Goal: Task Accomplishment & Management: Complete application form

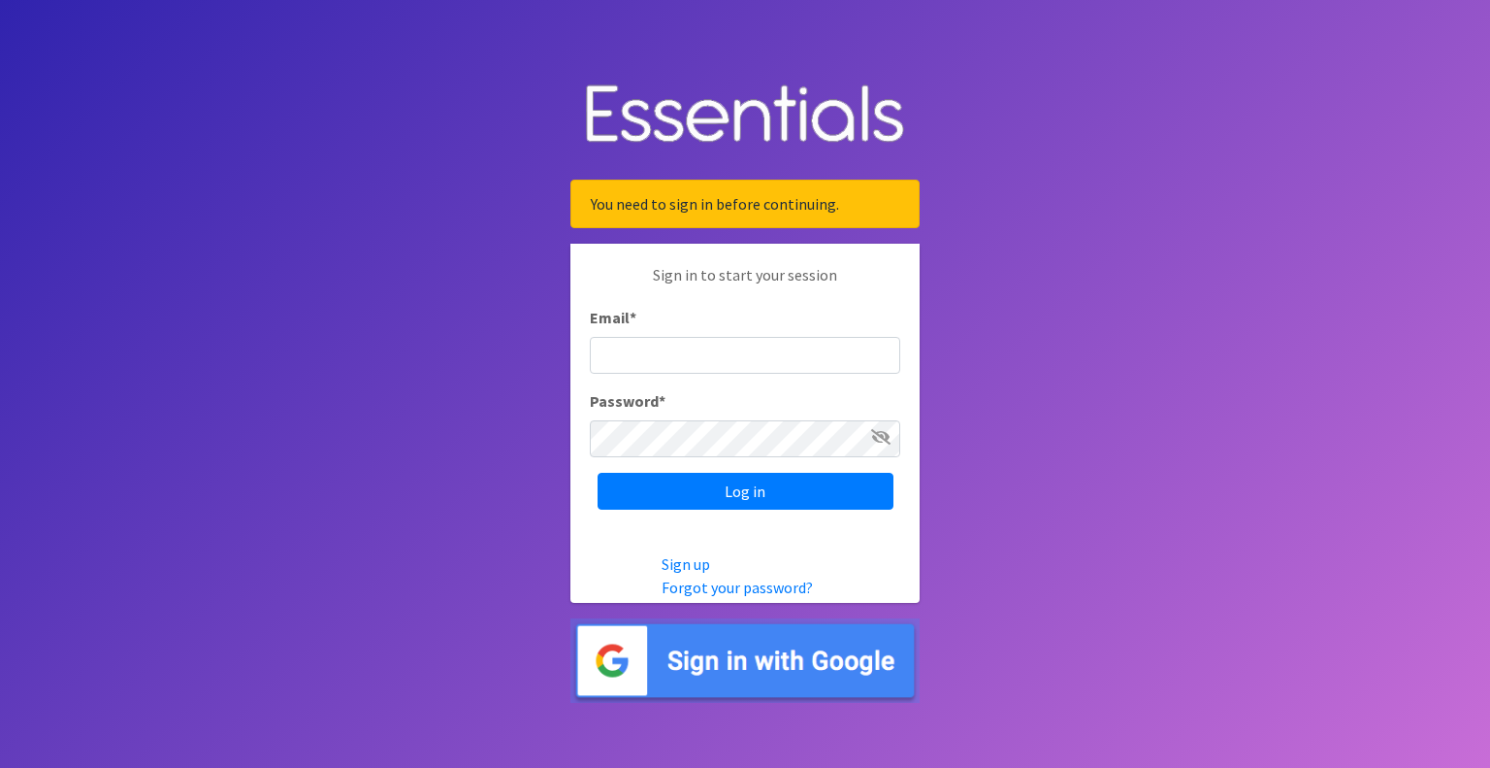
type input "[EMAIL_ADDRESS][DOMAIN_NAME]"
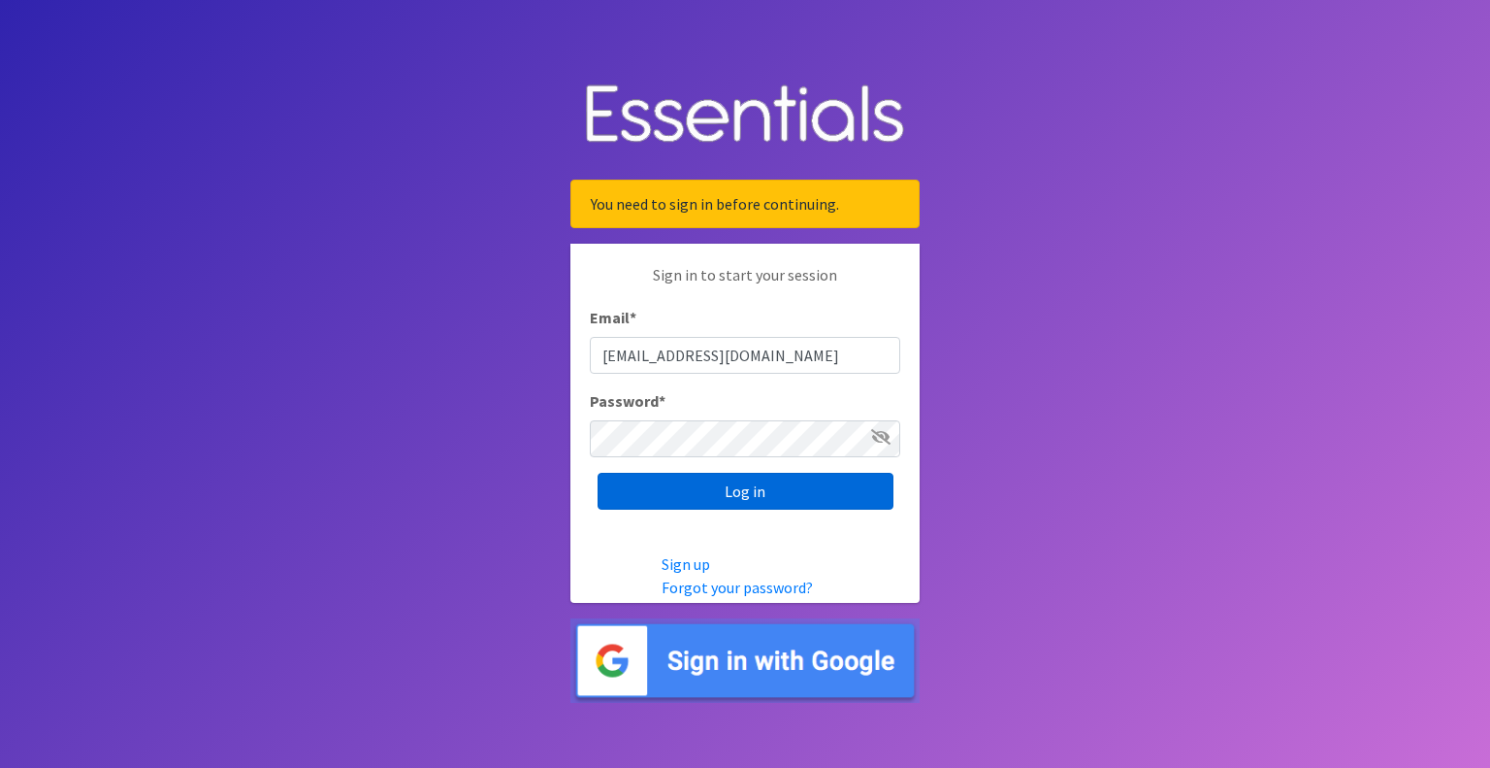
click at [688, 501] on input "Log in" at bounding box center [746, 491] width 296 height 37
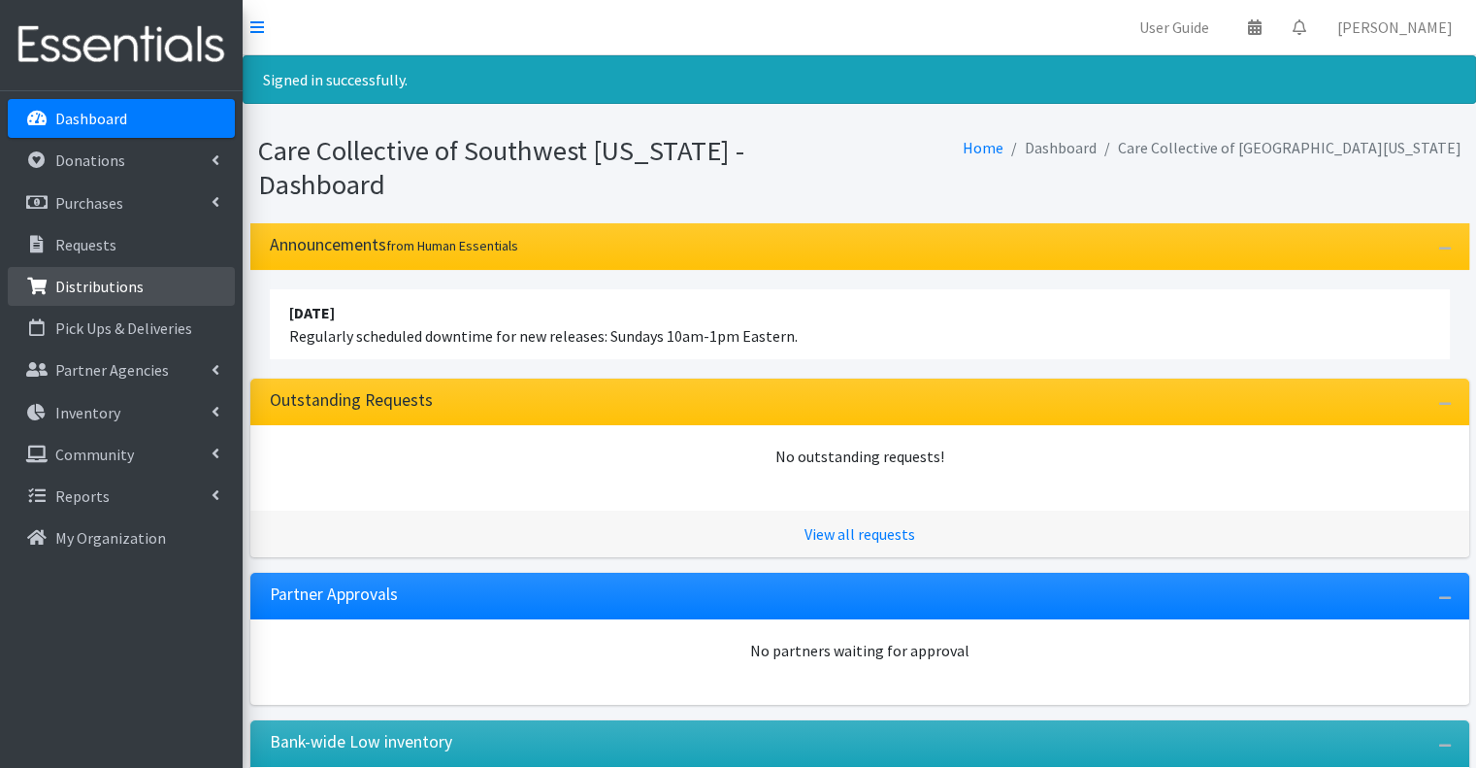
click at [171, 282] on link "Distributions" at bounding box center [121, 286] width 227 height 39
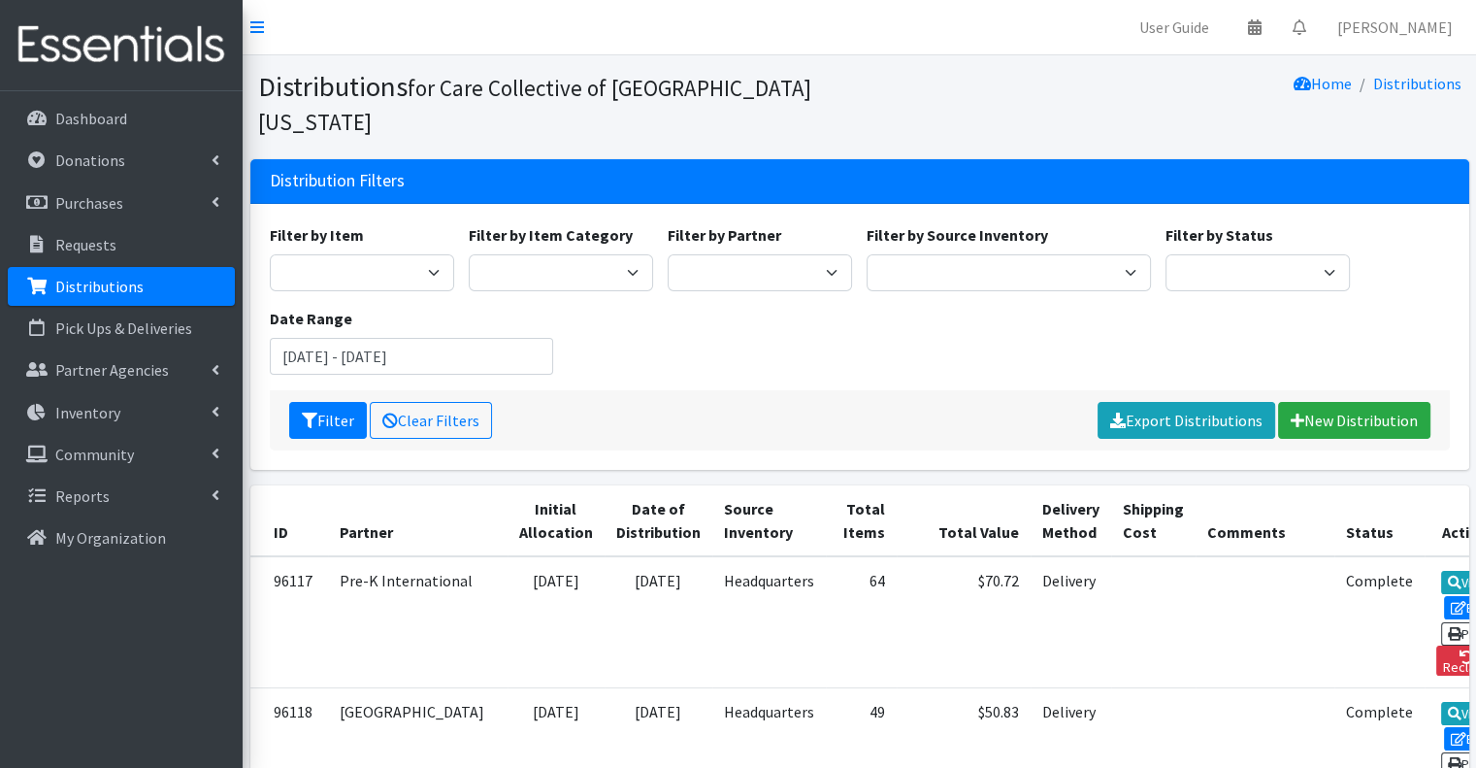
click at [660, 308] on div "Filter by Item 0 - Diapers 2.0 Bathroom Bin D - 0 - Diapers D- 1 - Diapers D- 2…" at bounding box center [859, 306] width 1194 height 167
click at [1351, 402] on link "New Distribution" at bounding box center [1354, 420] width 152 height 37
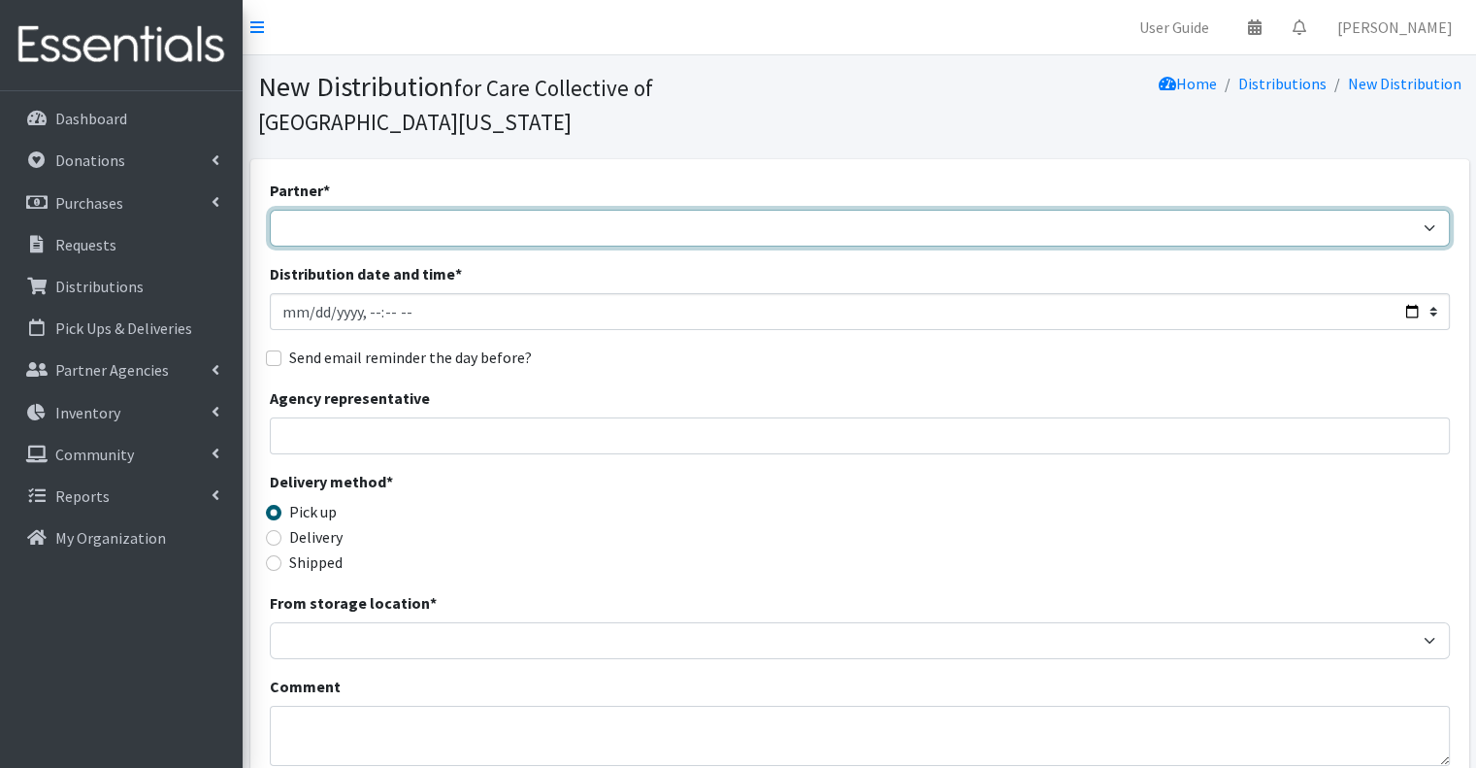
click at [462, 210] on select "African Community Kalamazoo Black Lives Matter Kzoo/BC Diaper Train Cares Sexua…" at bounding box center [860, 228] width 1180 height 37
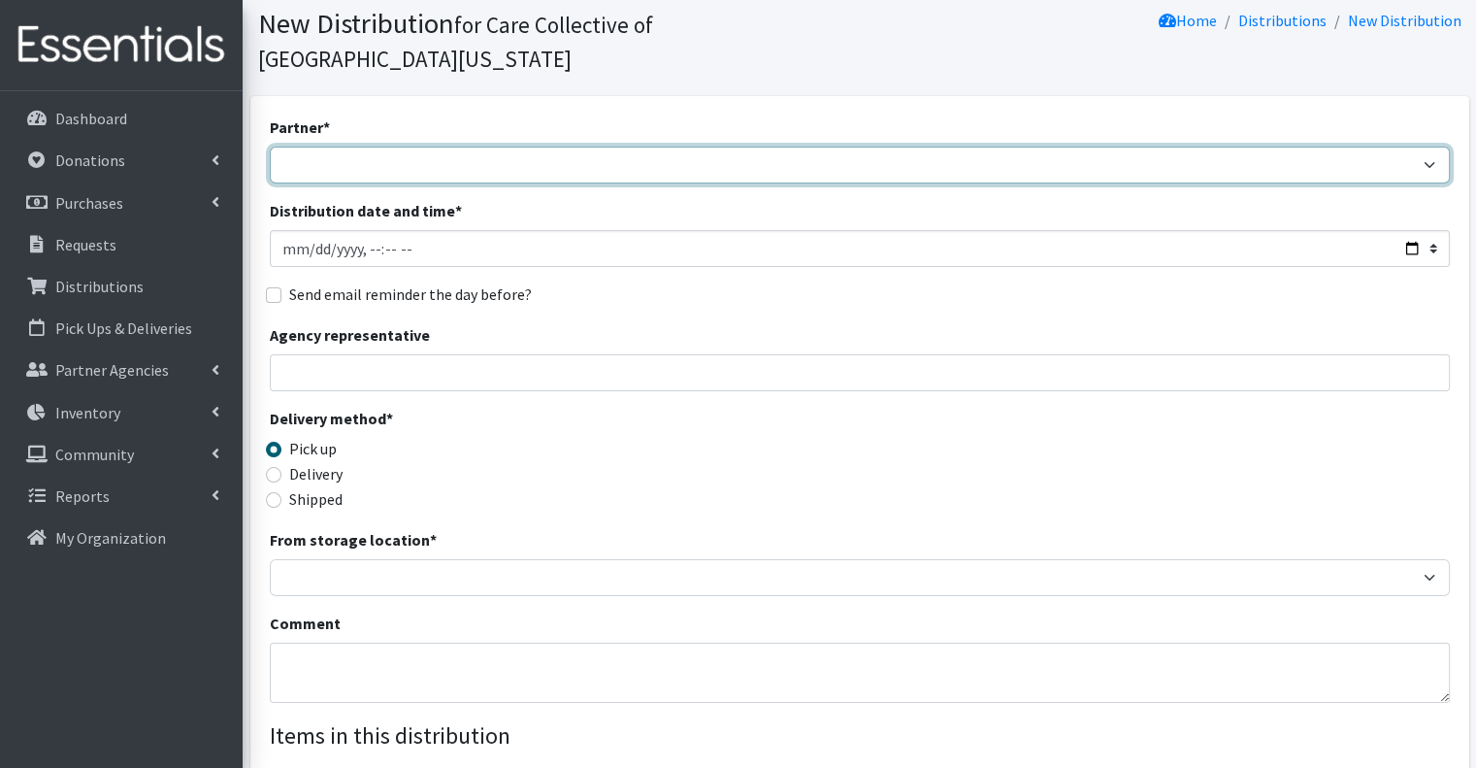
scroll to position [97, 0]
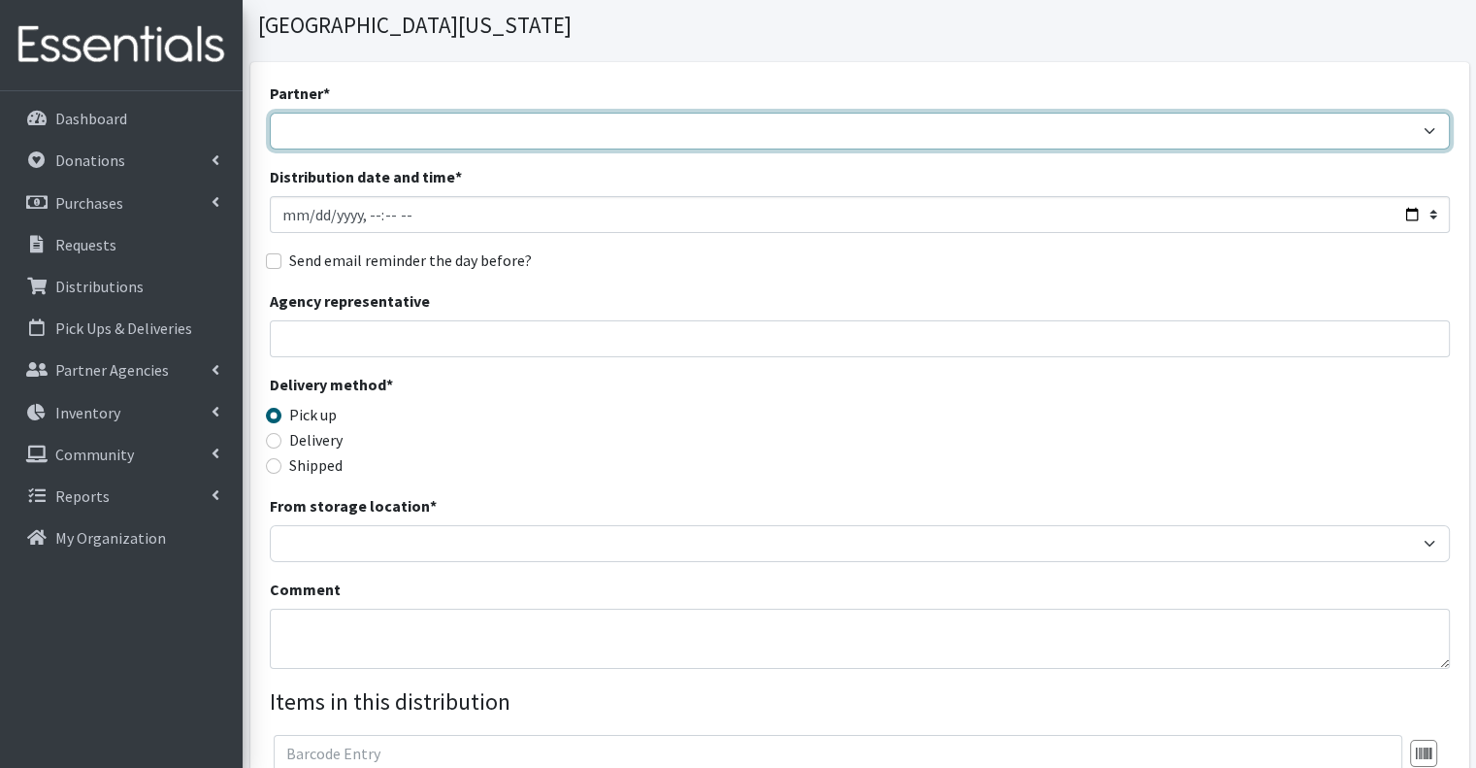
click at [492, 113] on select "African Community Kalamazoo Black Lives Matter Kzoo/BC Diaper Train Cares Sexua…" at bounding box center [860, 131] width 1180 height 37
select select "7983"
click at [270, 113] on select "African Community Kalamazoo Black Lives Matter Kzoo/BC Diaper Train Cares Sexua…" at bounding box center [860, 131] width 1180 height 37
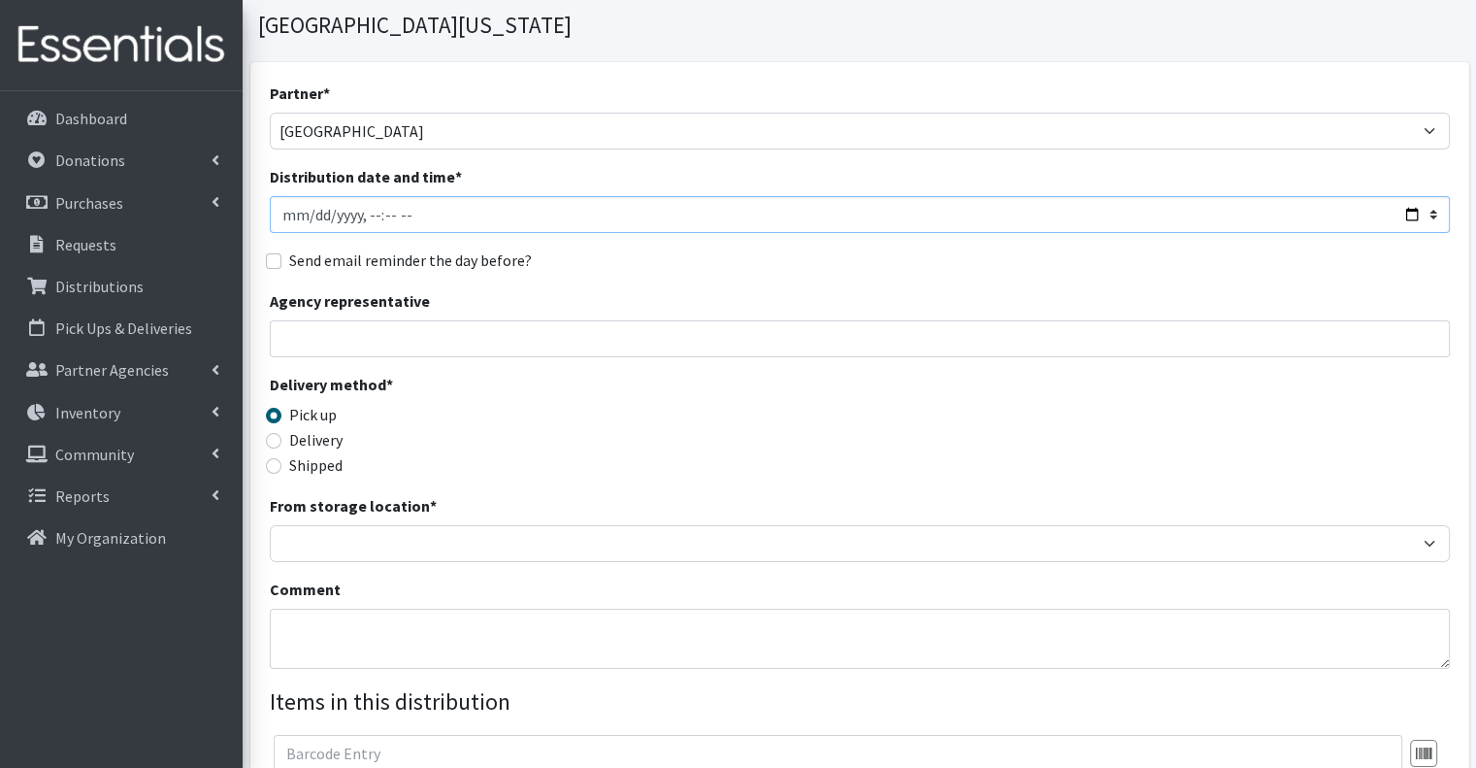
click at [453, 196] on input "Distribution date and time *" at bounding box center [860, 214] width 1180 height 37
click at [362, 196] on input "Distribution date and time *" at bounding box center [860, 214] width 1180 height 37
click at [384, 196] on input "Distribution date and time *" at bounding box center [860, 214] width 1180 height 37
type input "2025-09-08T12:00"
click at [470, 373] on legend "Delivery method *" at bounding box center [417, 388] width 295 height 30
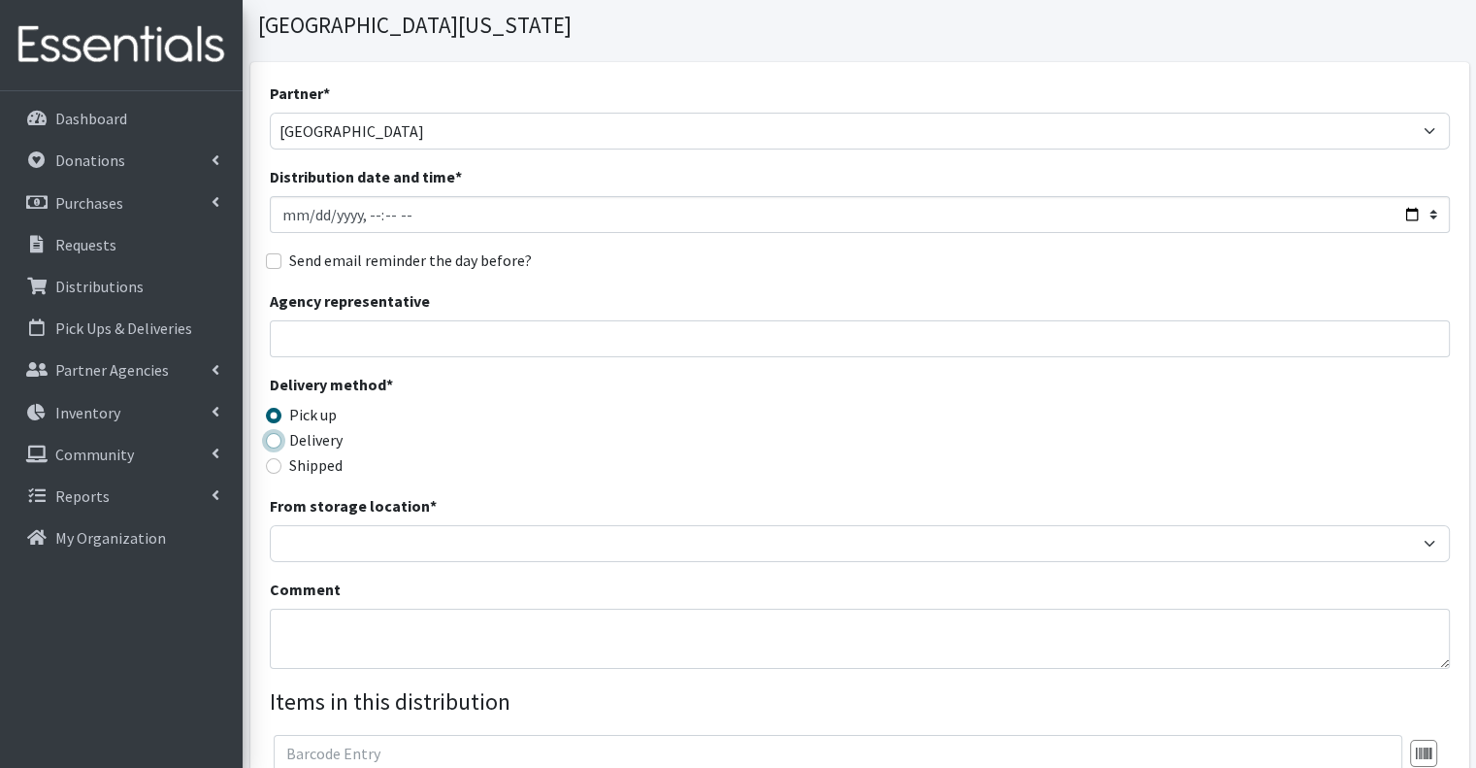
click at [277, 433] on input "Delivery" at bounding box center [274, 441] width 16 height 16
radio input "true"
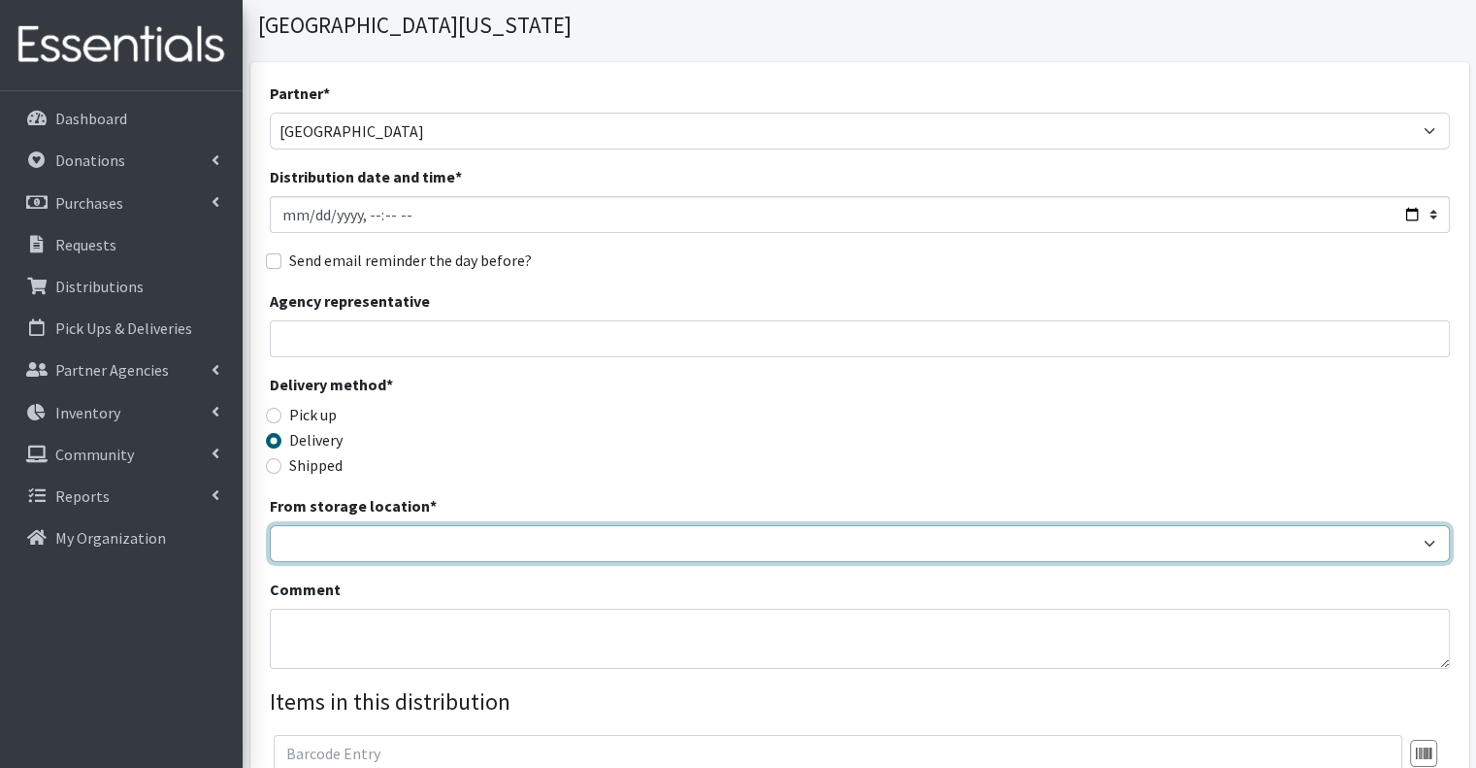
click at [383, 525] on select "Headquarters" at bounding box center [860, 543] width 1180 height 37
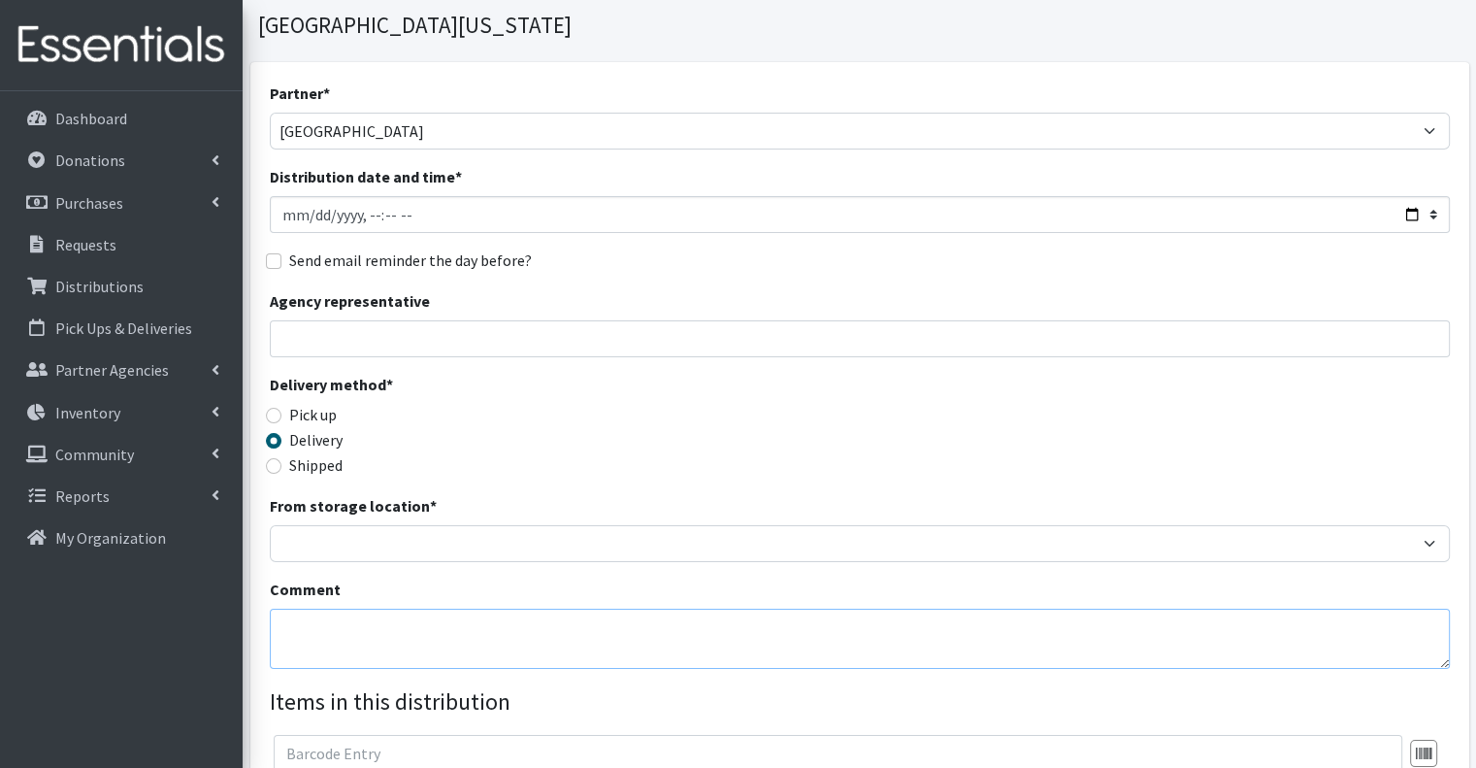
click at [401, 608] on textarea "Comment" at bounding box center [860, 638] width 1180 height 60
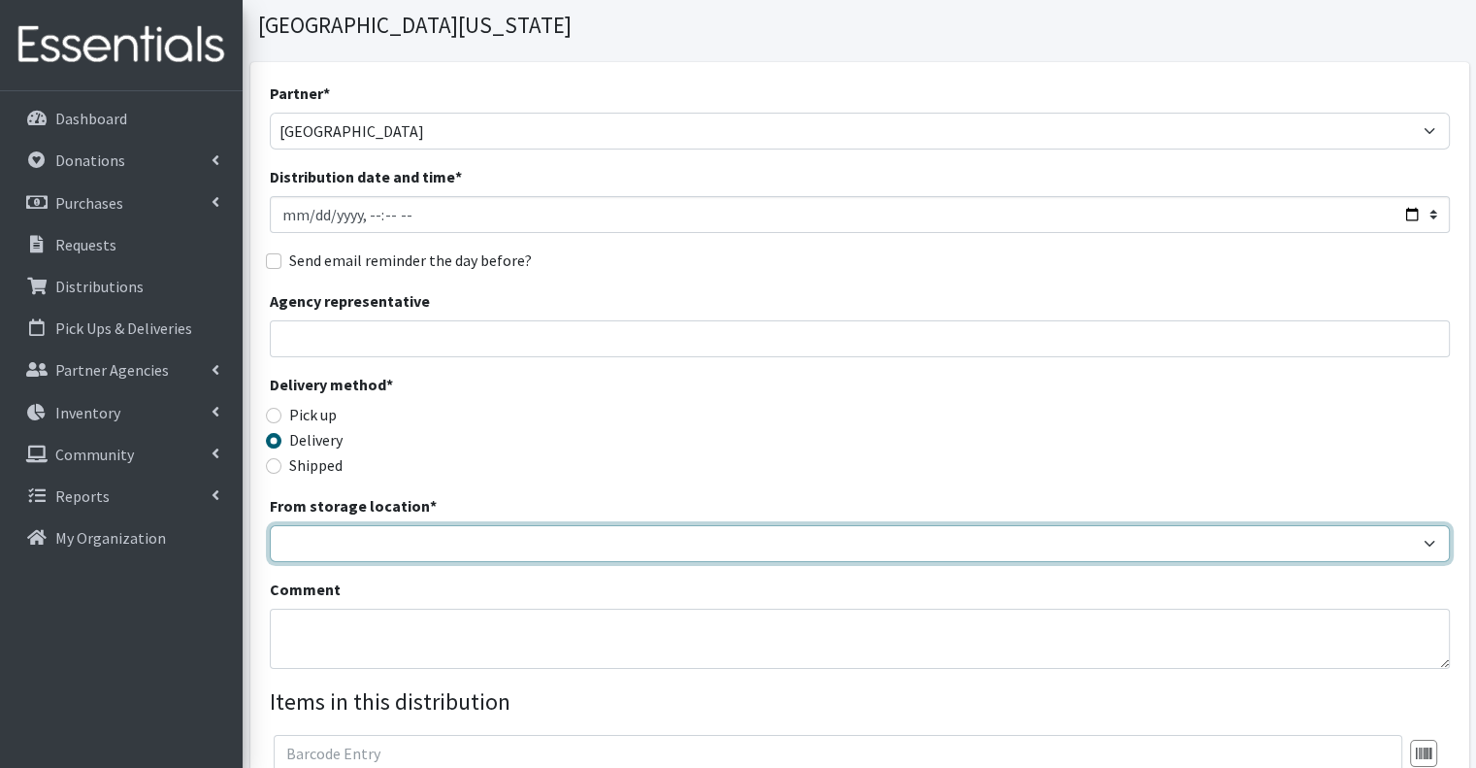
click at [425, 525] on select "Headquarters" at bounding box center [860, 543] width 1180 height 37
select select "491"
click at [270, 525] on select "Headquarters" at bounding box center [860, 543] width 1180 height 37
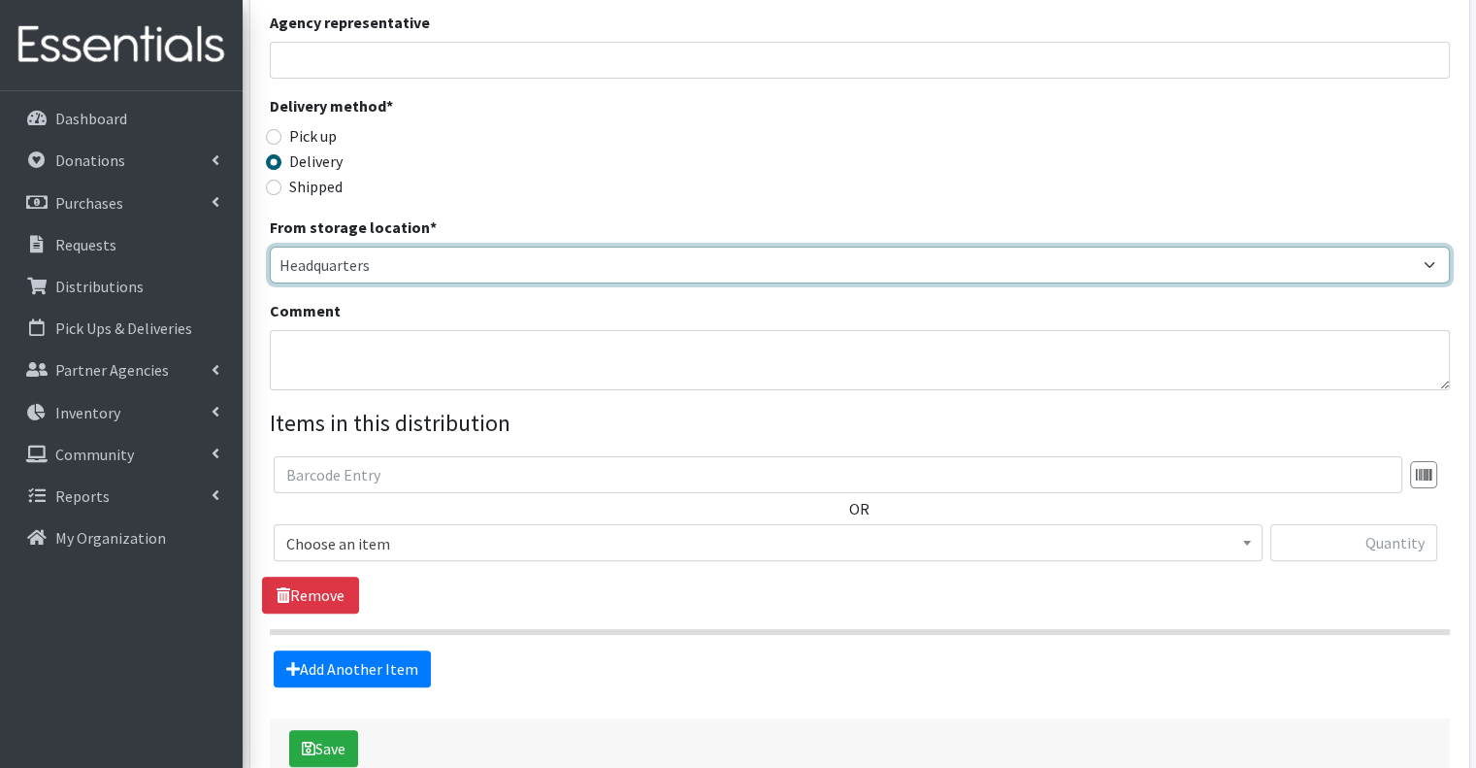
scroll to position [458, 0]
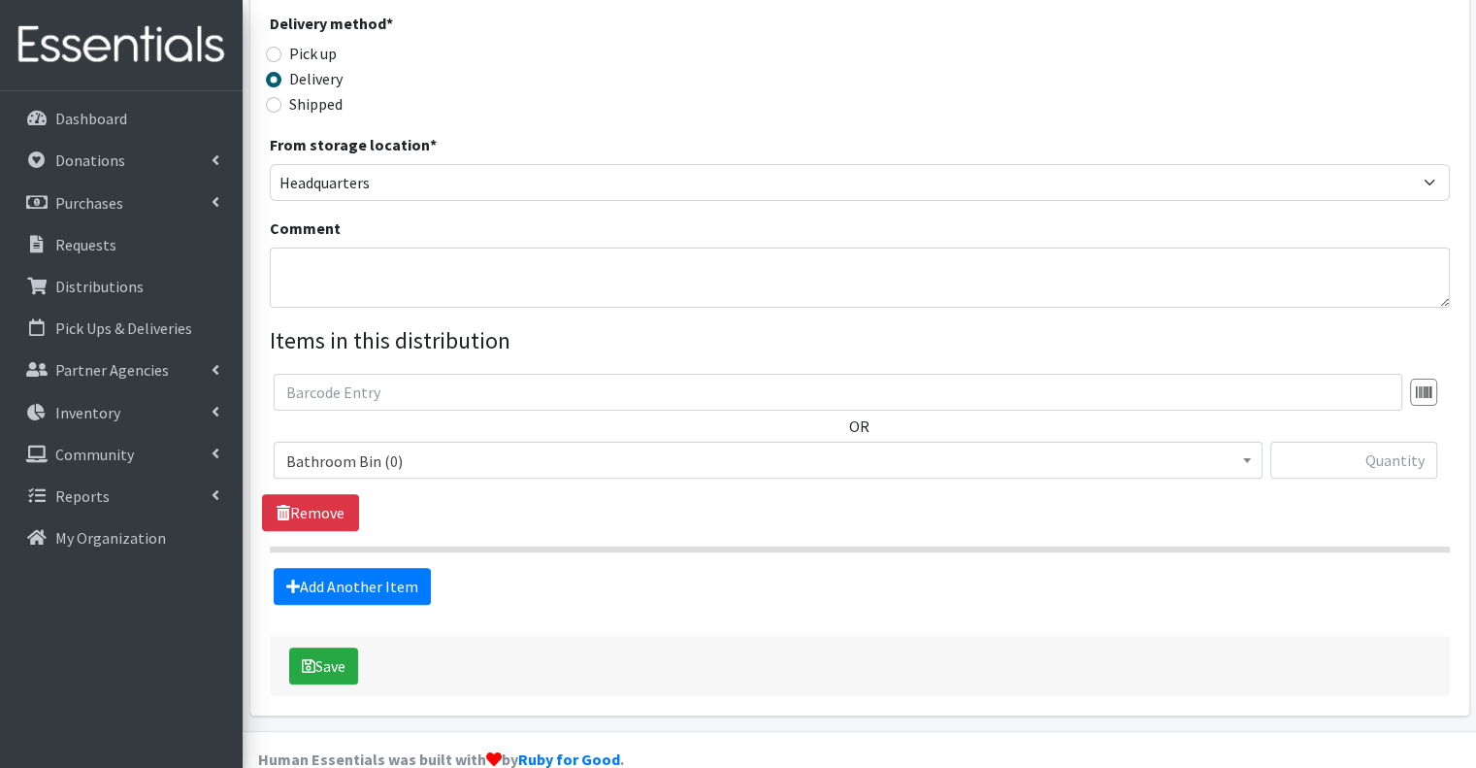
click at [537, 323] on legend "Items in this distribution" at bounding box center [860, 340] width 1180 height 35
click at [541, 323] on legend "Items in this distribution" at bounding box center [860, 340] width 1180 height 35
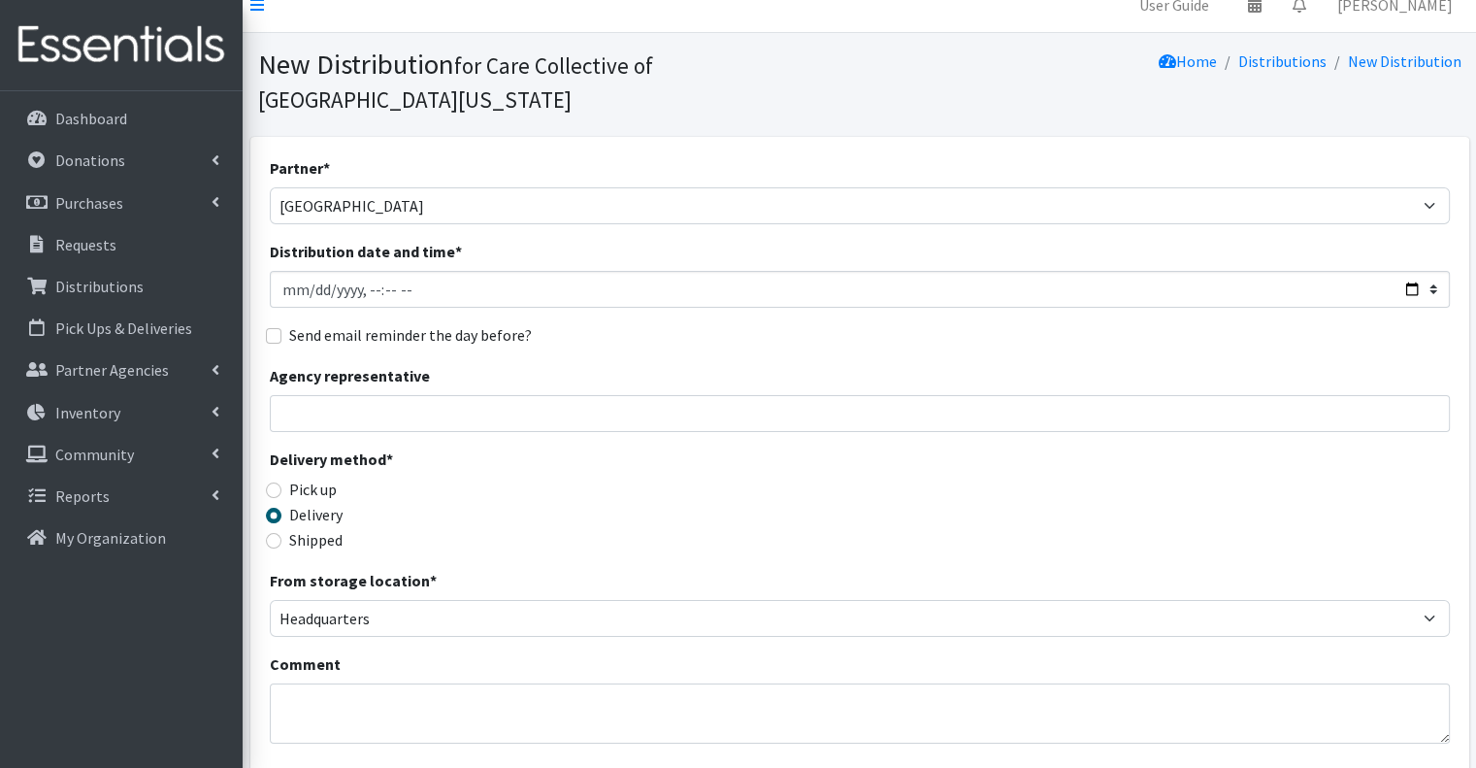
scroll to position [0, 0]
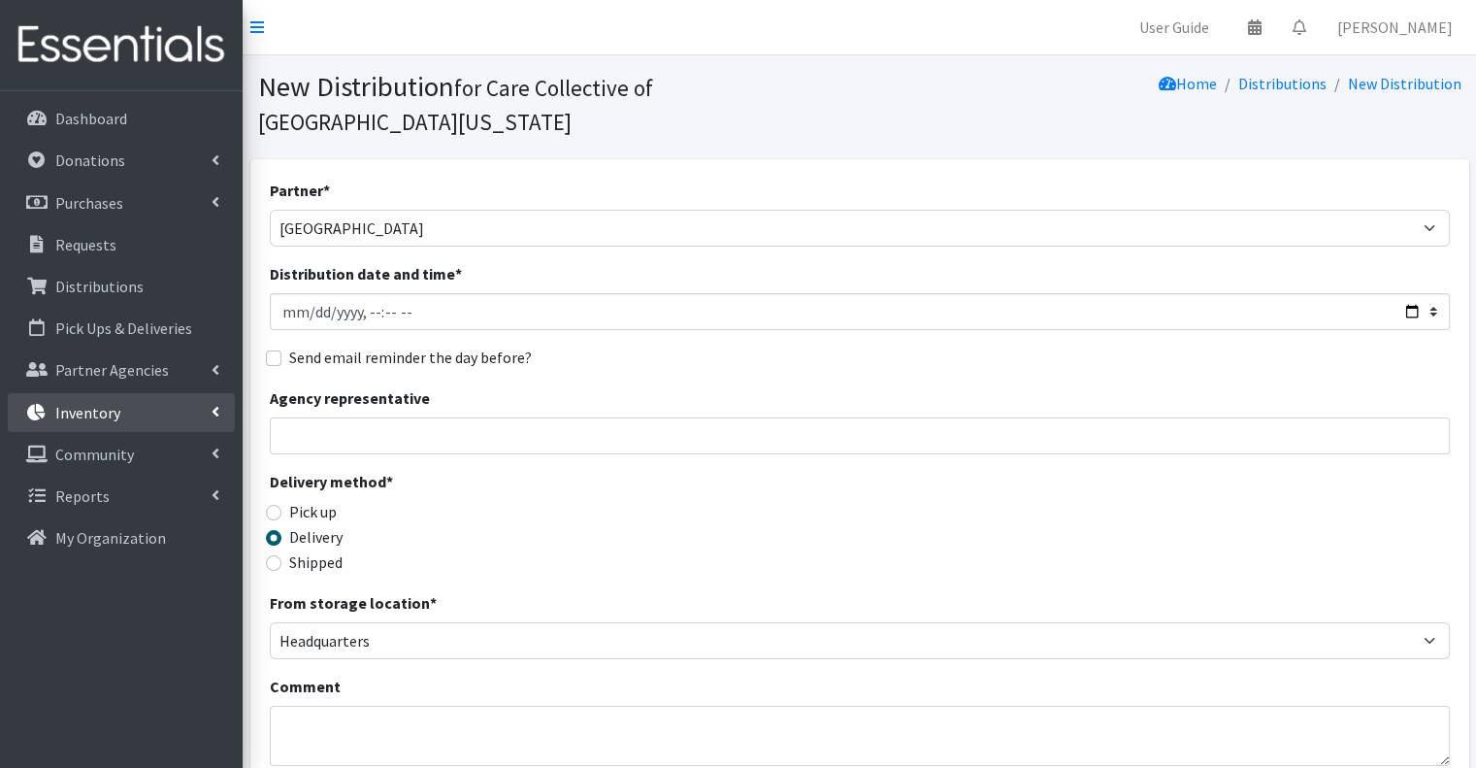
click at [165, 425] on link "Inventory" at bounding box center [121, 412] width 227 height 39
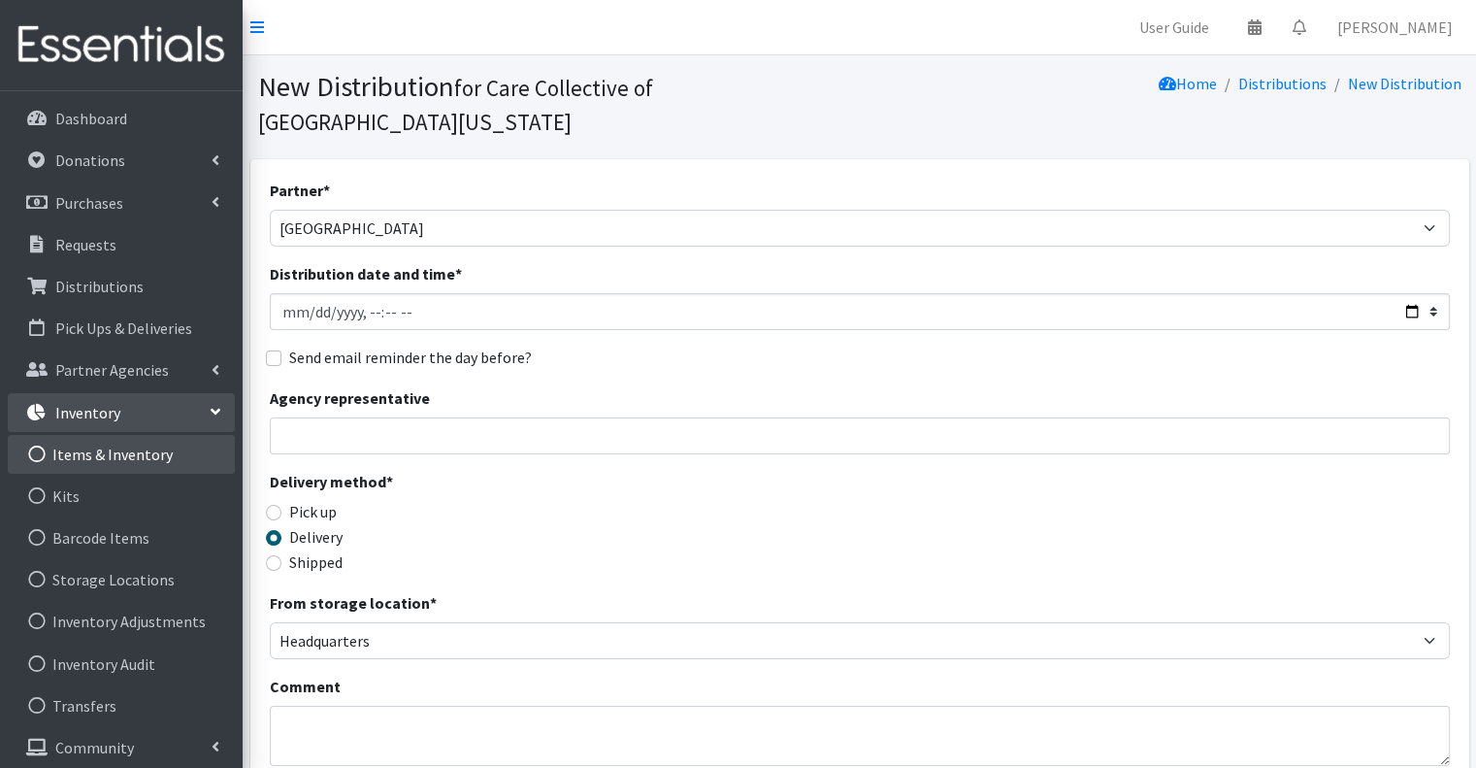
click link "Items & Inventory"
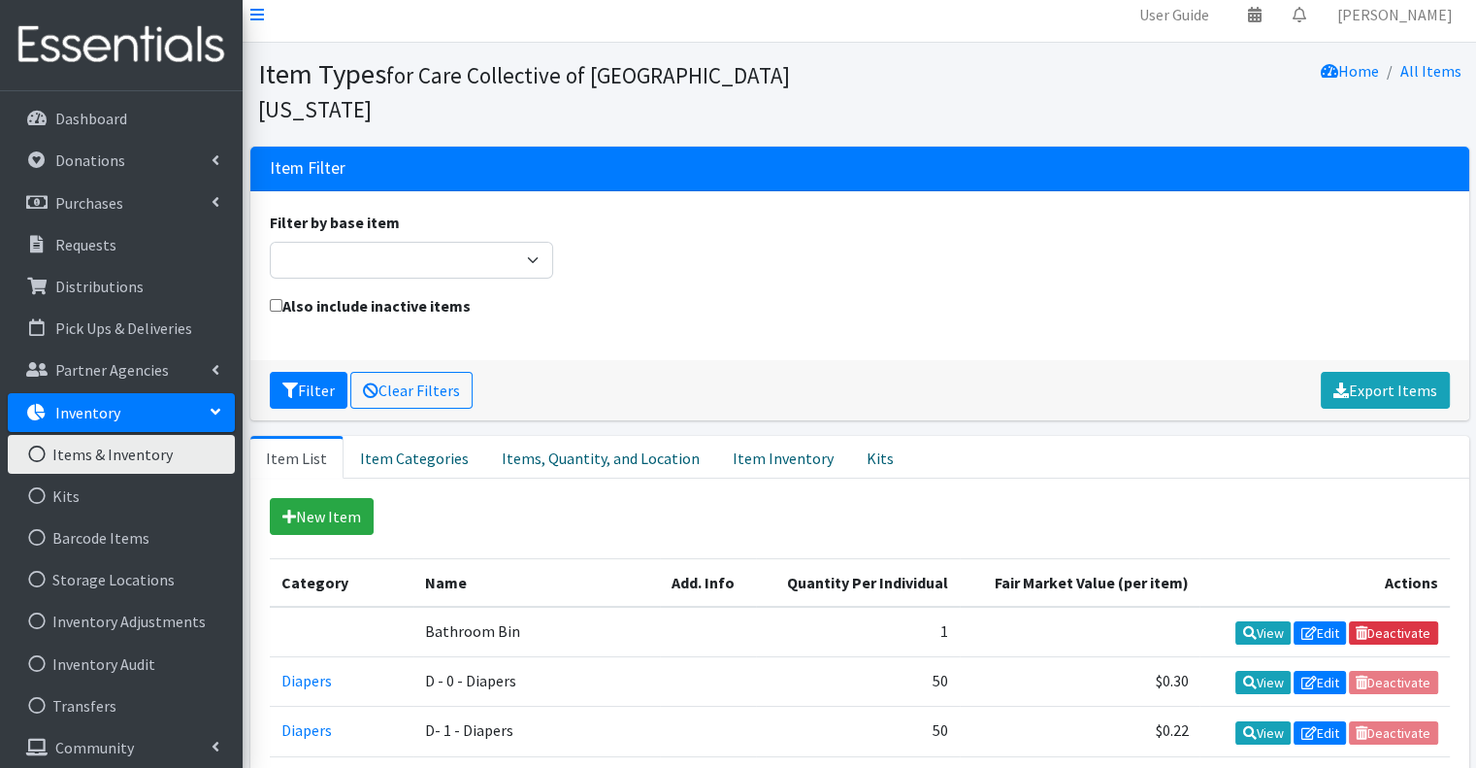
scroll to position [194, 0]
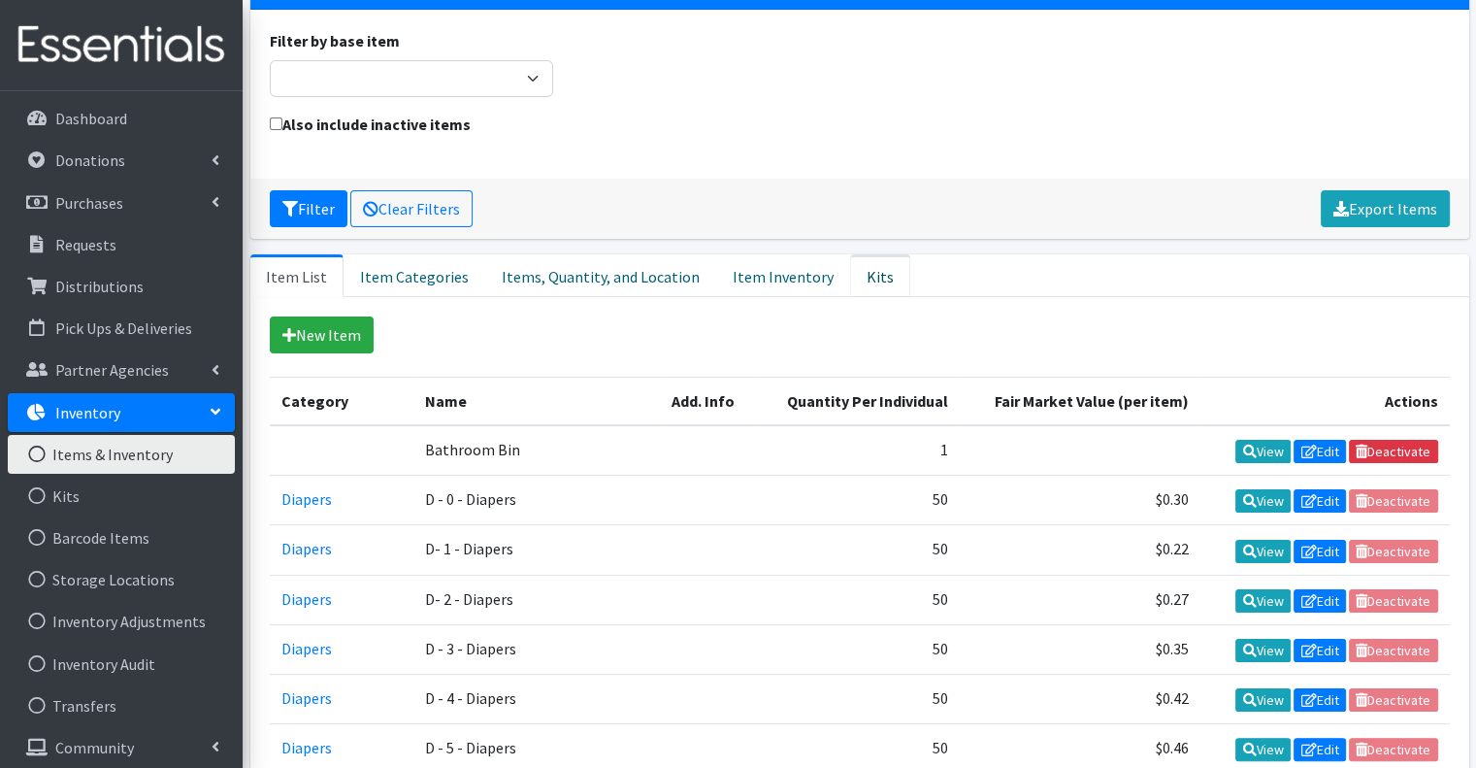
click at [850, 254] on link "Kits" at bounding box center [880, 275] width 60 height 43
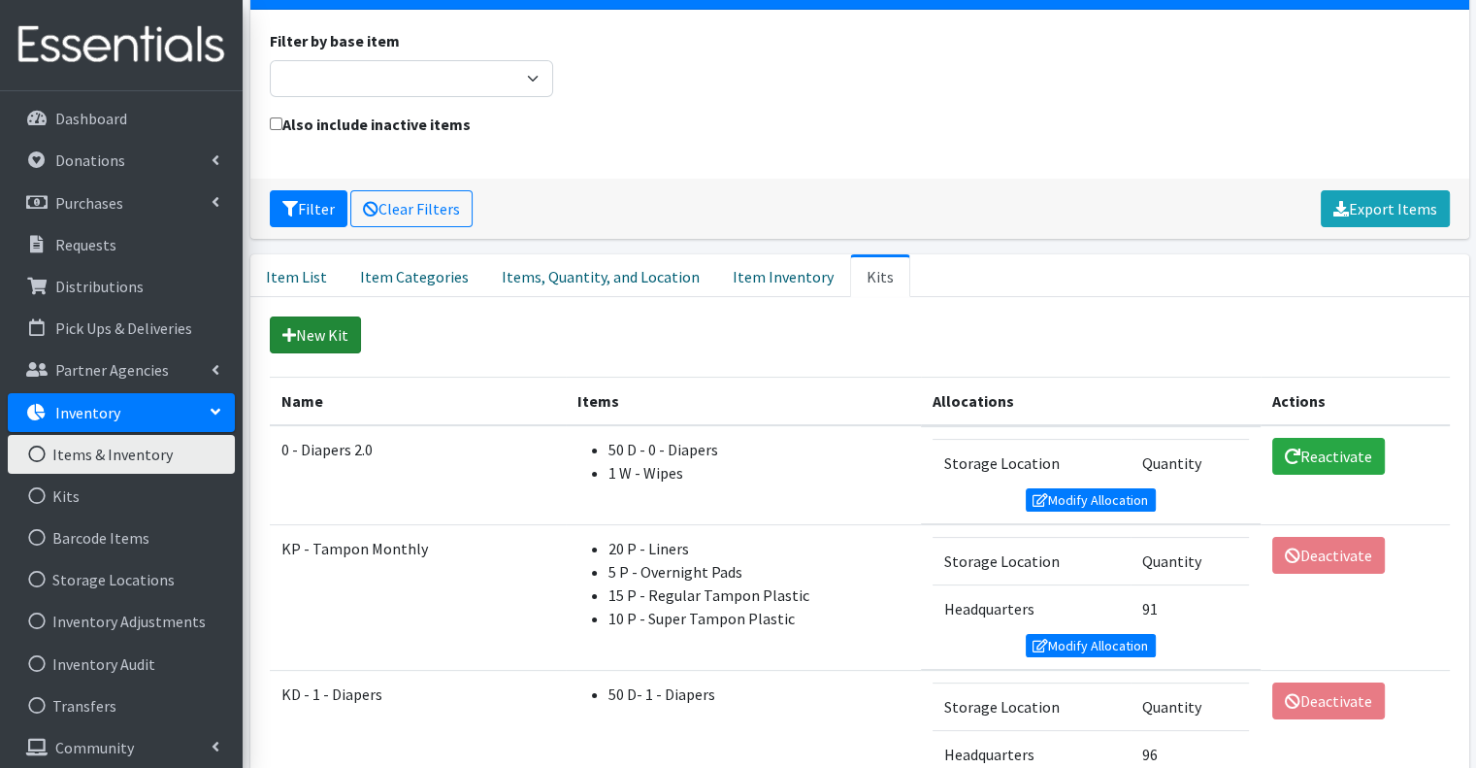
drag, startPoint x: 336, startPoint y: 298, endPoint x: 369, endPoint y: 298, distance: 33.0
click at [335, 316] on link "New Kit" at bounding box center [315, 334] width 91 height 37
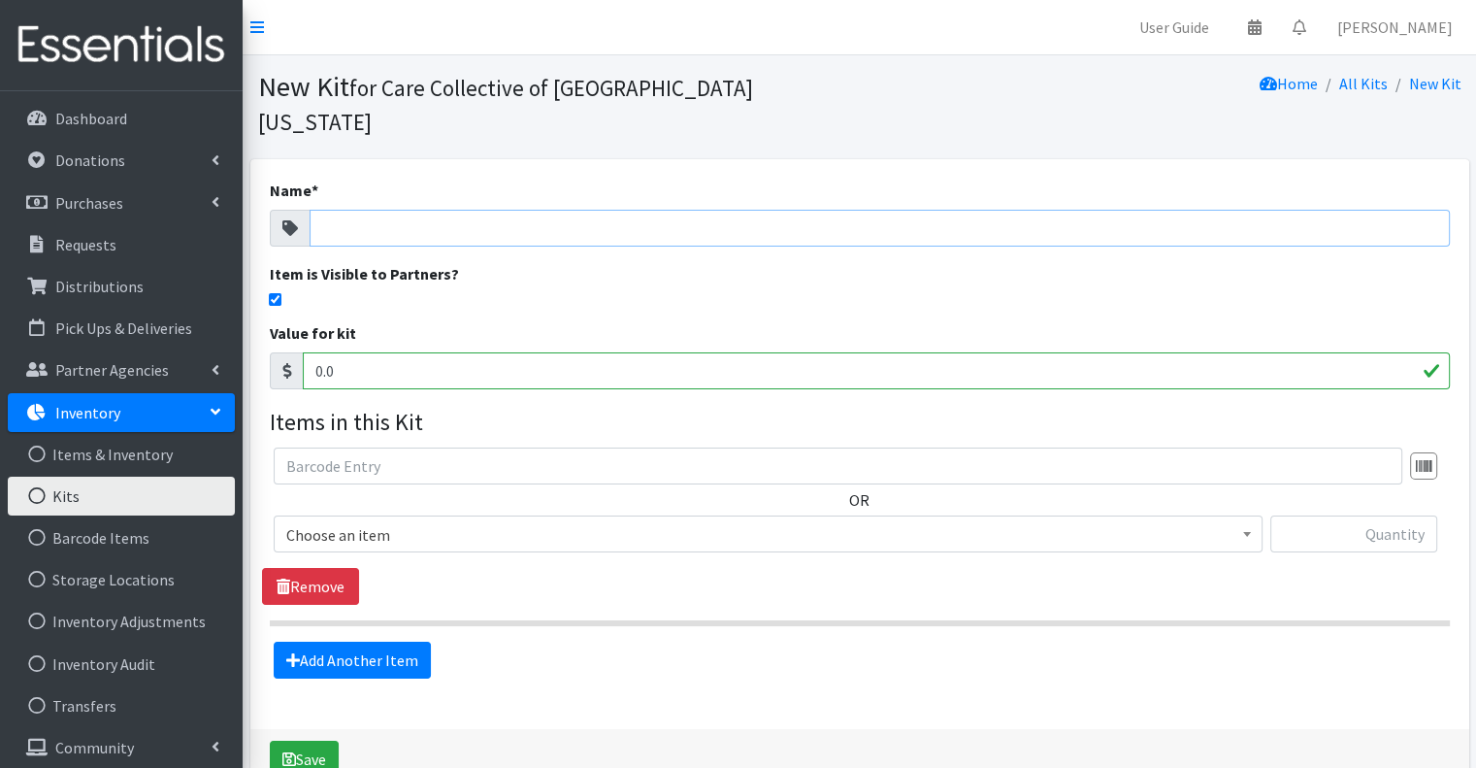
click at [431, 210] on input "Name *" at bounding box center [880, 228] width 1140 height 37
click at [671, 321] on div "Value for kit 0.0" at bounding box center [860, 355] width 1180 height 68
click at [465, 210] on input "Name *" at bounding box center [880, 228] width 1140 height 37
type input "k"
type input "KP - Tampon Monthly 2.0"
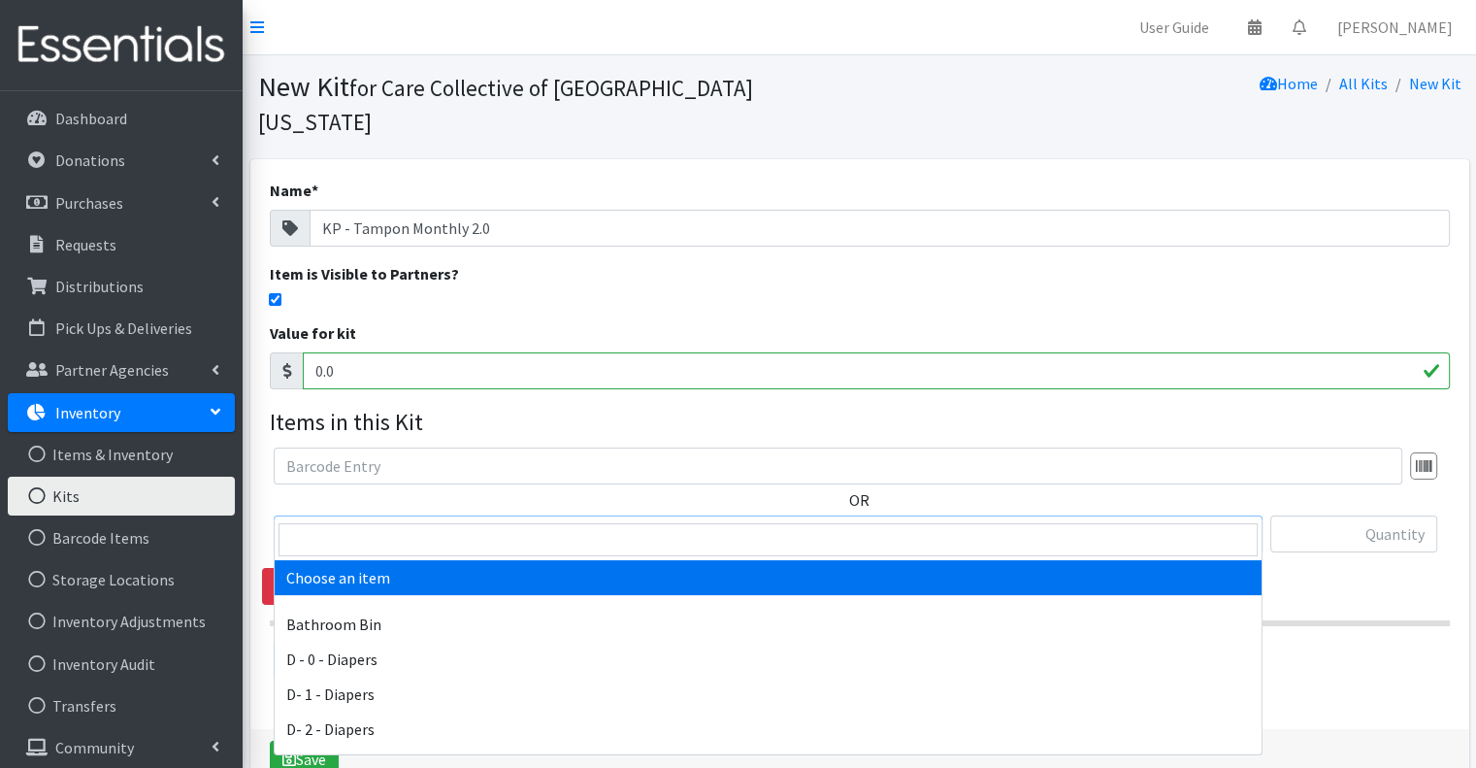
click at [628, 521] on span "Choose an item" at bounding box center [768, 534] width 964 height 27
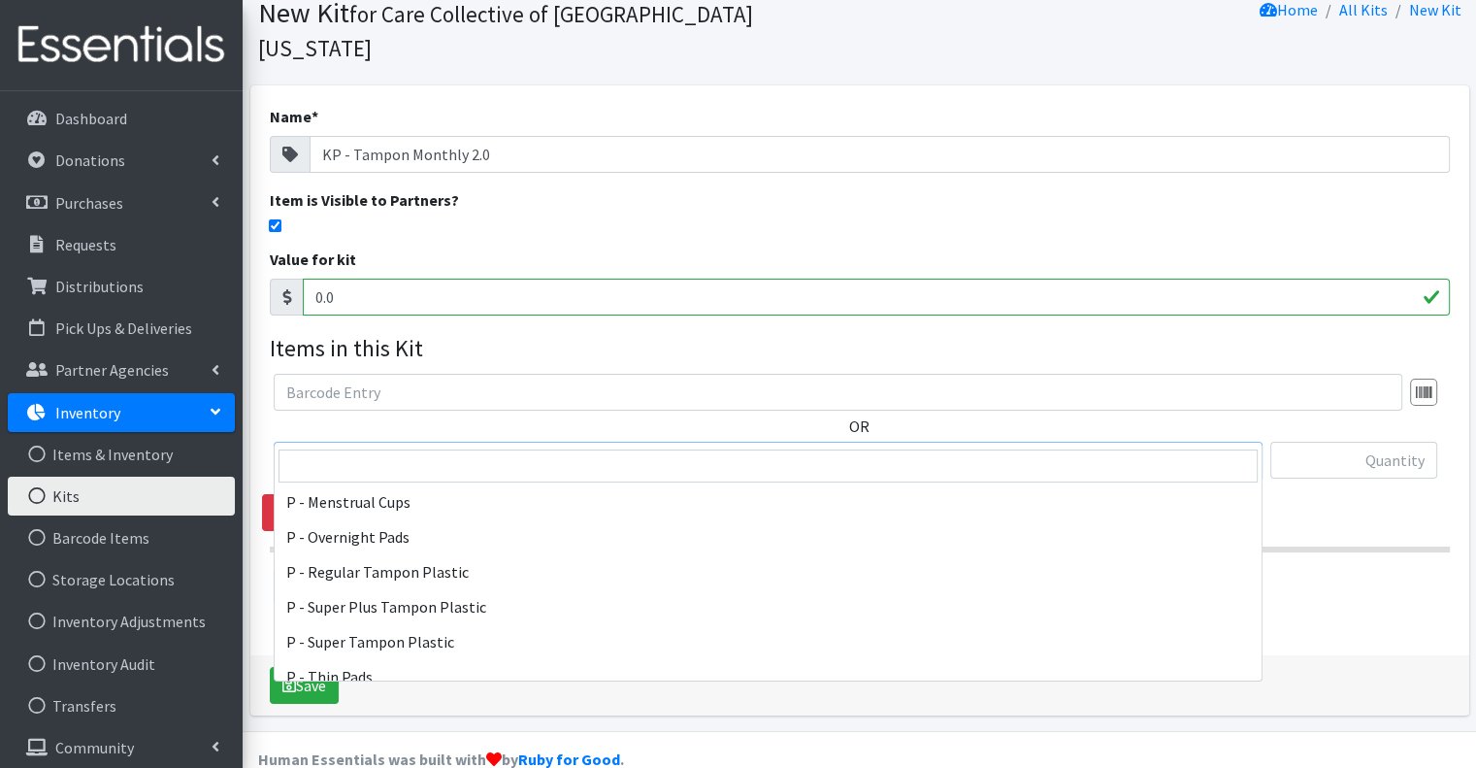
scroll to position [970, 0]
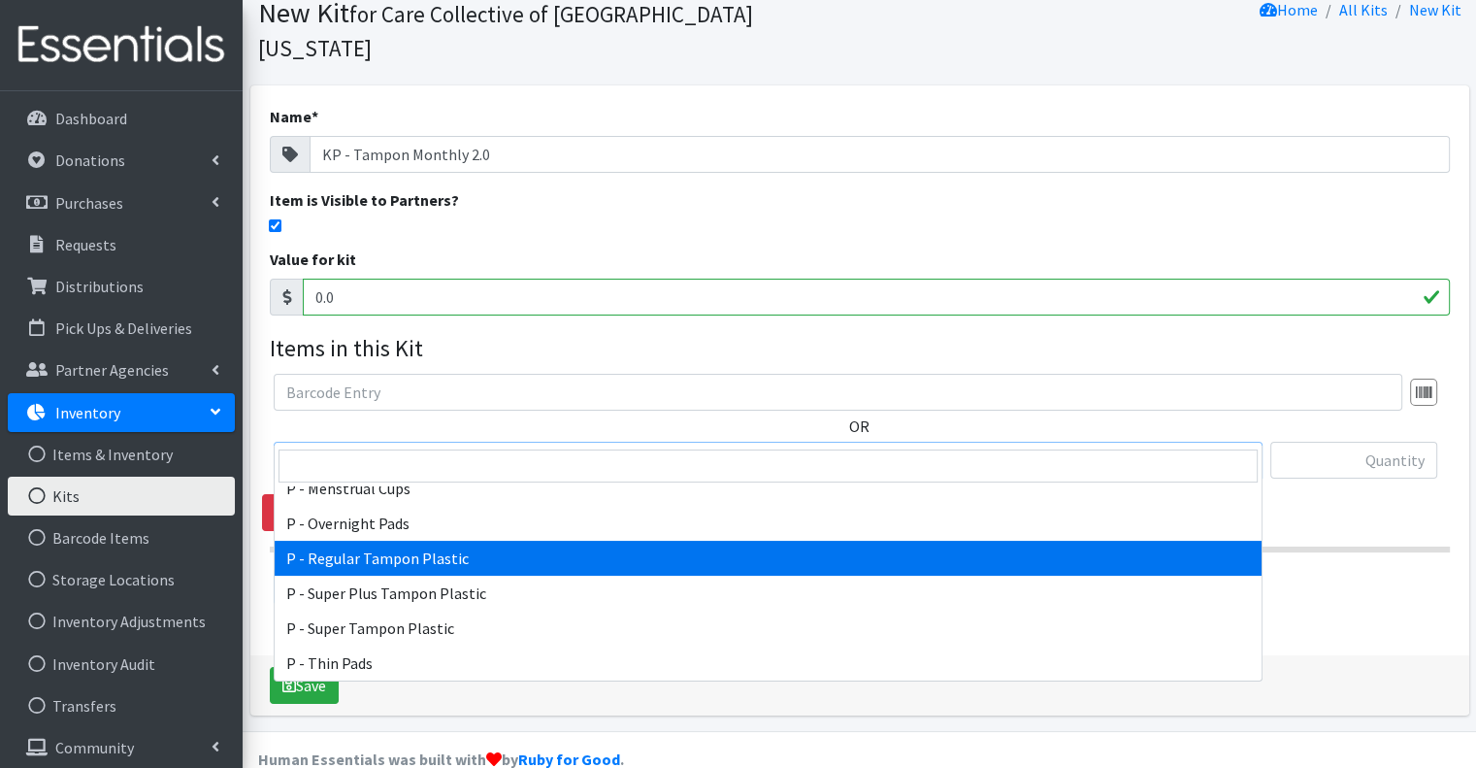
select select "15490"
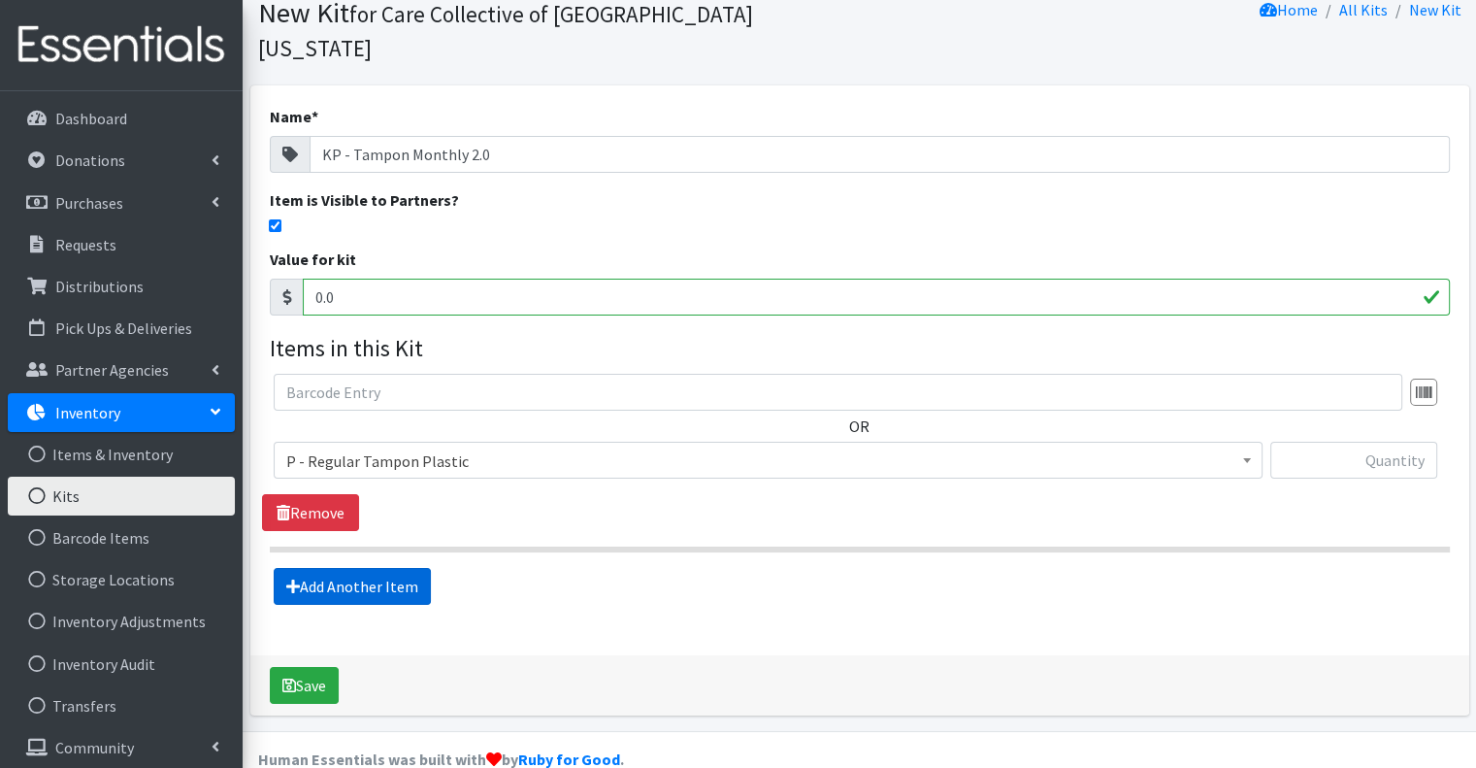
click at [423, 568] on link "Add Another Item" at bounding box center [352, 586] width 157 height 37
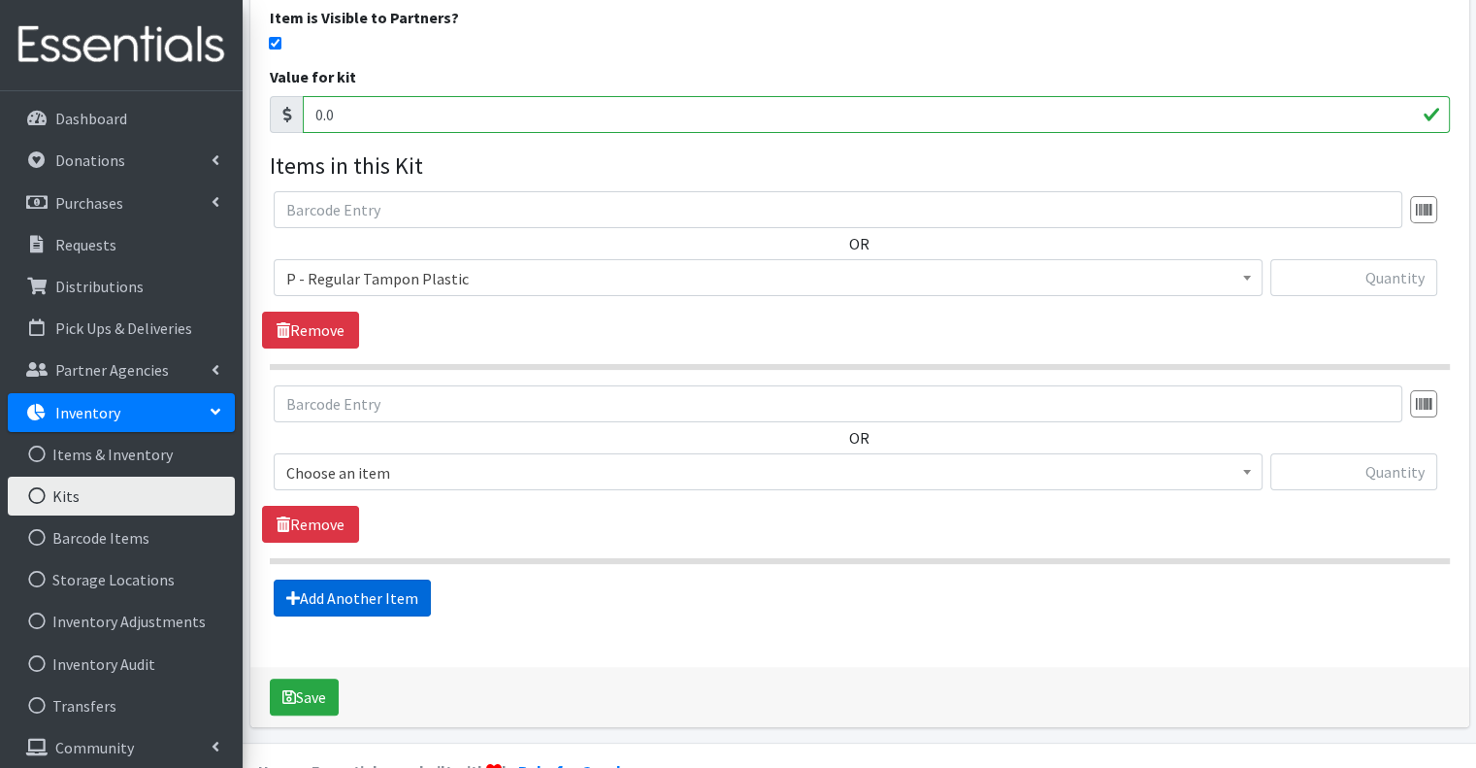
scroll to position [268, 0]
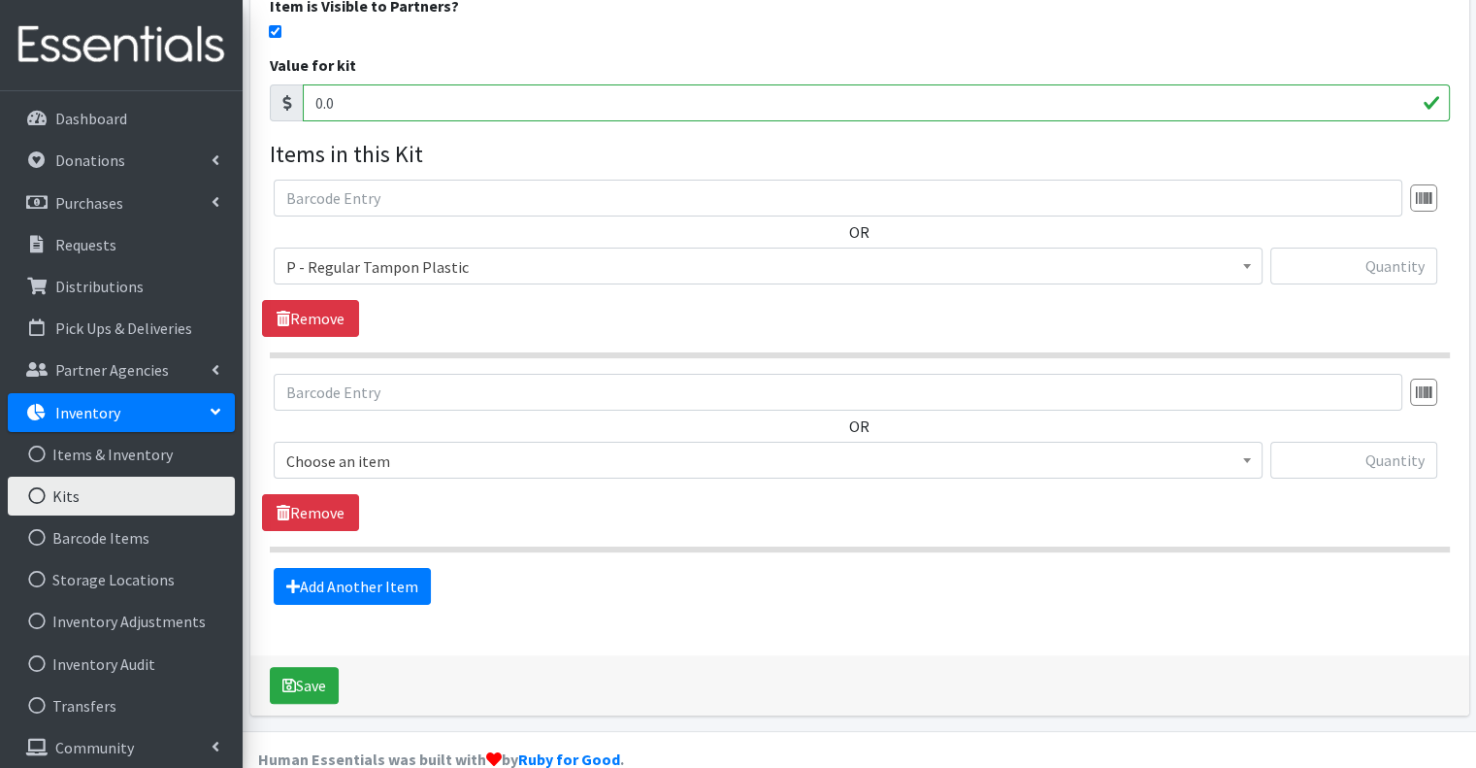
click at [429, 447] on span "Choose an item" at bounding box center [768, 460] width 964 height 27
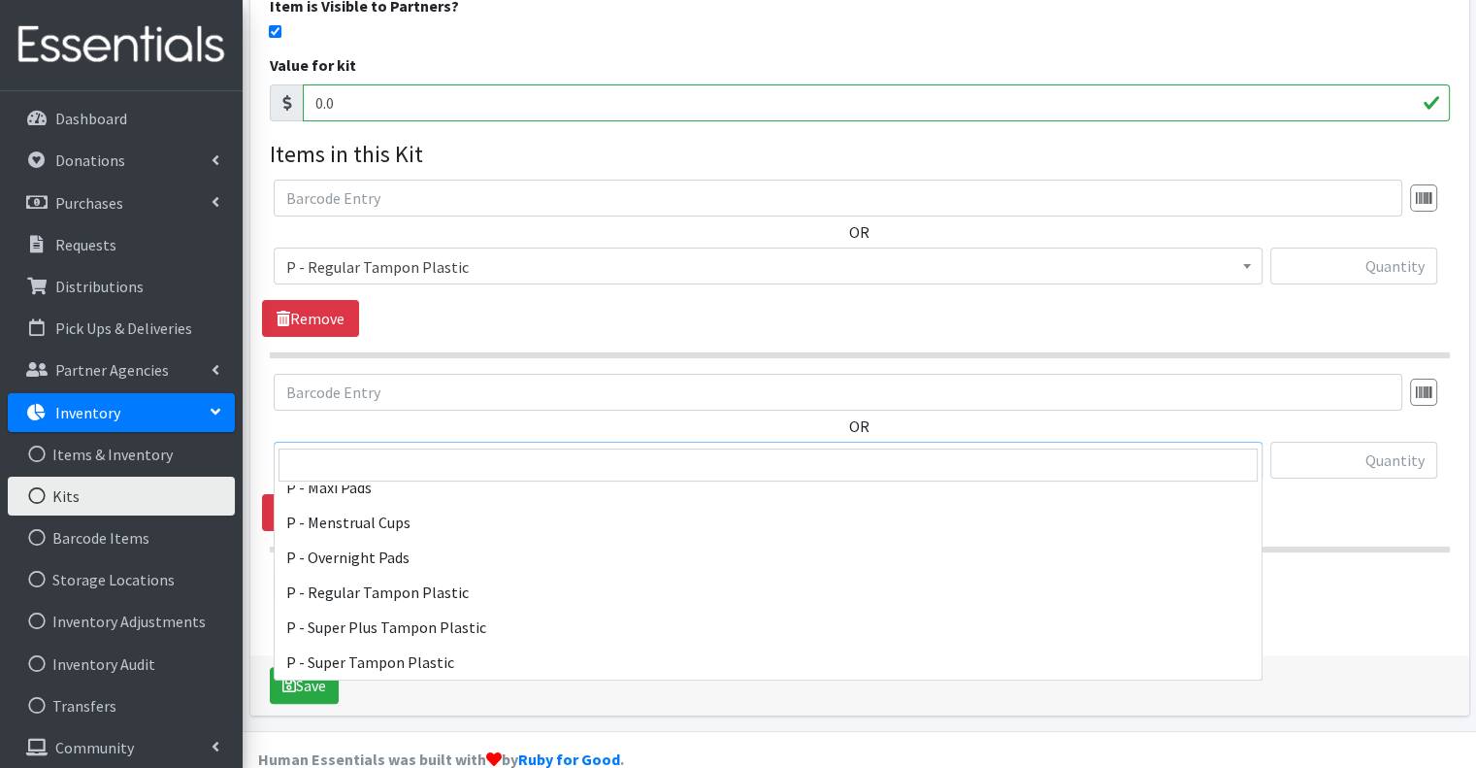
scroll to position [970, 0]
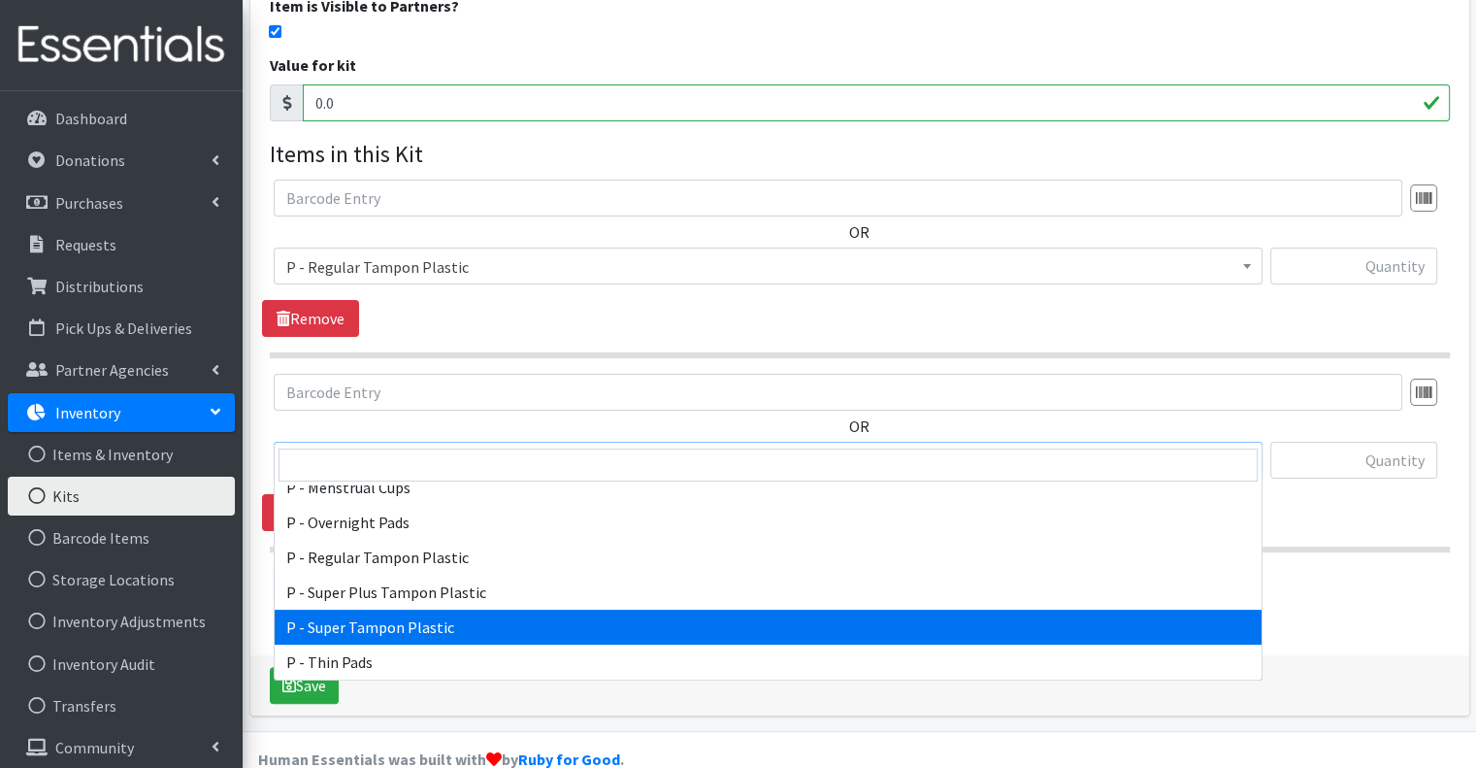
select select "15491"
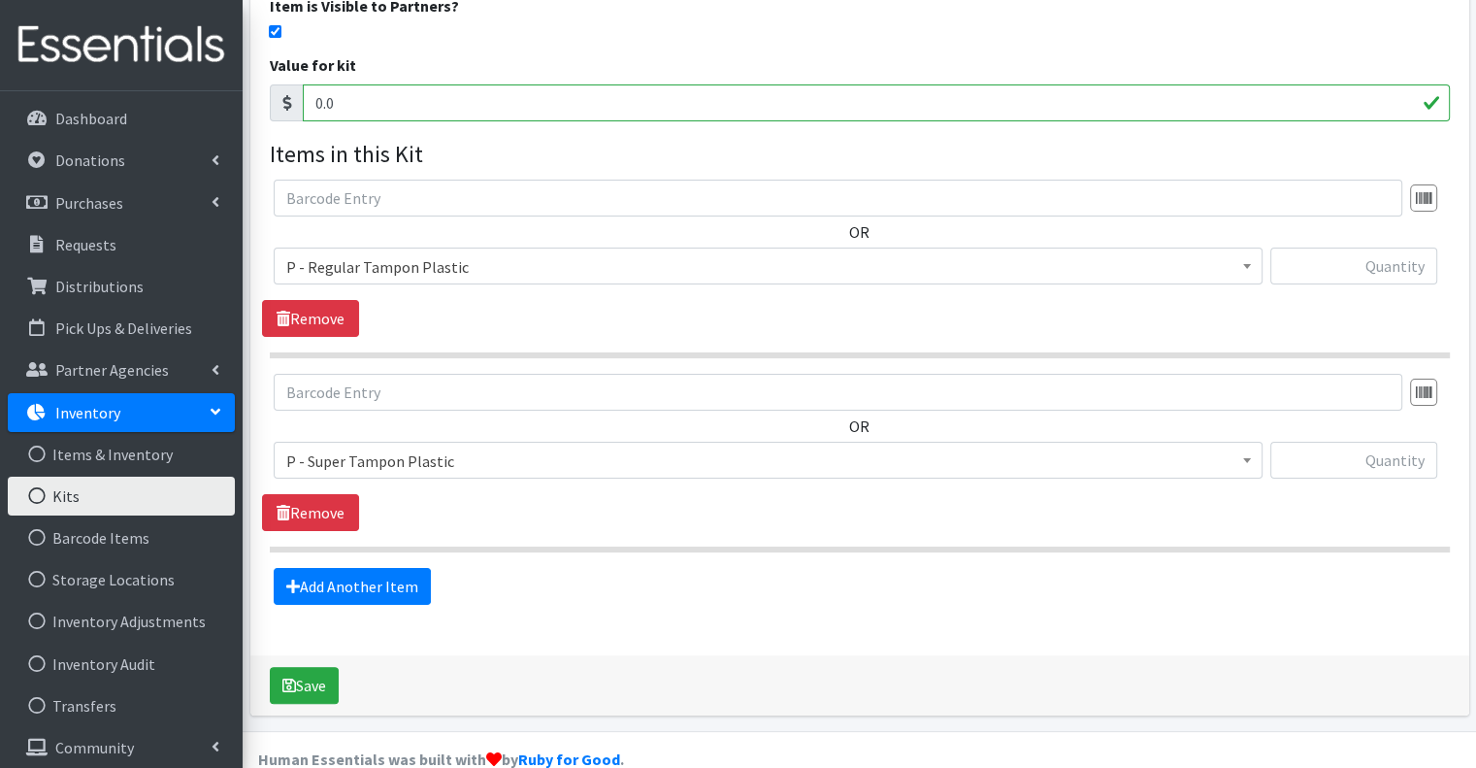
click at [555, 507] on section "OR Choose an item Bathroom Bin D - 0 - Diapers D- 1 - Diapers D- 2 - Diapers D …" at bounding box center [860, 463] width 1180 height 179
click at [375, 568] on link "Add Another Item" at bounding box center [352, 586] width 157 height 37
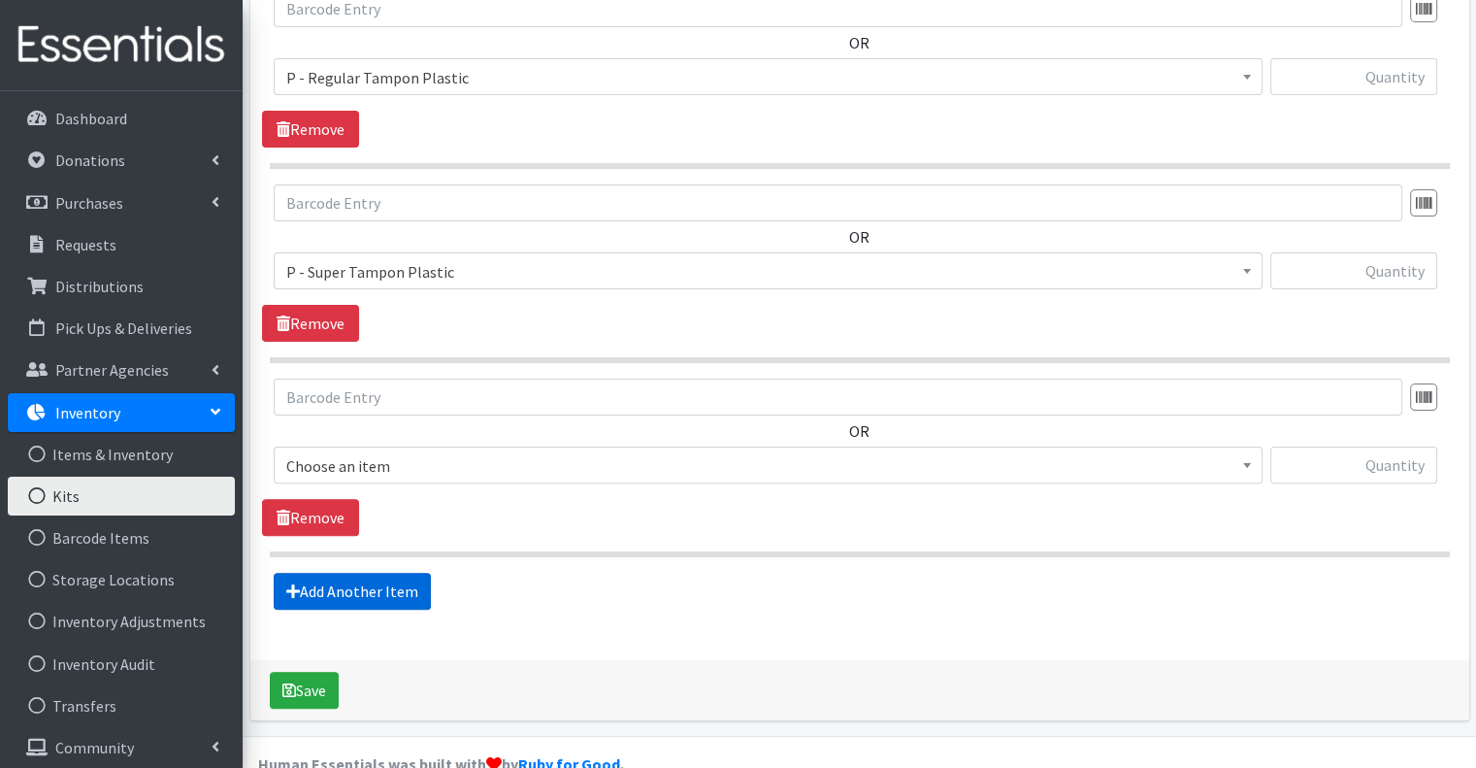
scroll to position [462, 0]
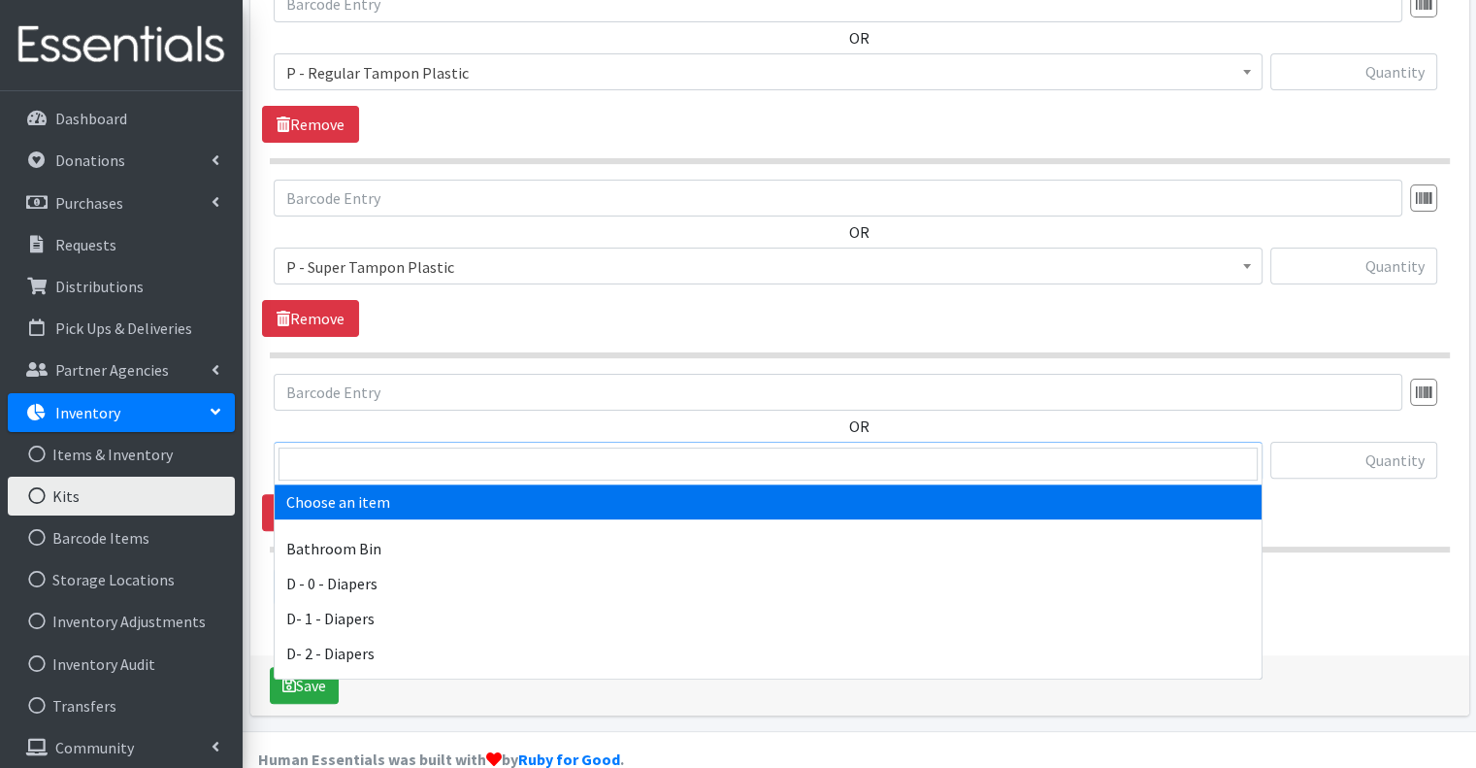
click at [472, 447] on span "Choose an item" at bounding box center [768, 460] width 964 height 27
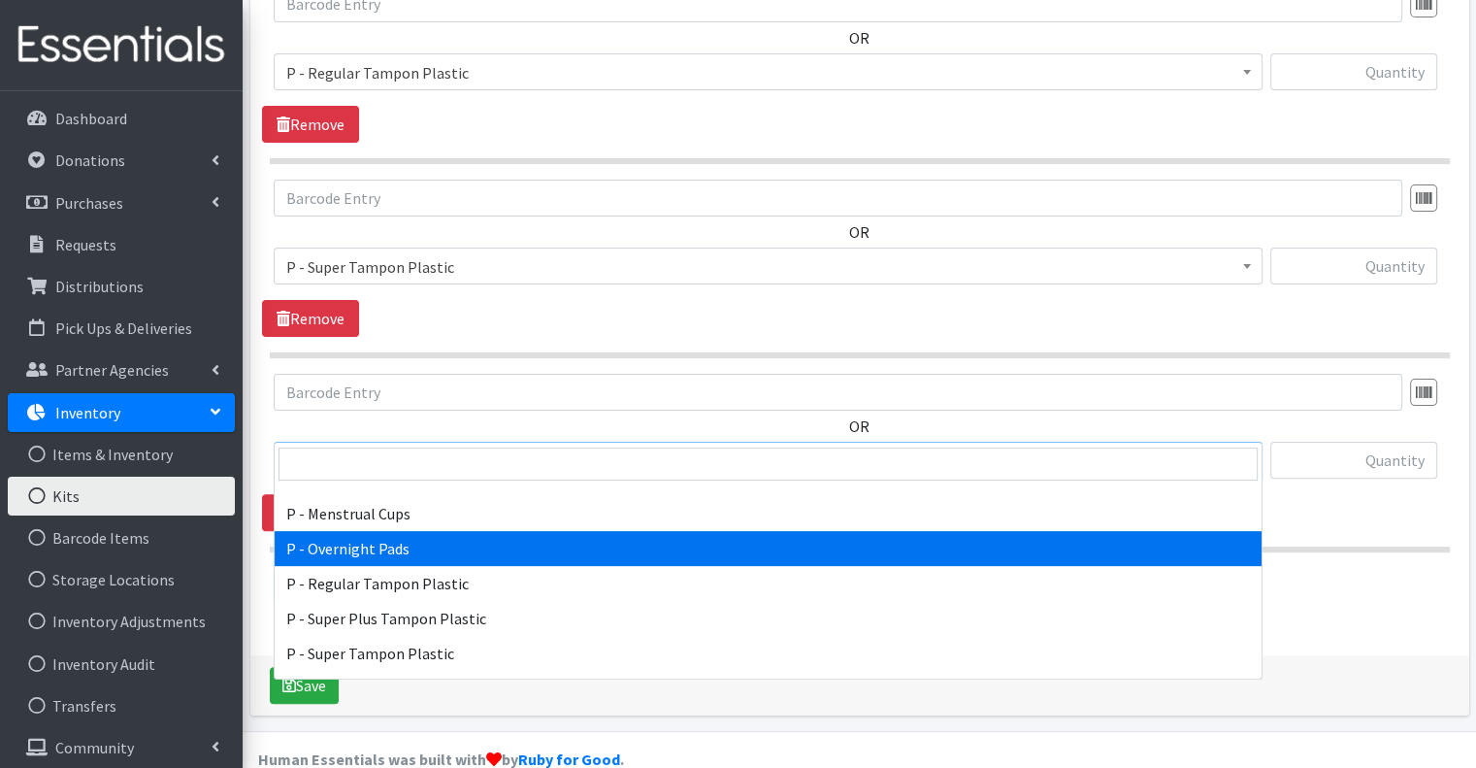
scroll to position [846, 0]
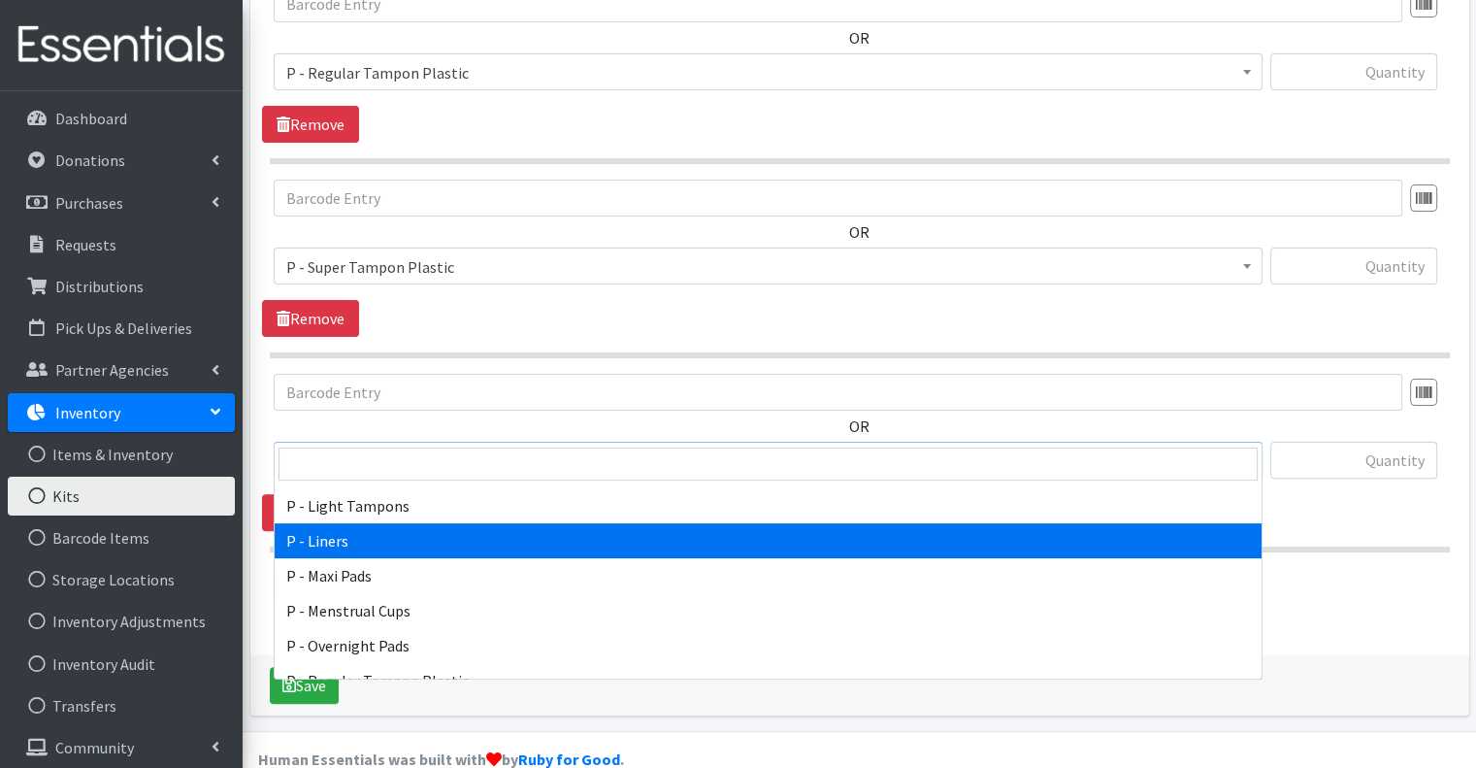
select select "15493"
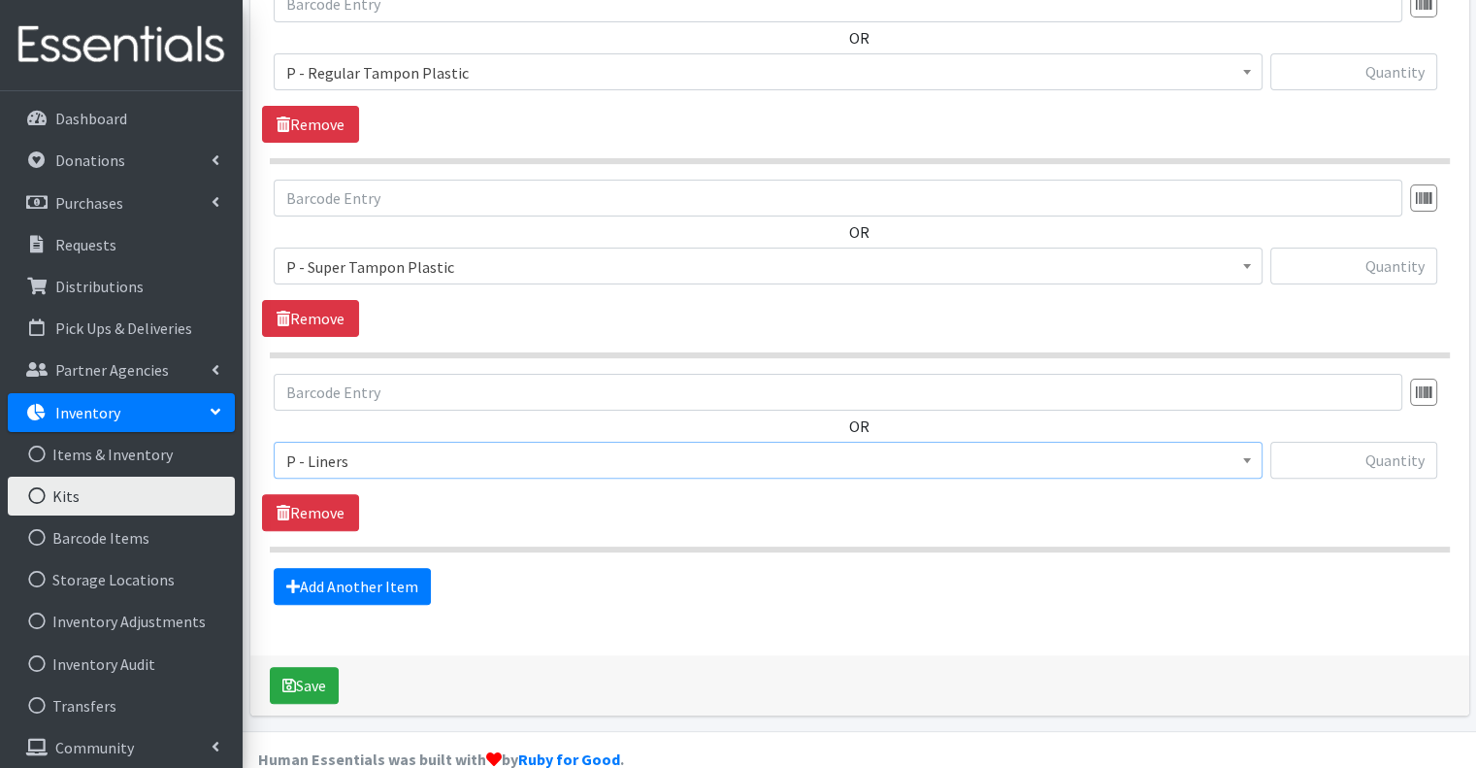
scroll to position [268, 0]
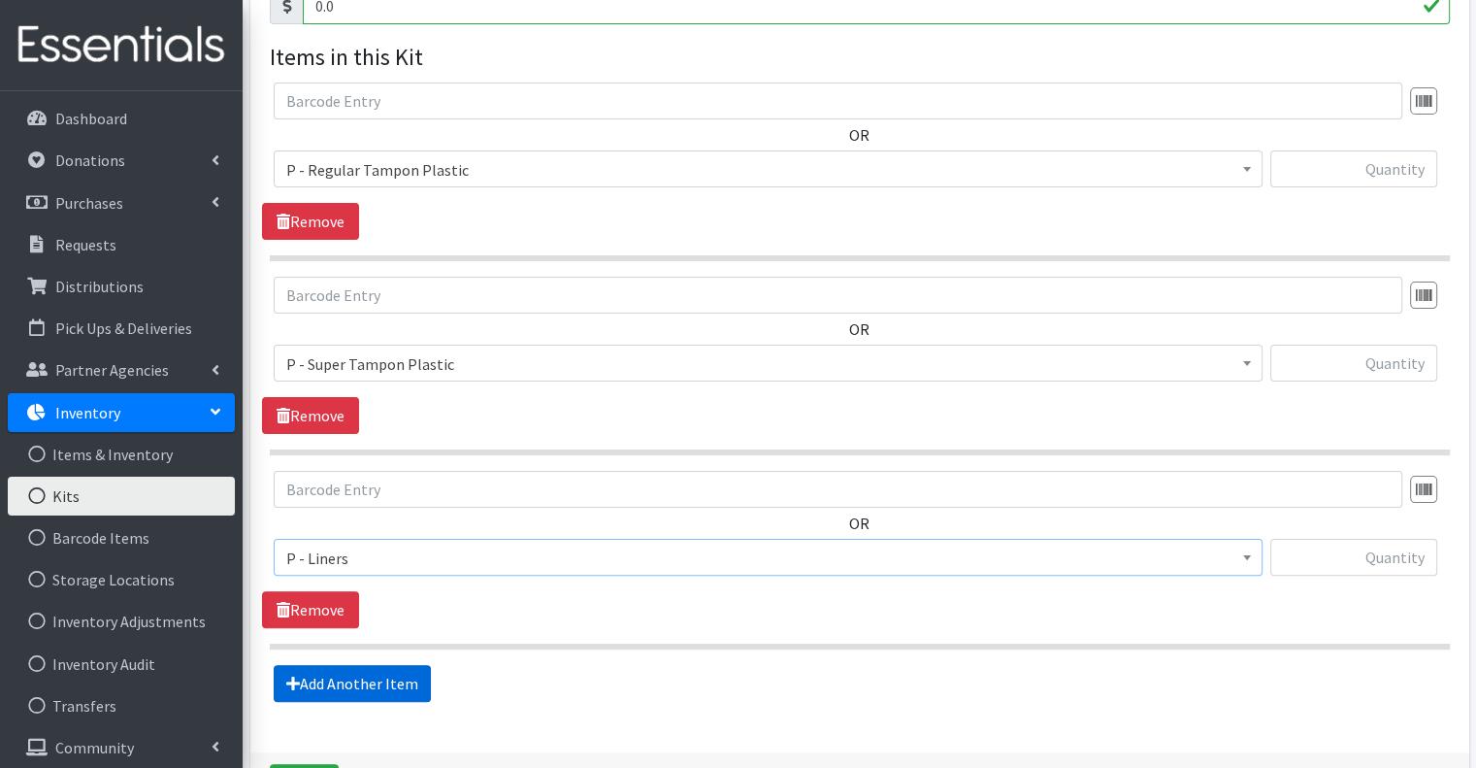
click at [373, 665] on link "Add Another Item" at bounding box center [352, 683] width 157 height 37
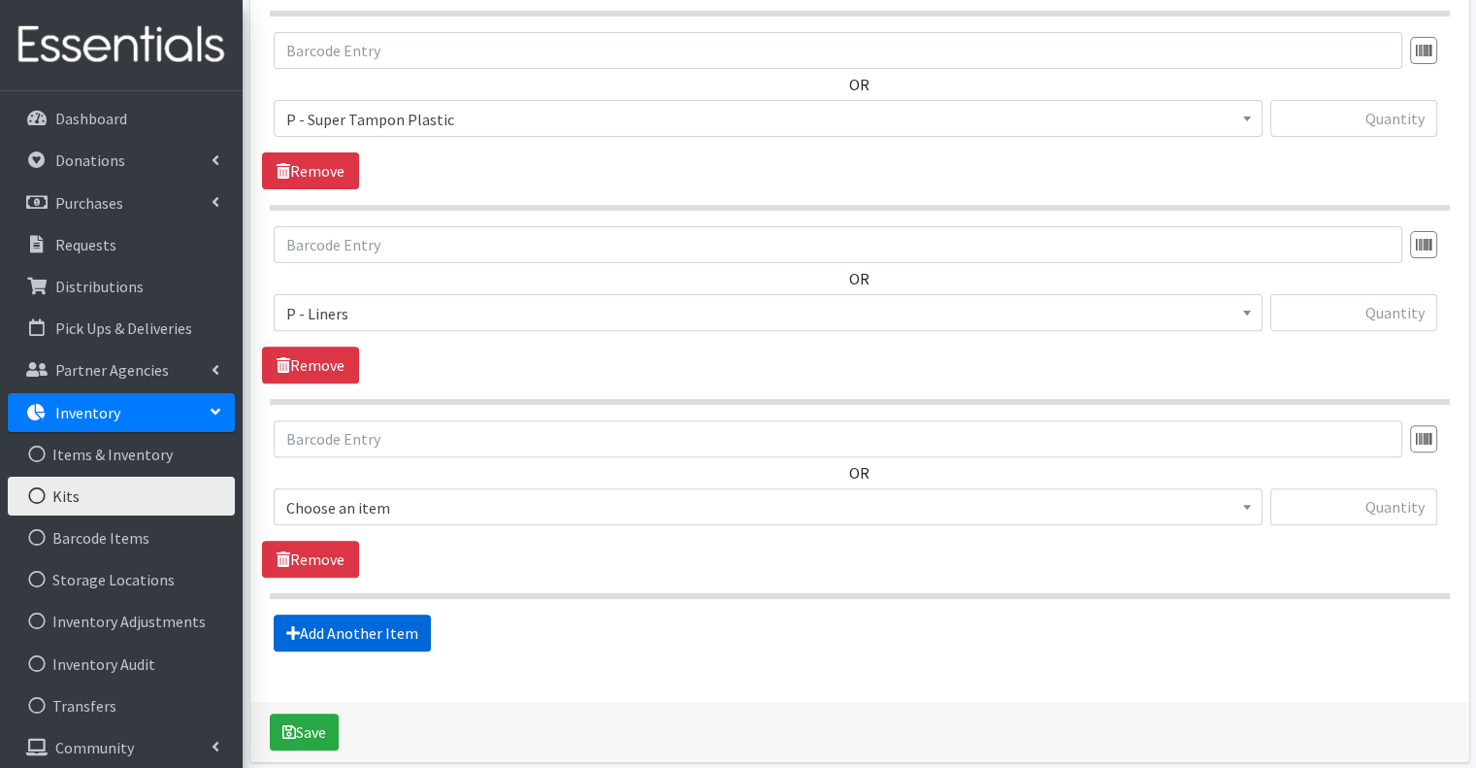
scroll to position [655, 0]
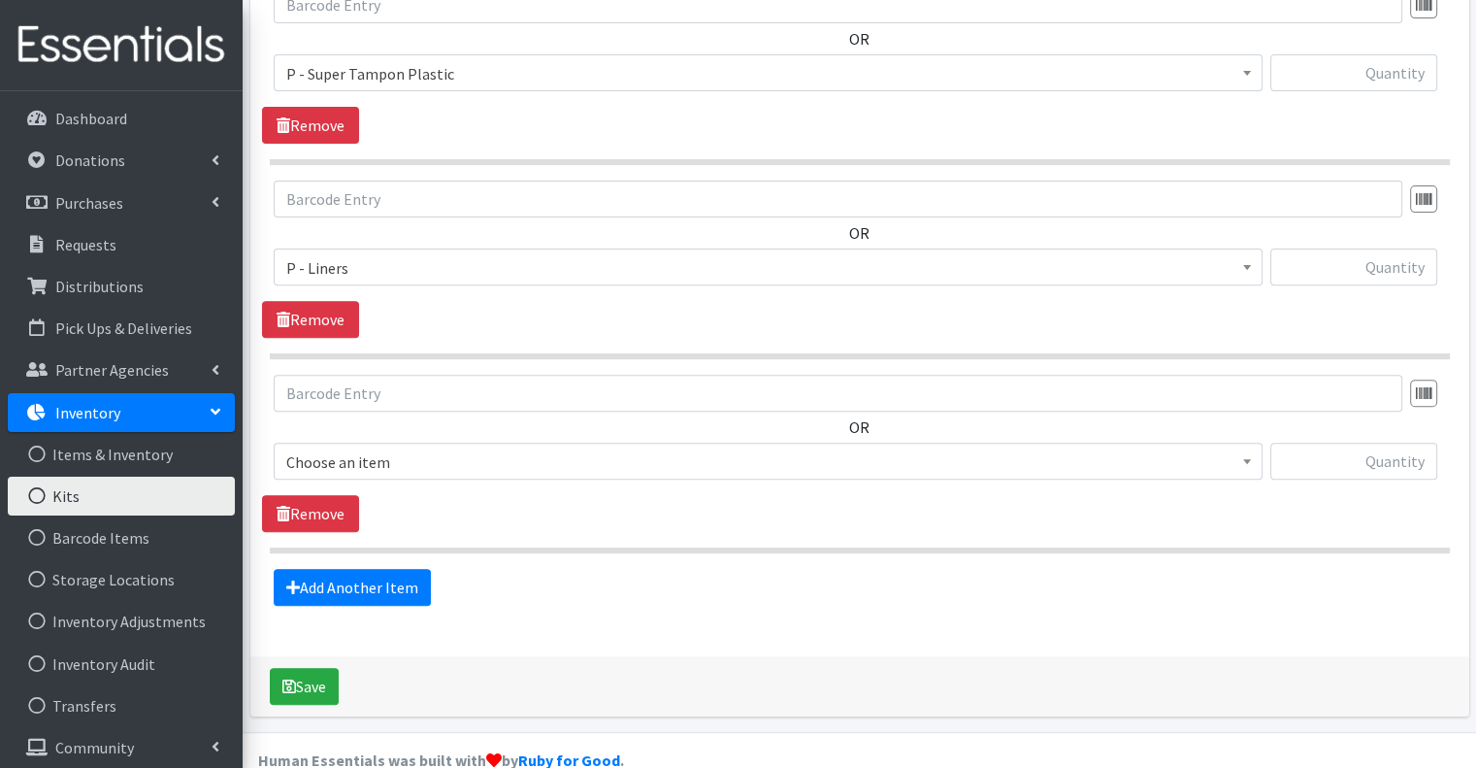
click at [504, 448] on span "Choose an item" at bounding box center [768, 461] width 964 height 27
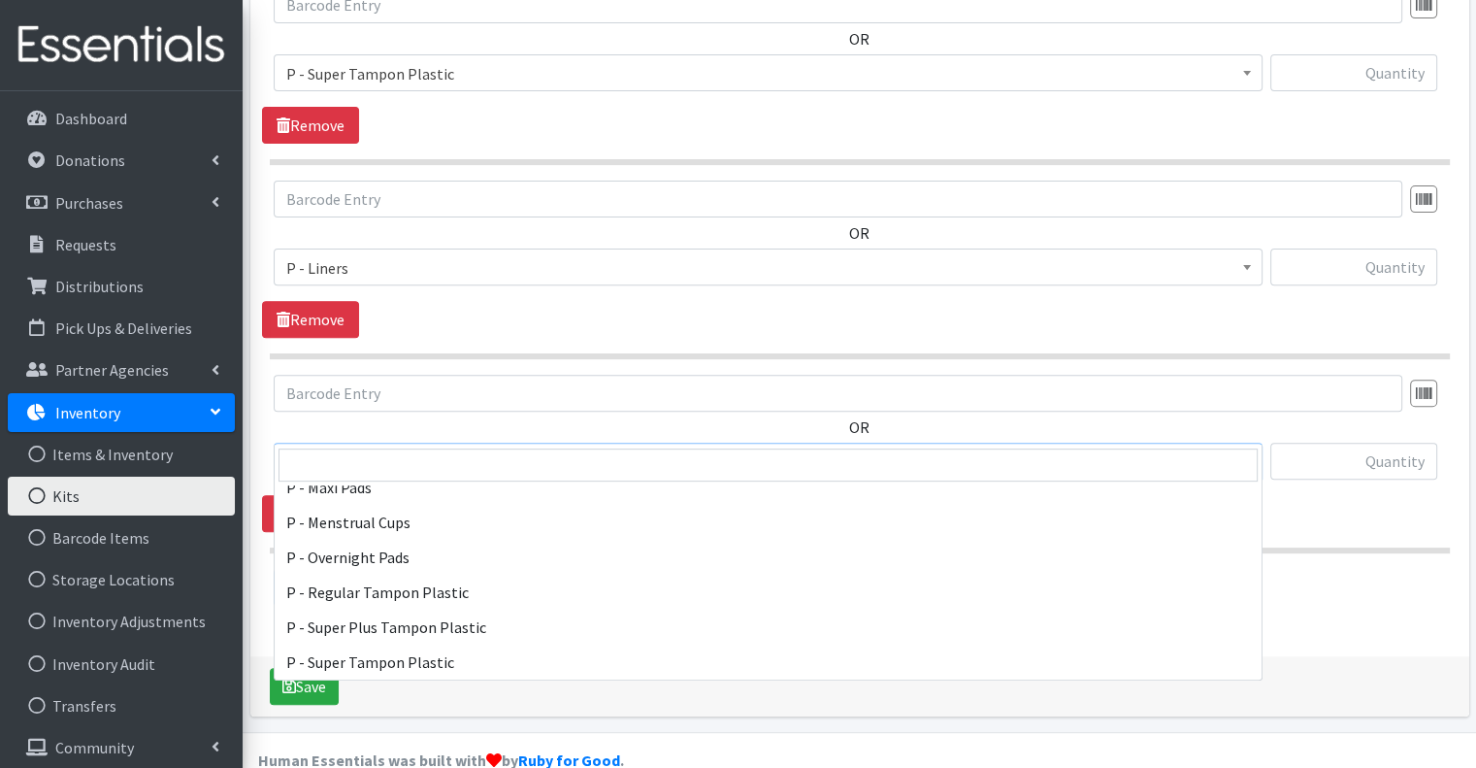
scroll to position [970, 0]
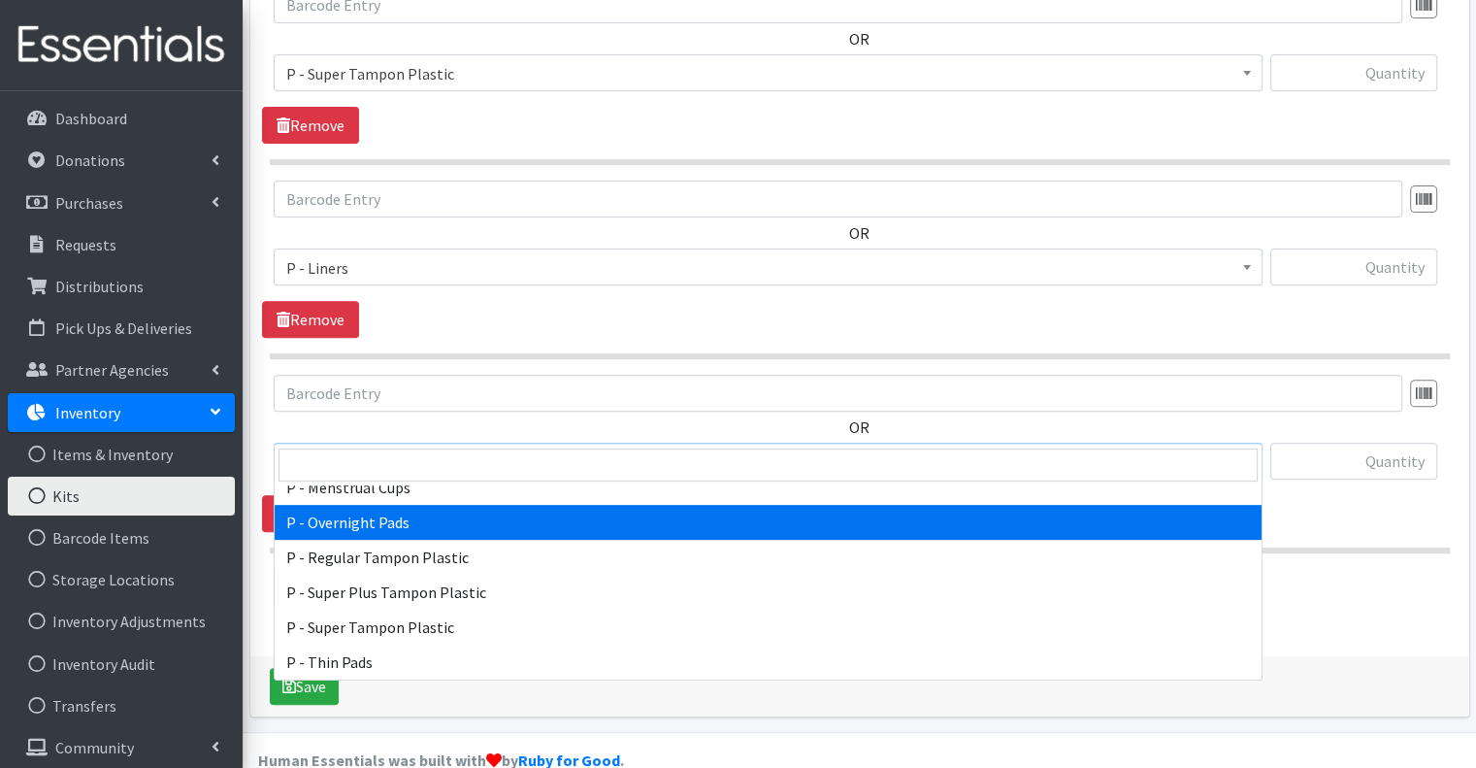
select select "15494"
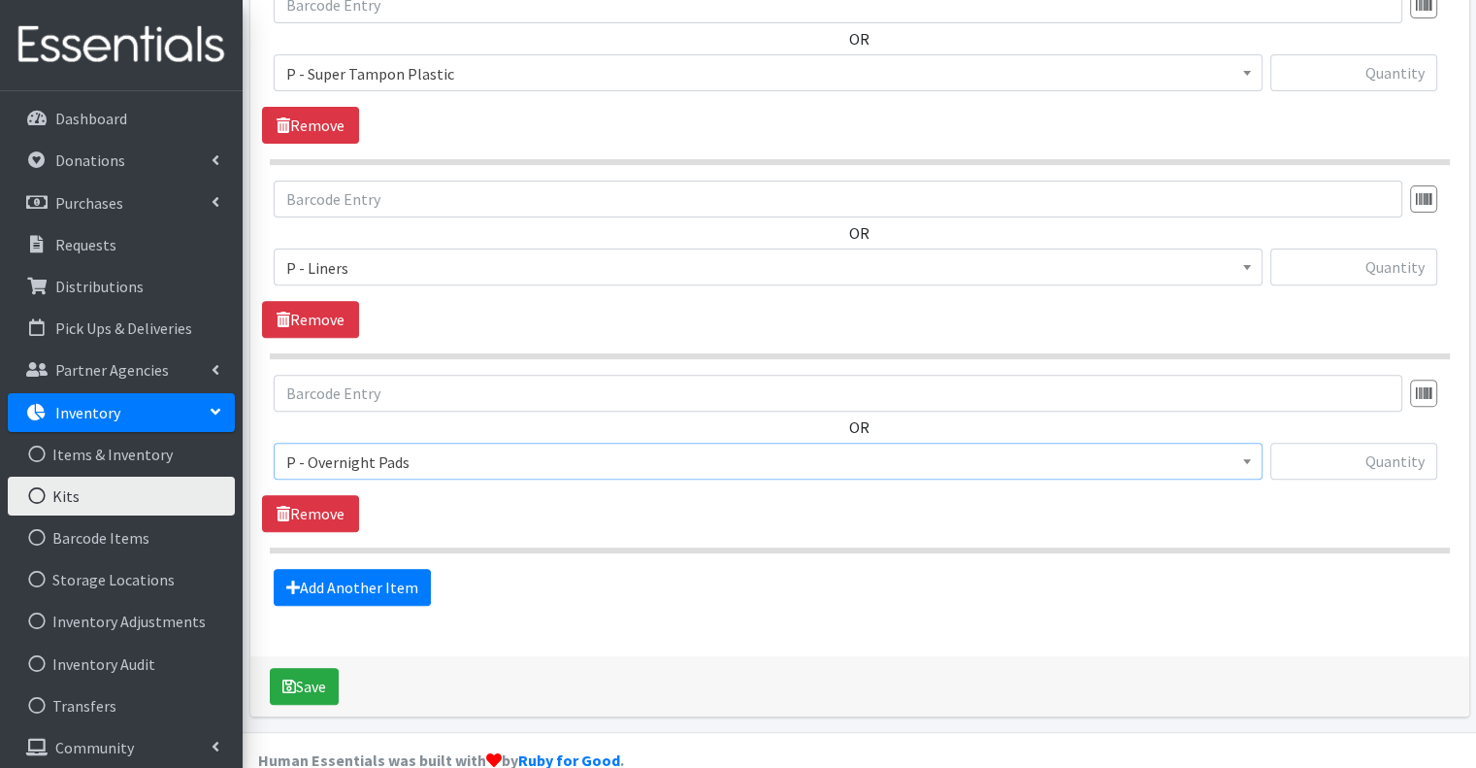
click at [642, 569] on div "Add Another Item" at bounding box center [859, 587] width 1194 height 37
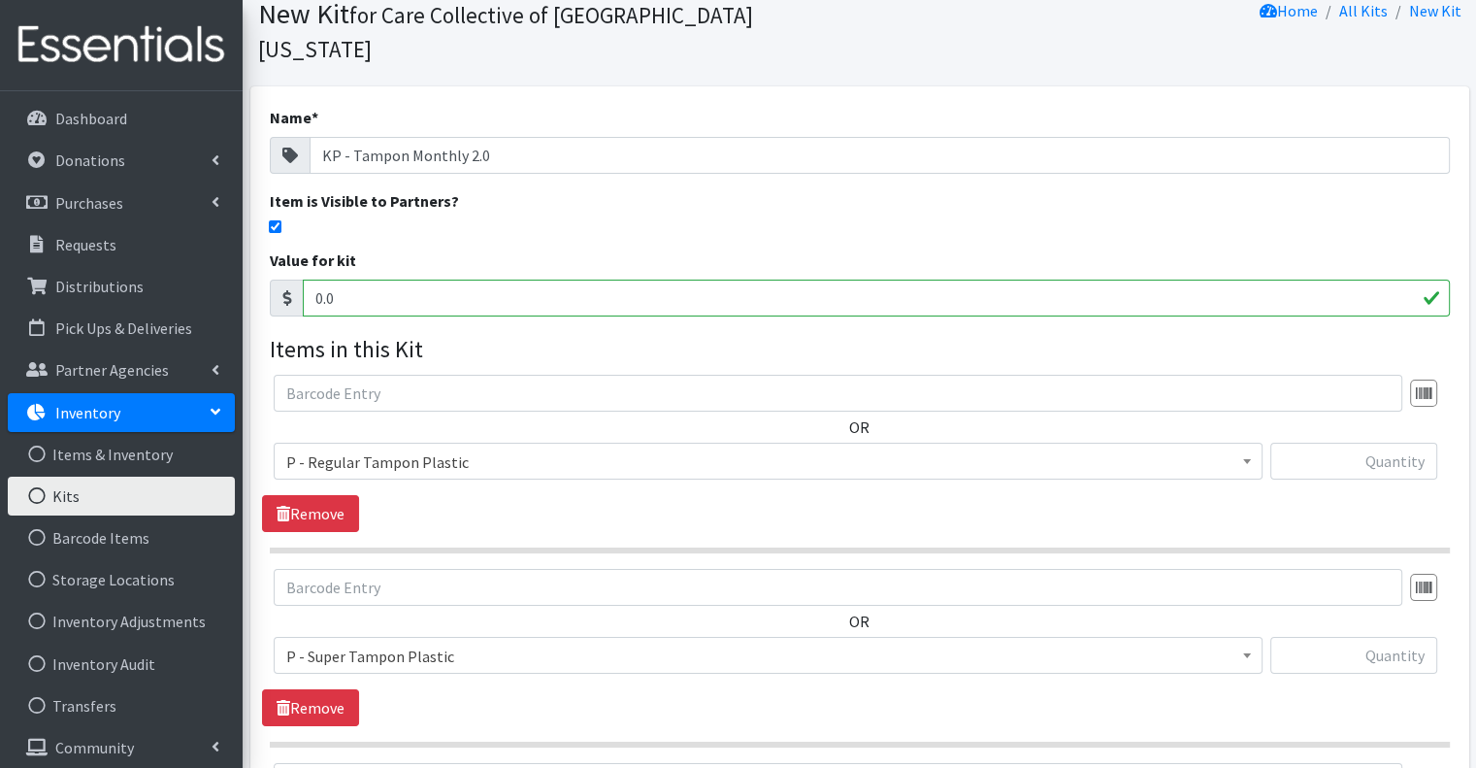
scroll to position [0, 0]
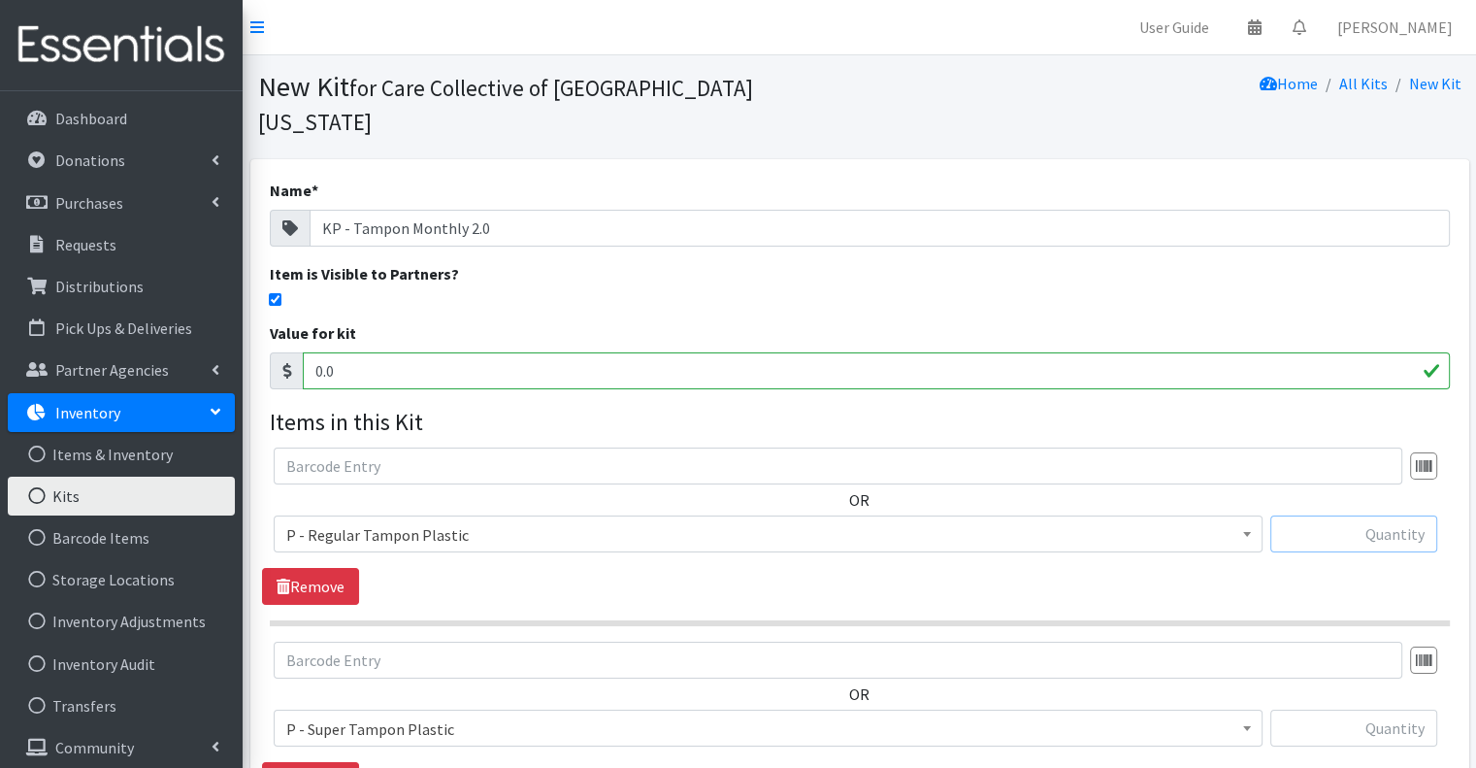
click at [1331, 515] on input "text" at bounding box center [1353, 533] width 167 height 37
type input "10"
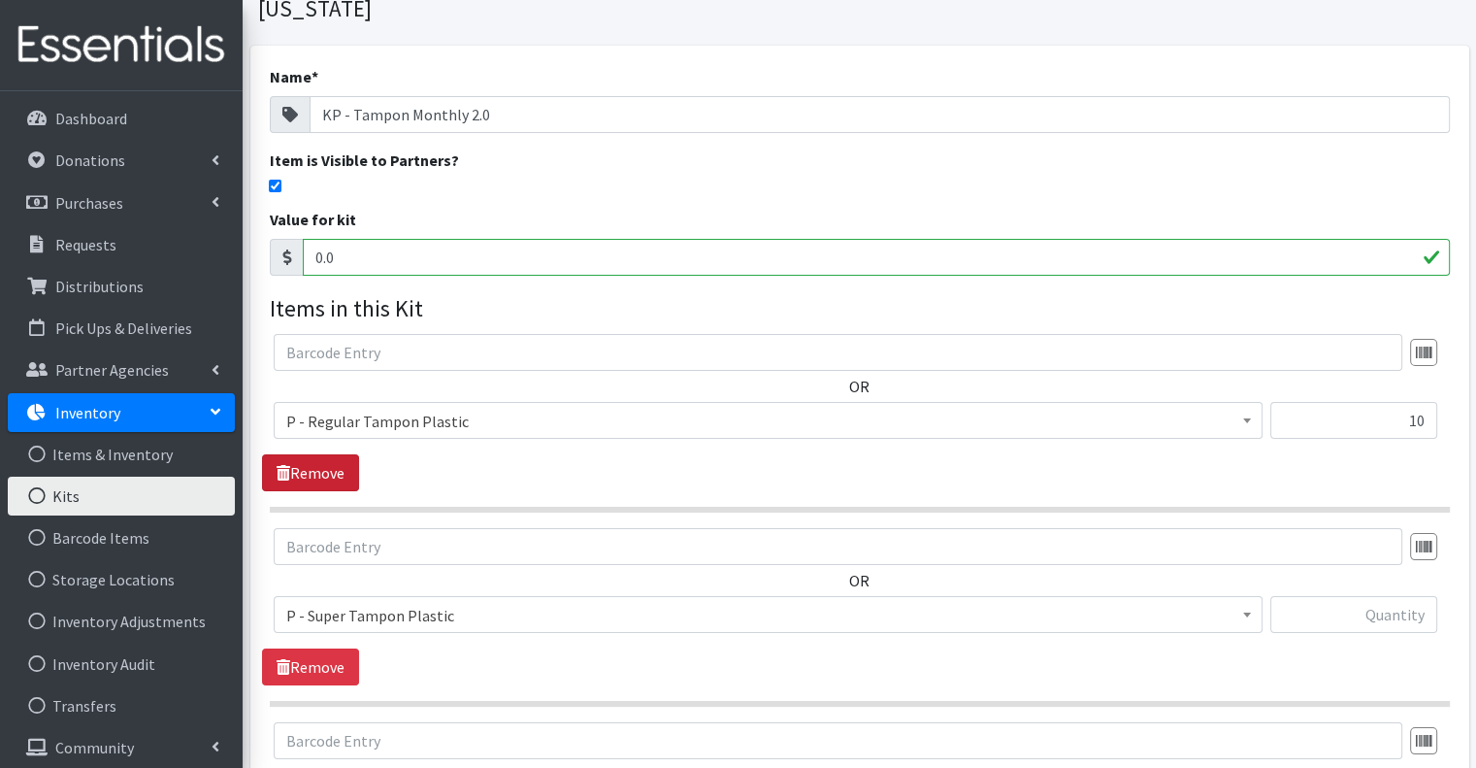
scroll to position [194, 0]
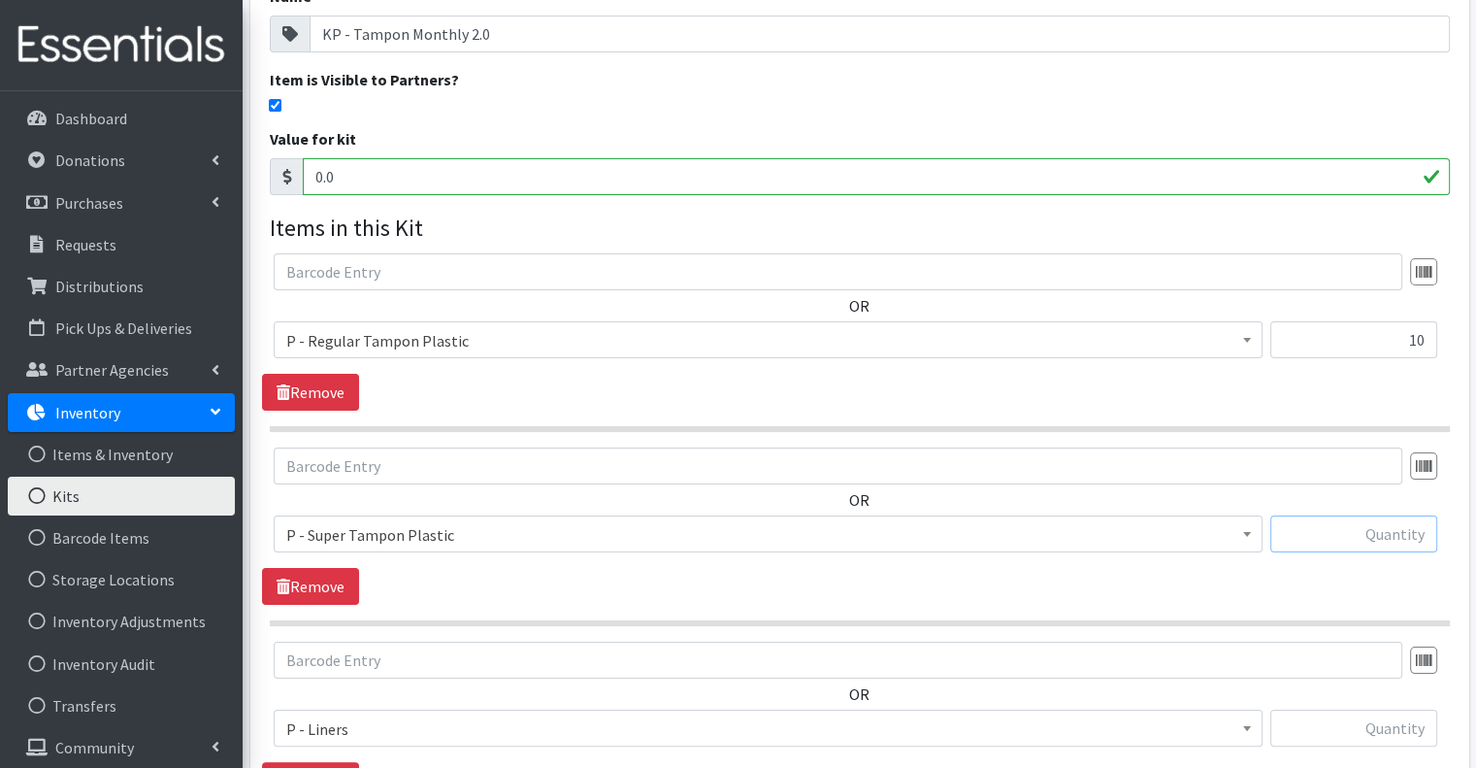
click at [1352, 515] on input "text" at bounding box center [1353, 533] width 167 height 37
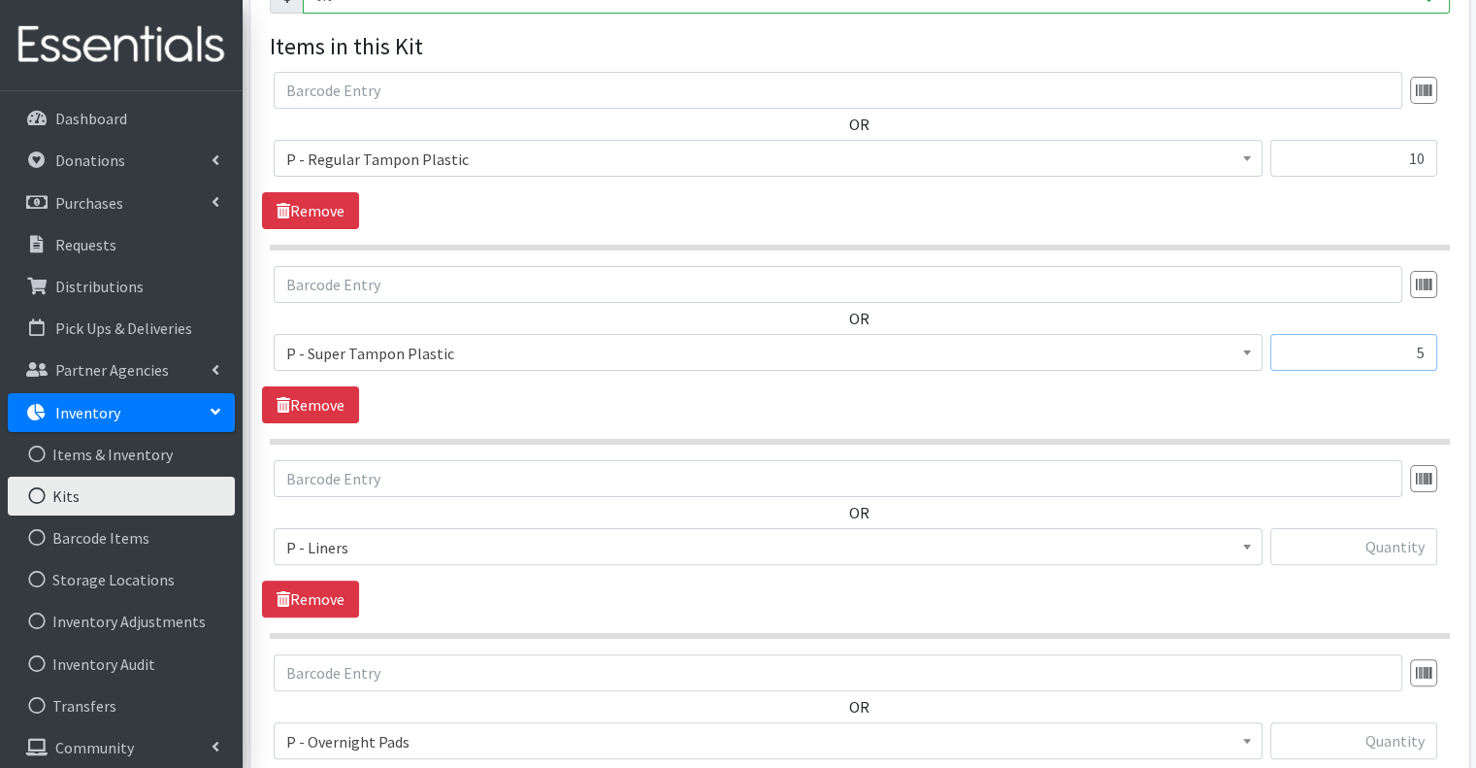
scroll to position [388, 0]
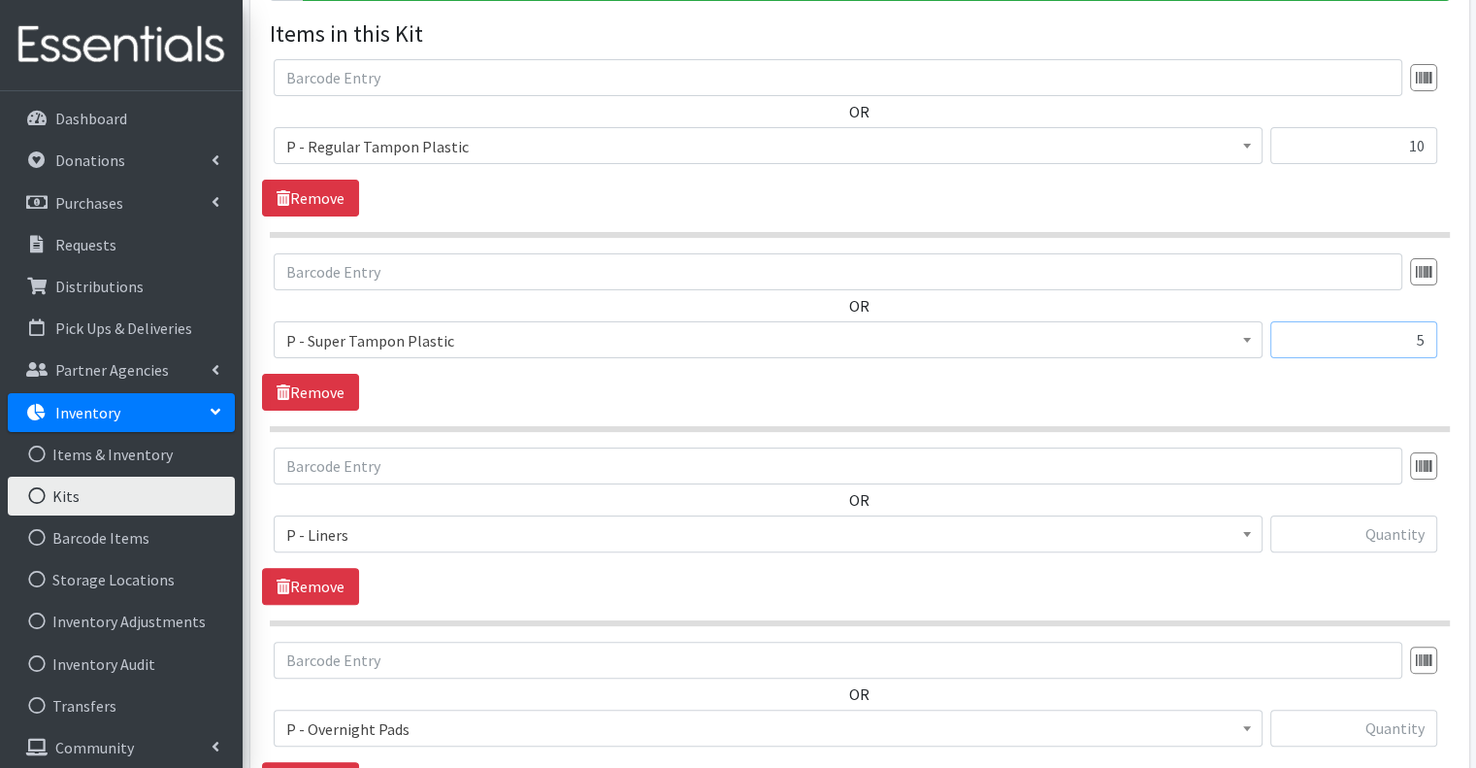
type input "5"
click at [1365, 515] on input "text" at bounding box center [1353, 533] width 167 height 37
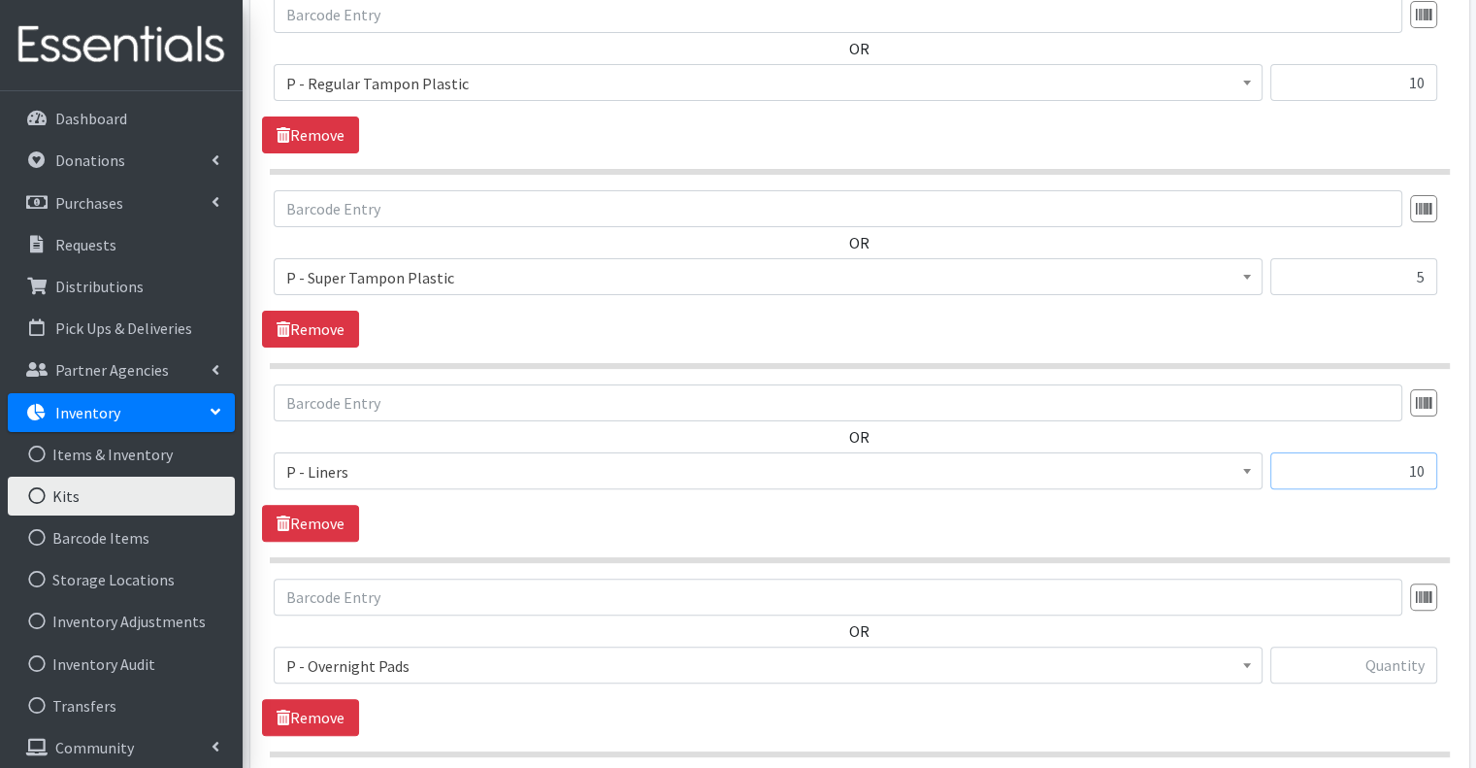
scroll to position [485, 0]
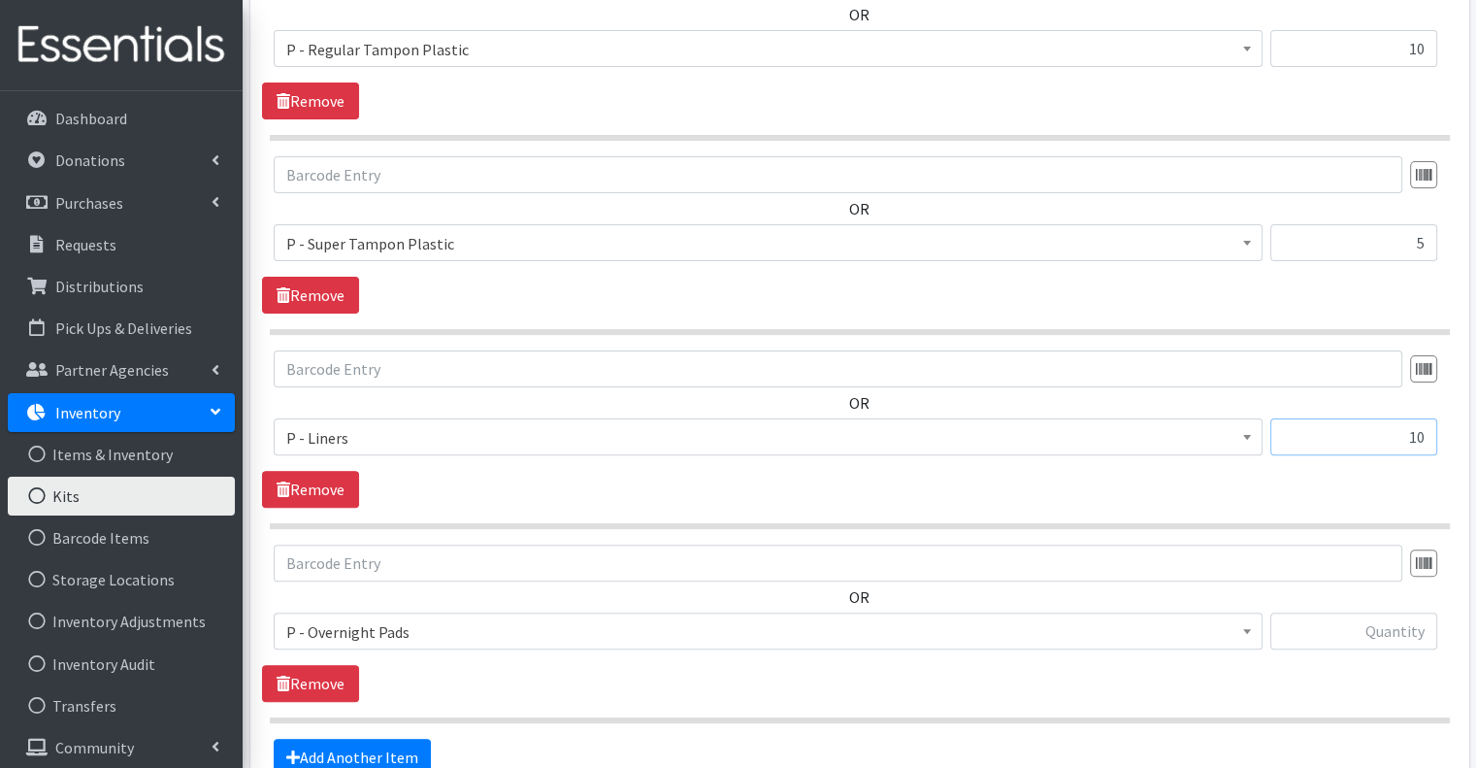
type input "10"
click at [1356, 612] on input "text" at bounding box center [1353, 630] width 167 height 37
type input "5"
click at [1316, 645] on div "OR Choose an item Bathroom Bin D - 0 - Diapers D- 1 - Diapers D- 2 - Diapers D …" at bounding box center [859, 622] width 1194 height 157
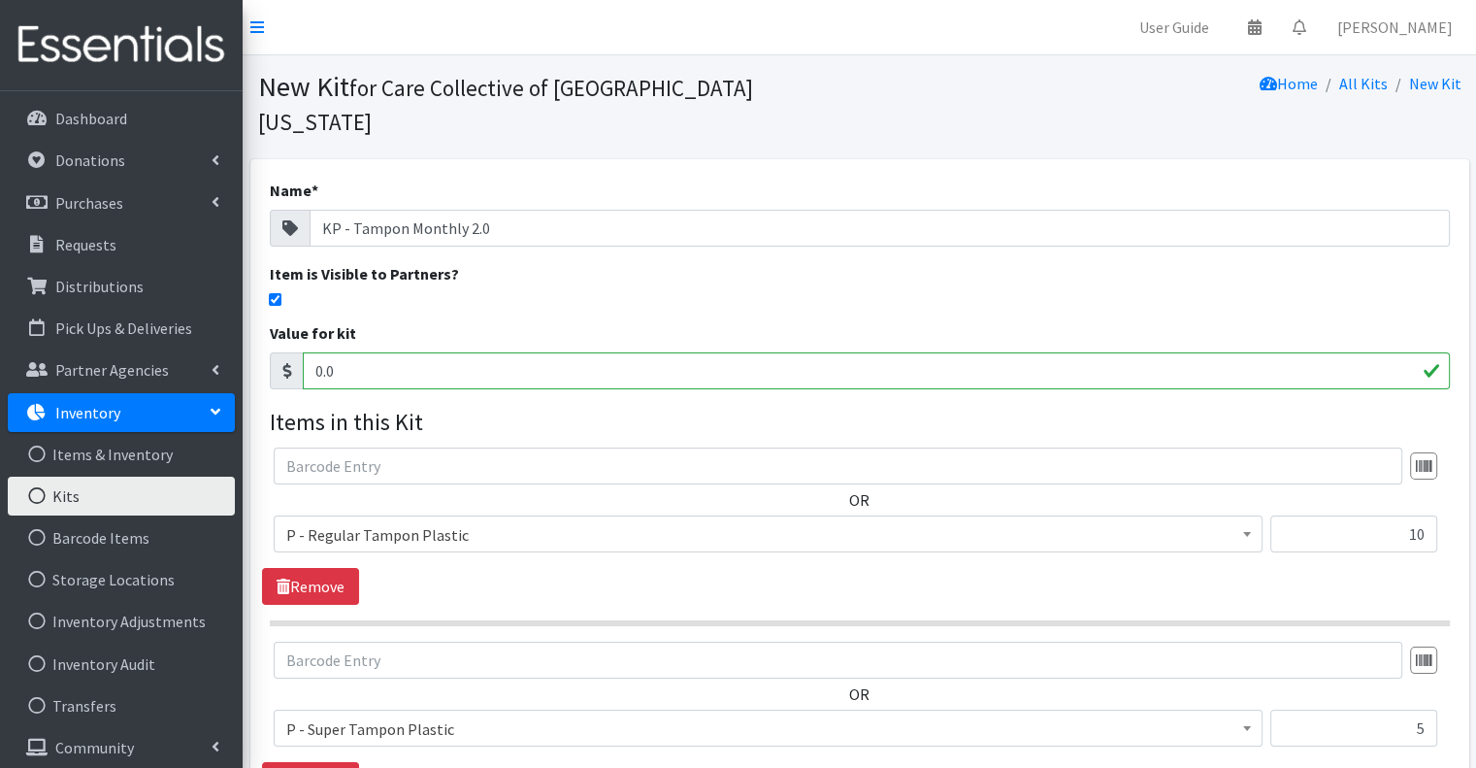
click at [757, 275] on div "Name * KP - Tampon Monthly 2.0 Item is Visible to Partners? Value for kit 0.0 I…" at bounding box center [859, 735] width 1219 height 1152
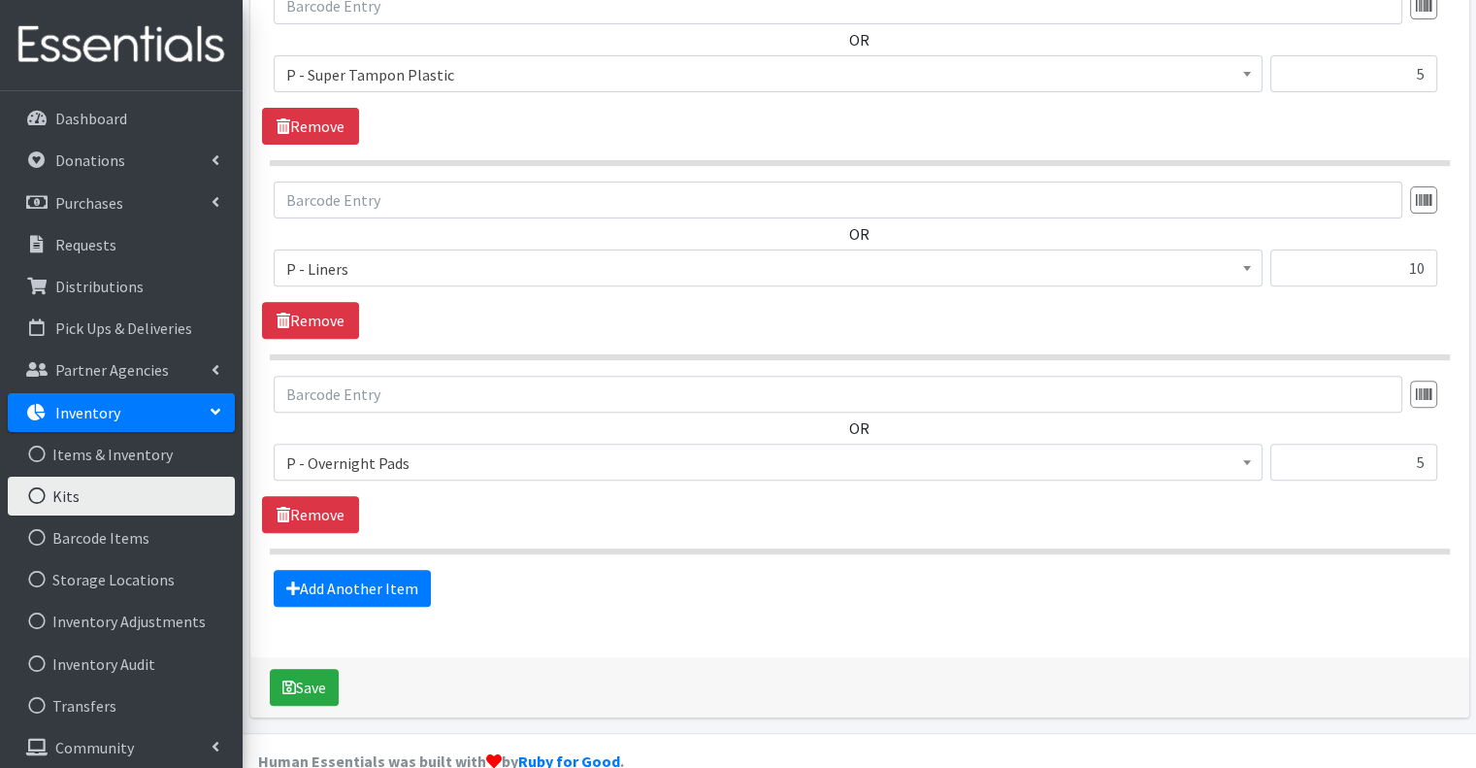
scroll to position [655, 0]
click at [304, 668] on button "Save" at bounding box center [304, 686] width 69 height 37
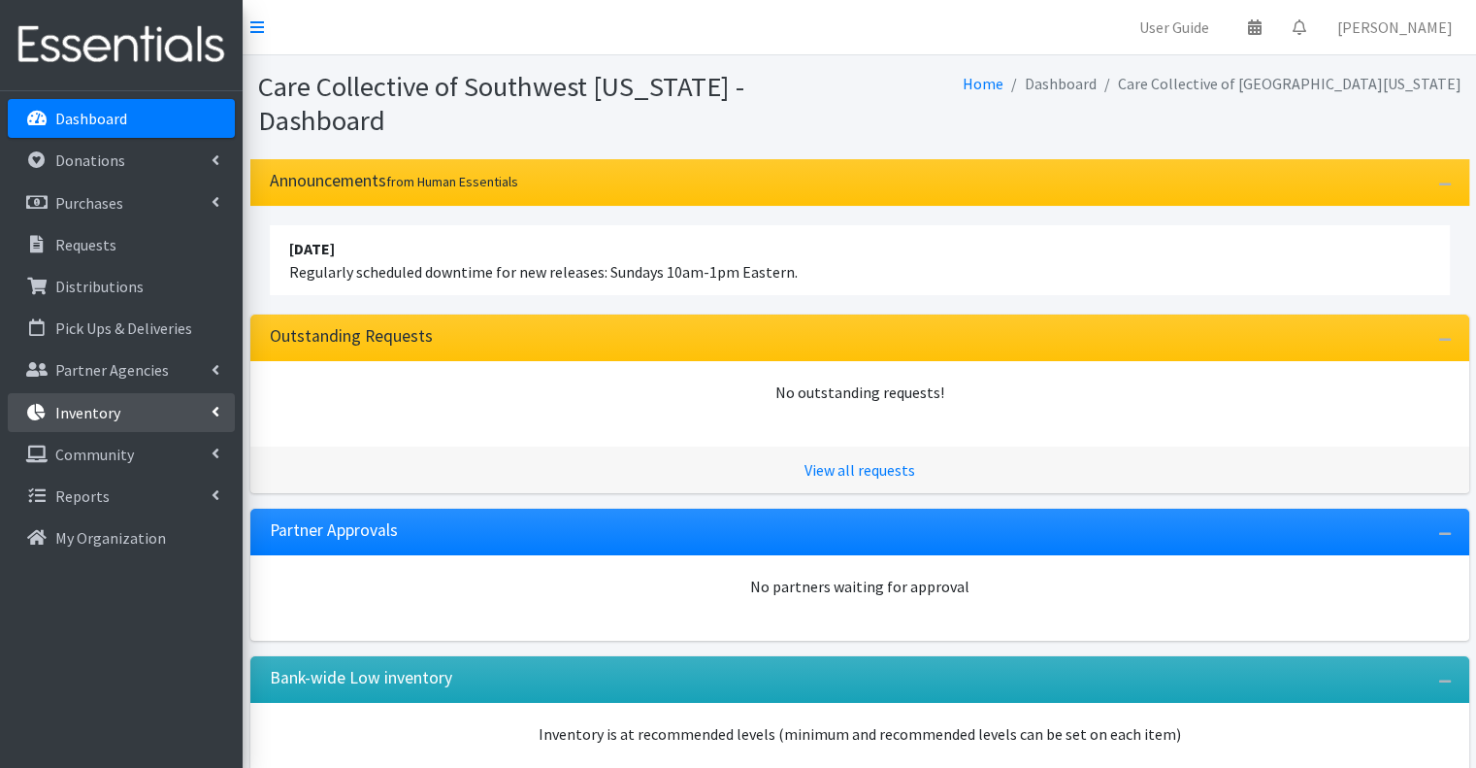
click at [134, 402] on link "Inventory" at bounding box center [121, 412] width 227 height 39
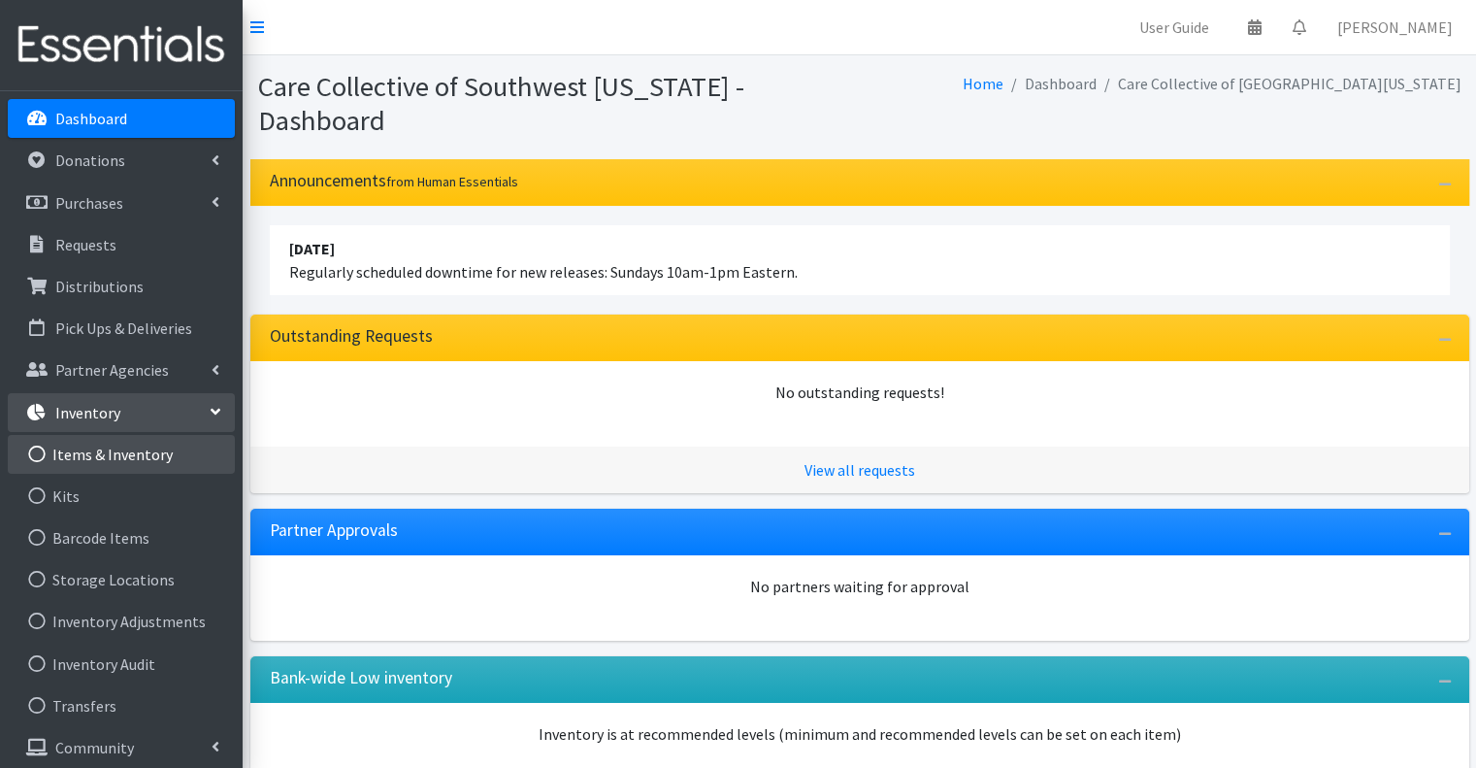
click at [154, 452] on link "Items & Inventory" at bounding box center [121, 454] width 227 height 39
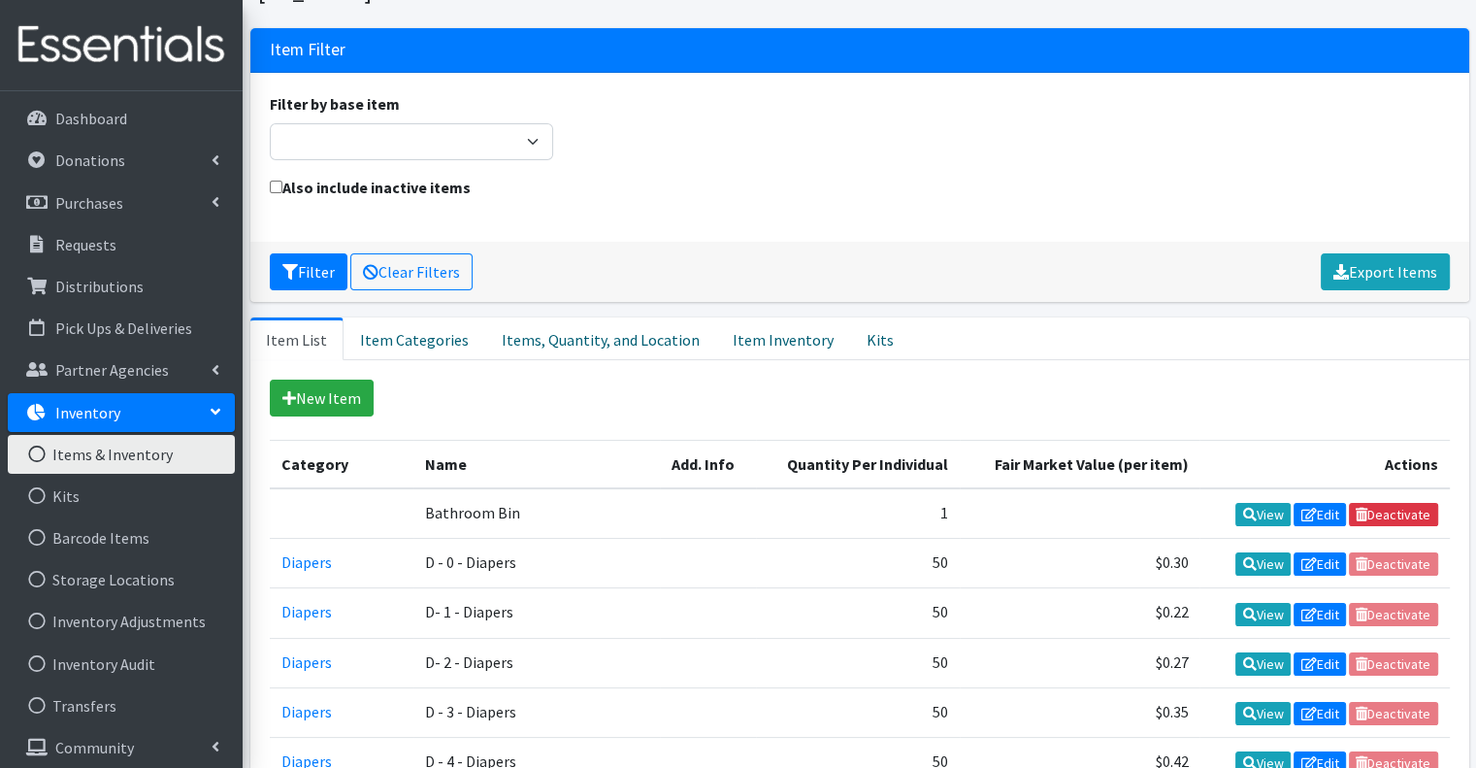
scroll to position [291, 0]
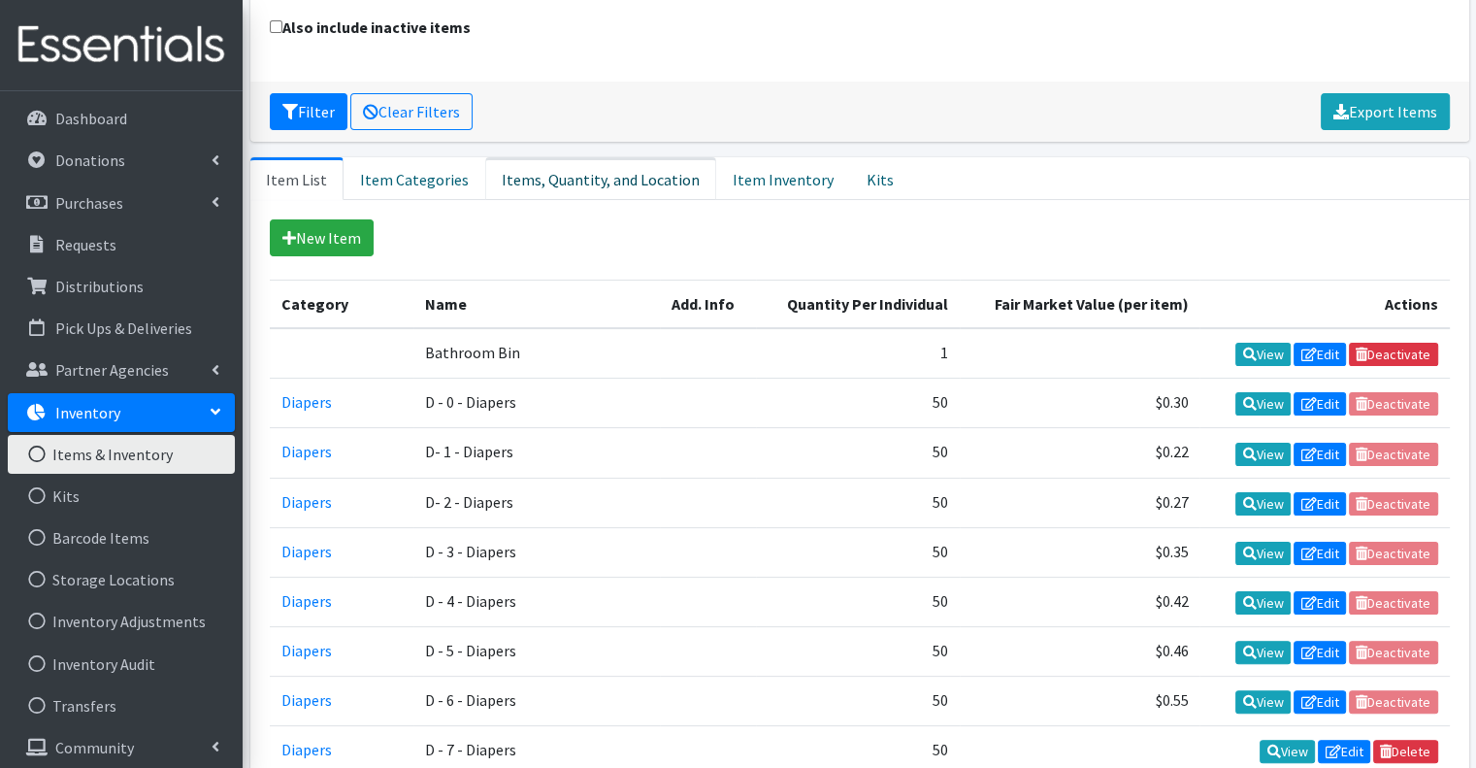
click at [576, 157] on link "Items, Quantity, and Location" at bounding box center [600, 178] width 231 height 43
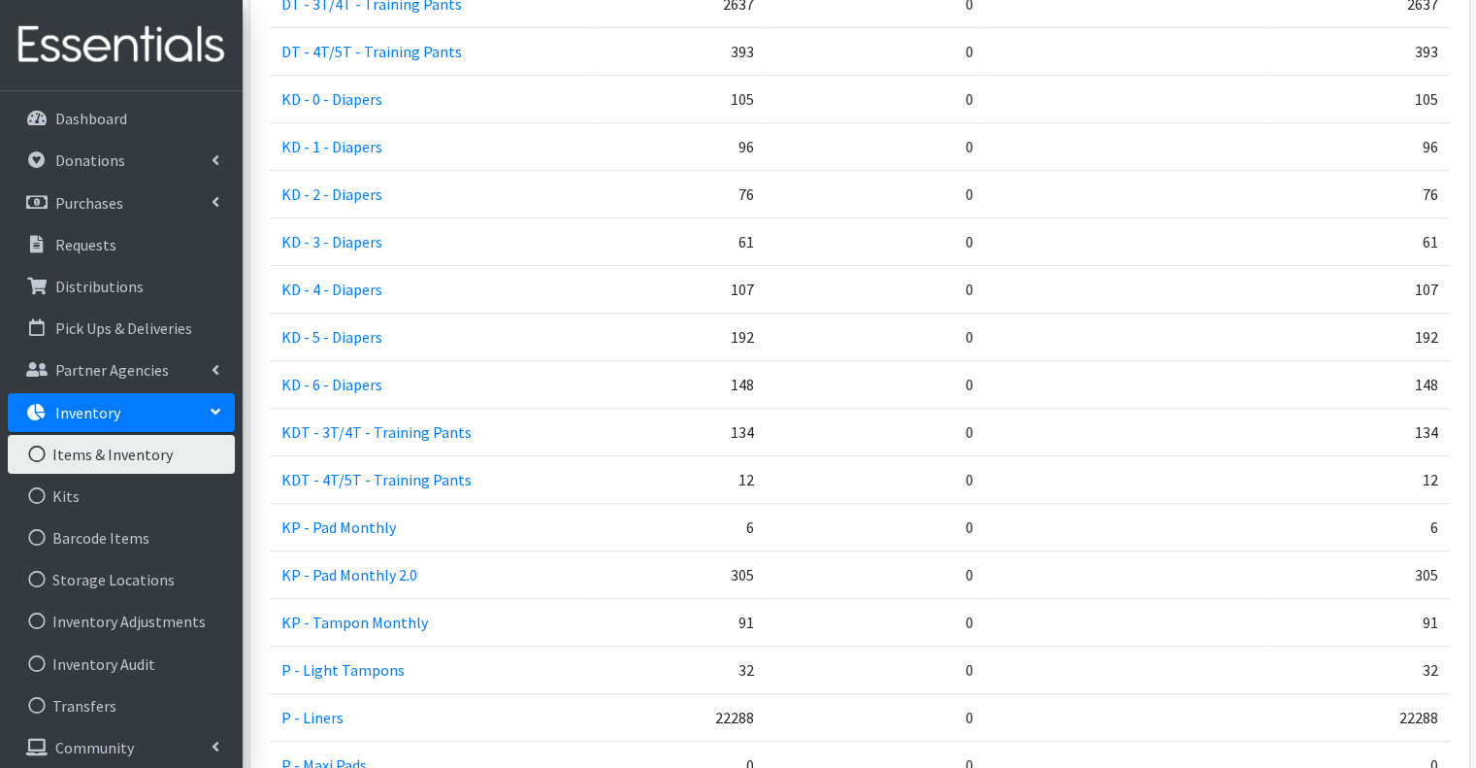
scroll to position [1261, 0]
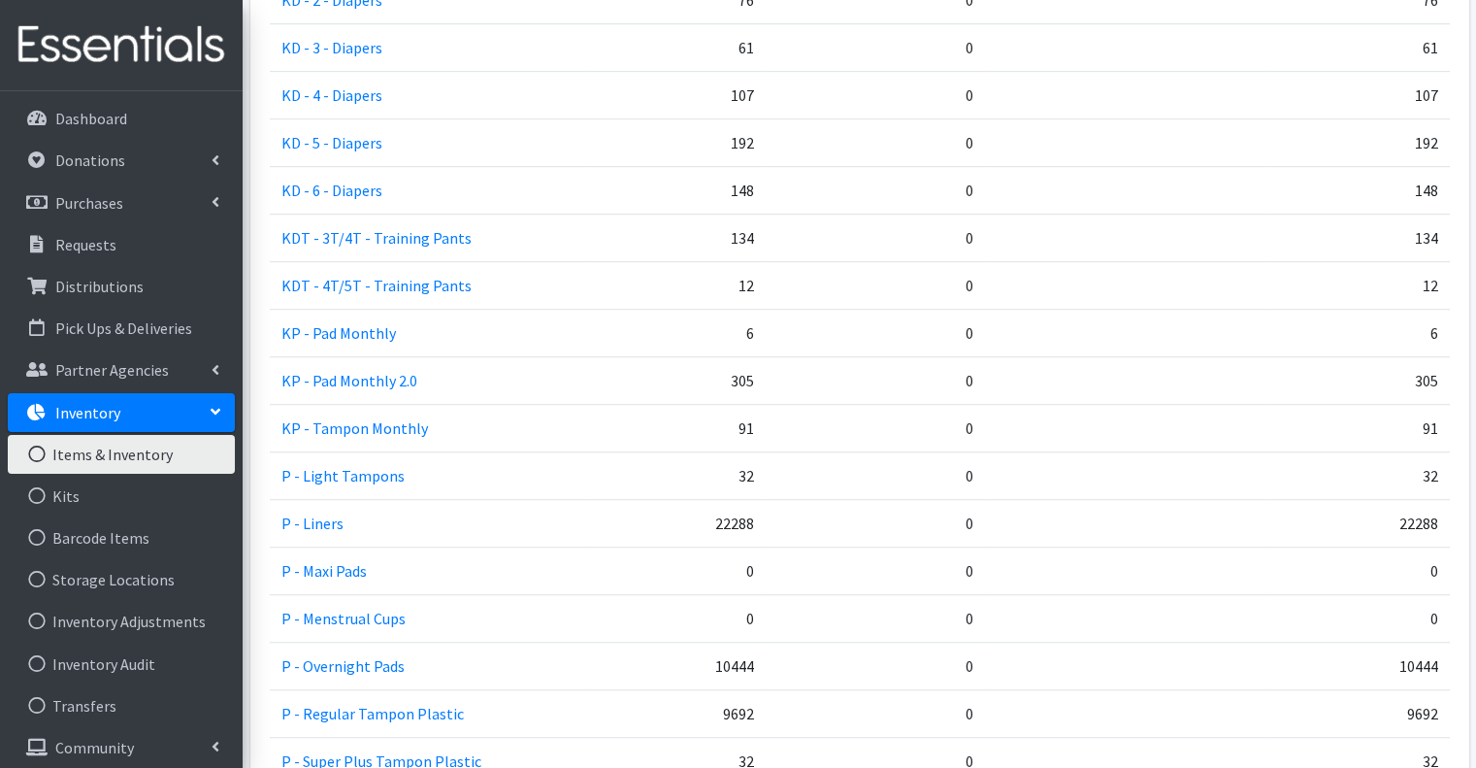
drag, startPoint x: 762, startPoint y: 148, endPoint x: 660, endPoint y: 158, distance: 102.3
click at [660, 167] on td "148" at bounding box center [678, 191] width 175 height 48
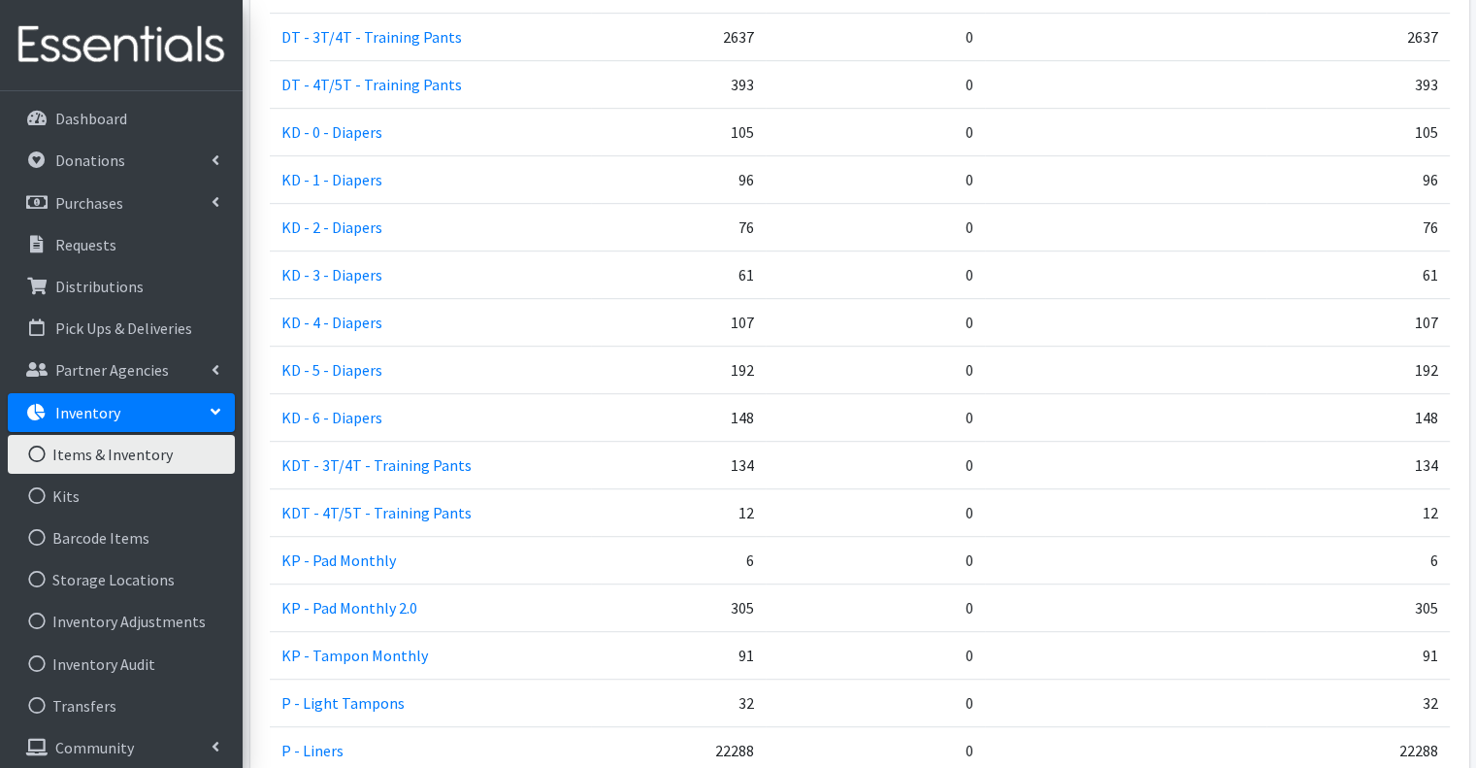
scroll to position [1164, 0]
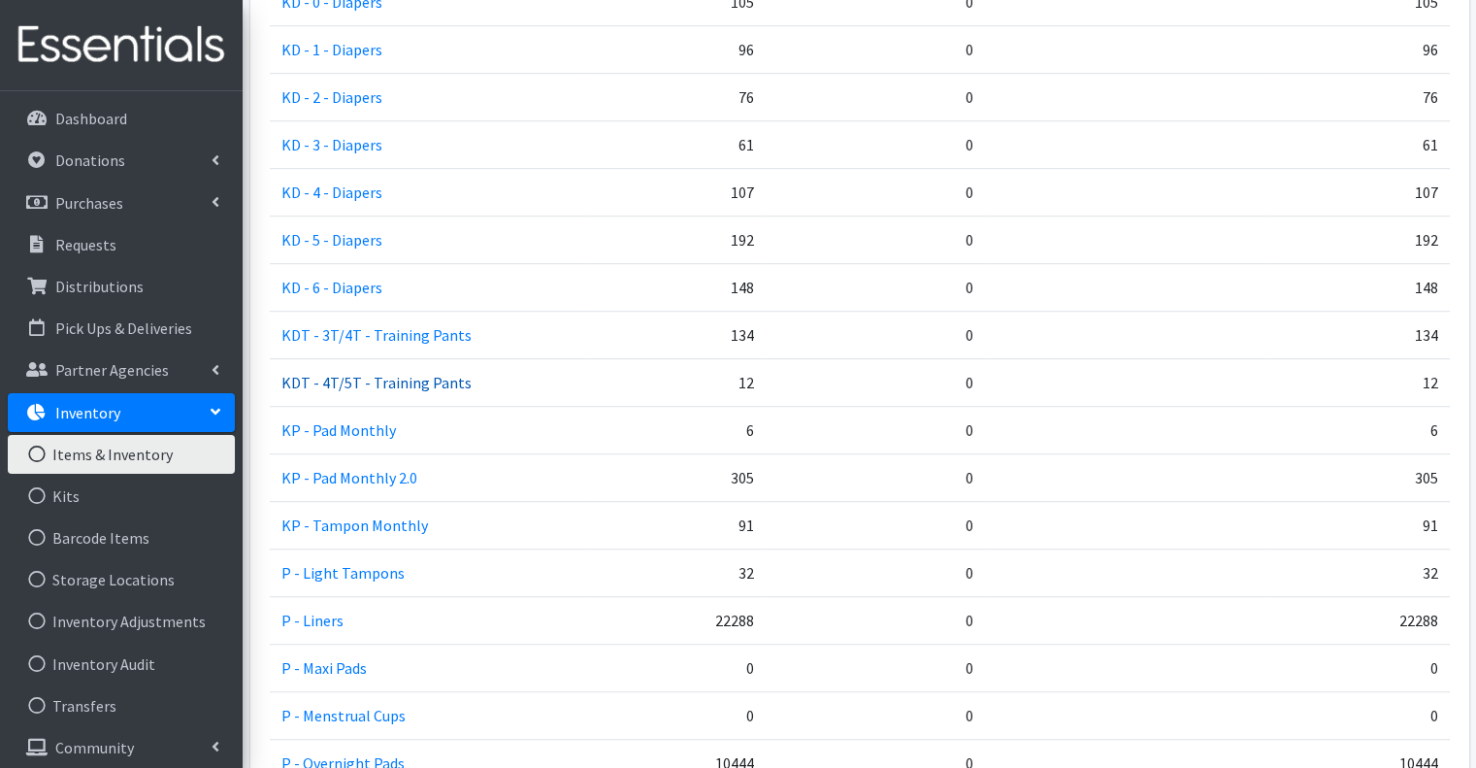
click at [435, 373] on link "KDT - 4T/5T - Training Pants" at bounding box center [376, 382] width 190 height 19
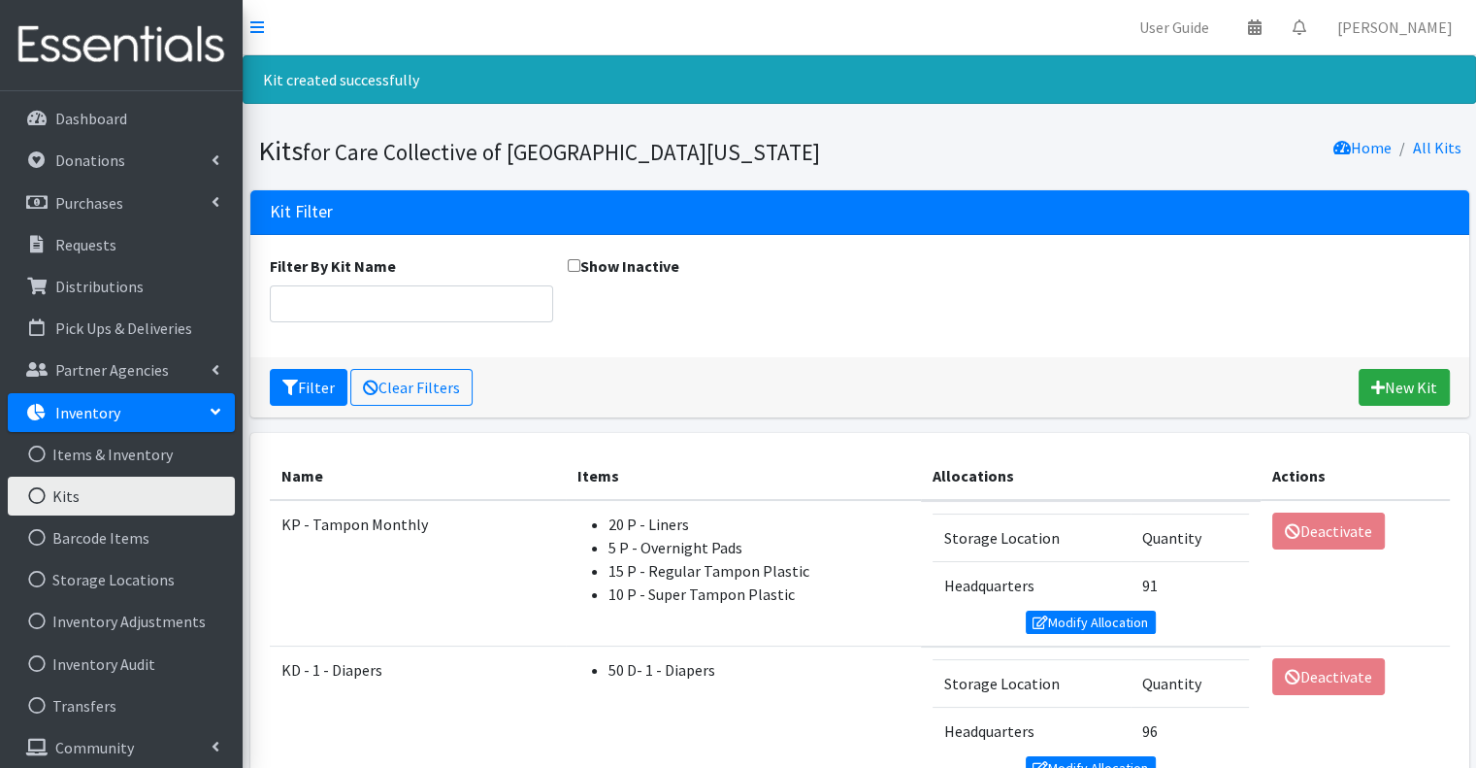
click at [1007, 299] on div "Filter By Kit Name Show Inactive" at bounding box center [859, 295] width 1194 height 83
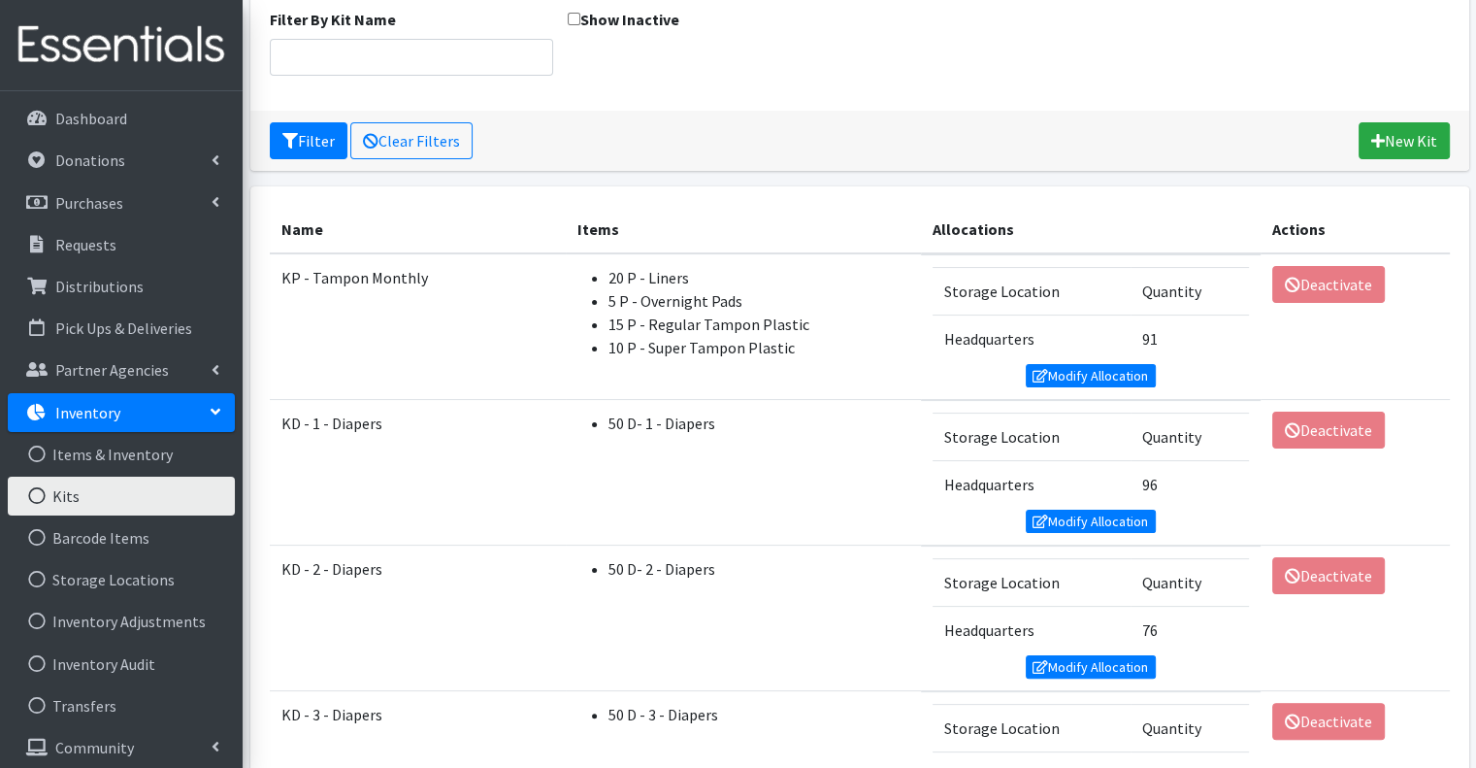
scroll to position [291, 0]
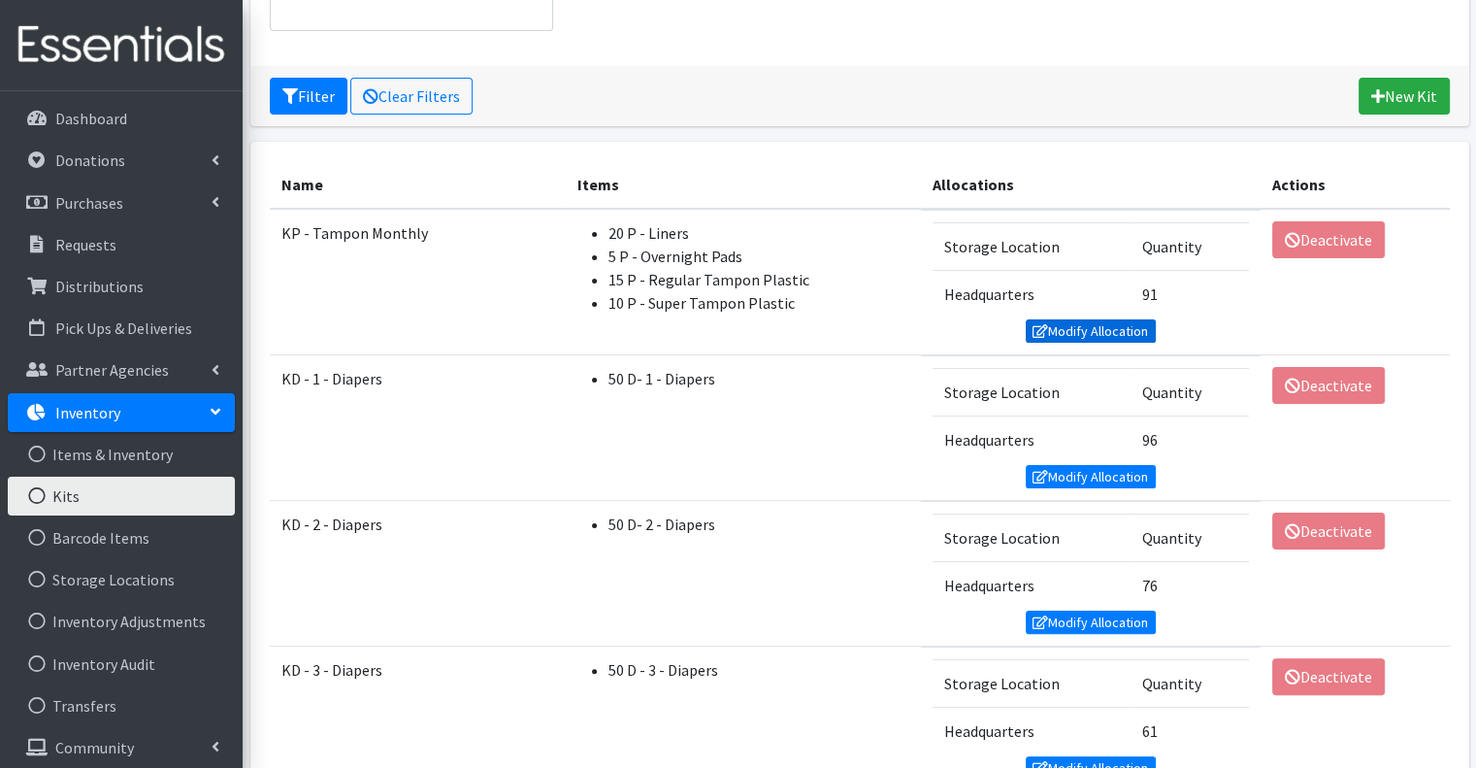
click at [1106, 323] on link "Modify Allocation" at bounding box center [1091, 330] width 130 height 23
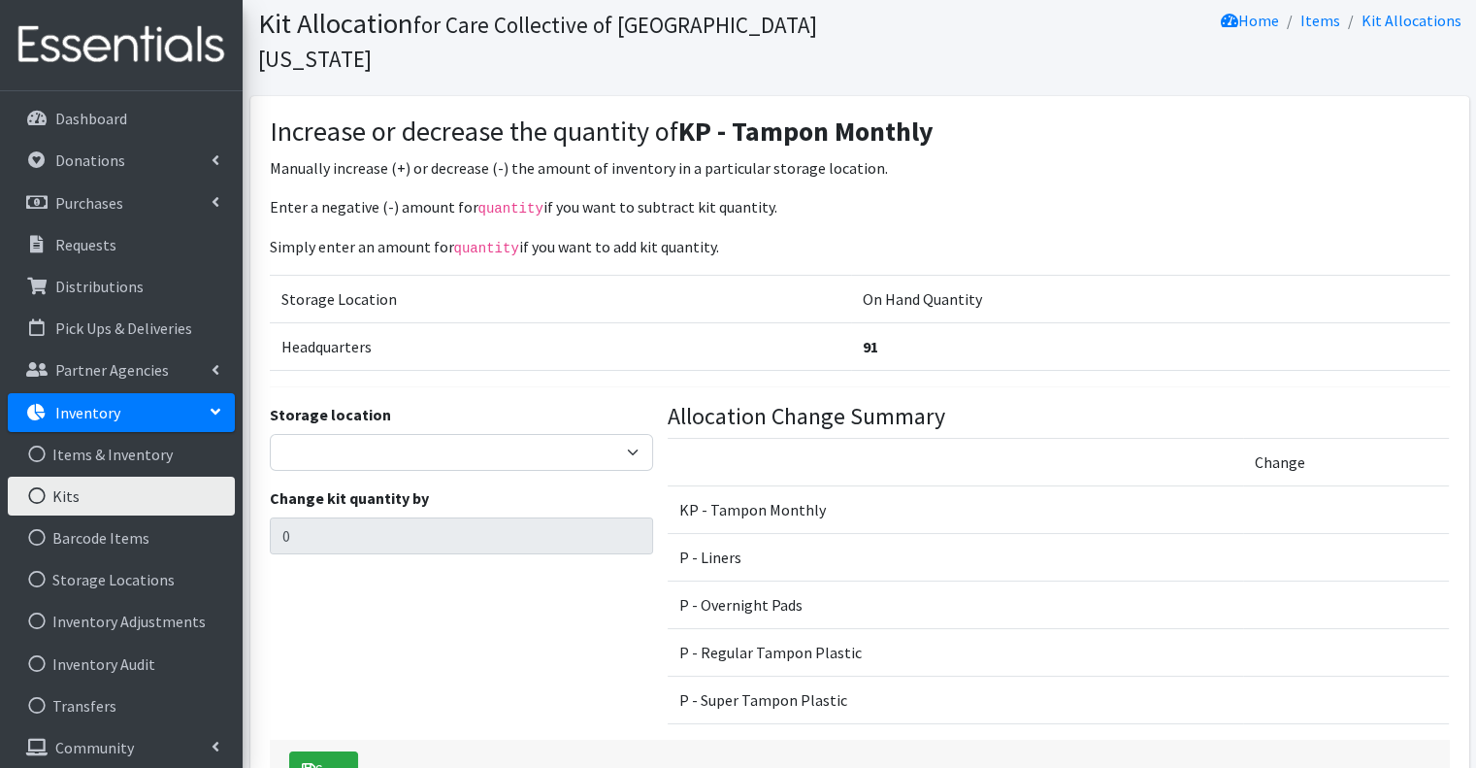
scroll to position [97, 0]
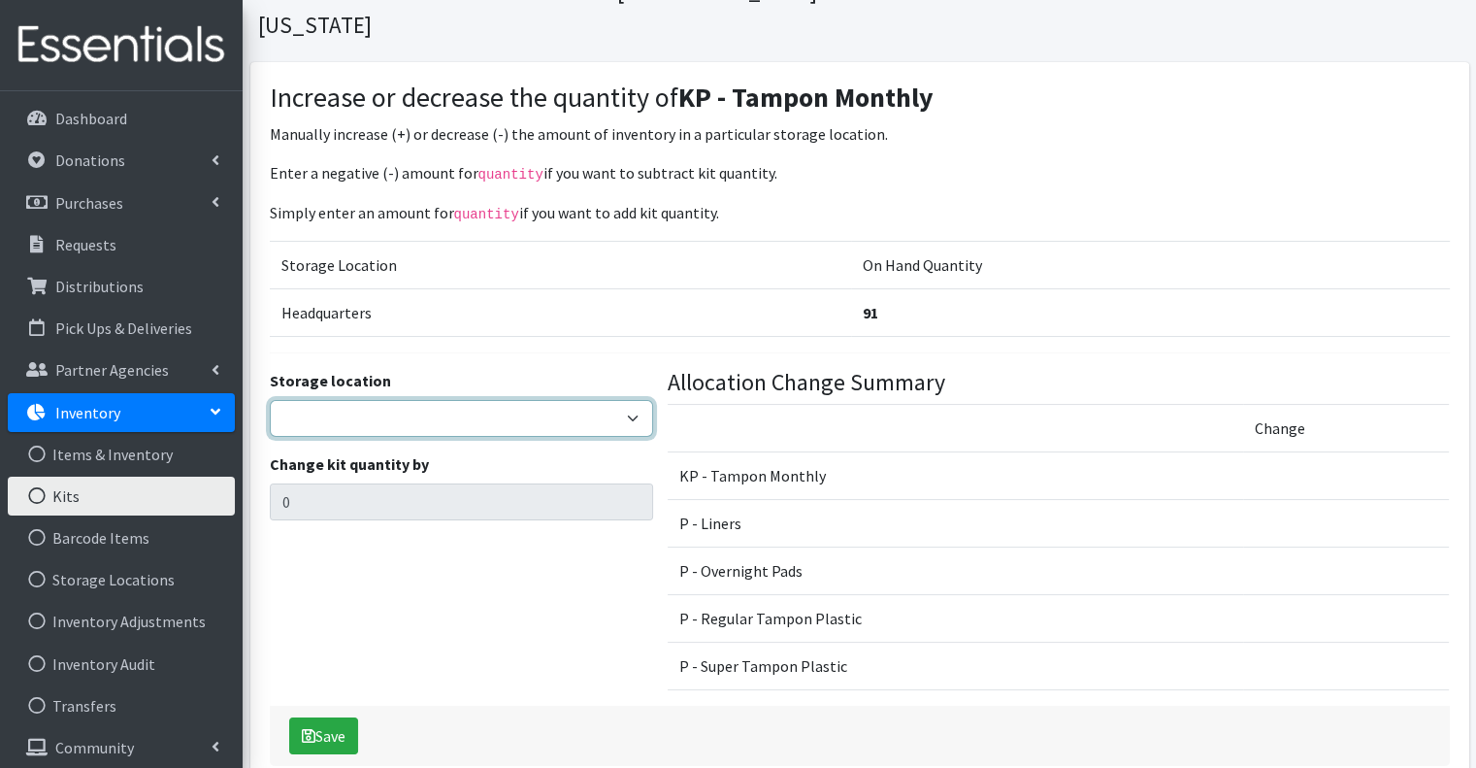
click at [513, 400] on select "Headquarters" at bounding box center [461, 418] width 383 height 37
select select "491"
click at [270, 400] on select "Headquarters" at bounding box center [461, 418] width 383 height 37
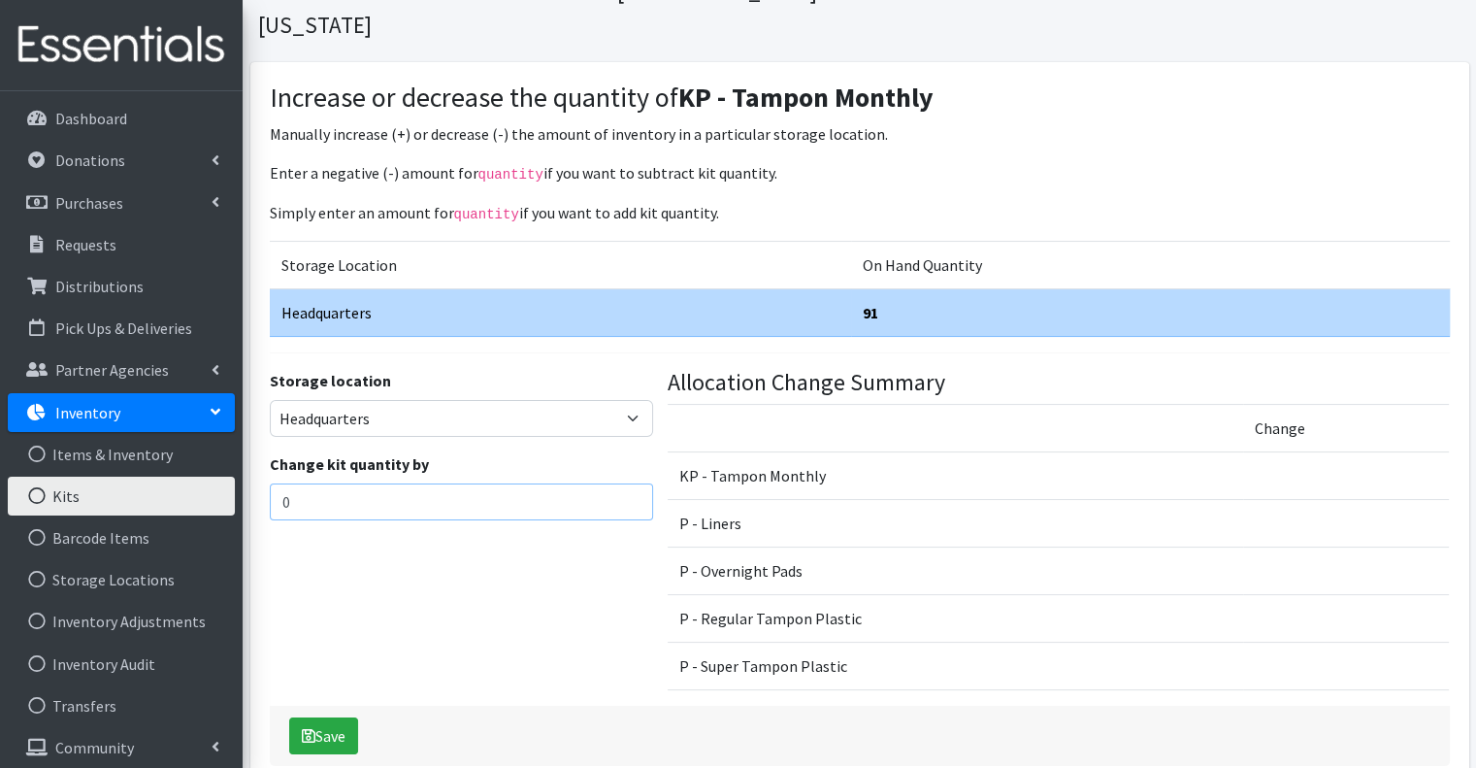
click at [489, 483] on input "0" at bounding box center [461, 501] width 383 height 37
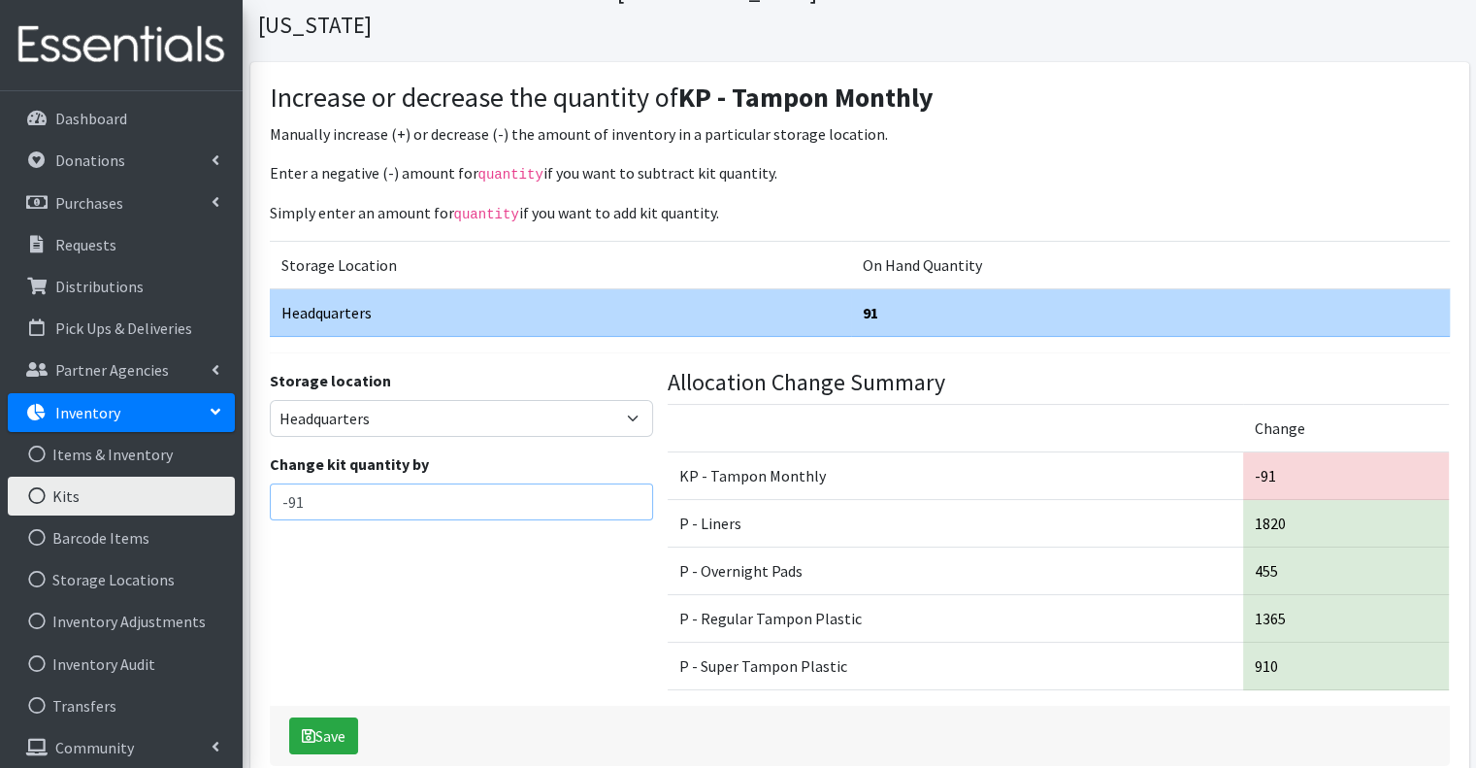
type input "-91"
click at [462, 617] on div "Storage location Headquarters Change kit quantity by -91" at bounding box center [461, 538] width 398 height 338
click at [306, 728] on icon "submit" at bounding box center [309, 736] width 14 height 16
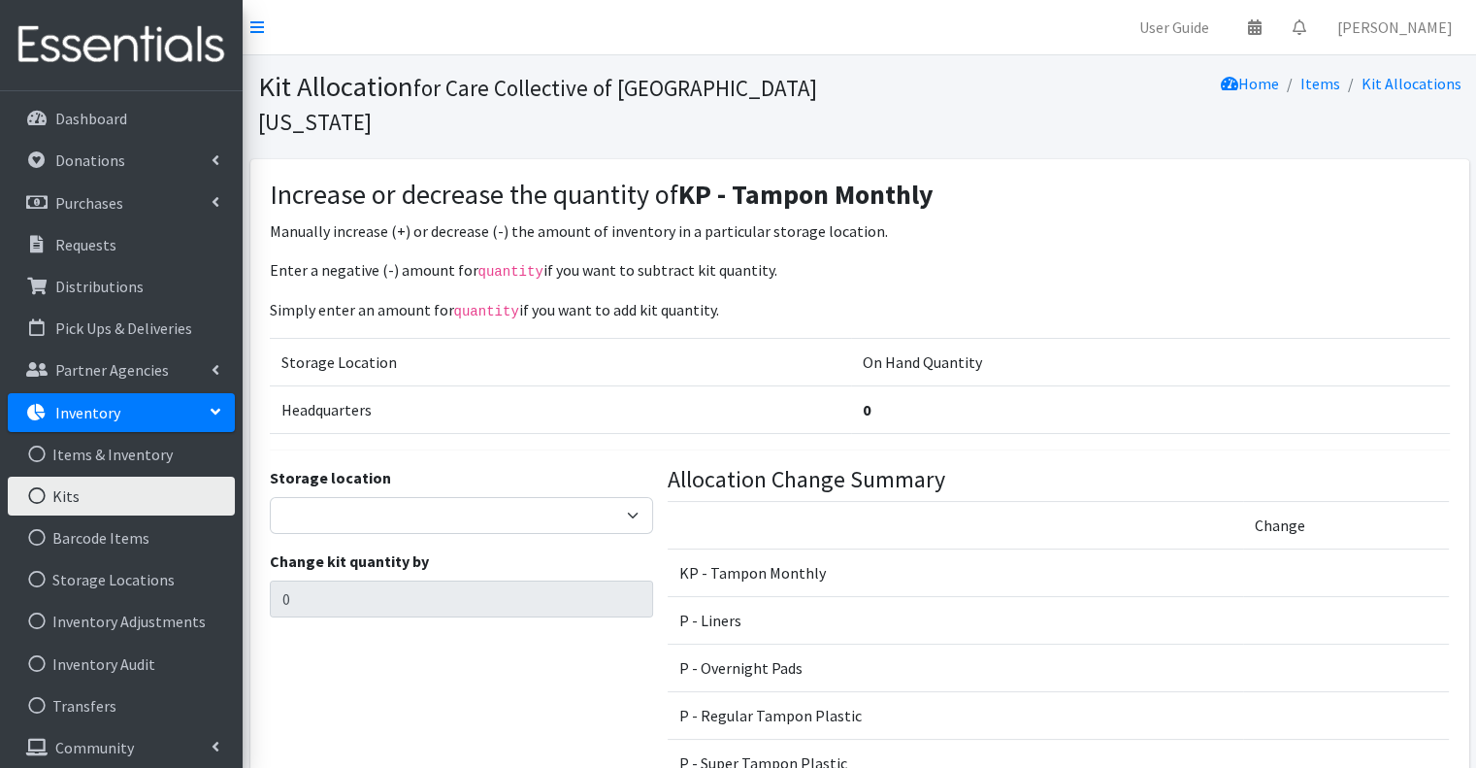
click at [793, 338] on td "Storage Location" at bounding box center [561, 362] width 582 height 48
click at [134, 498] on link "Kits" at bounding box center [121, 495] width 227 height 39
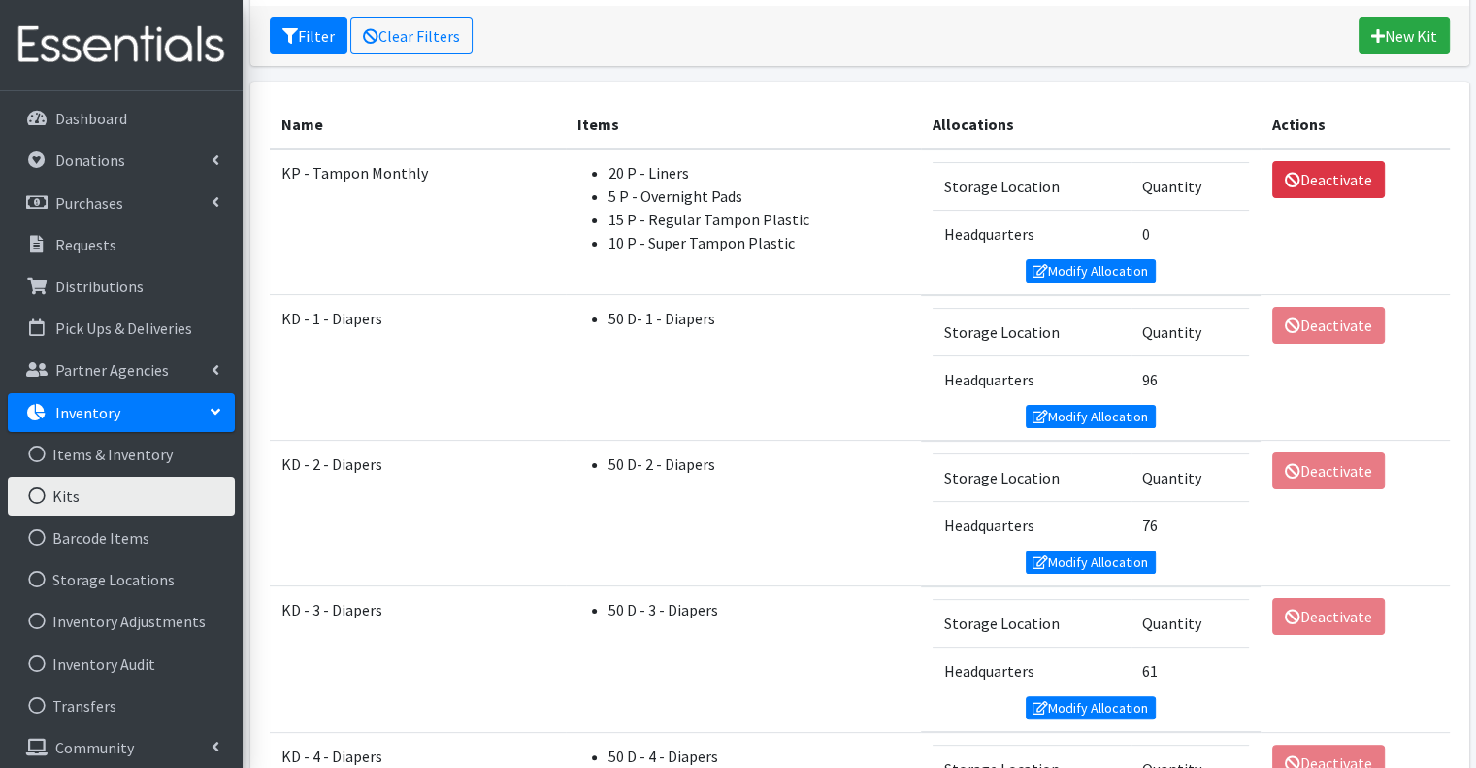
scroll to position [291, 0]
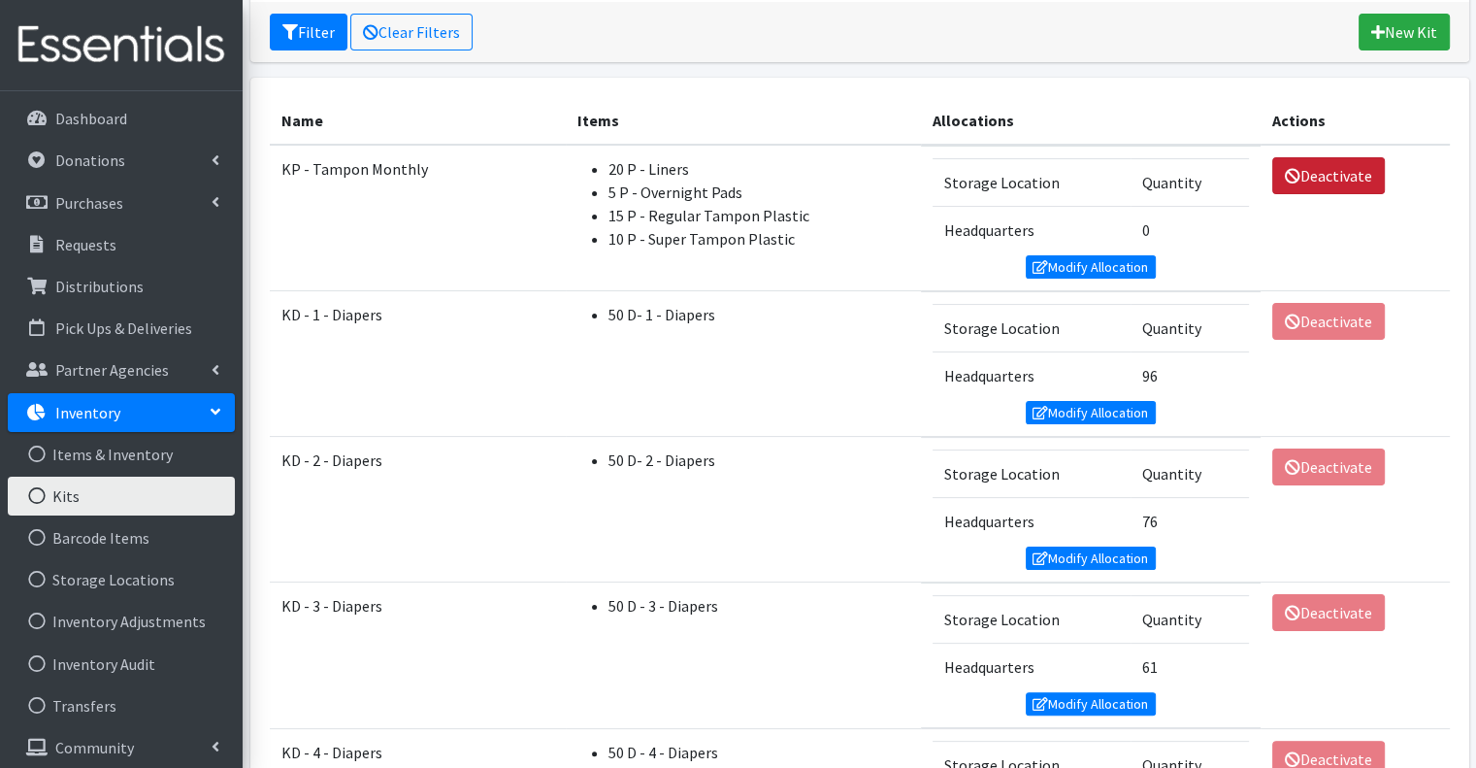
click at [1285, 172] on icon at bounding box center [1293, 176] width 16 height 16
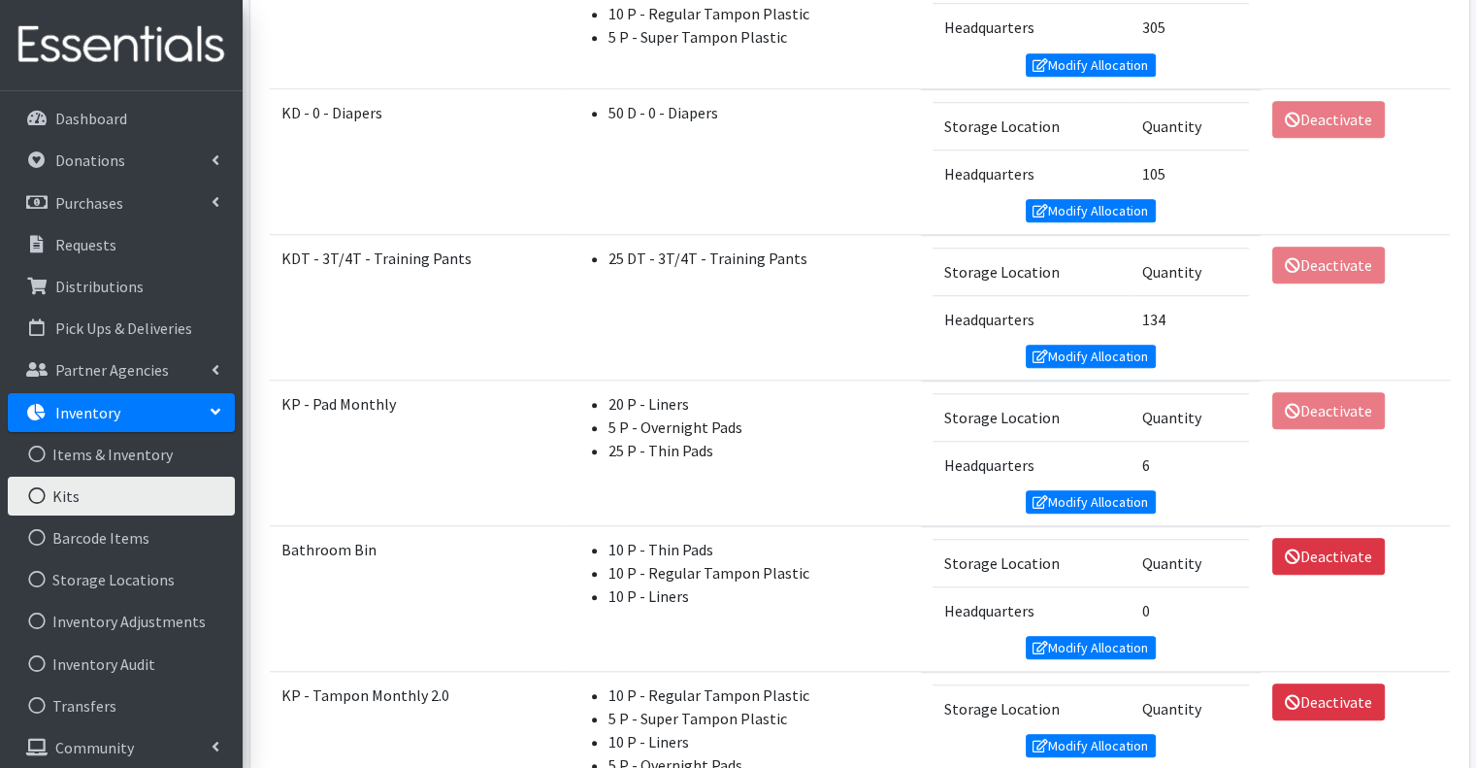
scroll to position [1704, 0]
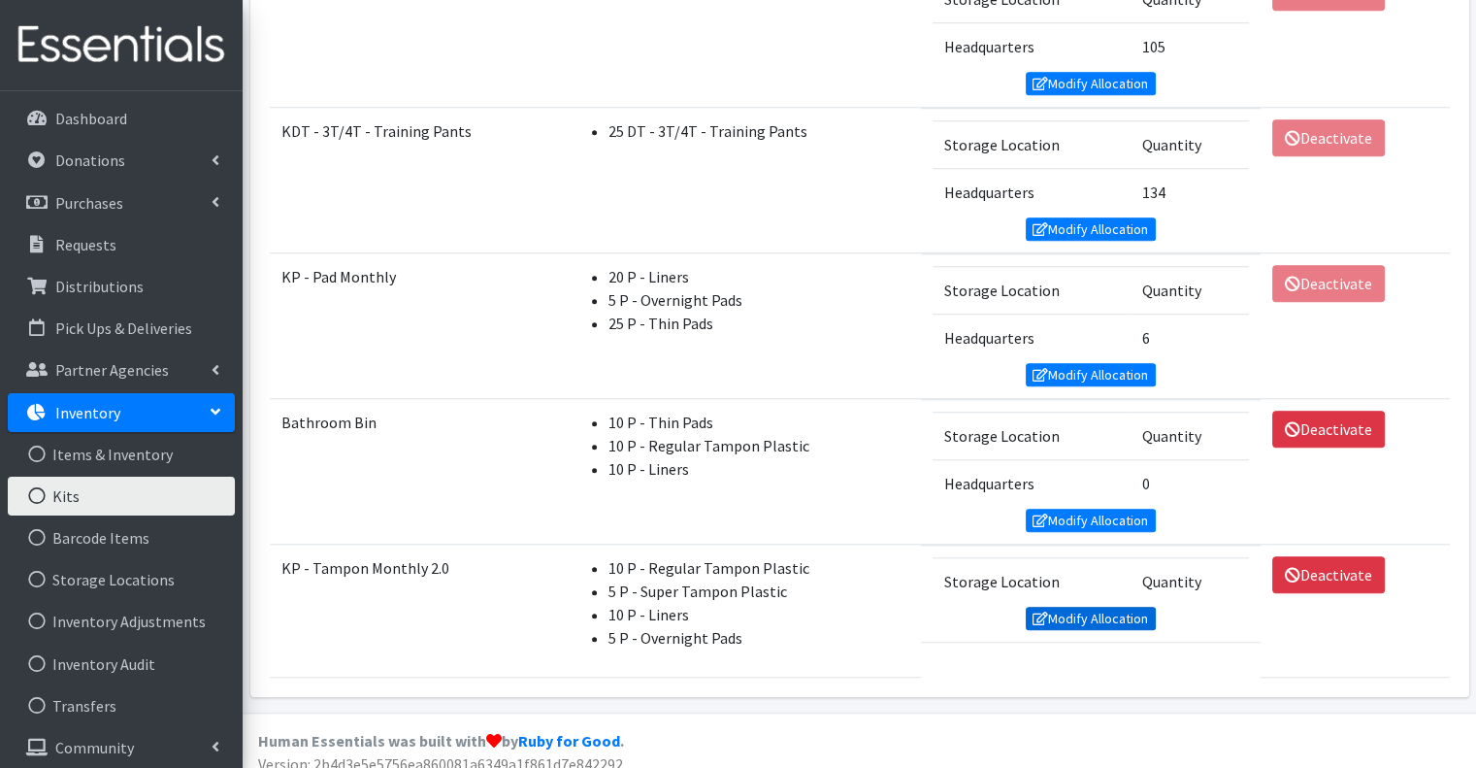
click at [1079, 607] on link "Modify Allocation" at bounding box center [1091, 617] width 130 height 23
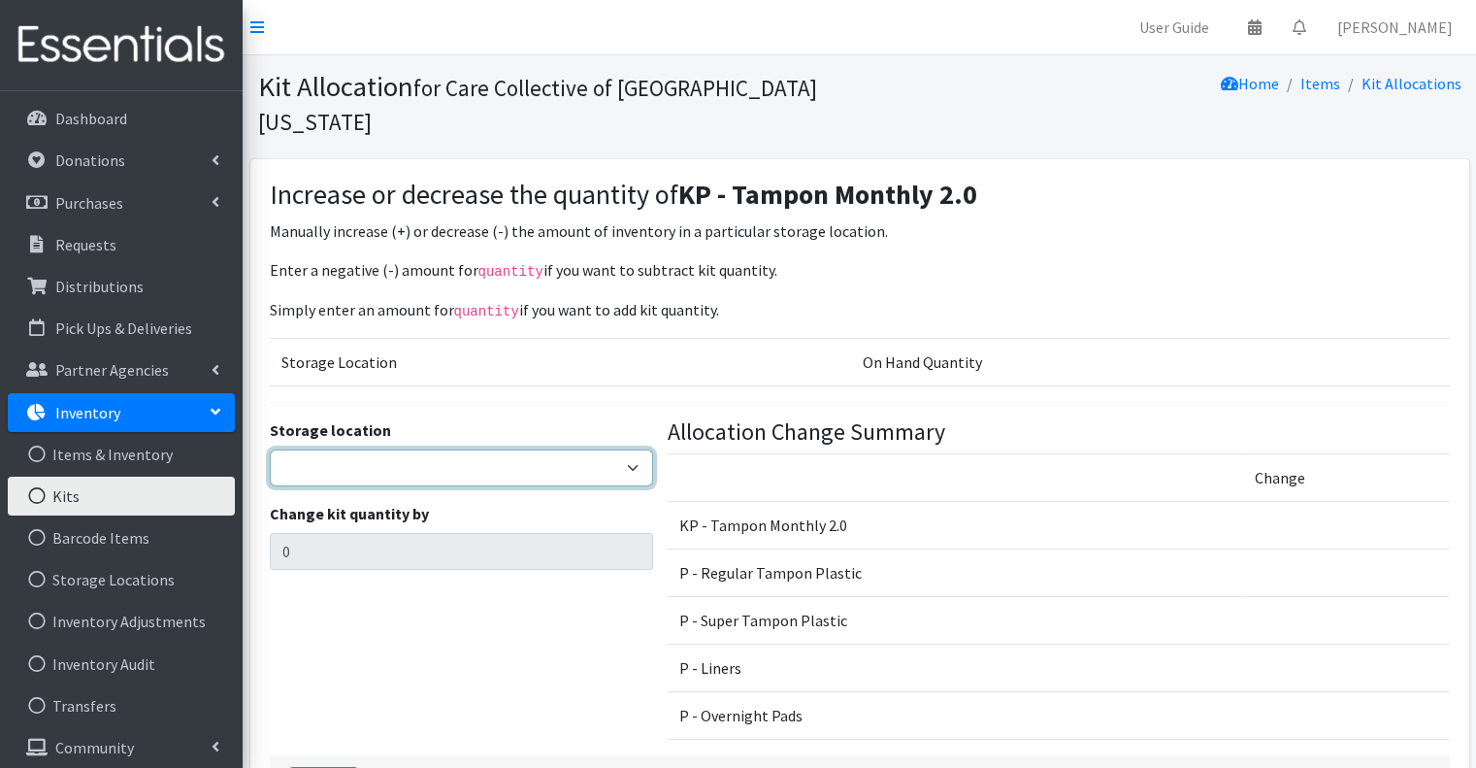
click at [518, 449] on select "Headquarters" at bounding box center [461, 467] width 383 height 37
select select "491"
click at [270, 449] on select "Headquarters" at bounding box center [461, 467] width 383 height 37
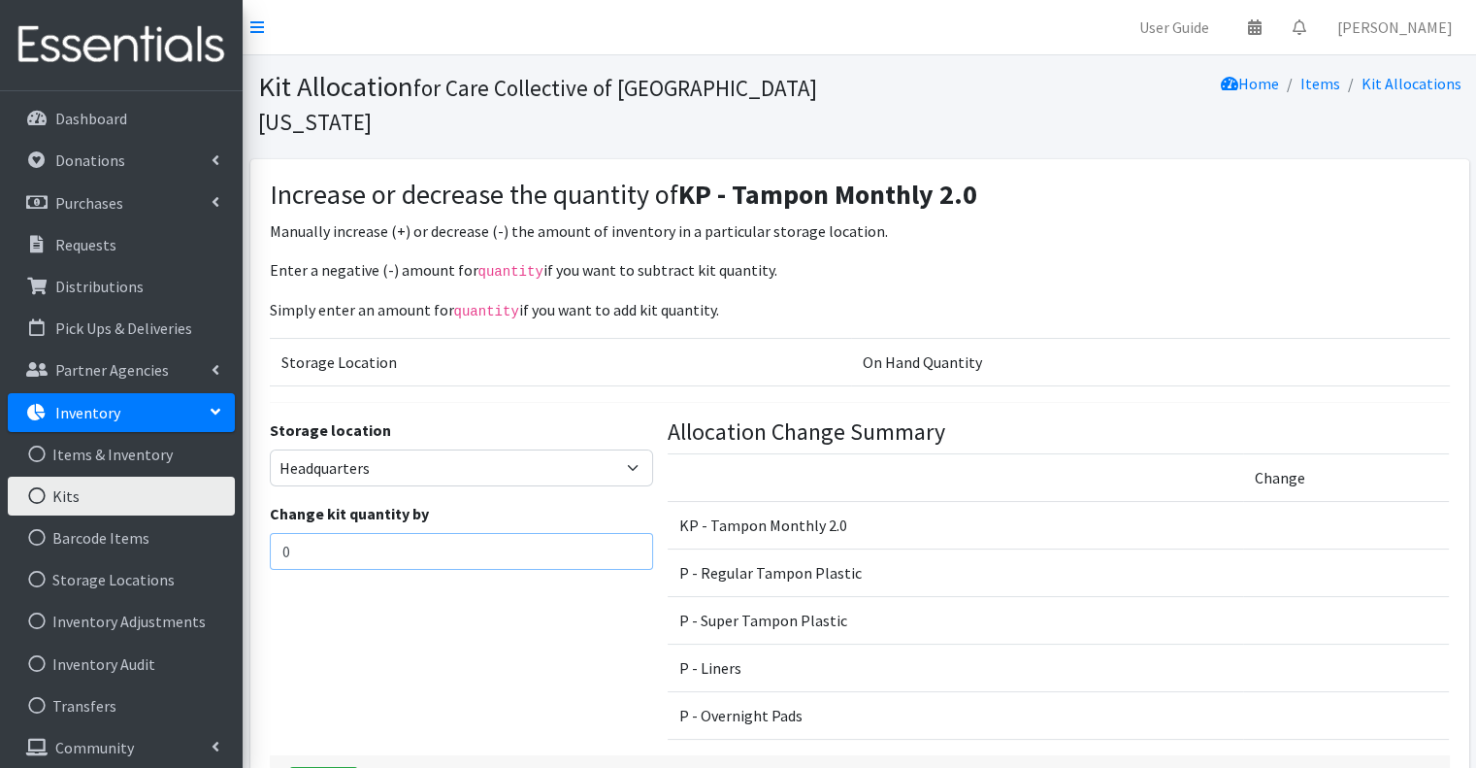
click at [492, 533] on input "0" at bounding box center [461, 551] width 383 height 37
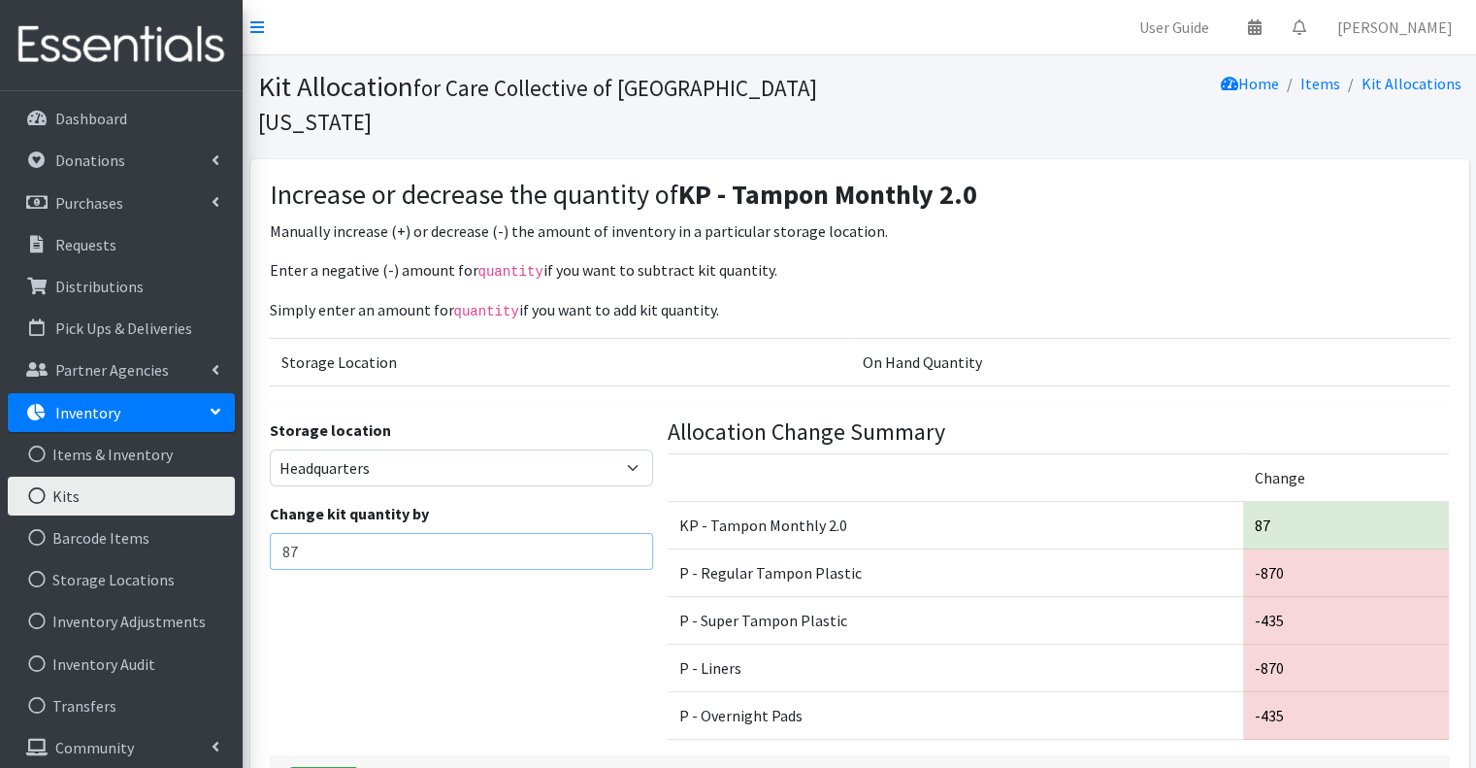
type input "87"
click at [543, 670] on div "Storage location Headquarters Change kit quantity by 87" at bounding box center [461, 587] width 398 height 338
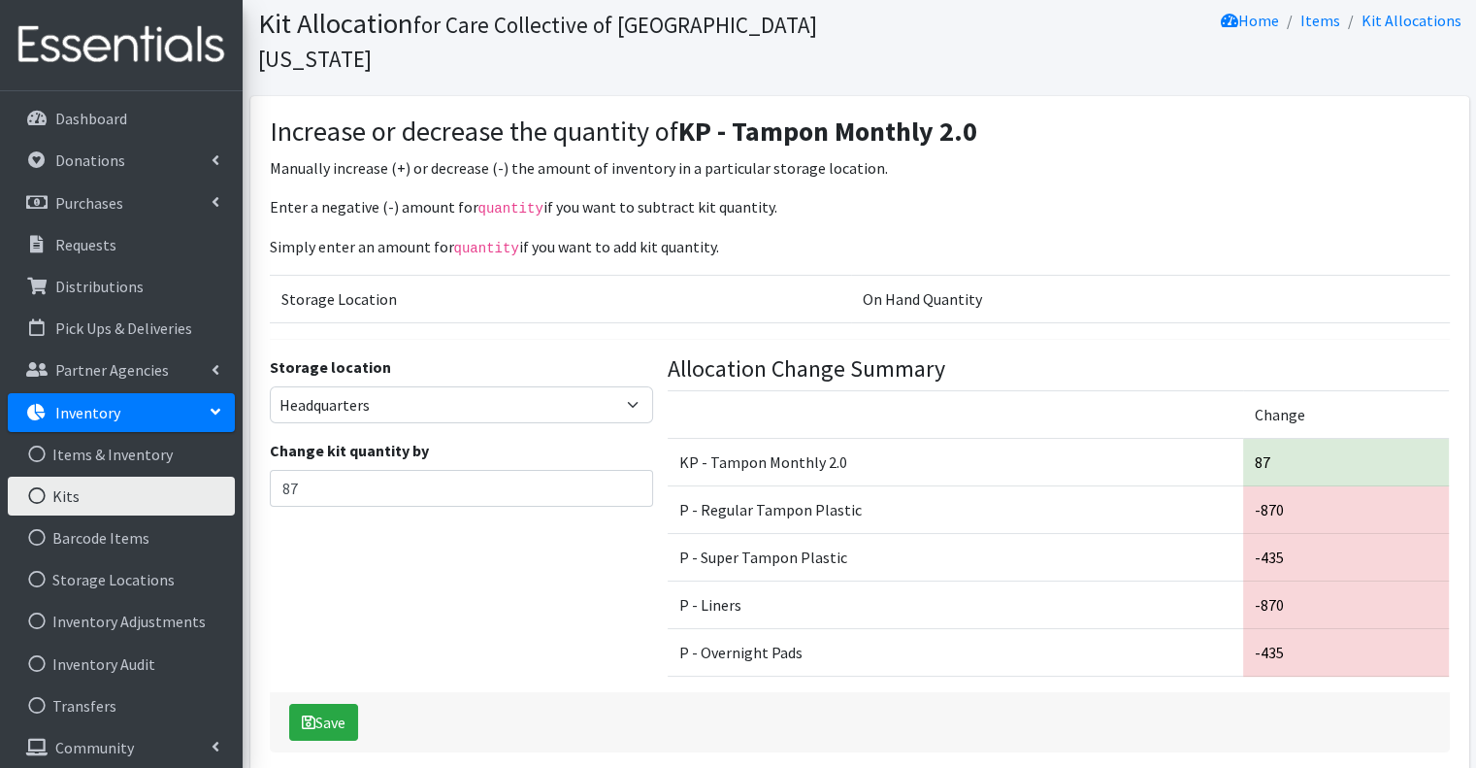
scroll to position [97, 0]
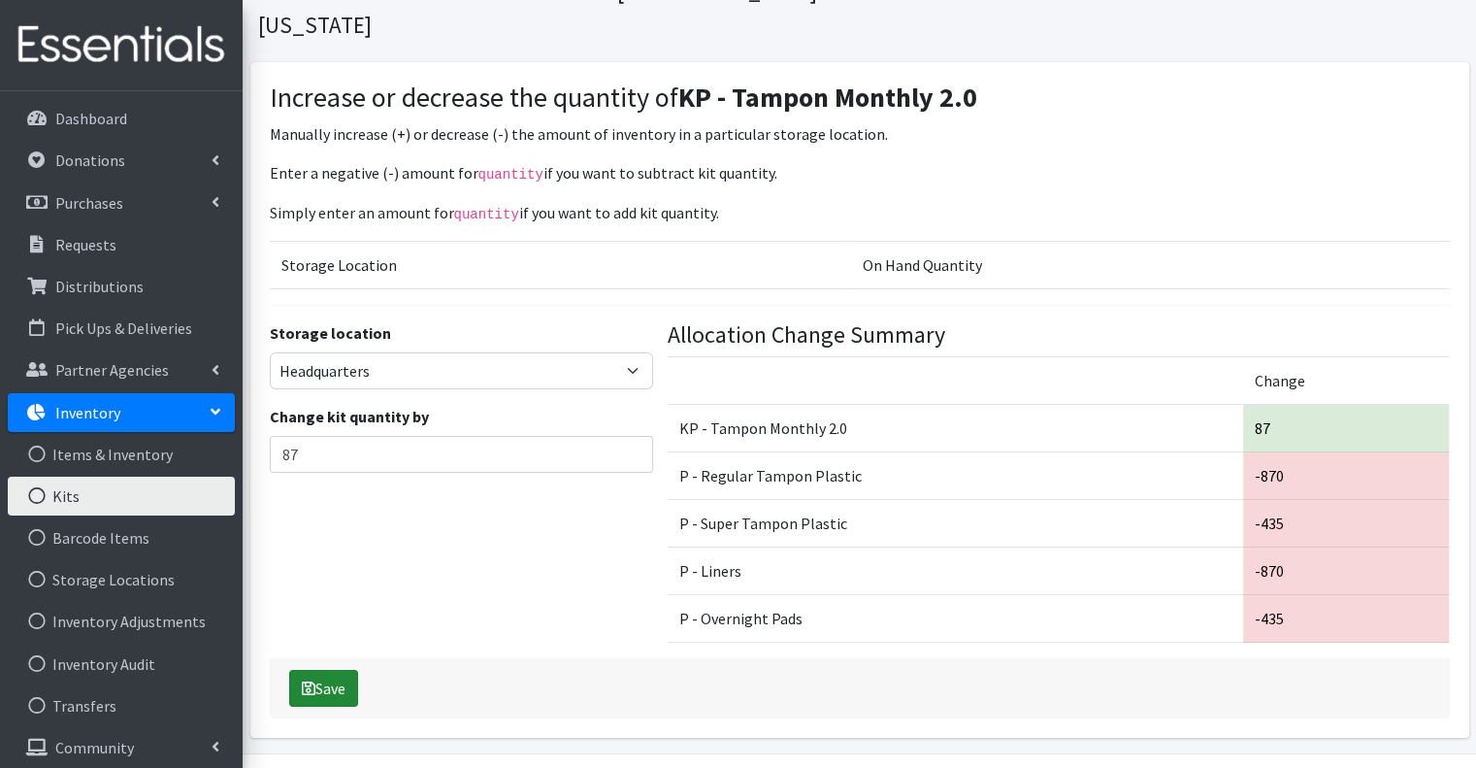
click at [339, 670] on button "Save" at bounding box center [323, 688] width 69 height 37
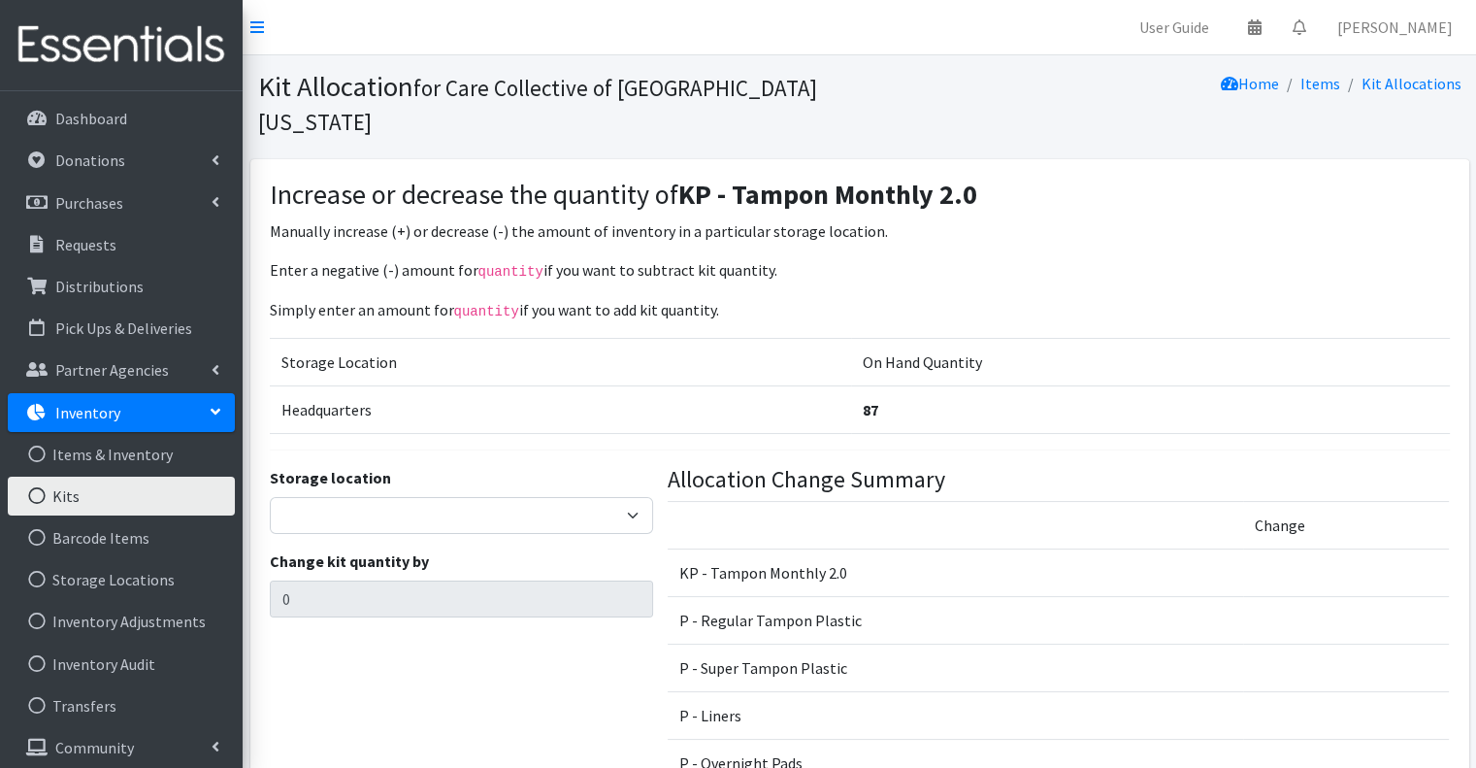
click at [1055, 220] on div "Increase or decrease the quantity of KP - Tampon Monthly 2.0 Manually increase …" at bounding box center [860, 491] width 1180 height 624
click at [124, 6] on link at bounding box center [121, 45] width 243 height 91
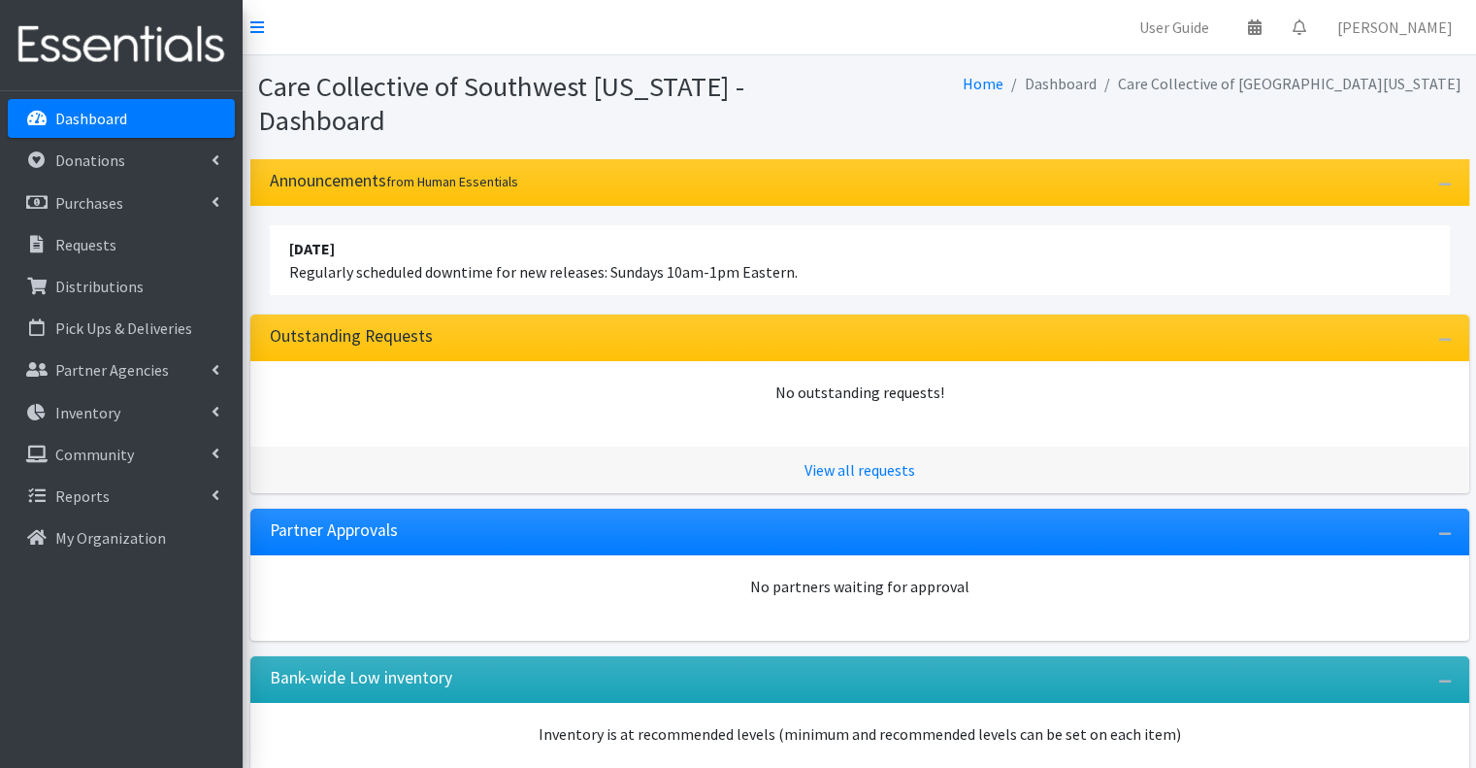
click at [620, 71] on h1 "Care Collective of Southwest [US_STATE] - Dashboard" at bounding box center [555, 103] width 595 height 67
click at [446, 18] on nav "User Guide 0 Pick-ups remaining this week View Calendar 0 Requests 0 Partner Ag…" at bounding box center [859, 27] width 1233 height 55
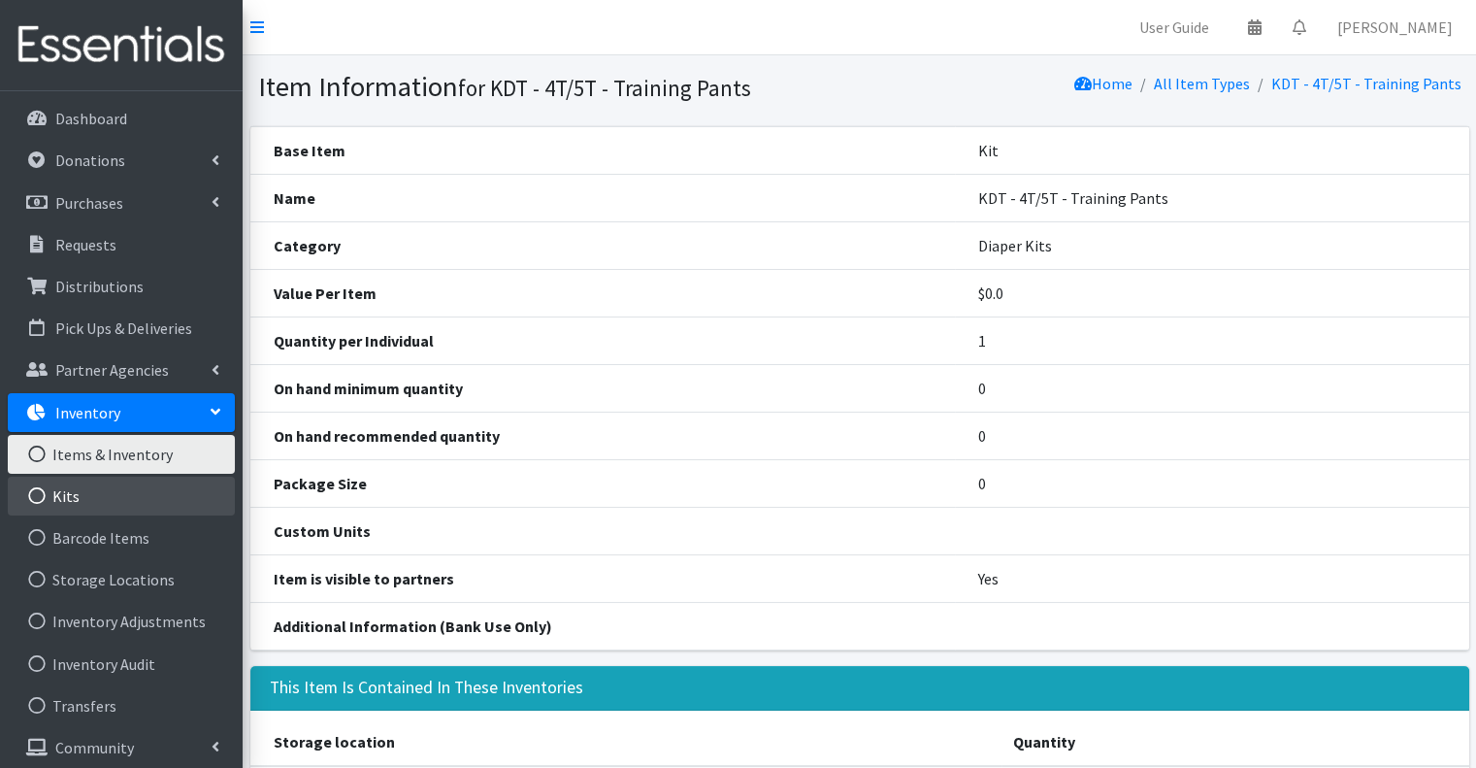
click at [128, 507] on link "Kits" at bounding box center [121, 495] width 227 height 39
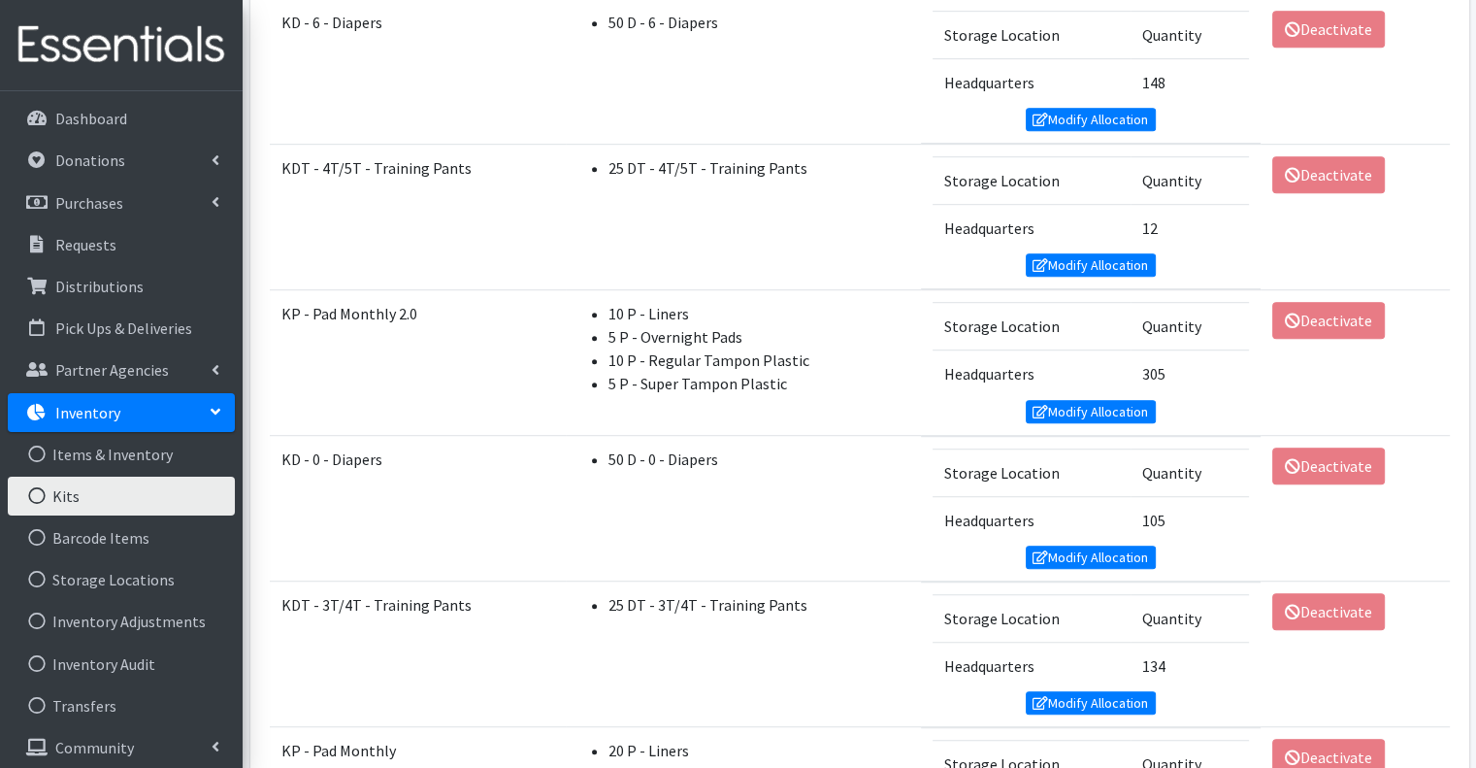
scroll to position [972, 0]
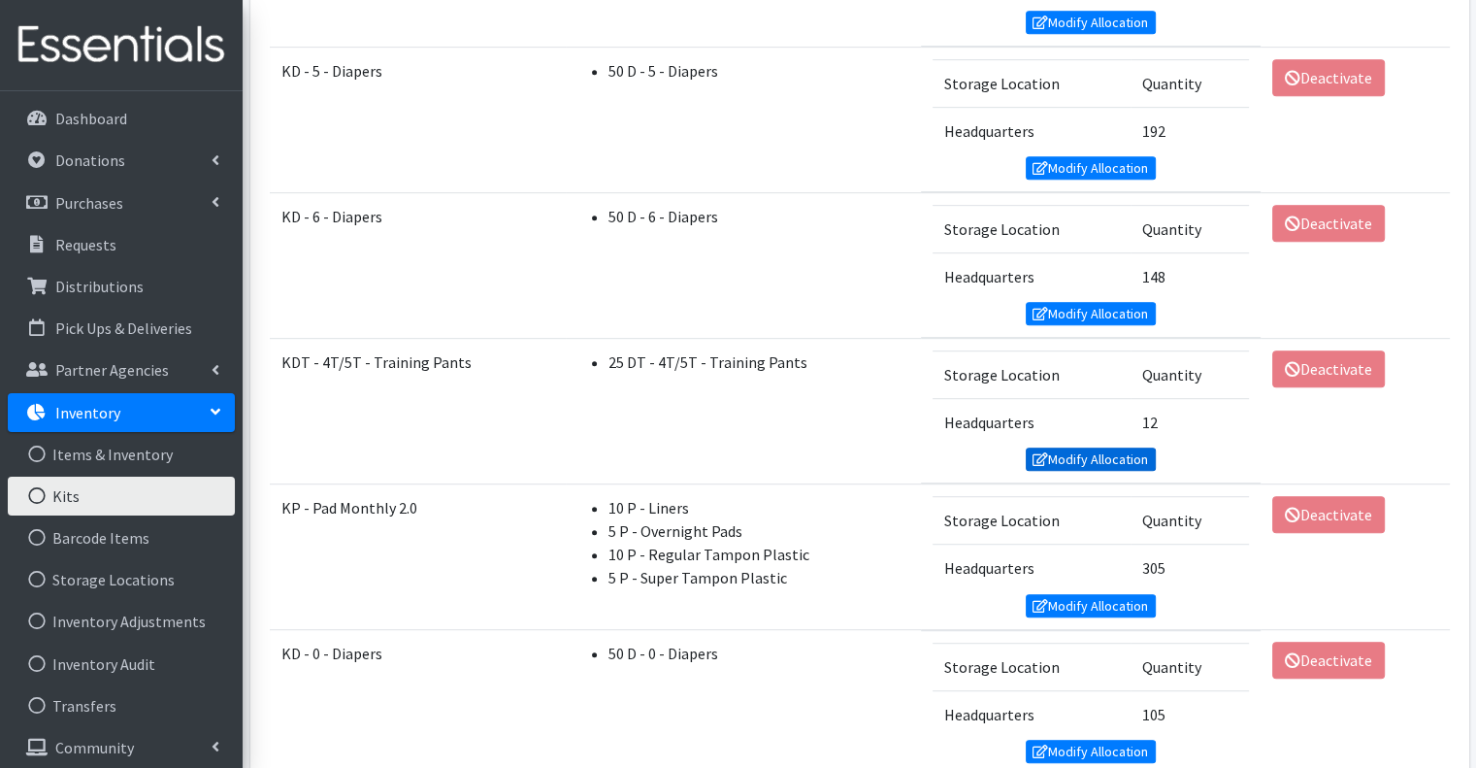
click at [1071, 447] on link "Modify Allocation" at bounding box center [1091, 458] width 130 height 23
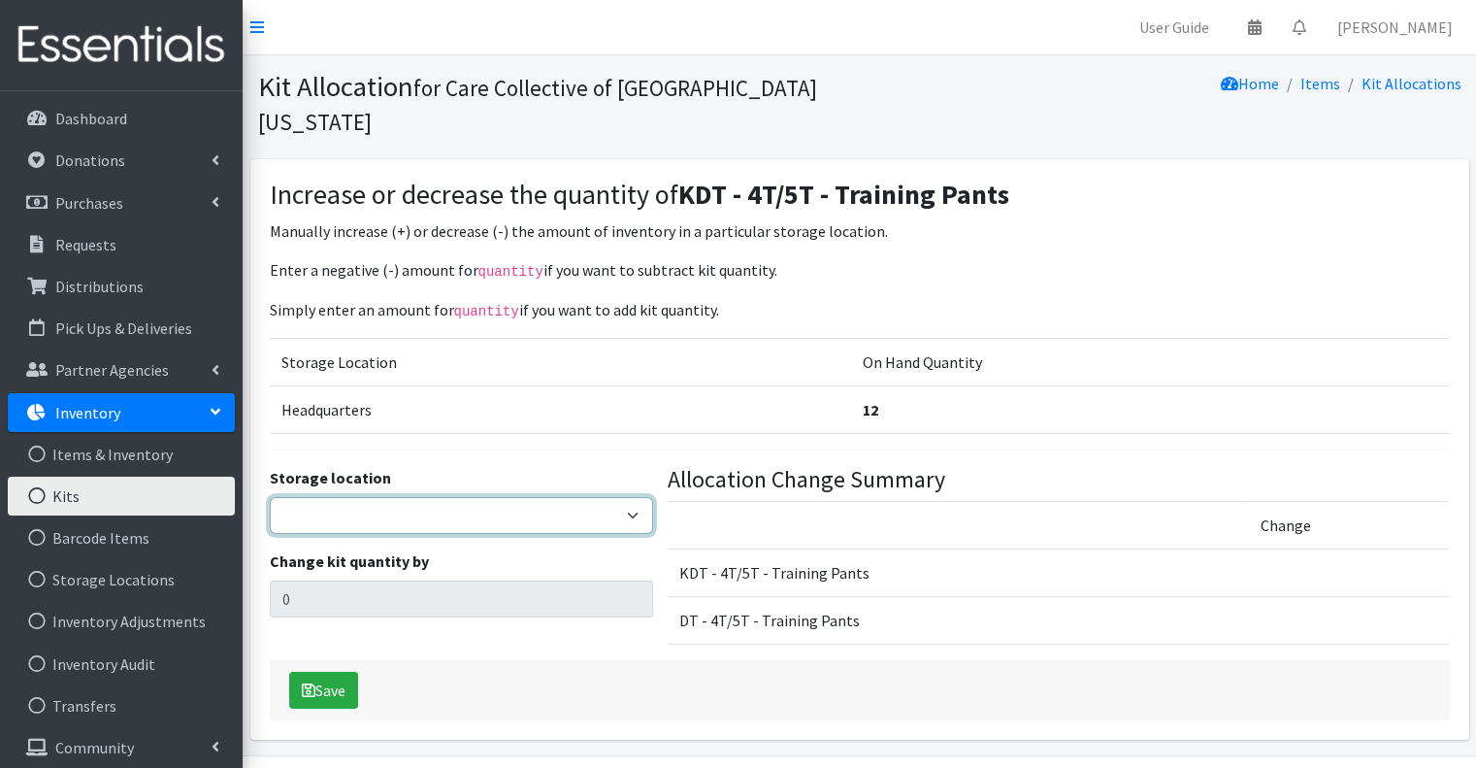
click at [412, 497] on select "Headquarters" at bounding box center [461, 515] width 383 height 37
select select "491"
click at [270, 497] on select "Headquarters" at bounding box center [461, 515] width 383 height 37
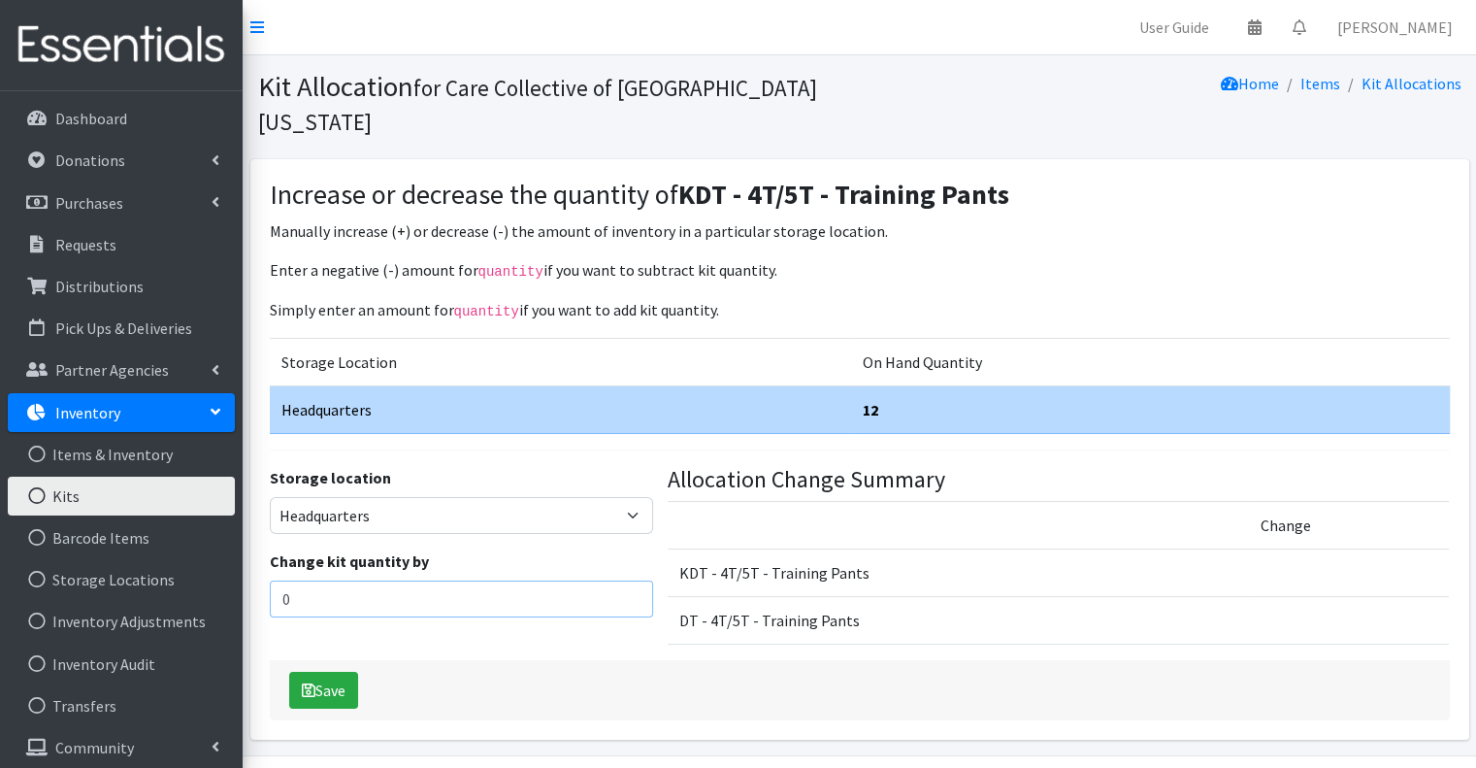
click at [392, 580] on input "0" at bounding box center [461, 598] width 383 height 37
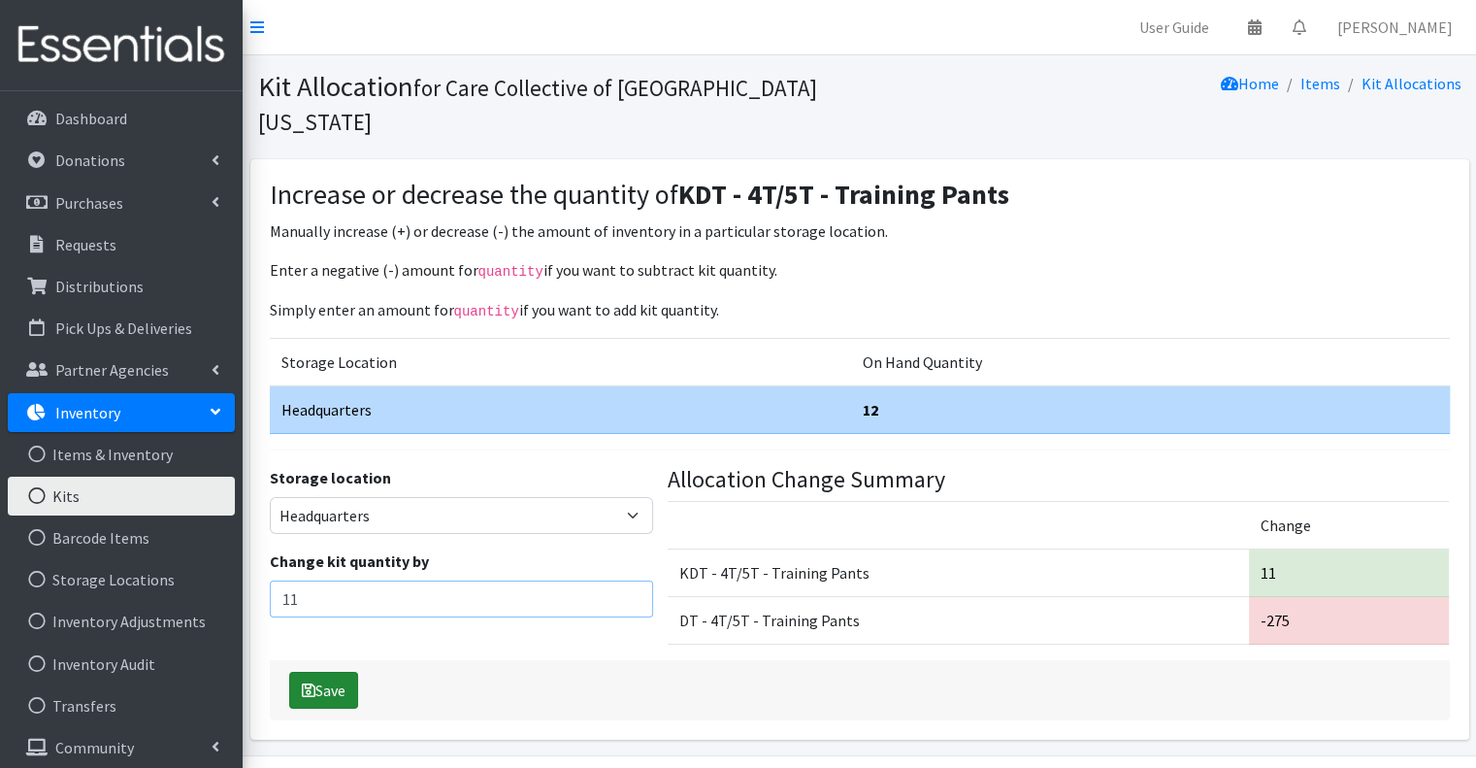
type input "11"
click button "Save"
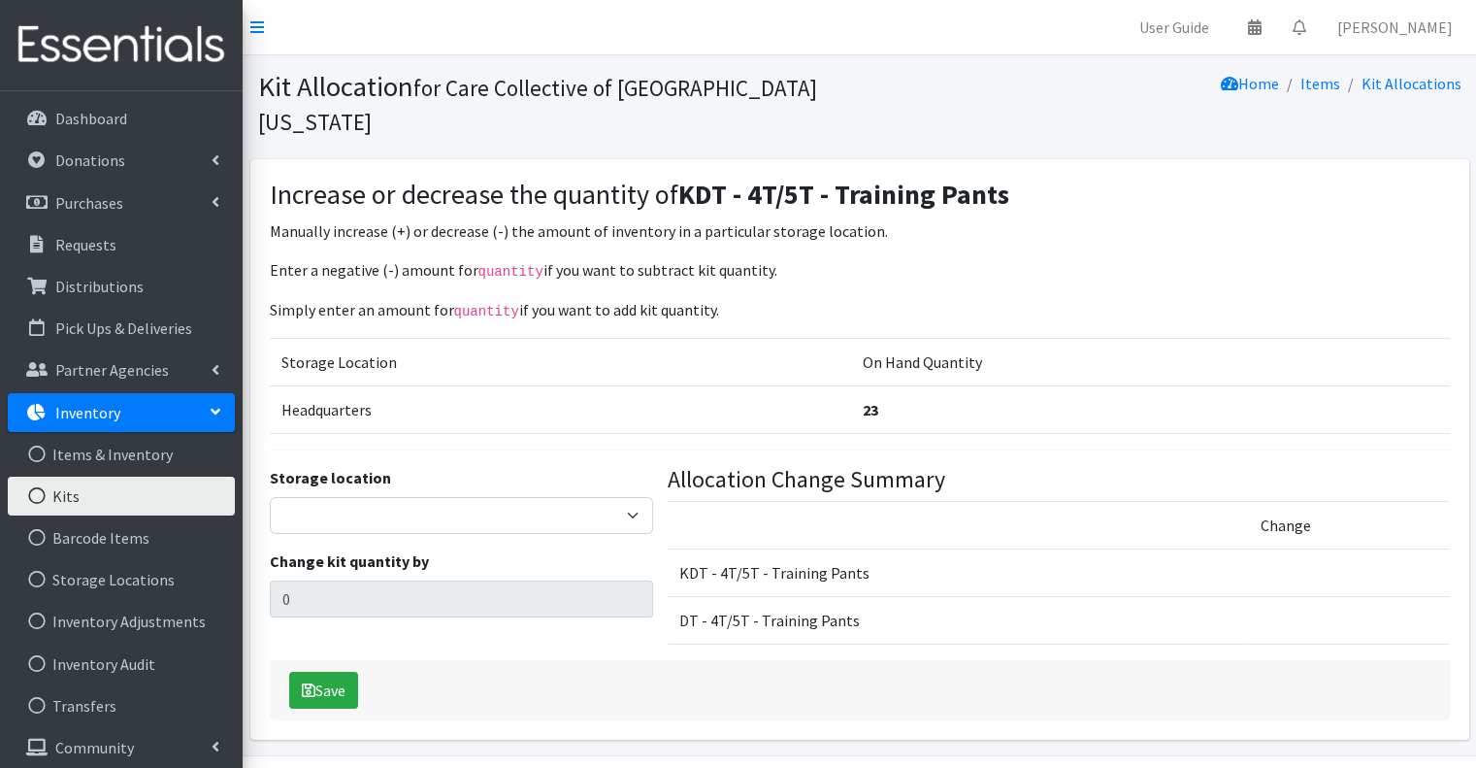
click at [132, 491] on link "Kits" at bounding box center [121, 495] width 227 height 39
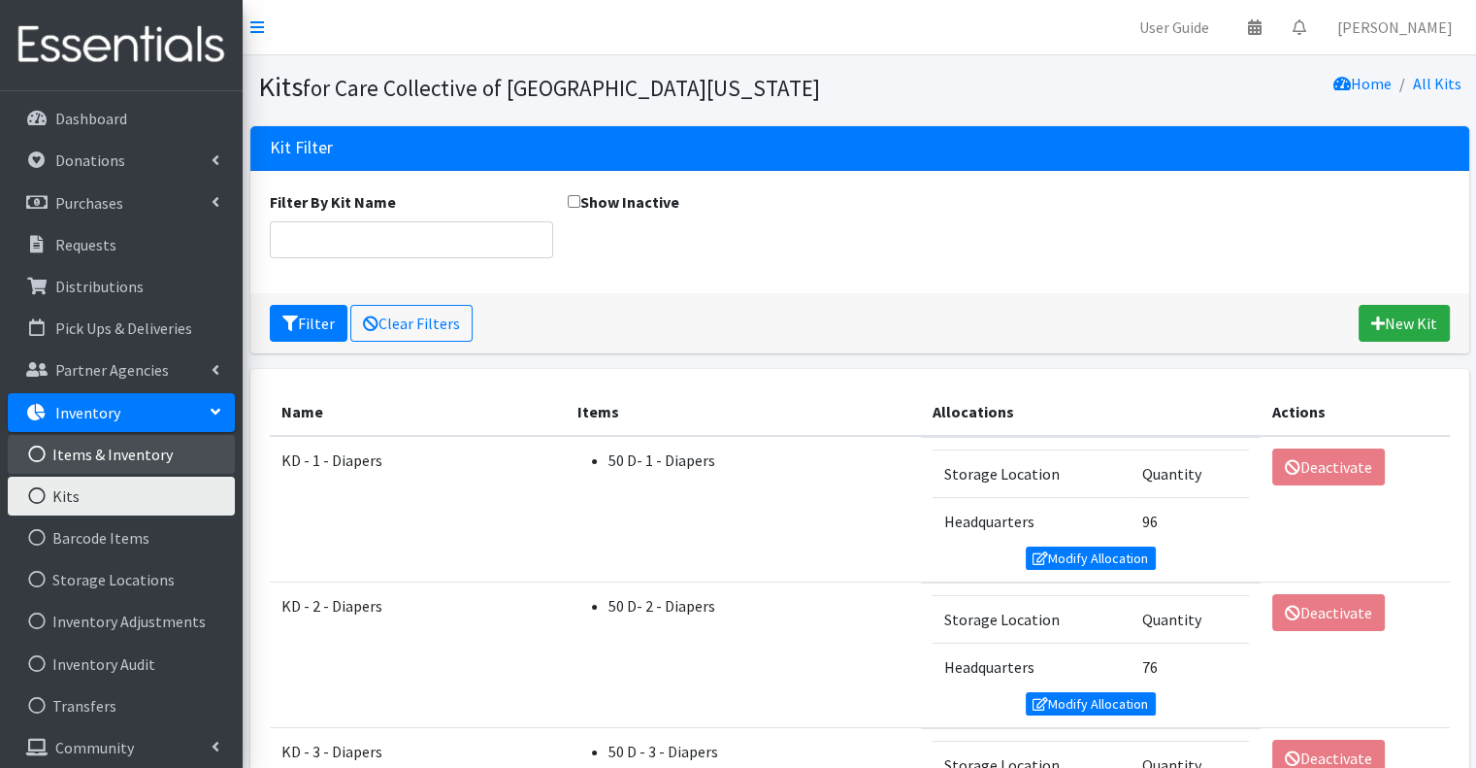
click at [129, 446] on link "Items & Inventory" at bounding box center [121, 454] width 227 height 39
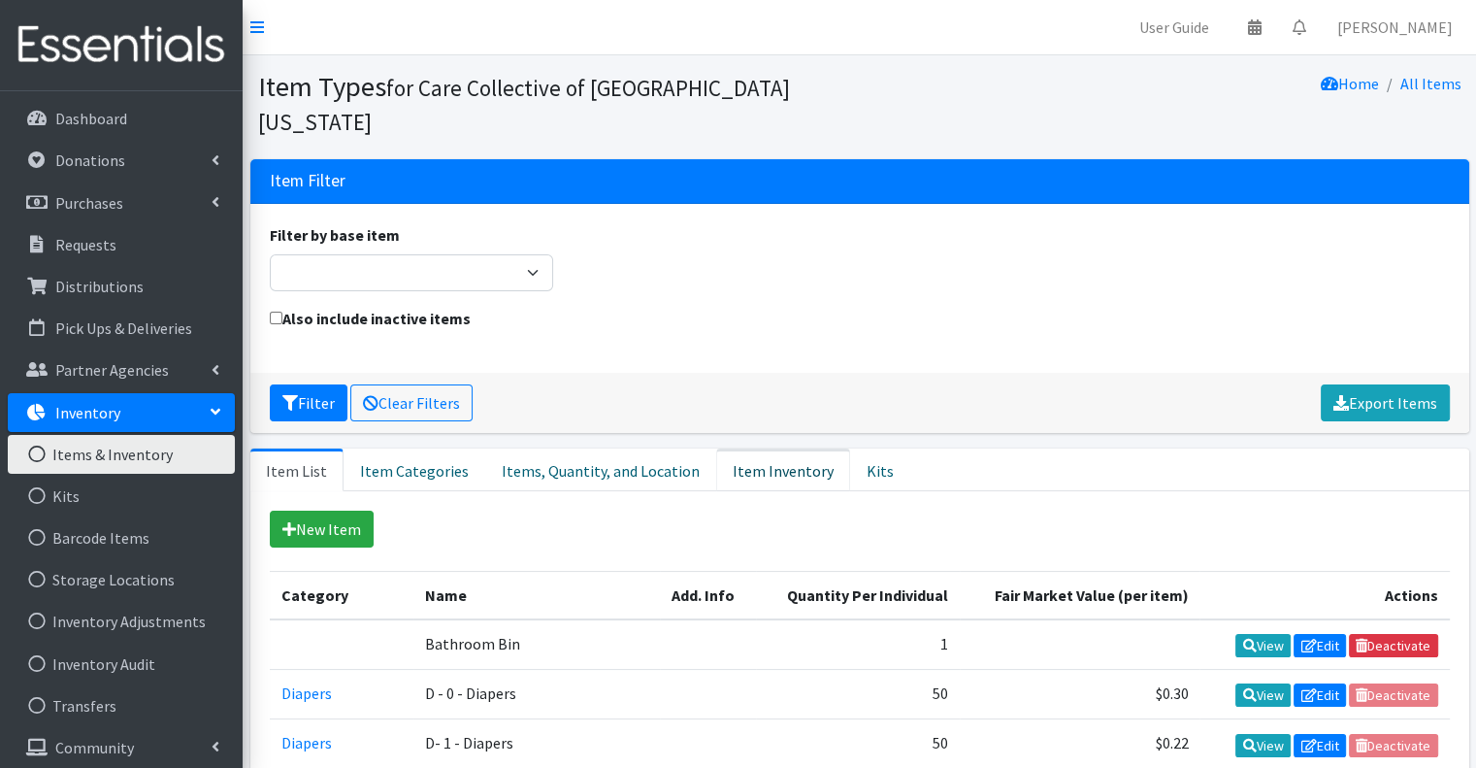
click at [777, 448] on link "Item Inventory" at bounding box center [783, 469] width 134 height 43
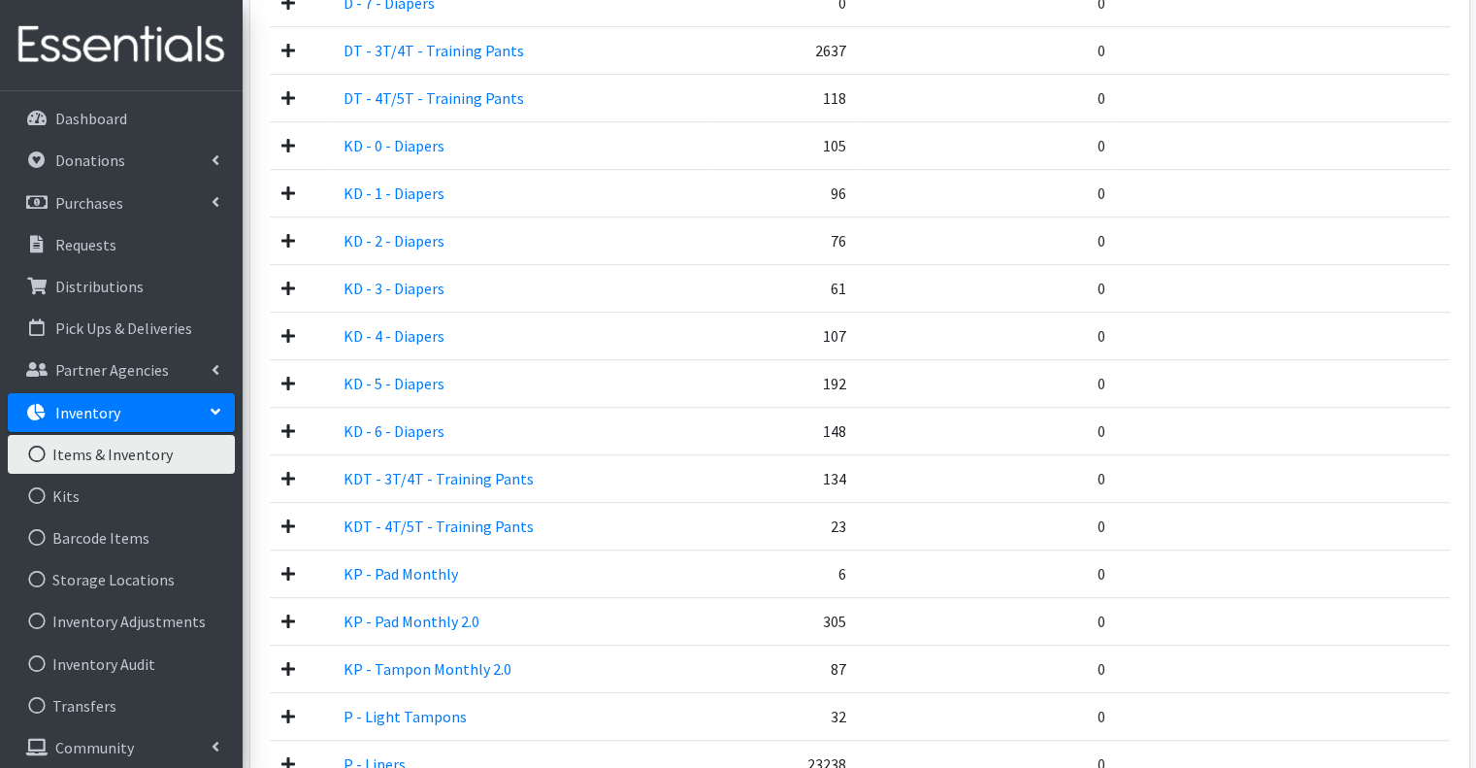
scroll to position [1067, 0]
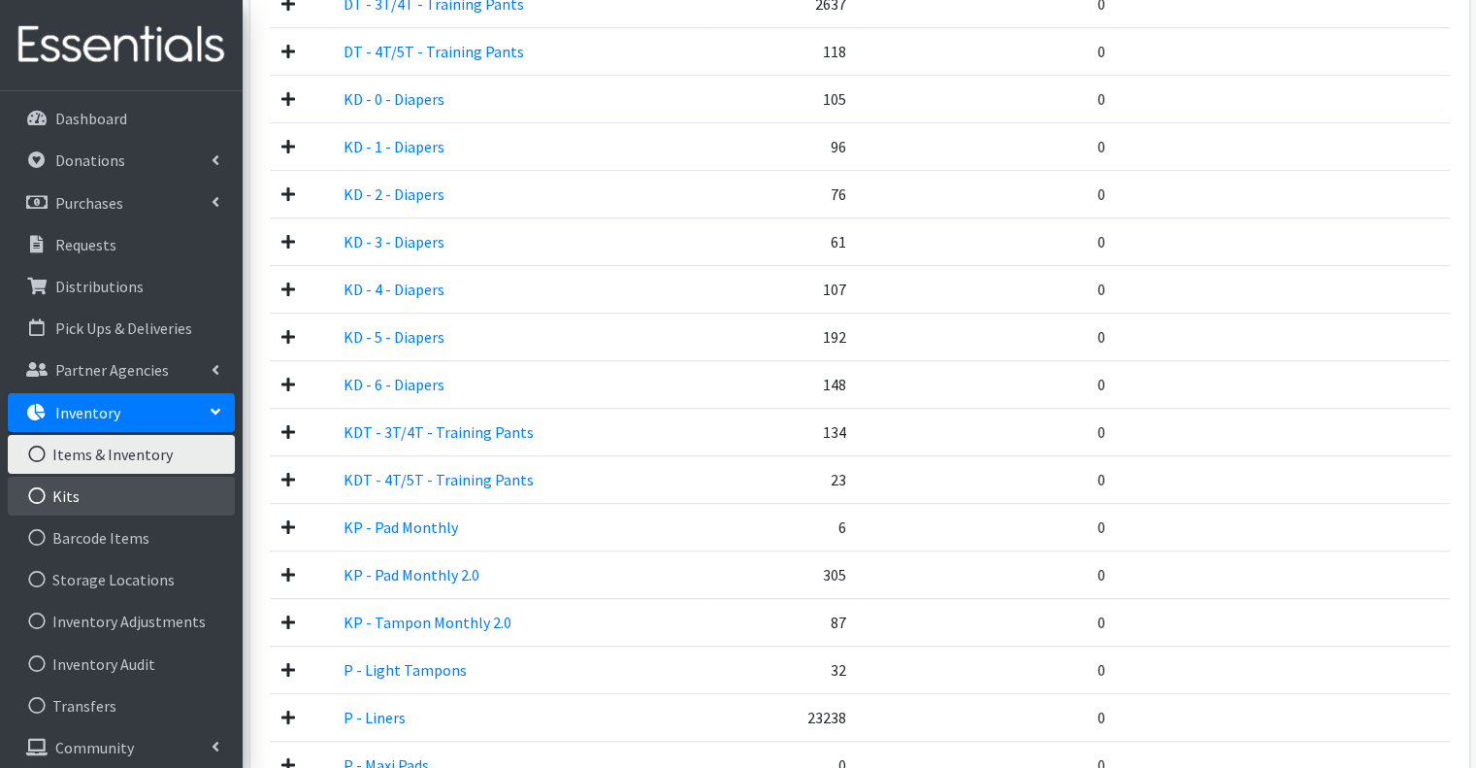
click at [126, 495] on link "Kits" at bounding box center [121, 495] width 227 height 39
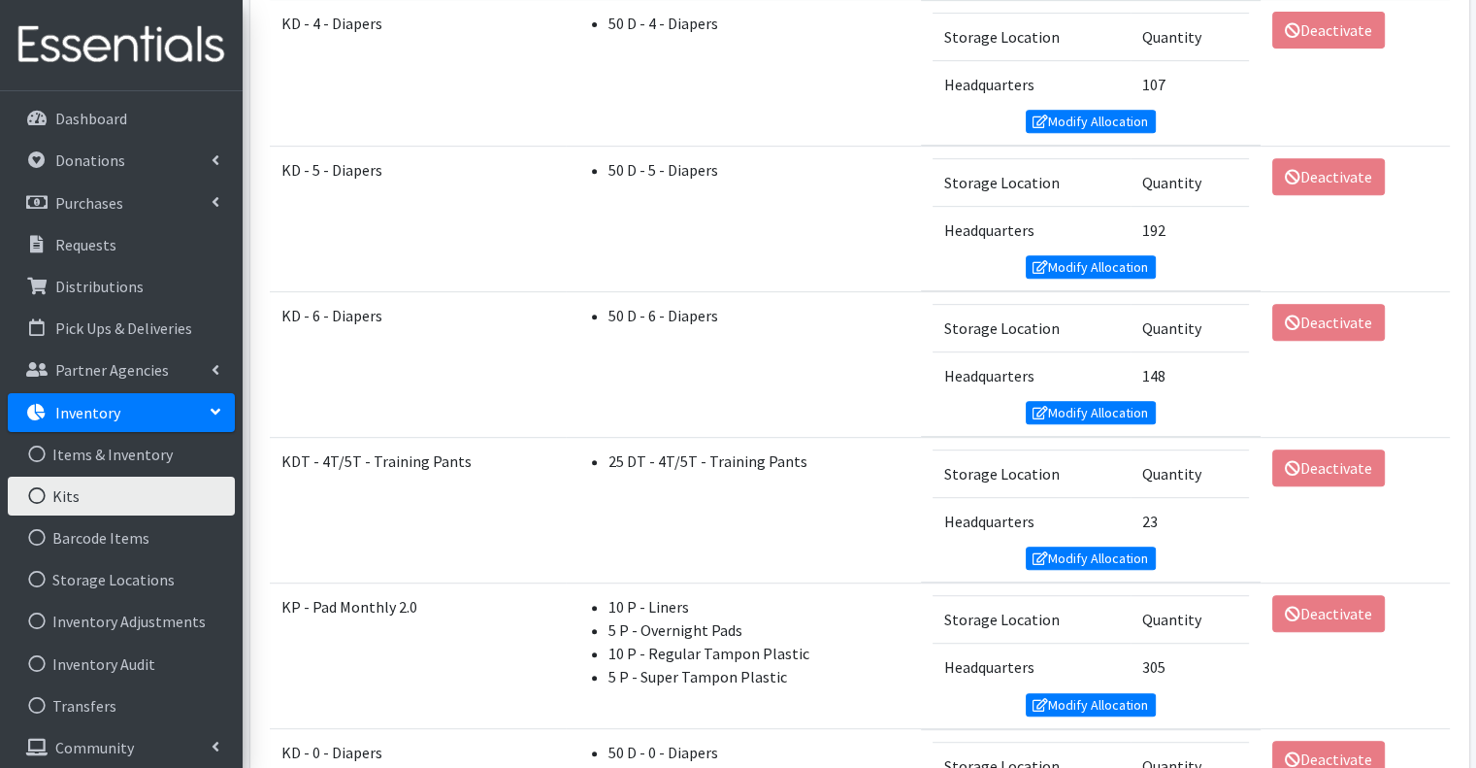
scroll to position [970, 0]
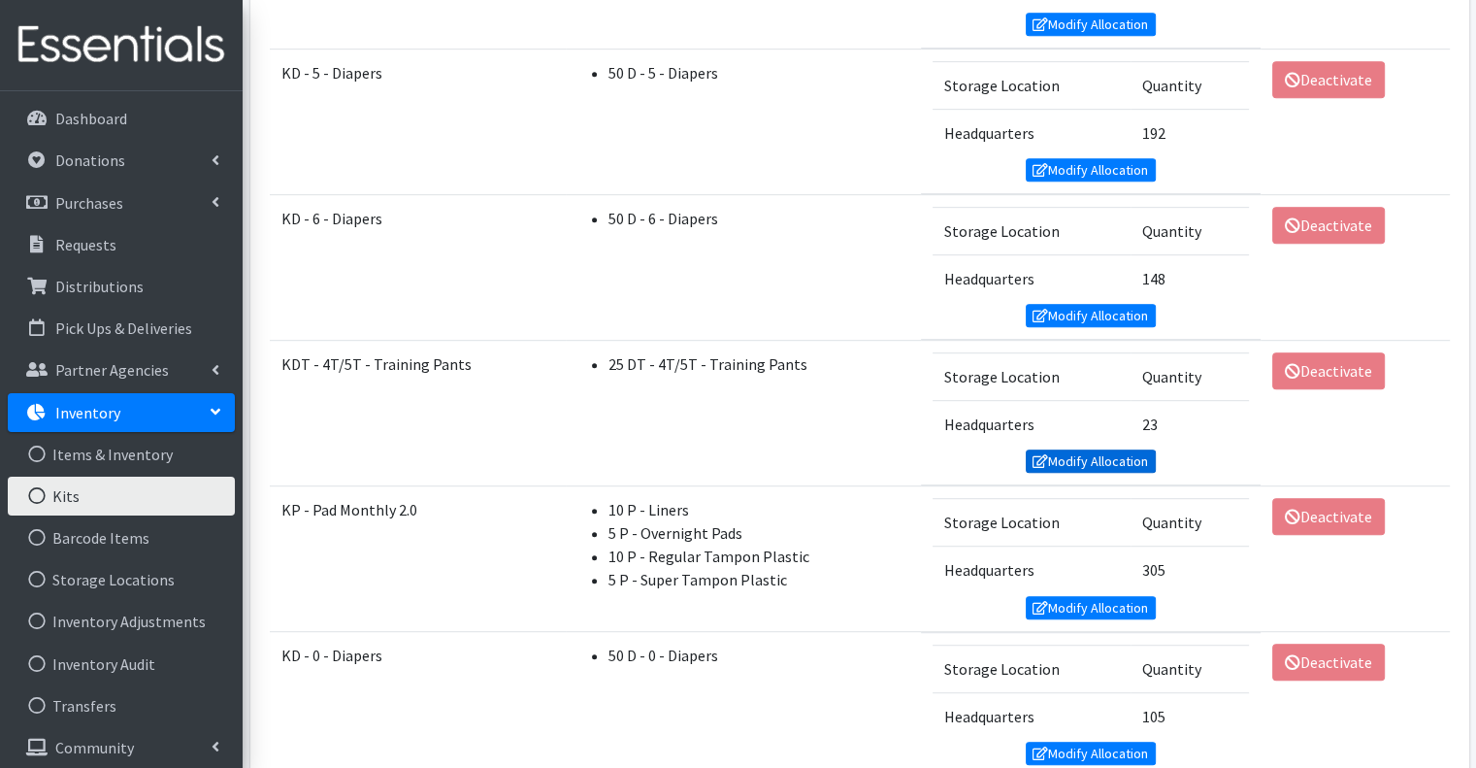
click at [1079, 453] on link "Modify Allocation" at bounding box center [1091, 460] width 130 height 23
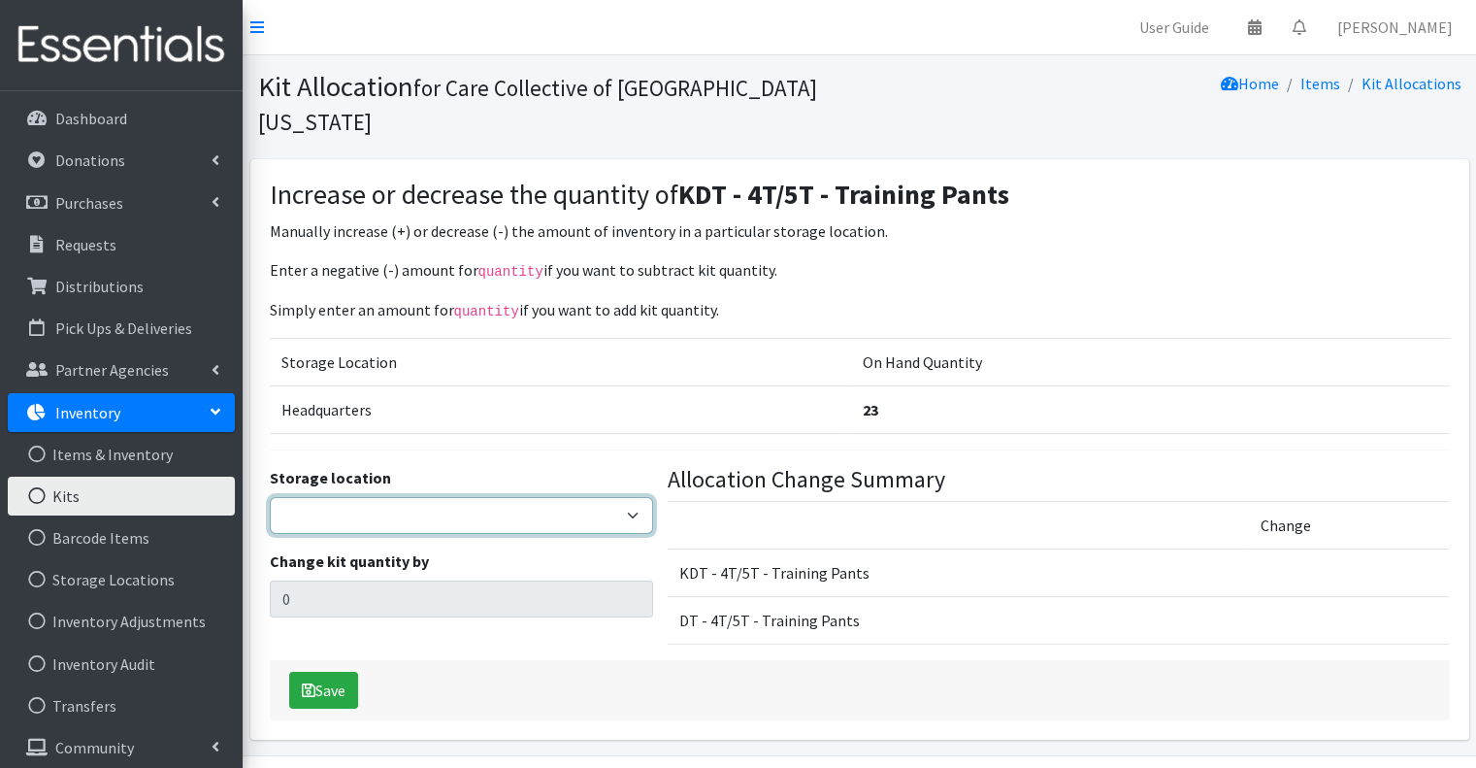
click at [502, 497] on select "Headquarters" at bounding box center [461, 515] width 383 height 37
select select "491"
click at [270, 497] on select "Headquarters" at bounding box center [461, 515] width 383 height 37
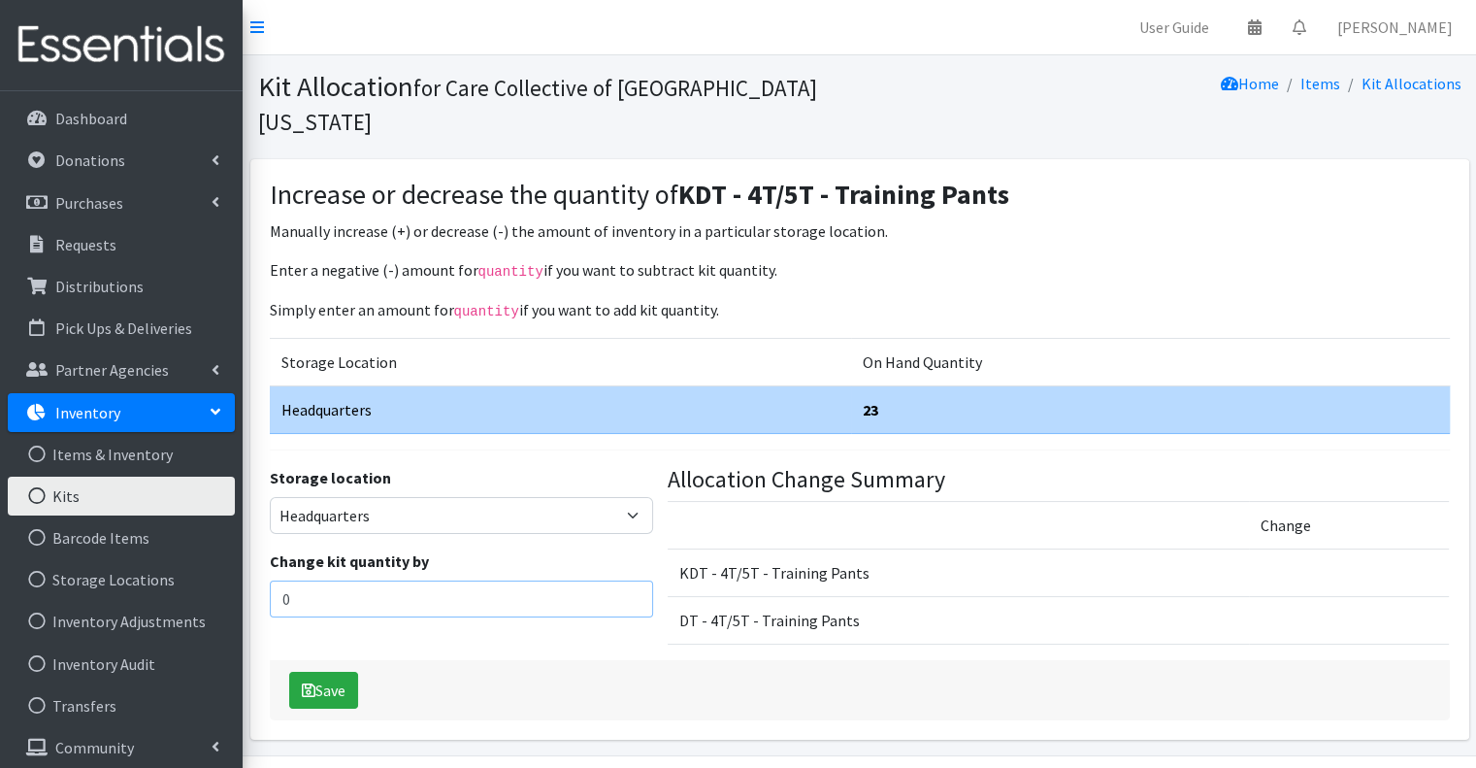
click at [466, 580] on input "0" at bounding box center [461, 598] width 383 height 37
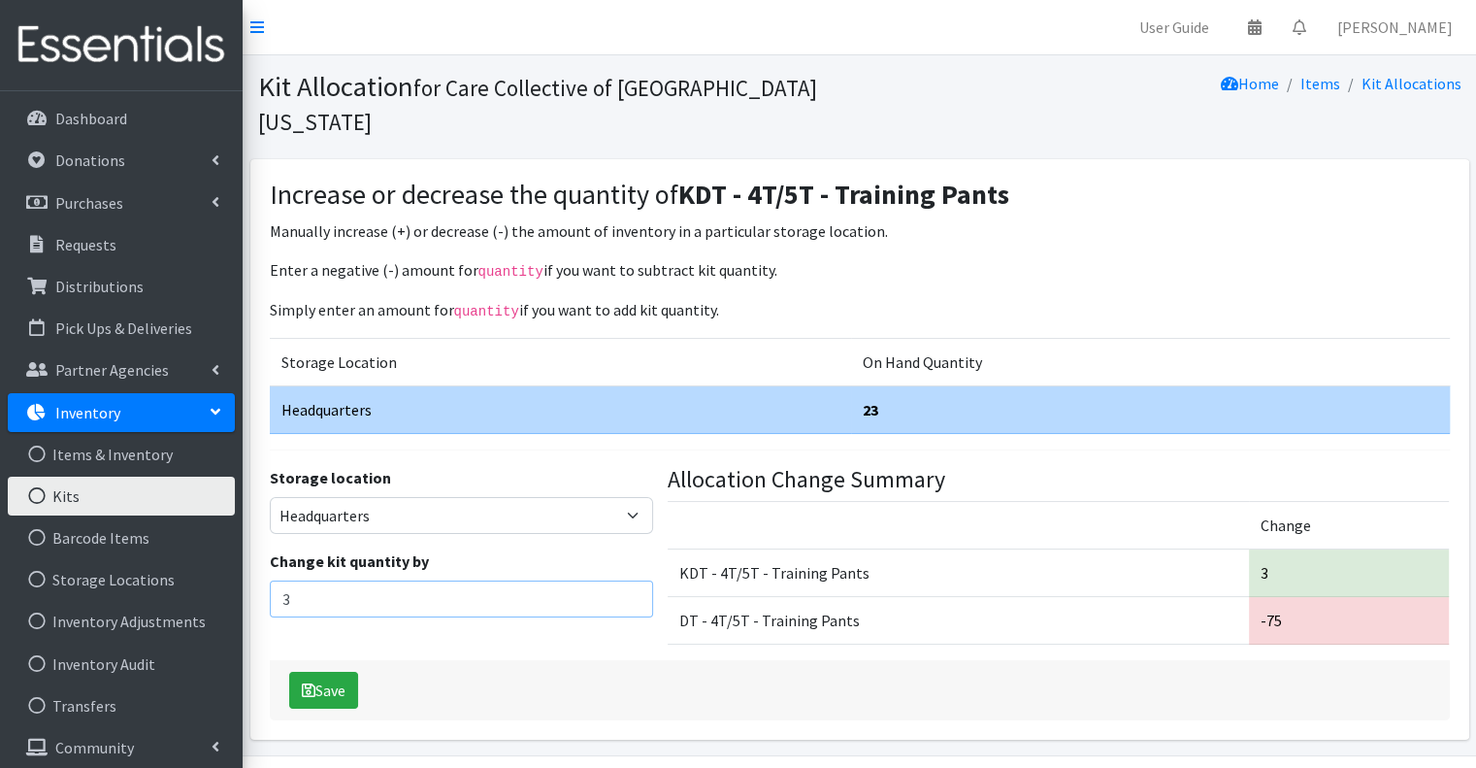
type input "3"
drag, startPoint x: 455, startPoint y: 636, endPoint x: 410, endPoint y: 642, distance: 45.1
click at [456, 660] on div "Save" at bounding box center [860, 690] width 1180 height 60
click at [274, 660] on div "Save" at bounding box center [860, 690] width 1180 height 60
click at [290, 671] on button "Save" at bounding box center [323, 689] width 69 height 37
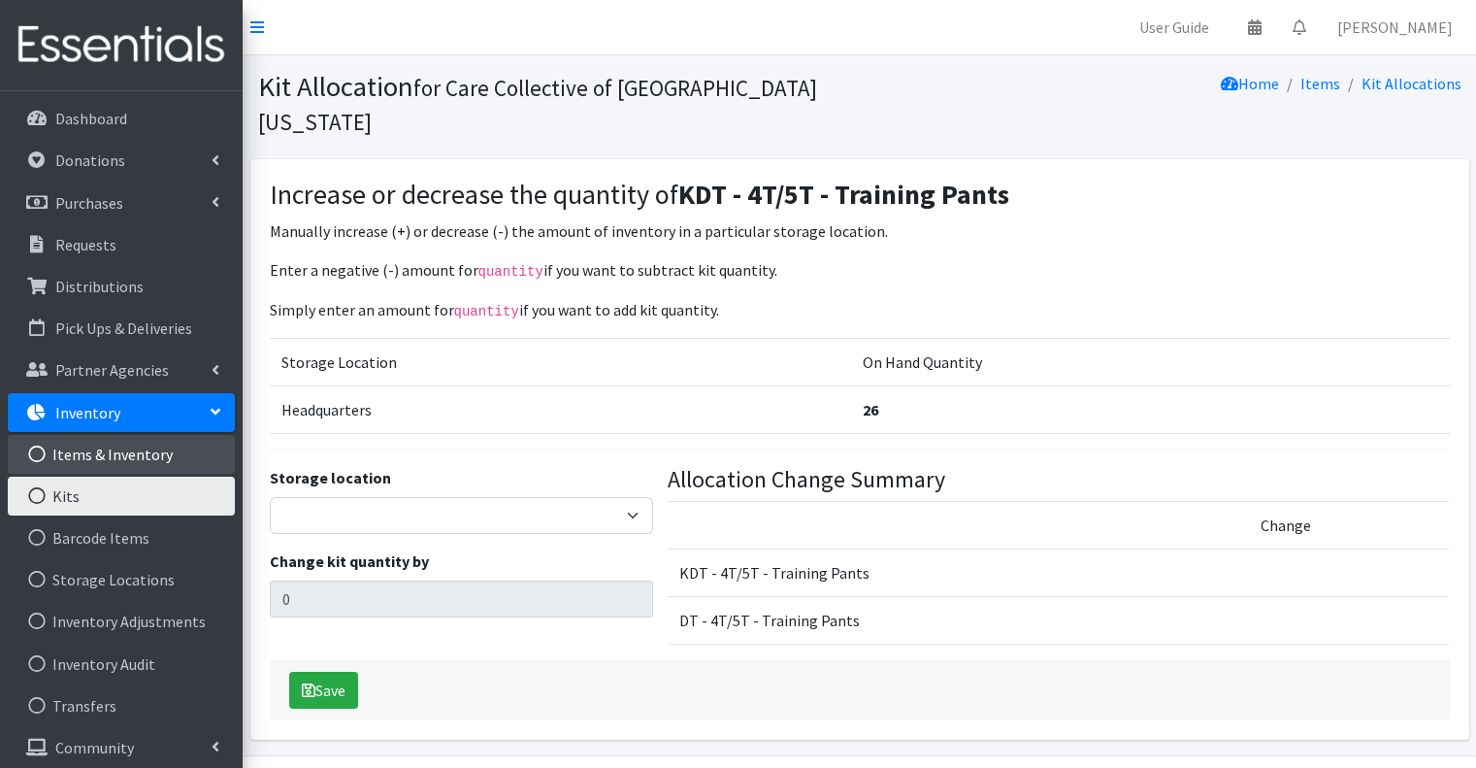
click at [137, 466] on link "Items & Inventory" at bounding box center [121, 454] width 227 height 39
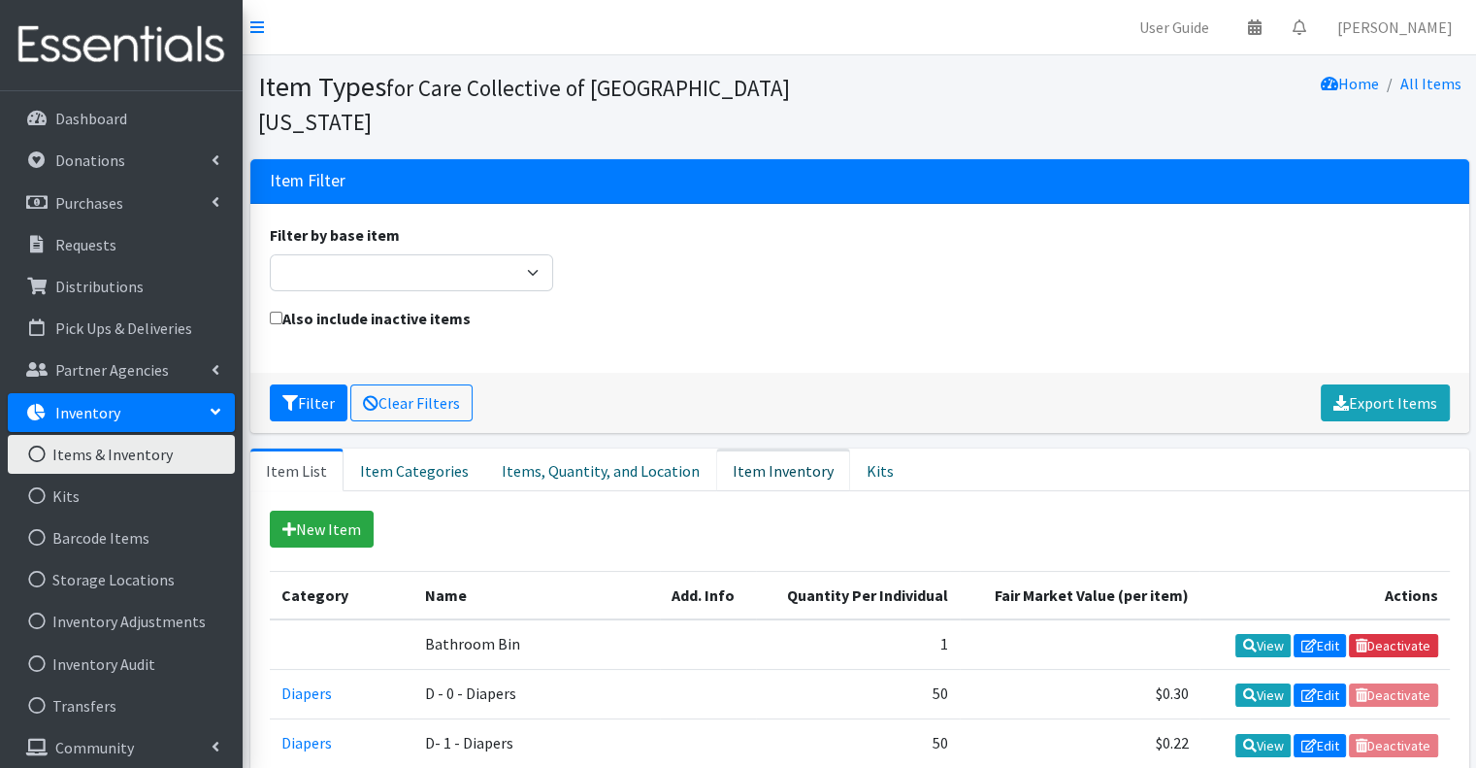
click at [739, 448] on link "Item Inventory" at bounding box center [783, 469] width 134 height 43
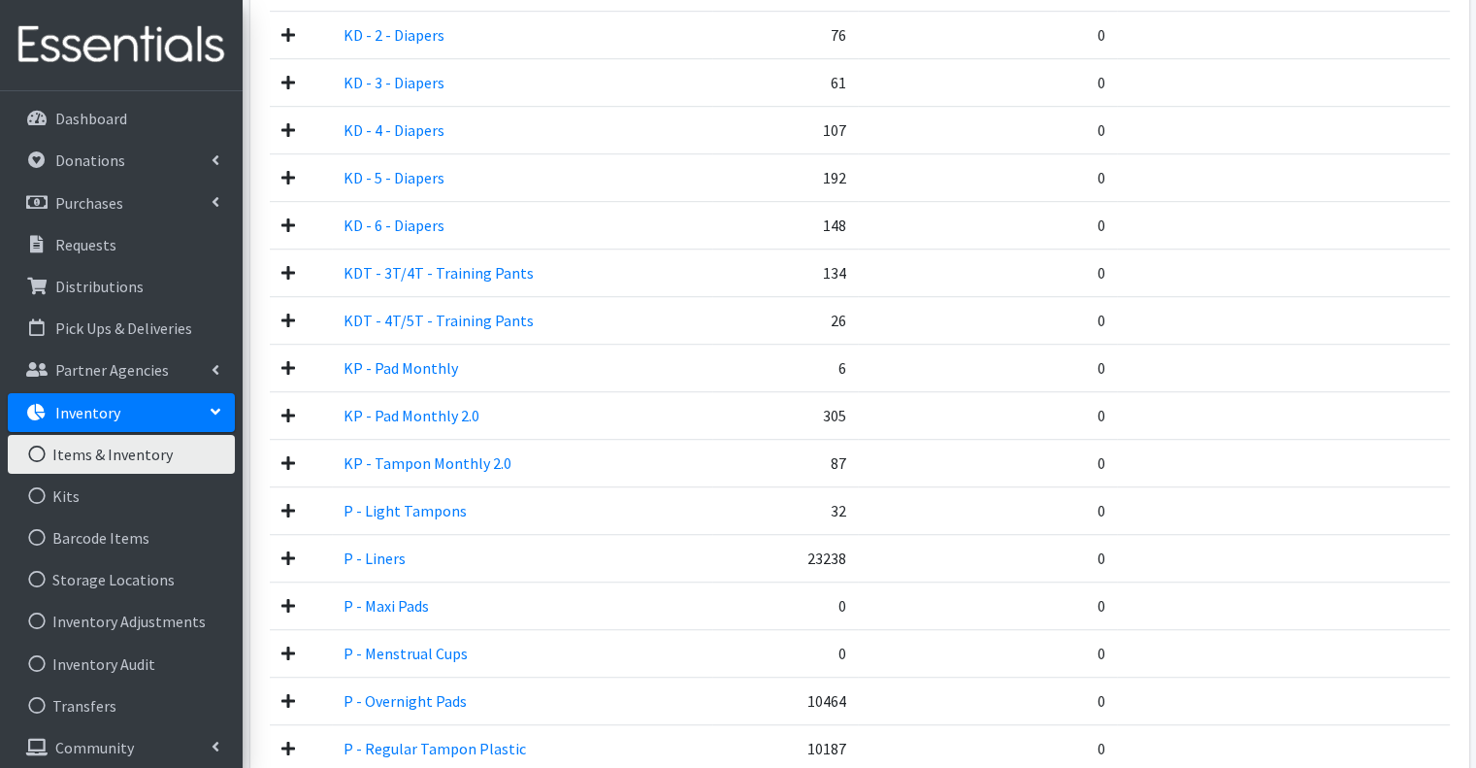
scroll to position [1261, 0]
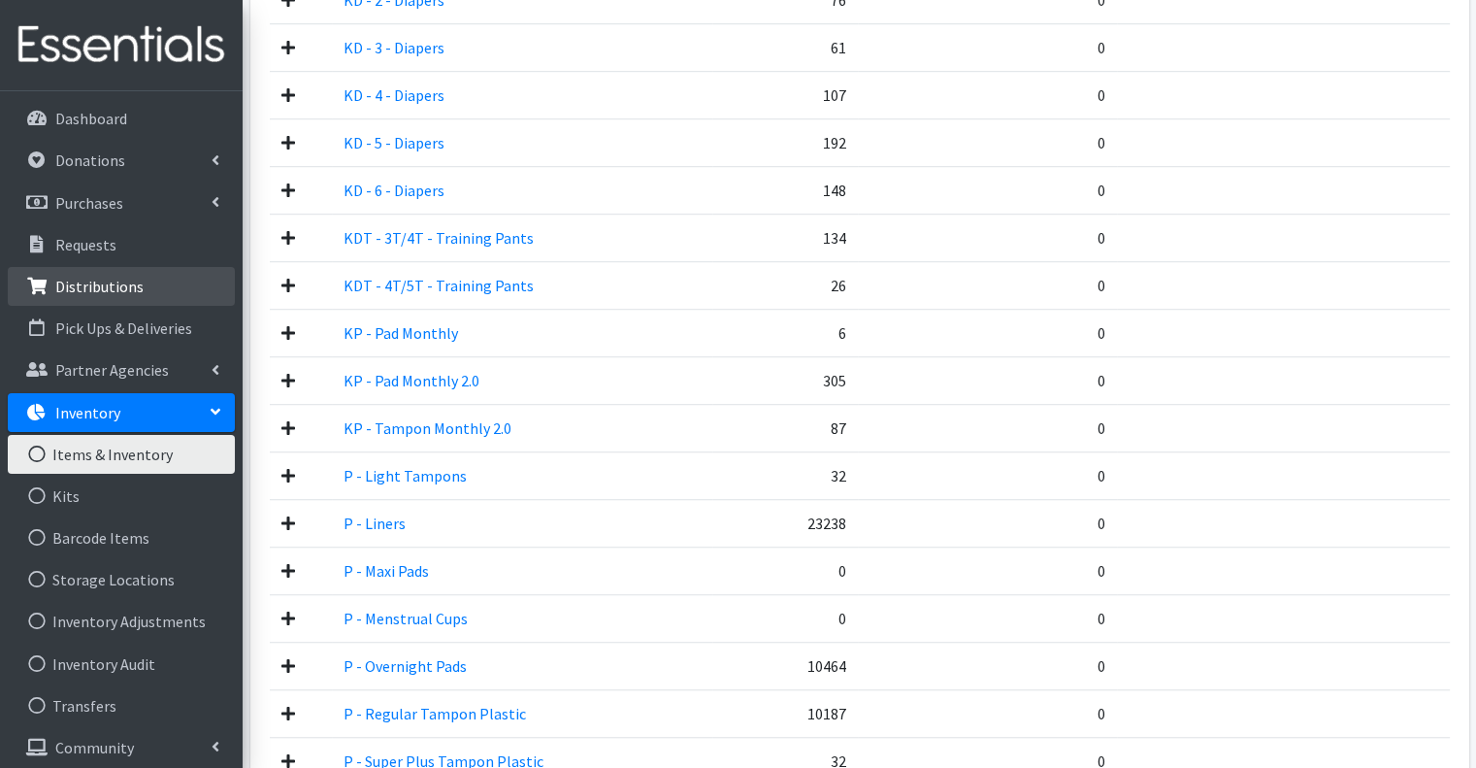
click at [156, 286] on link "Distributions" at bounding box center [121, 286] width 227 height 39
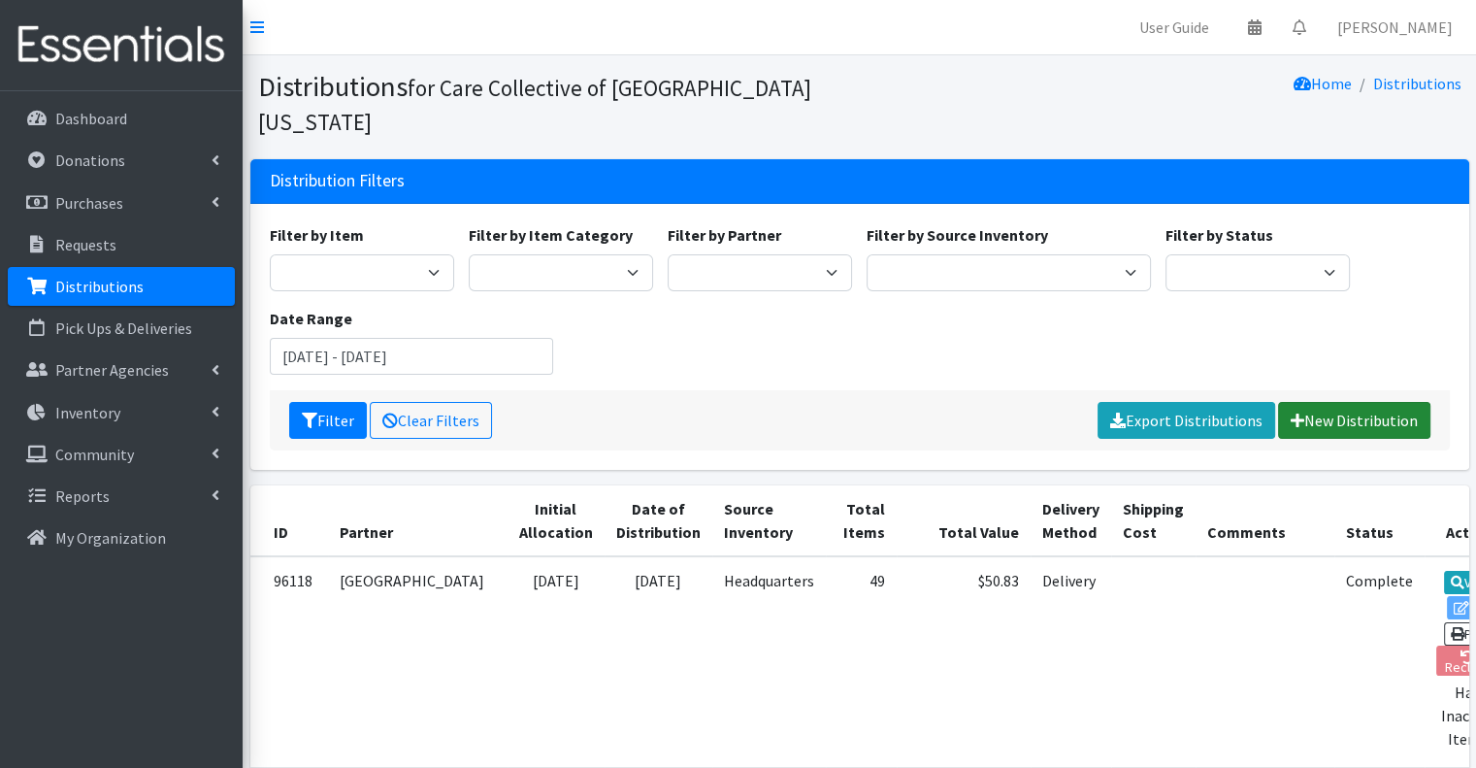
click at [1329, 402] on link "New Distribution" at bounding box center [1354, 420] width 152 height 37
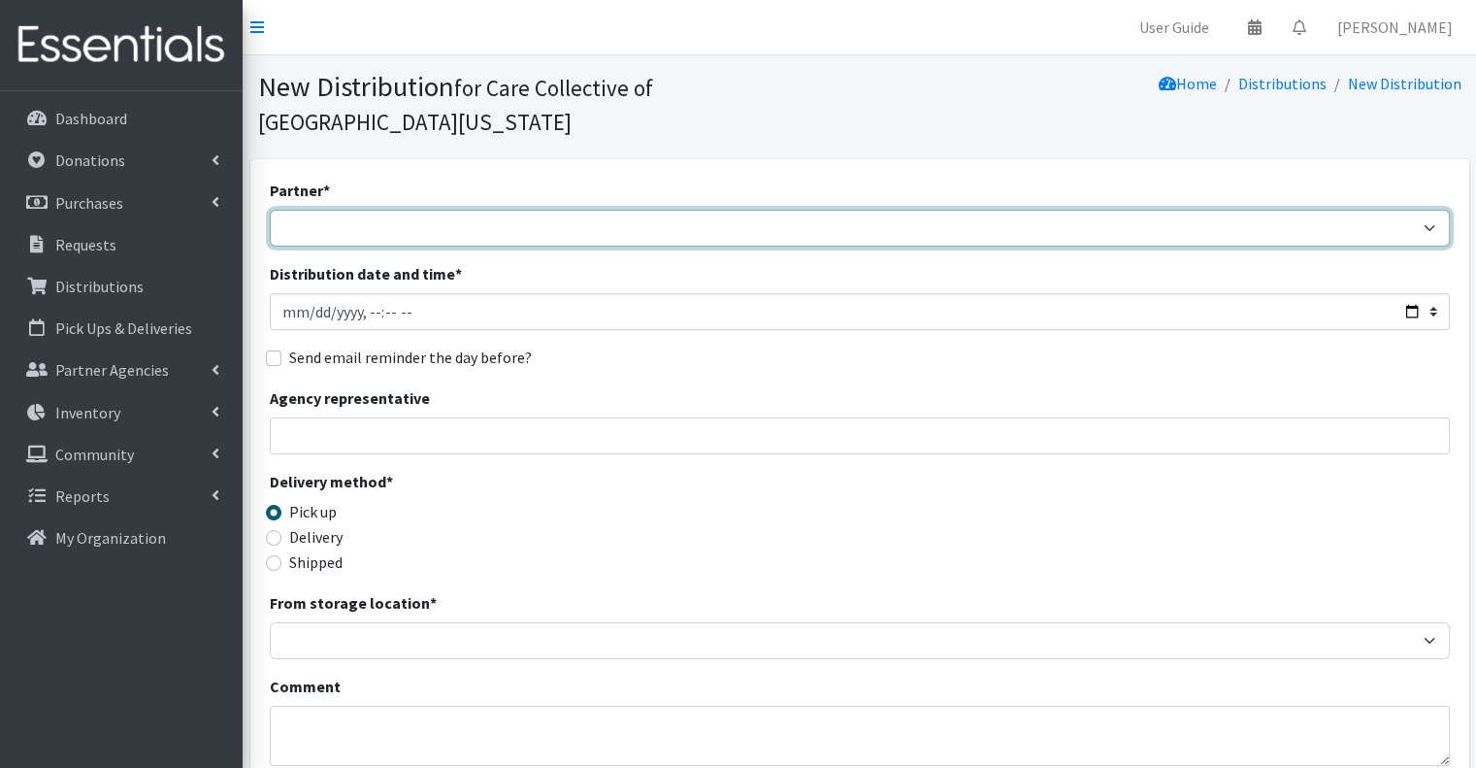
click at [446, 210] on select "African Community Kalamazoo Black Lives Matter Kzoo/[GEOGRAPHIC_DATA] Diaper Tr…" at bounding box center [860, 228] width 1180 height 37
click at [423, 210] on select "African Community Kalamazoo Black Lives Matter Kzoo/[GEOGRAPHIC_DATA] Diaper Tr…" at bounding box center [860, 228] width 1180 height 37
select select "7983"
click at [270, 210] on select "African Community Kalamazoo Black Lives Matter Kzoo/[GEOGRAPHIC_DATA] Diaper Tr…" at bounding box center [860, 228] width 1180 height 37
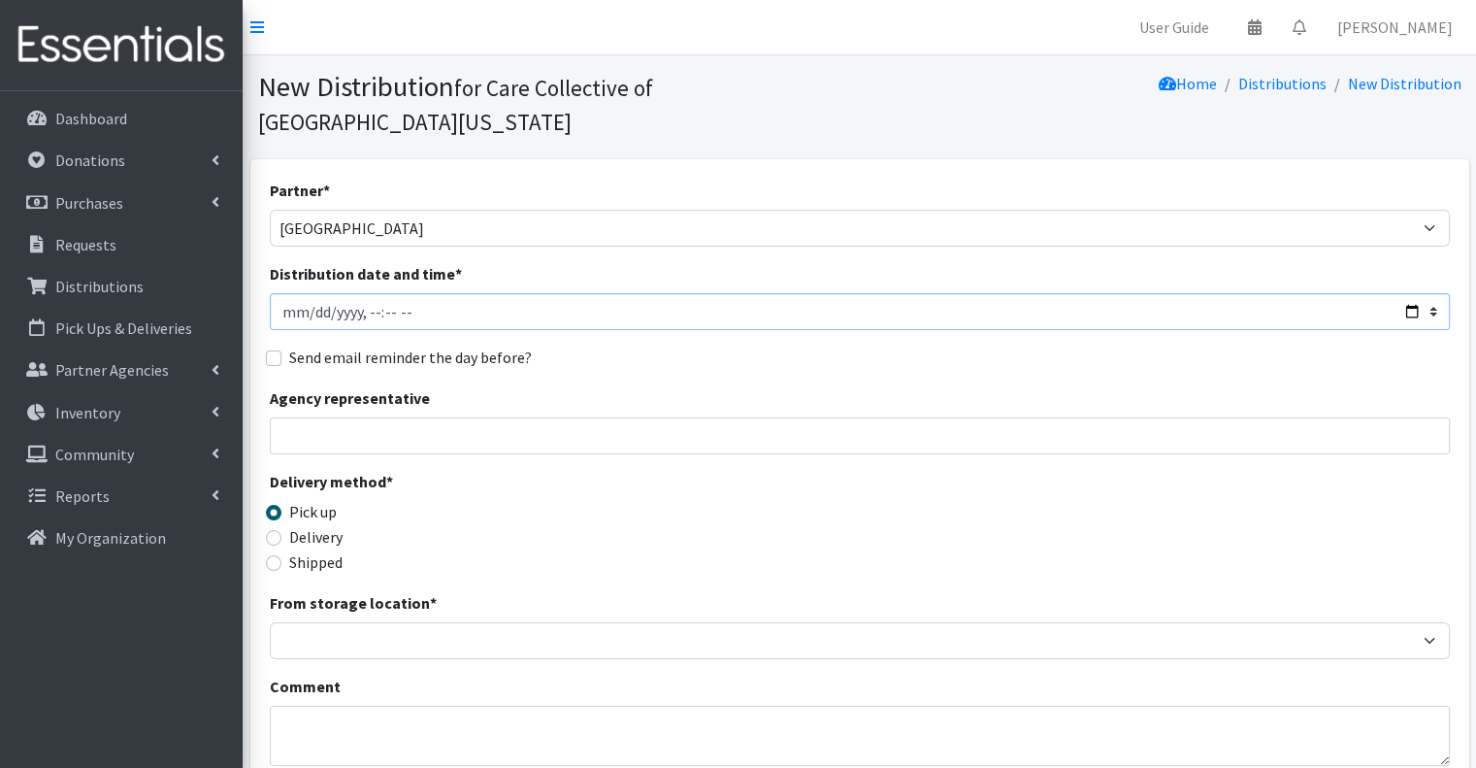
click at [362, 293] on input "Distribution date and time *" at bounding box center [860, 311] width 1180 height 37
type input "2025-09-08T12:00"
click at [520, 341] on div "Partner * African Community Kalamazoo Black Lives Matter Kzoo/BC Diaper Train C…" at bounding box center [860, 621] width 1180 height 884
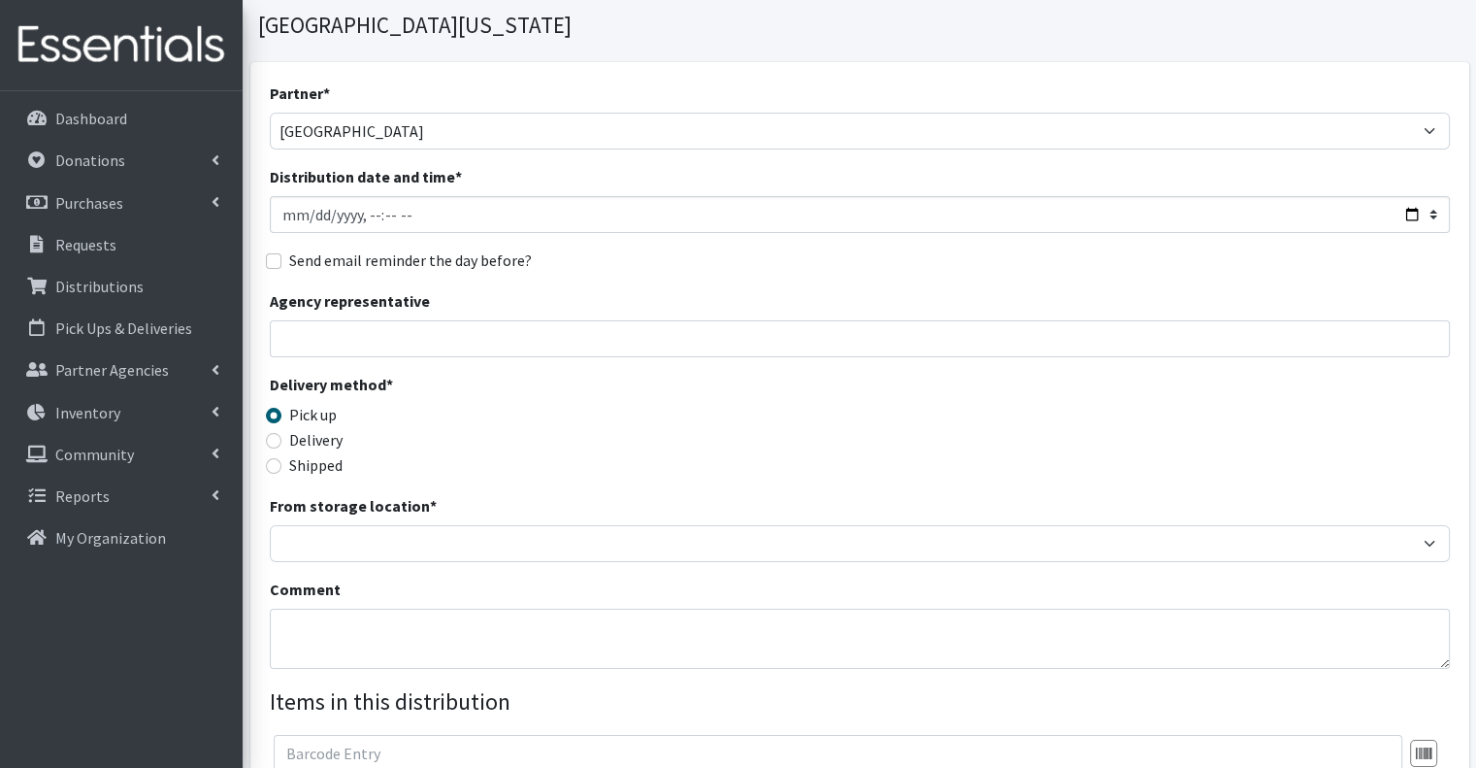
click at [320, 428] on label "Delivery" at bounding box center [315, 439] width 53 height 23
click at [281, 433] on input "Delivery" at bounding box center [274, 441] width 16 height 16
radio input "true"
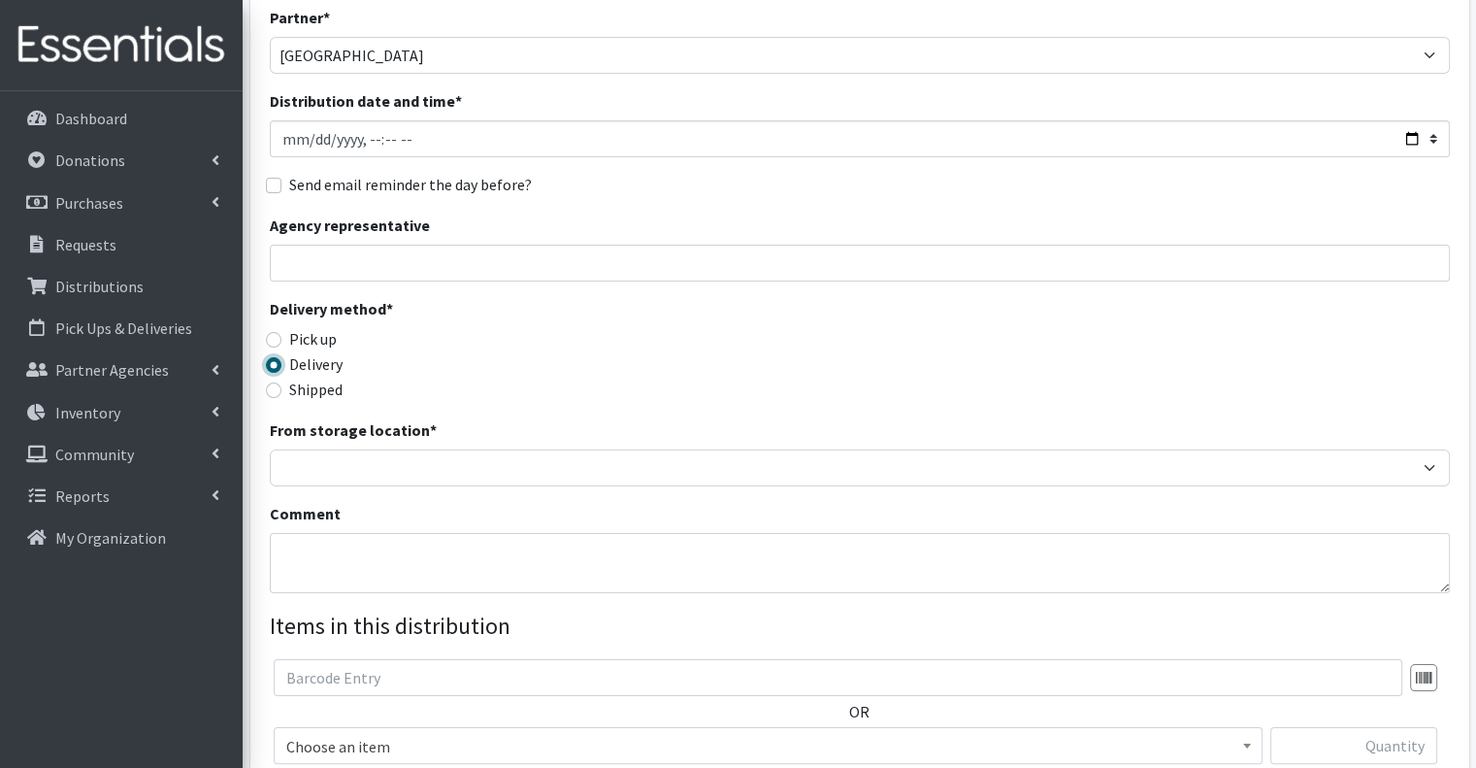
scroll to position [291, 0]
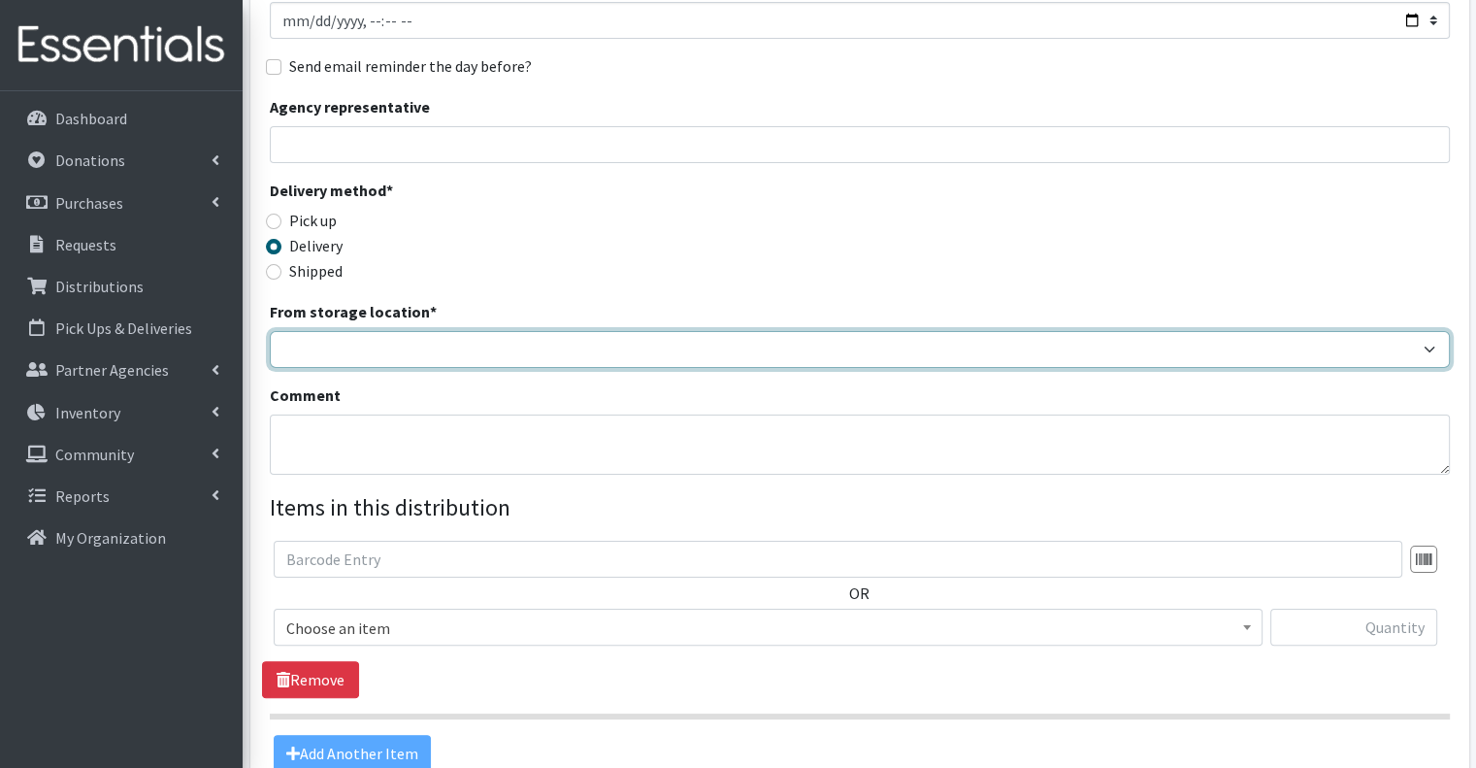
click at [468, 331] on select "Headquarters" at bounding box center [860, 349] width 1180 height 37
select select "491"
click at [270, 331] on select "Headquarters" at bounding box center [860, 349] width 1180 height 37
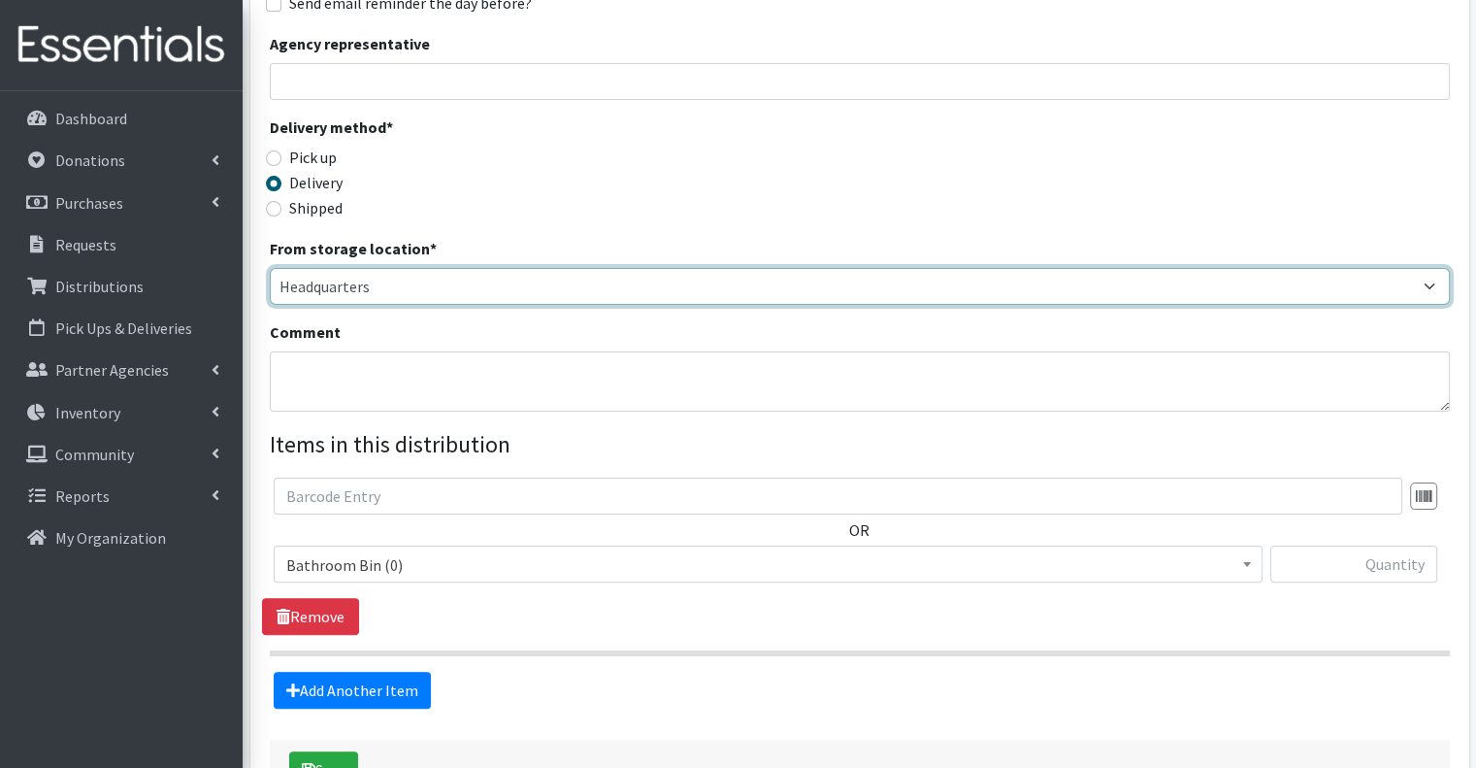
scroll to position [388, 0]
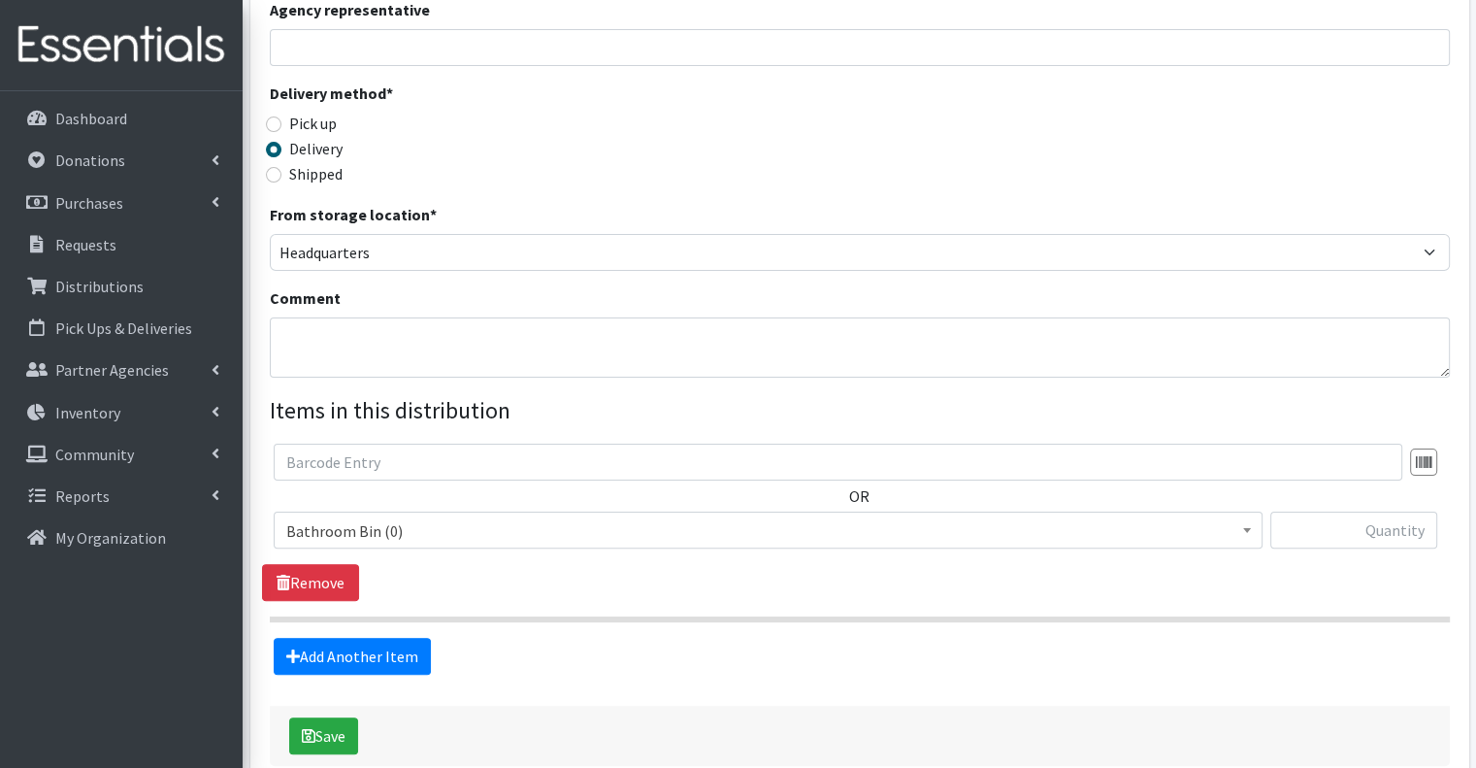
click at [440, 517] on span "Bathroom Bin (0)" at bounding box center [768, 530] width 964 height 27
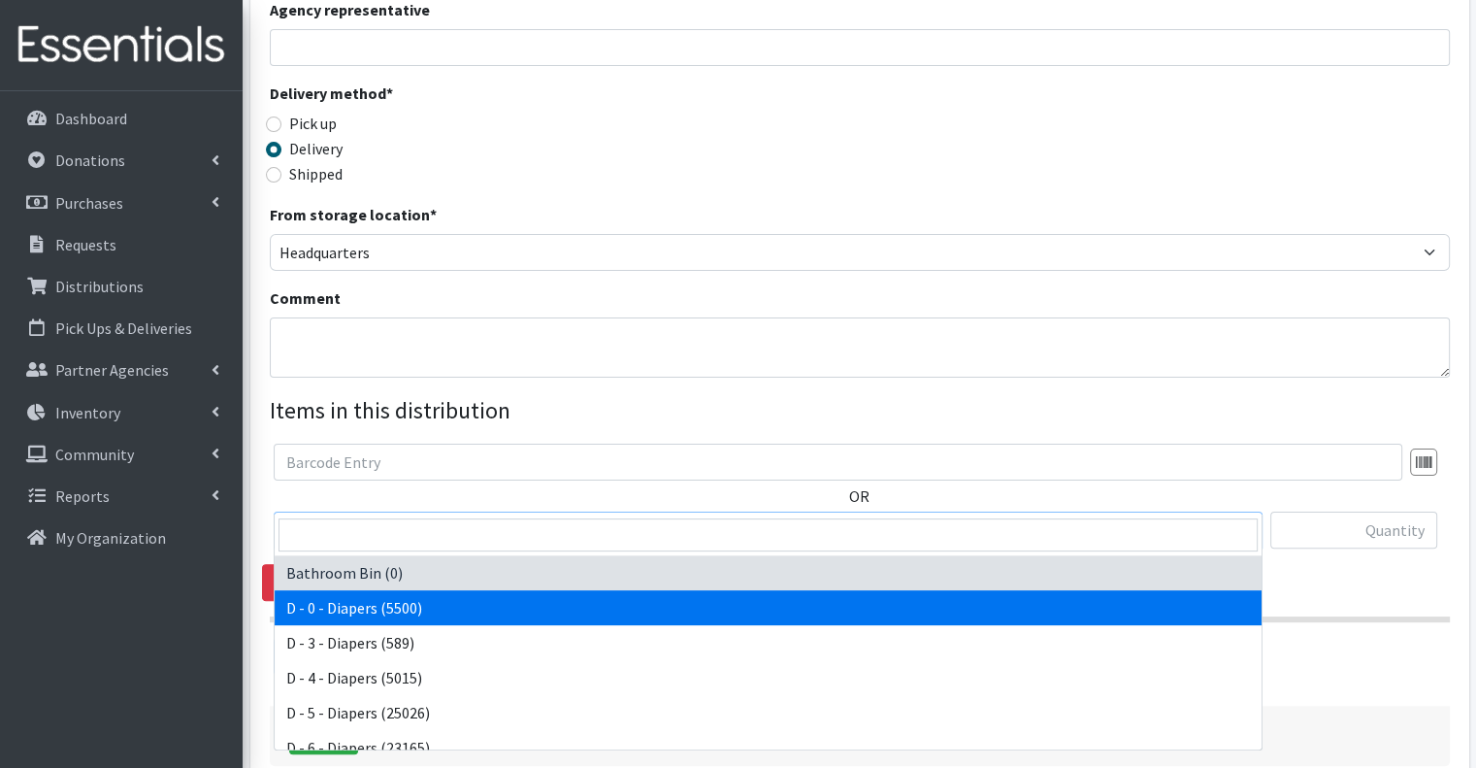
select select "15481"
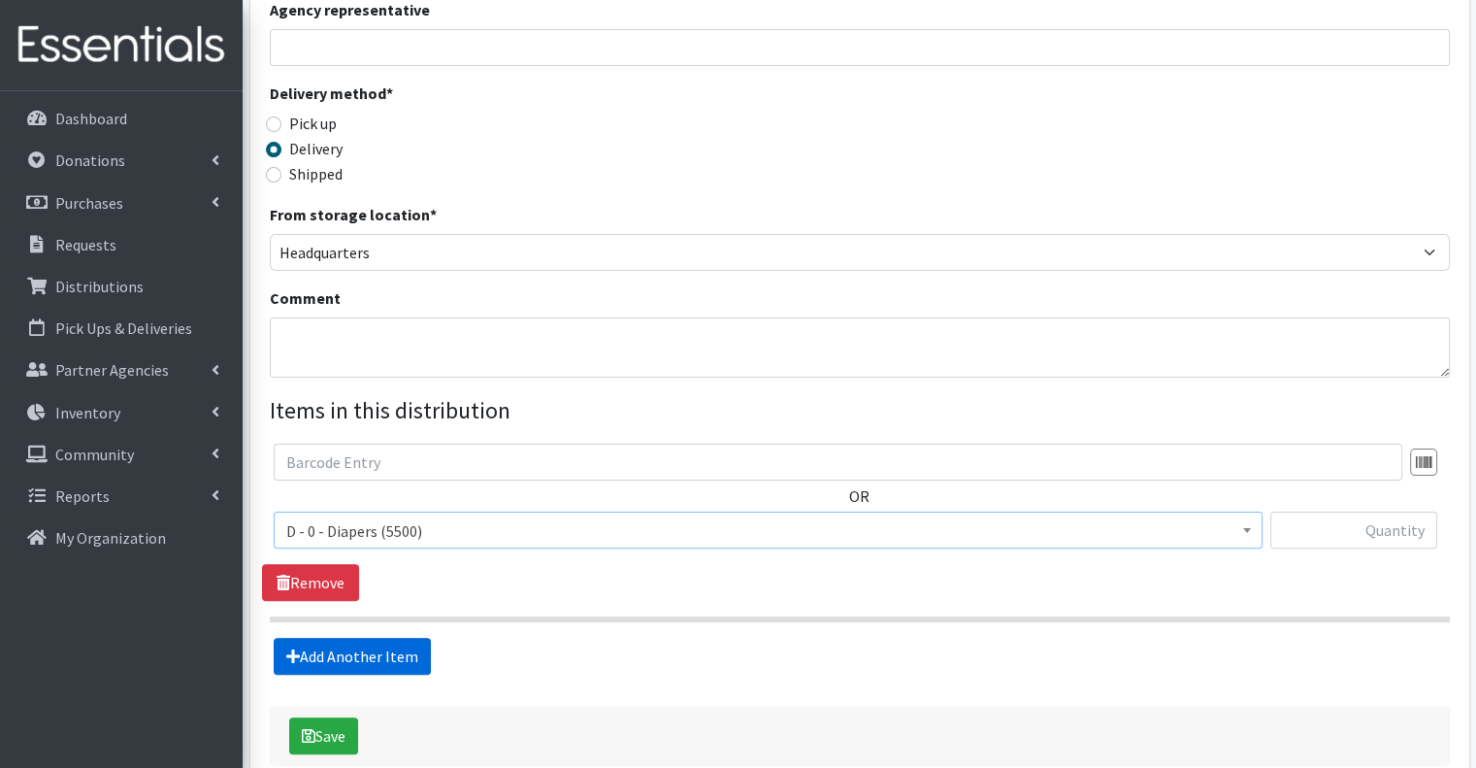
click at [360, 637] on link "Add Another Item" at bounding box center [352, 655] width 157 height 37
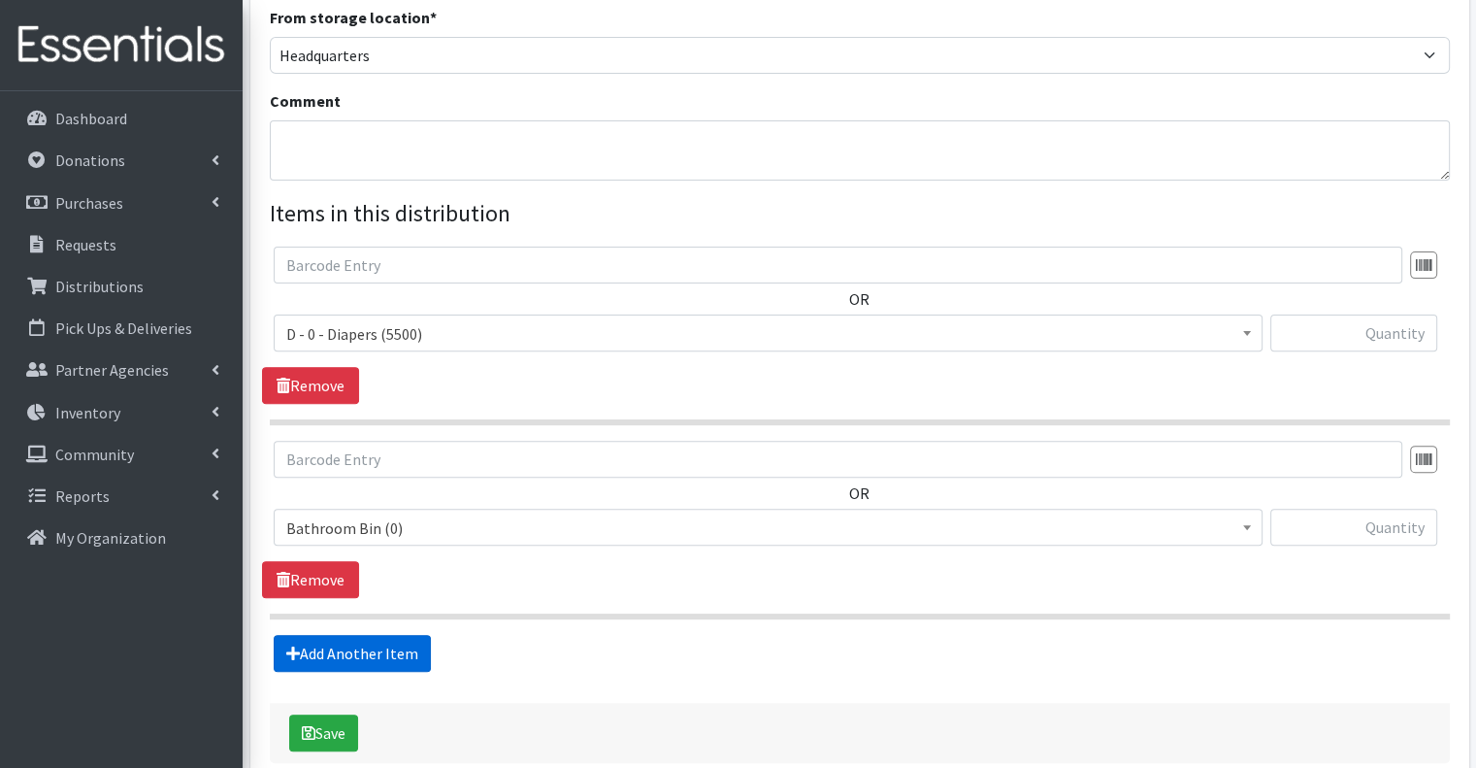
scroll to position [652, 0]
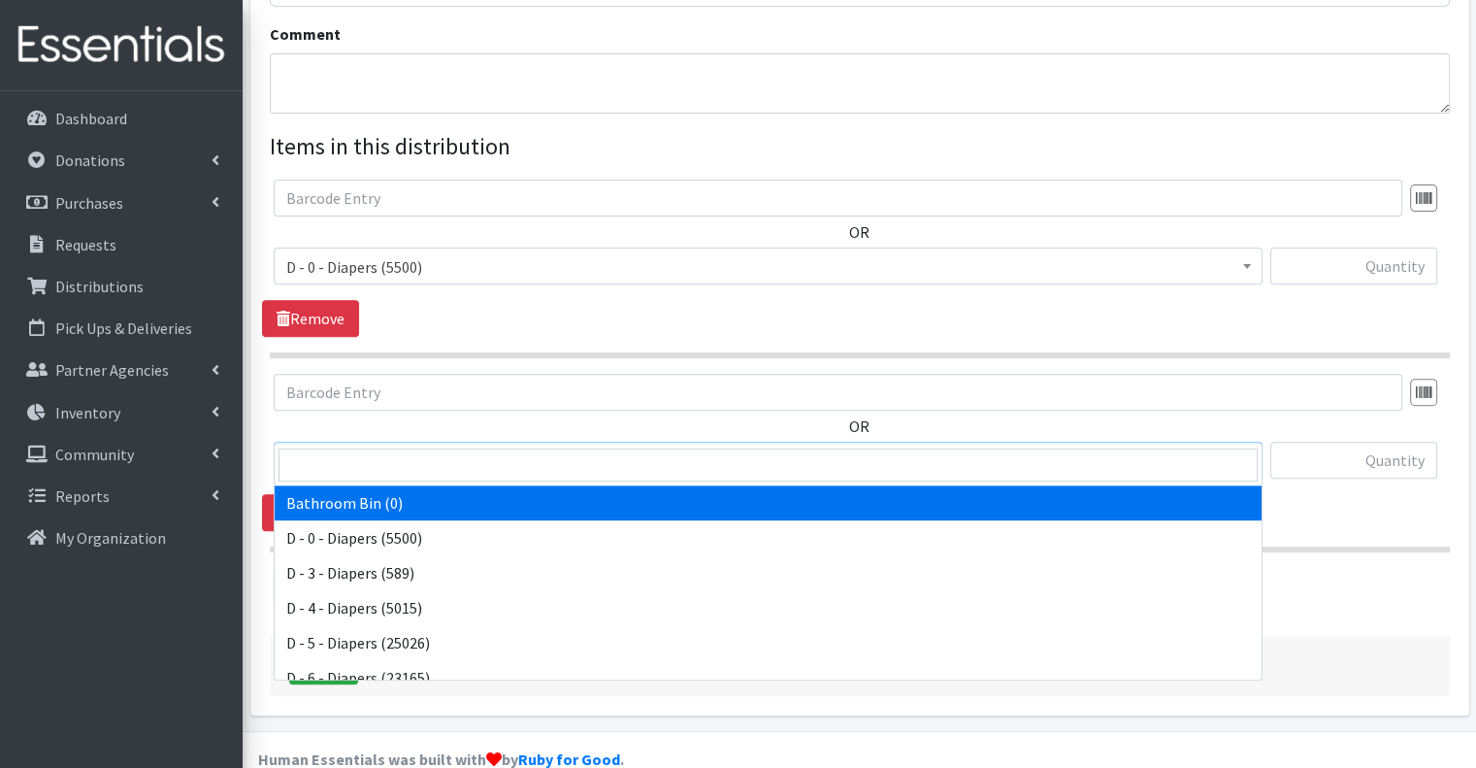
drag, startPoint x: 447, startPoint y: 424, endPoint x: 448, endPoint y: 435, distance: 10.7
click at [447, 447] on span "Bathroom Bin (0)" at bounding box center [768, 460] width 964 height 27
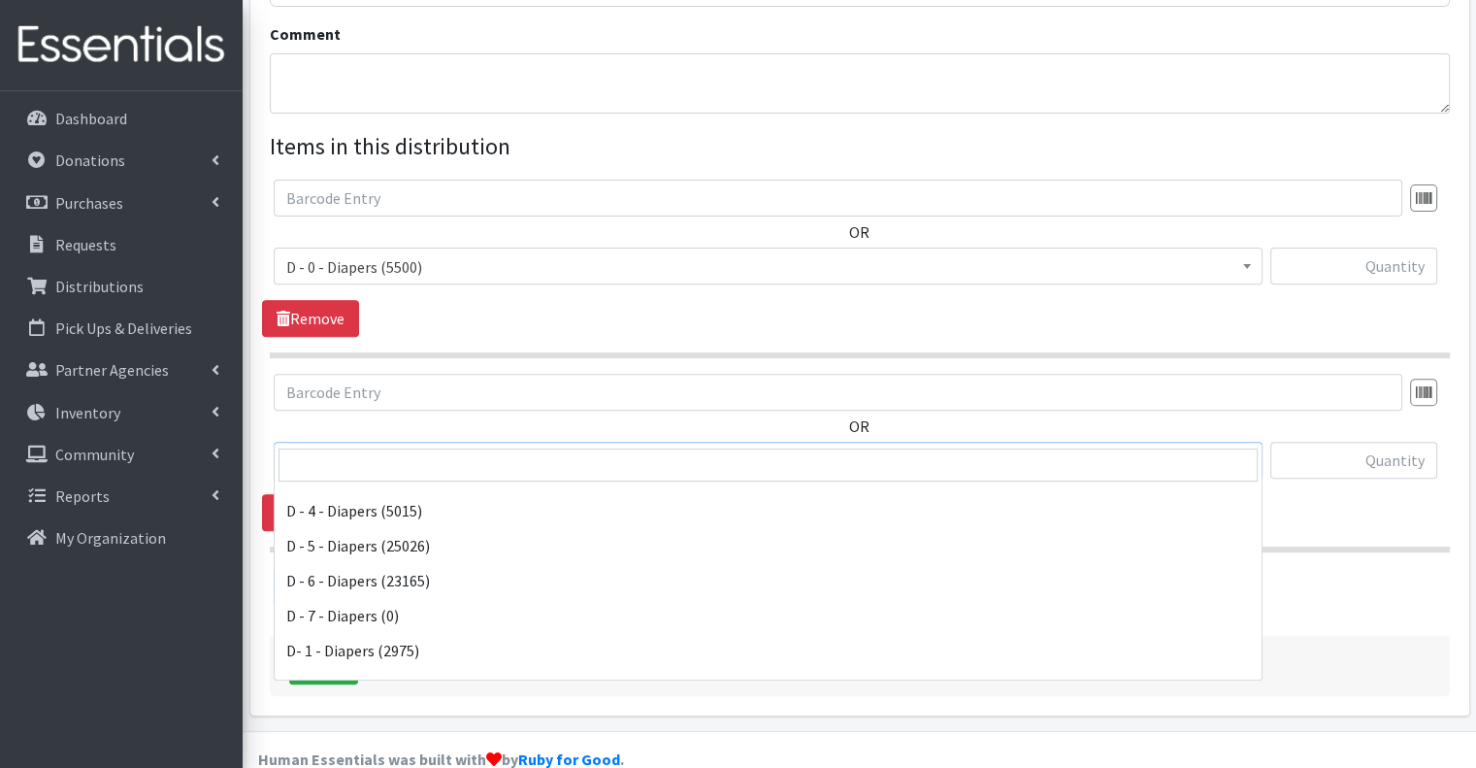
scroll to position [194, 0]
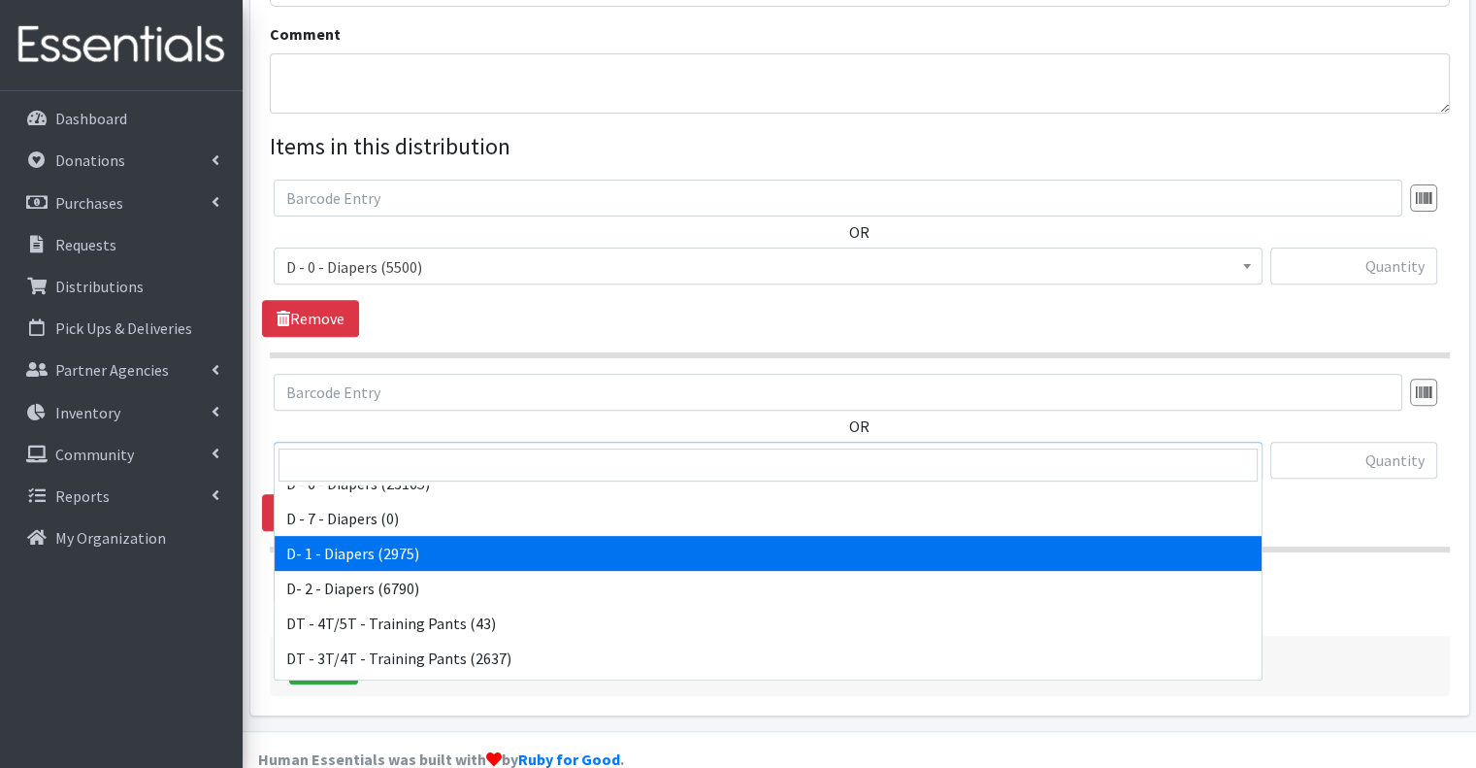
select select "15482"
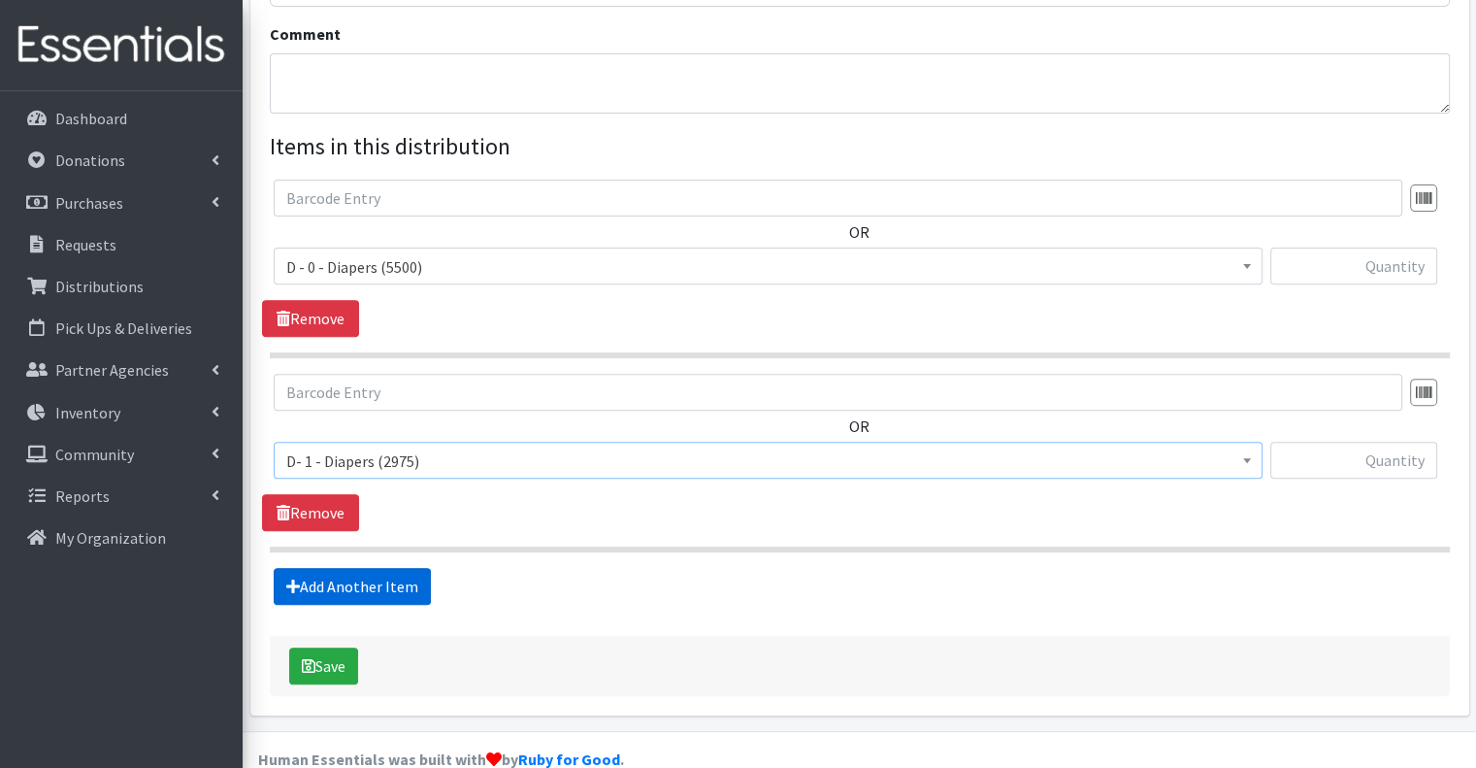
click at [376, 568] on link "Add Another Item" at bounding box center [352, 586] width 157 height 37
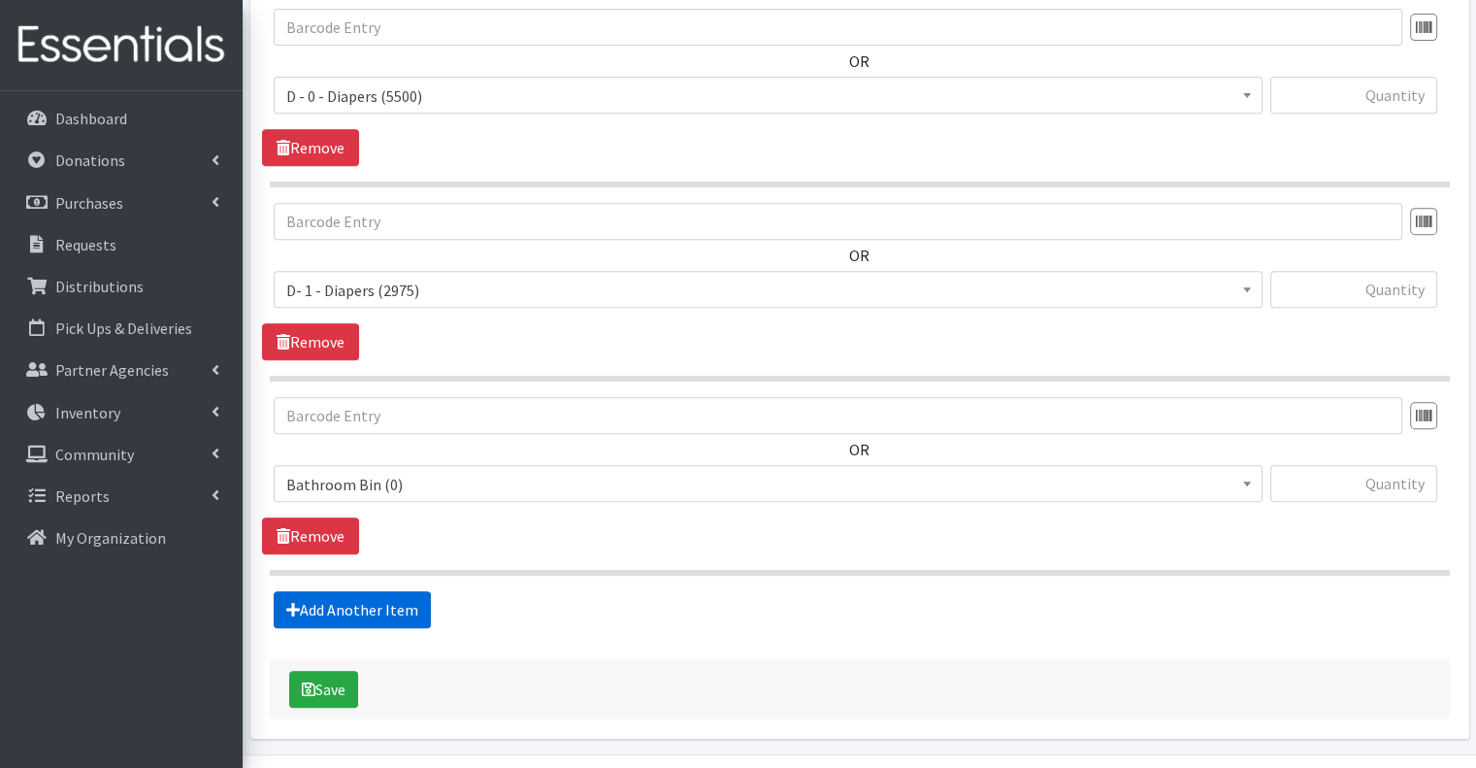
scroll to position [845, 0]
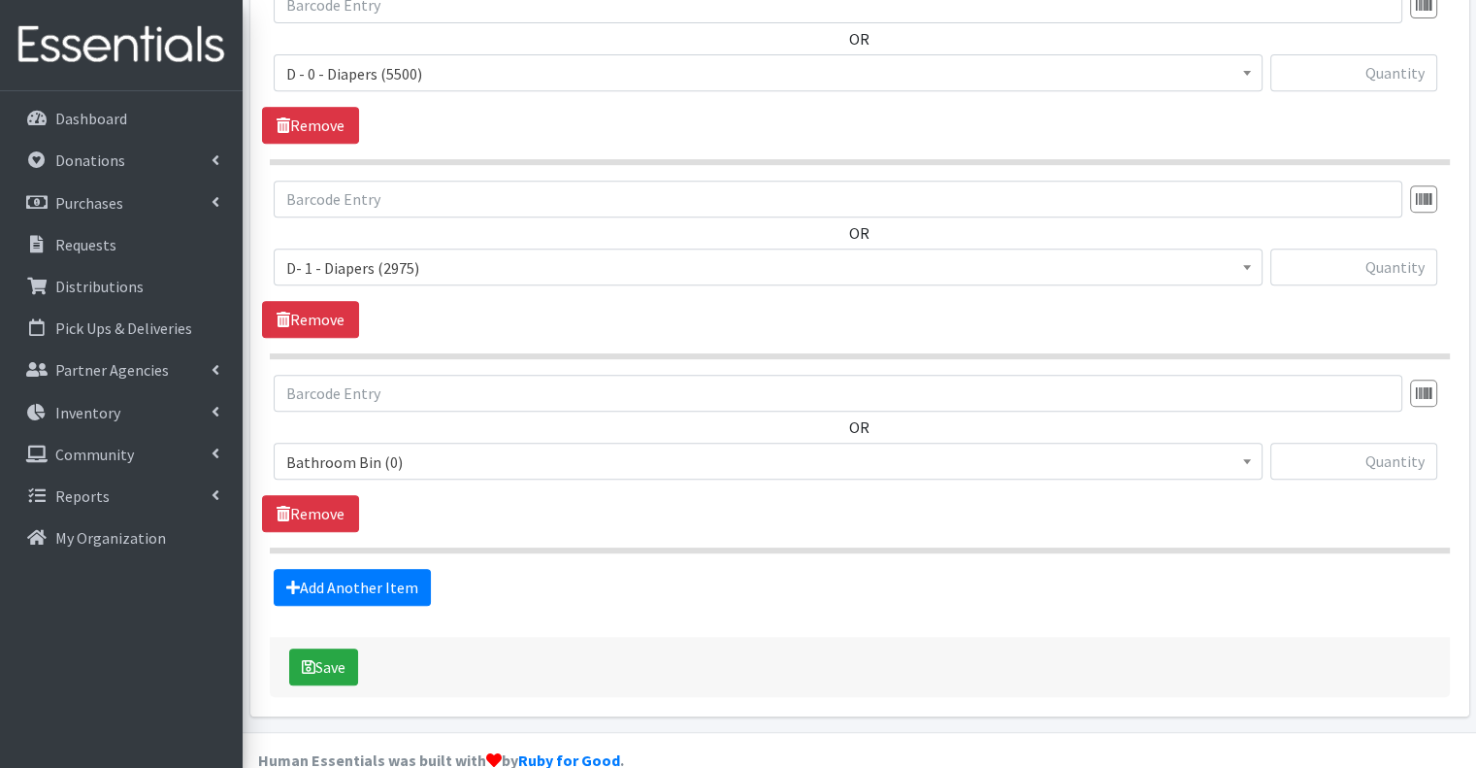
click at [400, 448] on span "Bathroom Bin (0)" at bounding box center [768, 461] width 964 height 27
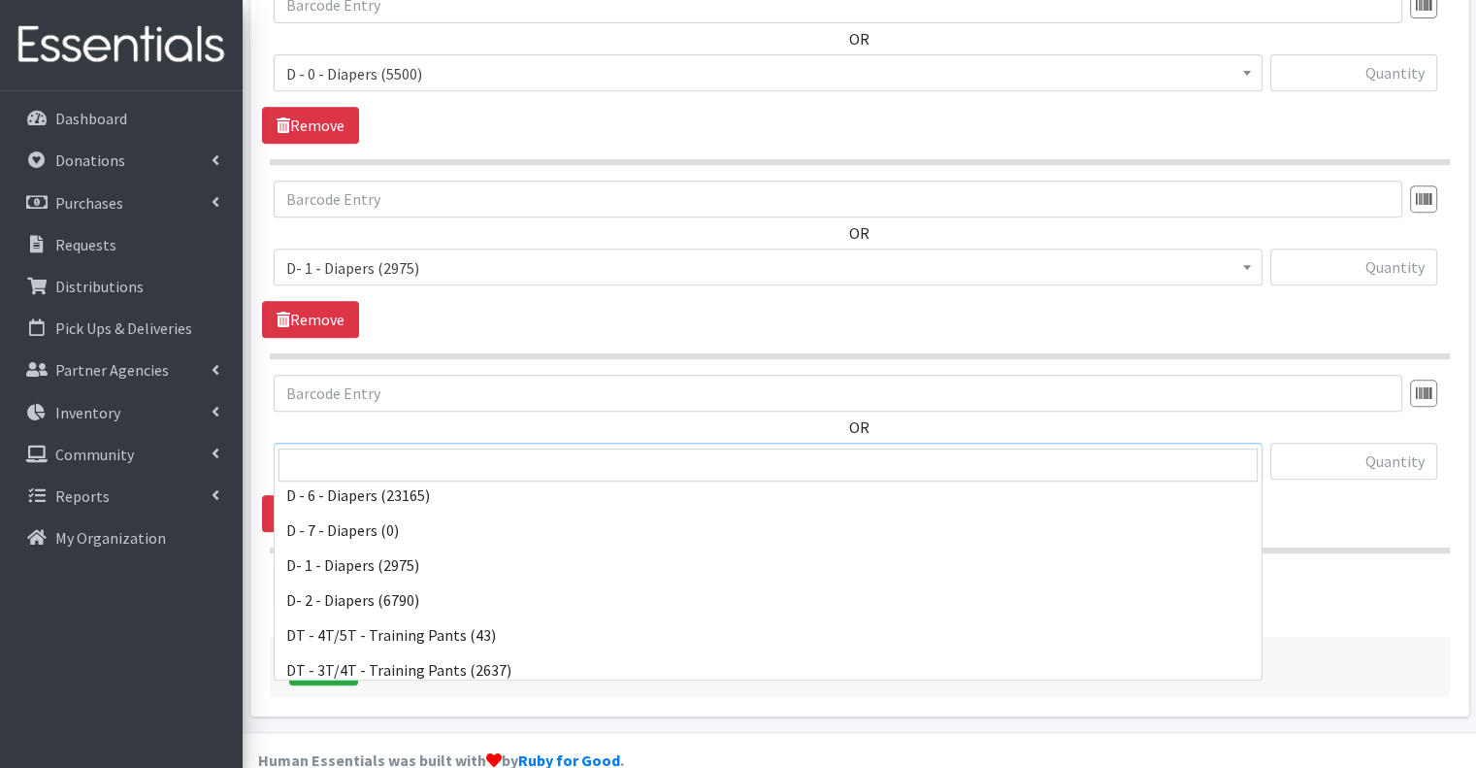
scroll to position [194, 0]
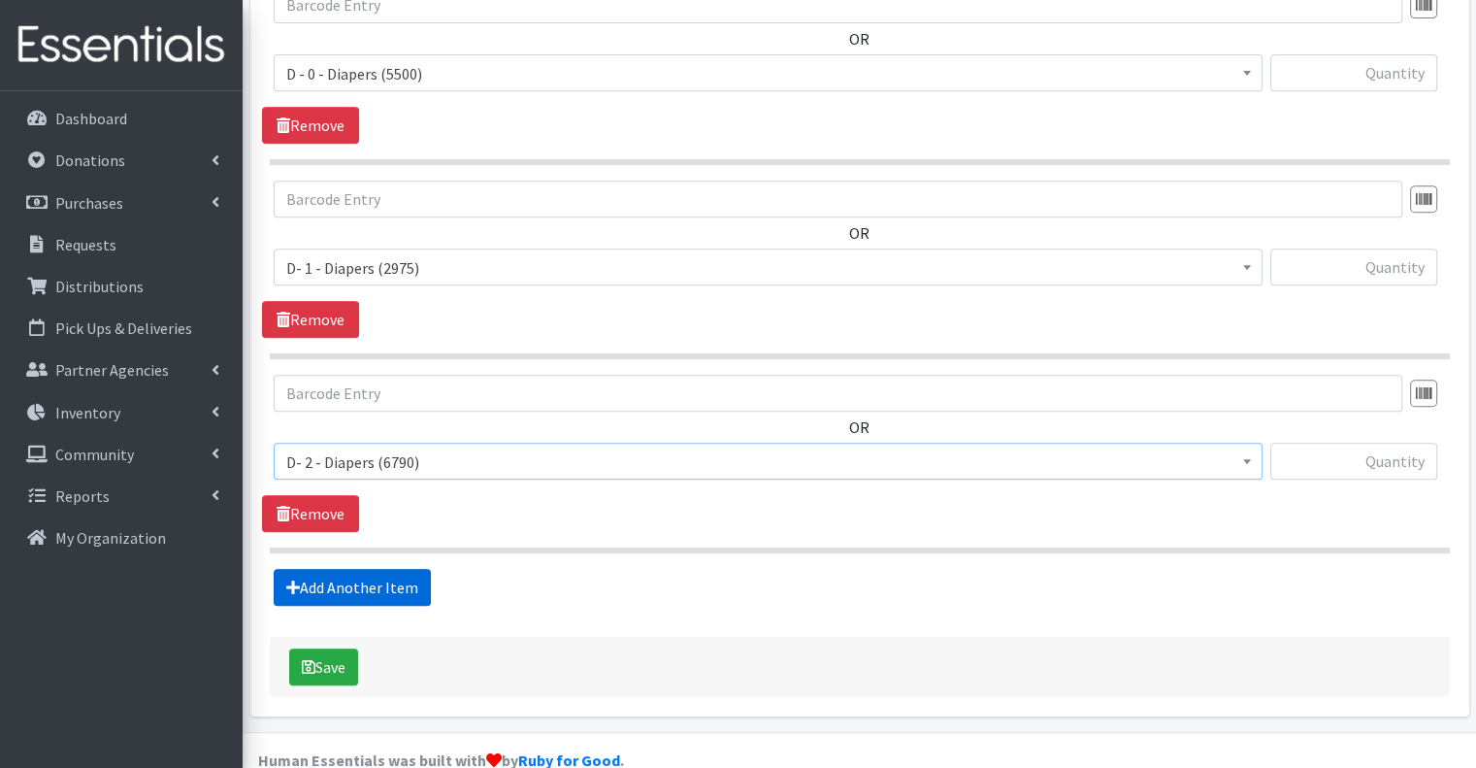
click at [378, 569] on link "Add Another Item" at bounding box center [352, 587] width 157 height 37
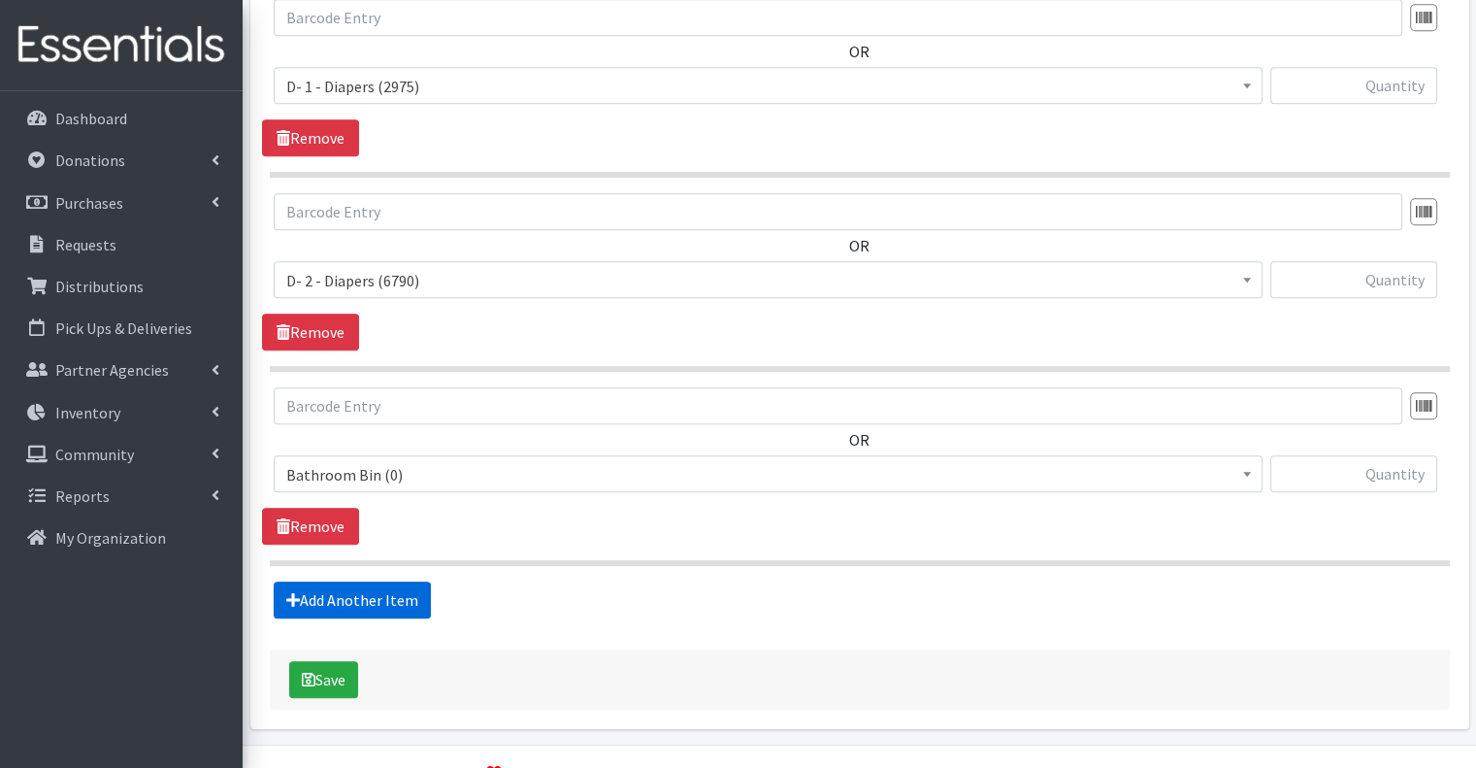
scroll to position [1038, 0]
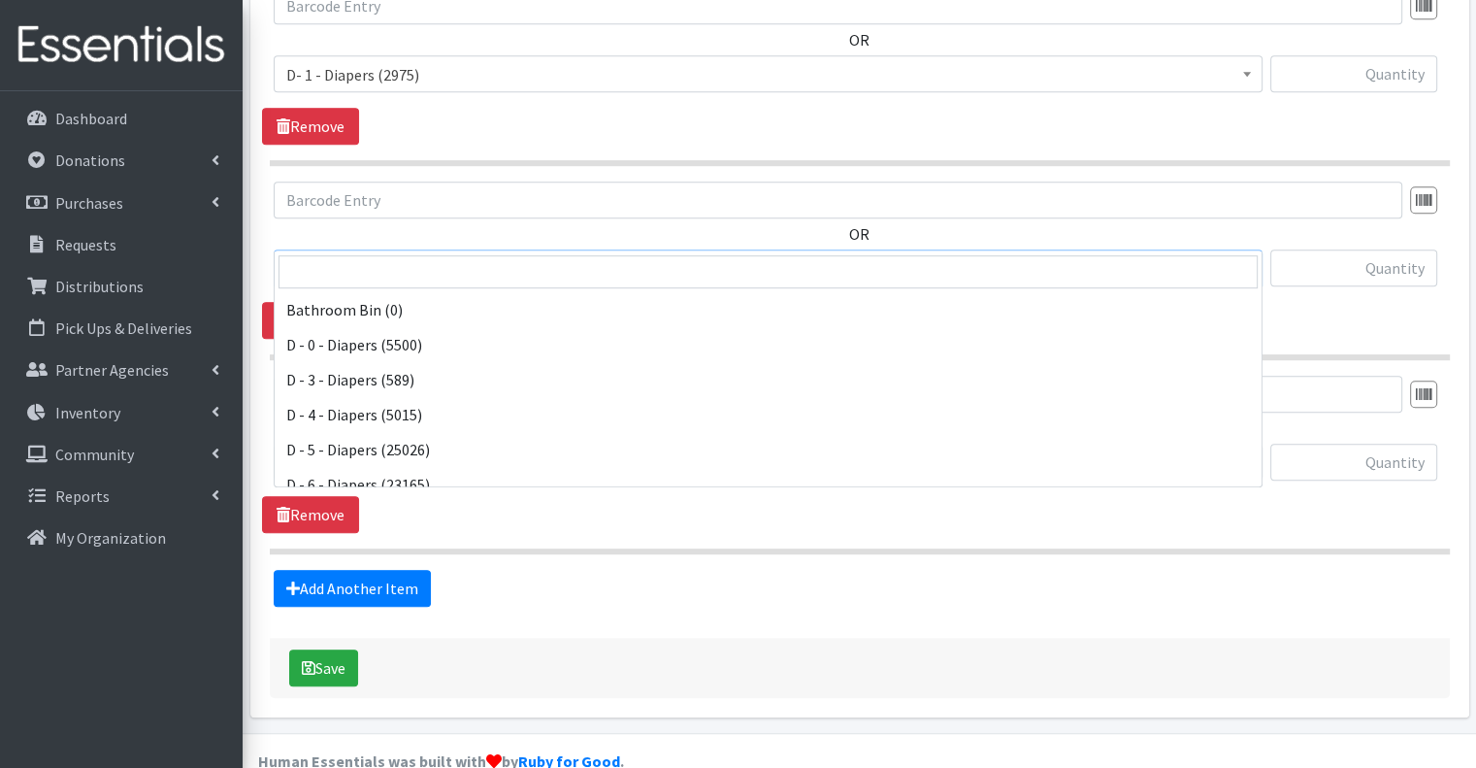
click at [421, 255] on span "D- 2 - Diapers (6790)" at bounding box center [768, 268] width 964 height 27
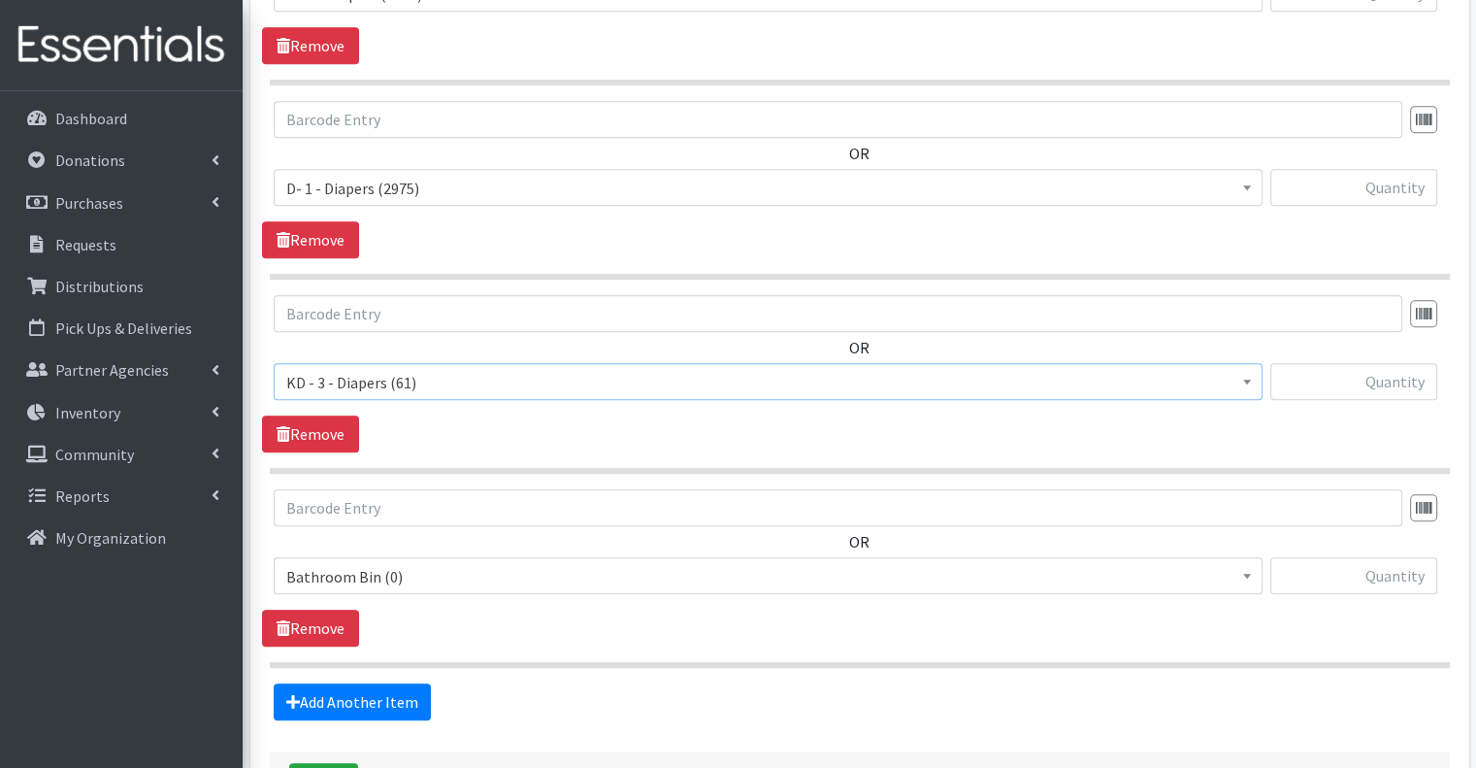
scroll to position [747, 0]
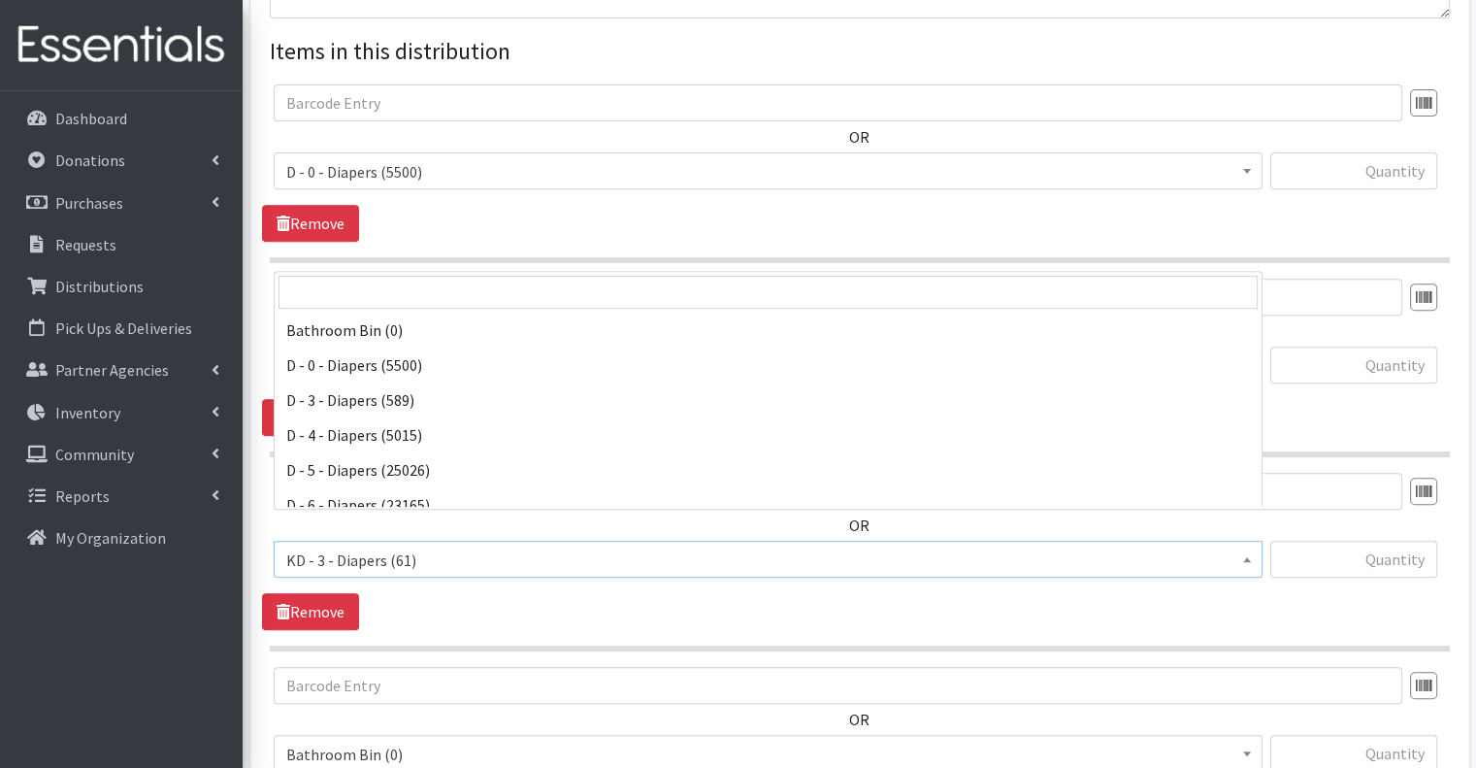
click at [411, 546] on span "KD - 3 - Diapers (61)" at bounding box center [768, 559] width 964 height 27
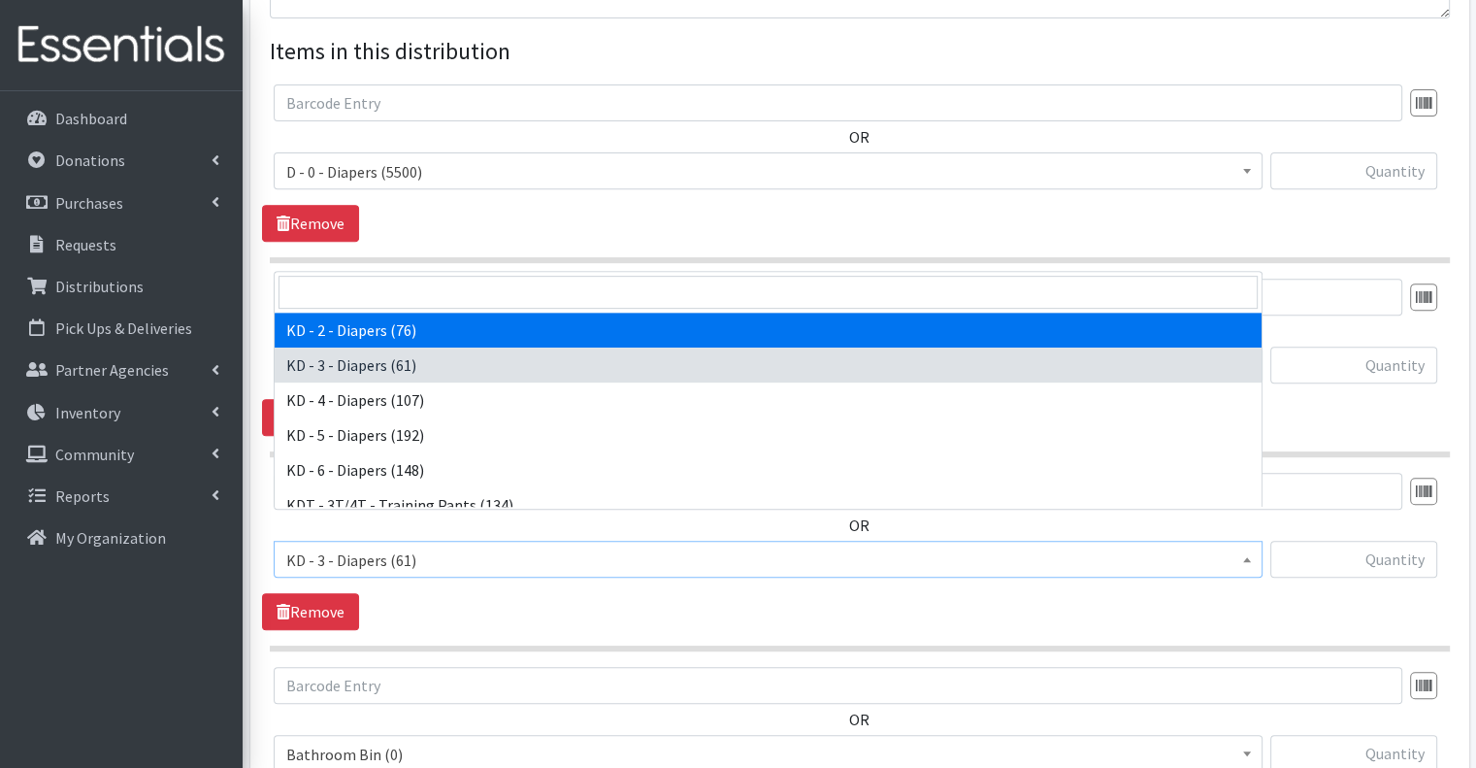
select select "15498"
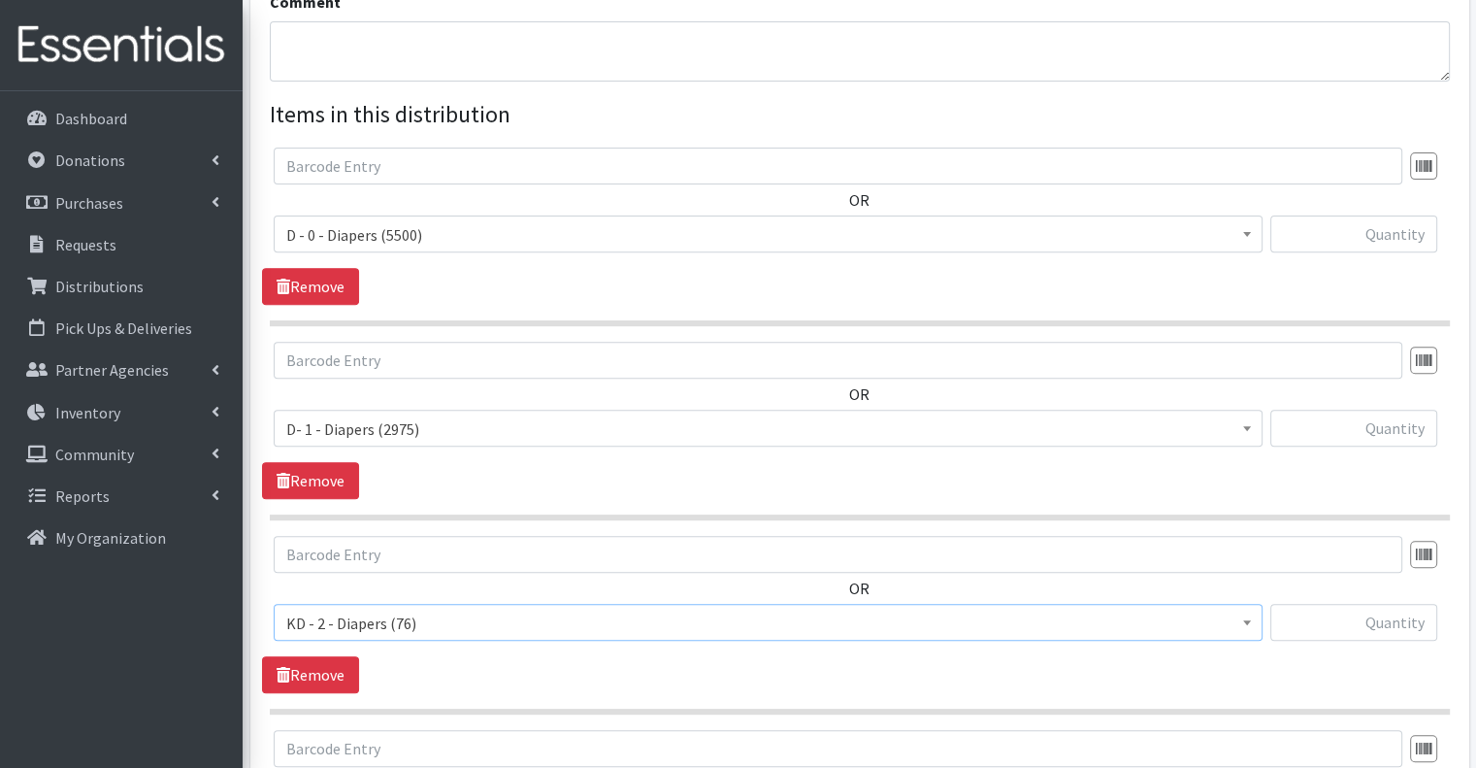
scroll to position [650, 0]
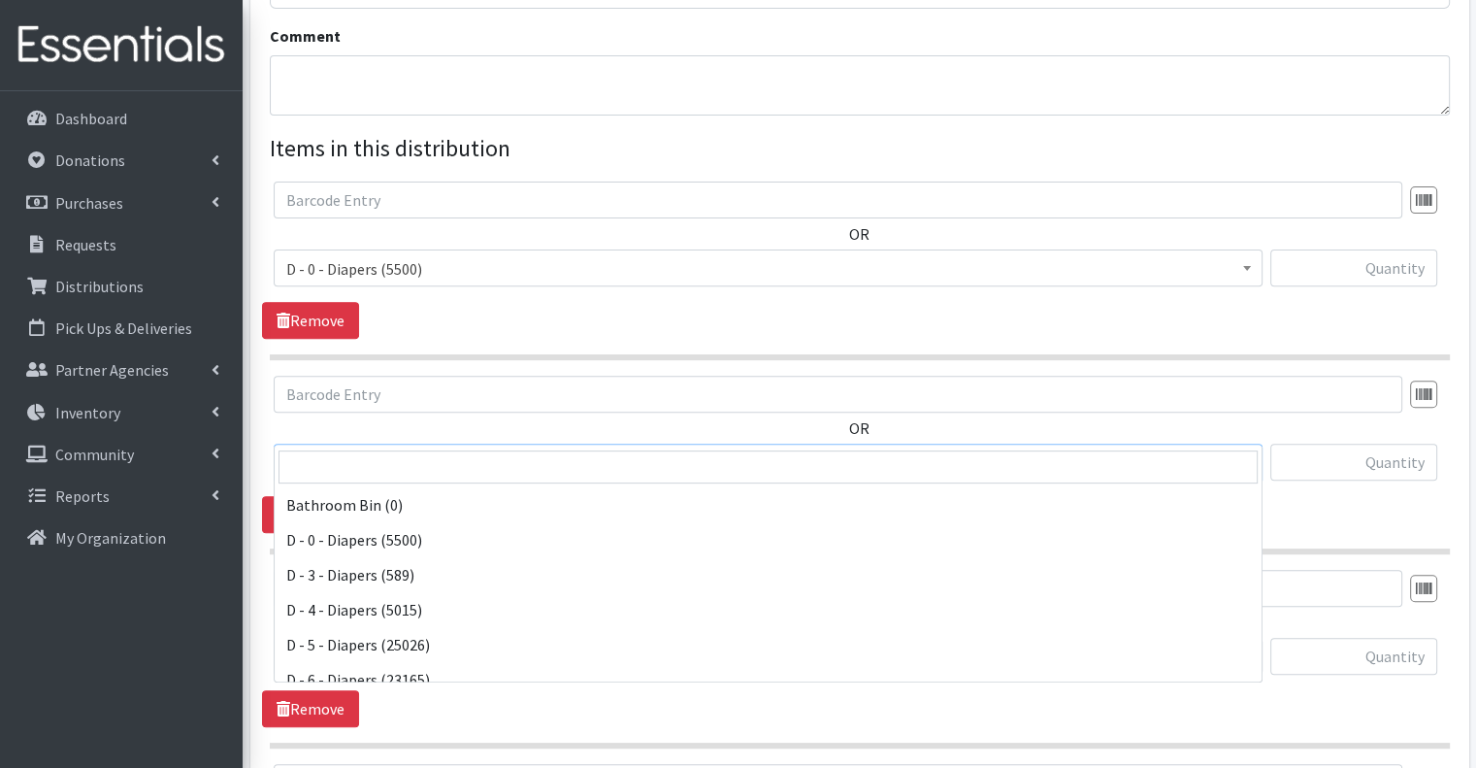
click at [421, 449] on span "D- 1 - Diapers (2975)" at bounding box center [768, 462] width 964 height 27
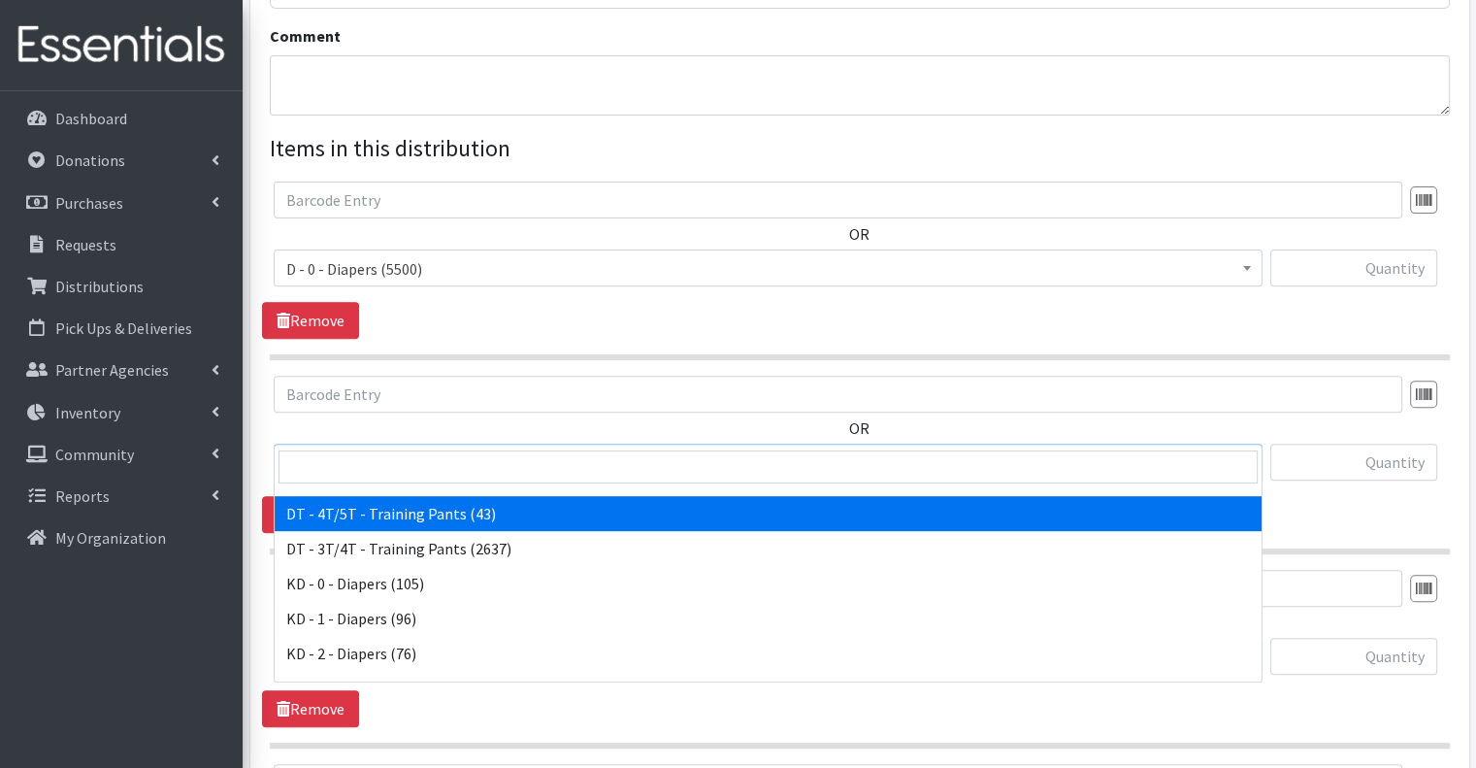
scroll to position [307, 0]
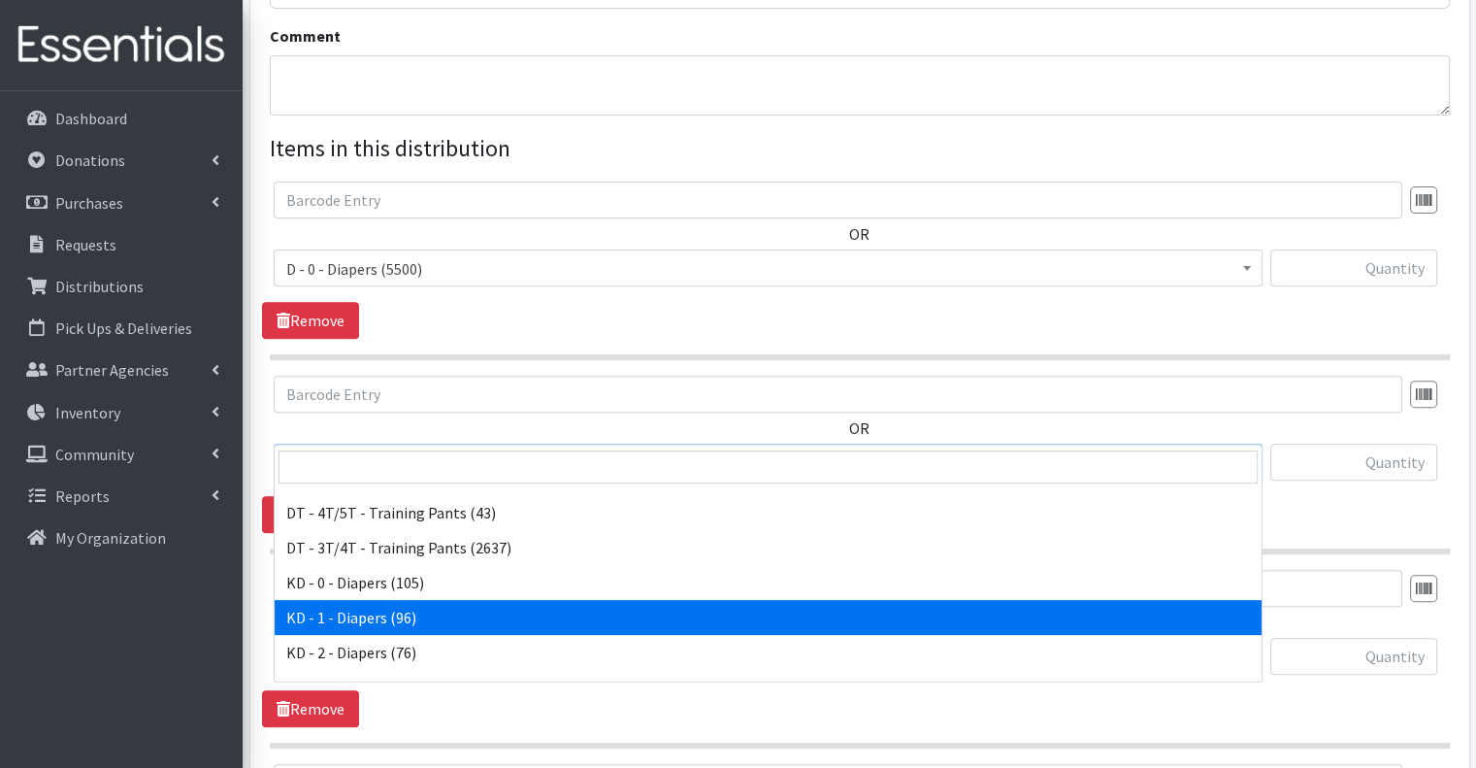
select select "15497"
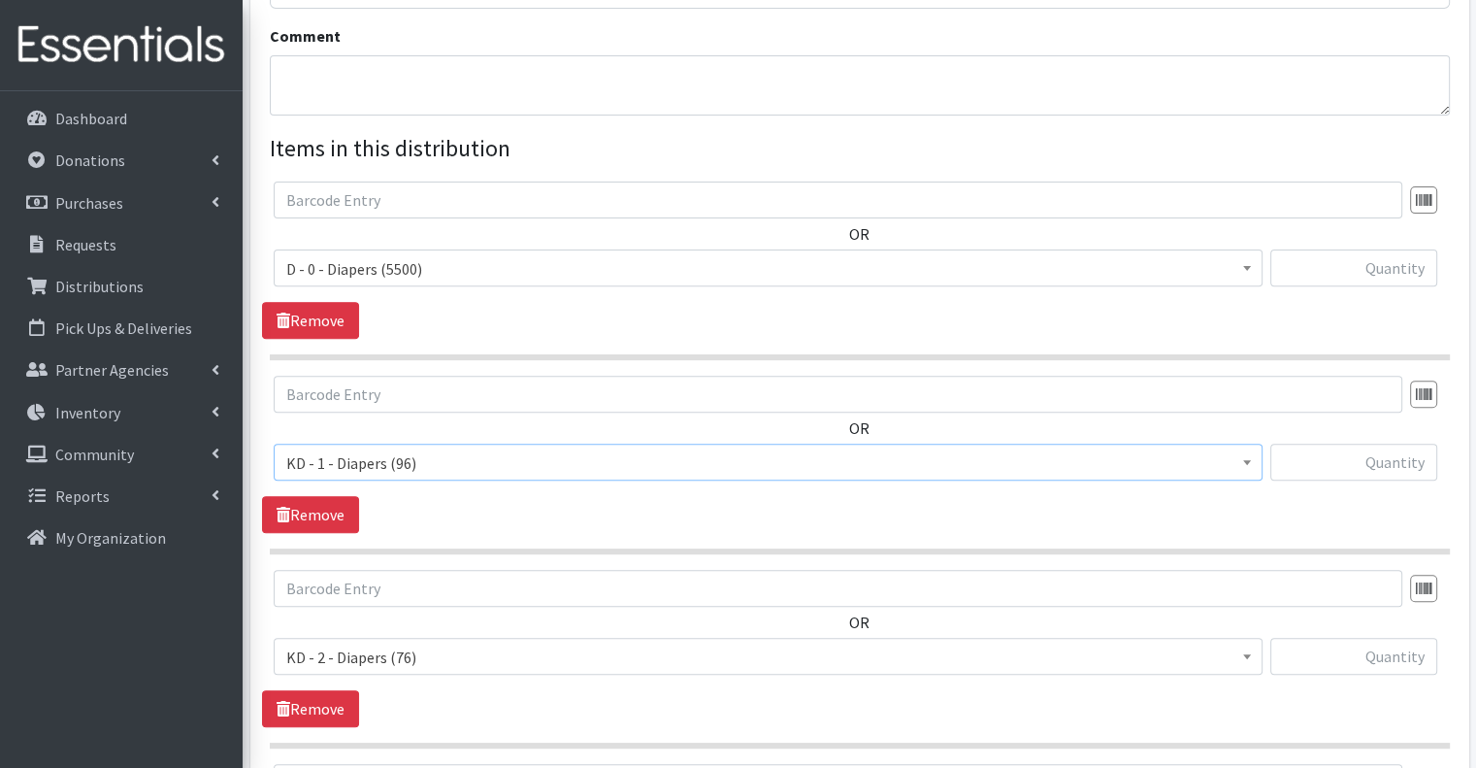
scroll to position [553, 0]
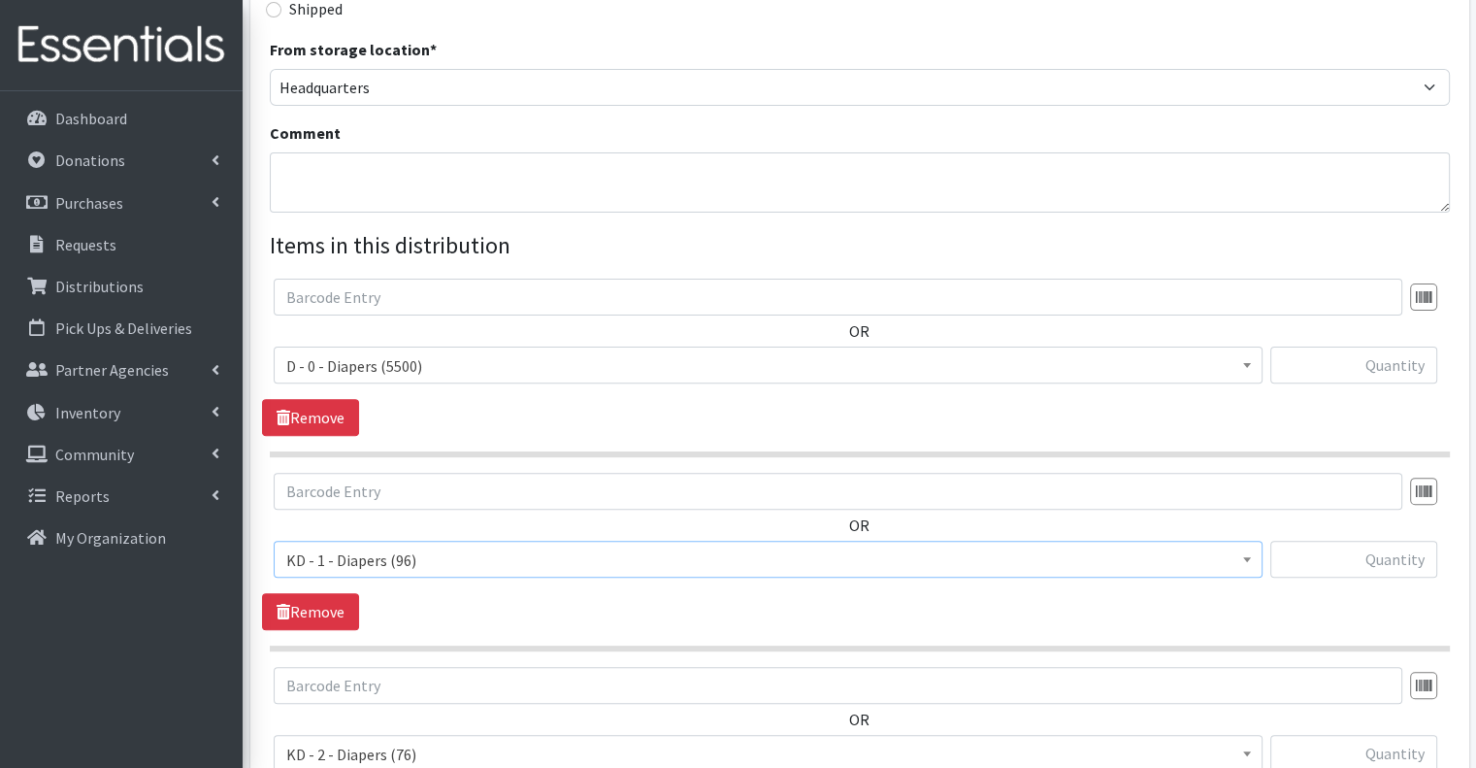
click at [465, 352] on span "D - 0 - Diapers (5500)" at bounding box center [768, 365] width 964 height 27
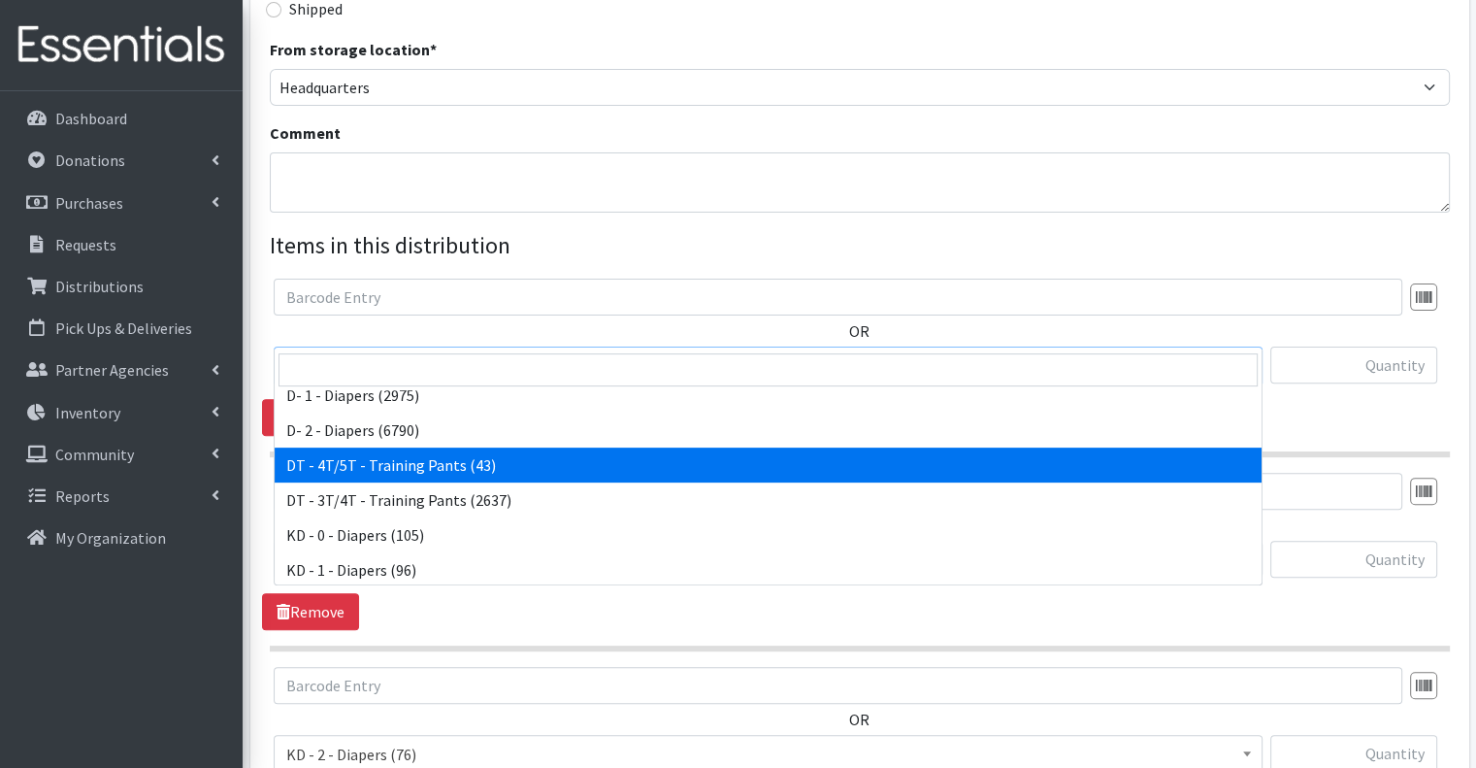
scroll to position [388, 0]
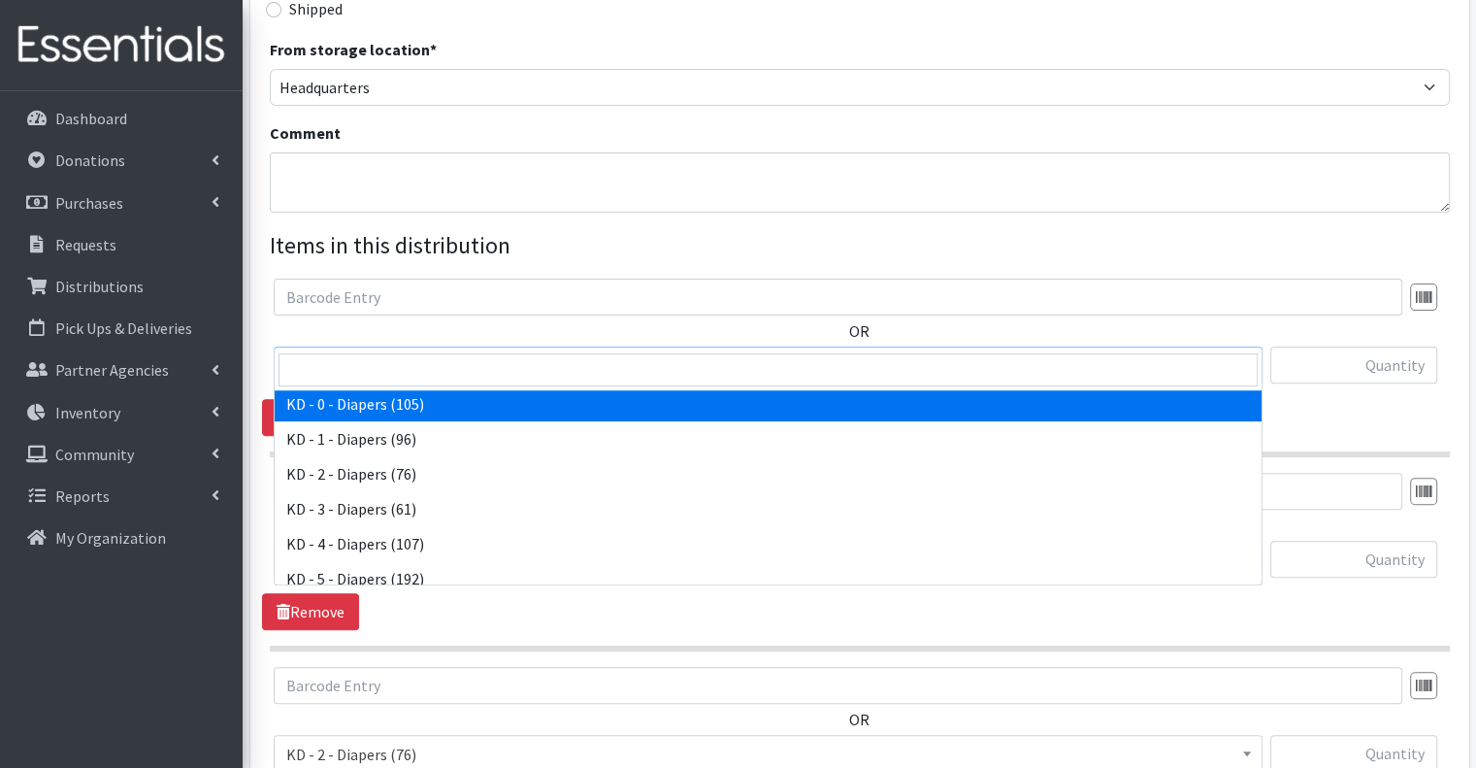
select select "15496"
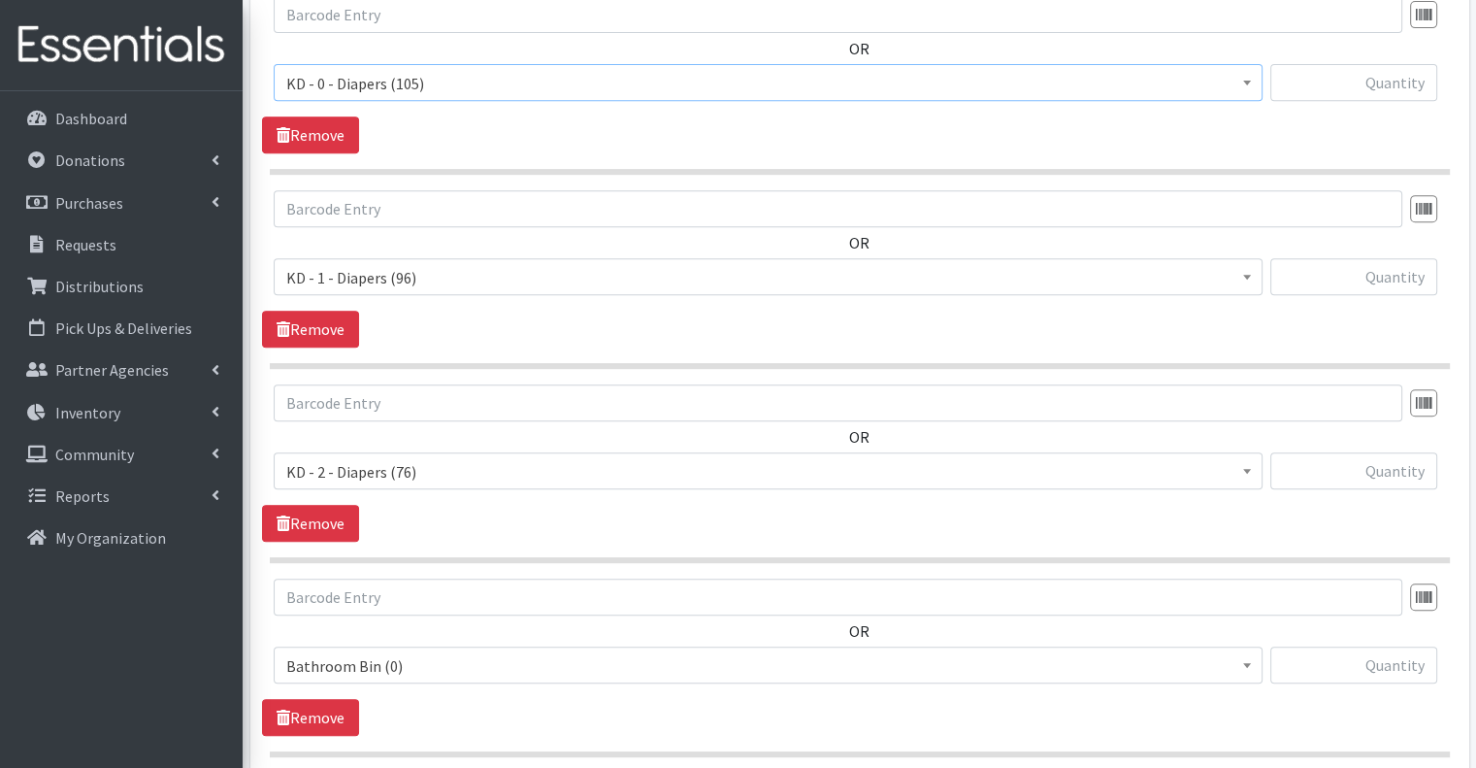
scroll to position [941, 0]
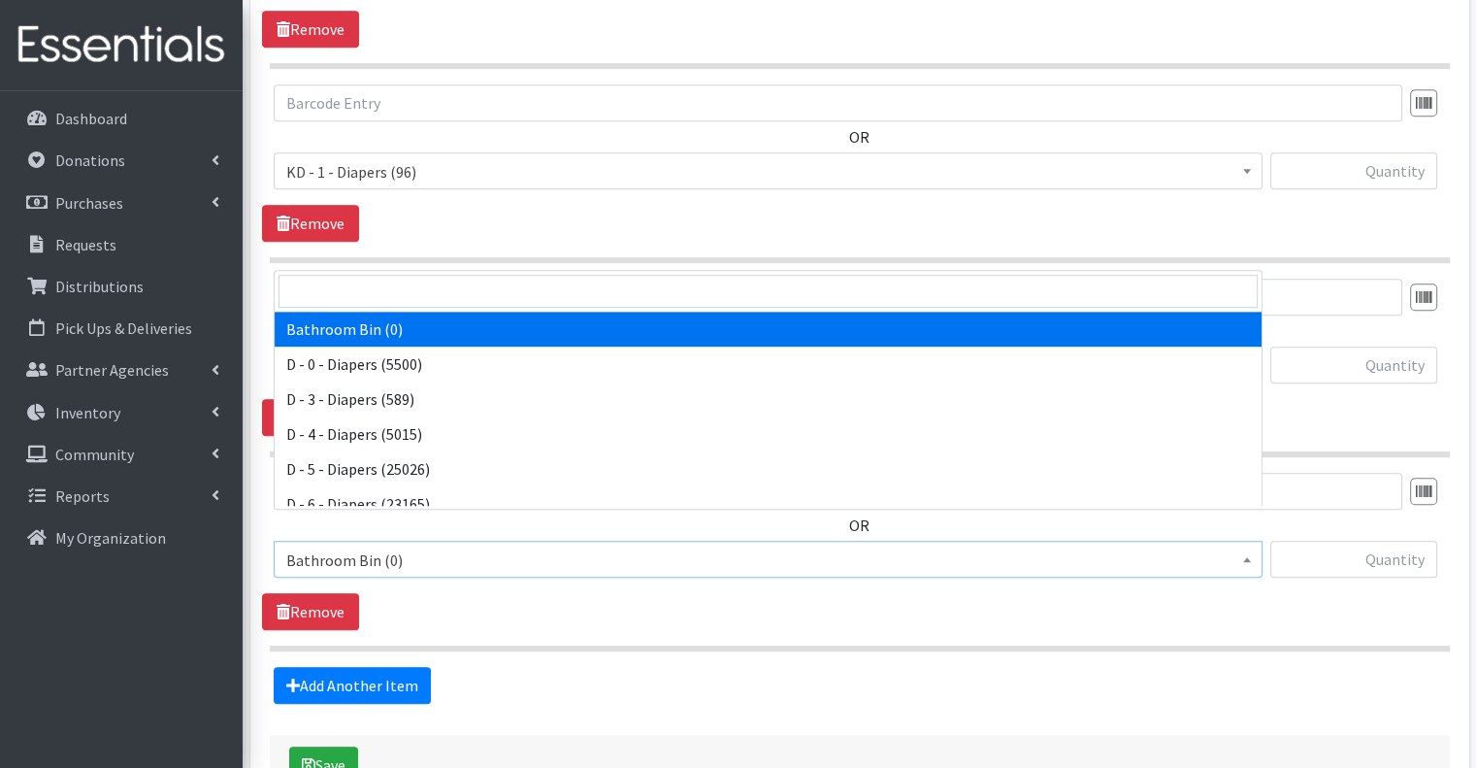
click at [406, 546] on span "Bathroom Bin (0)" at bounding box center [768, 559] width 964 height 27
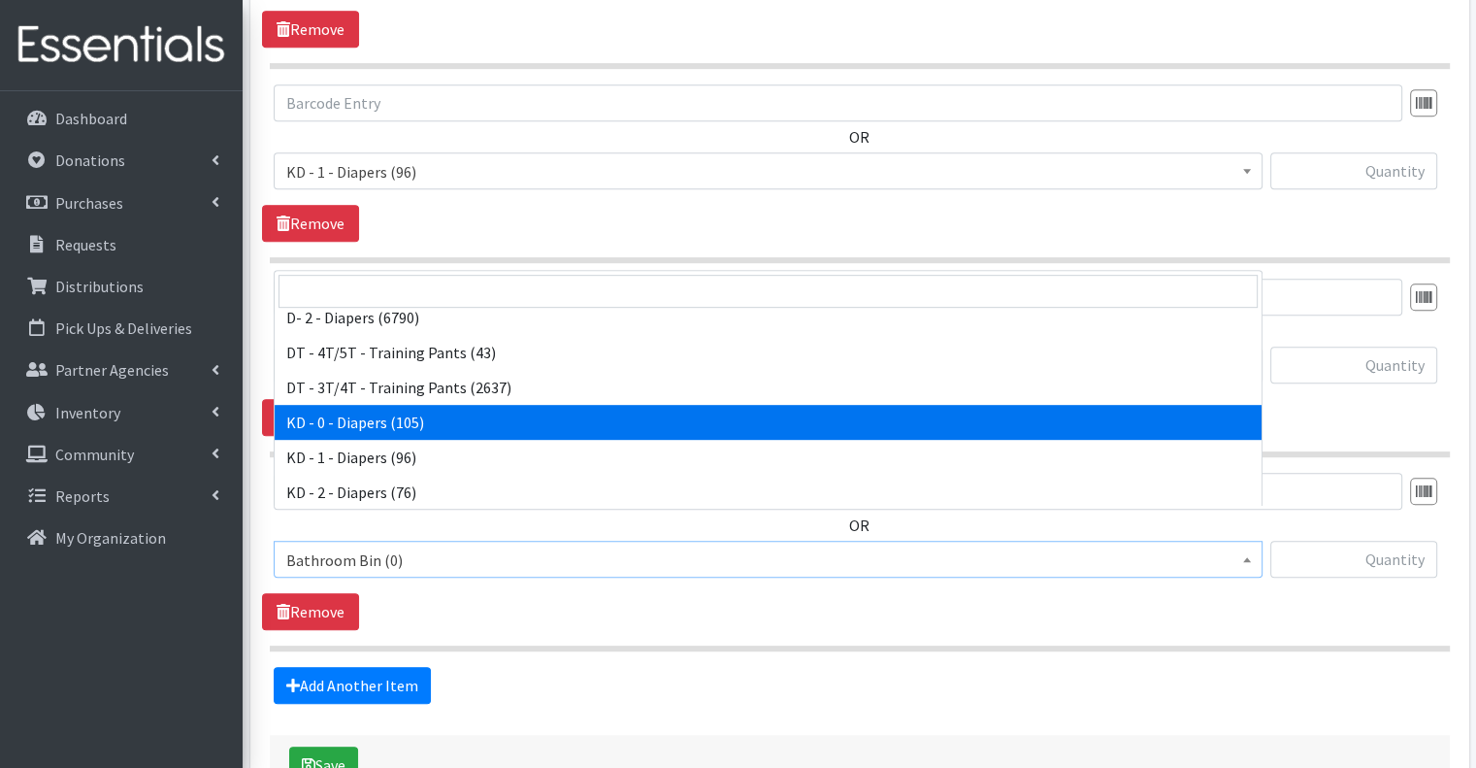
scroll to position [388, 0]
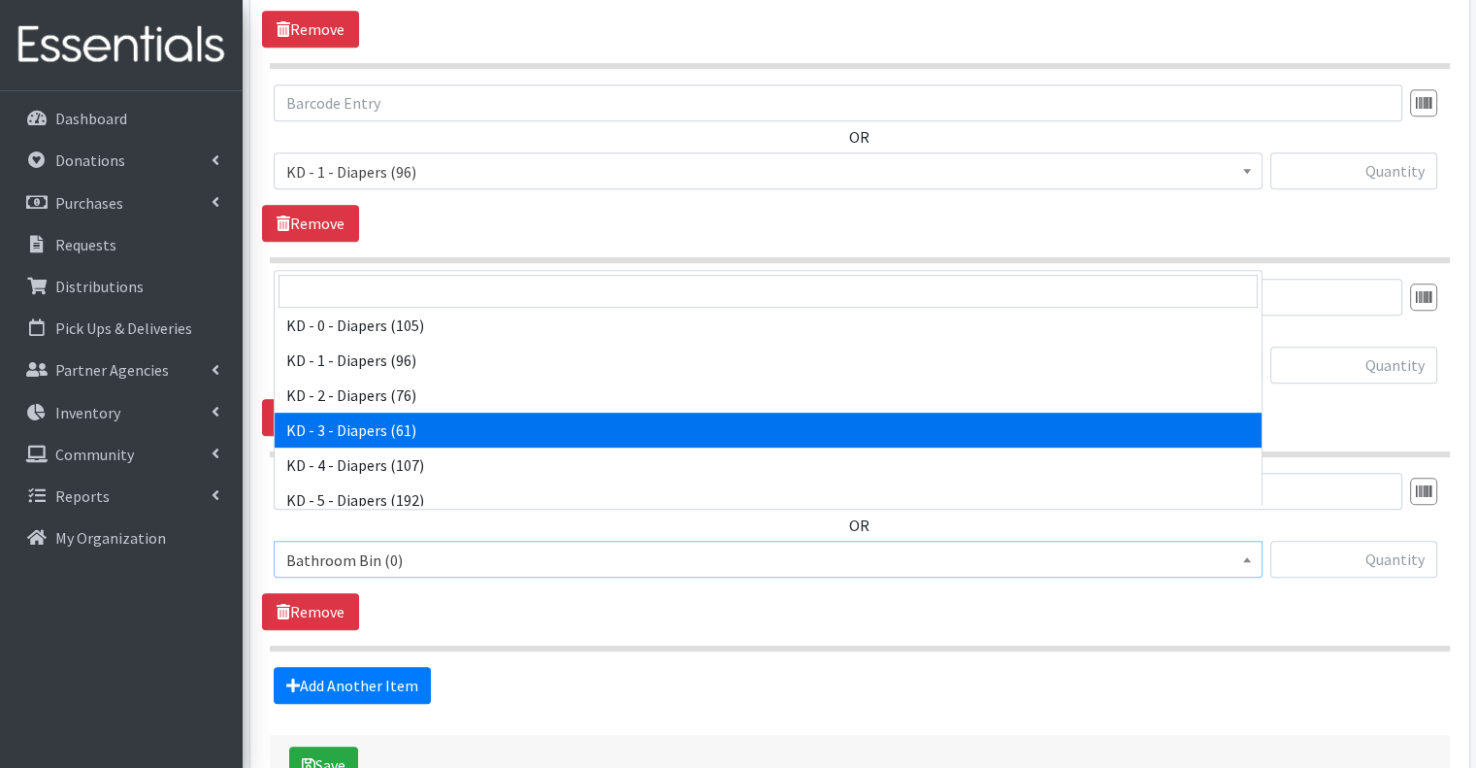
select select "15499"
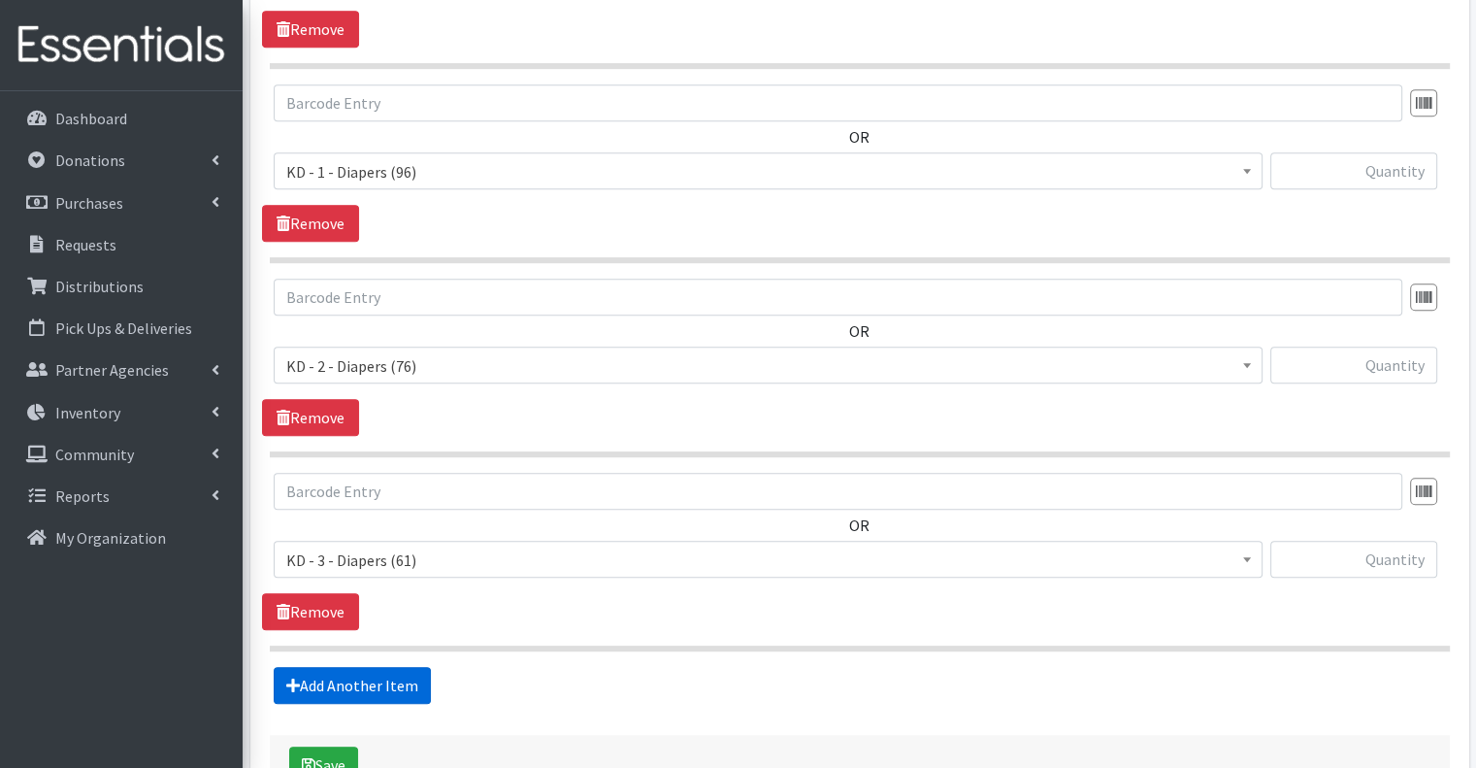
click at [358, 667] on link "Add Another Item" at bounding box center [352, 685] width 157 height 37
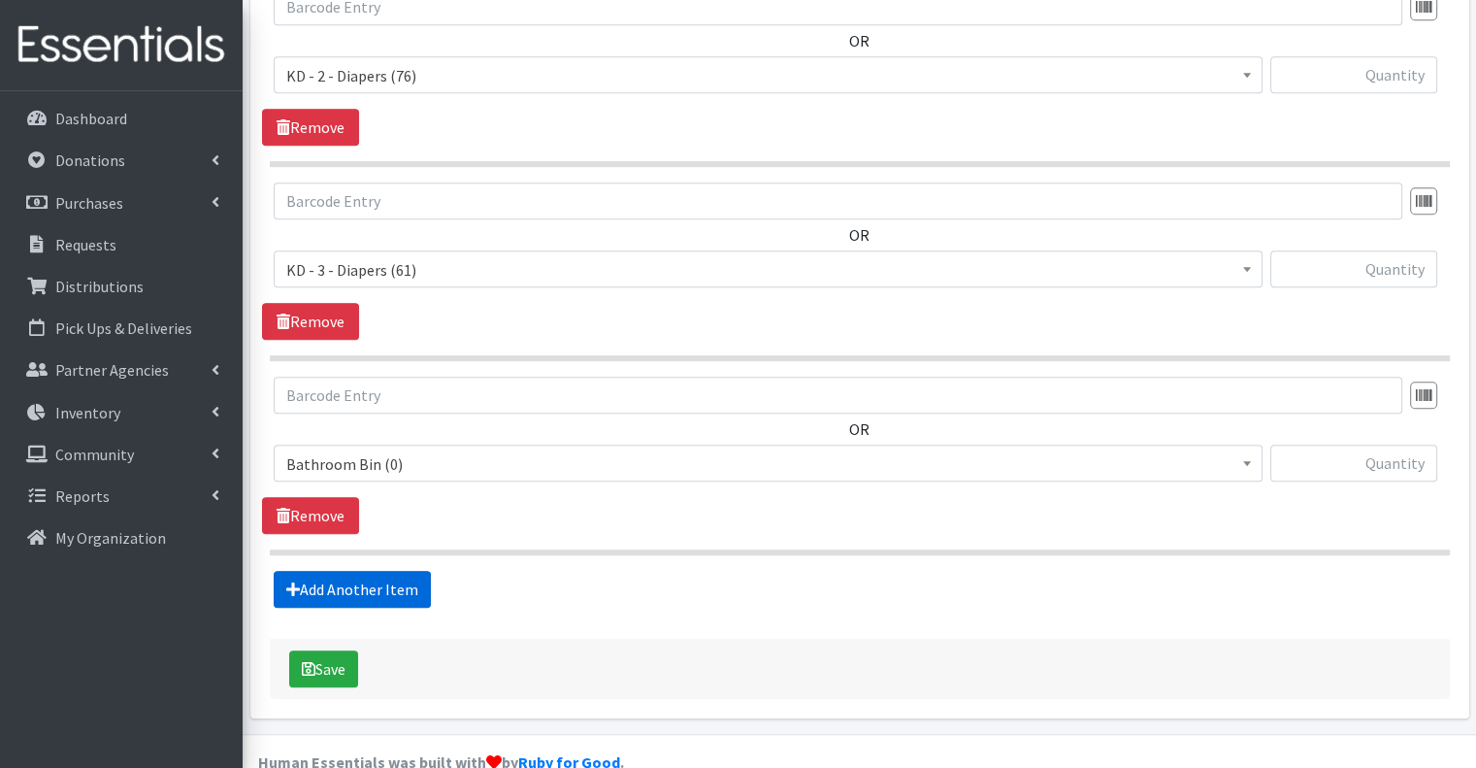
scroll to position [1232, 0]
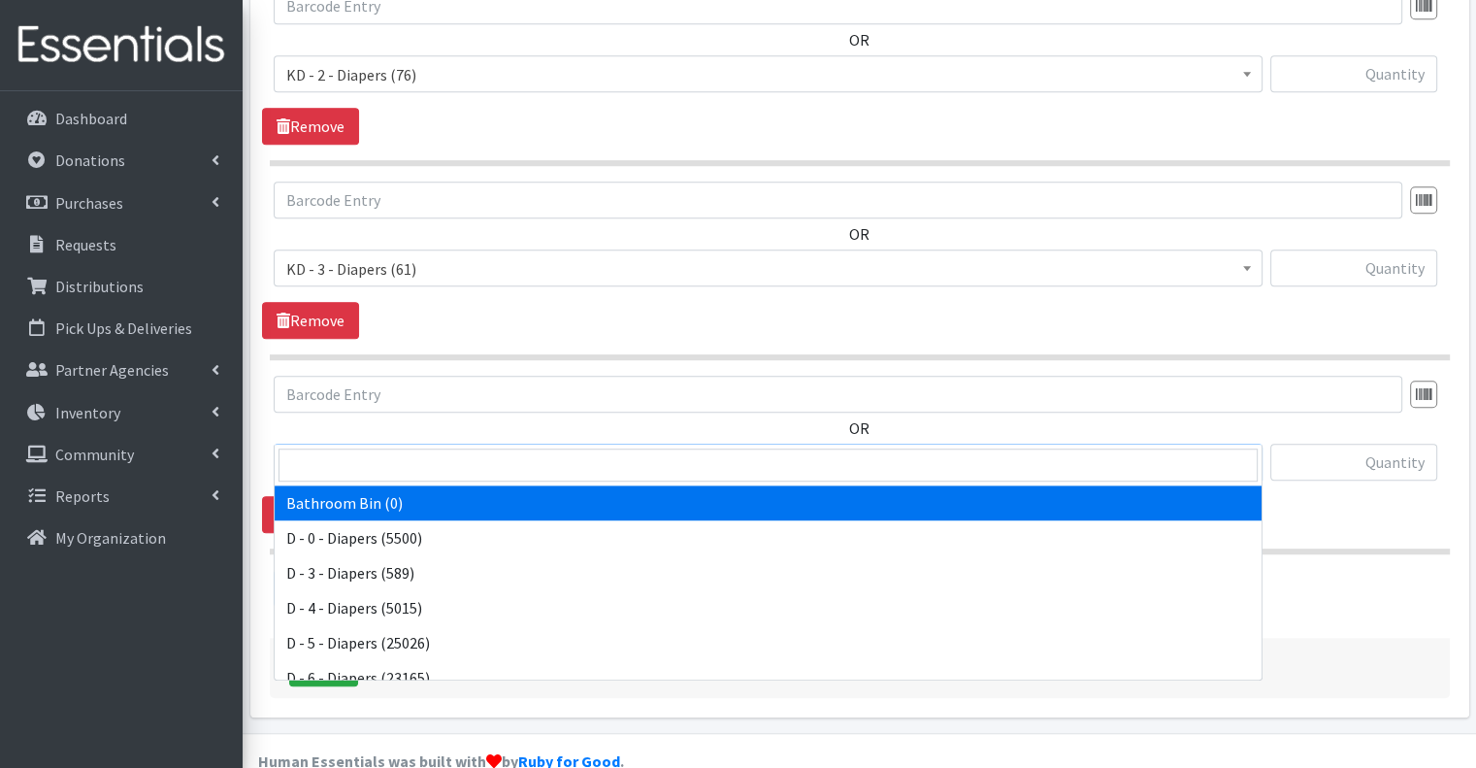
click at [449, 449] on span "Bathroom Bin (0)" at bounding box center [768, 462] width 964 height 27
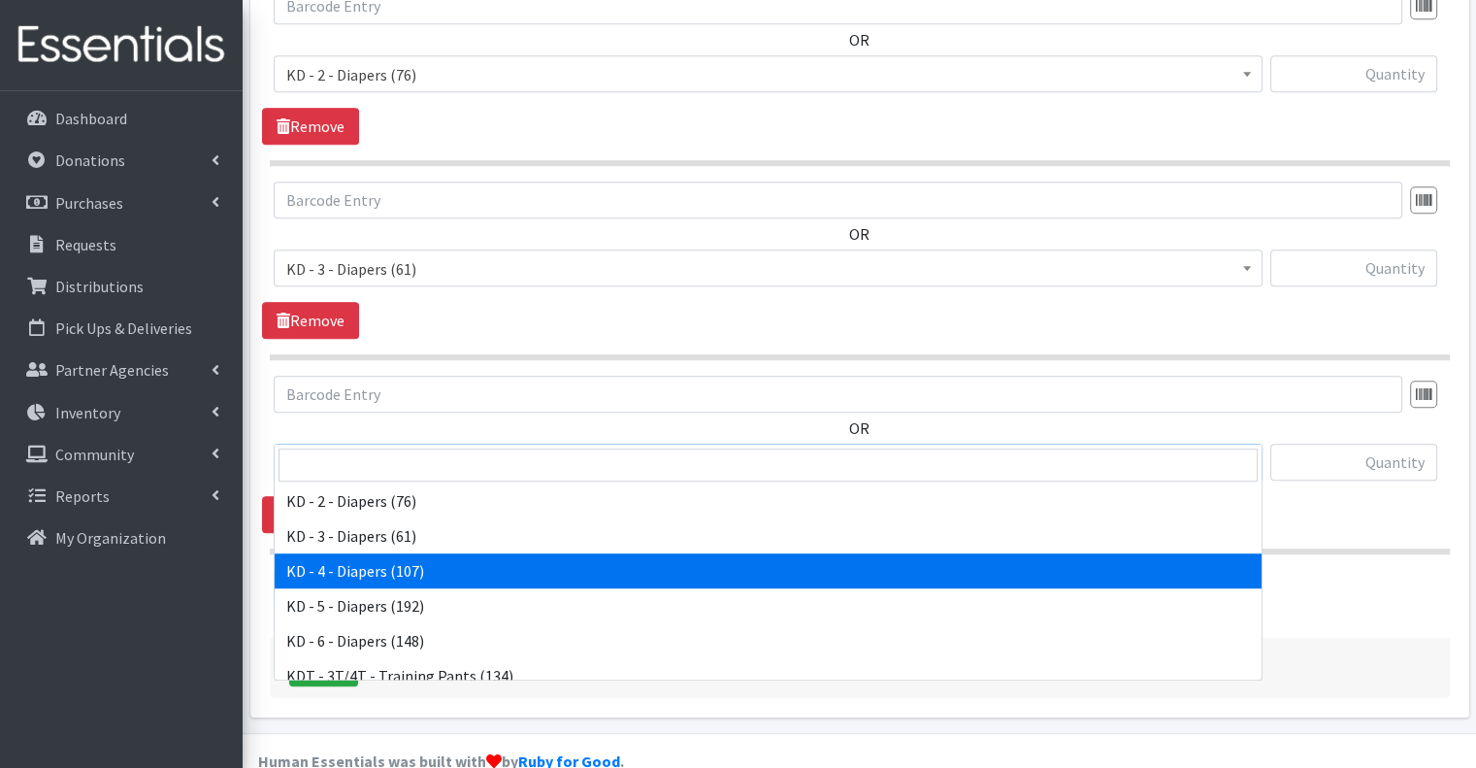
scroll to position [485, 0]
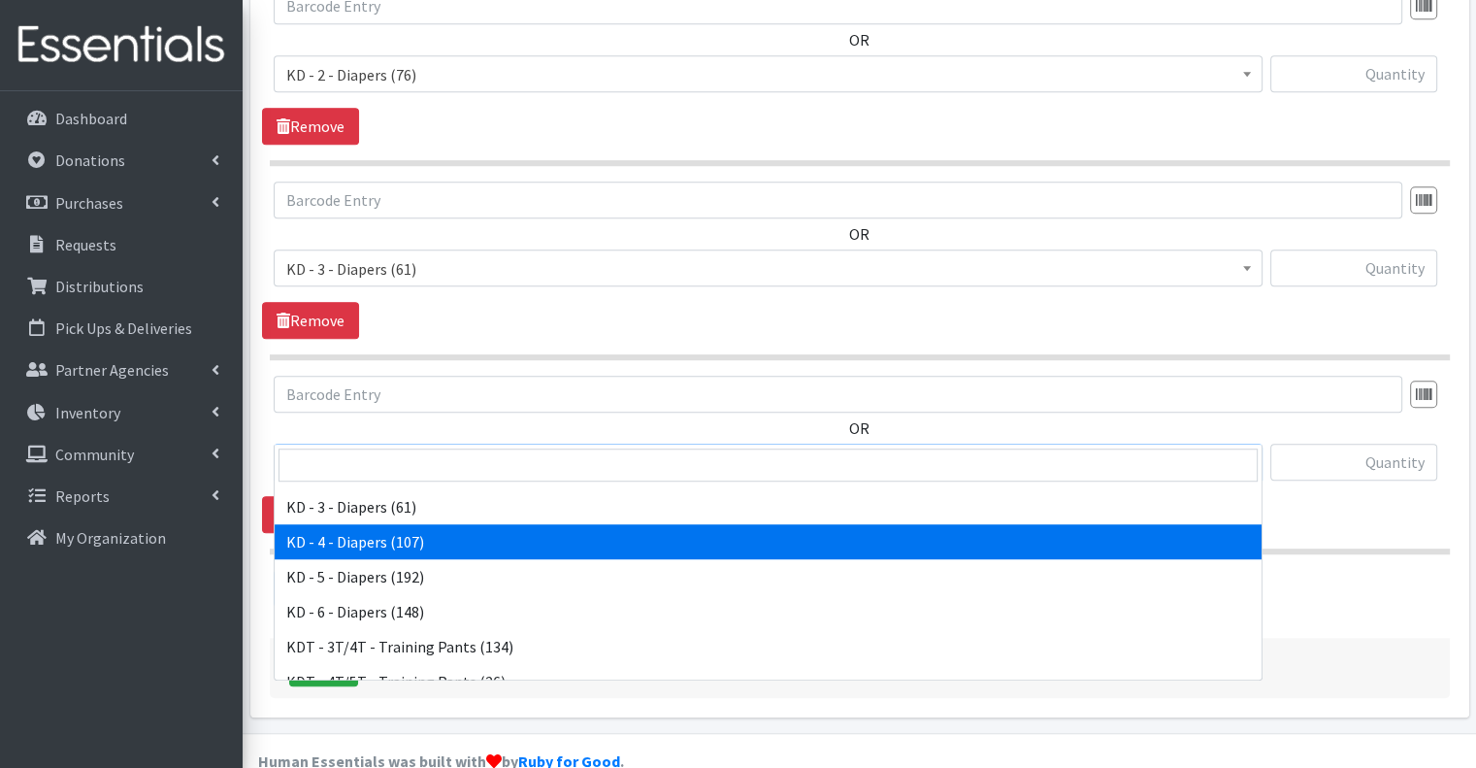
select select "15500"
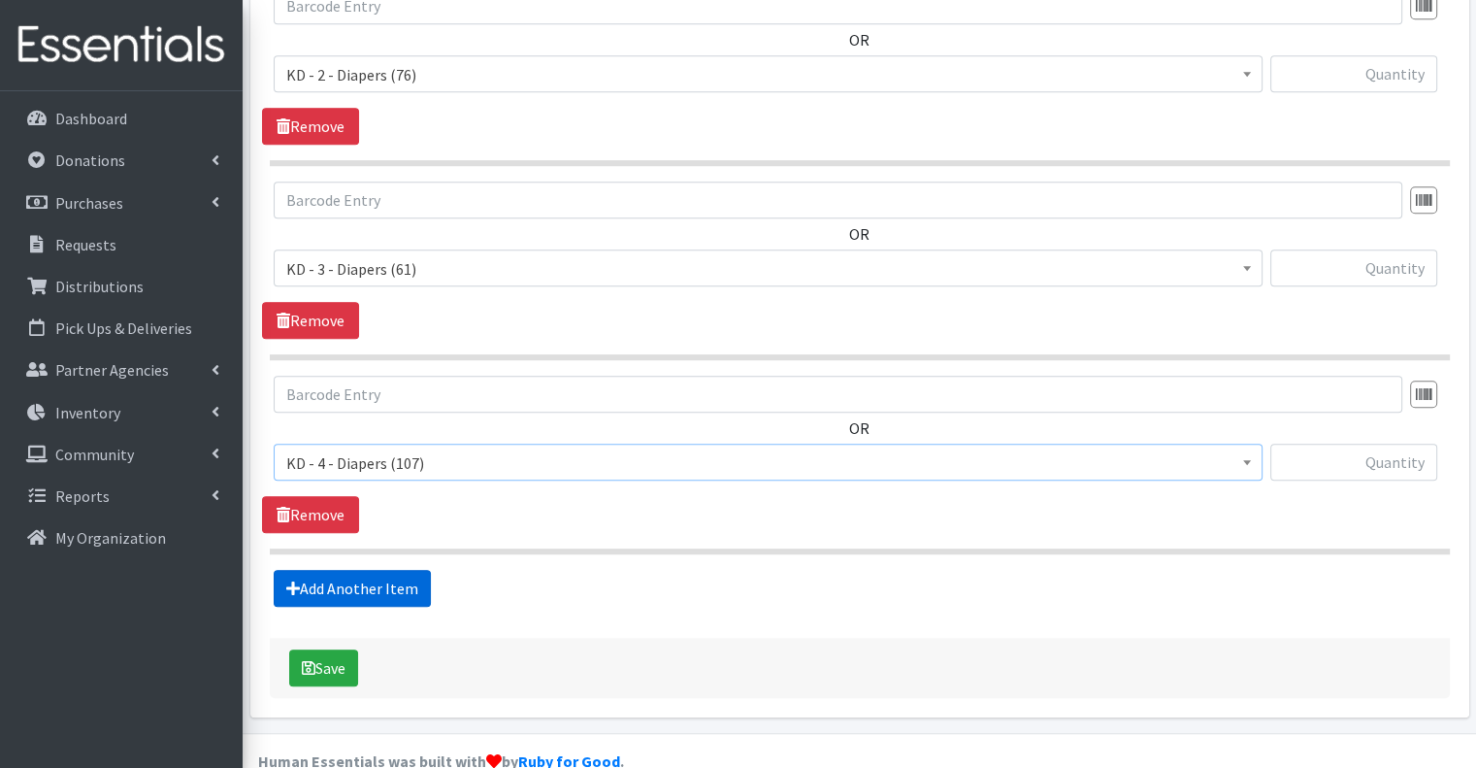
click at [368, 570] on link "Add Another Item" at bounding box center [352, 588] width 157 height 37
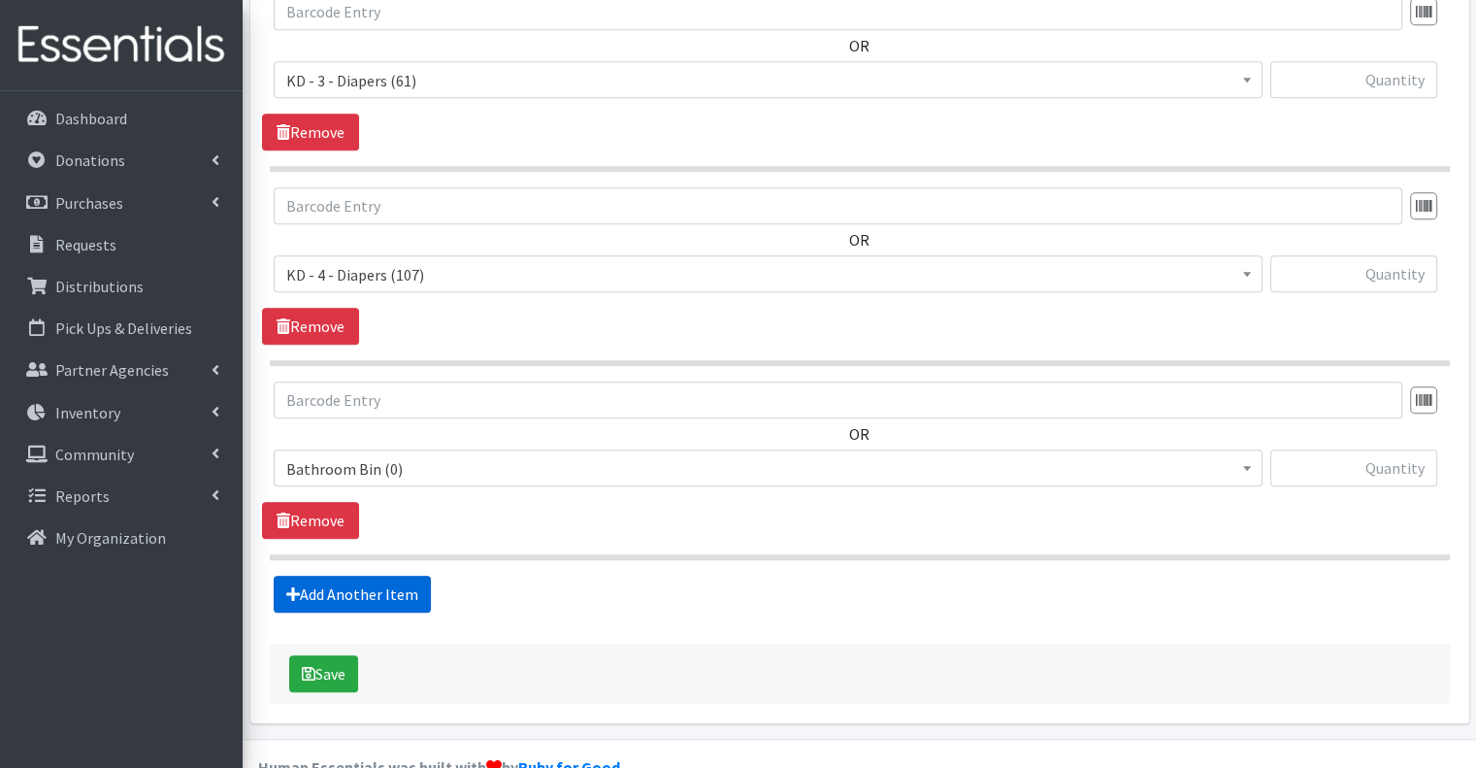
scroll to position [1425, 0]
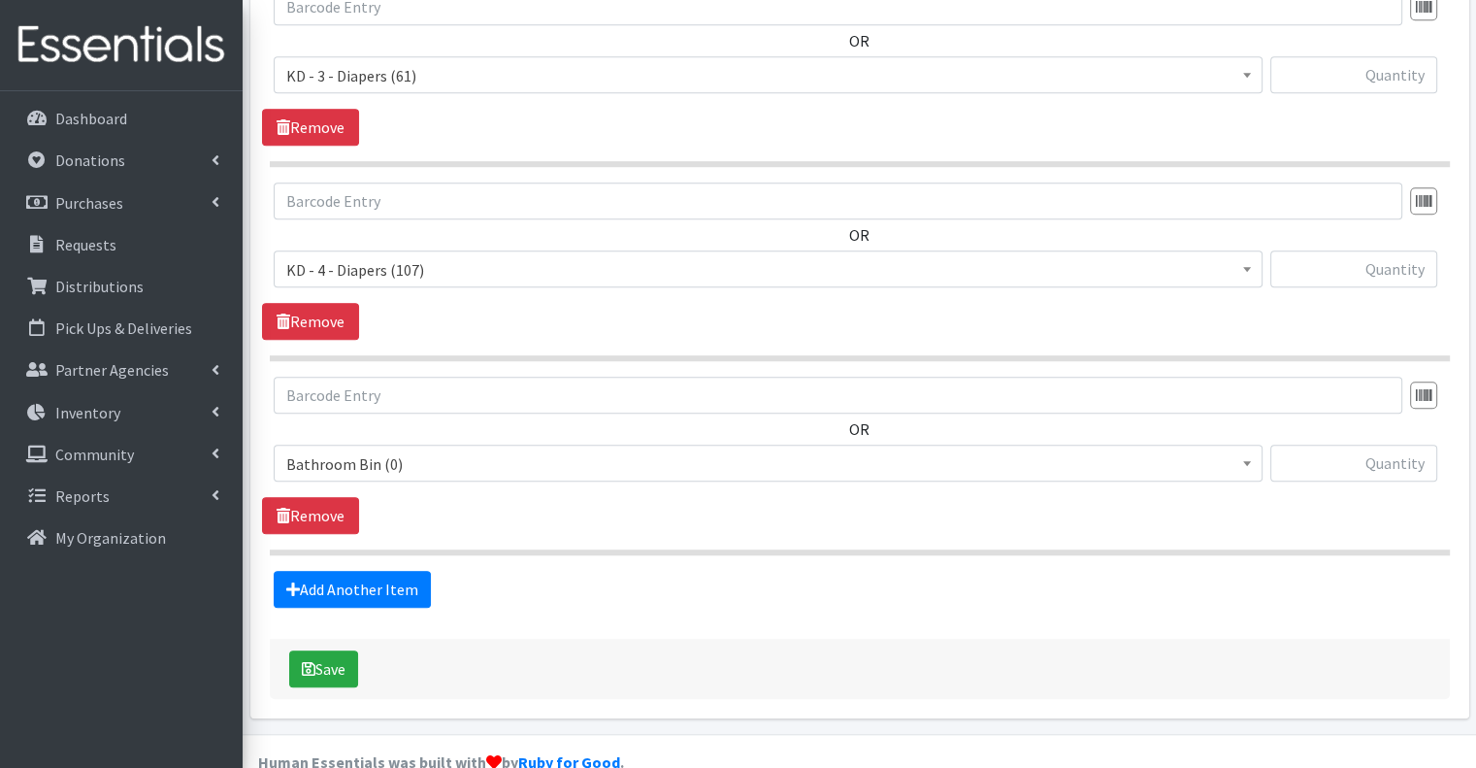
click at [476, 450] on span "Bathroom Bin (0)" at bounding box center [768, 463] width 964 height 27
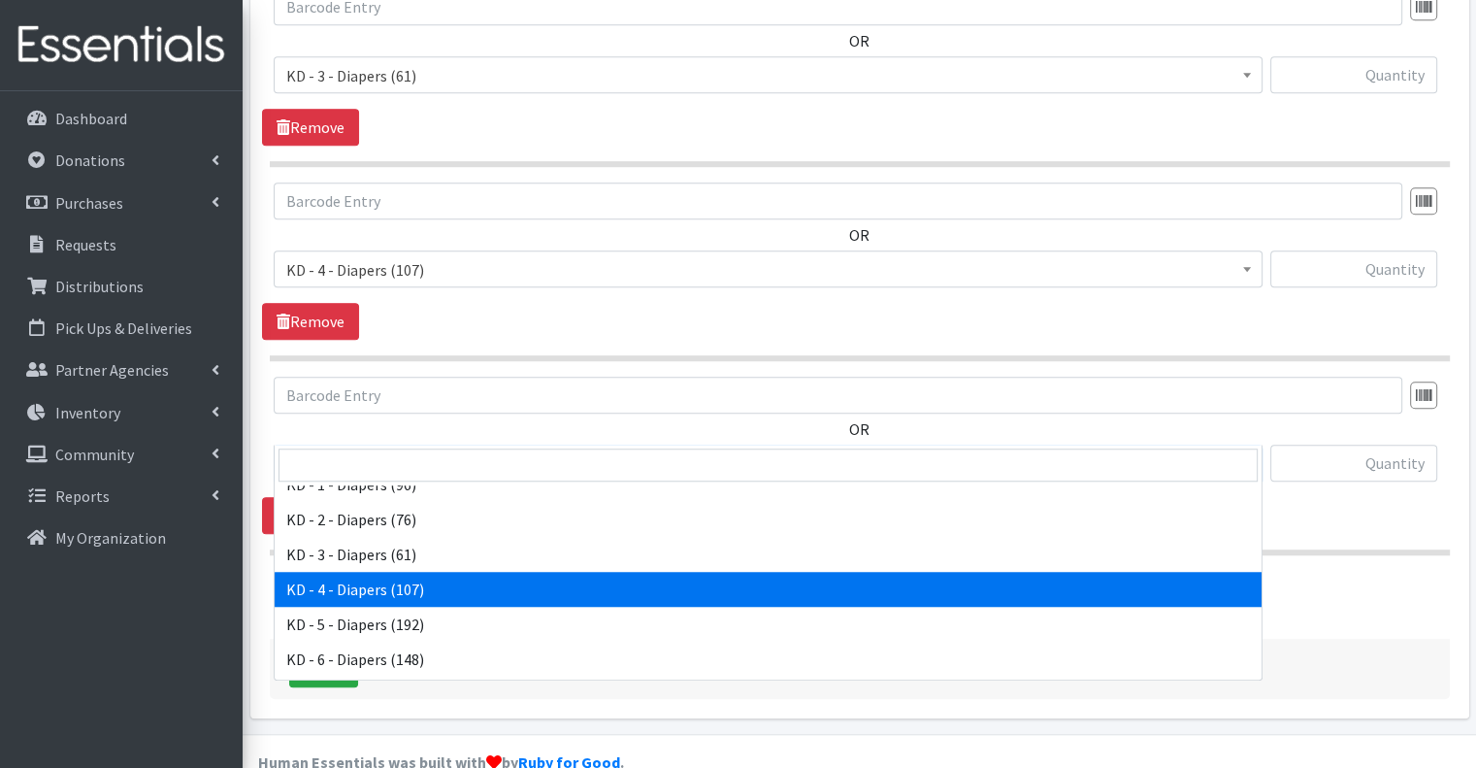
scroll to position [485, 0]
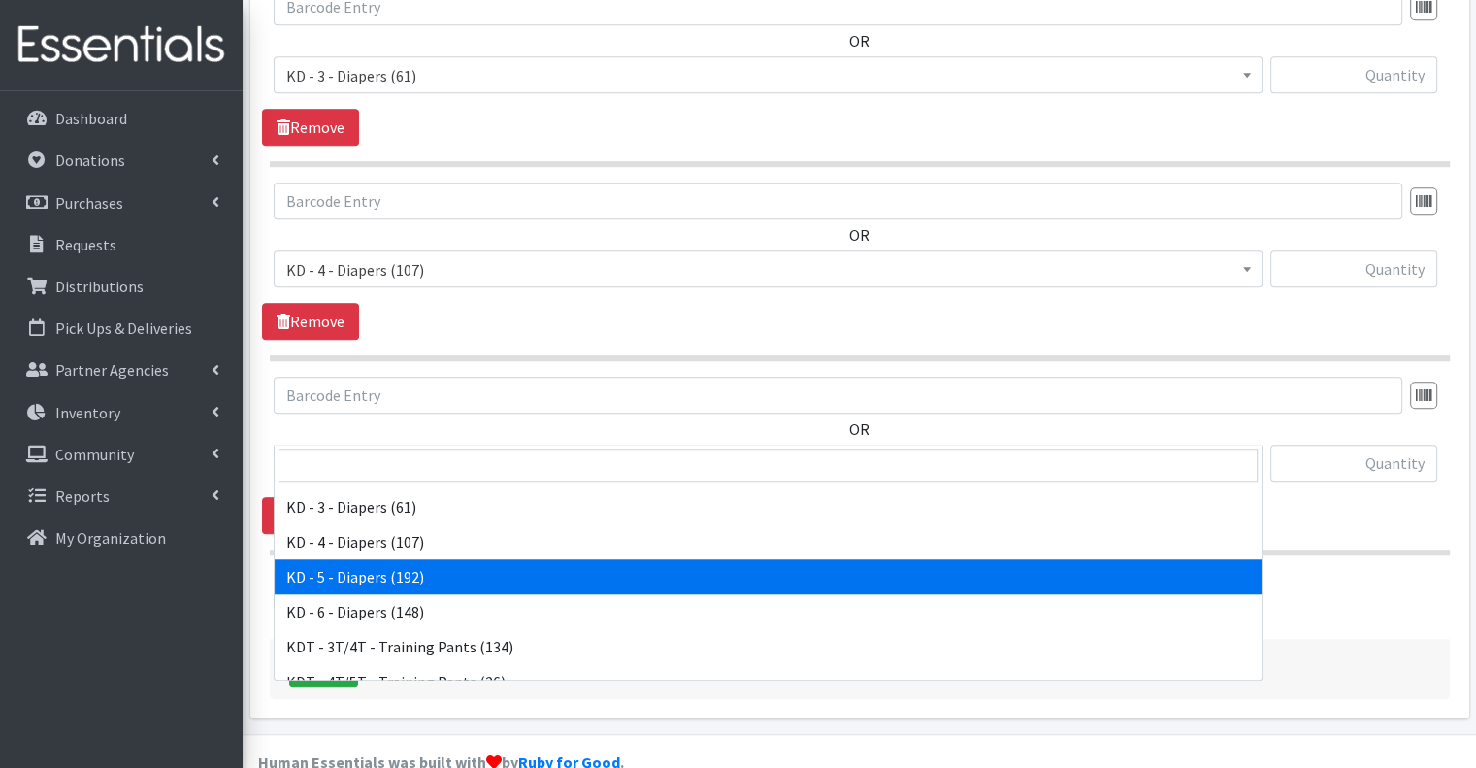
select select "15501"
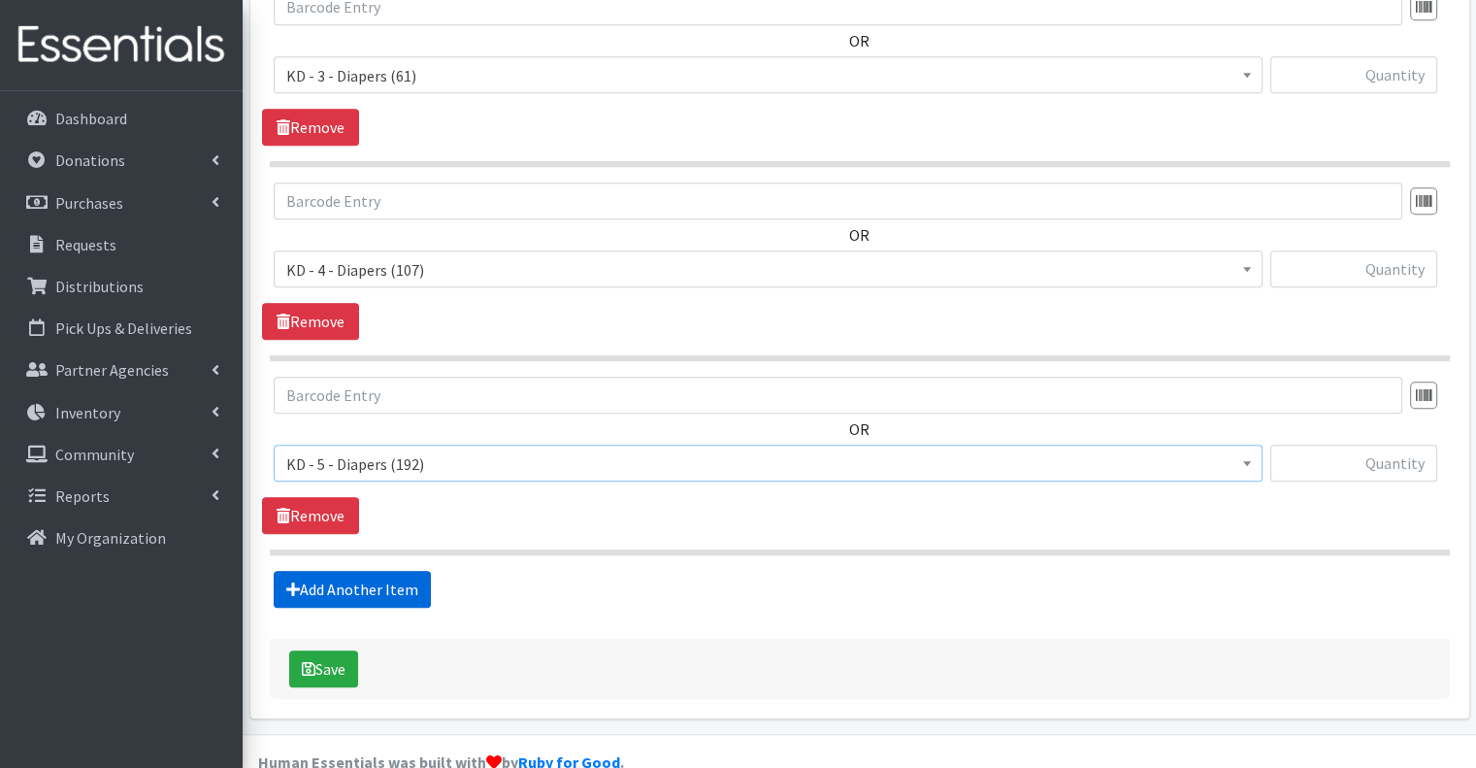
click at [418, 571] on link "Add Another Item" at bounding box center [352, 589] width 157 height 37
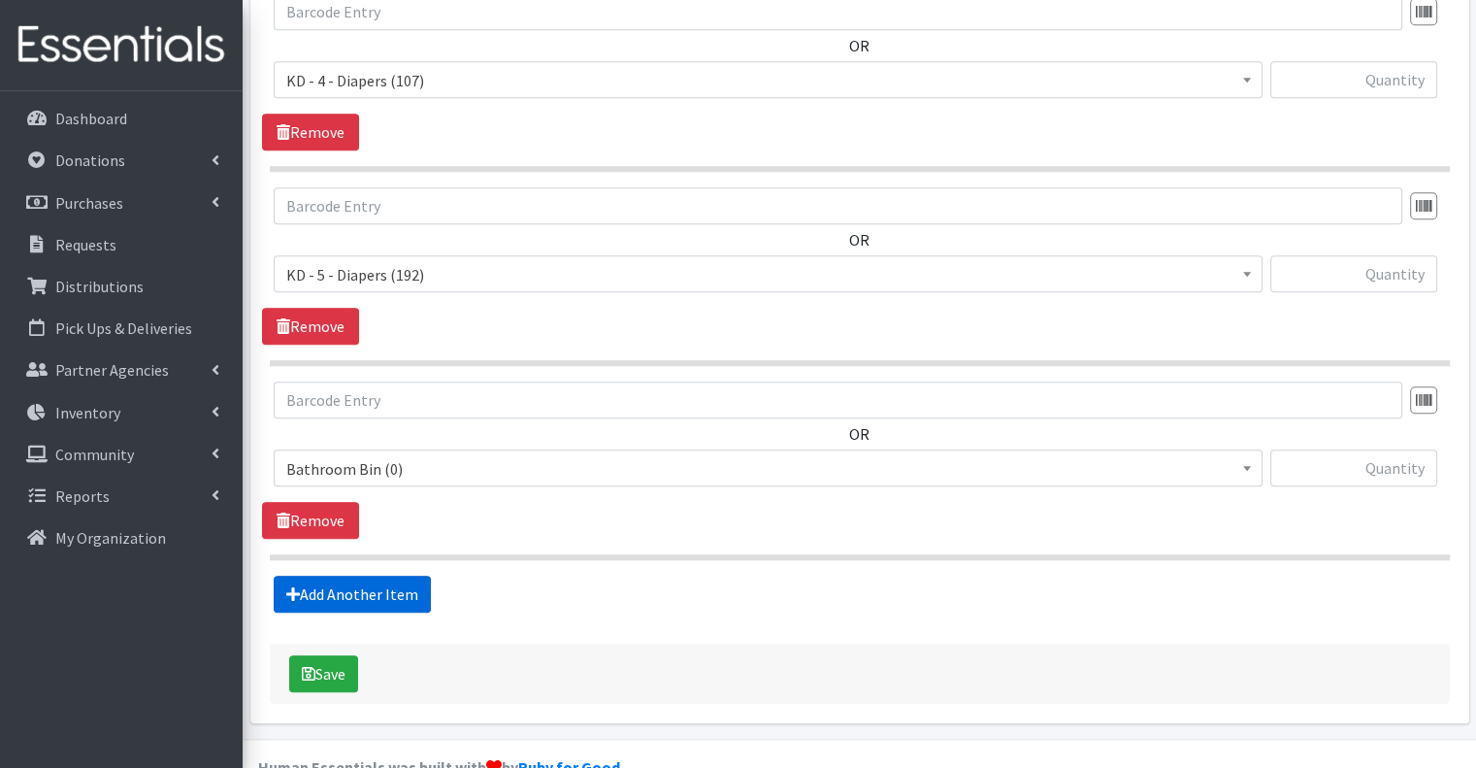
scroll to position [1618, 0]
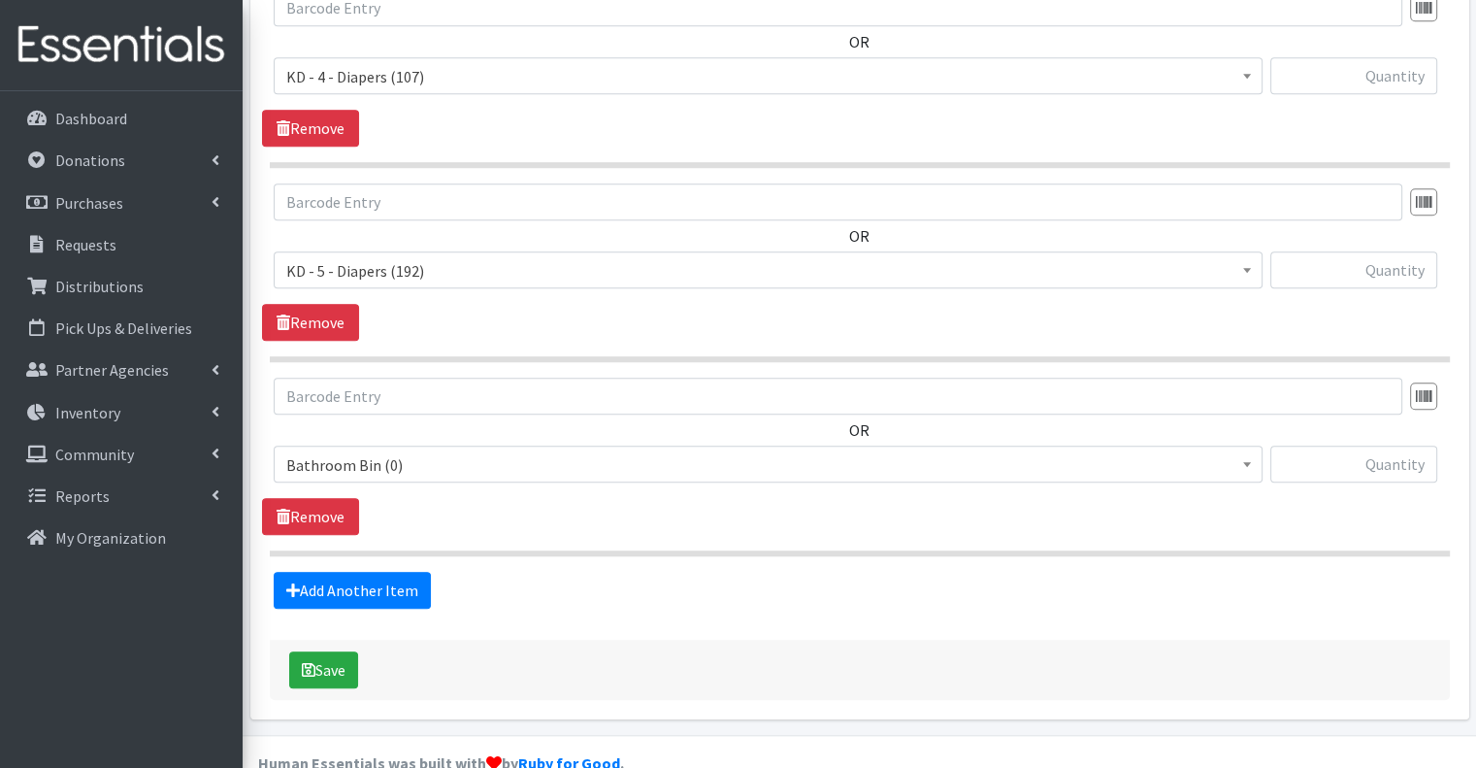
click at [501, 451] on span "Bathroom Bin (0)" at bounding box center [768, 464] width 964 height 27
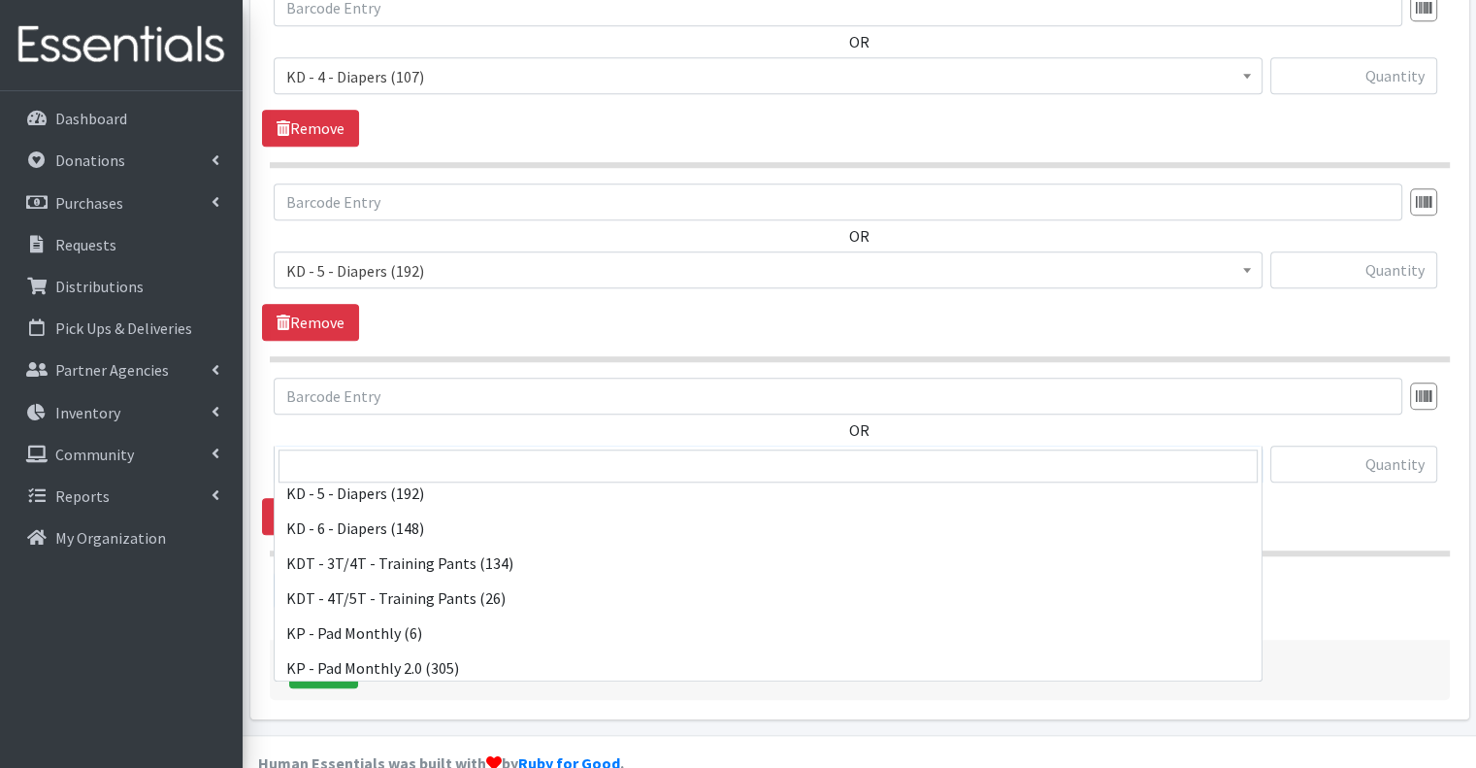
scroll to position [582, 0]
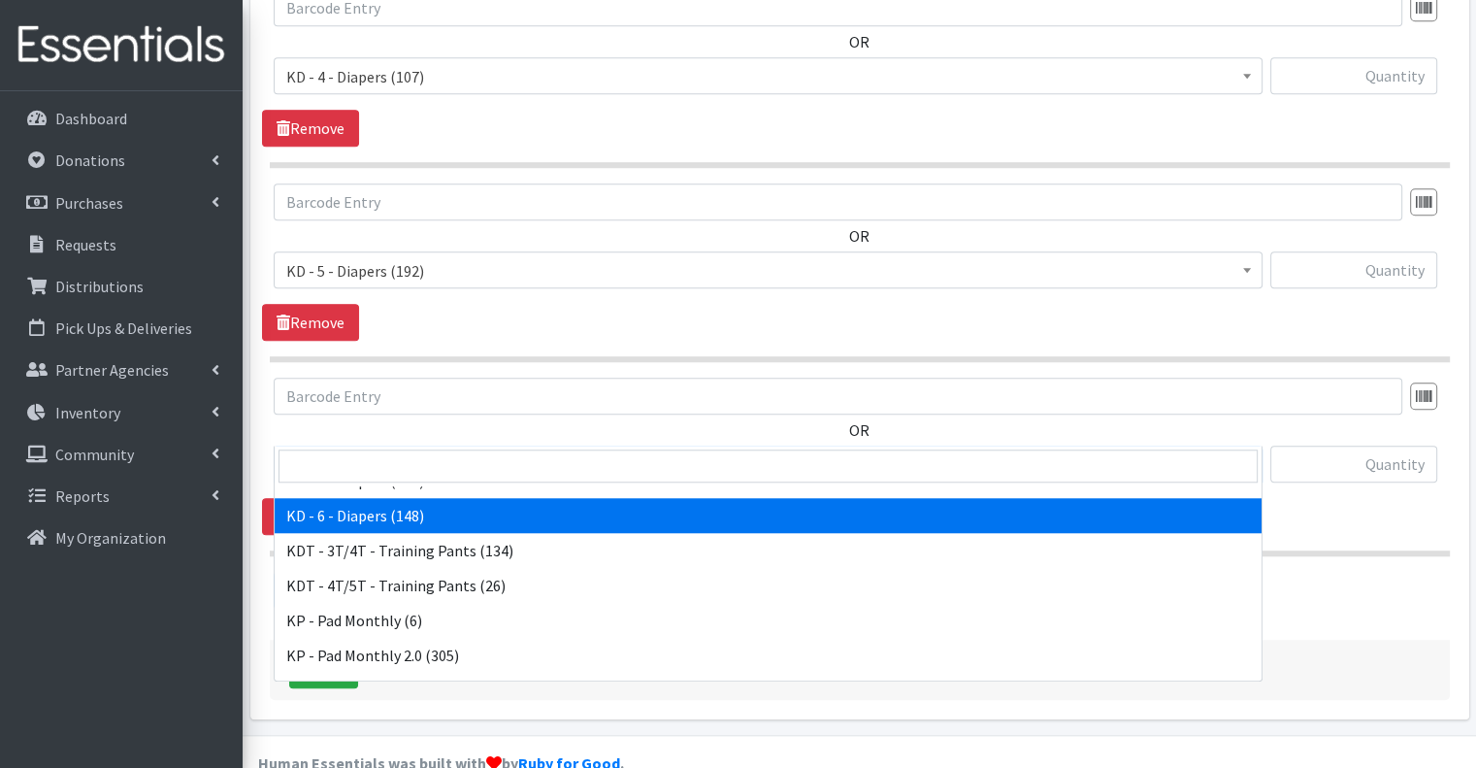
select select "15502"
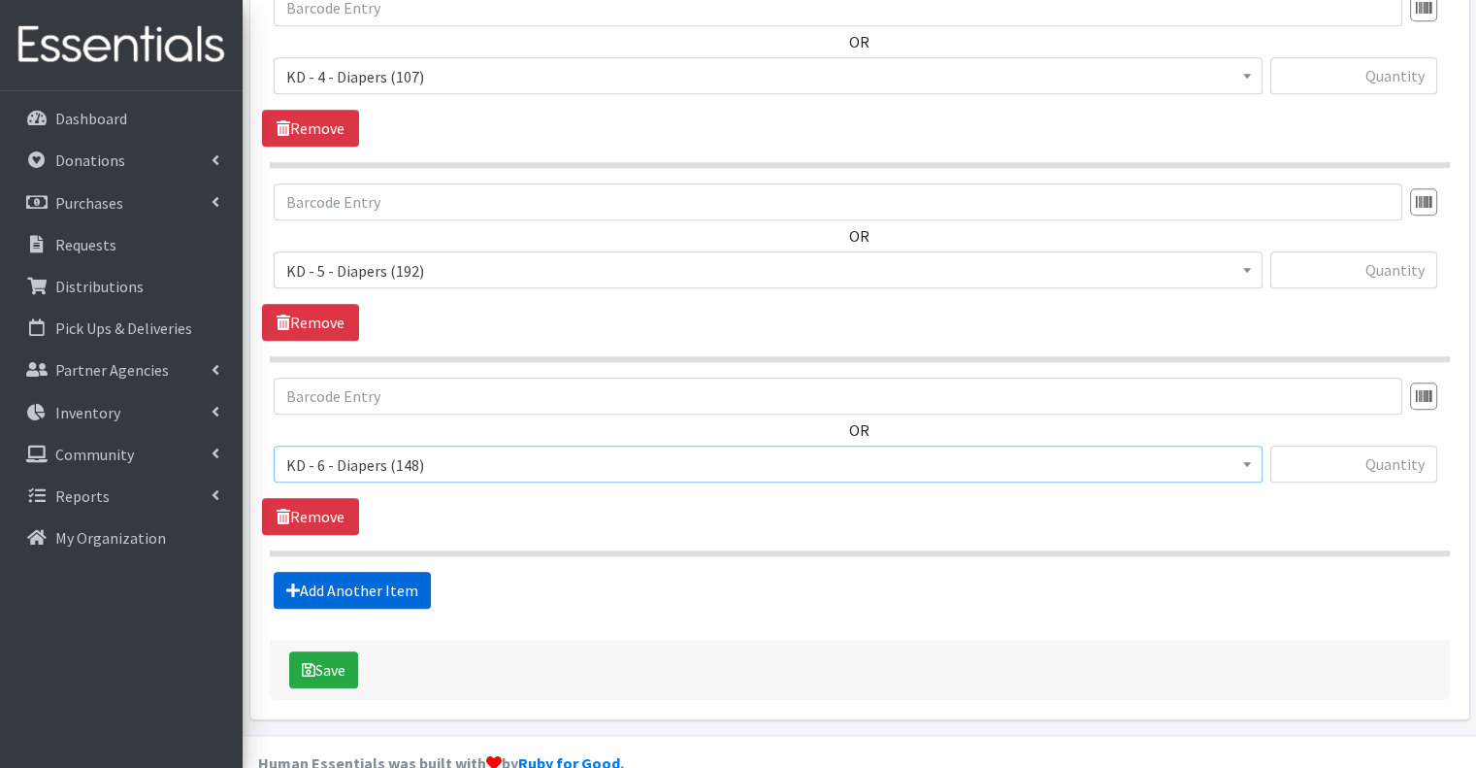
click at [386, 572] on link "Add Another Item" at bounding box center [352, 590] width 157 height 37
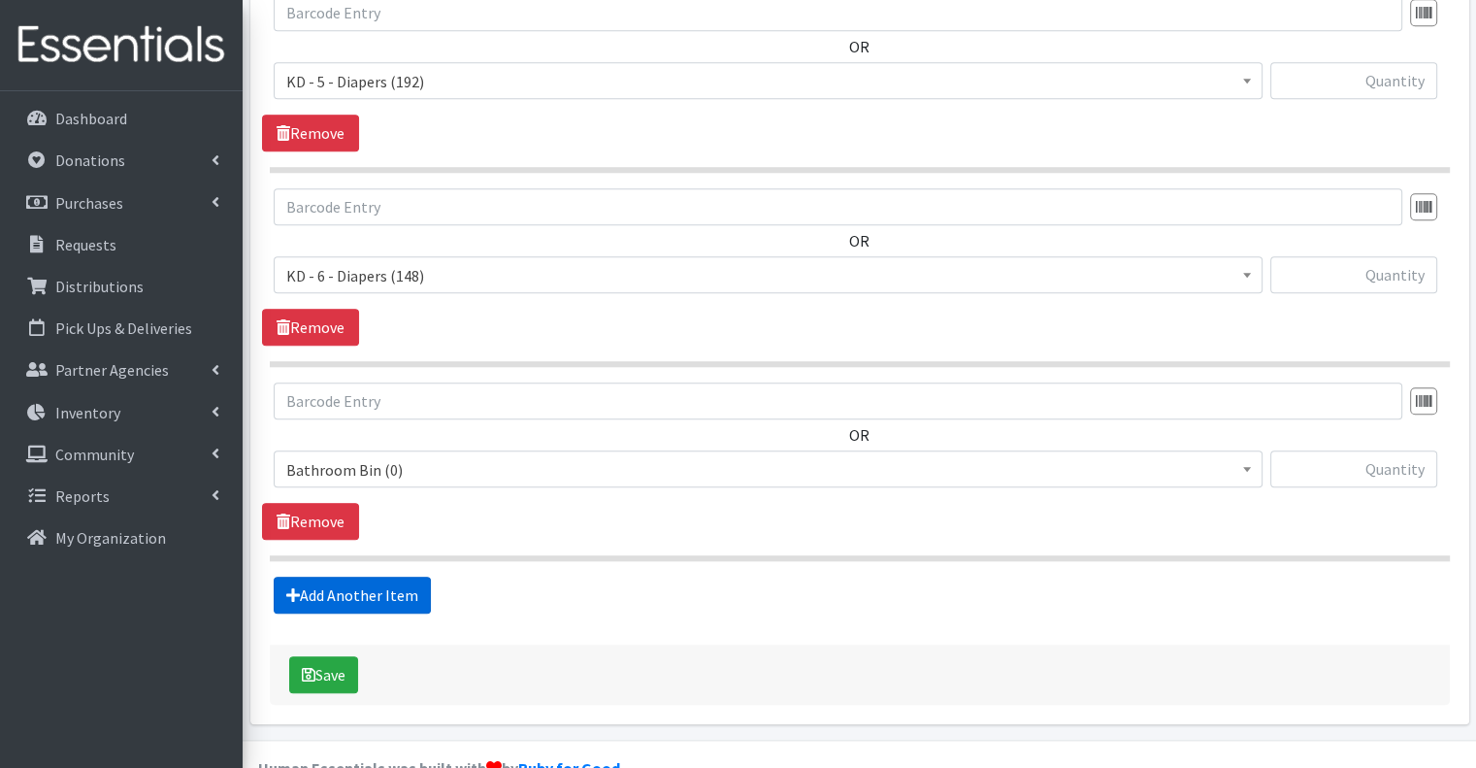
scroll to position [1813, 0]
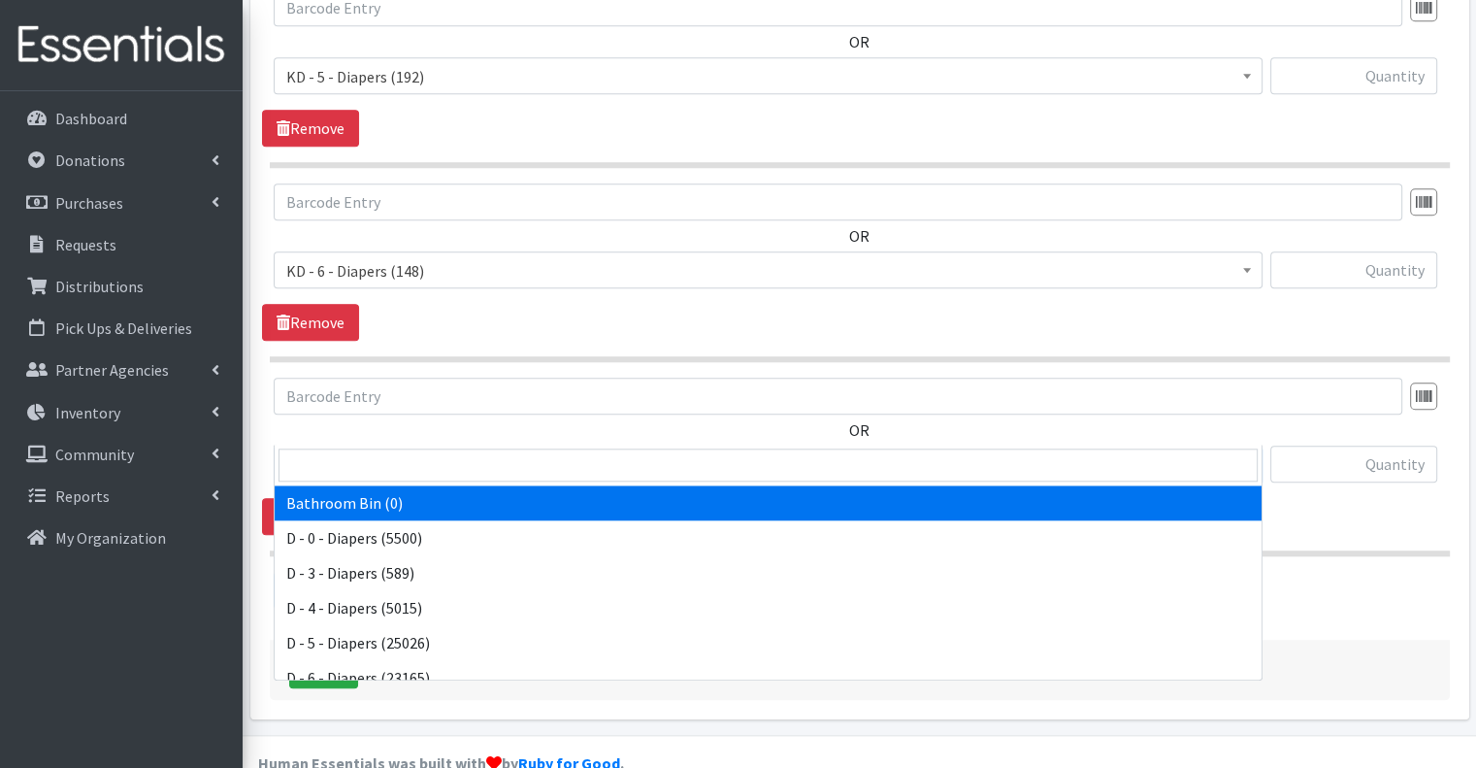
click at [494, 451] on span "Bathroom Bin (0)" at bounding box center [768, 464] width 964 height 27
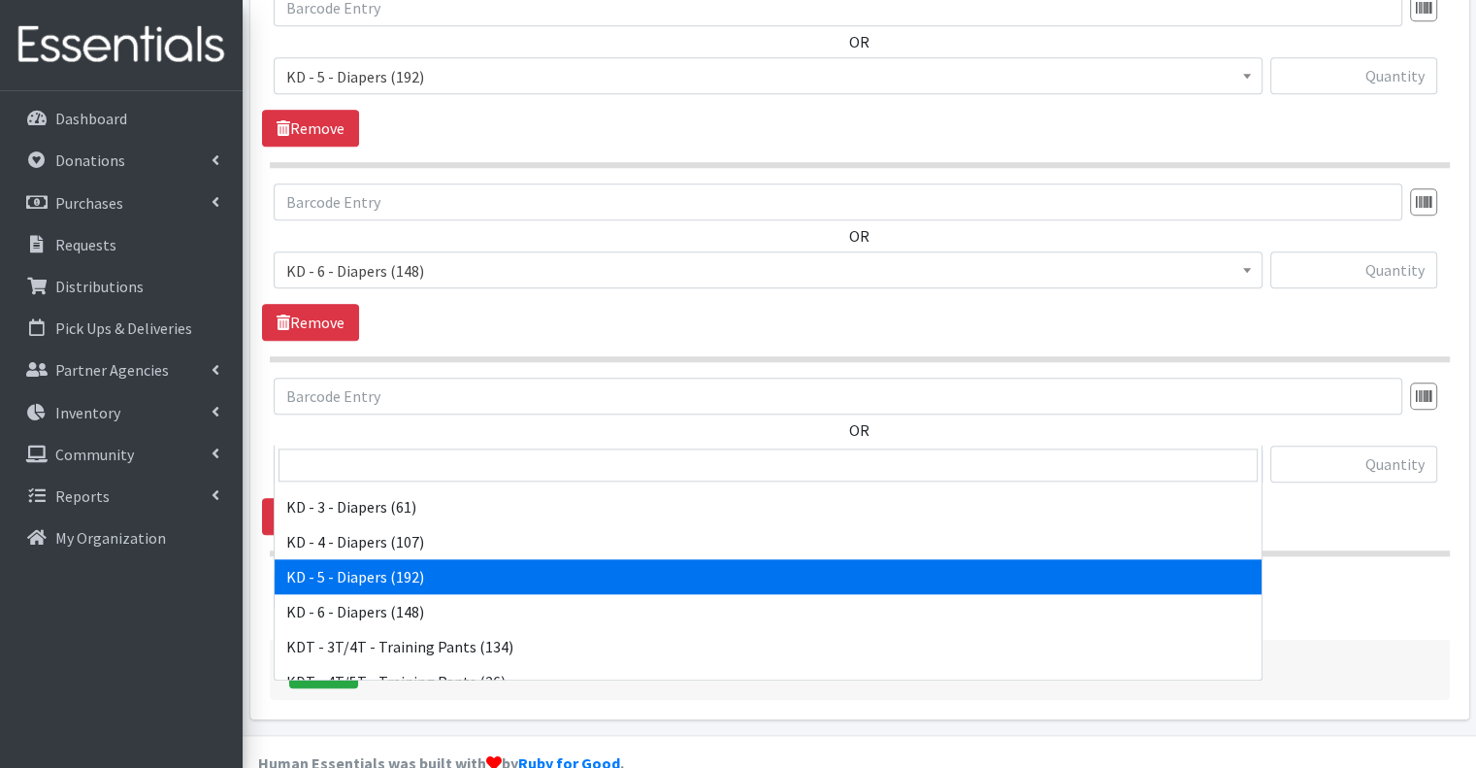
scroll to position [582, 0]
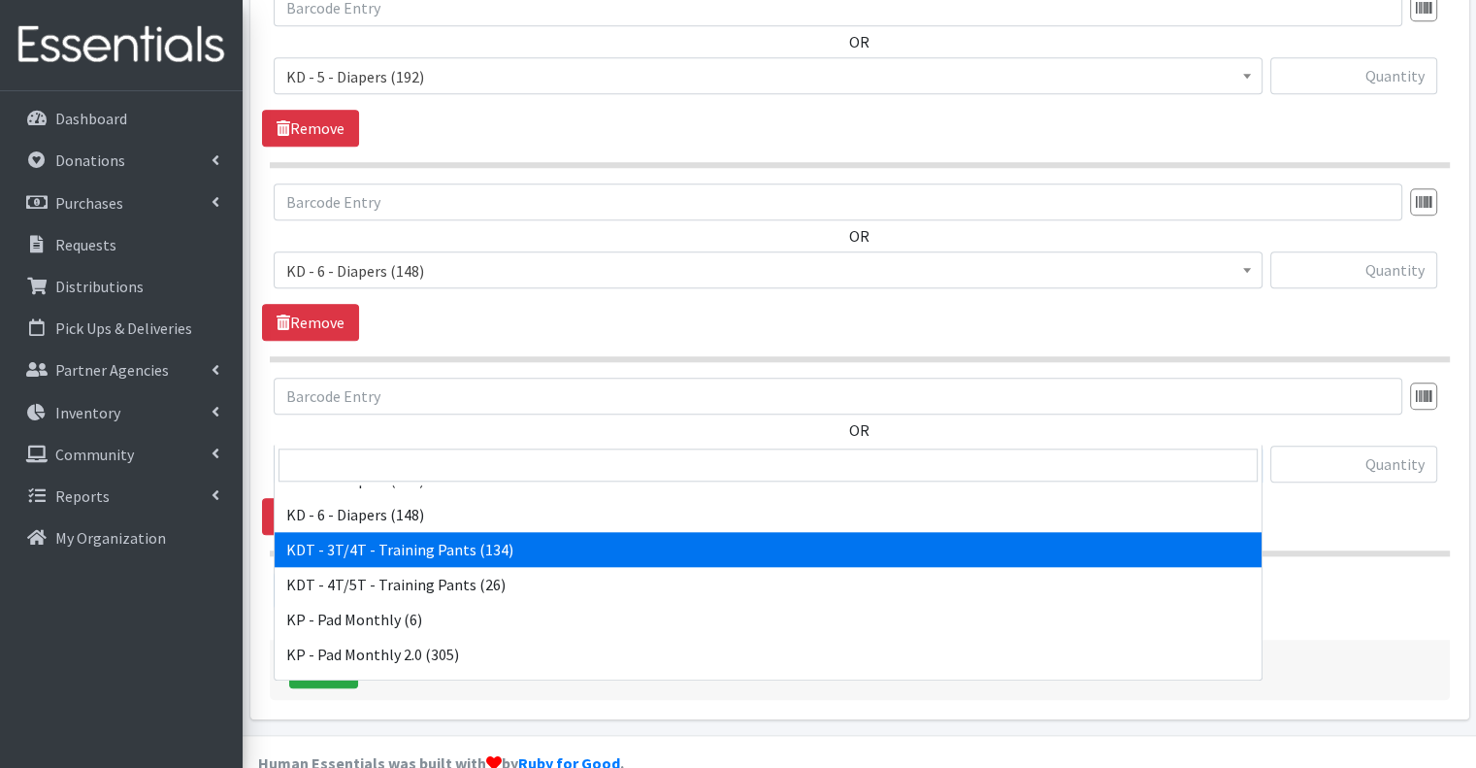
select select "15506"
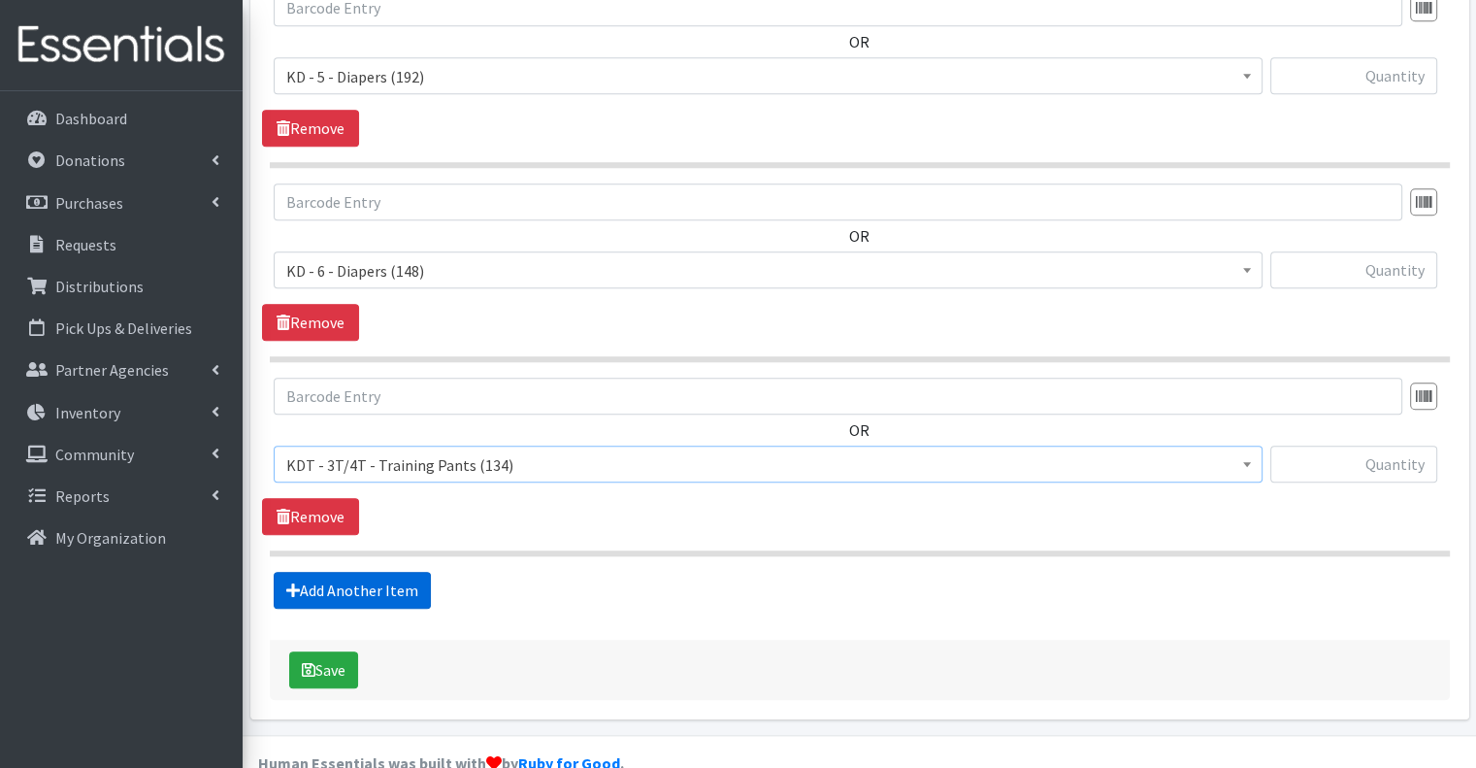
click at [376, 572] on link "Add Another Item" at bounding box center [352, 590] width 157 height 37
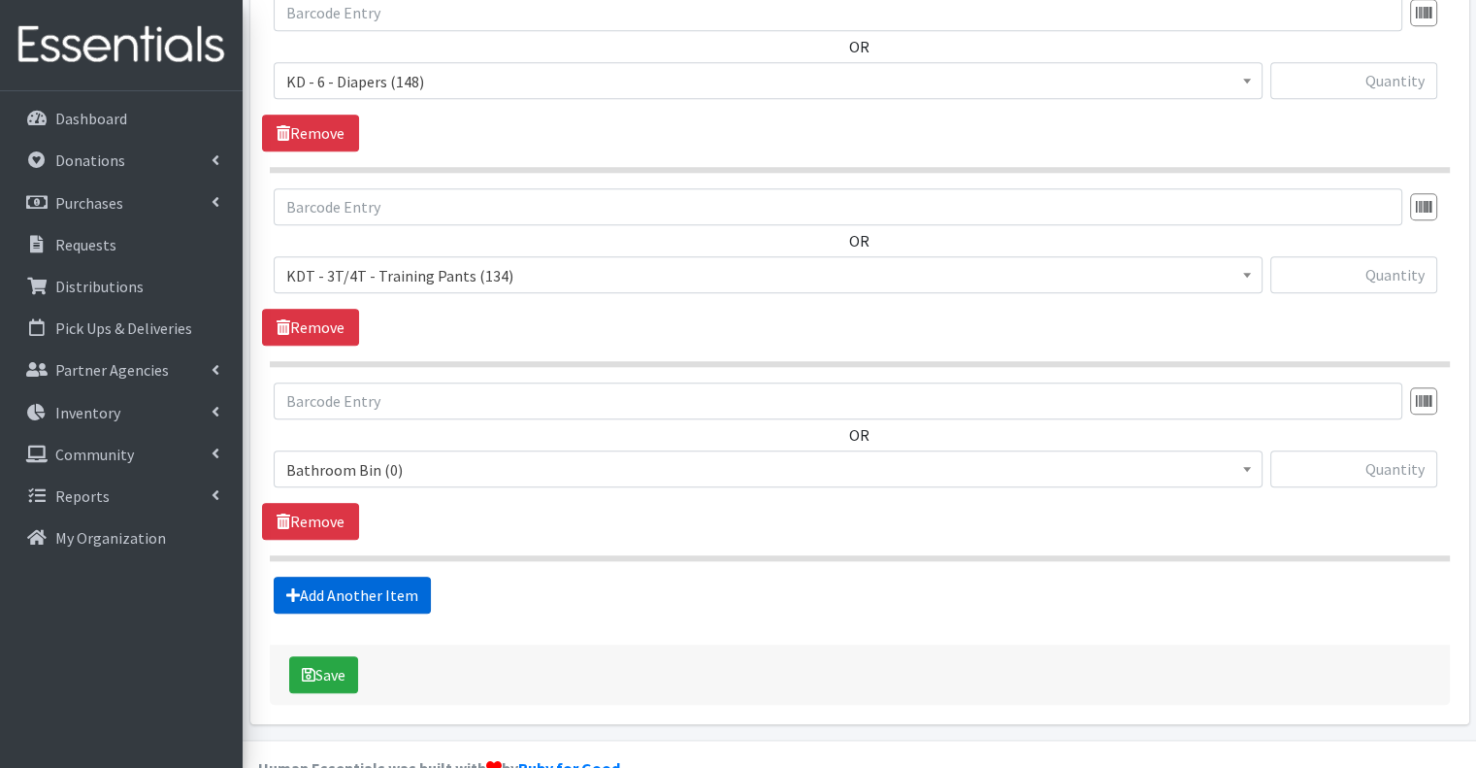
scroll to position [2007, 0]
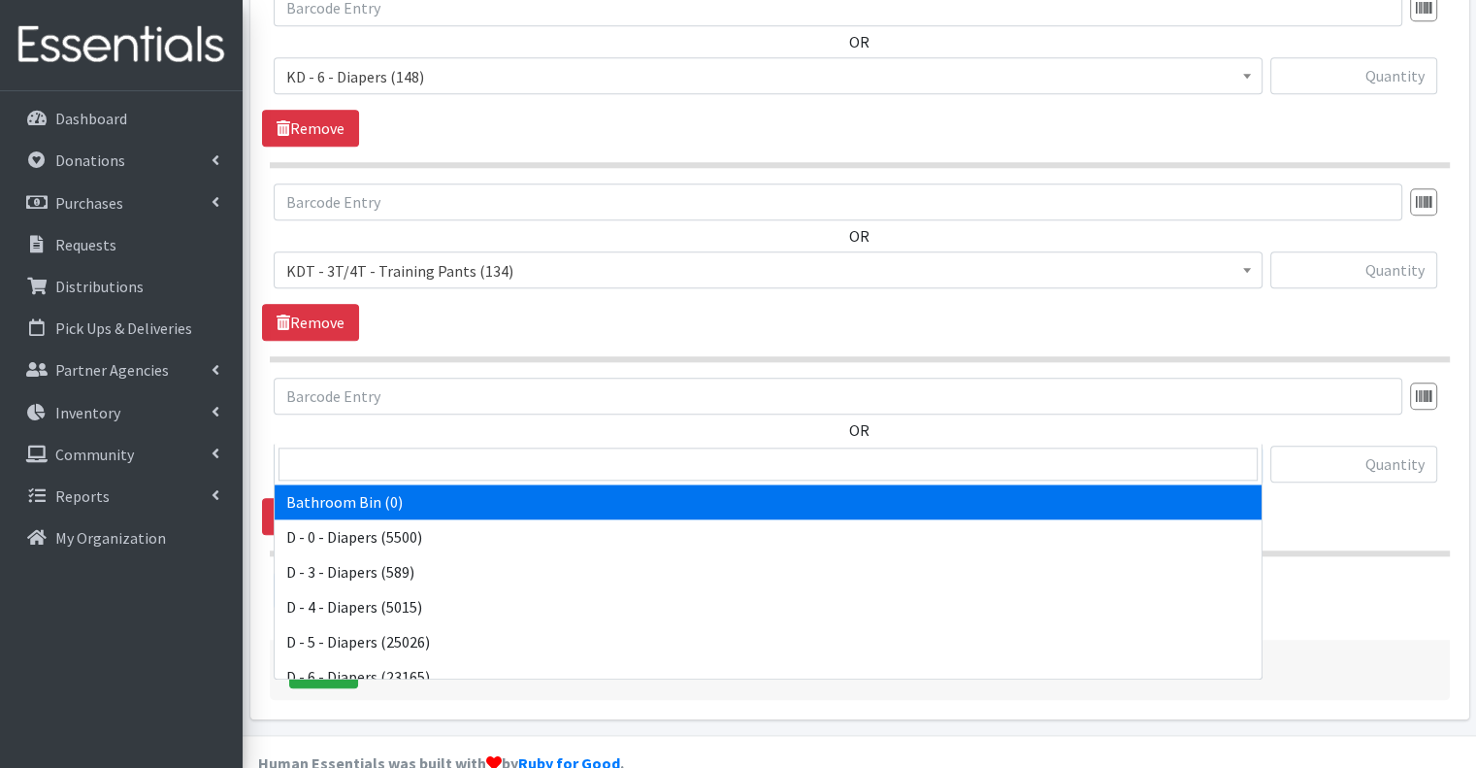
click at [457, 451] on span "Bathroom Bin (0)" at bounding box center [768, 464] width 964 height 27
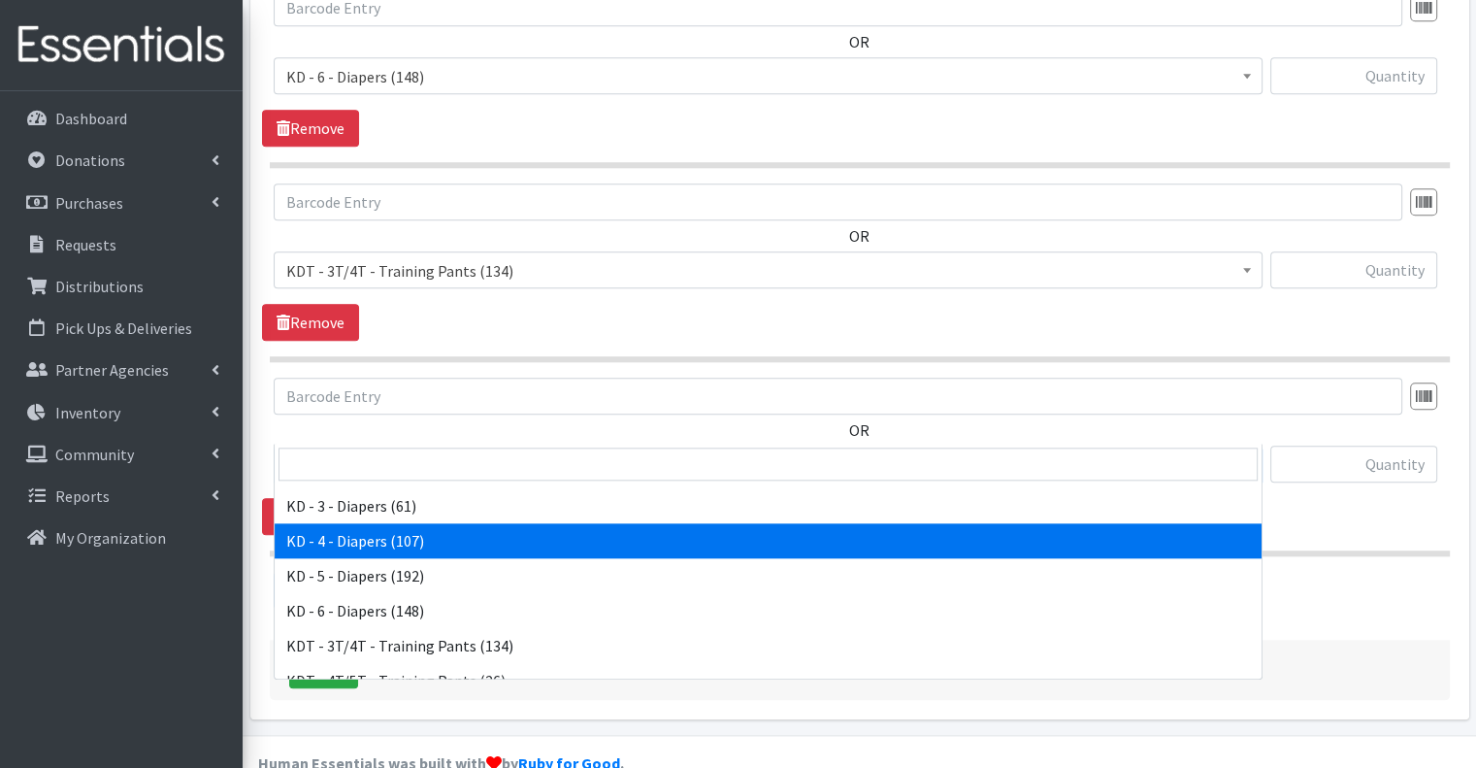
scroll to position [582, 0]
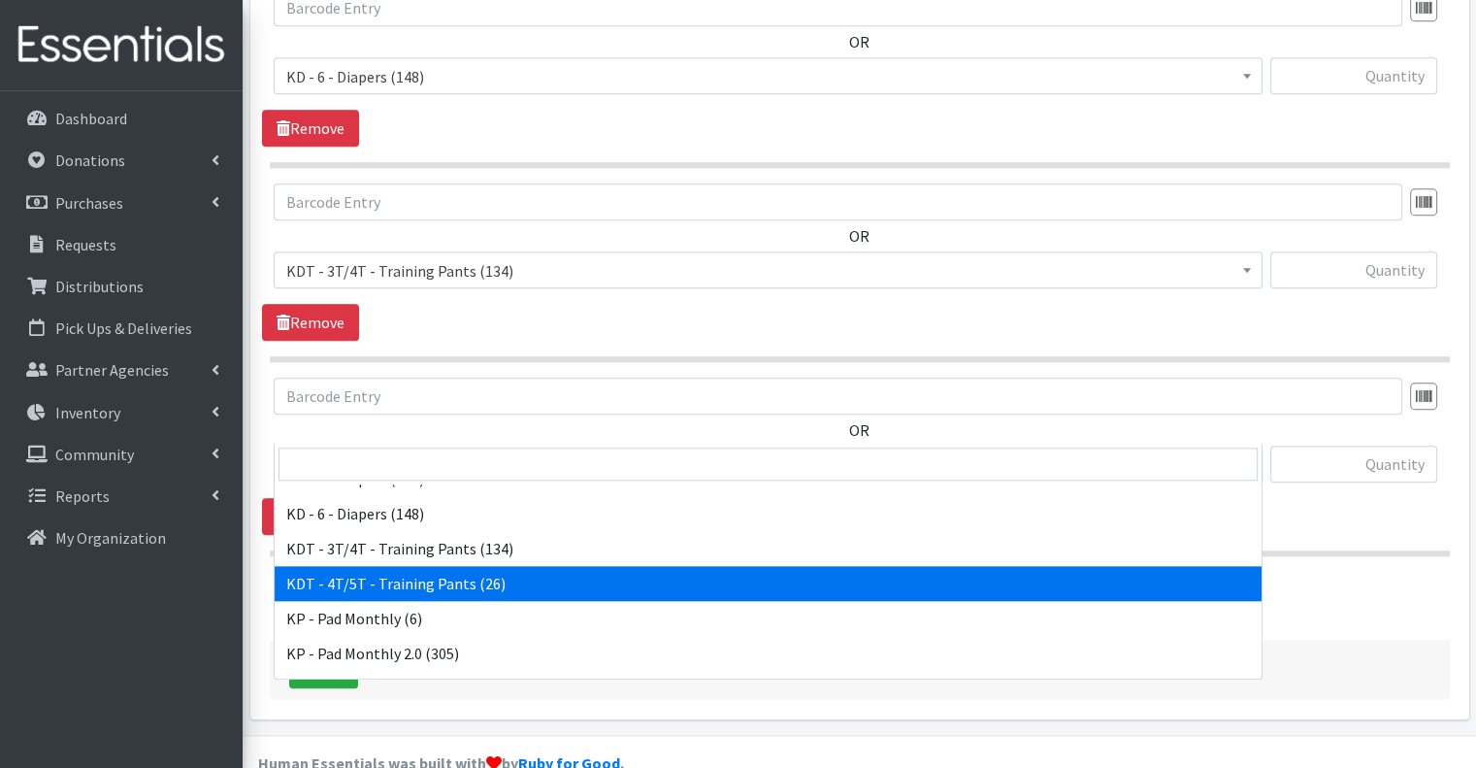
drag, startPoint x: 449, startPoint y: 576, endPoint x: 442, endPoint y: 567, distance: 11.8
select select "15507"
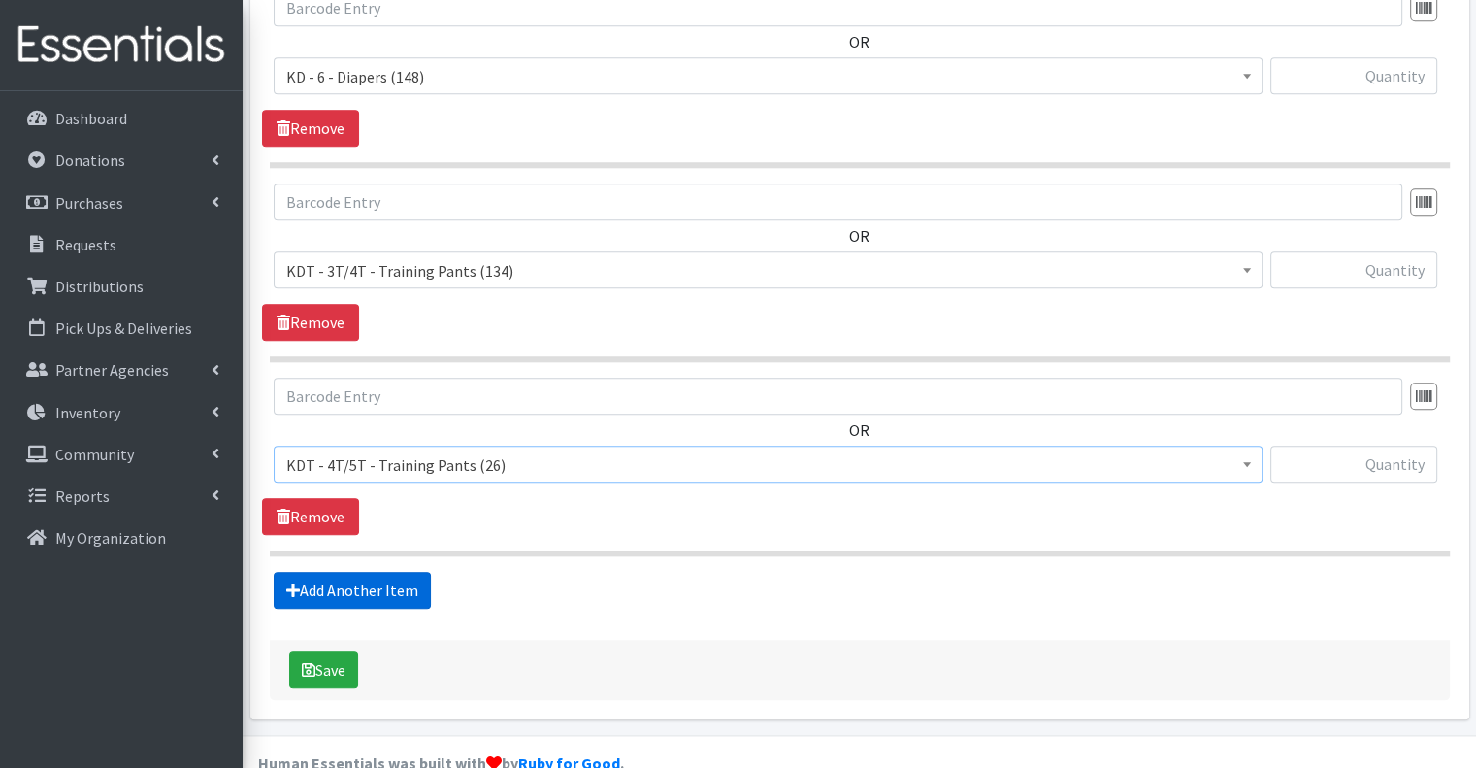
click at [392, 572] on link "Add Another Item" at bounding box center [352, 590] width 157 height 37
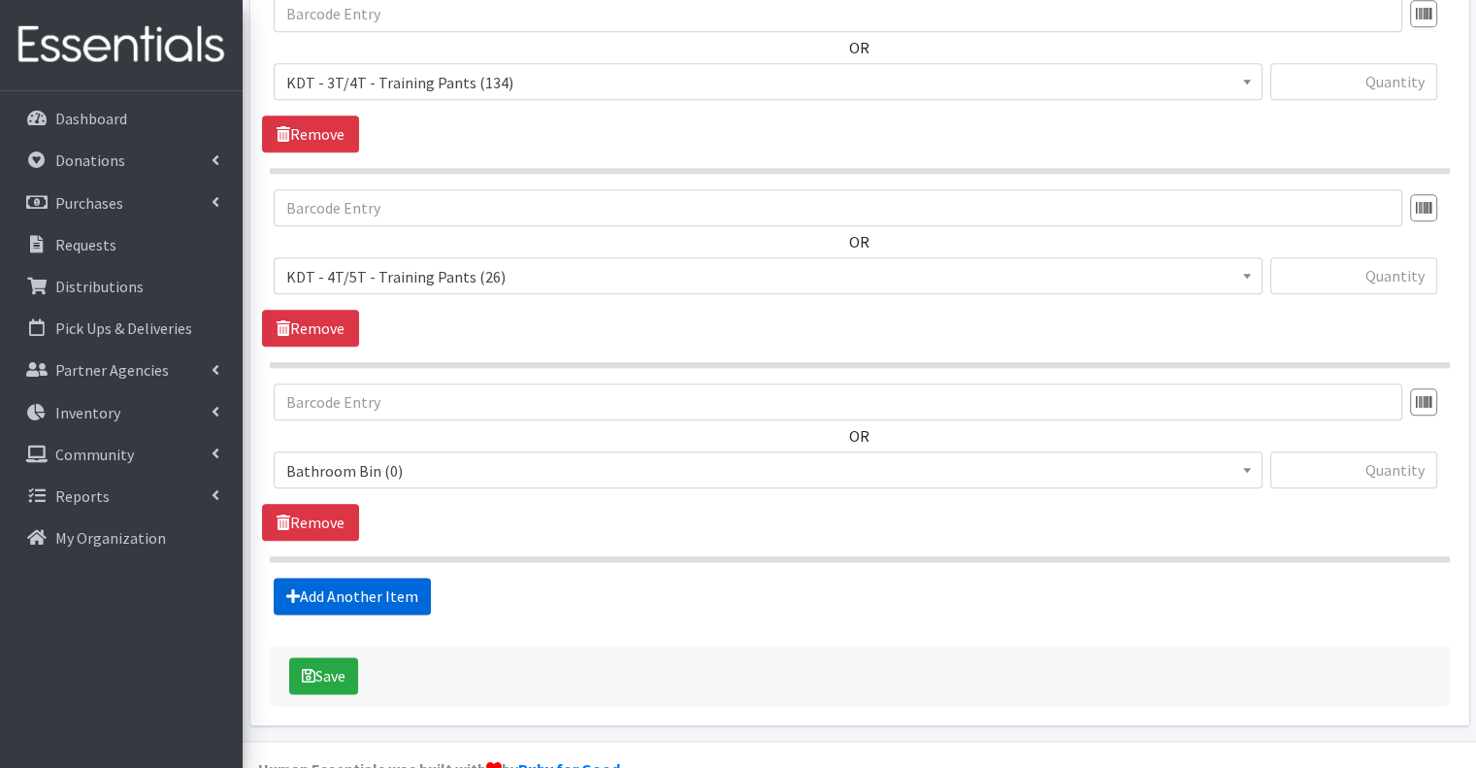
scroll to position [2200, 0]
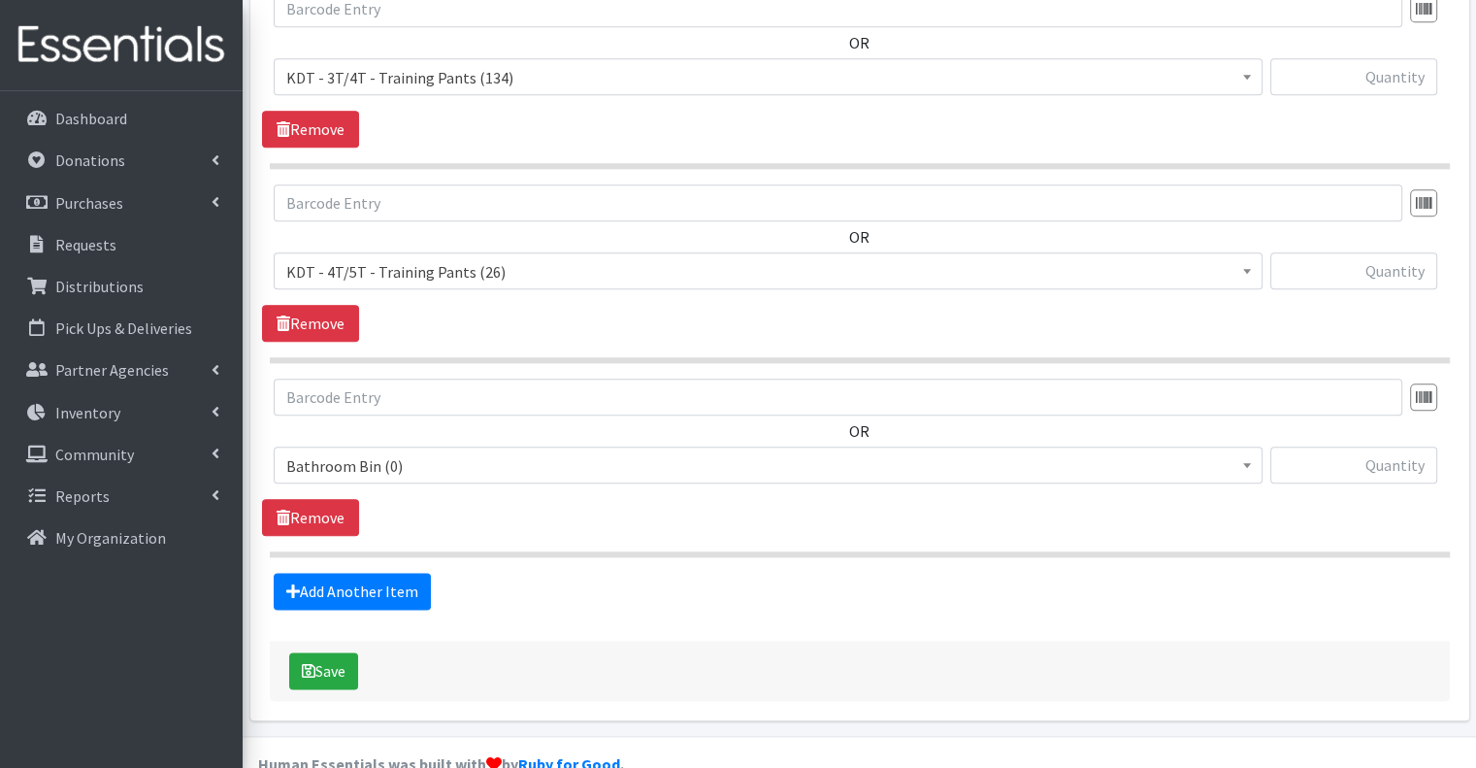
click at [481, 452] on span "Bathroom Bin (0)" at bounding box center [768, 465] width 964 height 27
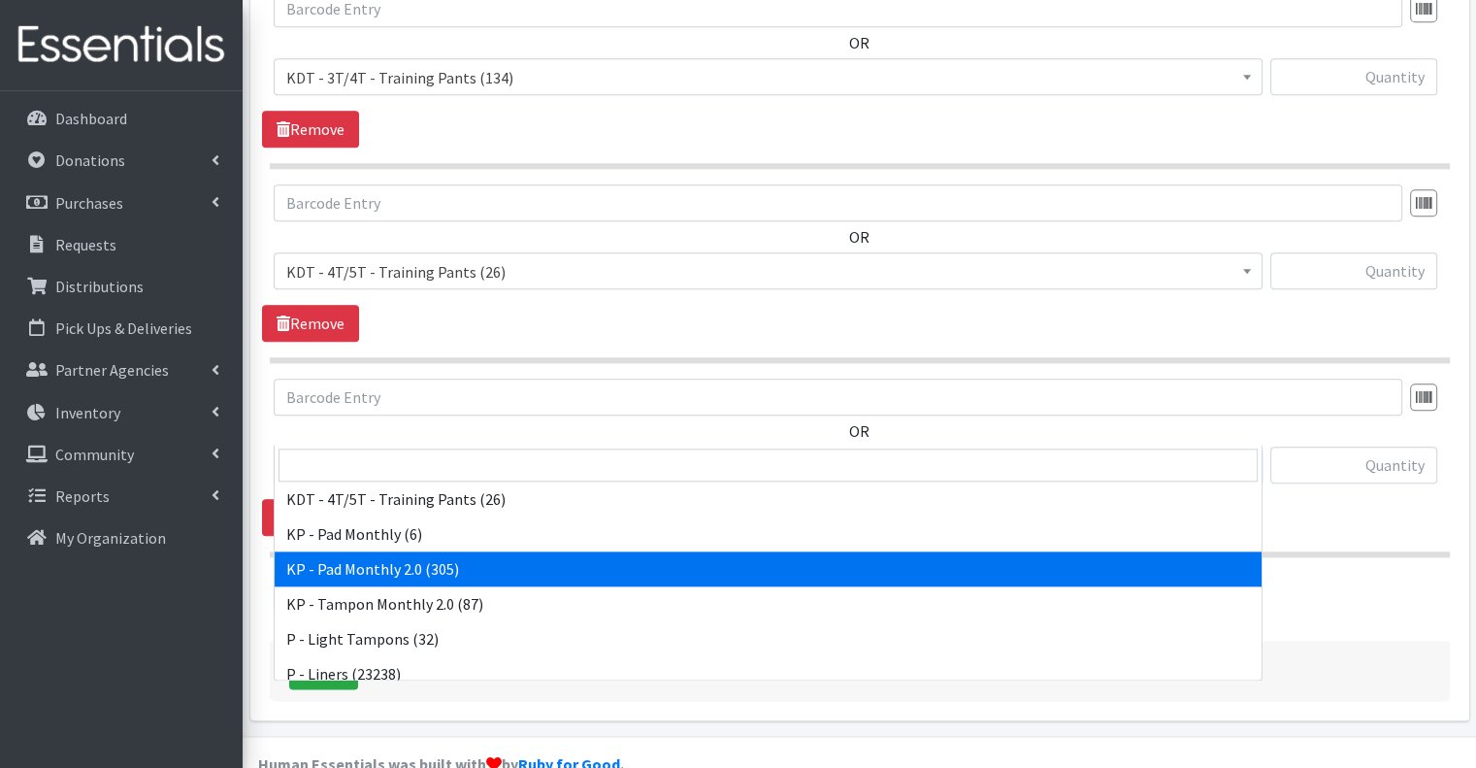
scroll to position [702, 0]
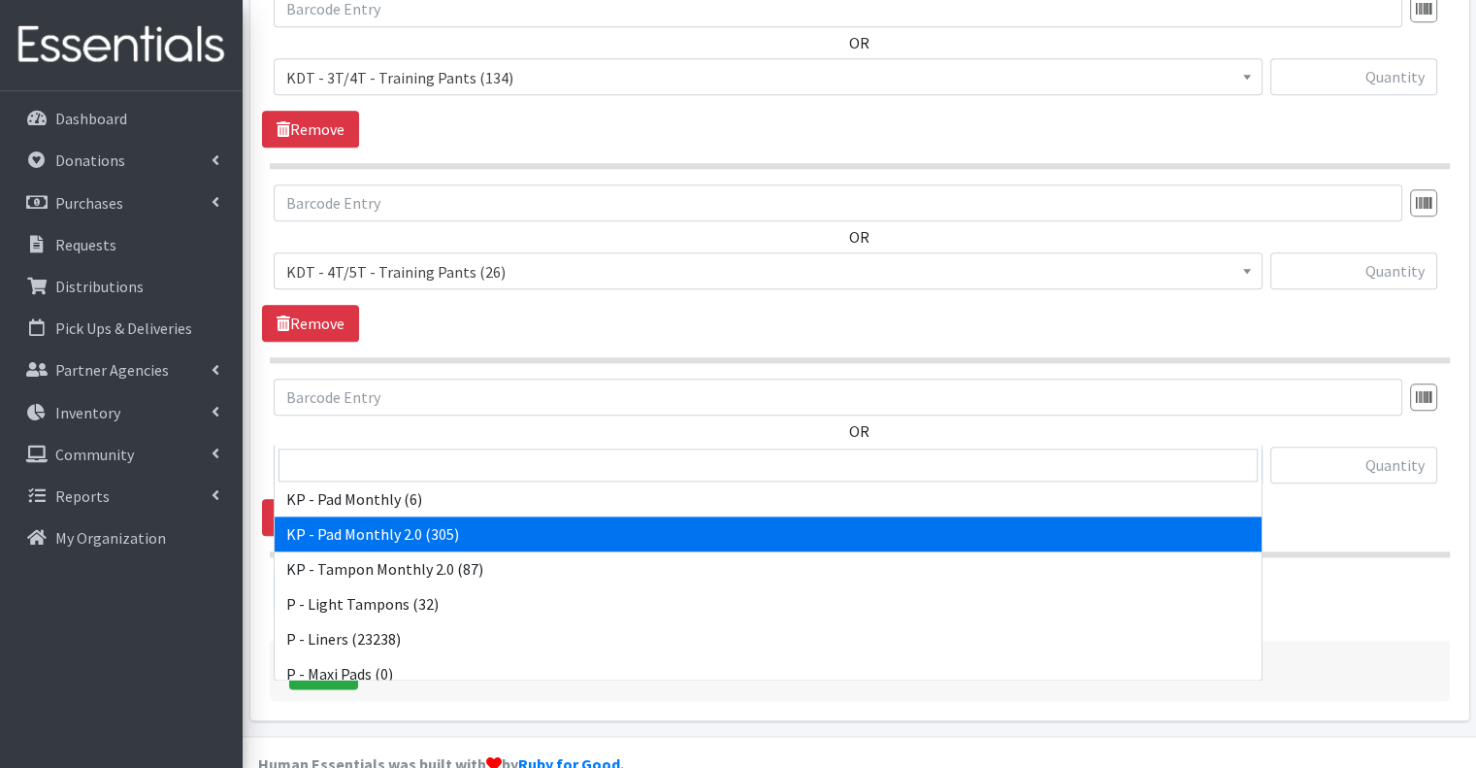
select select "15566"
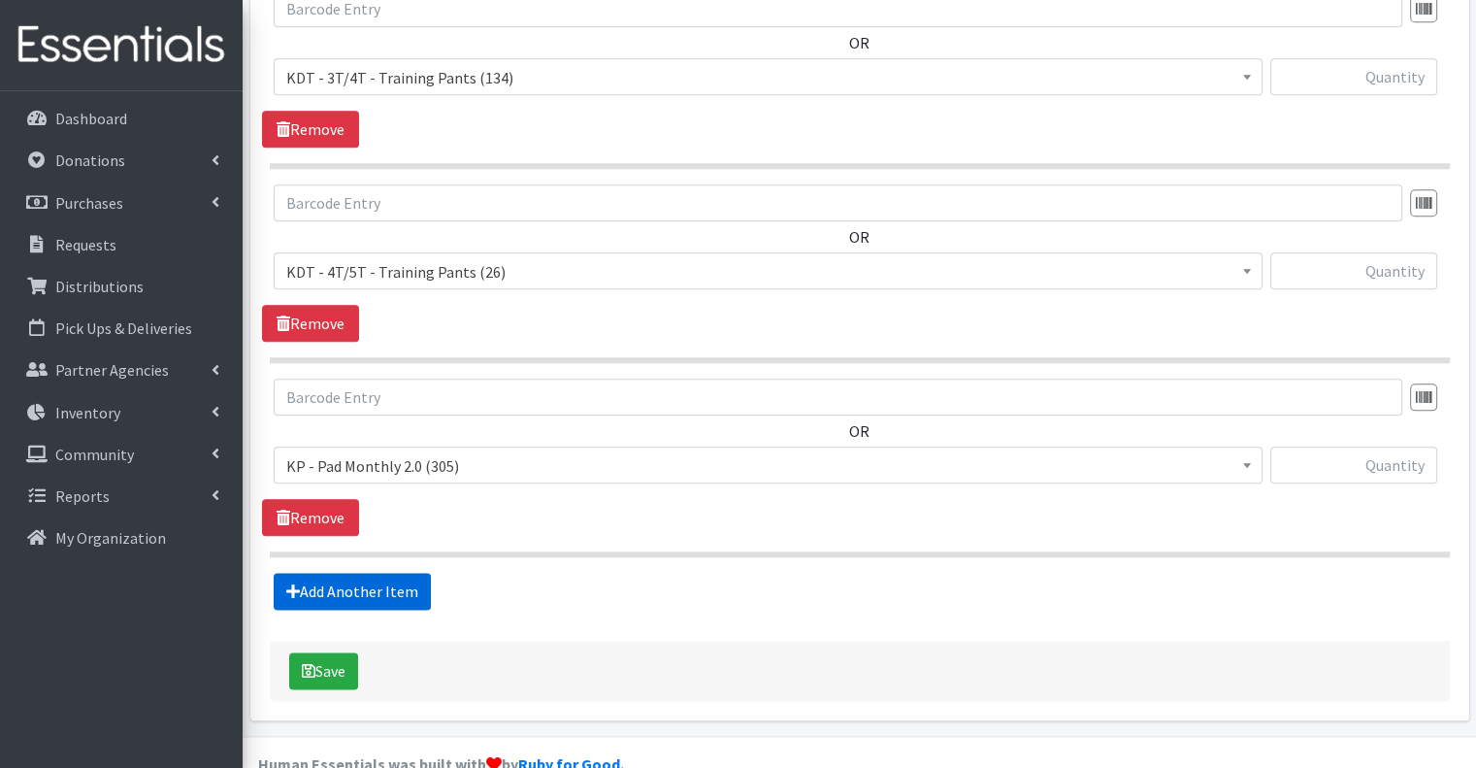
click at [369, 572] on link "Add Another Item" at bounding box center [352, 590] width 157 height 37
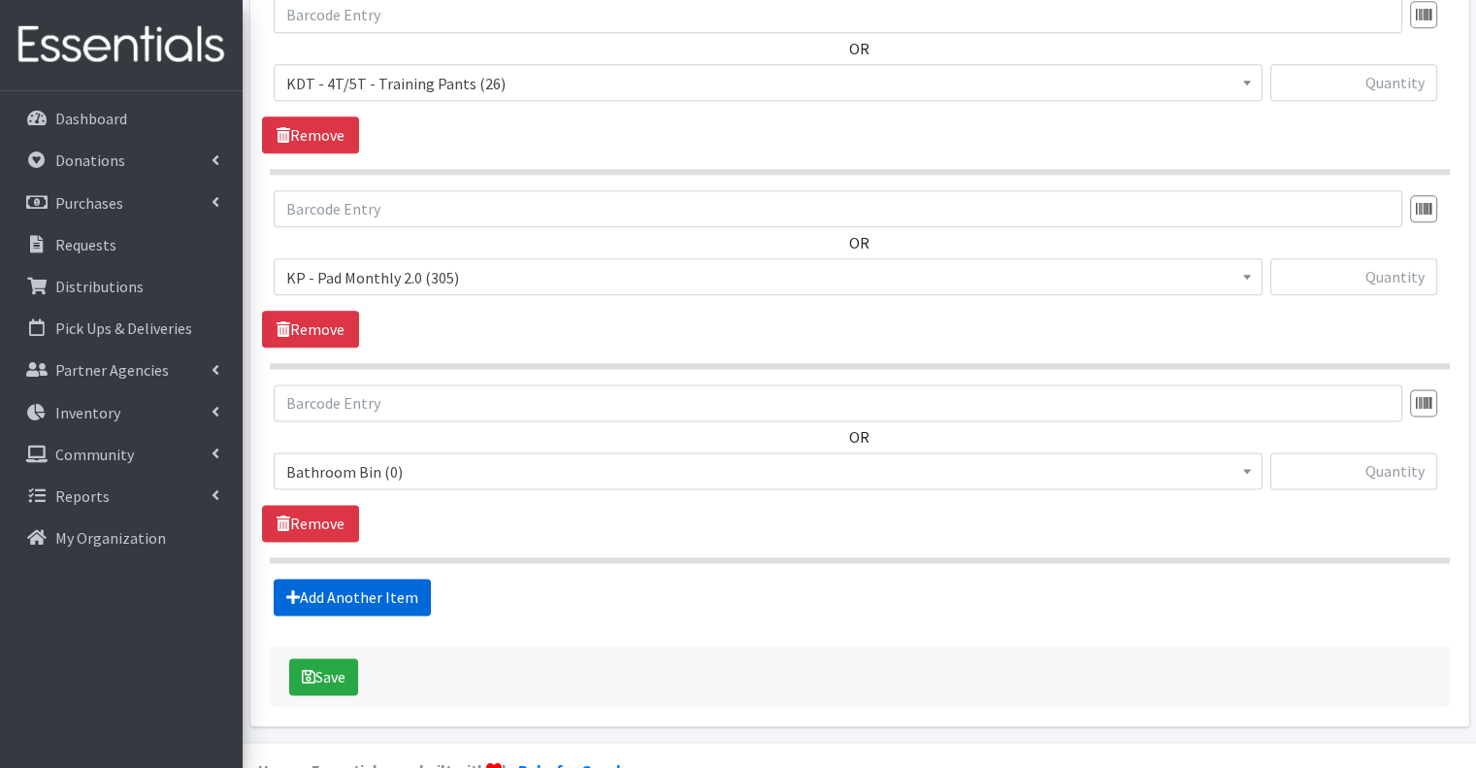
scroll to position [2393, 0]
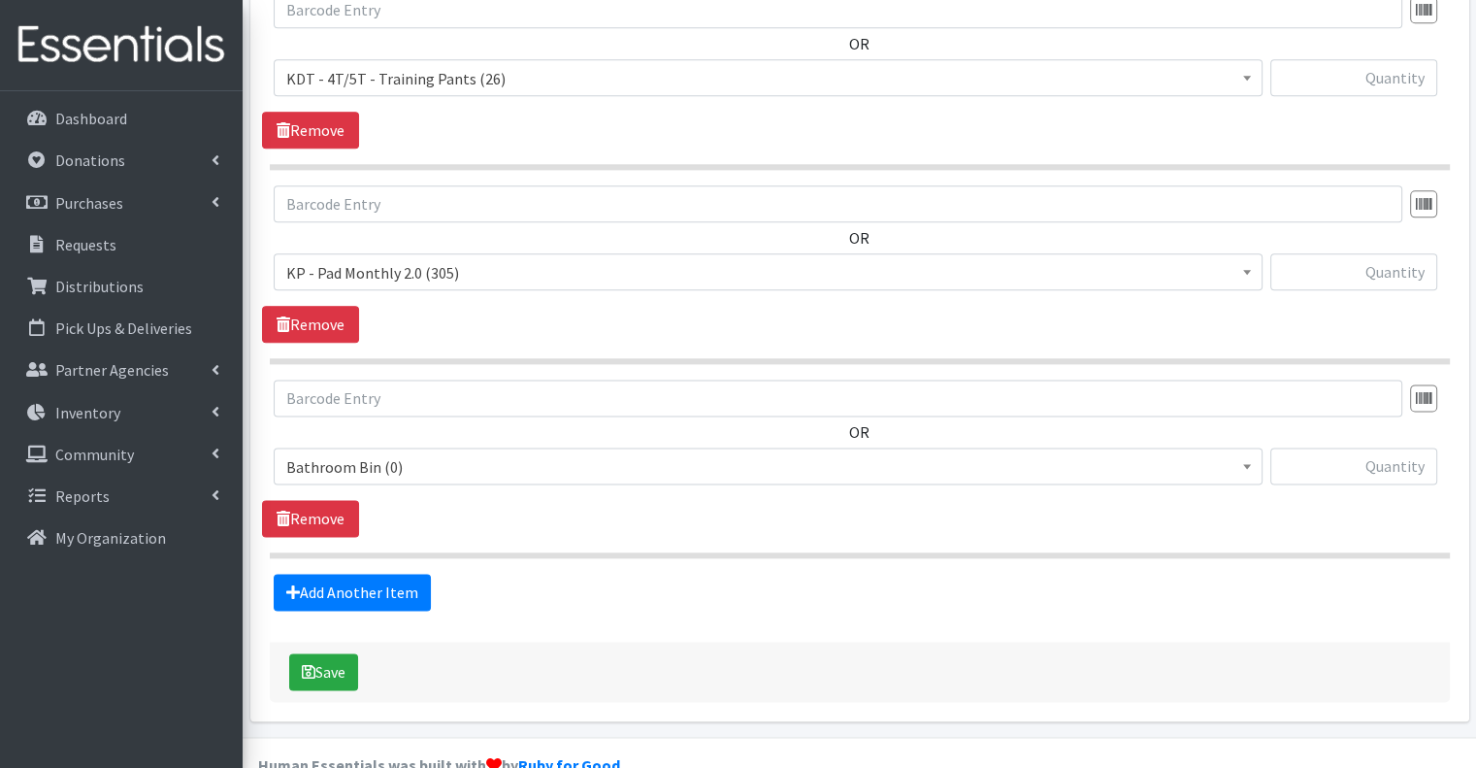
click at [454, 453] on span "Bathroom Bin (0)" at bounding box center [768, 466] width 964 height 27
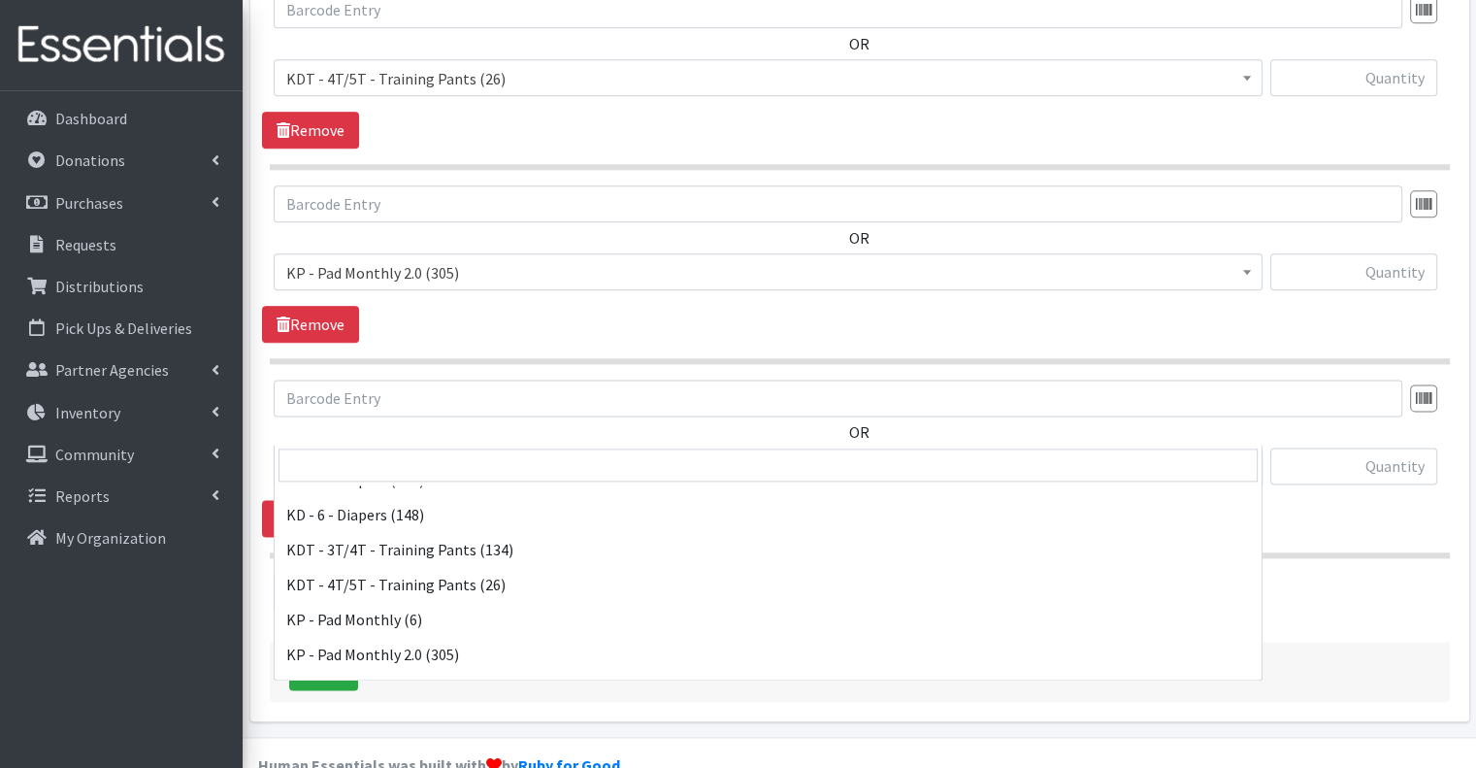
scroll to position [679, 0]
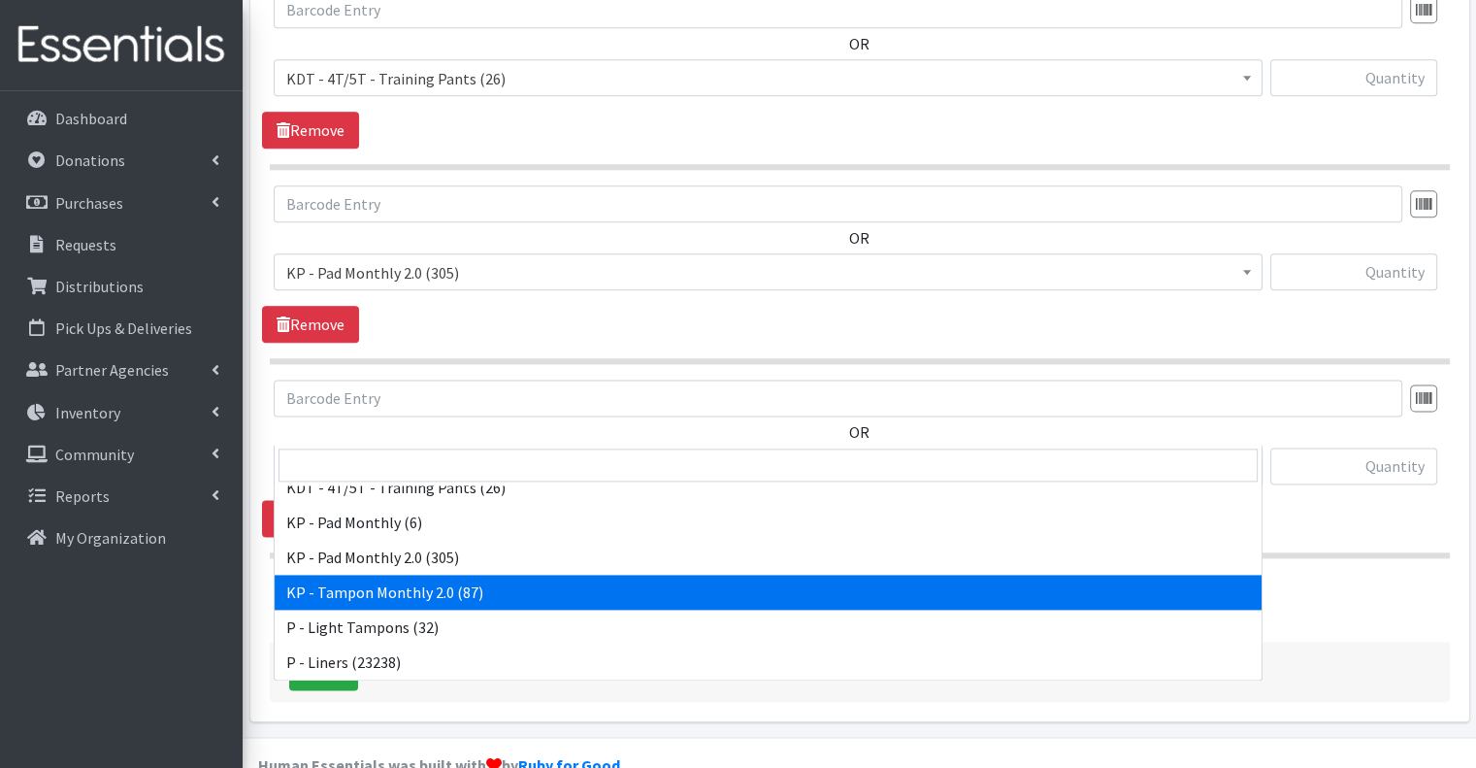
select select "15575"
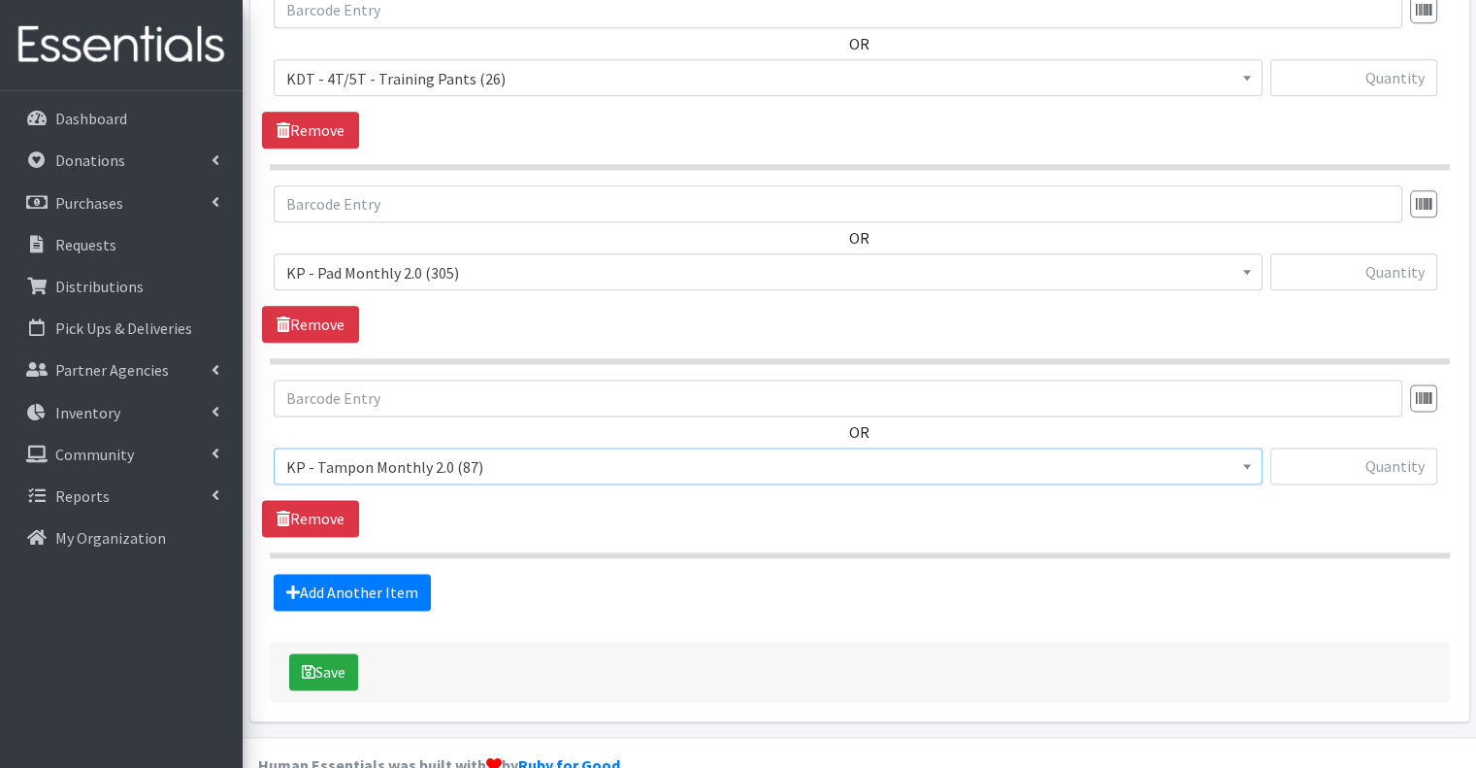
click at [536, 641] on div "Save" at bounding box center [860, 671] width 1180 height 60
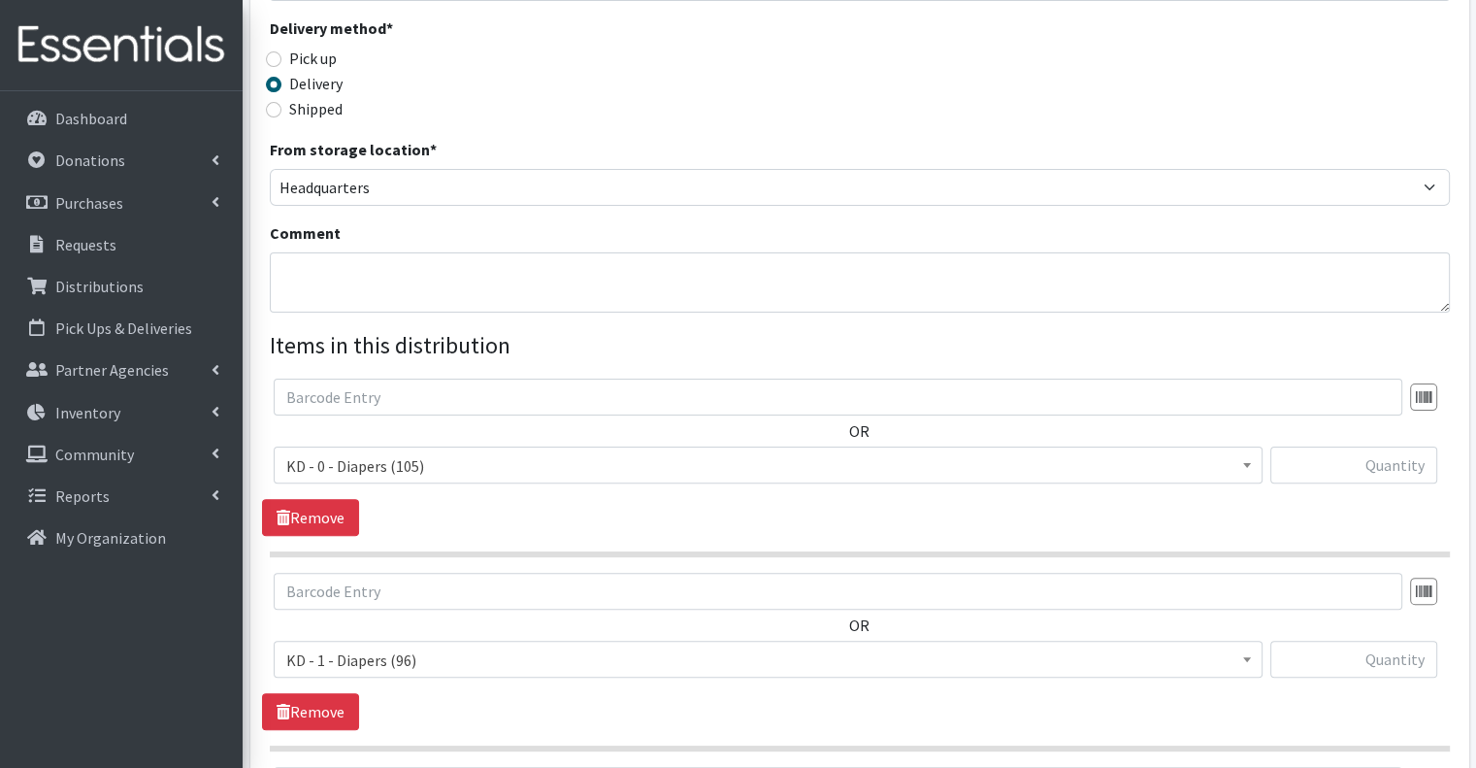
scroll to position [452, 0]
click at [1371, 447] on input "text" at bounding box center [1353, 465] width 167 height 37
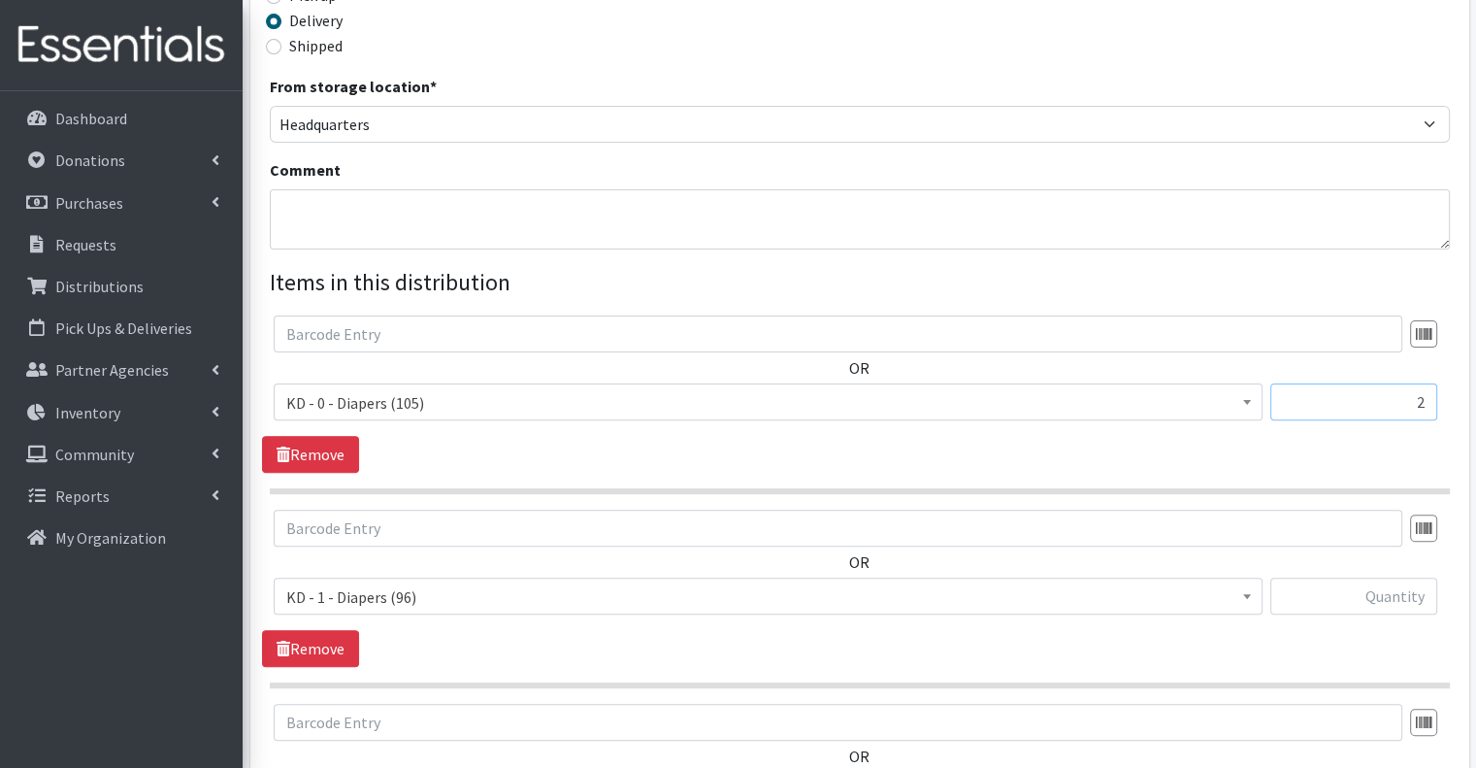
scroll to position [549, 0]
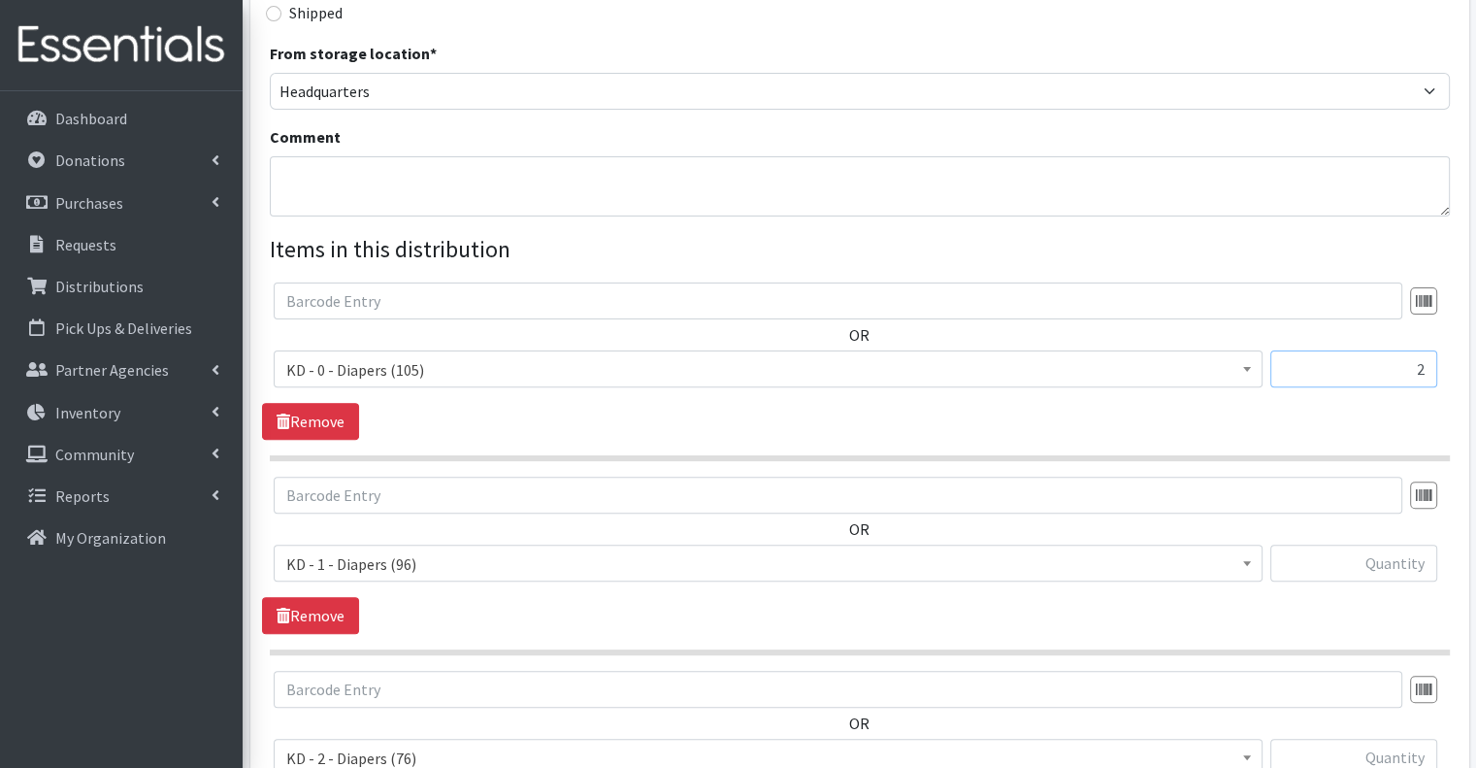
type input "2"
click at [1376, 544] on input "text" at bounding box center [1353, 562] width 167 height 37
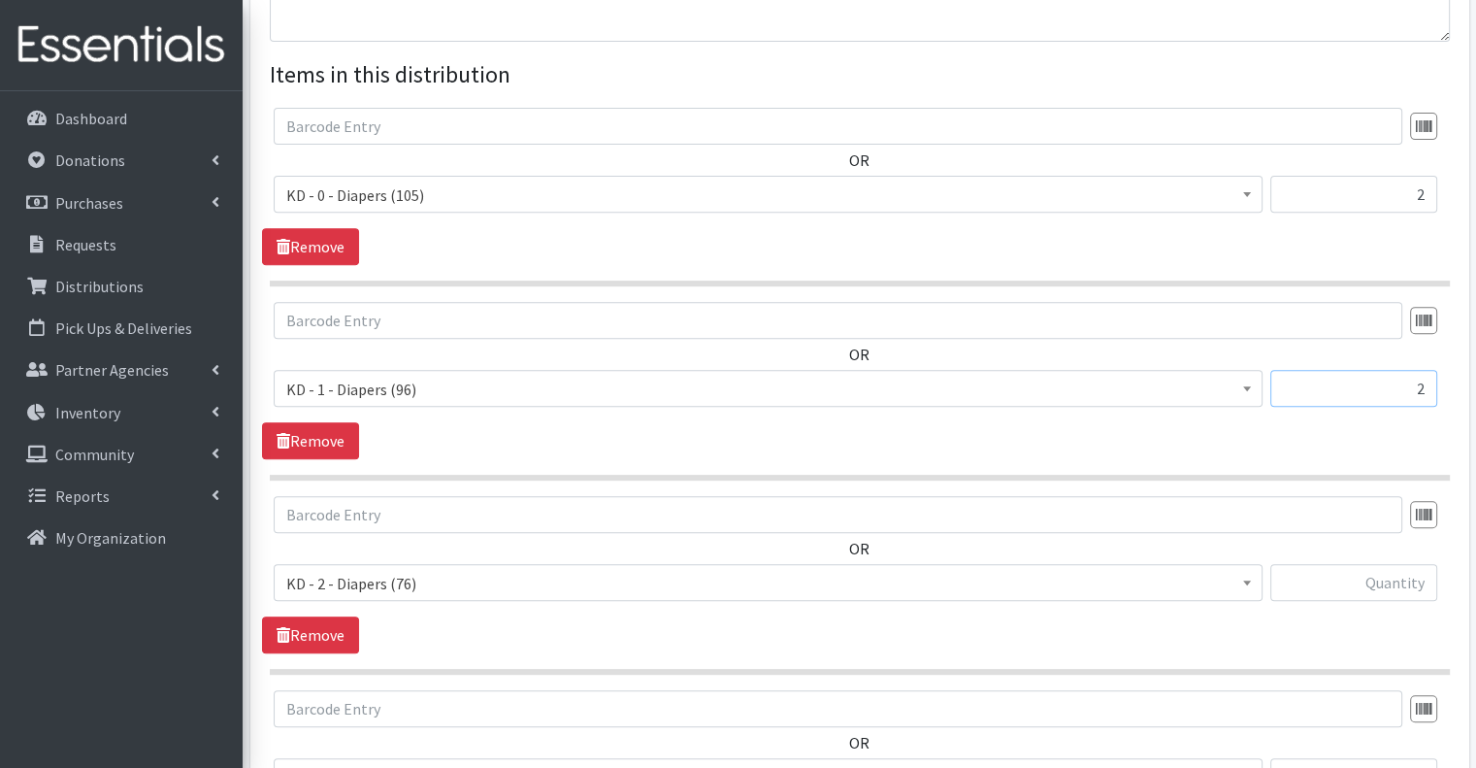
scroll to position [743, 0]
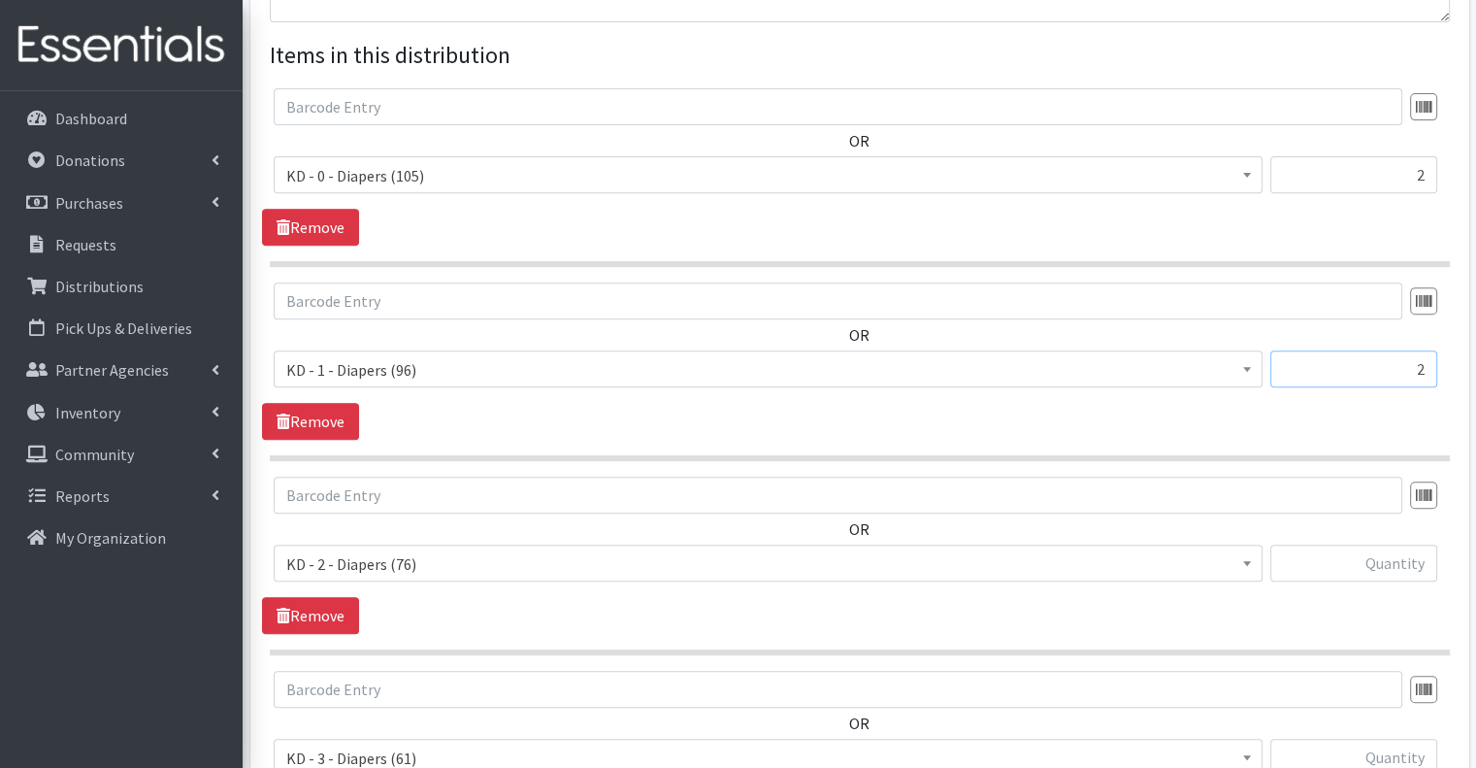
type input "2"
click at [1364, 544] on input "text" at bounding box center [1353, 562] width 167 height 37
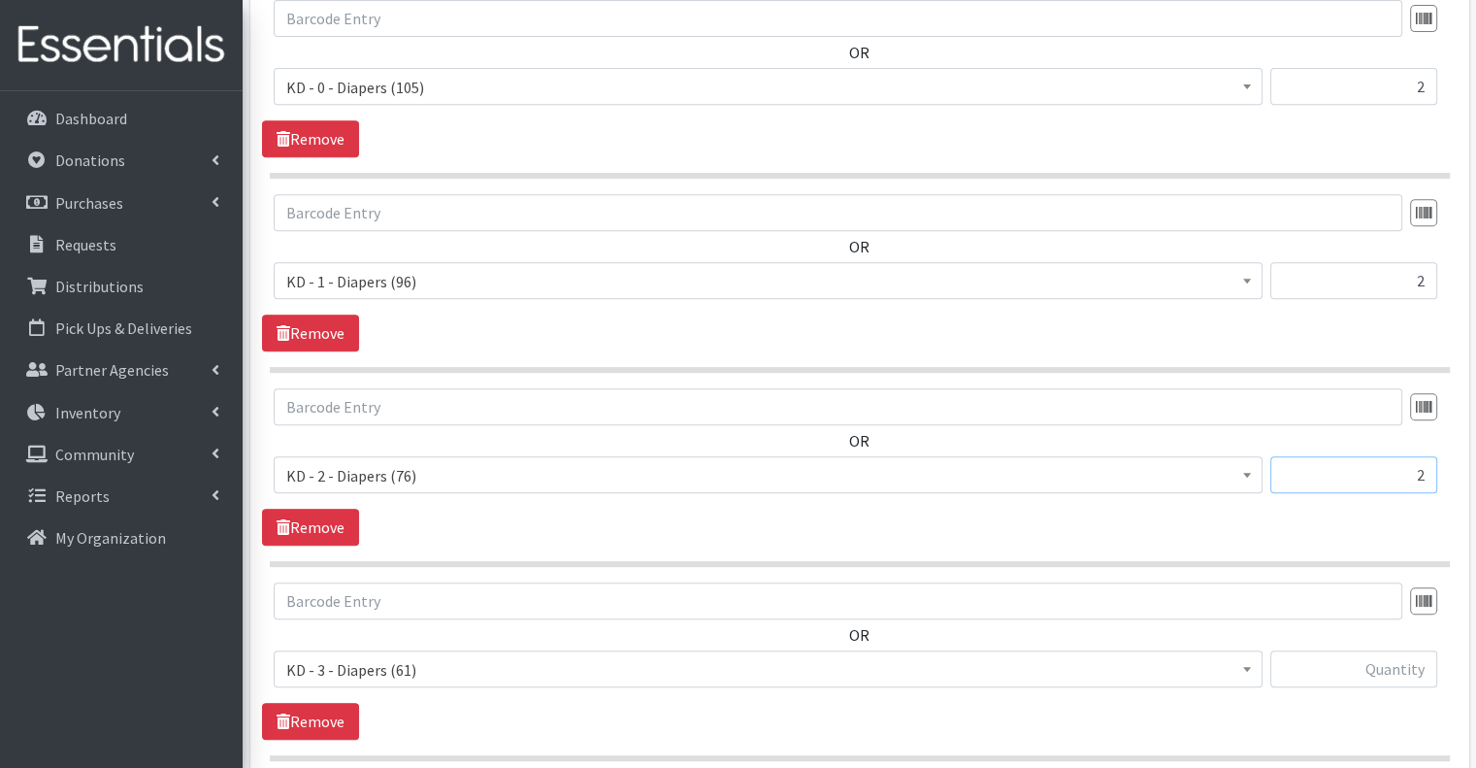
scroll to position [937, 0]
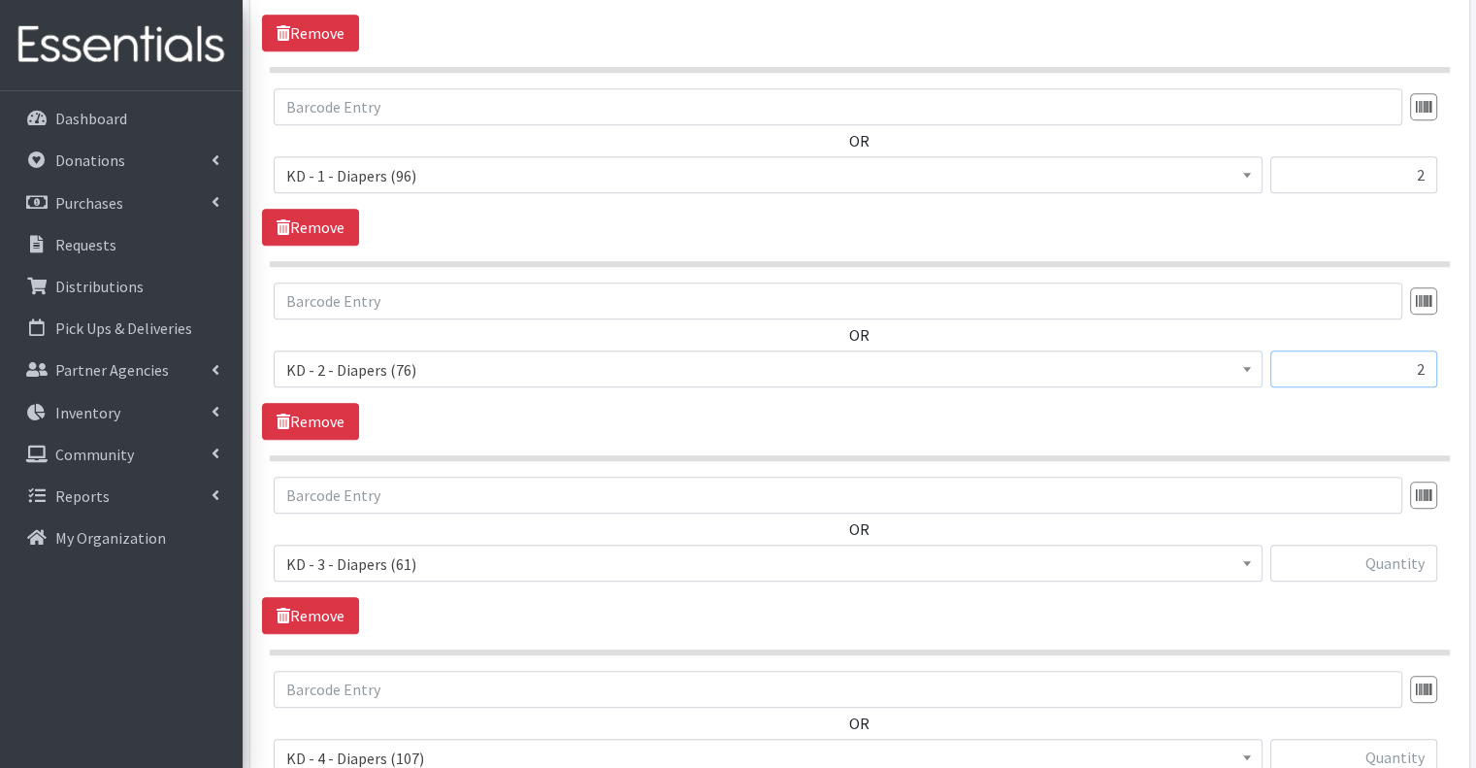
type input "2"
click at [1374, 544] on input "text" at bounding box center [1353, 562] width 167 height 37
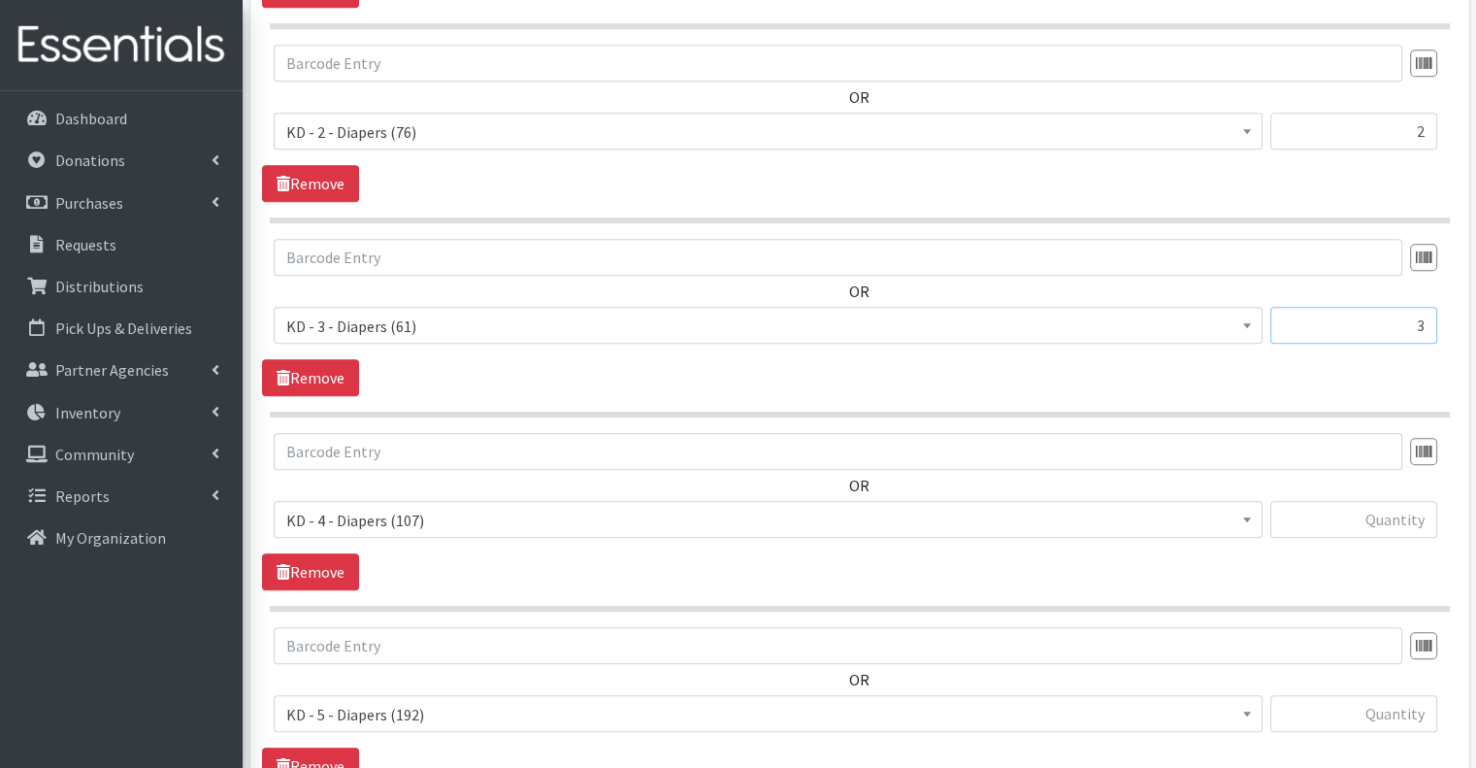
scroll to position [1228, 0]
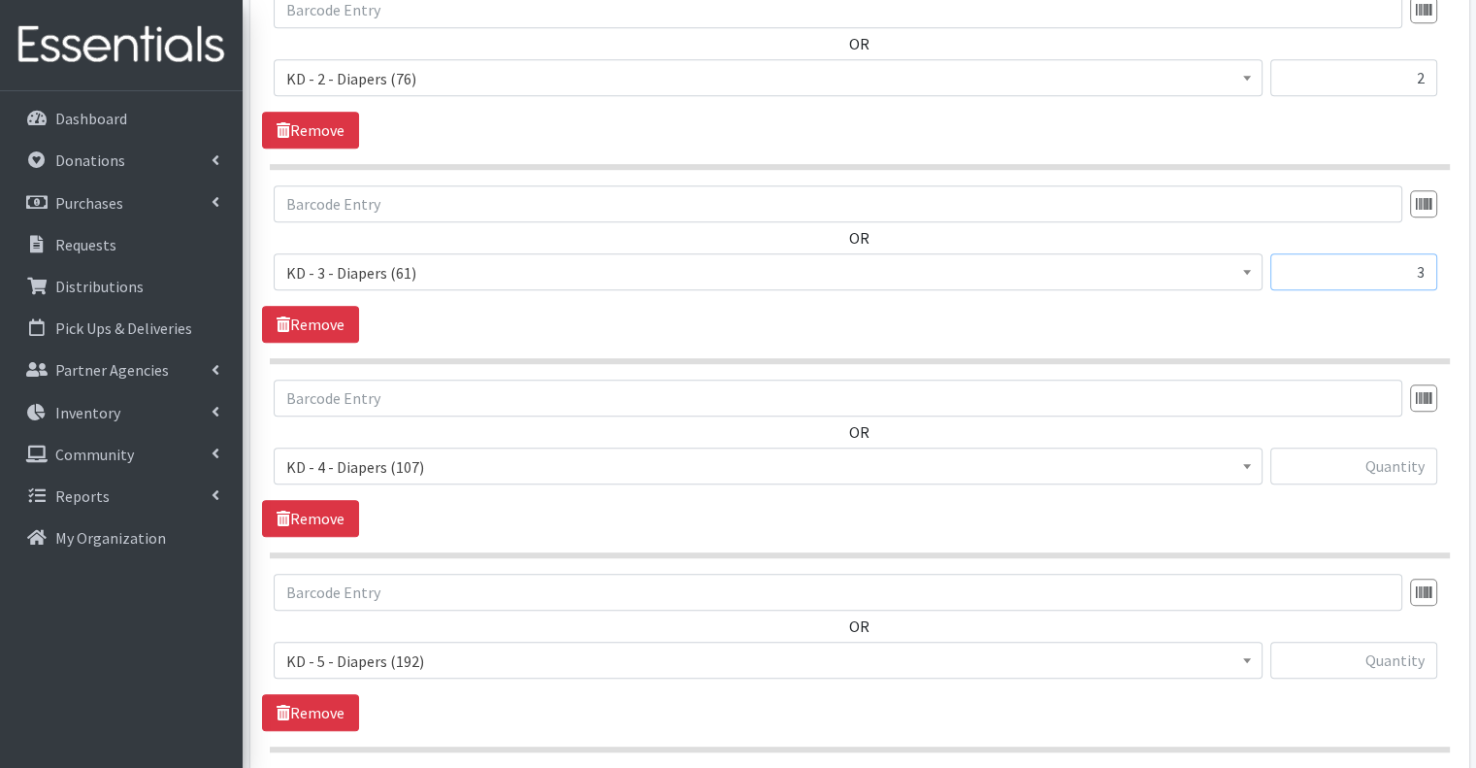
type input "3"
click at [1370, 447] on input "text" at bounding box center [1353, 465] width 167 height 37
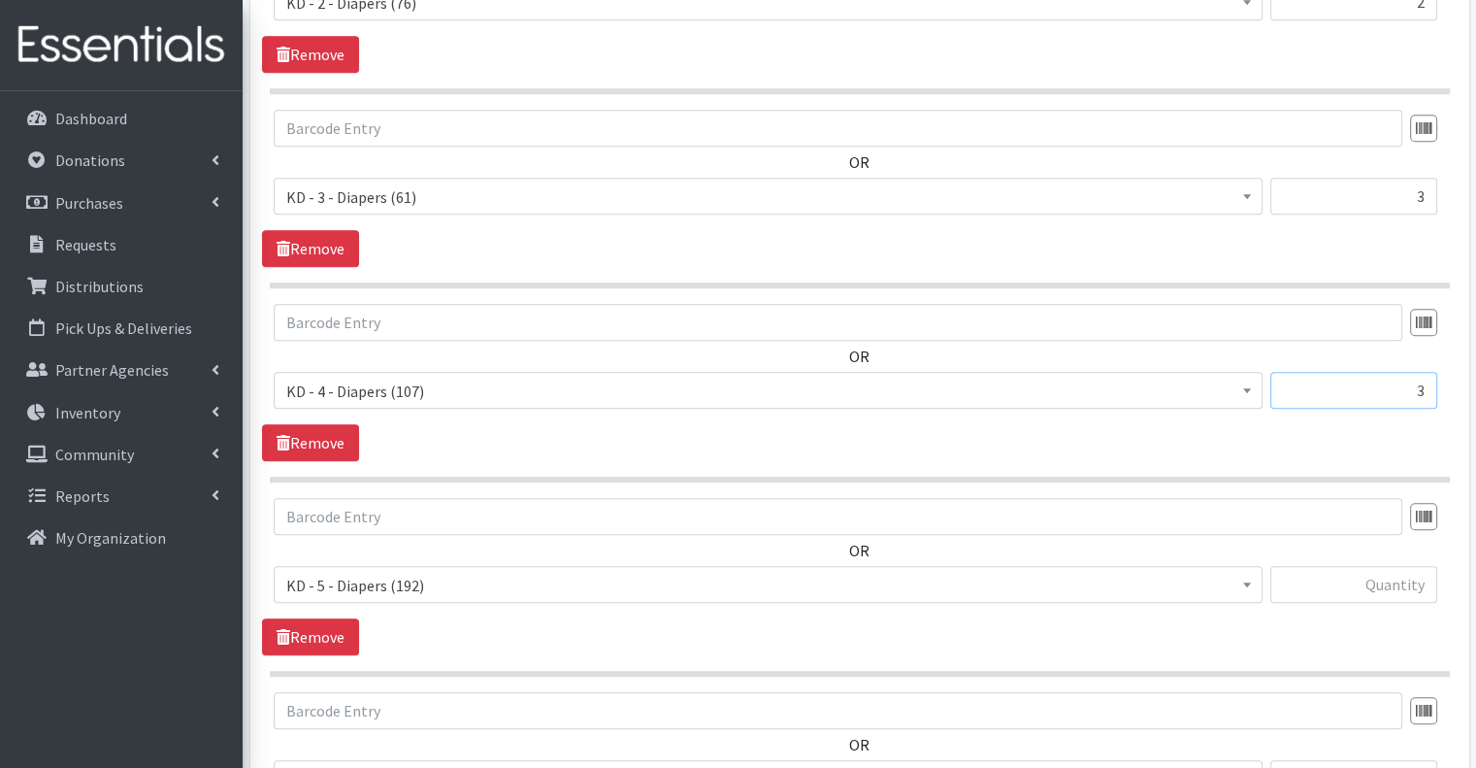
scroll to position [1422, 0]
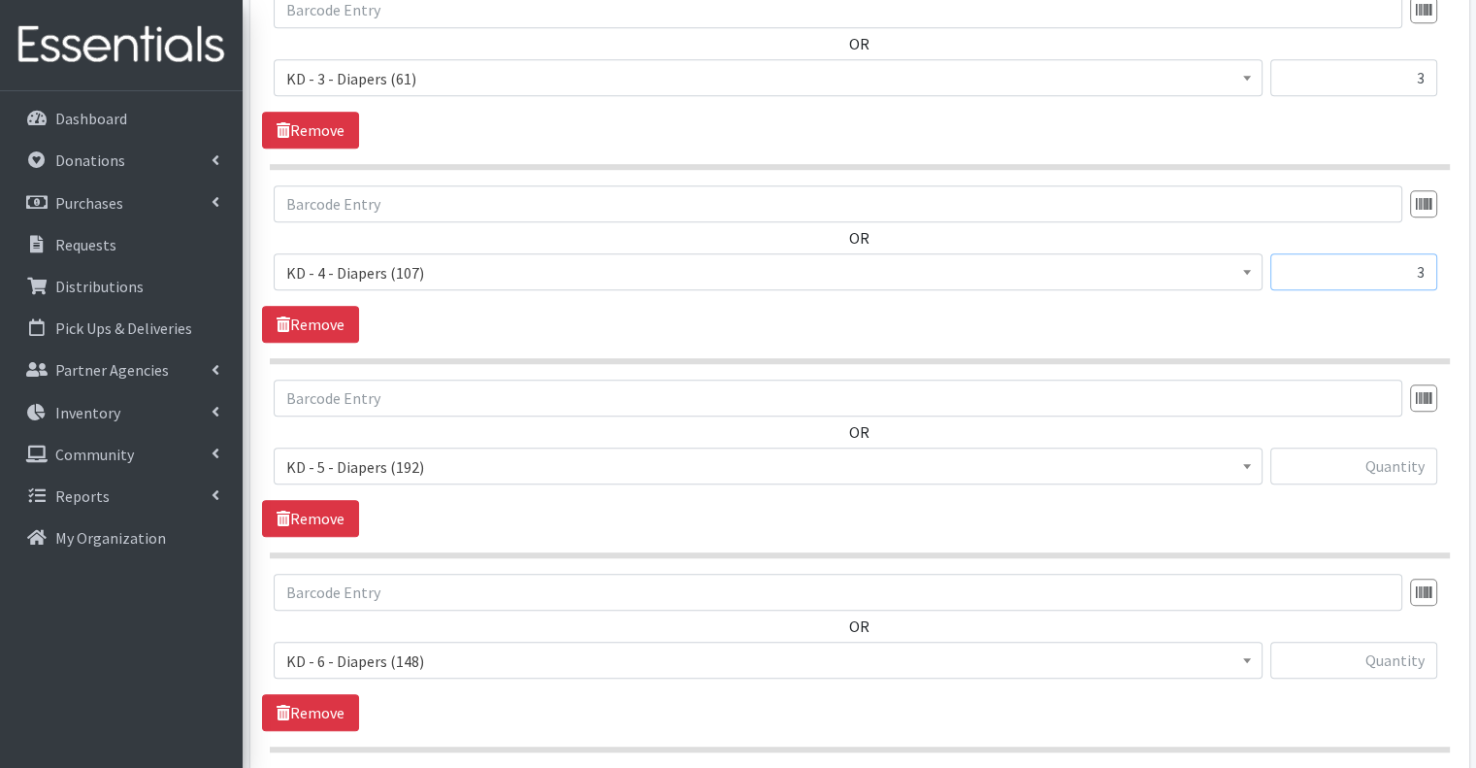
type input "3"
click at [1374, 447] on input "text" at bounding box center [1353, 465] width 167 height 37
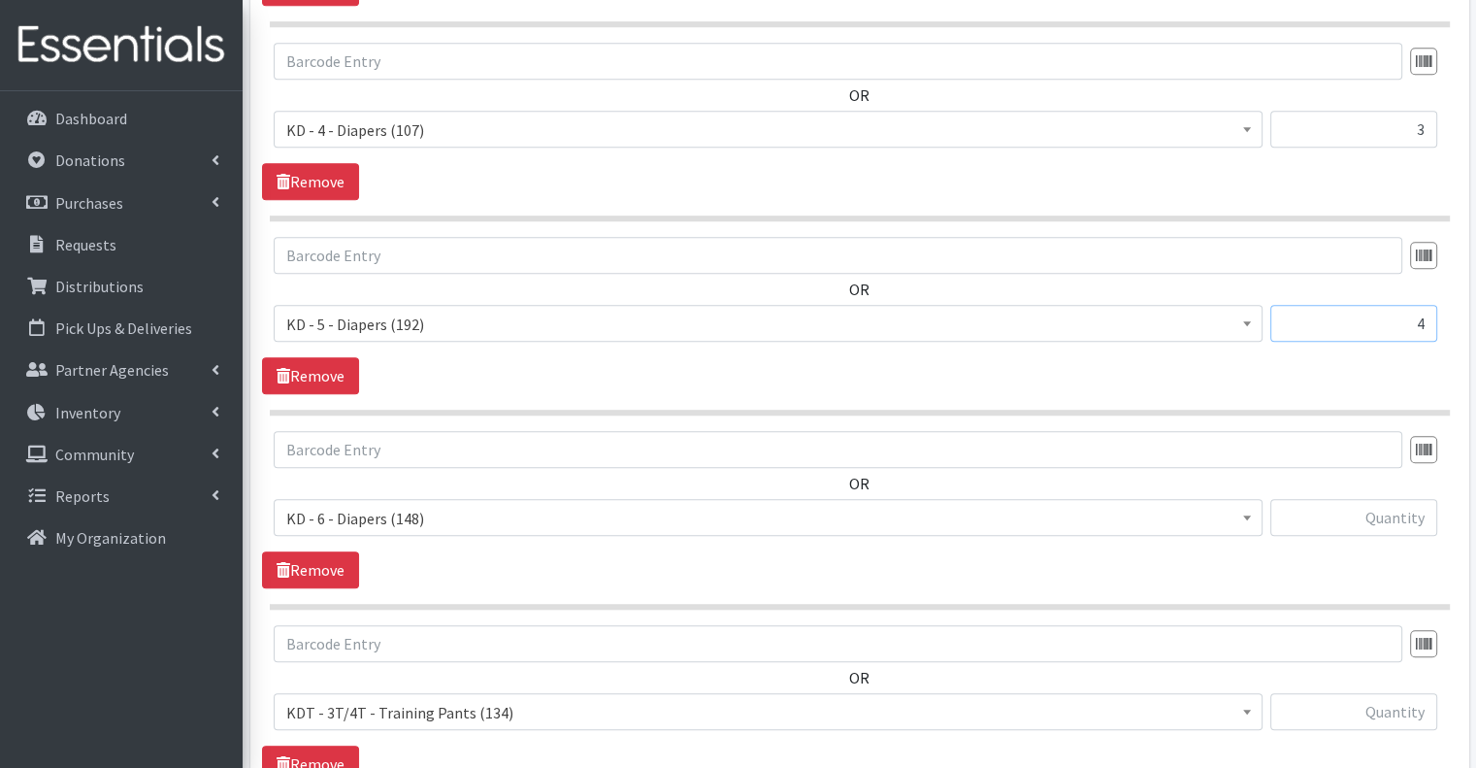
scroll to position [1617, 0]
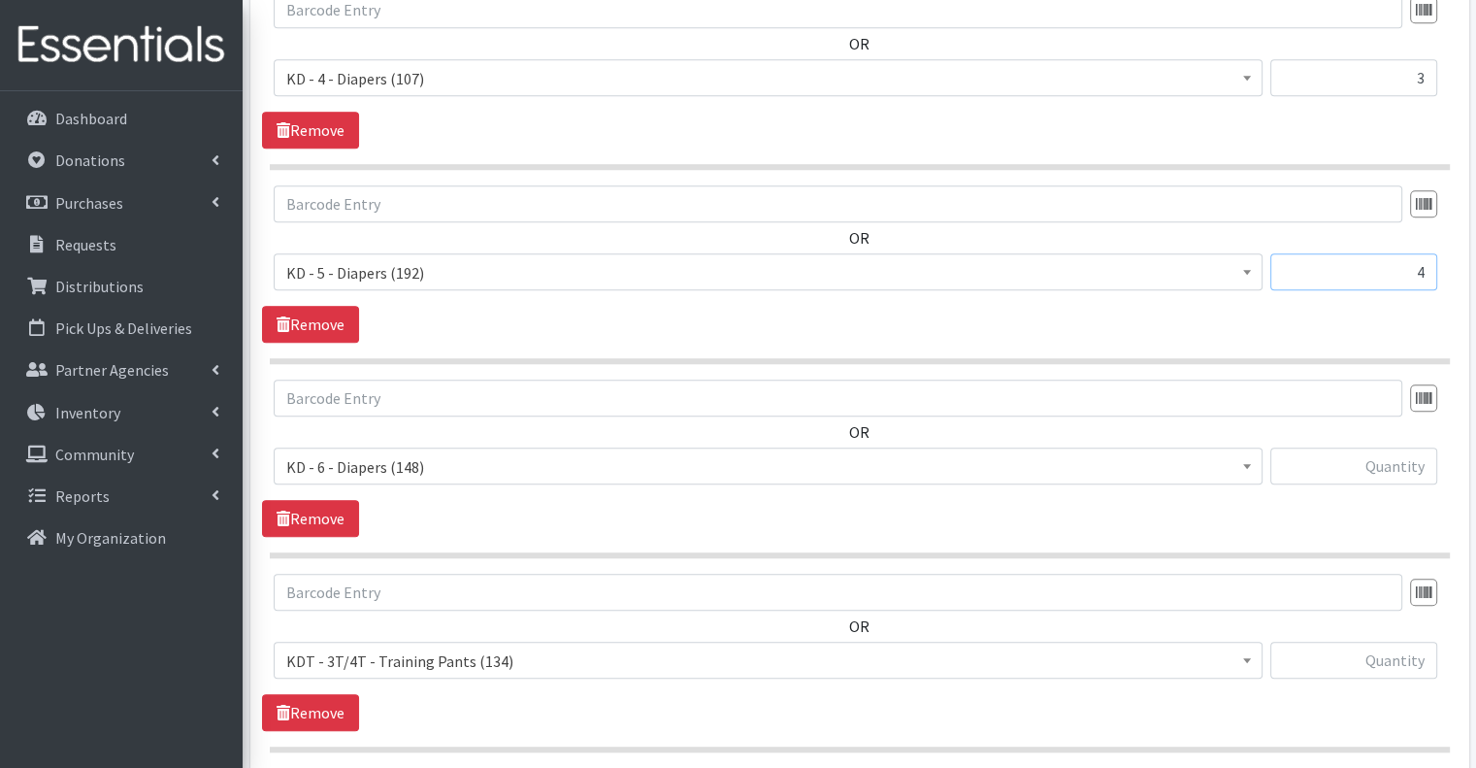
type input "4"
click at [1385, 447] on input "text" at bounding box center [1353, 465] width 167 height 37
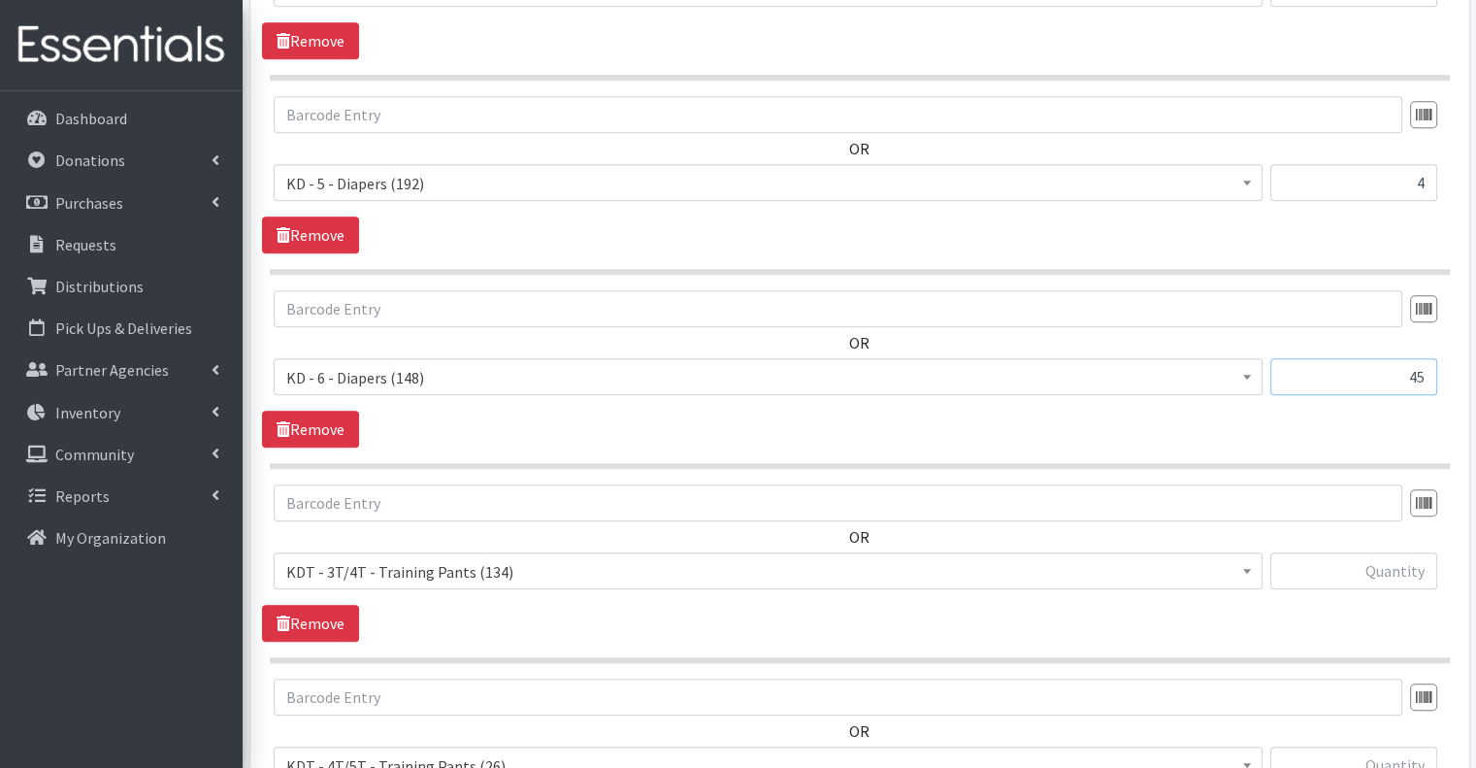
scroll to position [1811, 0]
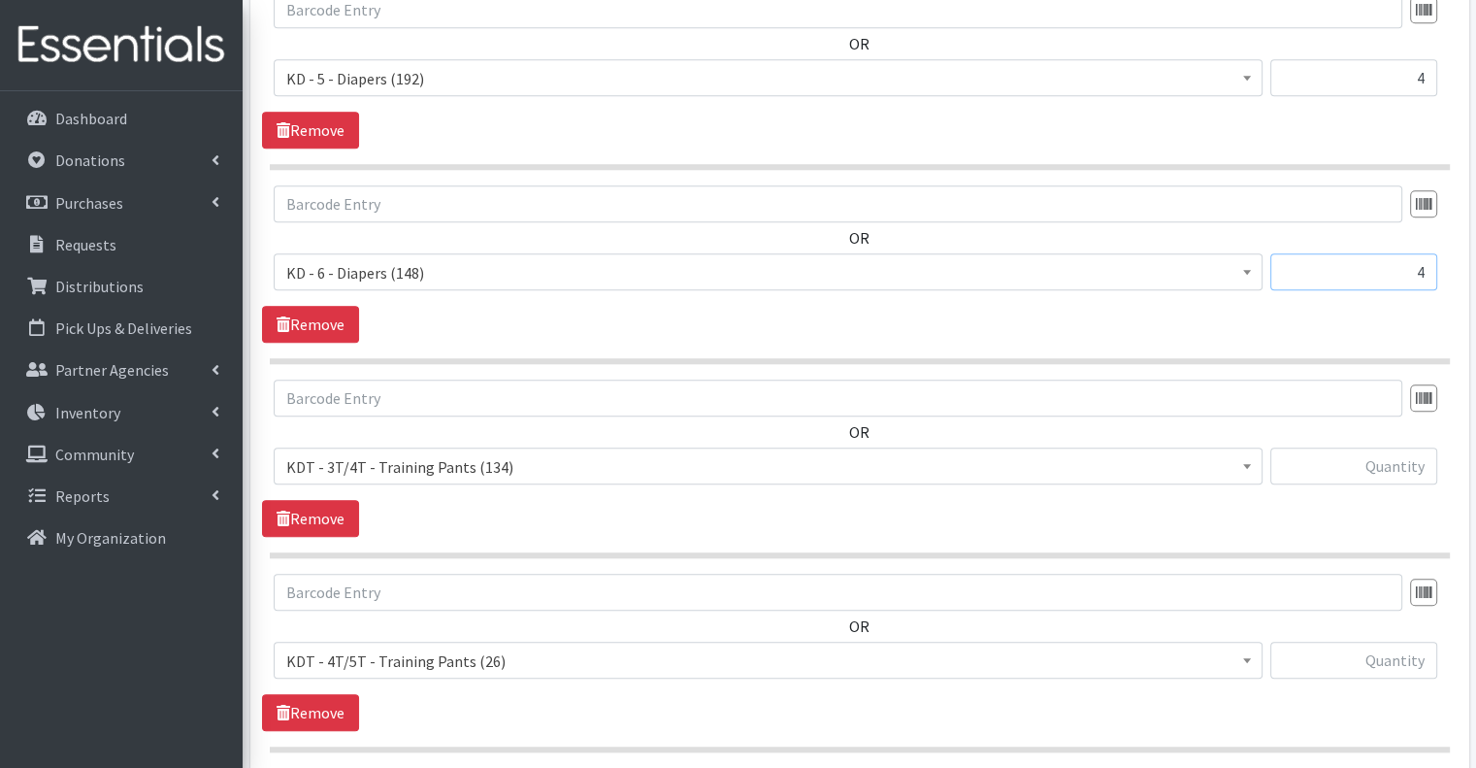
type input "4"
click at [1363, 447] on input "text" at bounding box center [1353, 465] width 167 height 37
type input "3"
click at [1379, 447] on input "text" at bounding box center [1353, 465] width 167 height 37
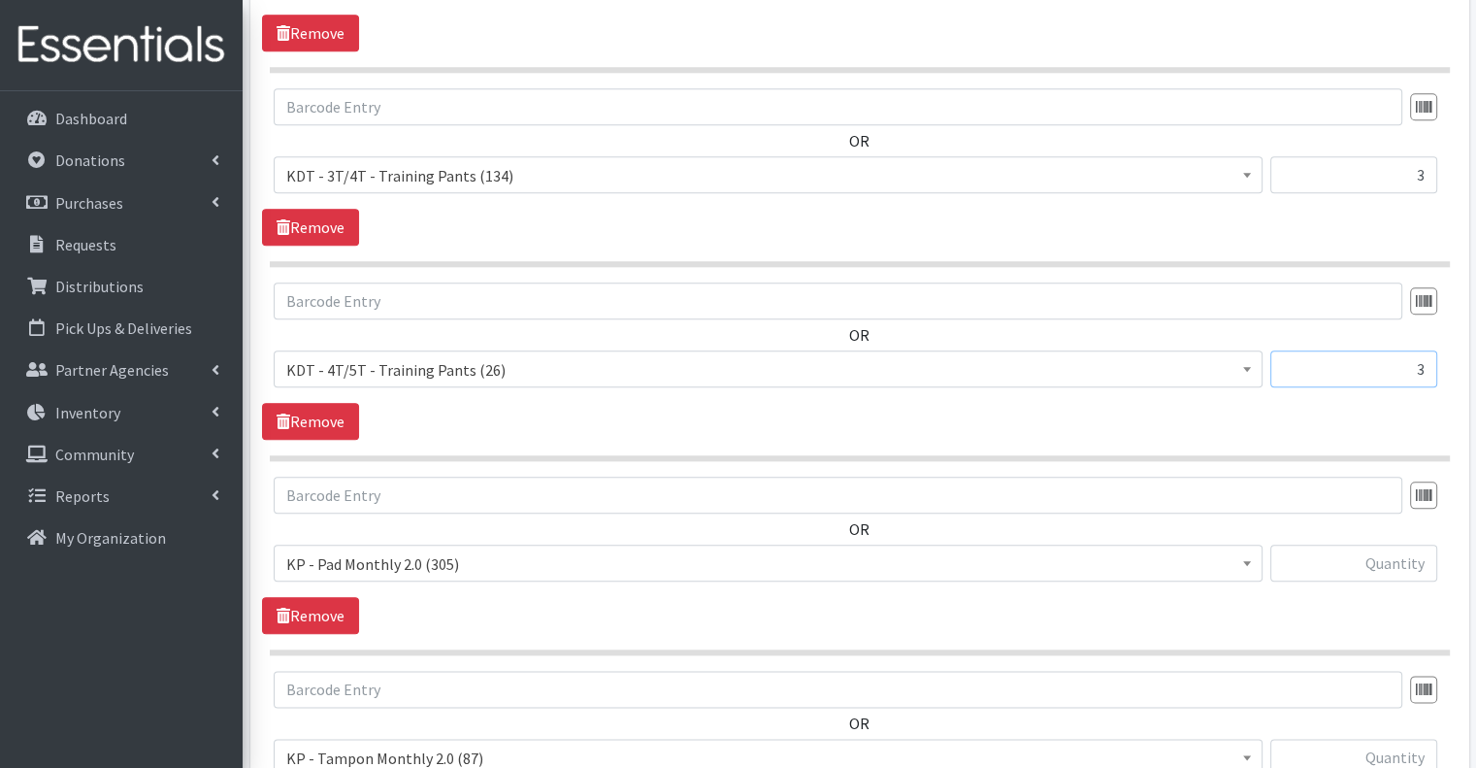
scroll to position [2199, 0]
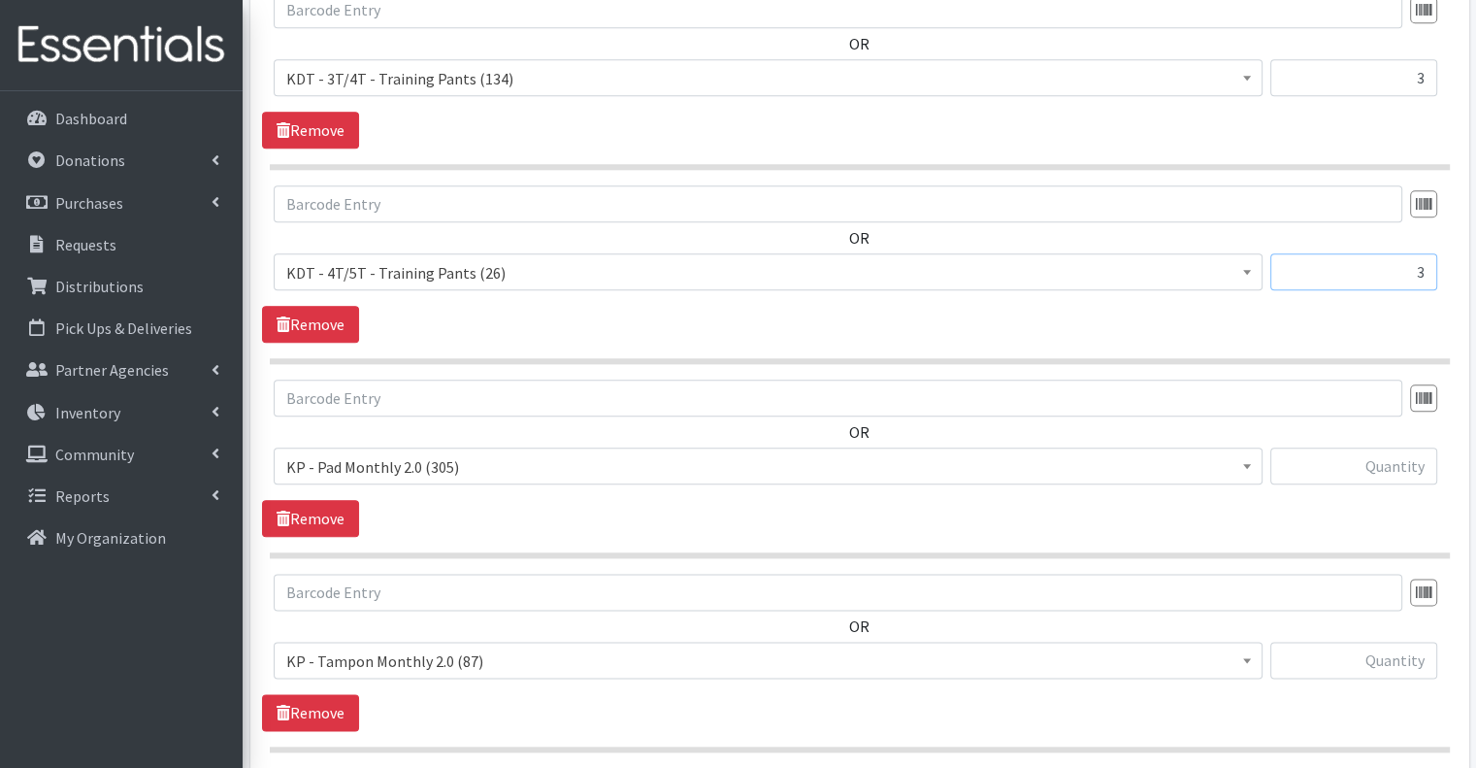
type input "3"
click at [1370, 447] on div at bounding box center [1353, 473] width 167 height 52
click at [1369, 447] on input "text" at bounding box center [1353, 465] width 167 height 37
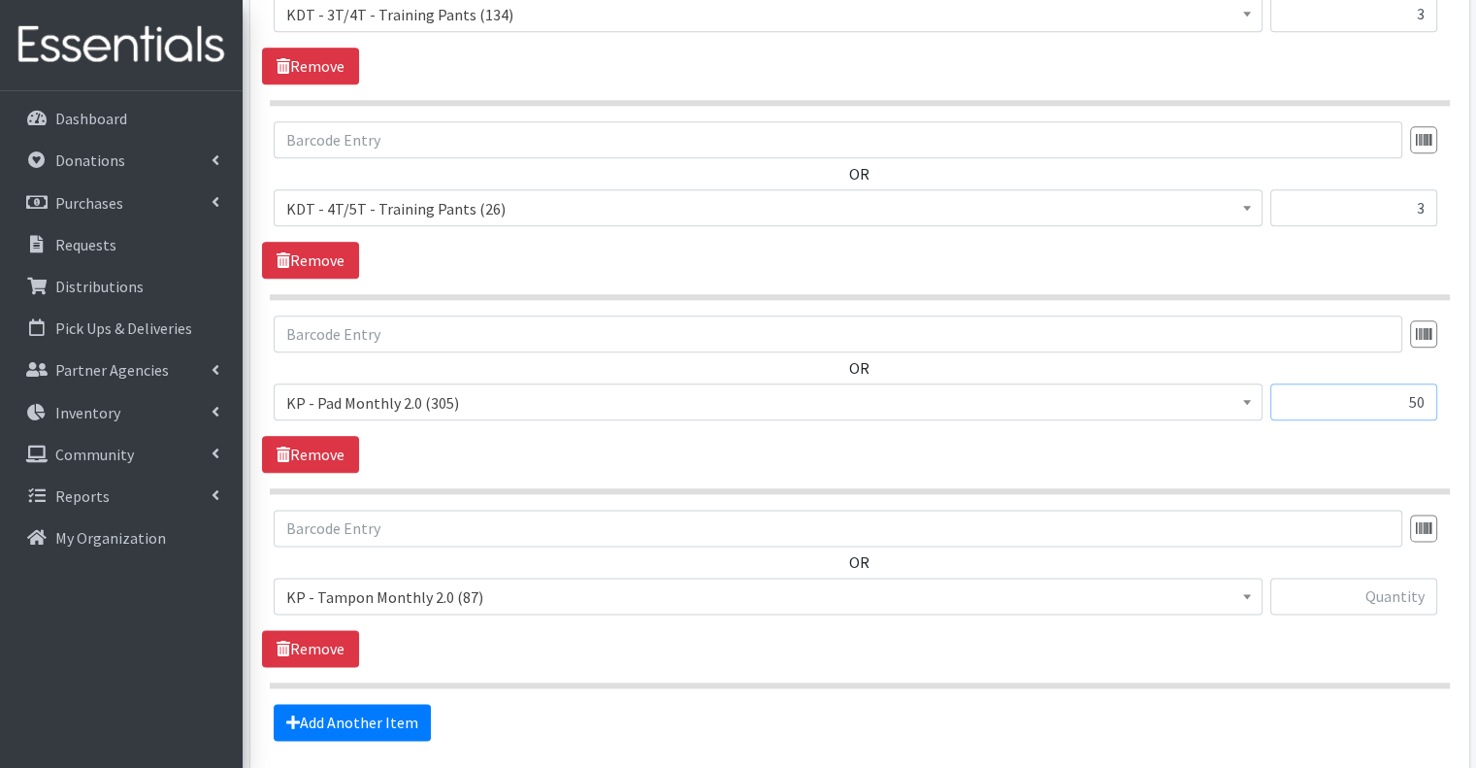
scroll to position [2393, 0]
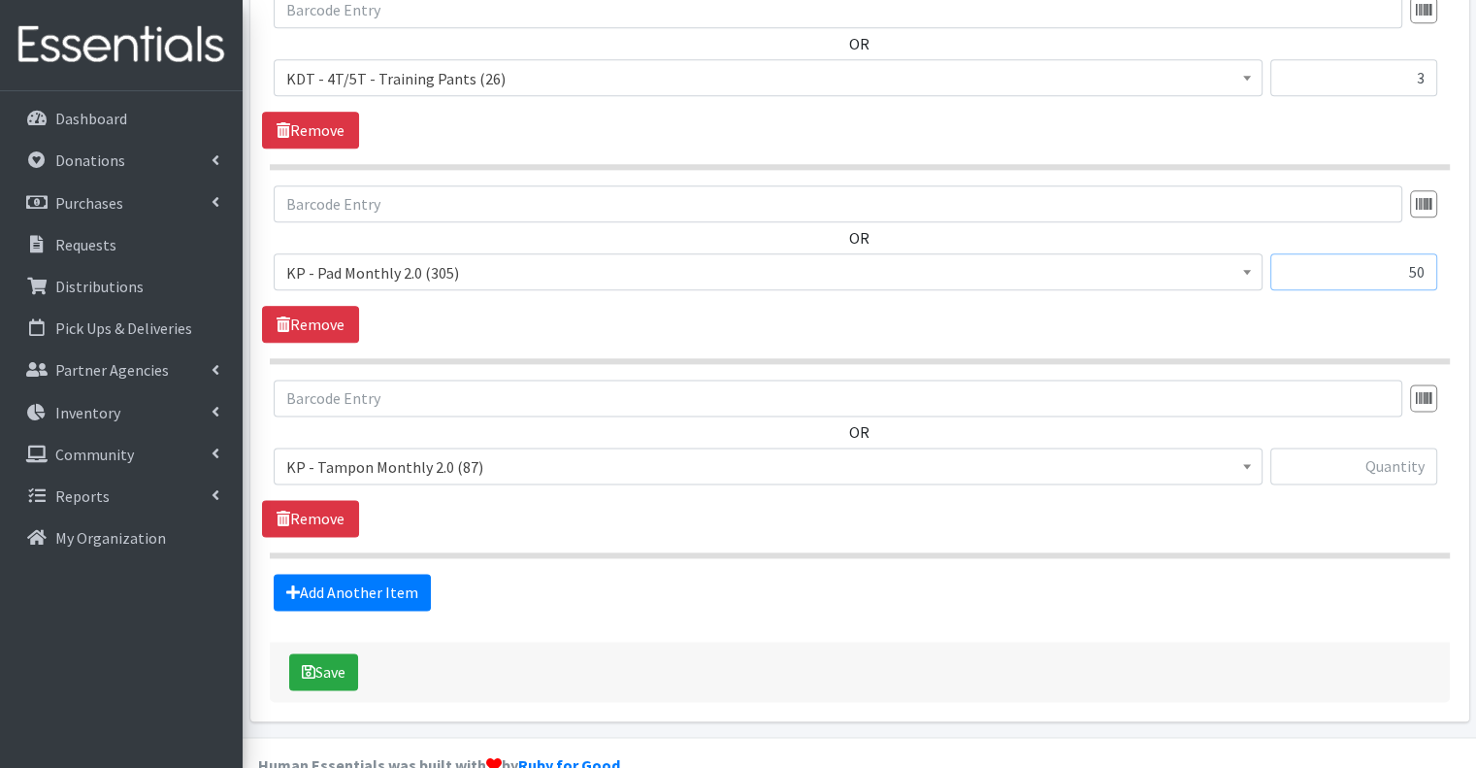
type input "50"
click at [1363, 447] on input "text" at bounding box center [1353, 465] width 167 height 37
type input "25"
click at [427, 573] on link "Add Another Item" at bounding box center [352, 591] width 157 height 37
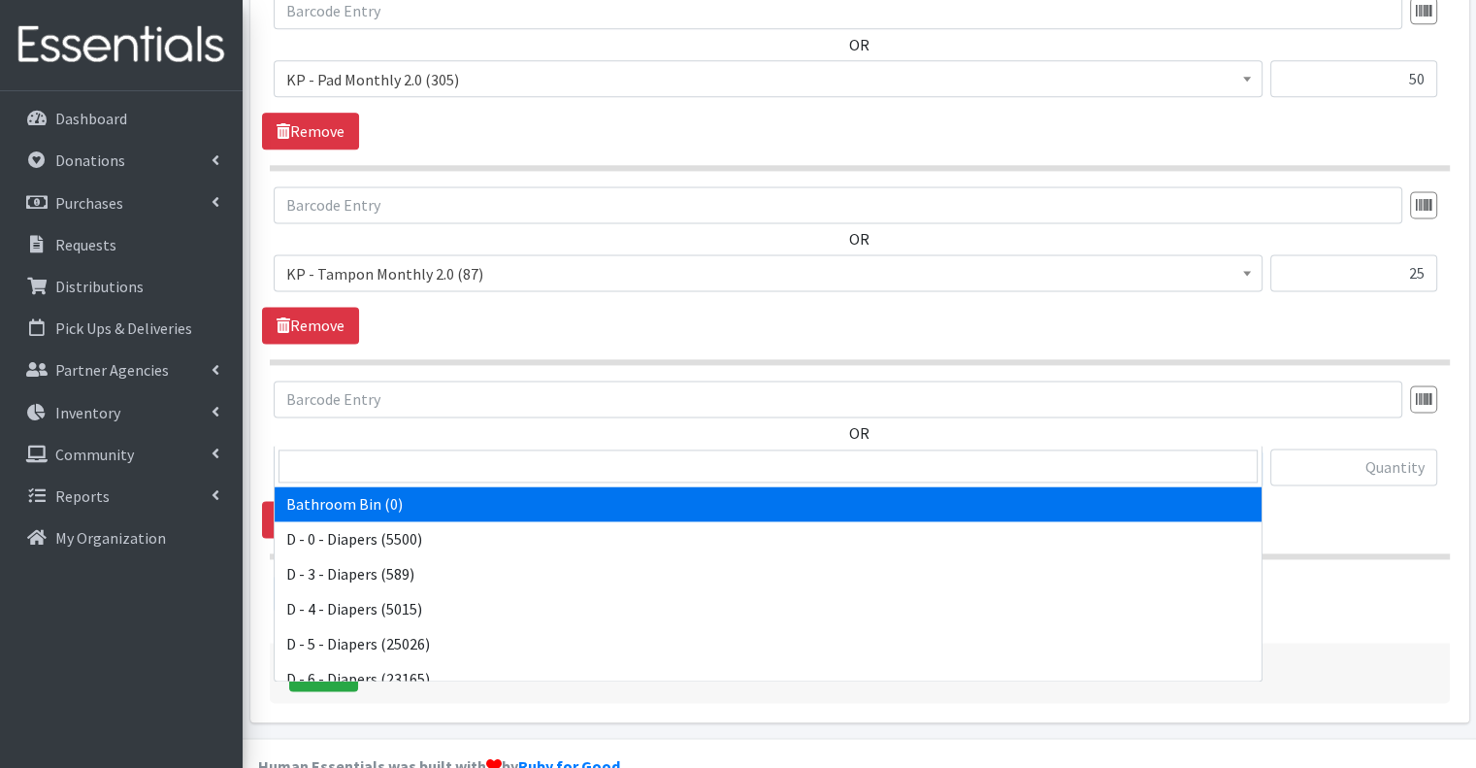
click at [524, 454] on span "Bathroom Bin (0)" at bounding box center [768, 467] width 964 height 27
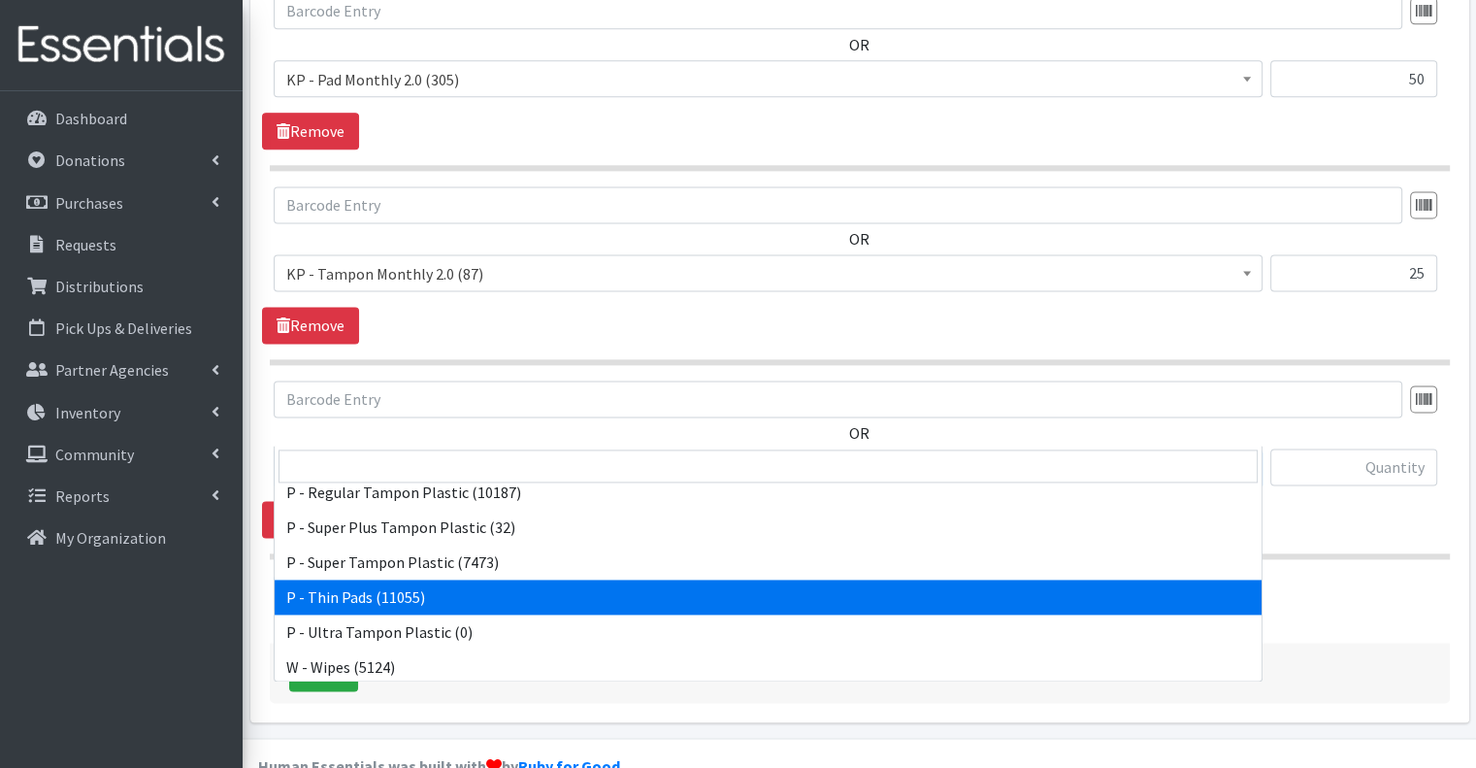
scroll to position [994, 0]
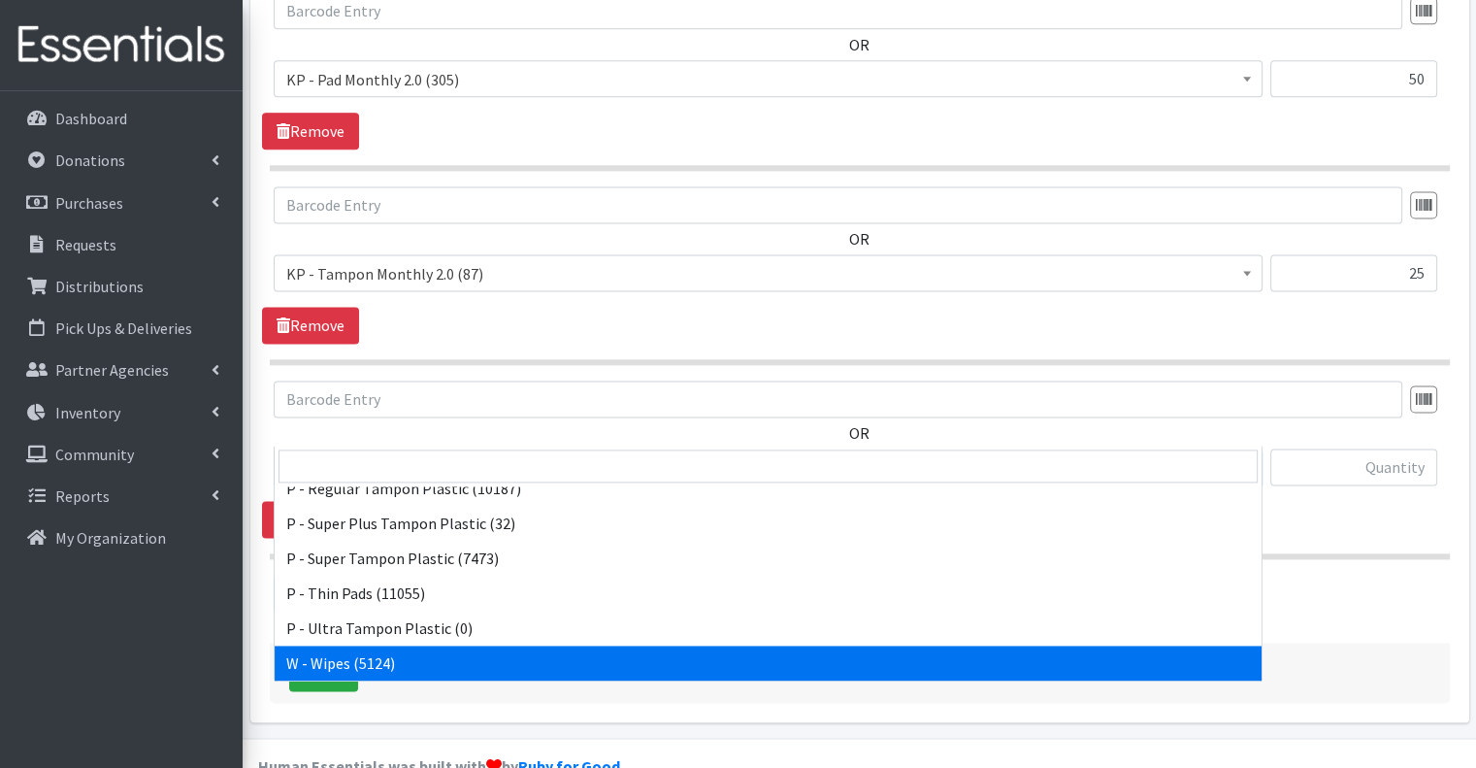
select select "15495"
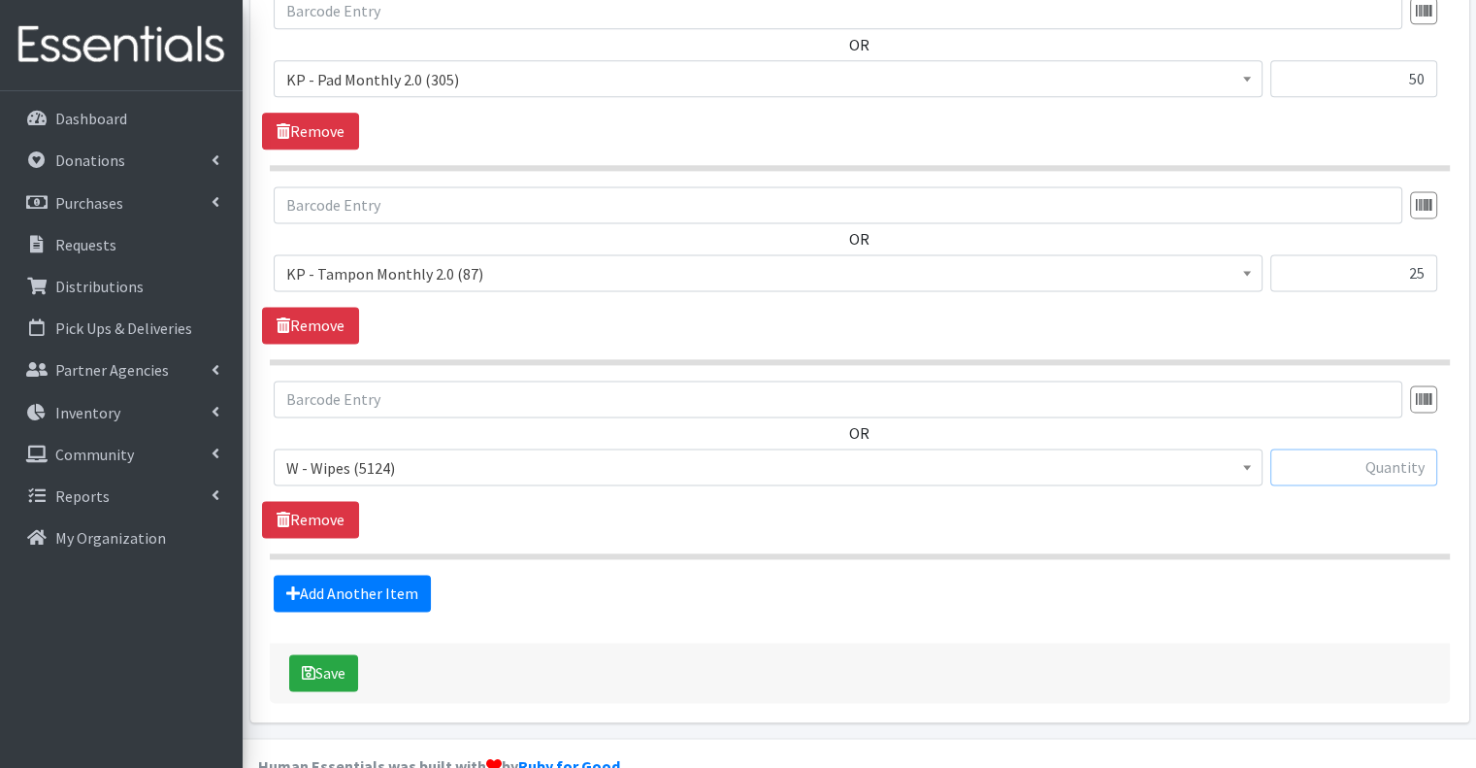
click at [1355, 448] on input "text" at bounding box center [1353, 466] width 167 height 37
type input "26"
drag, startPoint x: 1192, startPoint y: 521, endPoint x: 901, endPoint y: 542, distance: 291.9
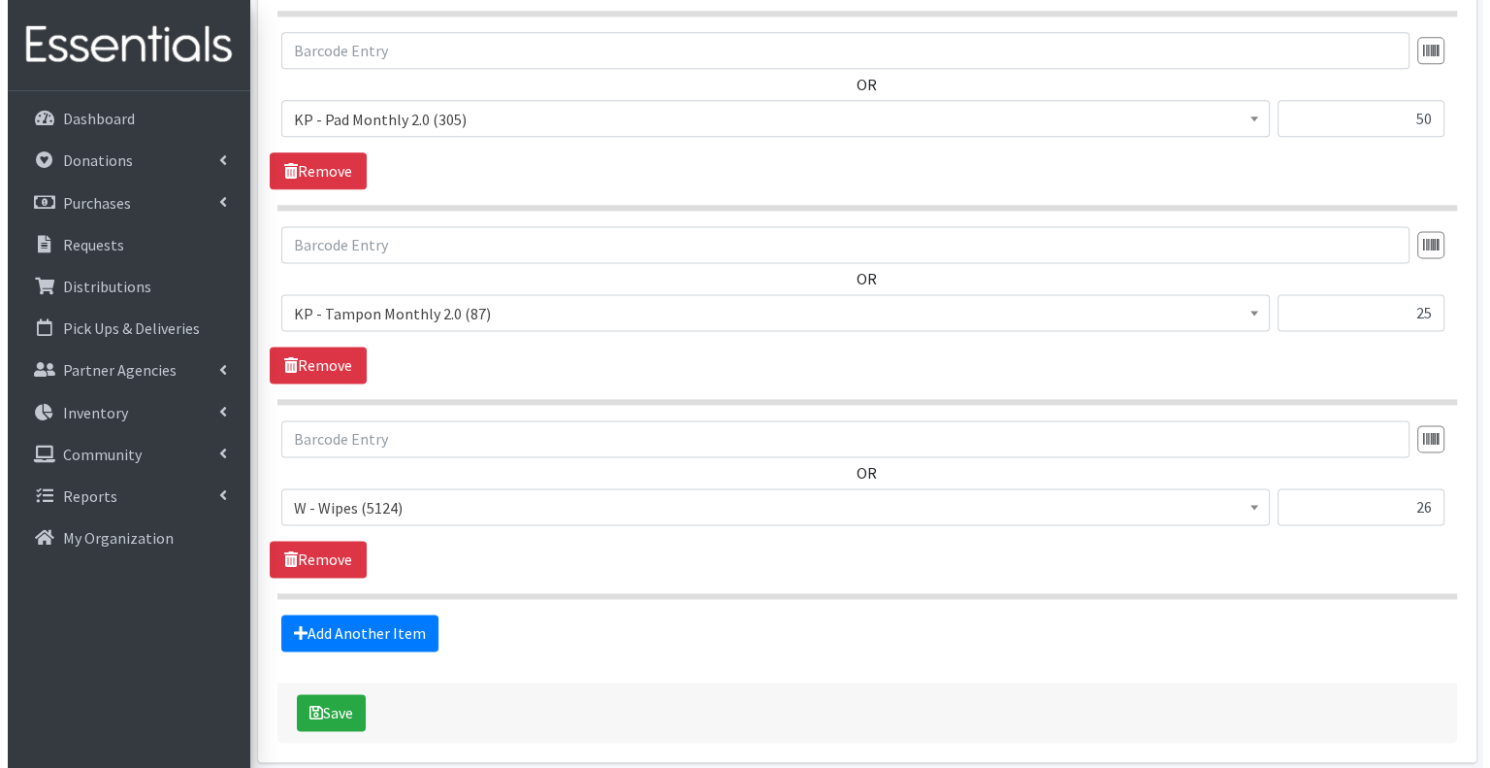
scroll to position [2586, 0]
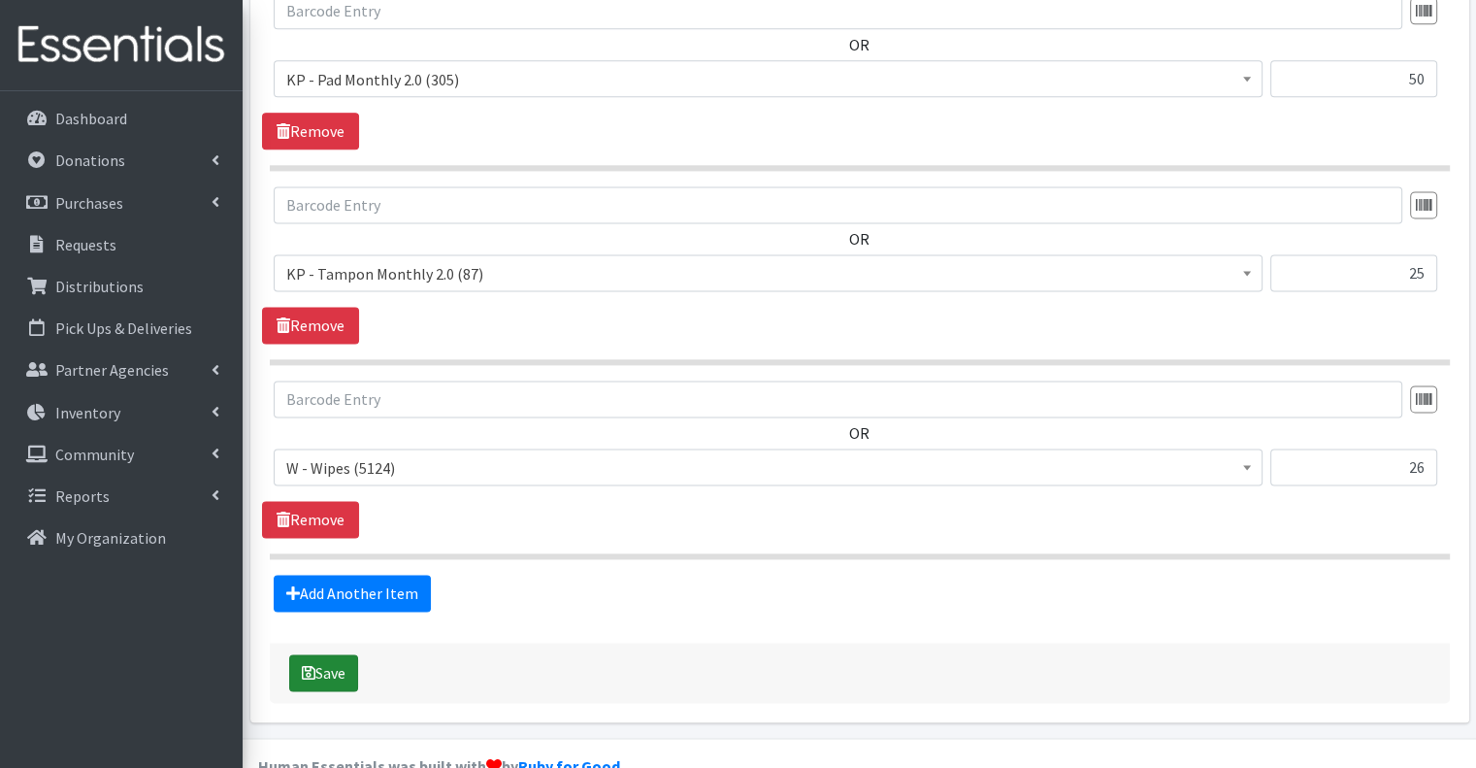
click at [325, 654] on button "Save" at bounding box center [323, 672] width 69 height 37
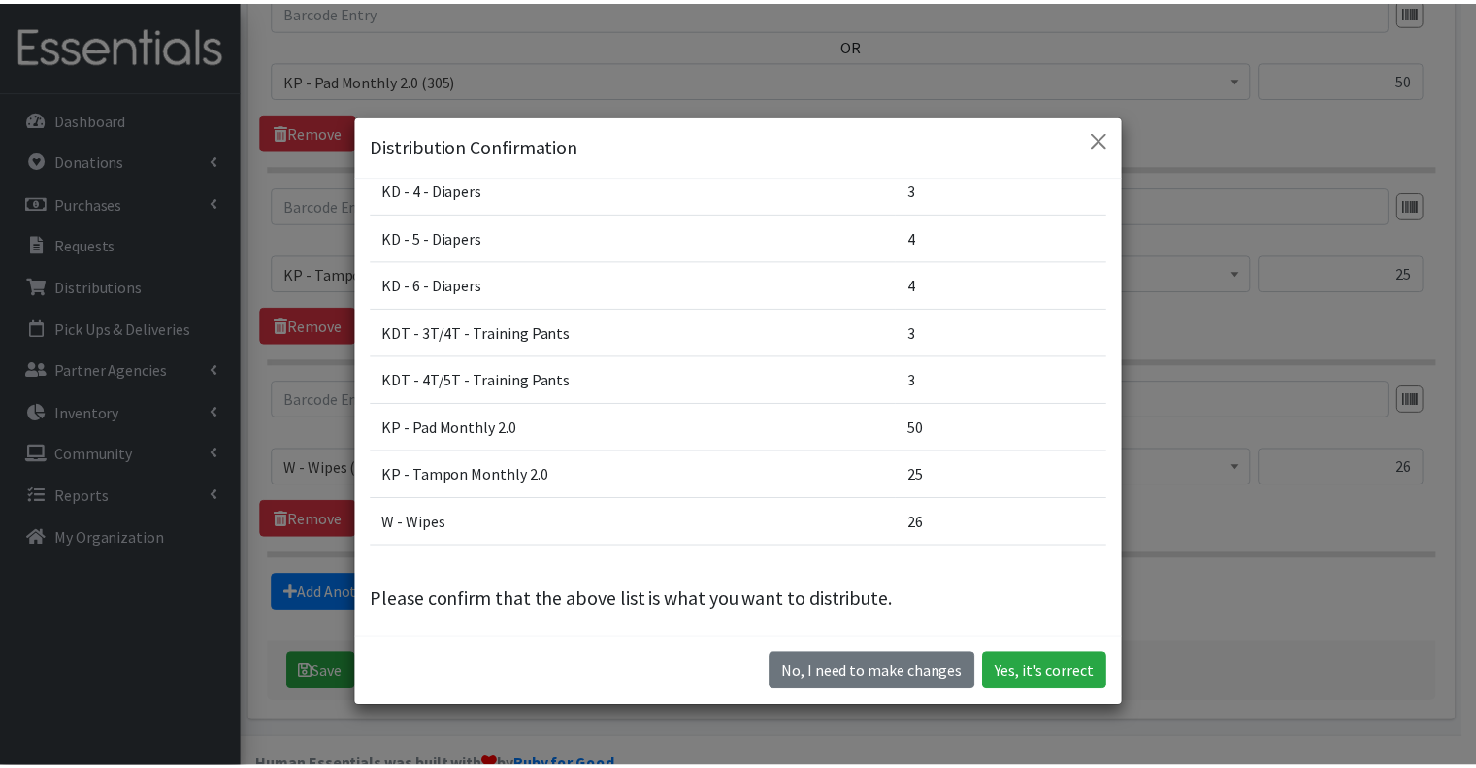
scroll to position [315, 0]
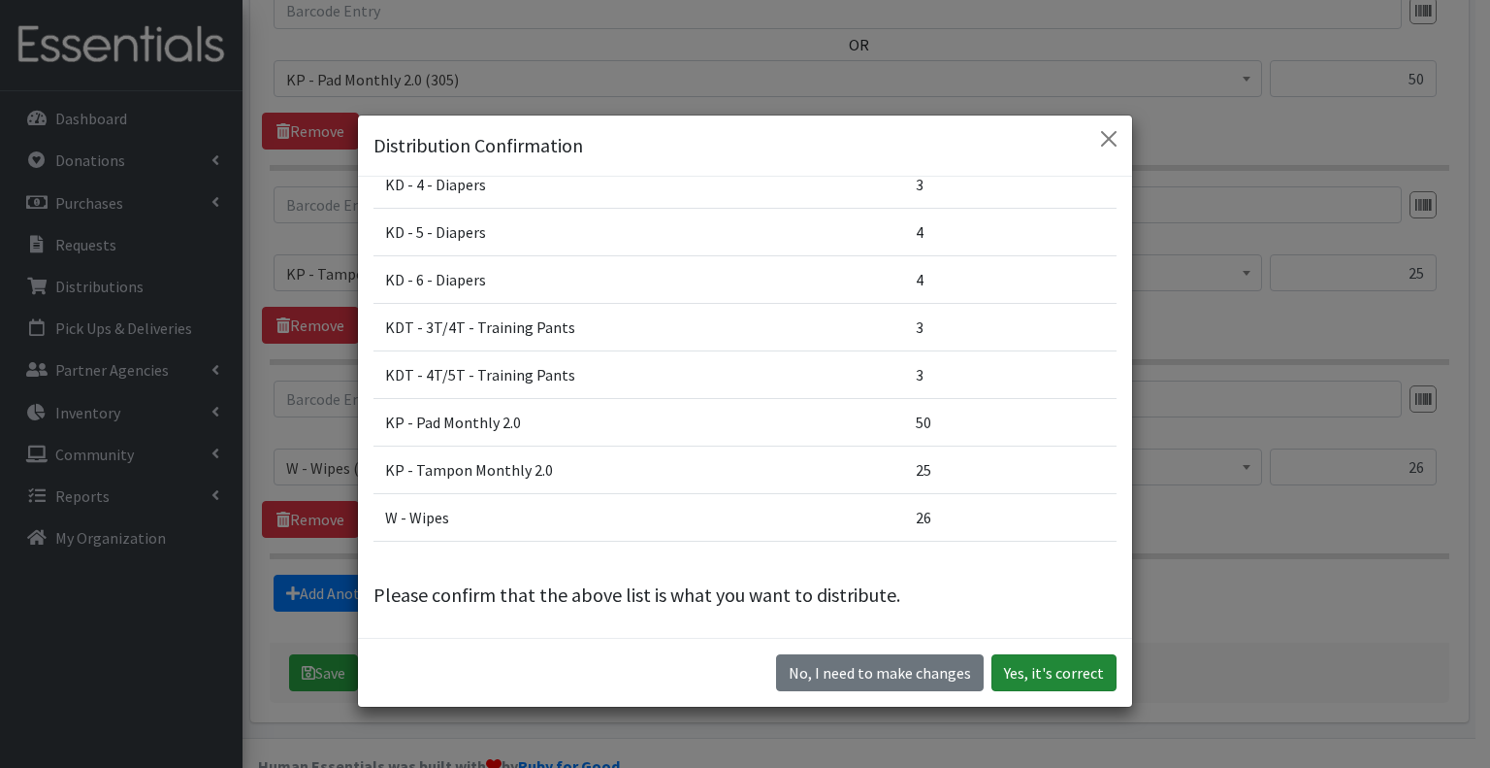
click at [1029, 670] on button "Yes, it's correct" at bounding box center [1054, 672] width 125 height 37
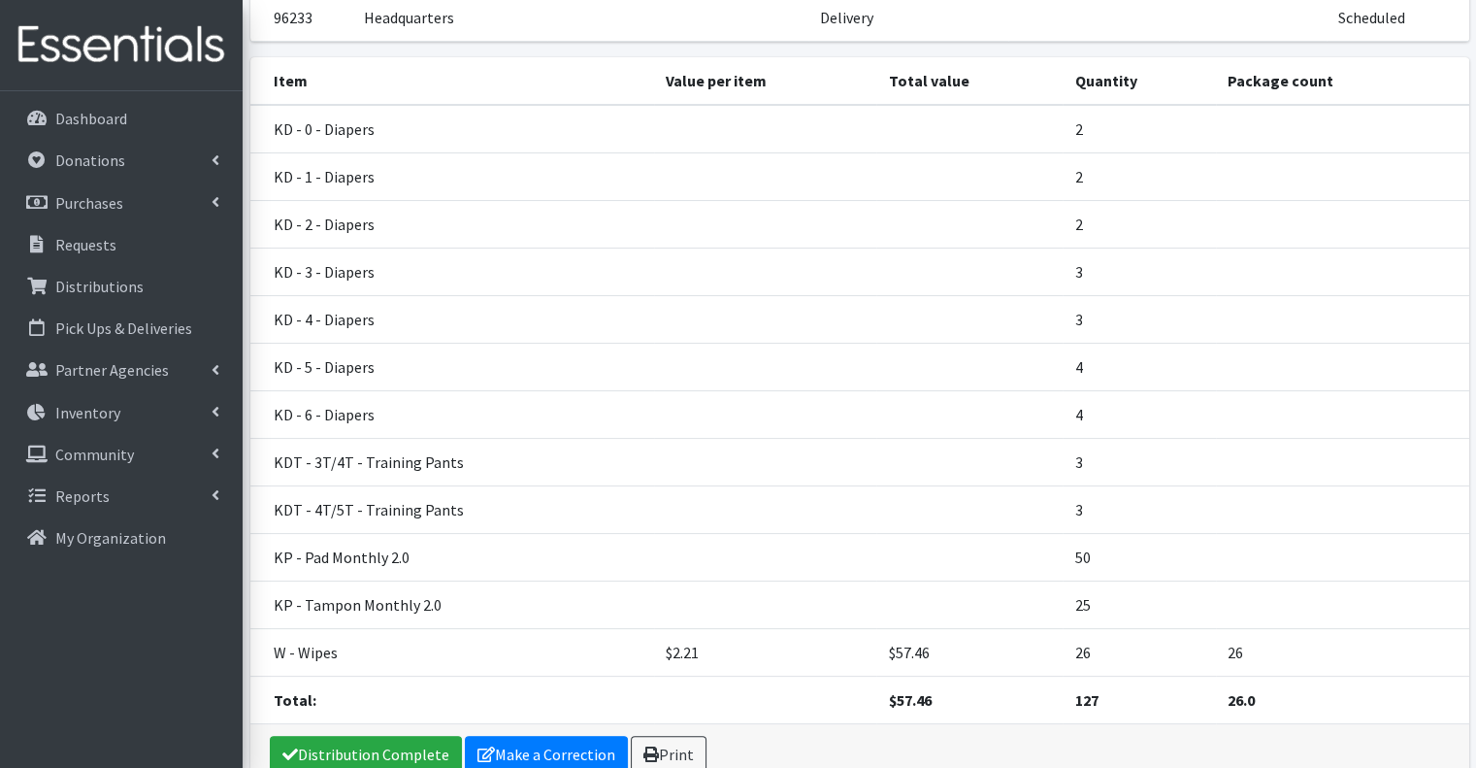
scroll to position [344, 0]
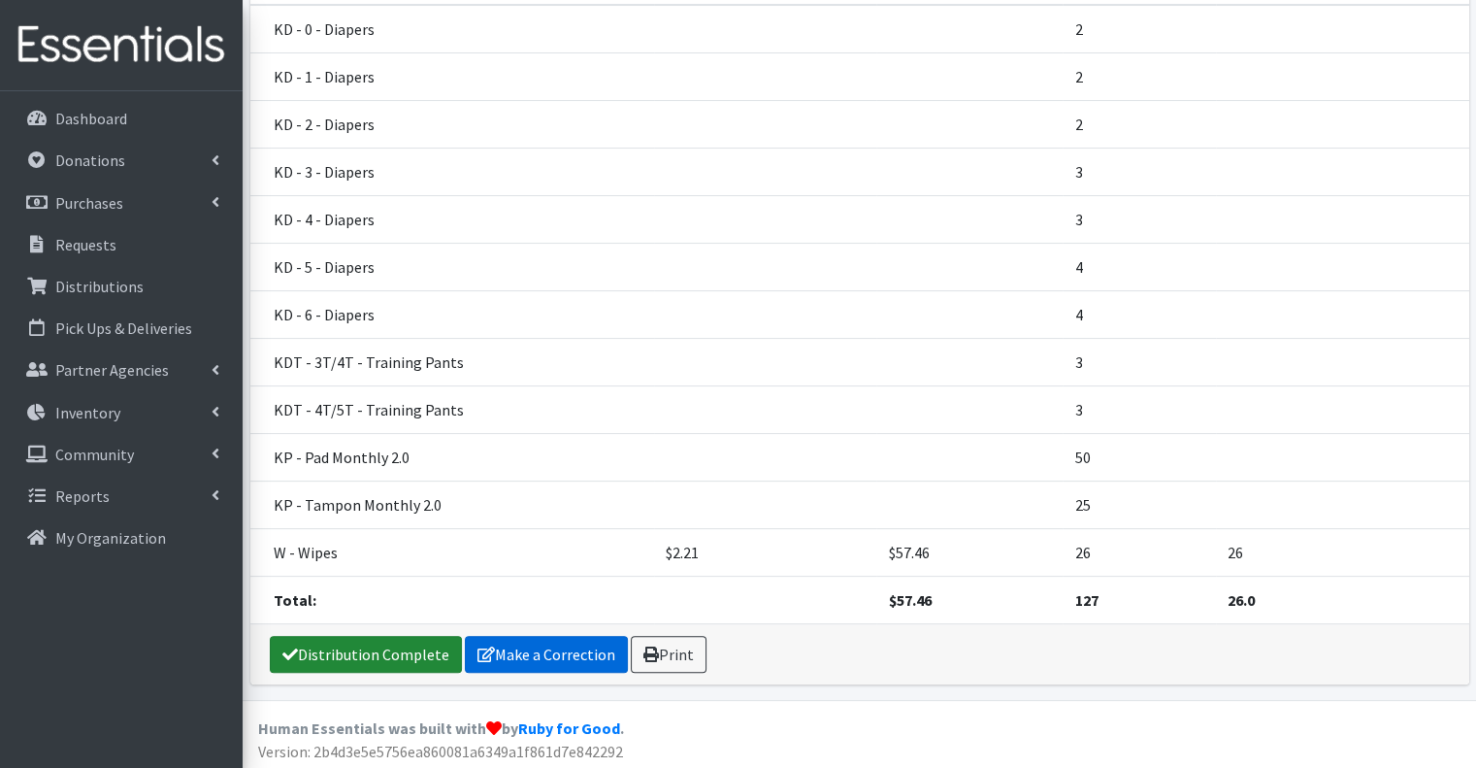
drag, startPoint x: 376, startPoint y: 653, endPoint x: 390, endPoint y: 635, distance: 22.9
click at [376, 653] on link "Distribution Complete" at bounding box center [366, 654] width 192 height 37
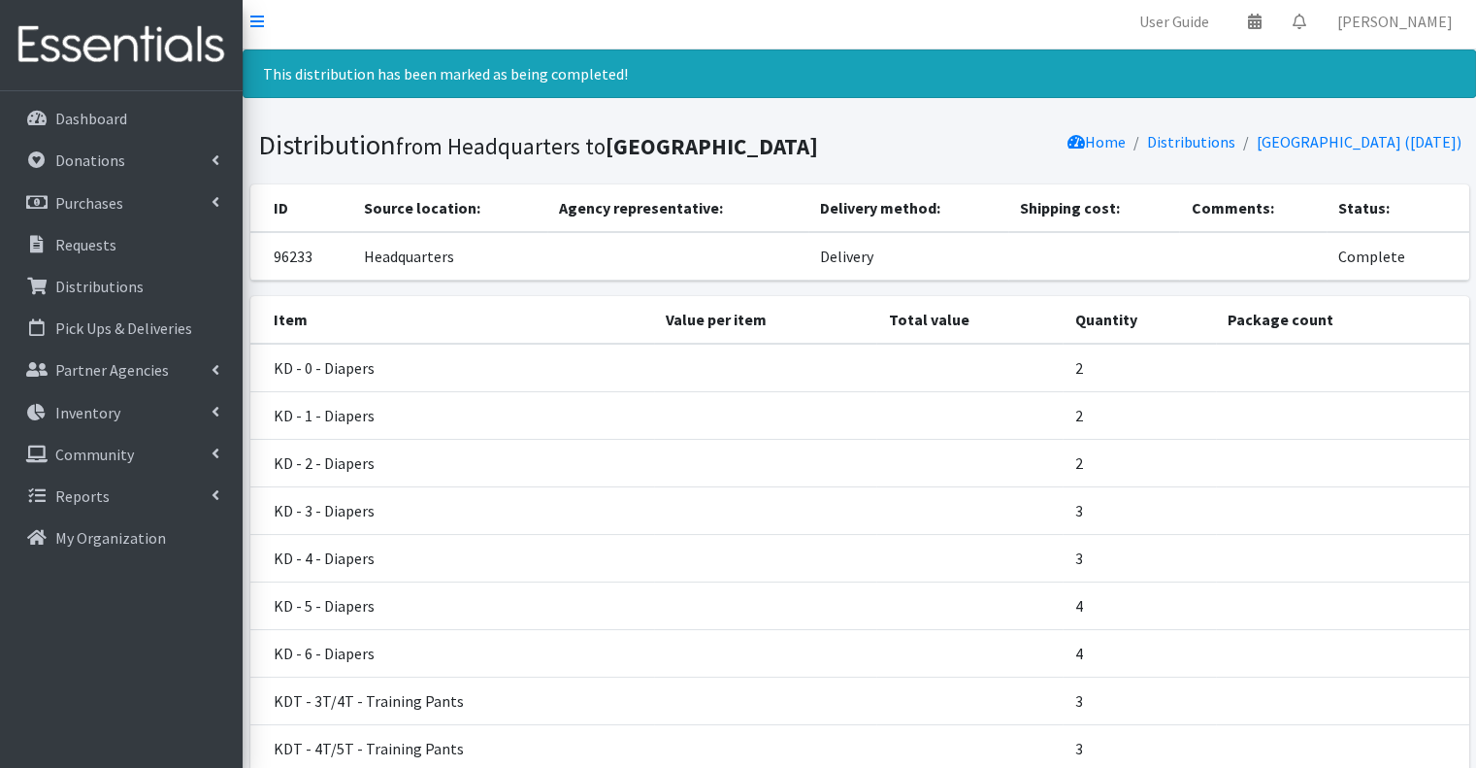
scroll to position [0, 0]
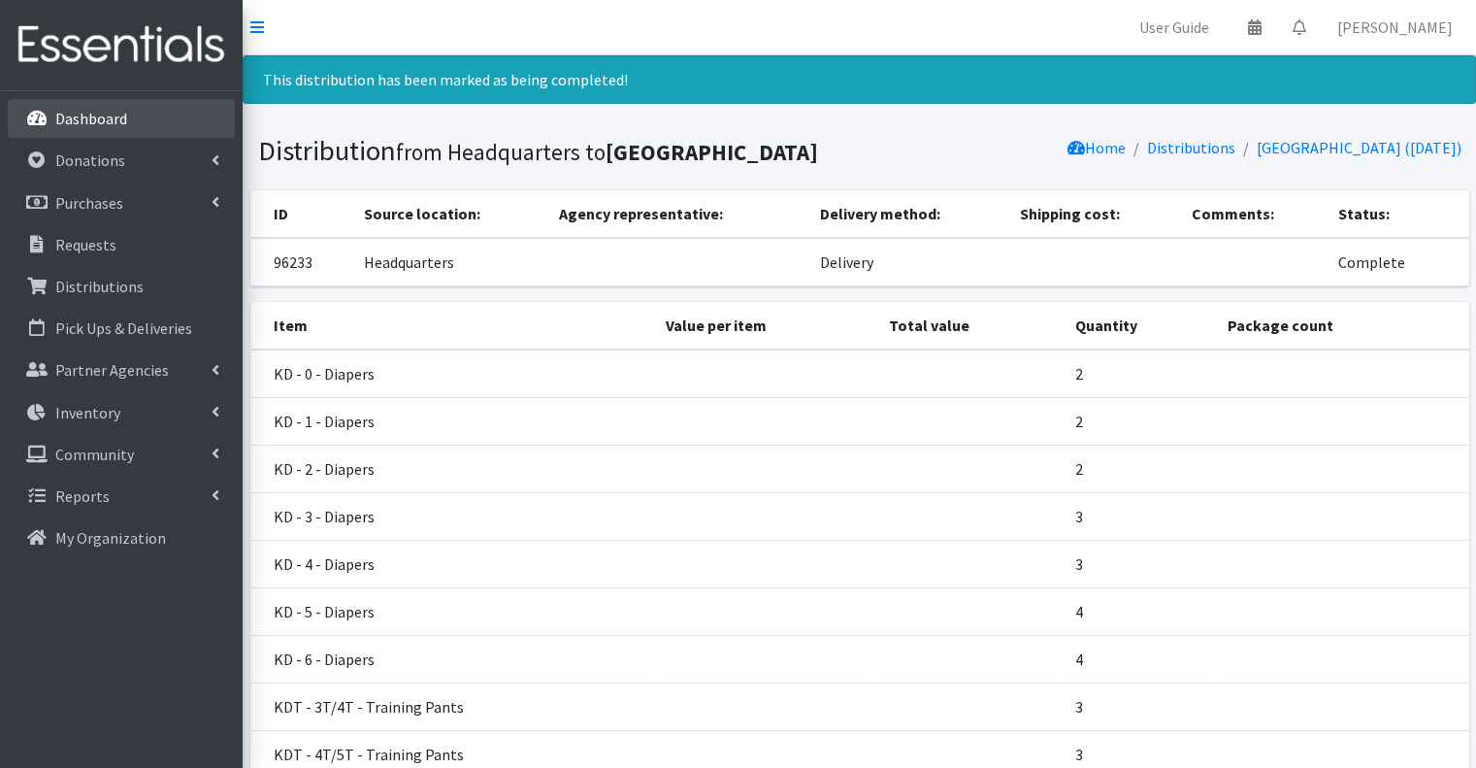
click at [173, 126] on link "Dashboard" at bounding box center [121, 118] width 227 height 39
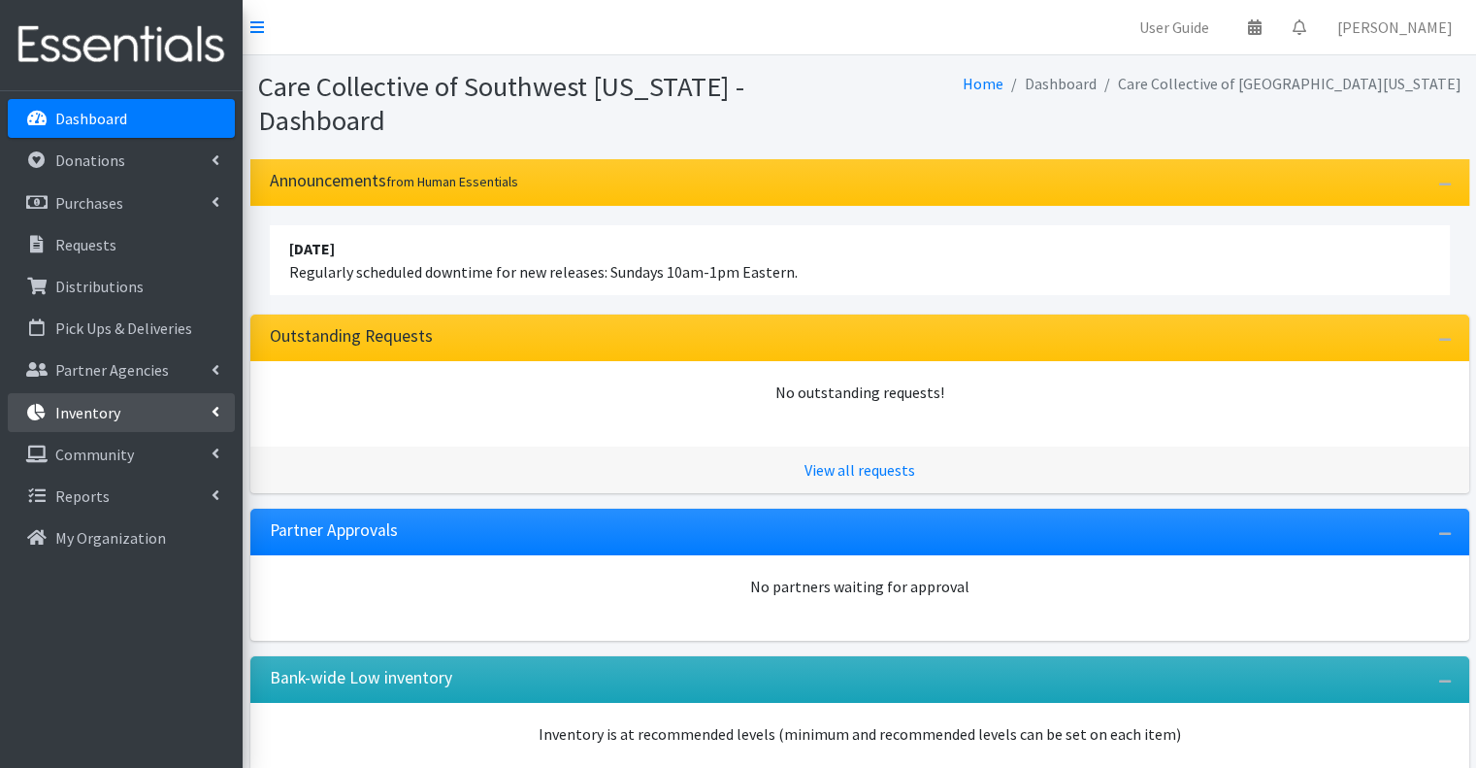
click at [139, 422] on link "Inventory" at bounding box center [121, 412] width 227 height 39
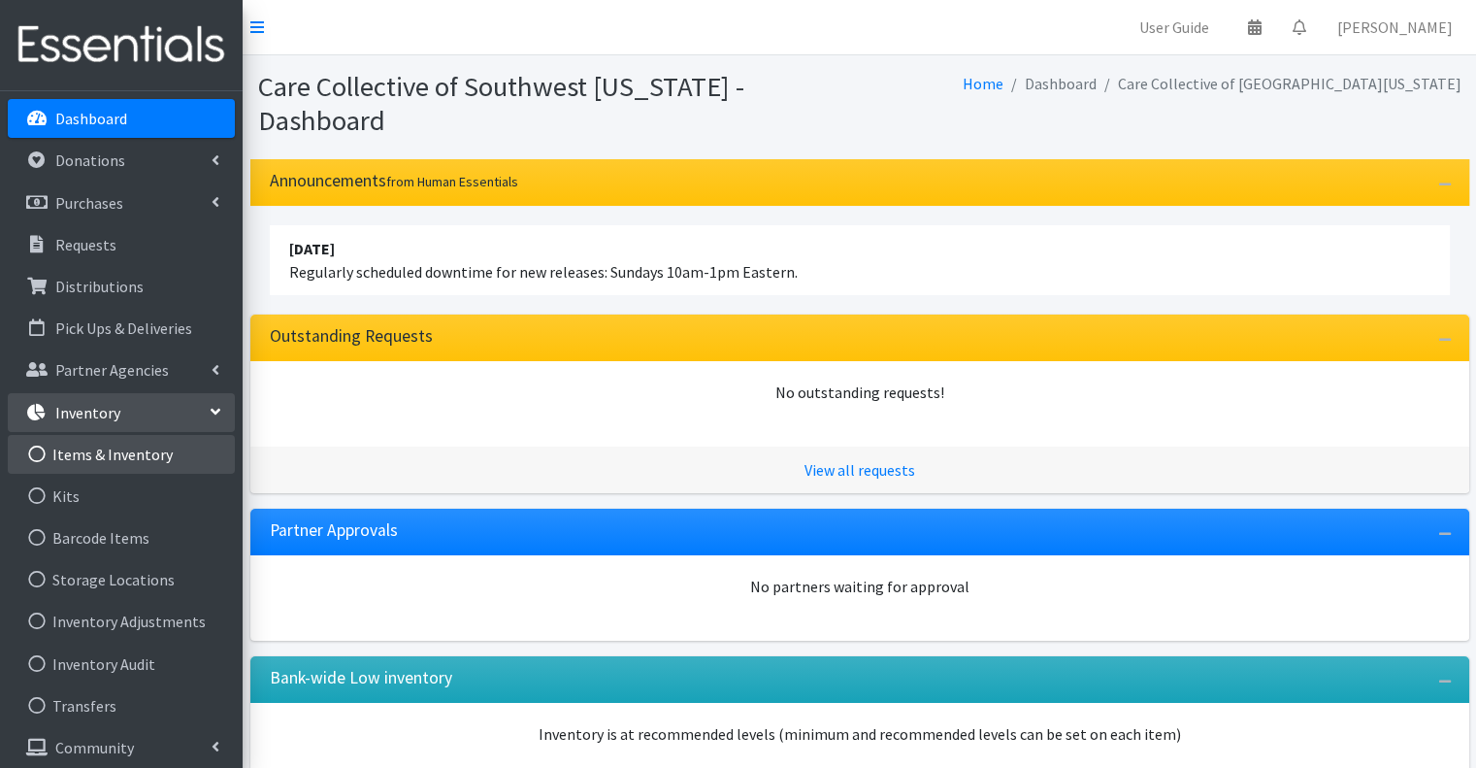
click at [174, 451] on link "Items & Inventory" at bounding box center [121, 454] width 227 height 39
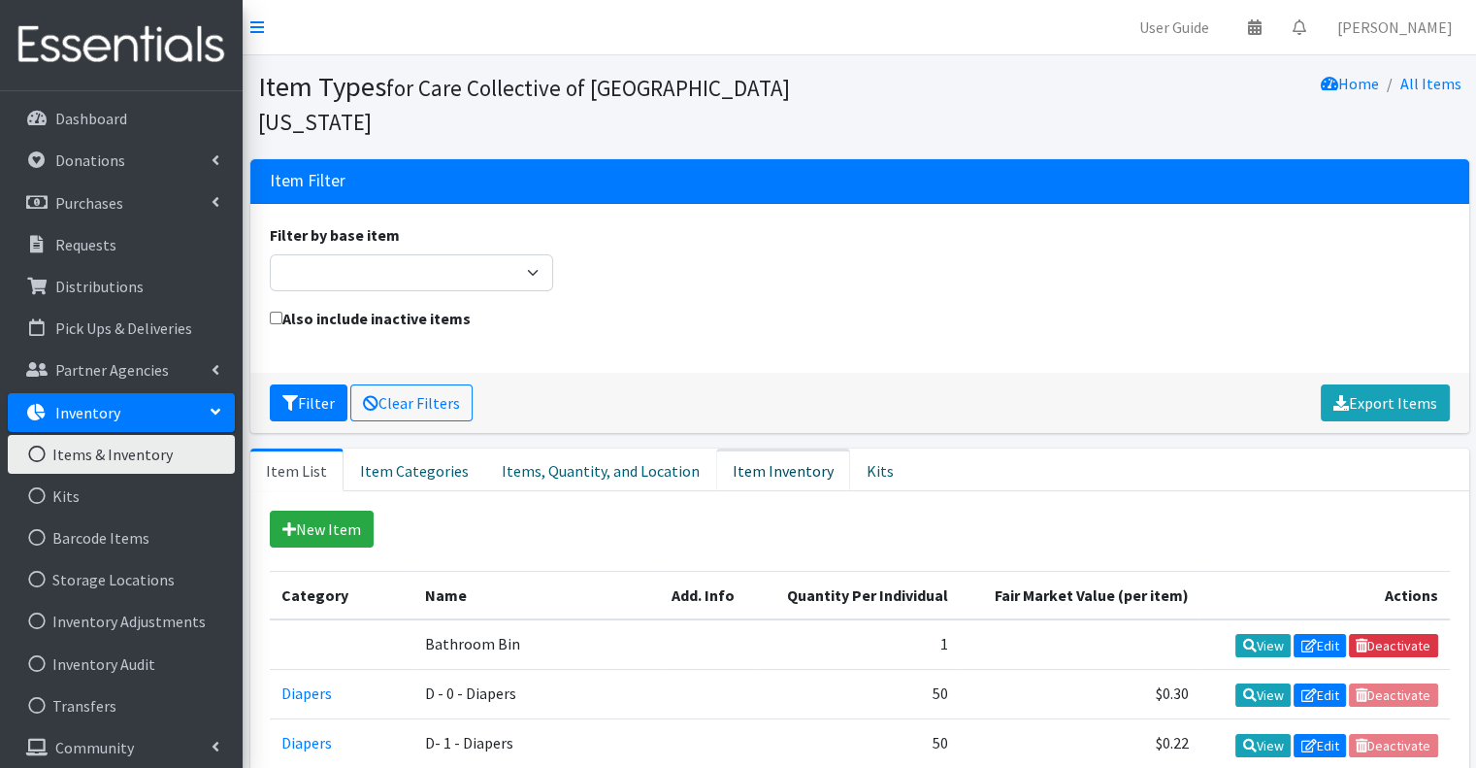
click at [767, 448] on link "Item Inventory" at bounding box center [783, 469] width 134 height 43
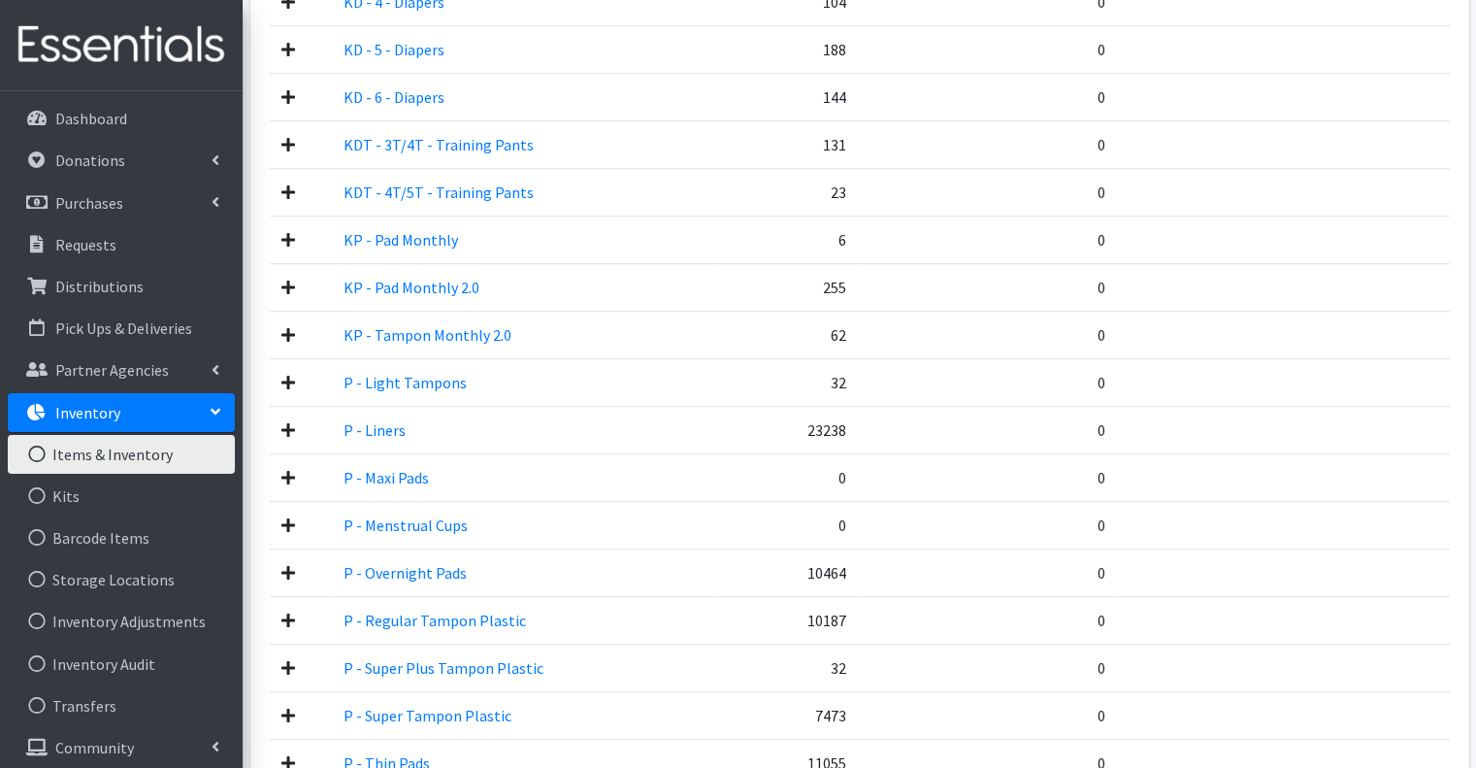
scroll to position [1258, 0]
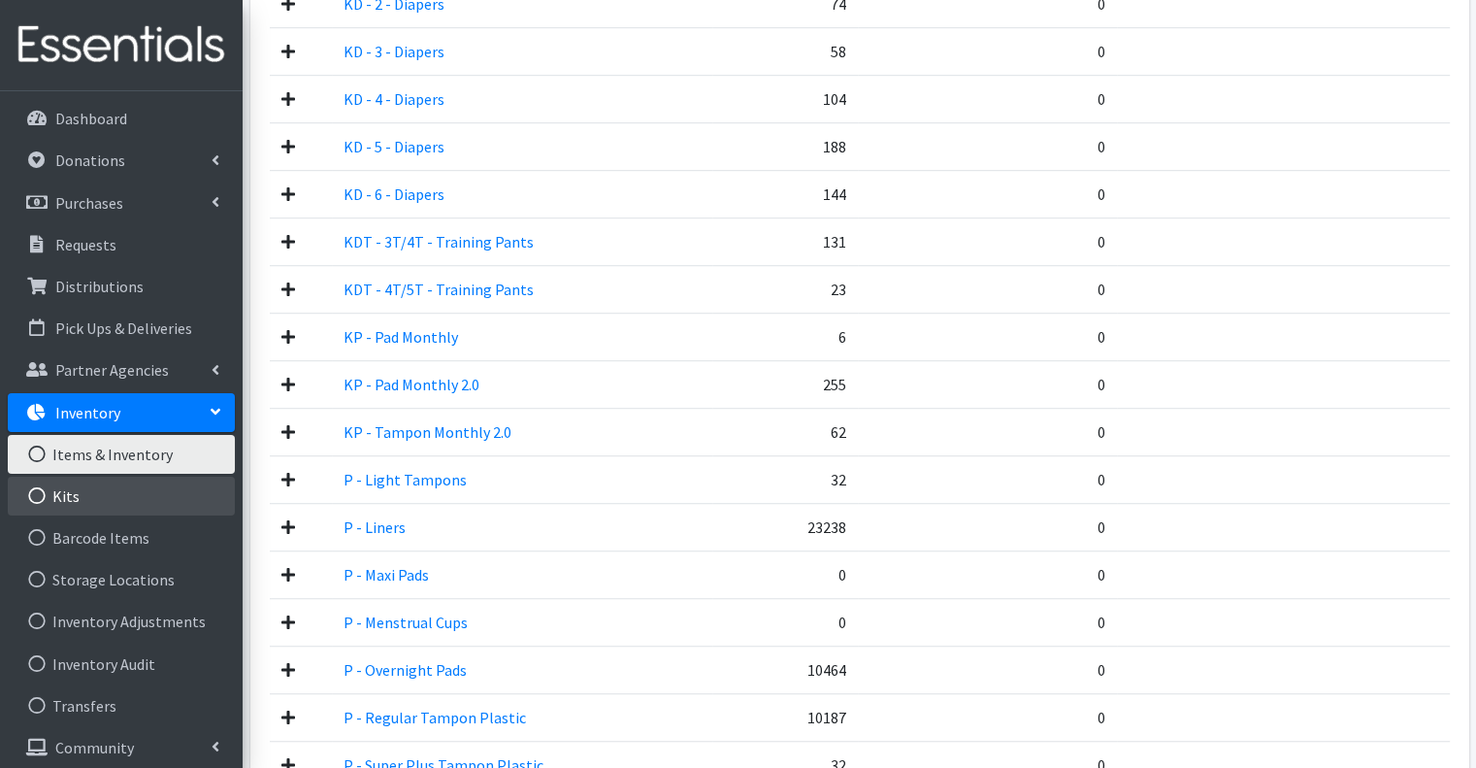
click at [87, 497] on link "Kits" at bounding box center [121, 495] width 227 height 39
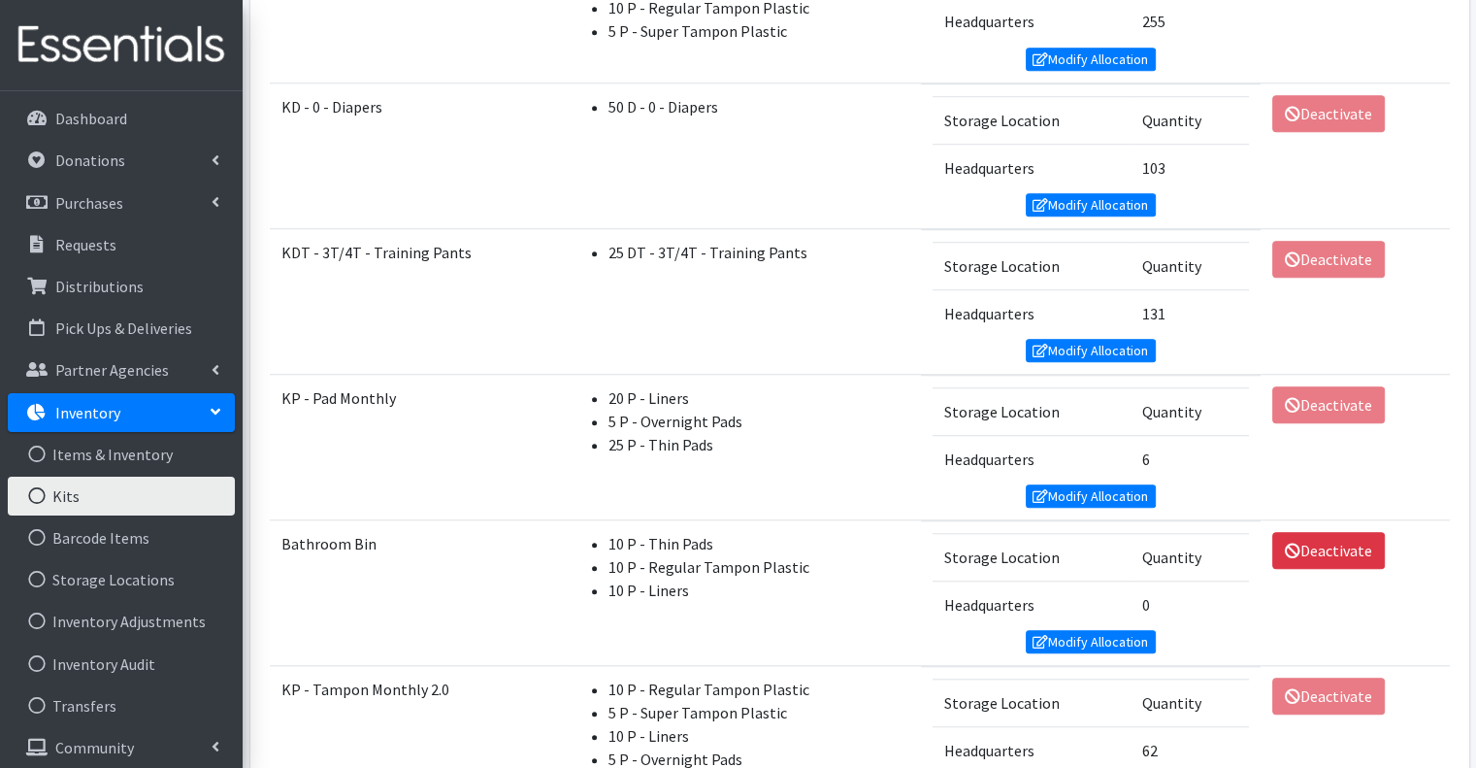
scroll to position [1552, 0]
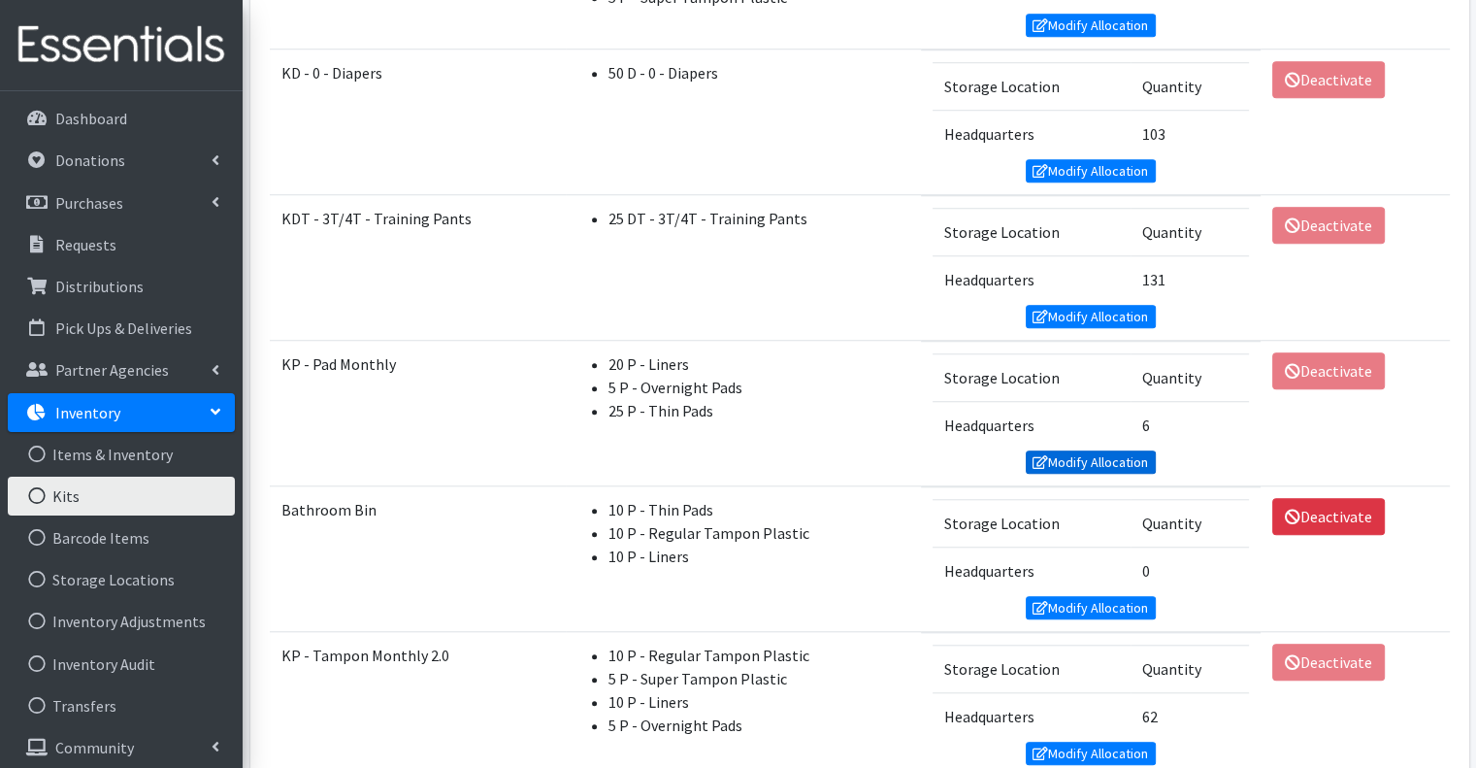
click at [1129, 450] on link "Modify Allocation" at bounding box center [1091, 461] width 130 height 23
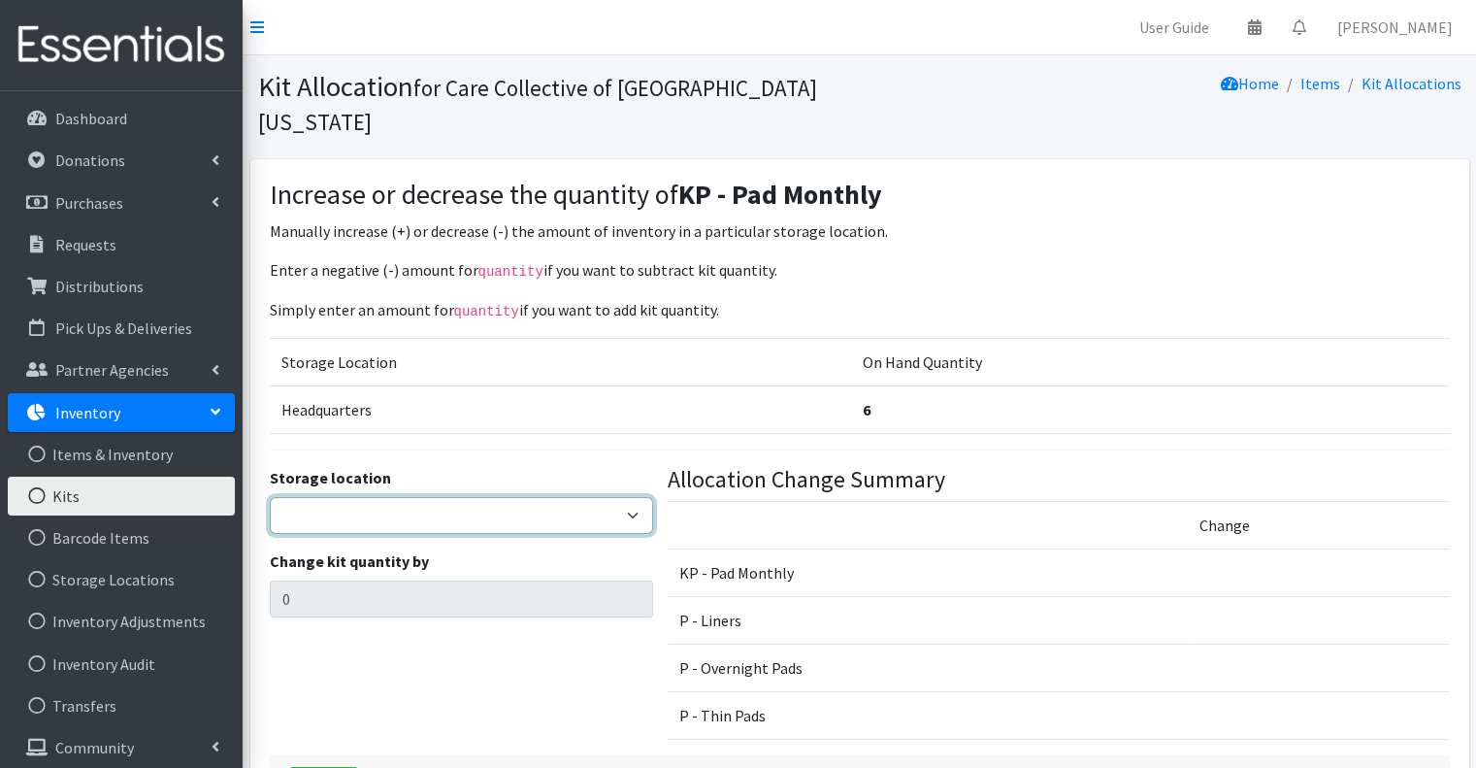
drag, startPoint x: 455, startPoint y: 476, endPoint x: 451, endPoint y: 496, distance: 19.8
click at [457, 497] on select "Headquarters" at bounding box center [461, 515] width 383 height 37
select select "491"
click at [270, 497] on select "Headquarters" at bounding box center [461, 515] width 383 height 37
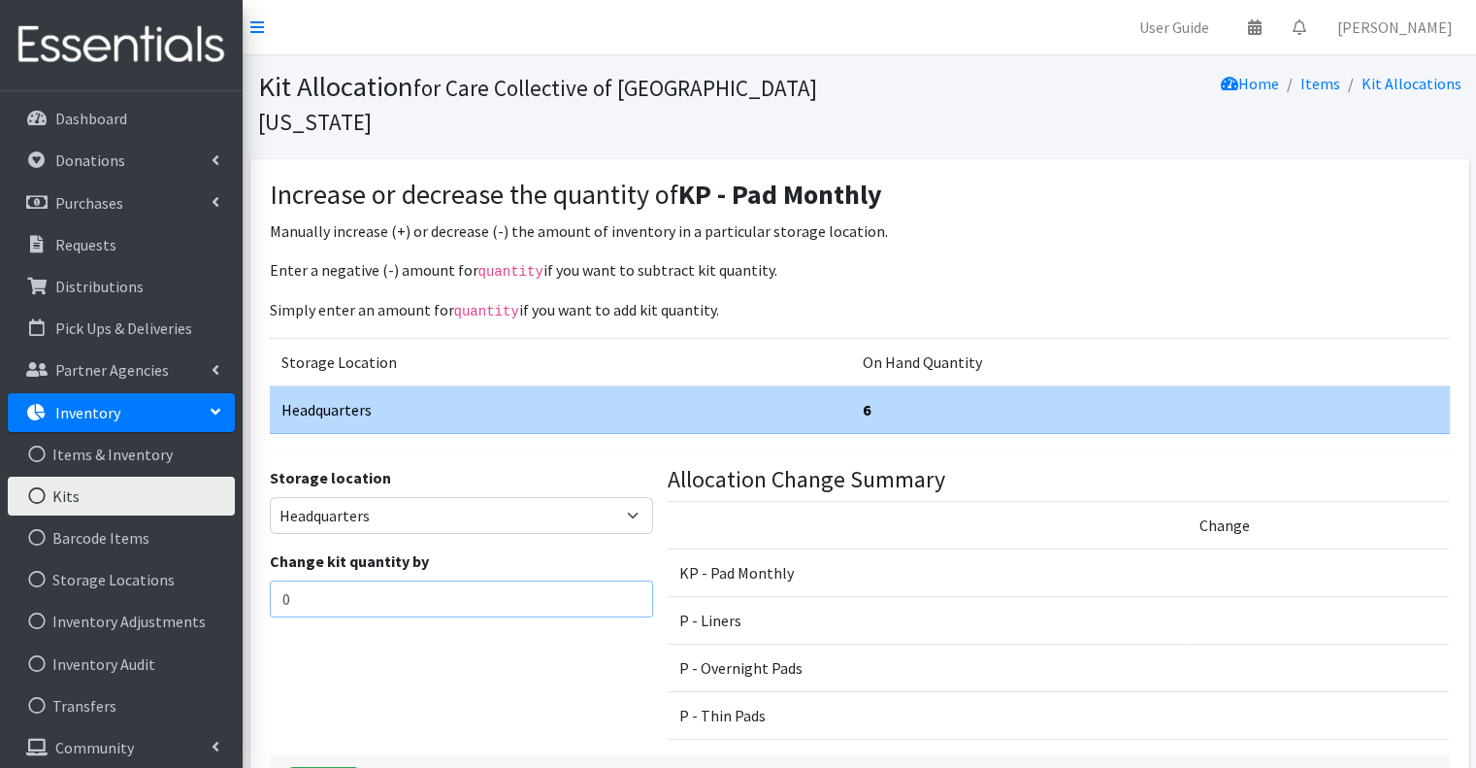
click at [431, 580] on input "0" at bounding box center [461, 598] width 383 height 37
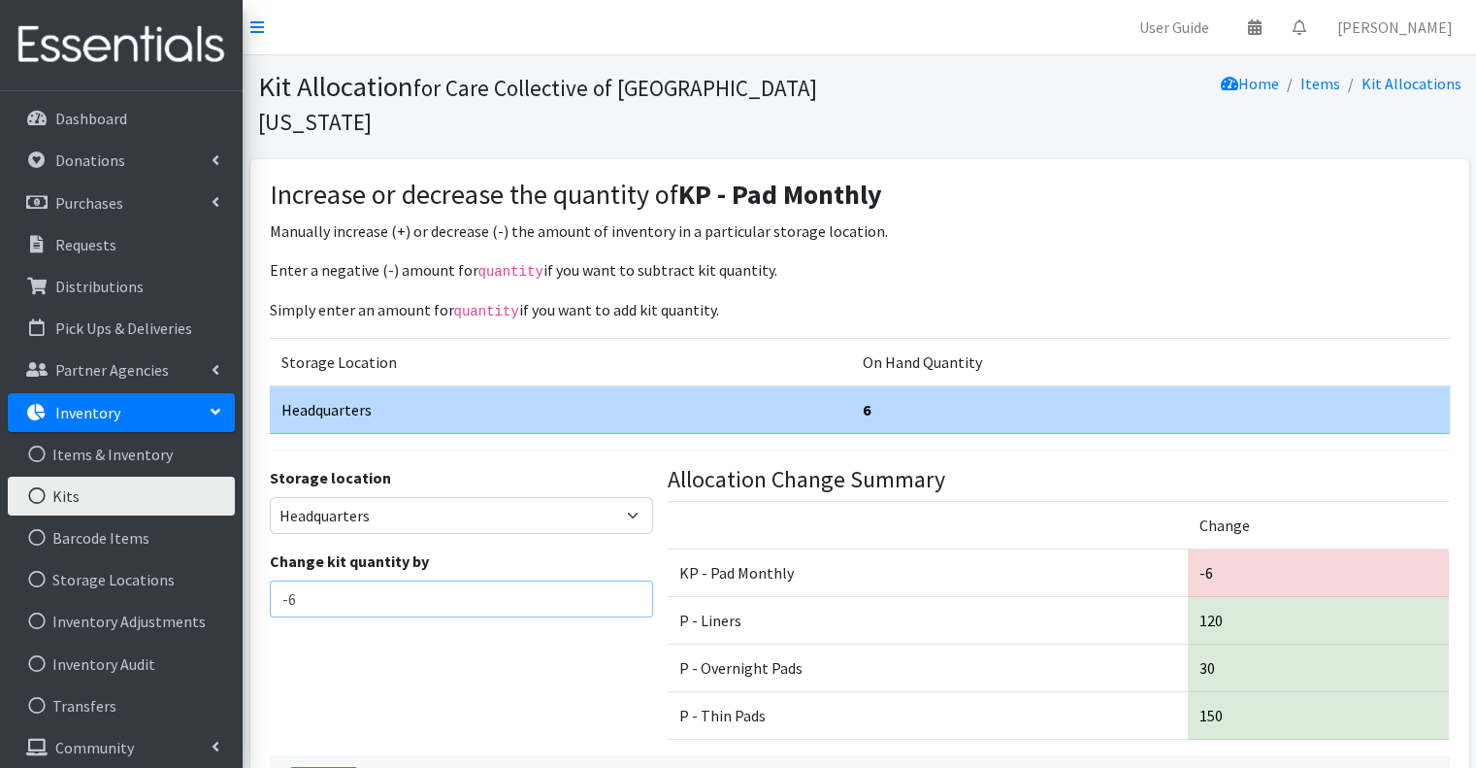
scroll to position [97, 0]
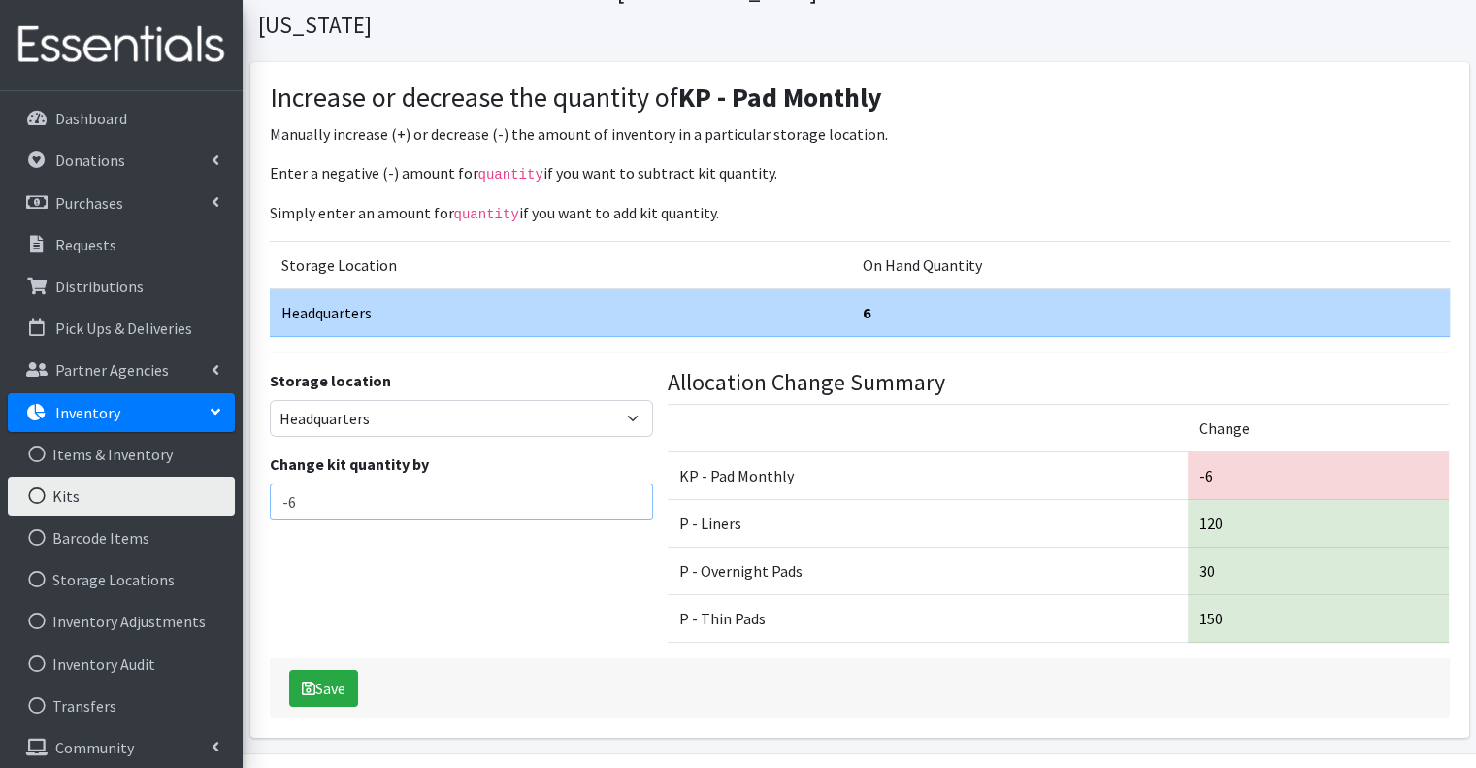
type input "-6"
click at [429, 568] on div "Storage location Headquarters Change kit quantity by -6" at bounding box center [461, 514] width 398 height 290
click at [311, 680] on icon "submit" at bounding box center [309, 688] width 14 height 16
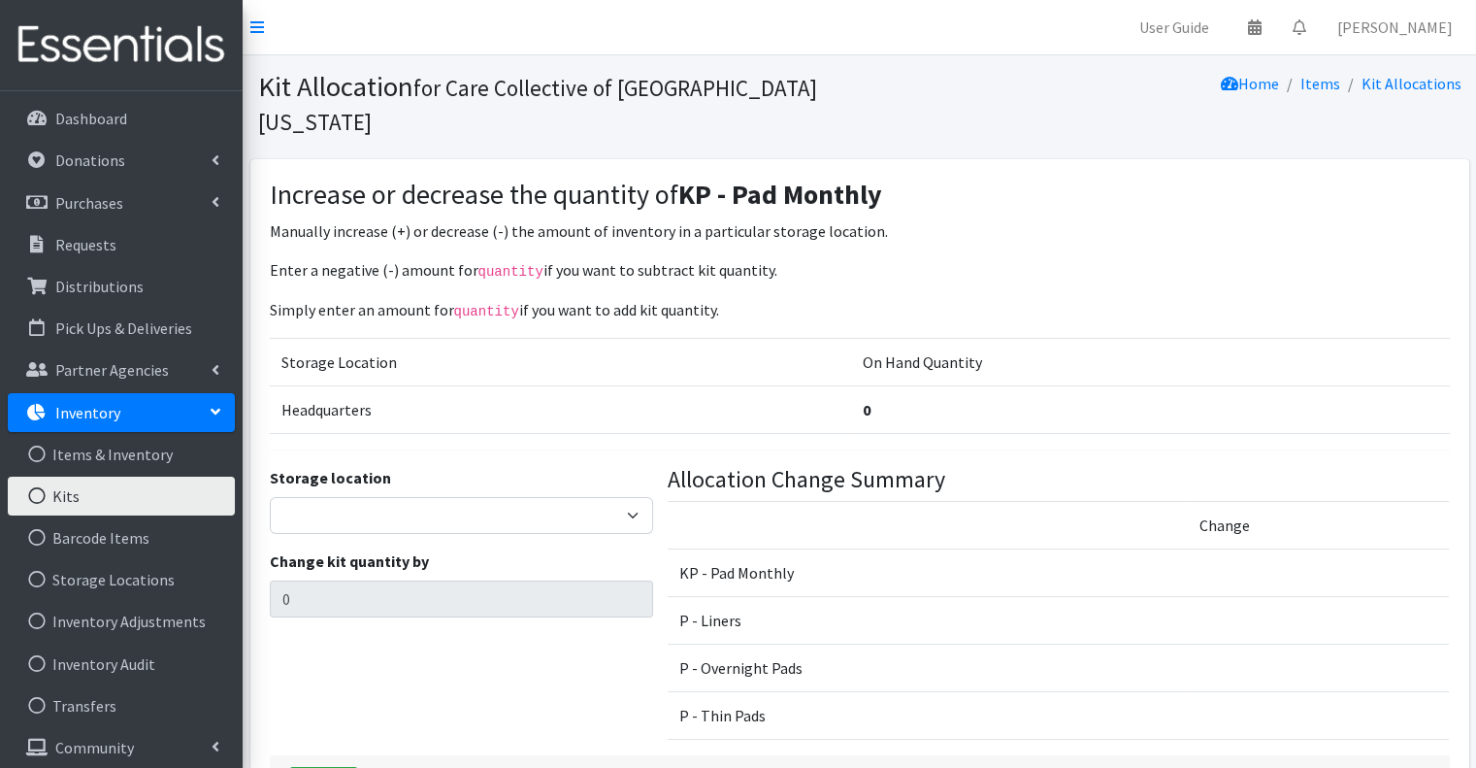
scroll to position [97, 0]
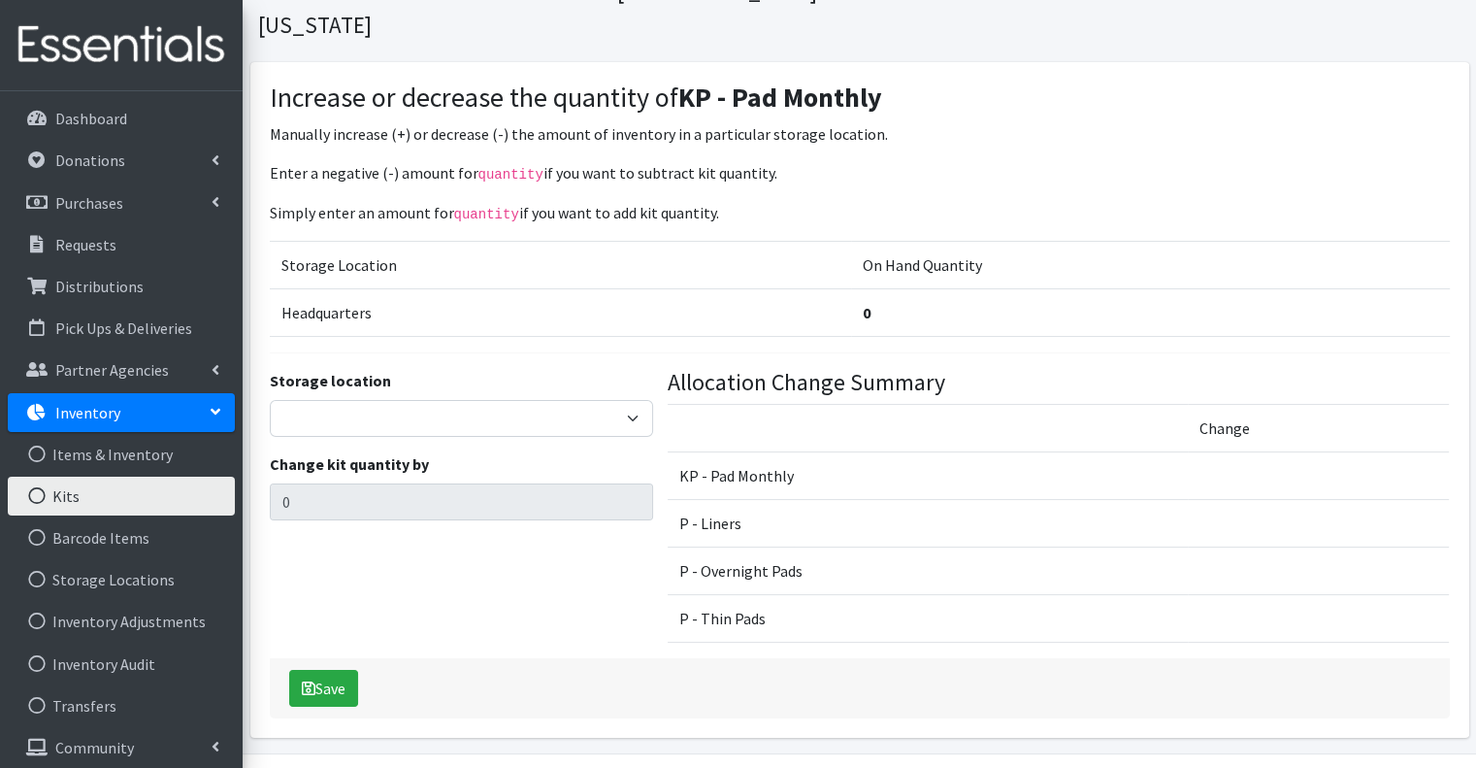
click at [131, 508] on link "Kits" at bounding box center [121, 495] width 227 height 39
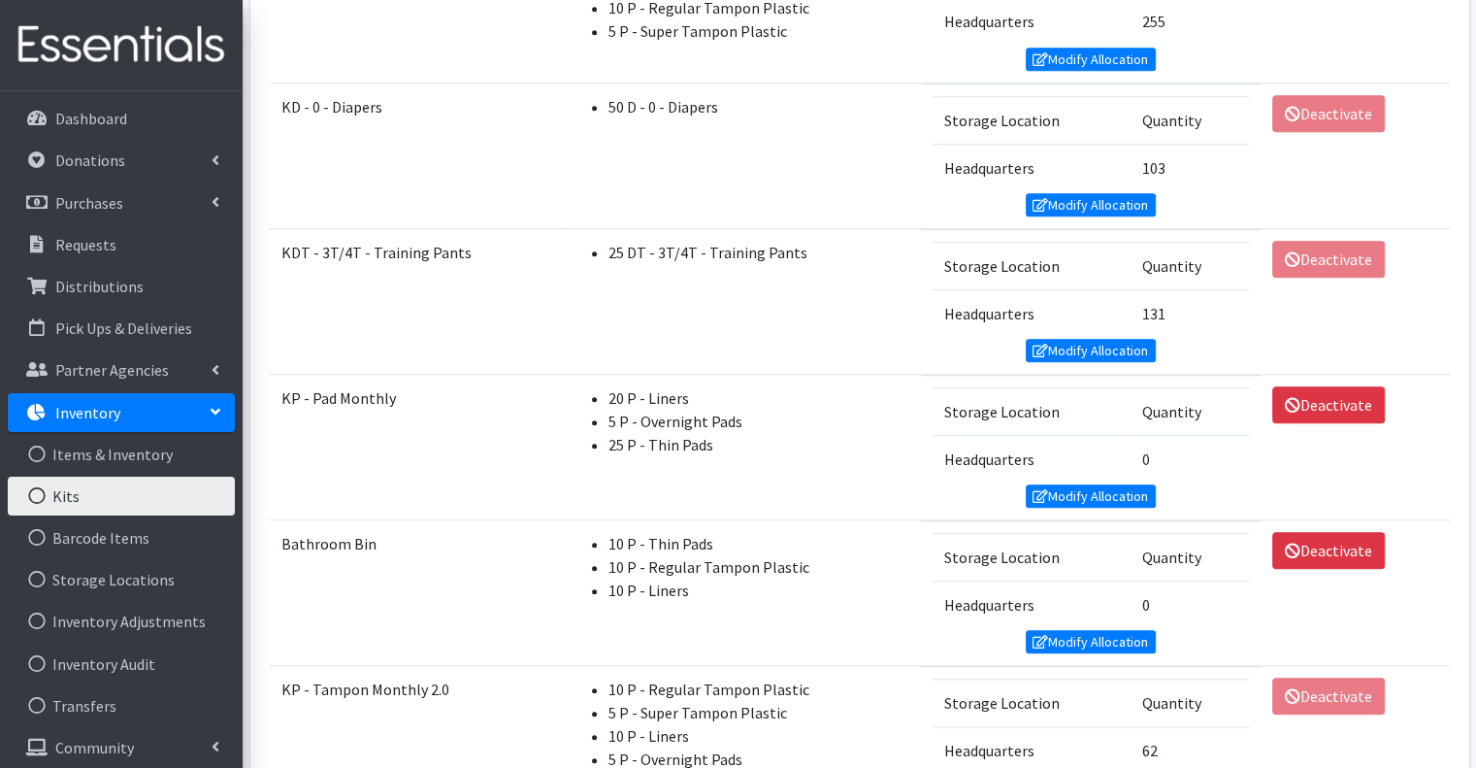
scroll to position [1552, 0]
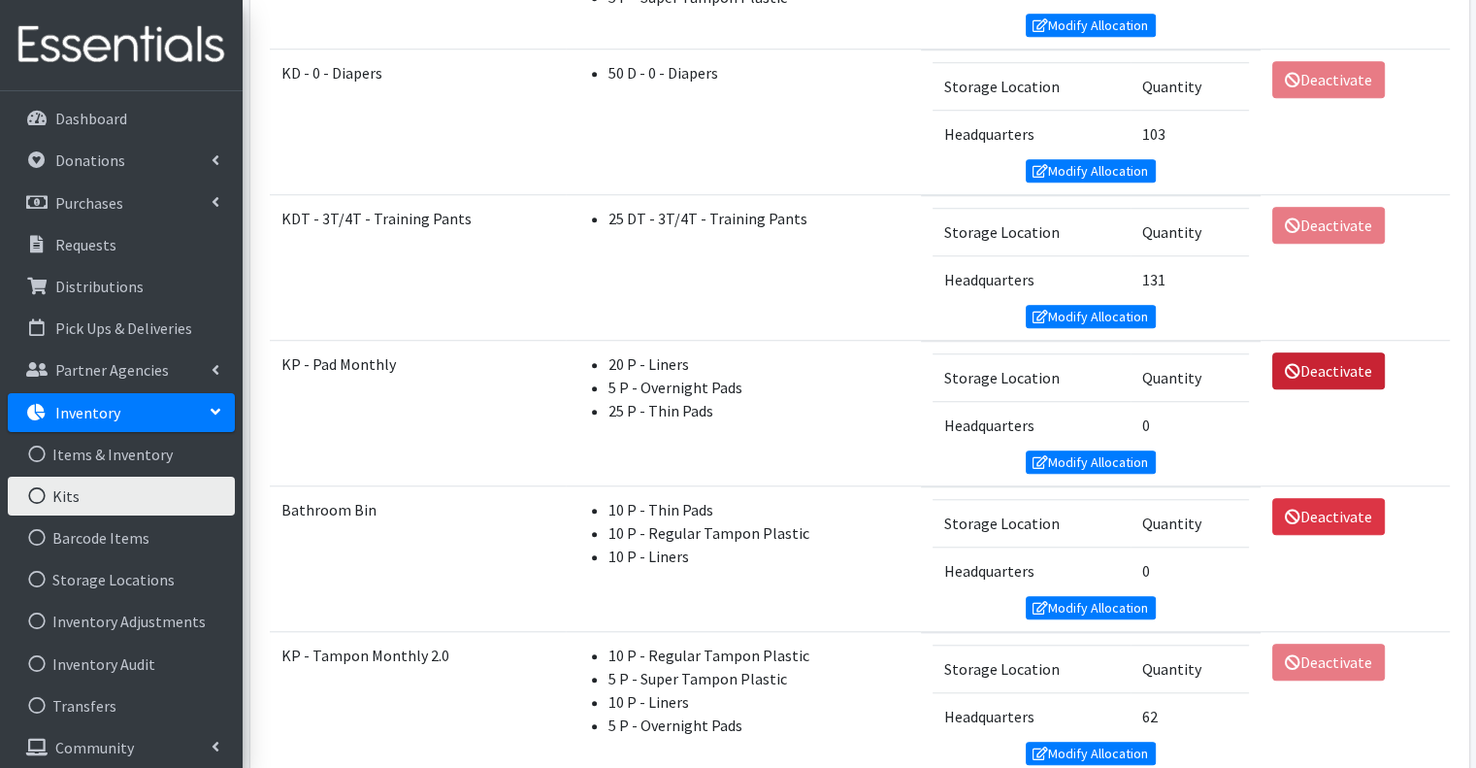
click at [1320, 352] on link "Deactivate" at bounding box center [1328, 370] width 113 height 37
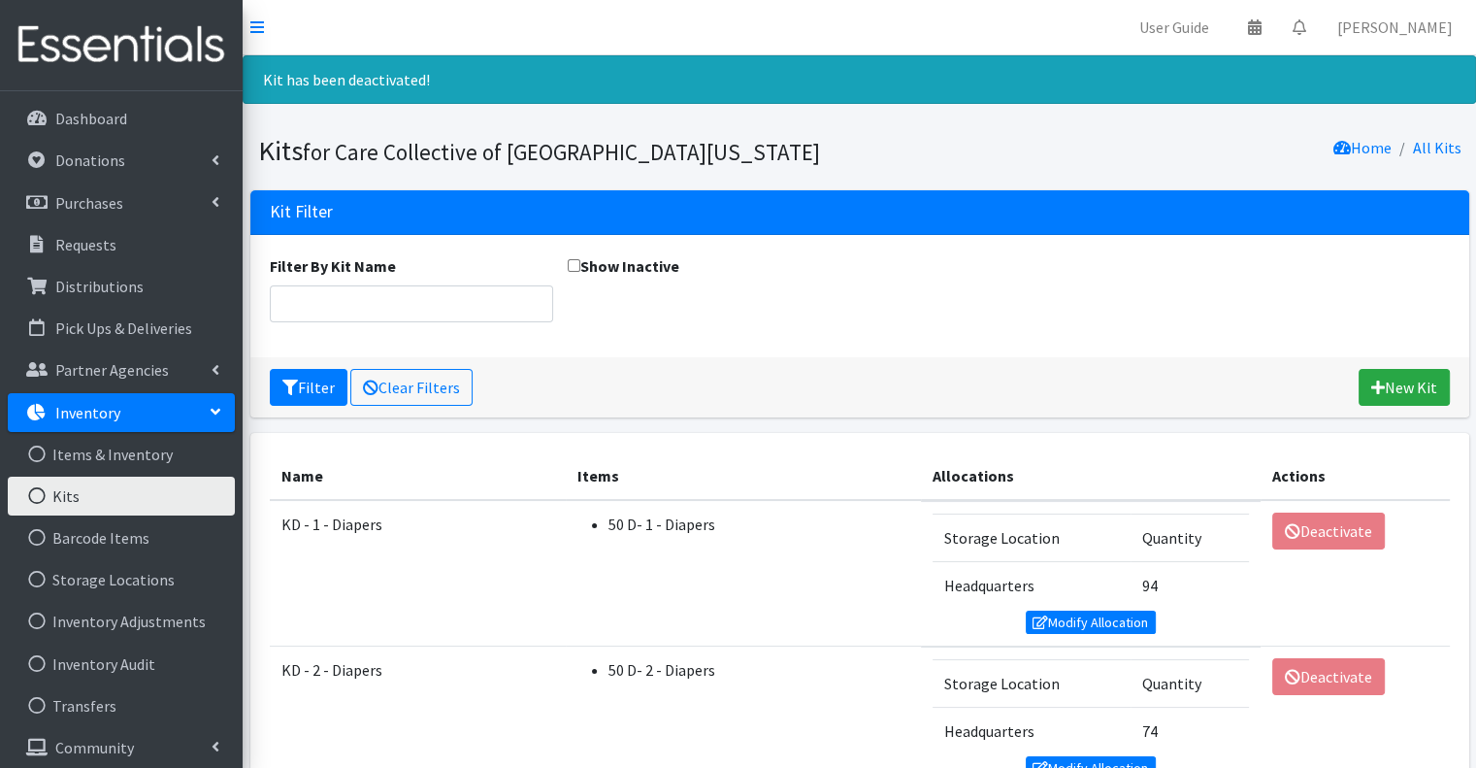
click at [125, 76] on img at bounding box center [121, 45] width 227 height 65
click at [128, 99] on li "Dashboard" at bounding box center [121, 120] width 227 height 42
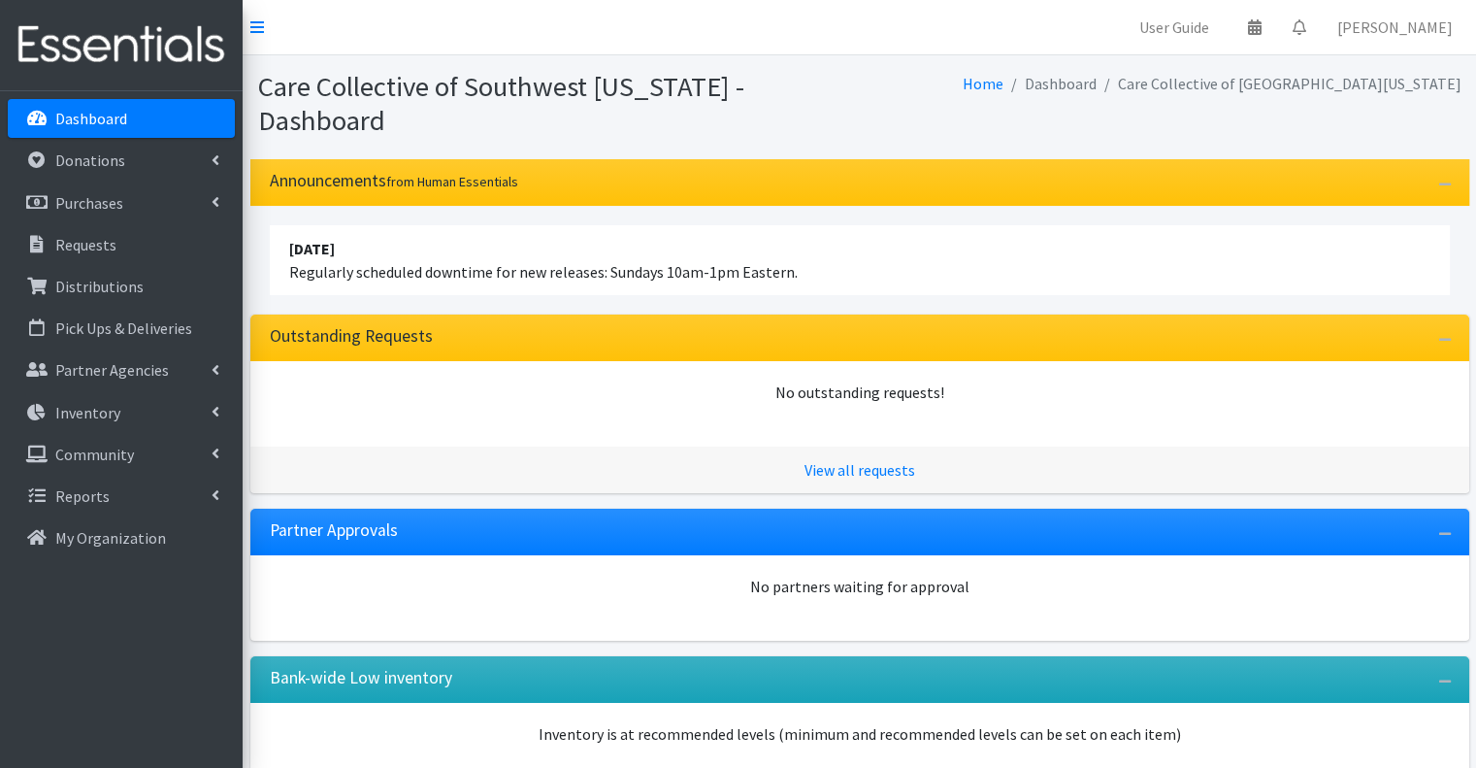
click at [175, 41] on img at bounding box center [121, 45] width 227 height 65
click at [155, 118] on link "Dashboard" at bounding box center [121, 118] width 227 height 39
click at [398, 85] on h1 "Care Collective of Southwest [US_STATE] - Dashboard" at bounding box center [555, 103] width 595 height 67
click at [398, 85] on h1 "Care Collective of Southwest Michigan - Dashboard" at bounding box center [555, 103] width 595 height 67
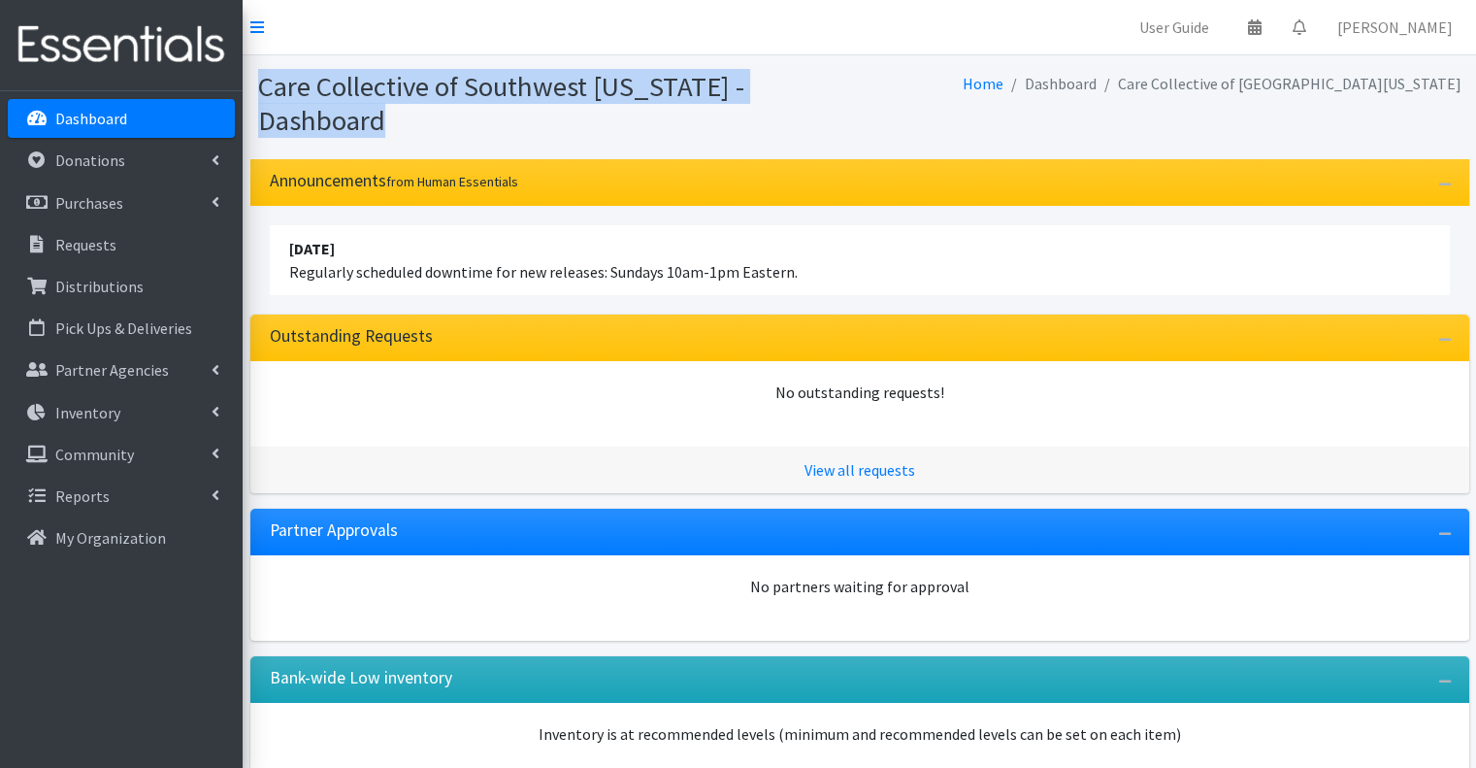
click at [398, 85] on h1 "Care Collective of Southwest Michigan - Dashboard" at bounding box center [555, 103] width 595 height 67
click at [440, 97] on h1 "Care Collective of Southwest Michigan - Dashboard" at bounding box center [555, 103] width 595 height 67
click at [485, 85] on h1 "Care Collective of Southwest Michigan - Dashboard" at bounding box center [555, 103] width 595 height 67
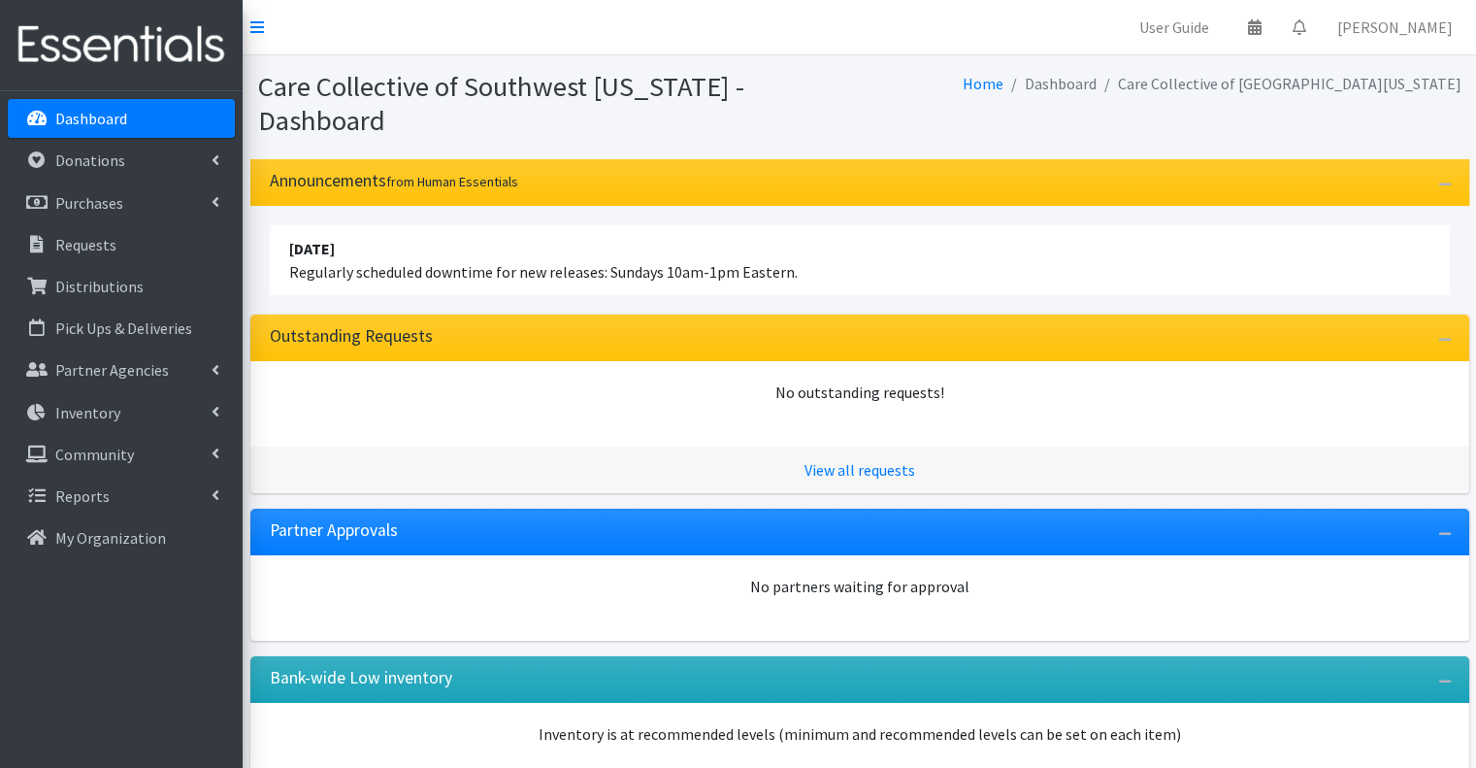
click at [930, 83] on div "Home Dashboard Care Collective of Southwest Michigan" at bounding box center [1164, 103] width 609 height 67
click at [928, 83] on div "Home Dashboard Care Collective of Southwest Michigan" at bounding box center [1164, 103] width 609 height 67
click at [833, 72] on h1 "Care Collective of Southwest Michigan - Dashboard" at bounding box center [555, 103] width 595 height 67
click at [163, 489] on link "Reports" at bounding box center [121, 495] width 227 height 39
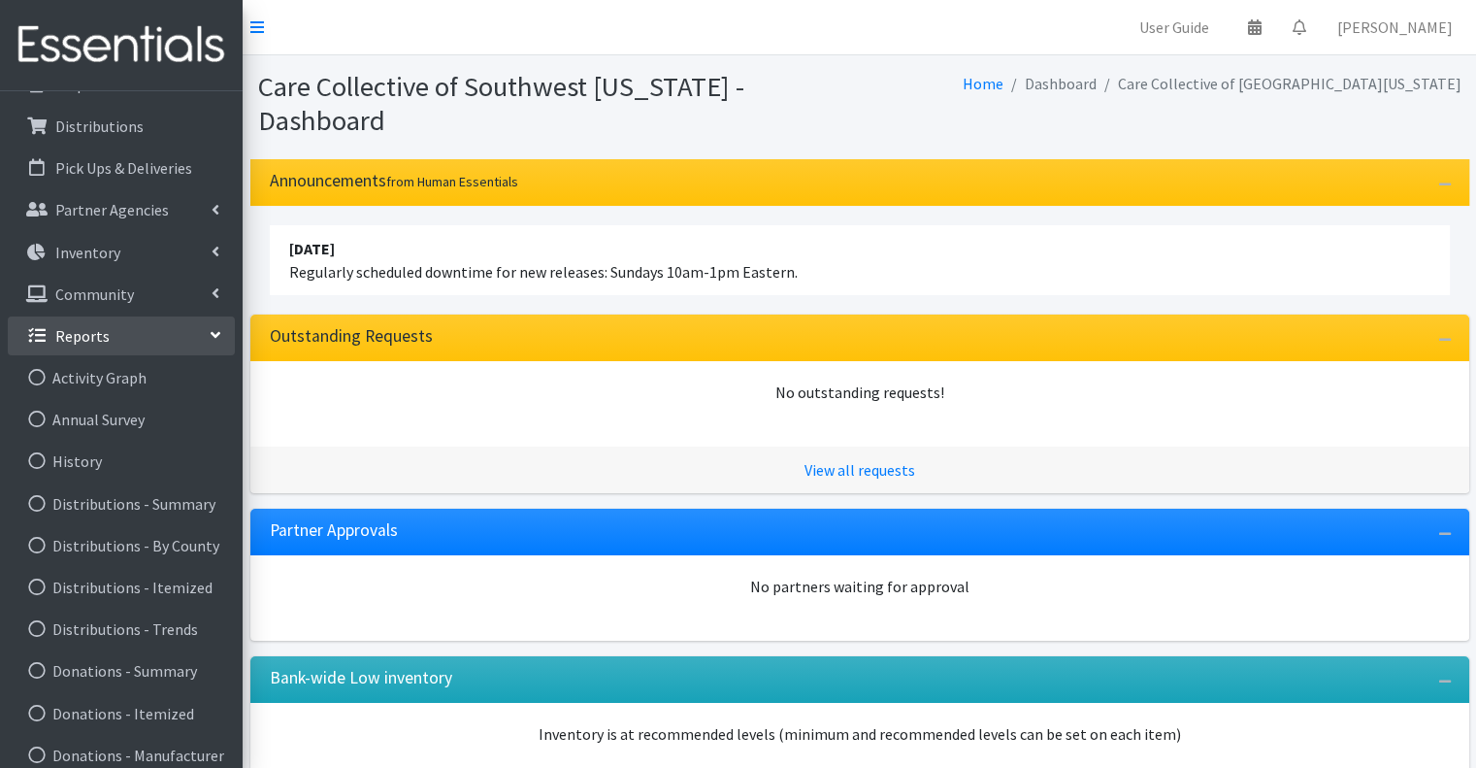
scroll to position [194, 0]
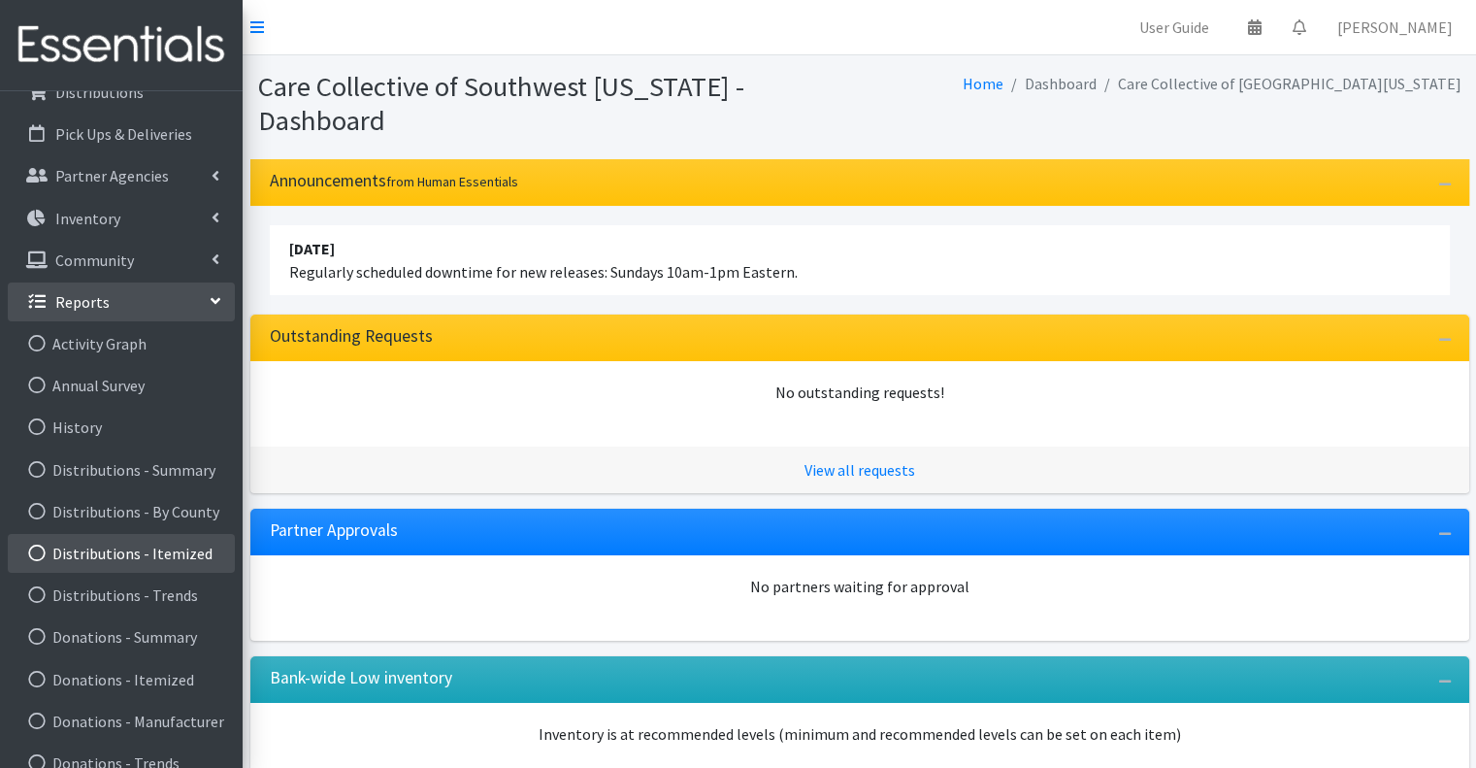
click at [180, 547] on link "Distributions - Itemized" at bounding box center [121, 553] width 227 height 39
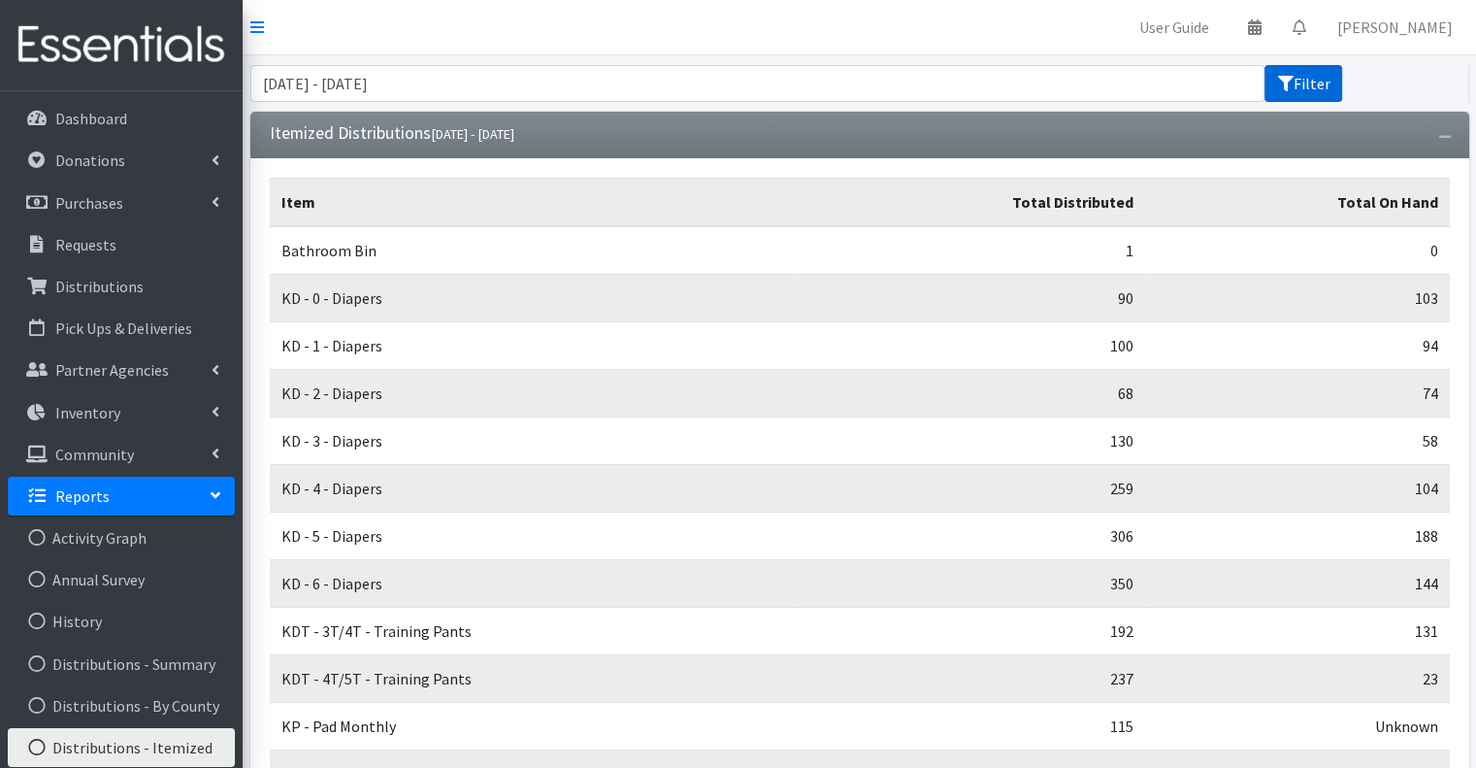
click at [1304, 82] on button "Filter" at bounding box center [1303, 83] width 78 height 37
click at [1031, 82] on input "[DATE] - [DATE]" at bounding box center [757, 83] width 1015 height 37
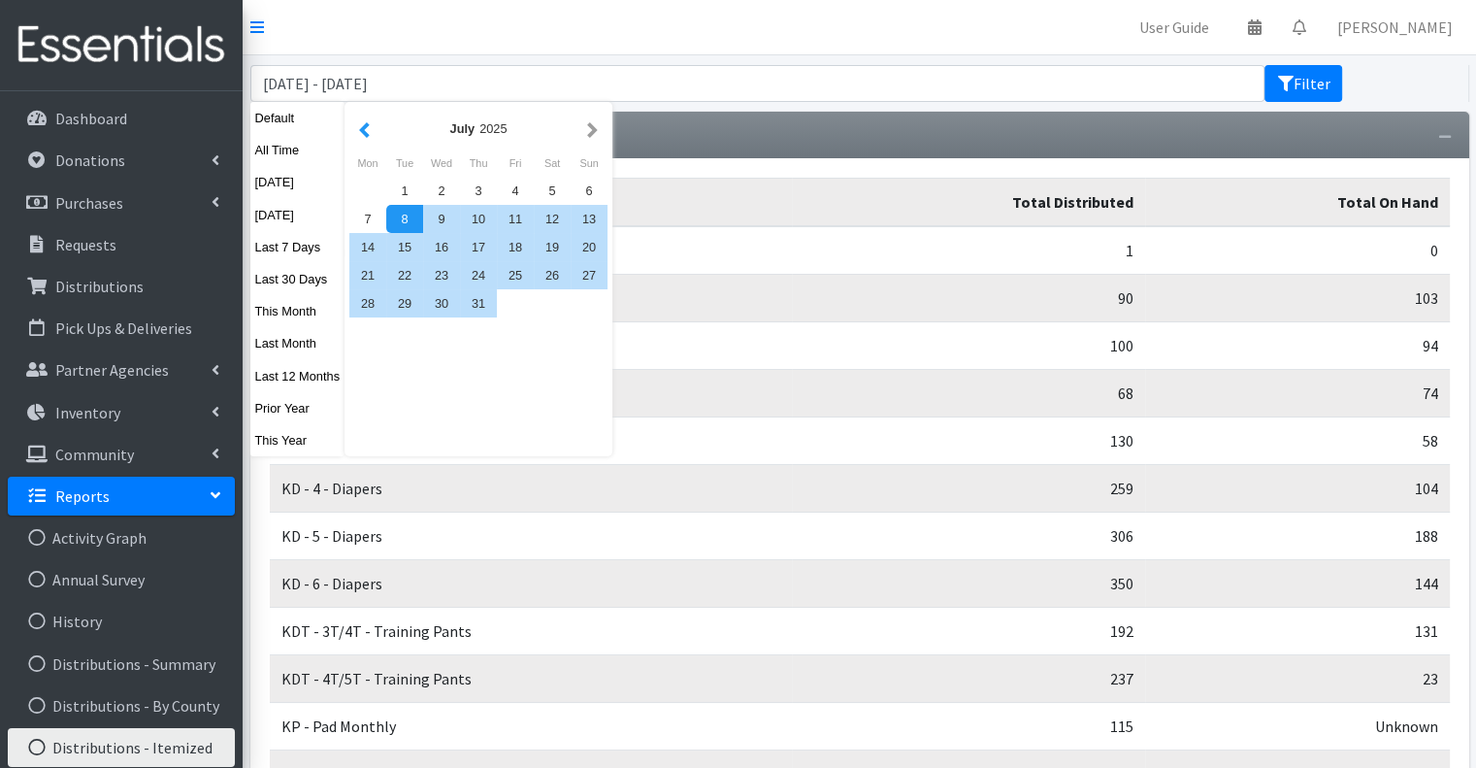
click at [365, 123] on button "button" at bounding box center [364, 128] width 20 height 24
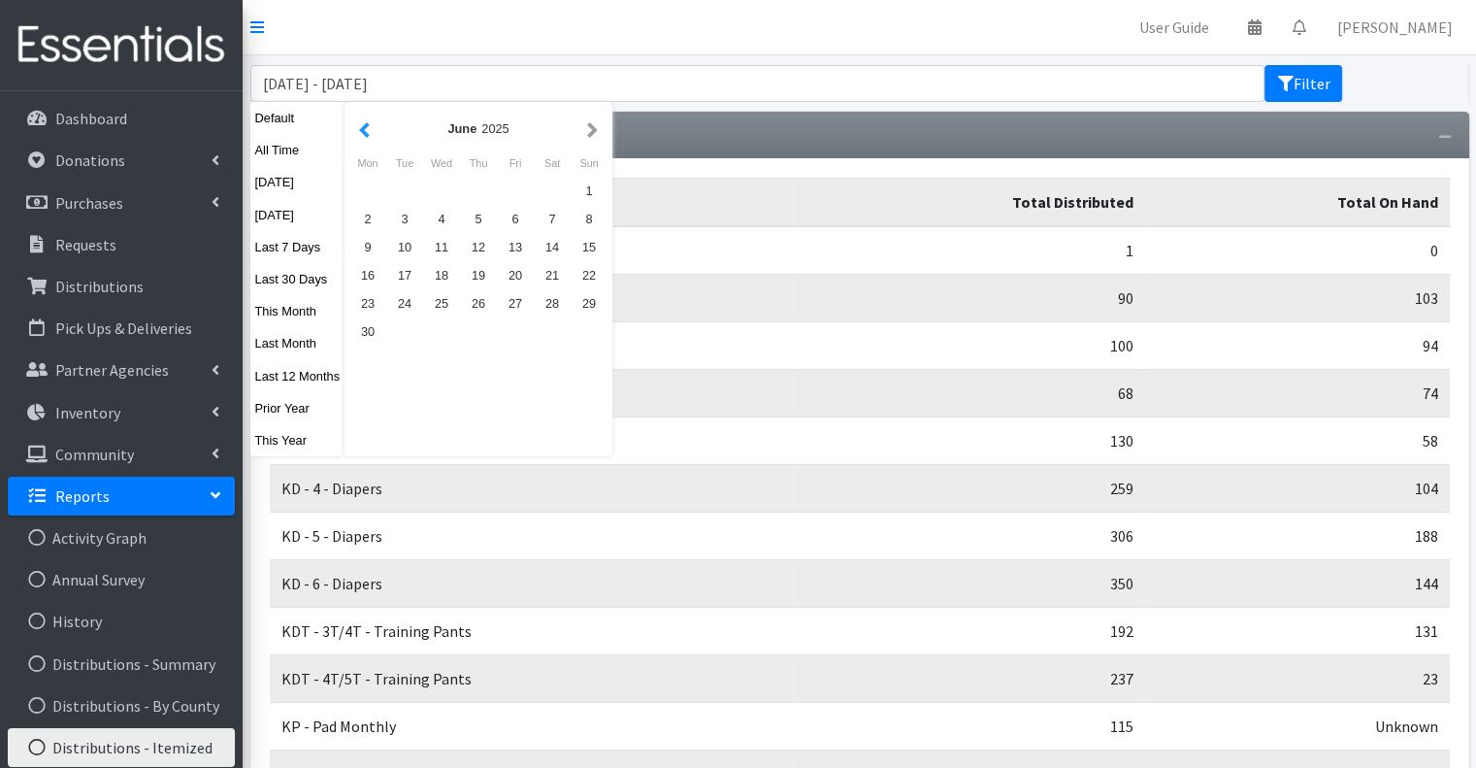
click at [360, 133] on button "button" at bounding box center [364, 128] width 20 height 24
click at [582, 123] on button "button" at bounding box center [592, 128] width 20 height 24
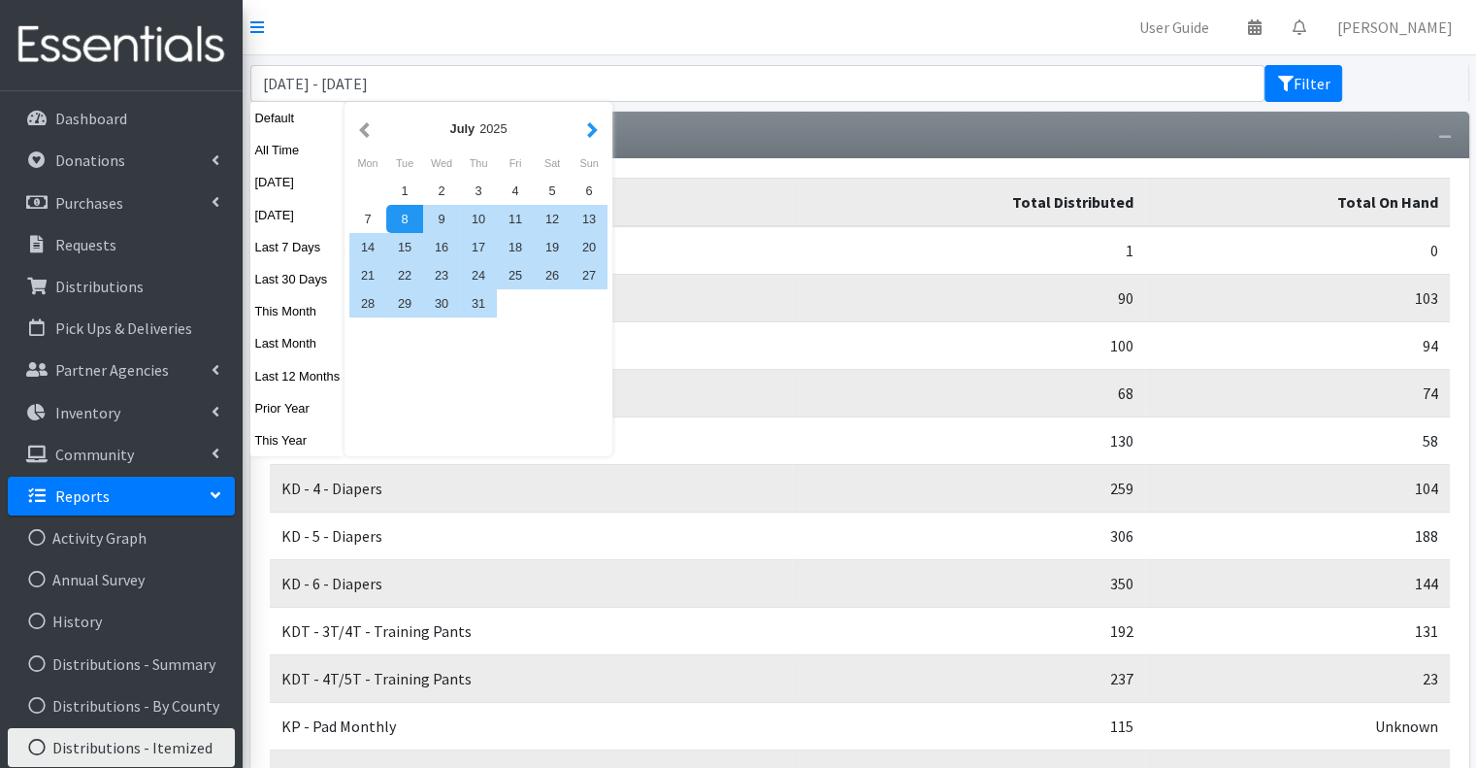
drag, startPoint x: 580, startPoint y: 123, endPoint x: 591, endPoint y: 123, distance: 10.7
click at [591, 123] on button "button" at bounding box center [592, 128] width 20 height 24
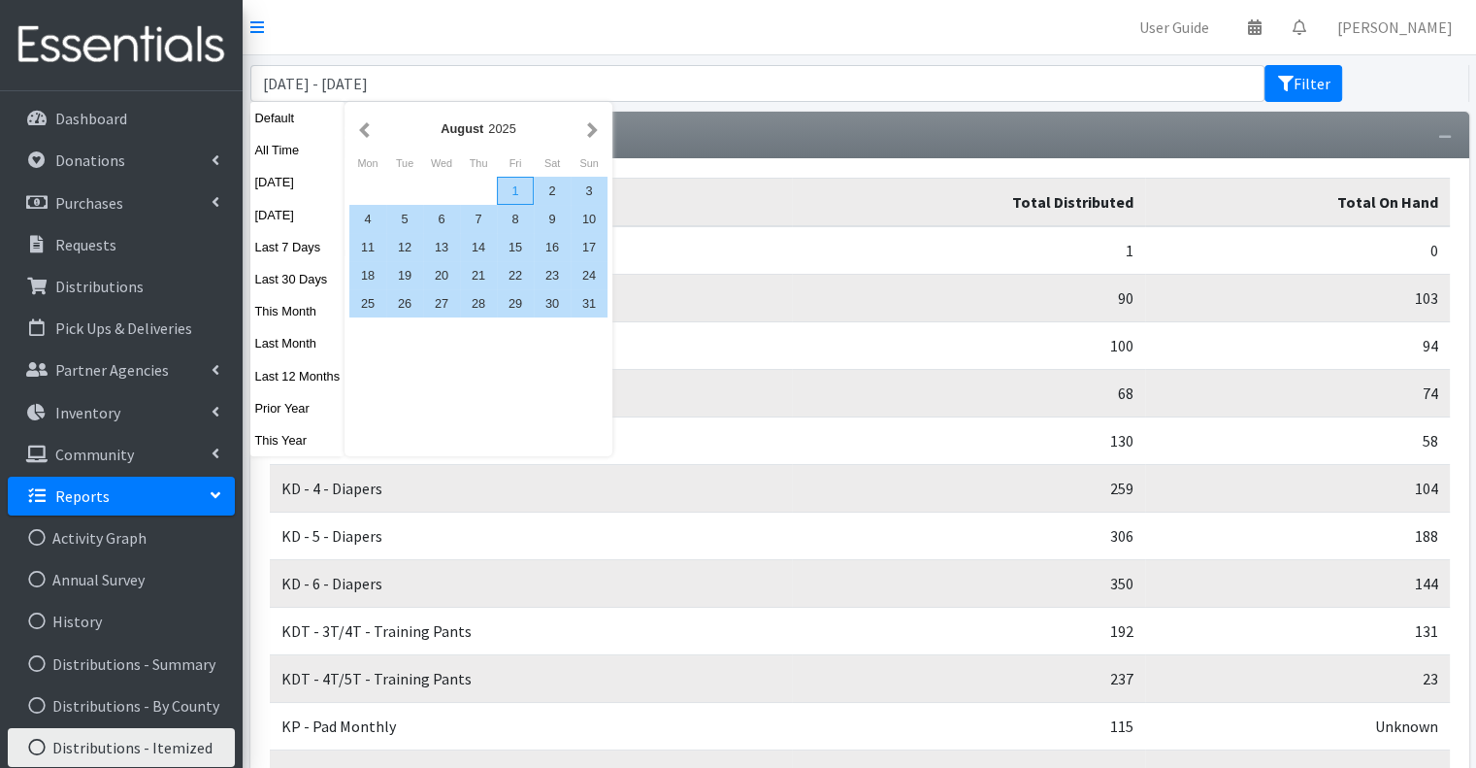
click at [506, 185] on div "1" at bounding box center [515, 191] width 37 height 28
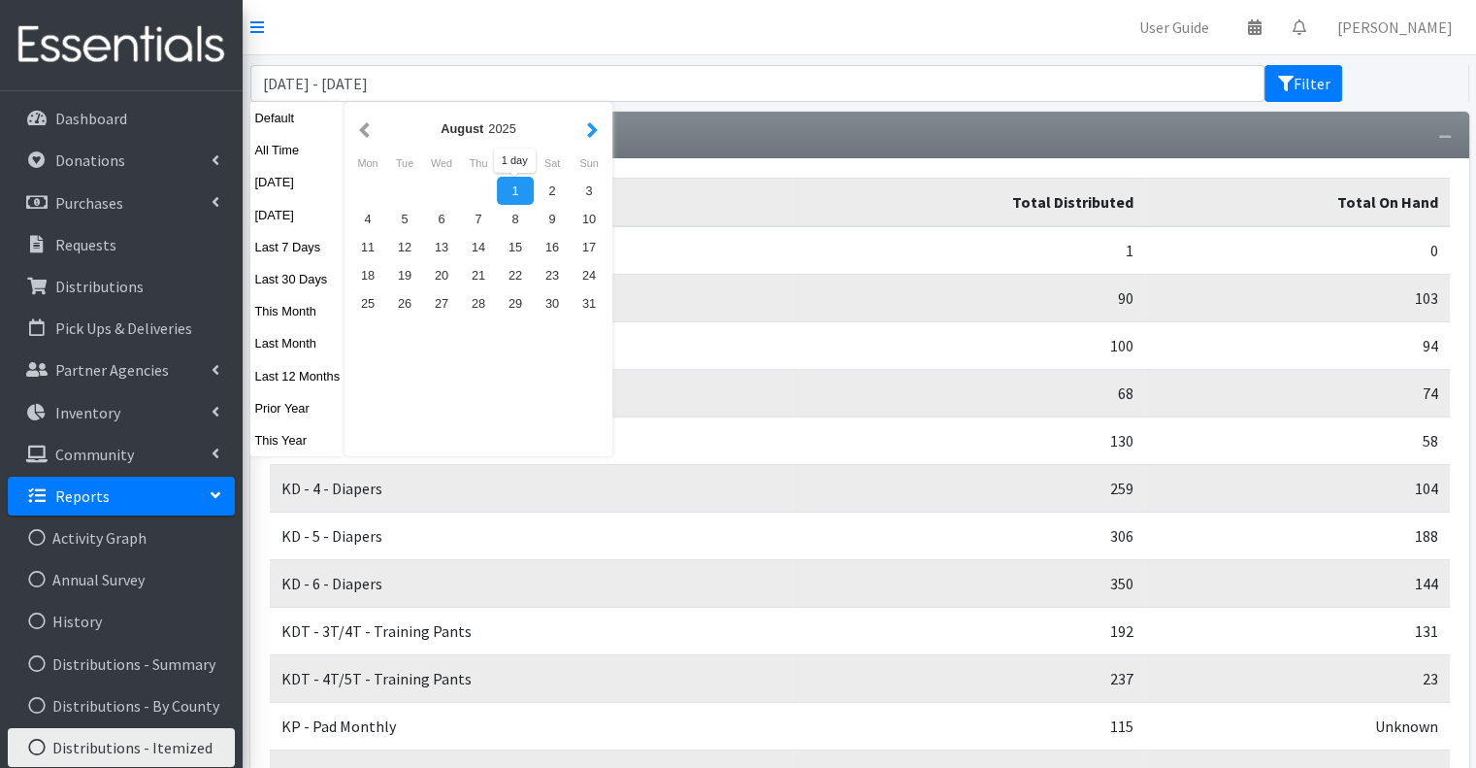
click at [591, 127] on button "button" at bounding box center [592, 128] width 20 height 24
click at [361, 127] on button "button" at bounding box center [364, 128] width 20 height 24
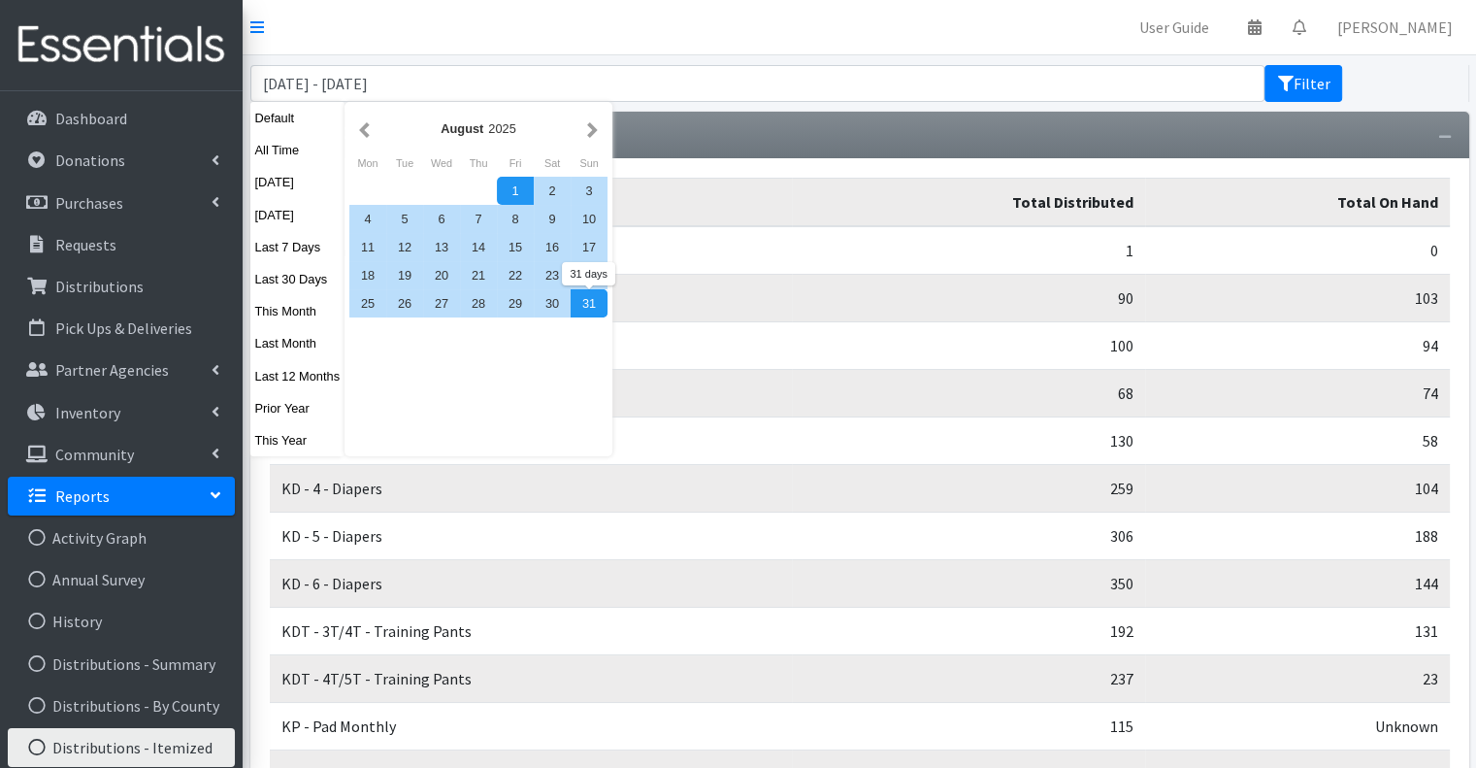
click at [593, 304] on div "31" at bounding box center [589, 303] width 37 height 28
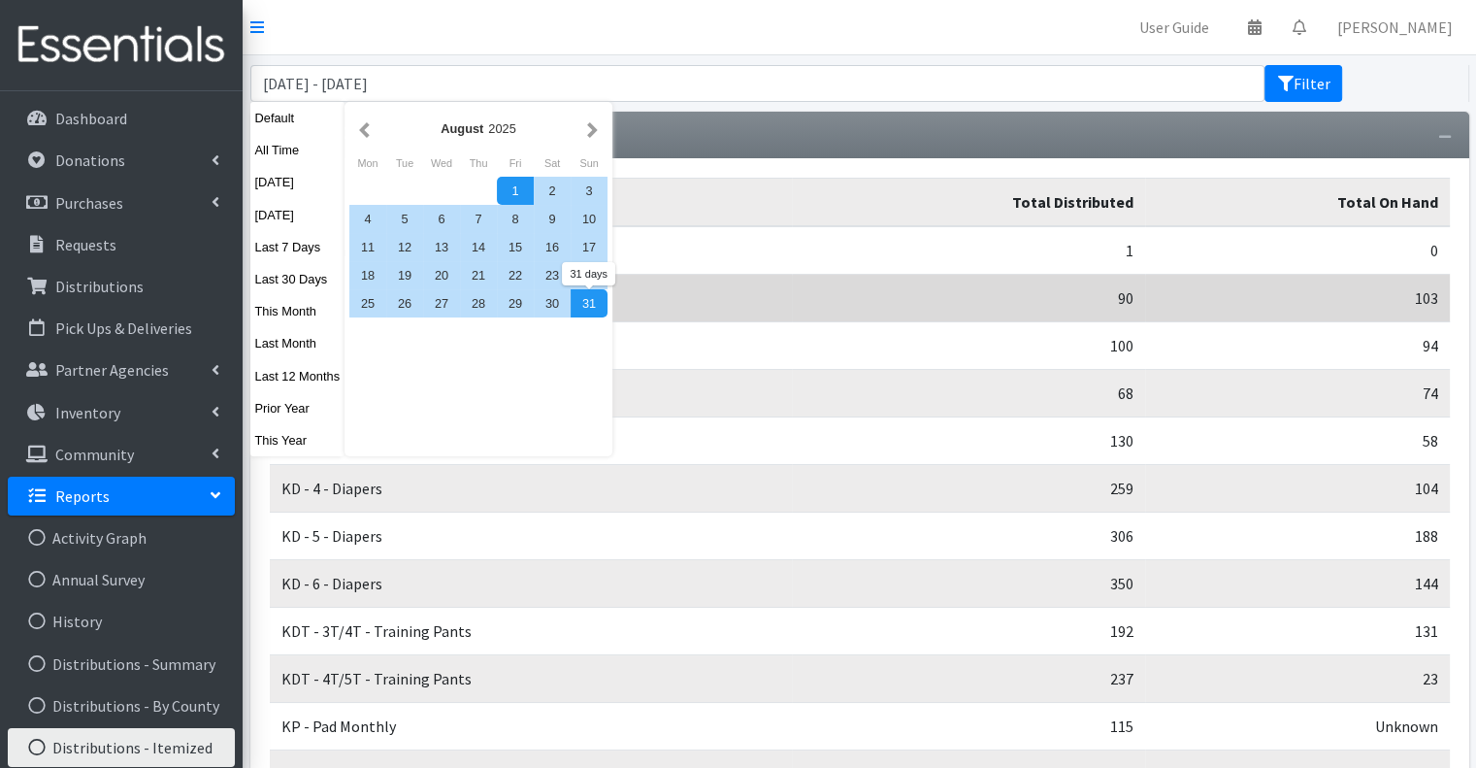
type input "August 1, 2025 - August 31, 2025"
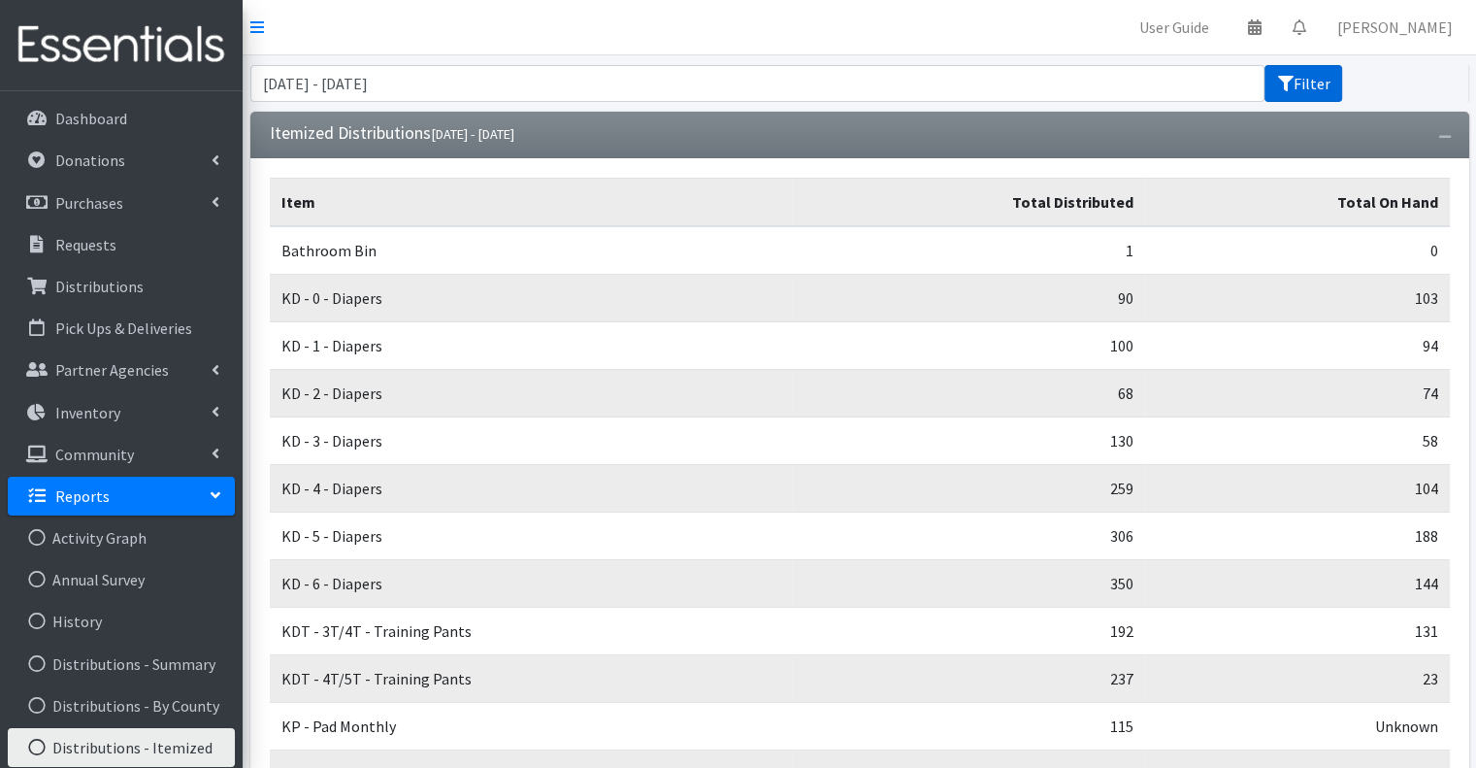
click at [1317, 77] on button "Filter" at bounding box center [1303, 83] width 78 height 37
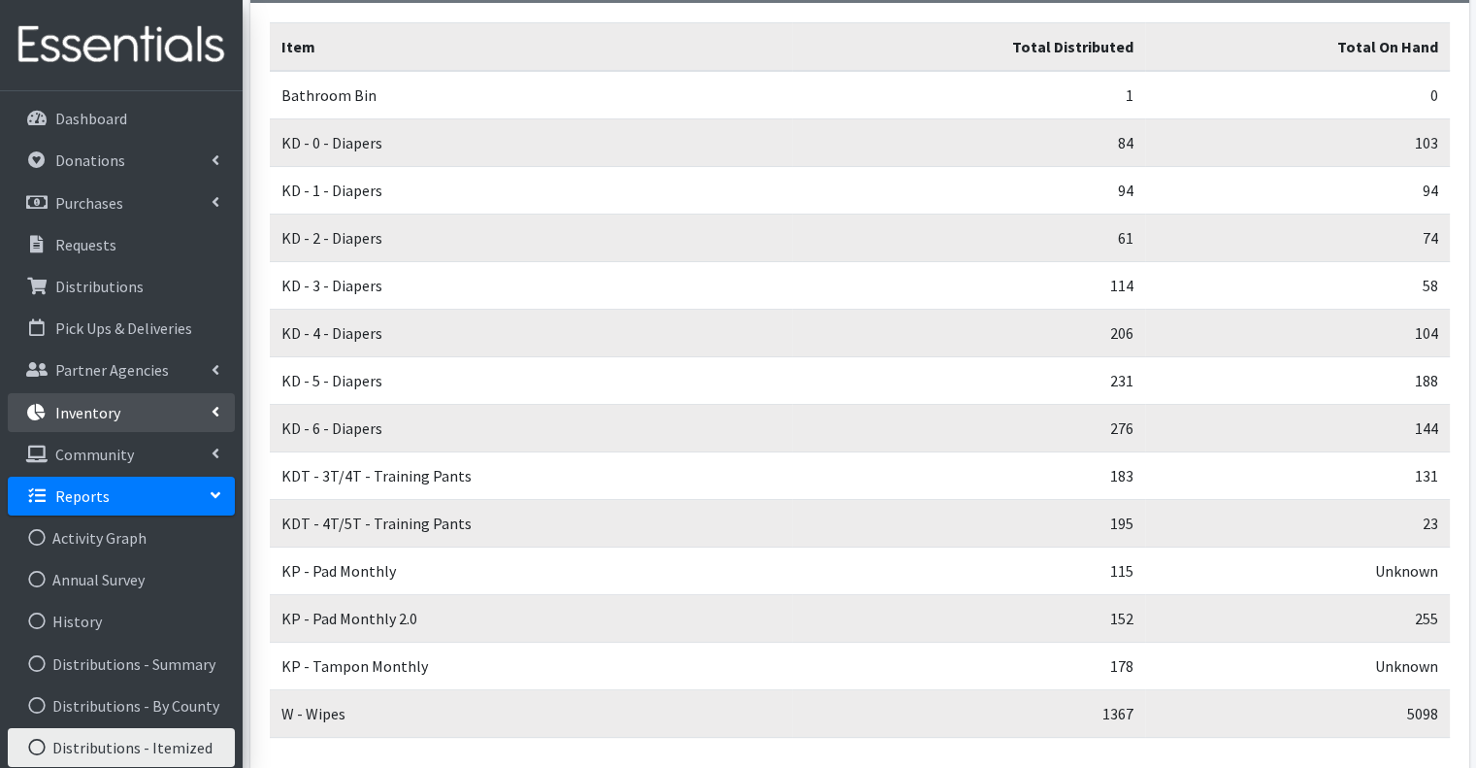
click at [141, 412] on link "Inventory" at bounding box center [121, 412] width 227 height 39
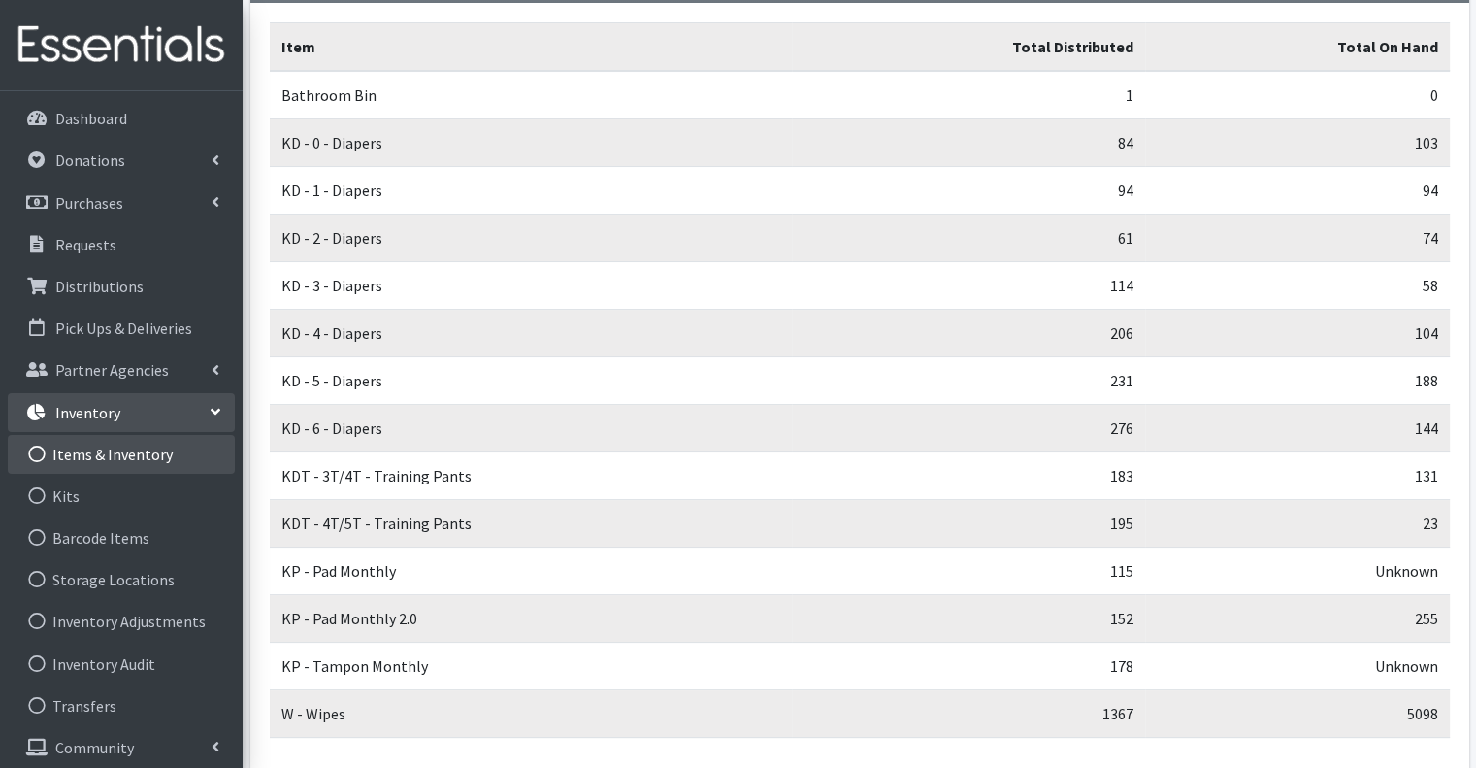
click at [132, 462] on link "Items & Inventory" at bounding box center [121, 454] width 227 height 39
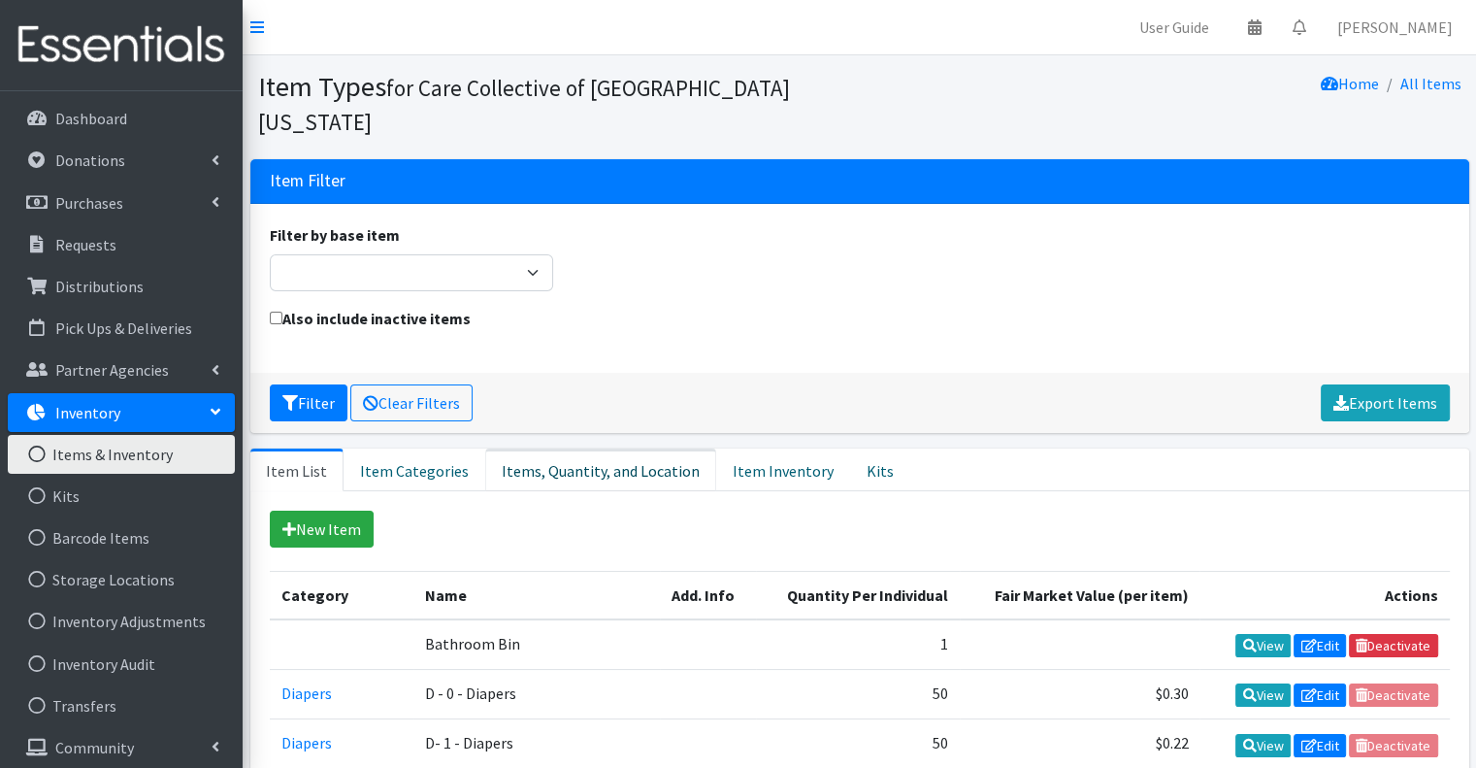
click at [606, 448] on link "Items, Quantity, and Location" at bounding box center [600, 469] width 231 height 43
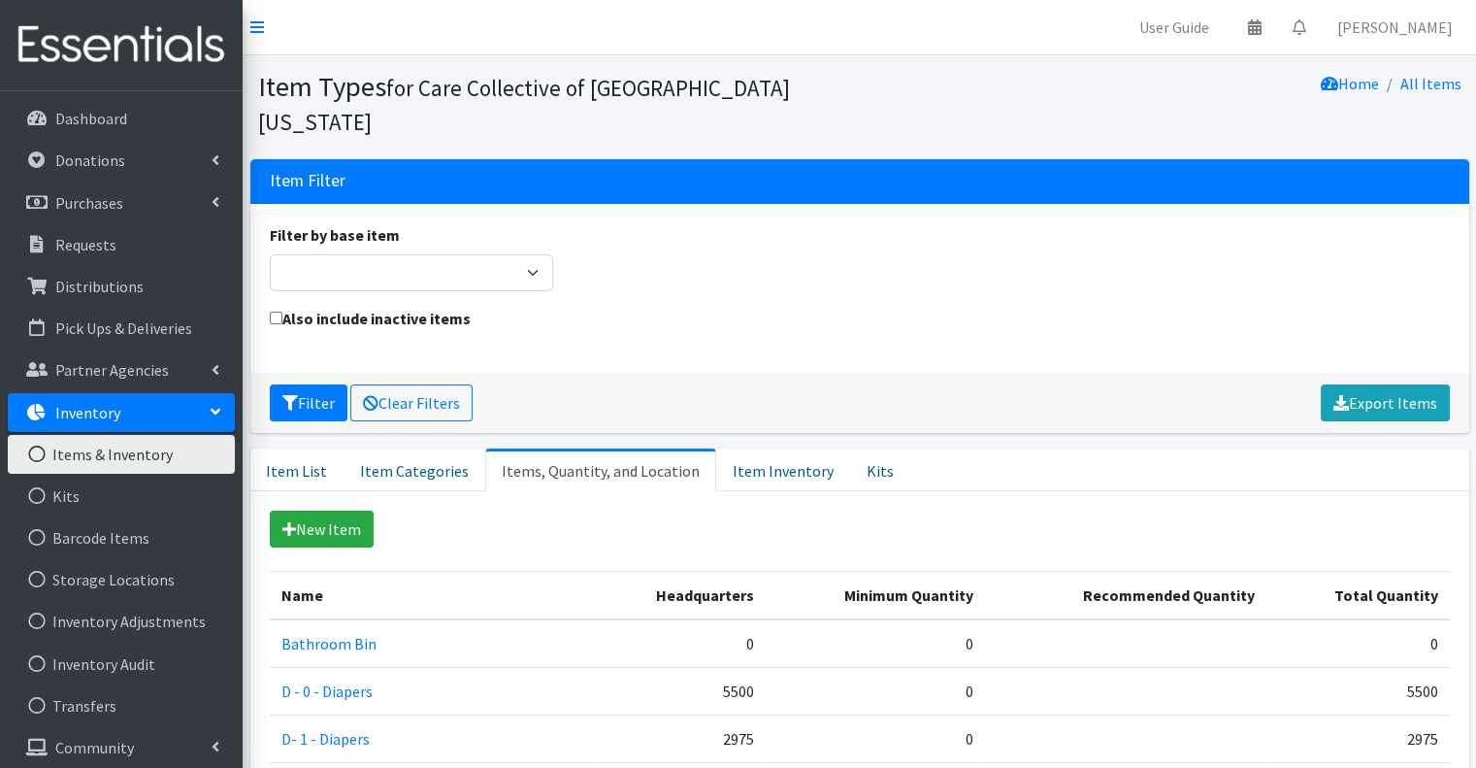
click at [420, 223] on div "Filter by base item Adult Briefs (Large/X-Large) Adult Briefs (Medium/Large) Ad…" at bounding box center [411, 257] width 299 height 68
click at [420, 254] on select "Adult Briefs (Large/X-Large) Adult Briefs (Medium/Large) Adult Briefs (Small/Me…" at bounding box center [412, 272] width 284 height 37
drag, startPoint x: 442, startPoint y: 237, endPoint x: 618, endPoint y: 247, distance: 175.9
click at [442, 254] on select "Adult Briefs (Large/X-Large) Adult Briefs (Medium/Large) Adult Briefs (Small/Me…" at bounding box center [412, 272] width 284 height 37
click at [775, 252] on div "Filter by base item Adult Briefs (Large/X-Large) Adult Briefs (Medium/Large) Ad…" at bounding box center [859, 264] width 1194 height 83
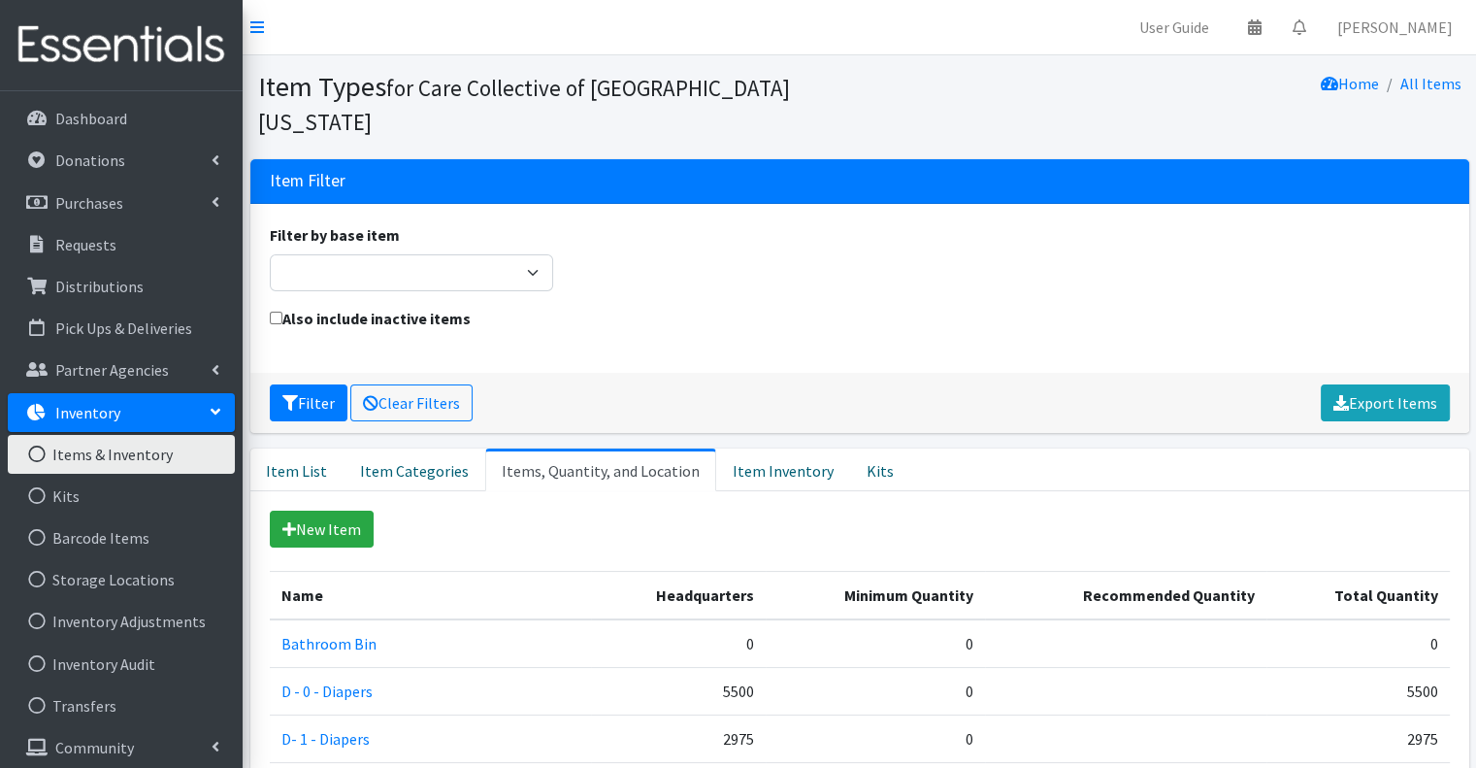
scroll to position [97, 0]
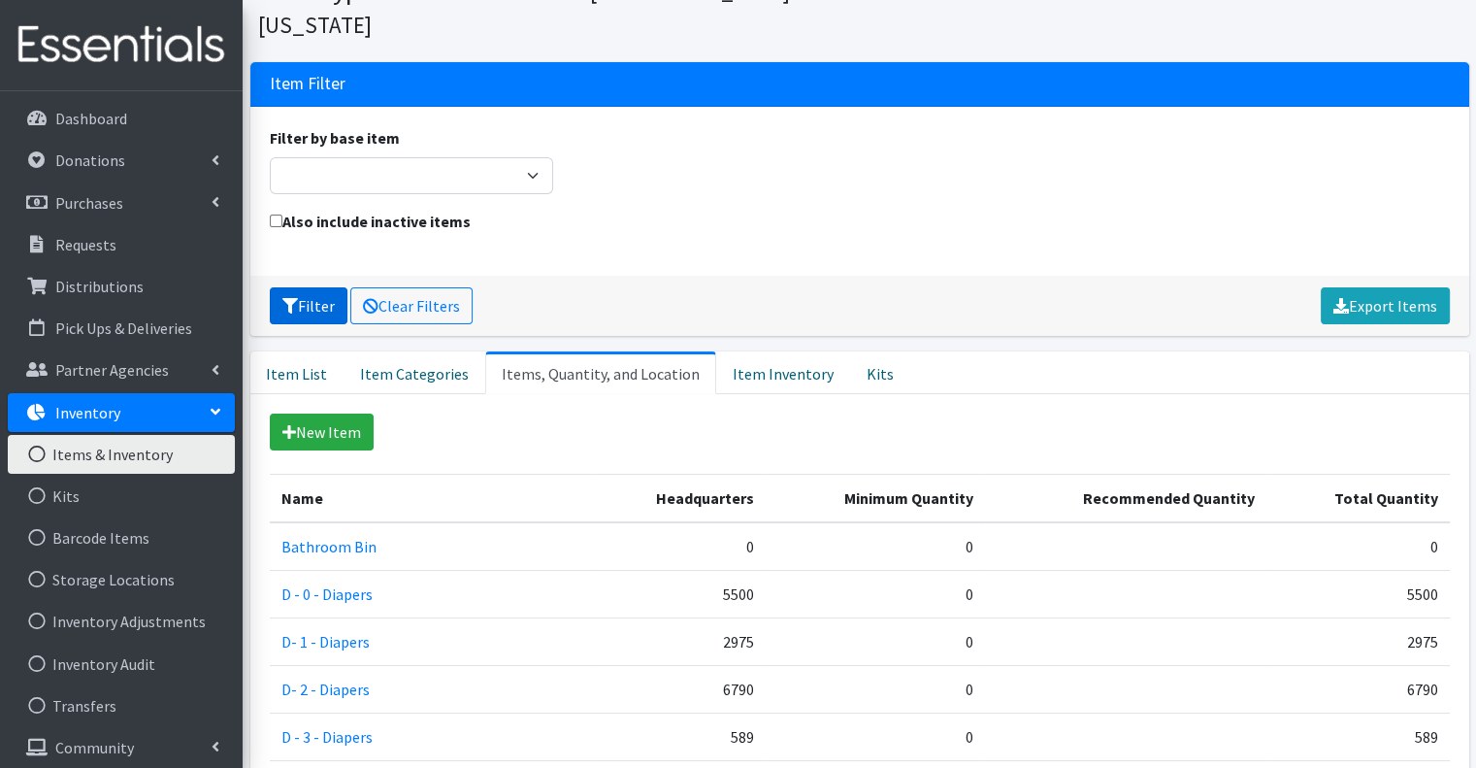
click at [290, 298] on icon "submit" at bounding box center [290, 306] width 16 height 16
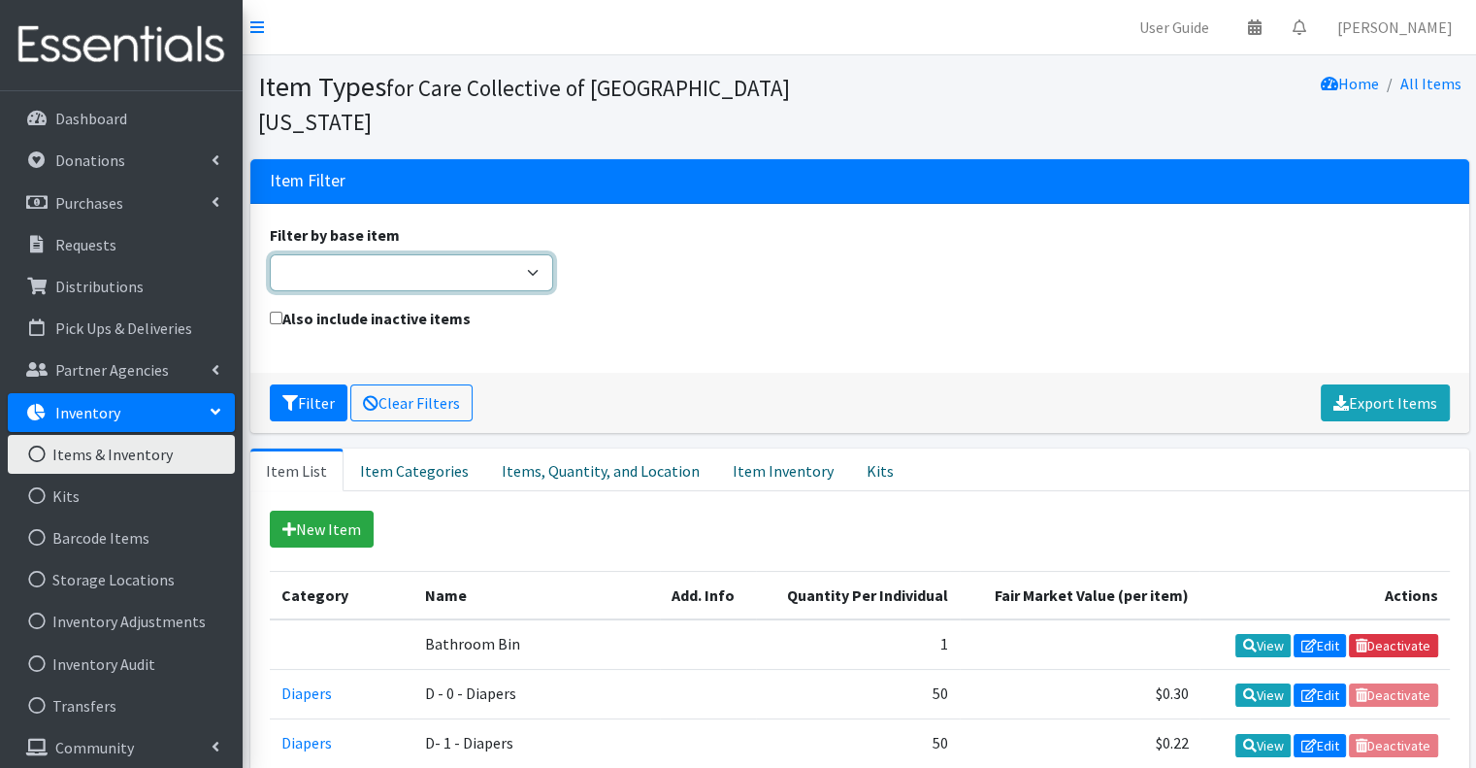
click at [404, 254] on select "Adult Briefs (Large/X-Large) Adult Briefs (Medium/Large) Adult Briefs (Small/Me…" at bounding box center [412, 272] width 284 height 37
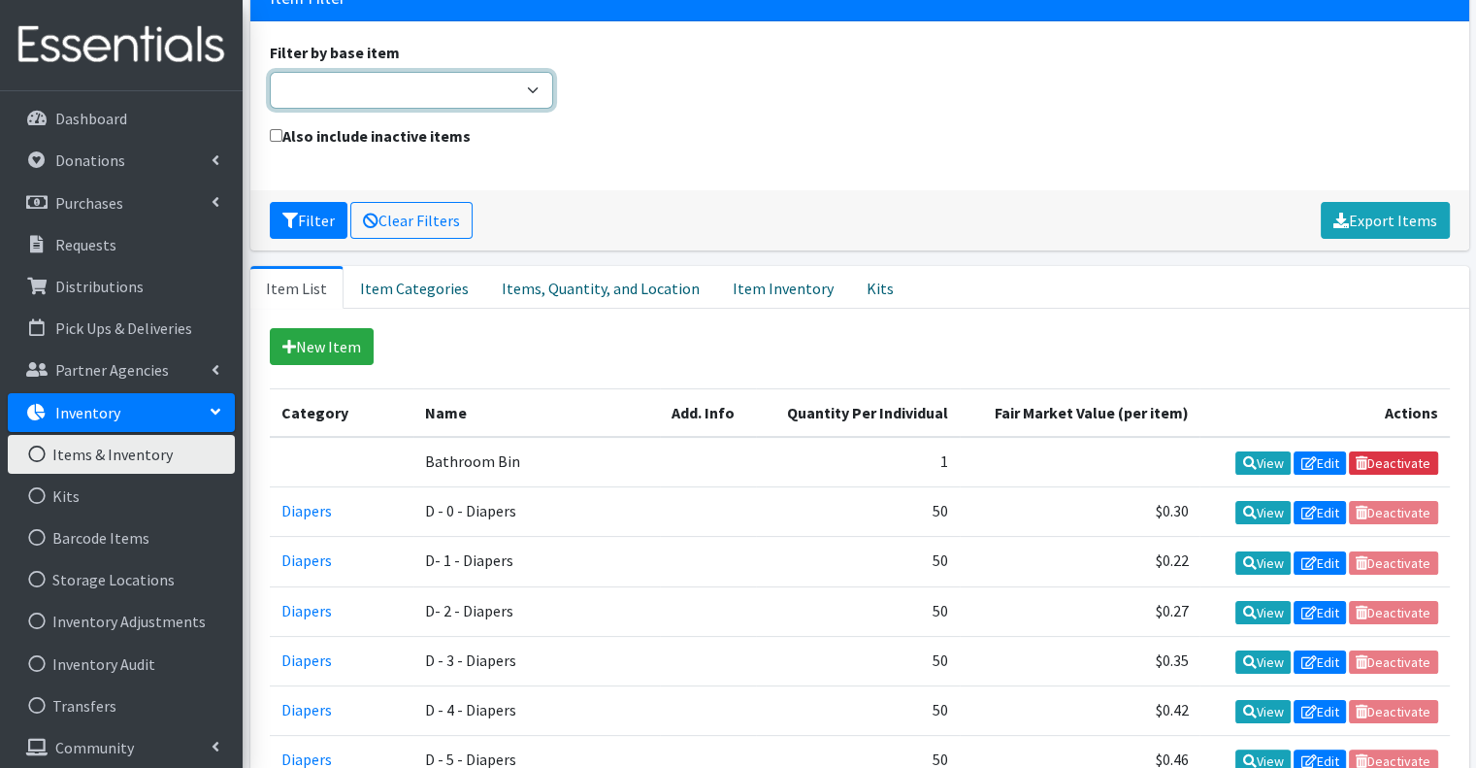
scroll to position [194, 0]
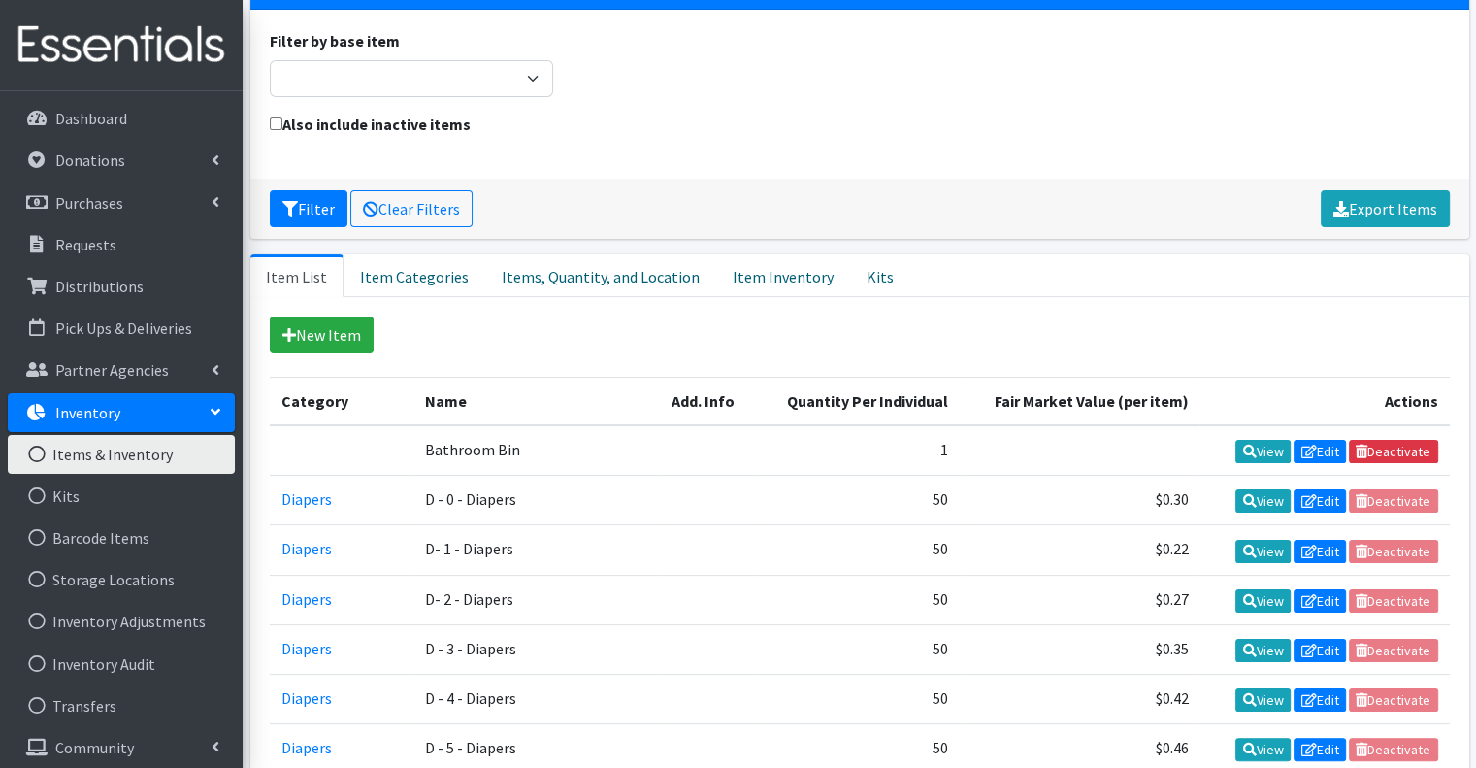
click at [378, 69] on div "Filter by base item Adult Briefs (Large/X-Large) Adult Briefs (Medium/Large) Ad…" at bounding box center [859, 70] width 1194 height 83
click at [377, 60] on select "Adult Briefs (Large/X-Large) Adult Briefs (Medium/Large) Adult Briefs (Small/Me…" at bounding box center [412, 78] width 284 height 37
select select "kit"
click at [270, 60] on select "Adult Briefs (Large/X-Large) Adult Briefs (Medium/Large) Adult Briefs (Small/Me…" at bounding box center [412, 78] width 284 height 37
click at [284, 201] on icon "submit" at bounding box center [290, 209] width 16 height 16
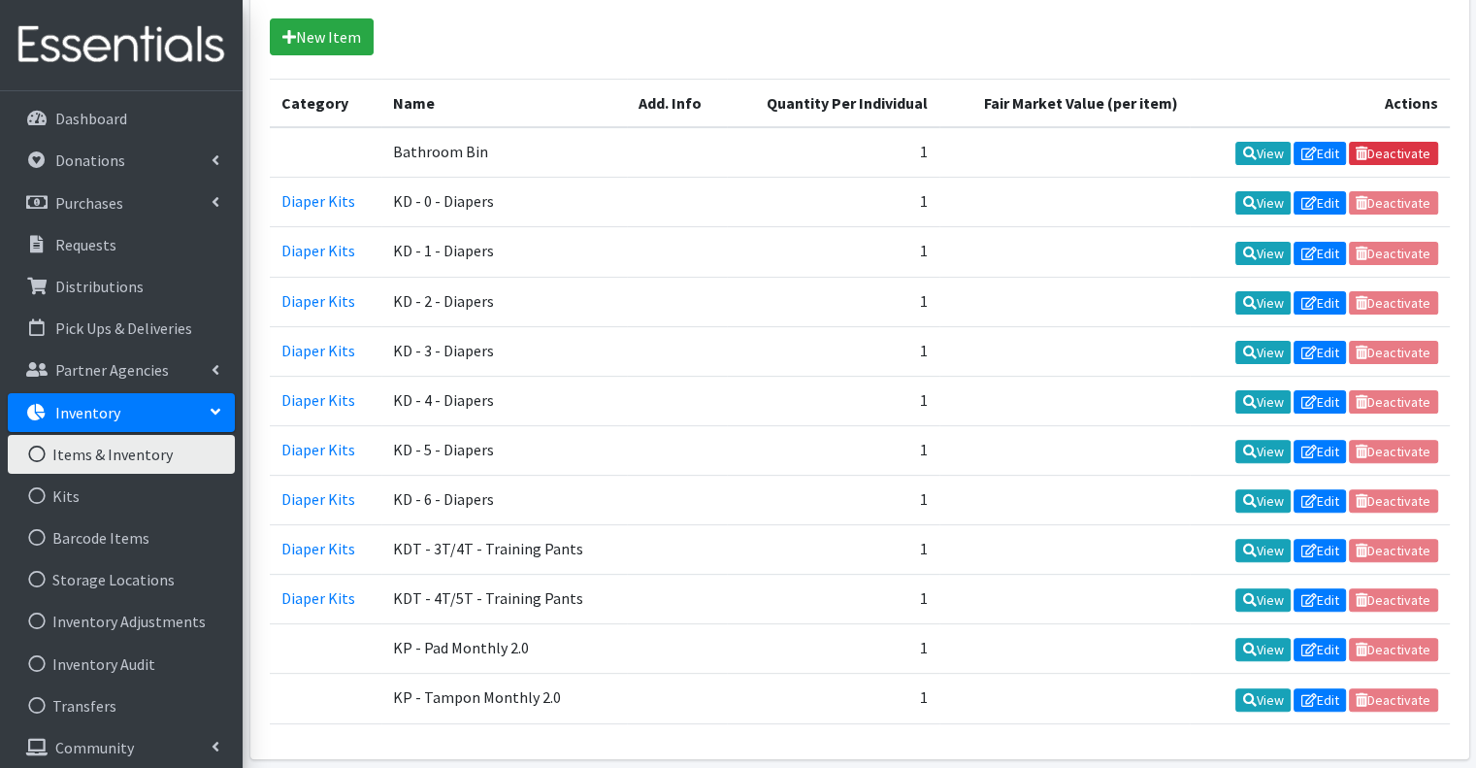
scroll to position [525, 0]
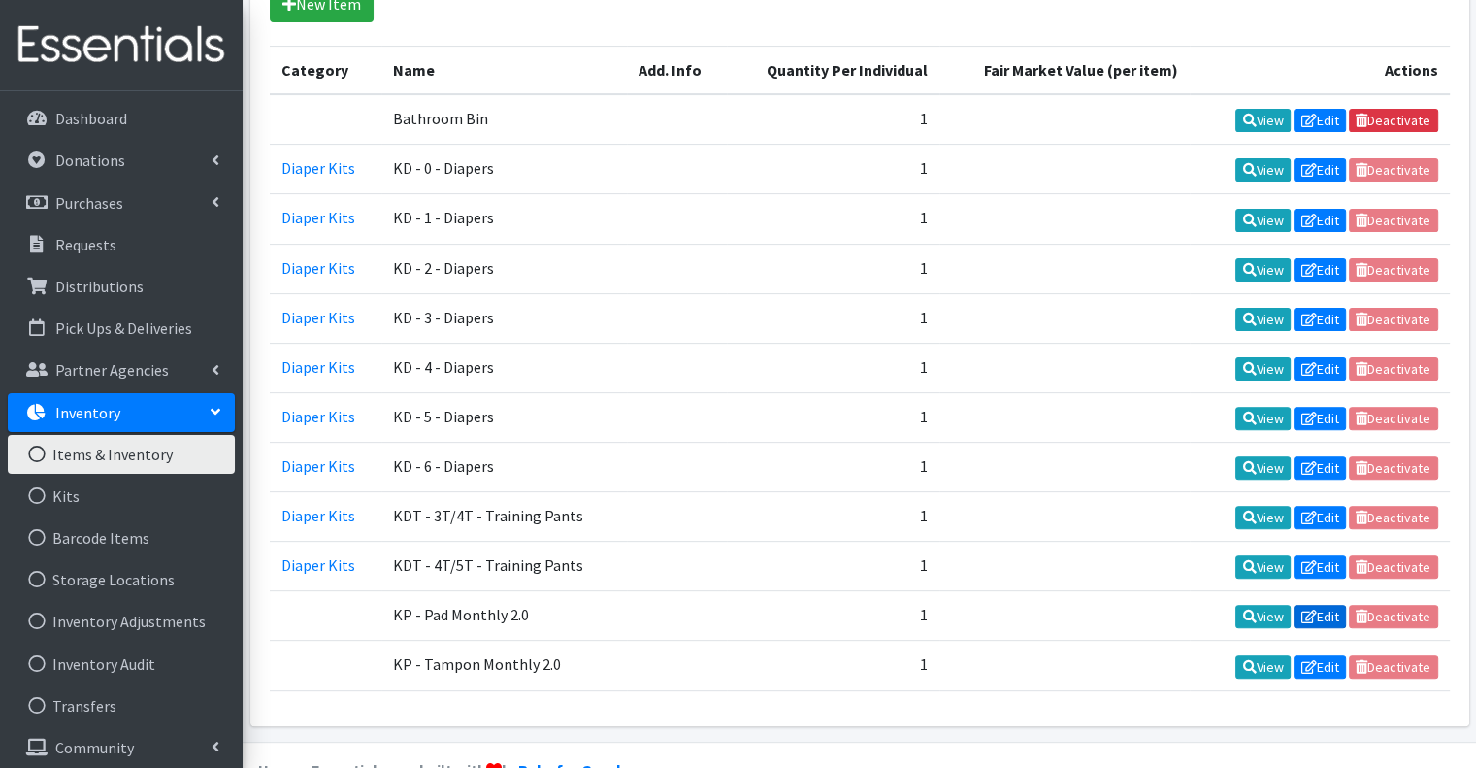
click at [1317, 604] on link "Edit" at bounding box center [1319, 615] width 52 height 23
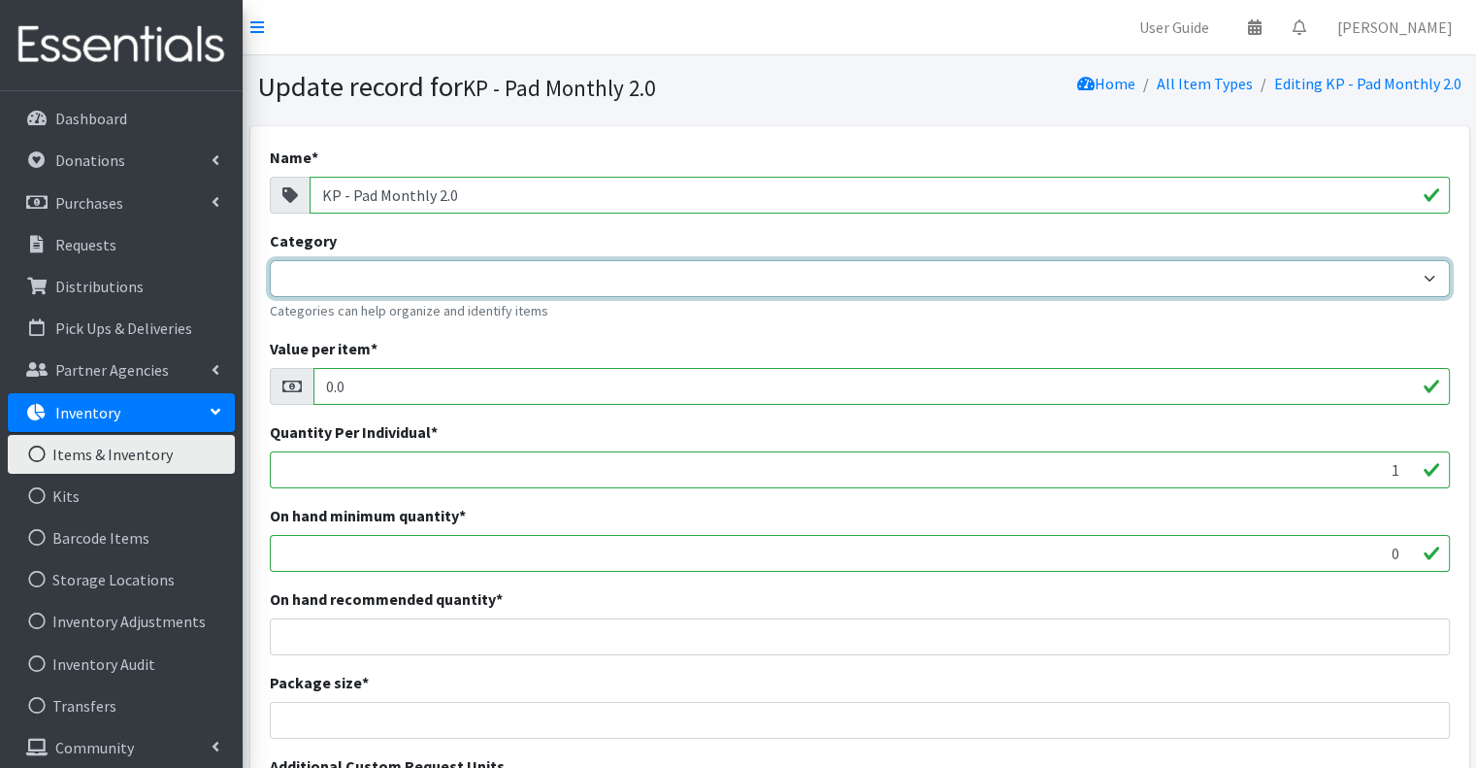
click at [508, 280] on select "Diaper Kits Period Kits Diapers Period Products" at bounding box center [860, 278] width 1180 height 37
select select "454"
click at [270, 260] on select "Diaper Kits Period Kits Diapers Period Products" at bounding box center [860, 278] width 1180 height 37
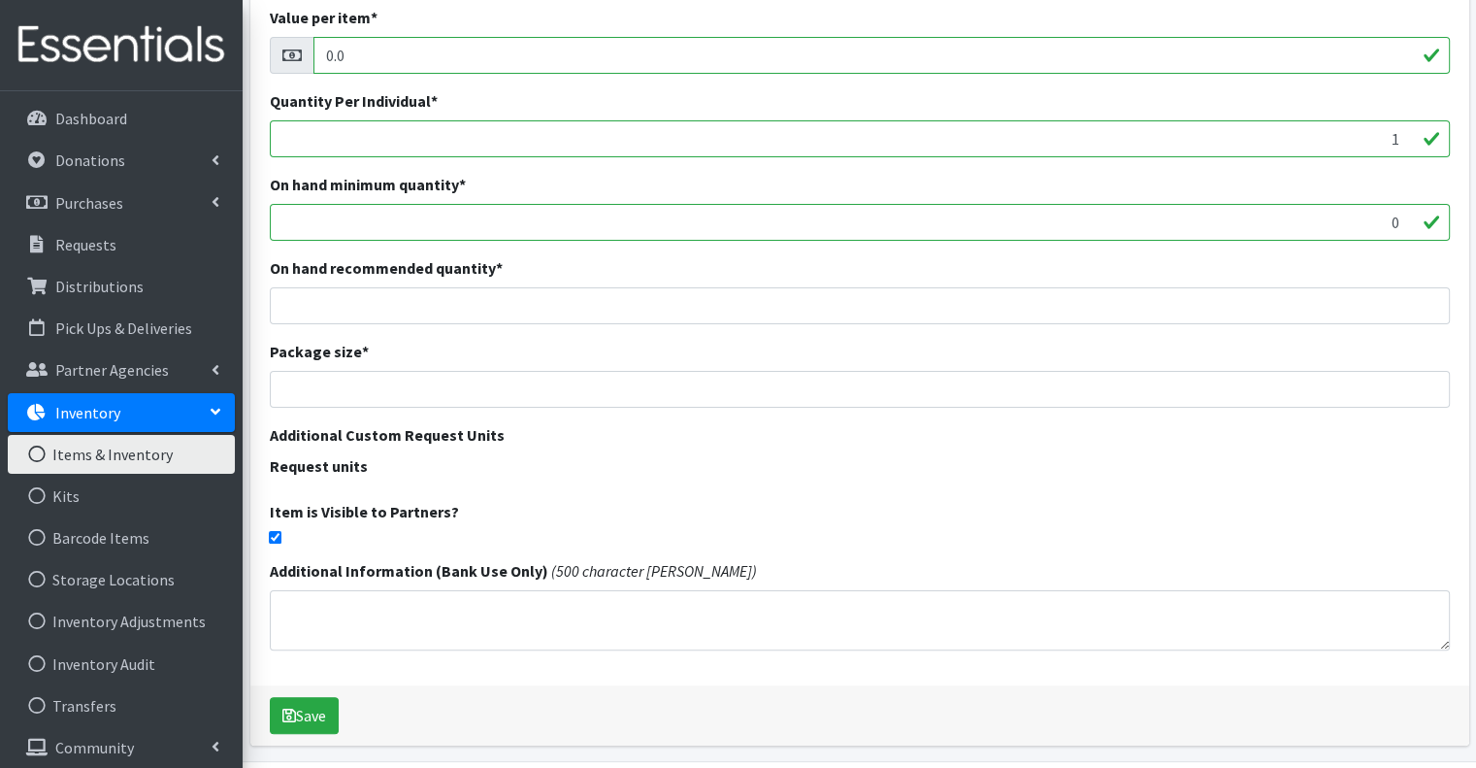
scroll to position [395, 0]
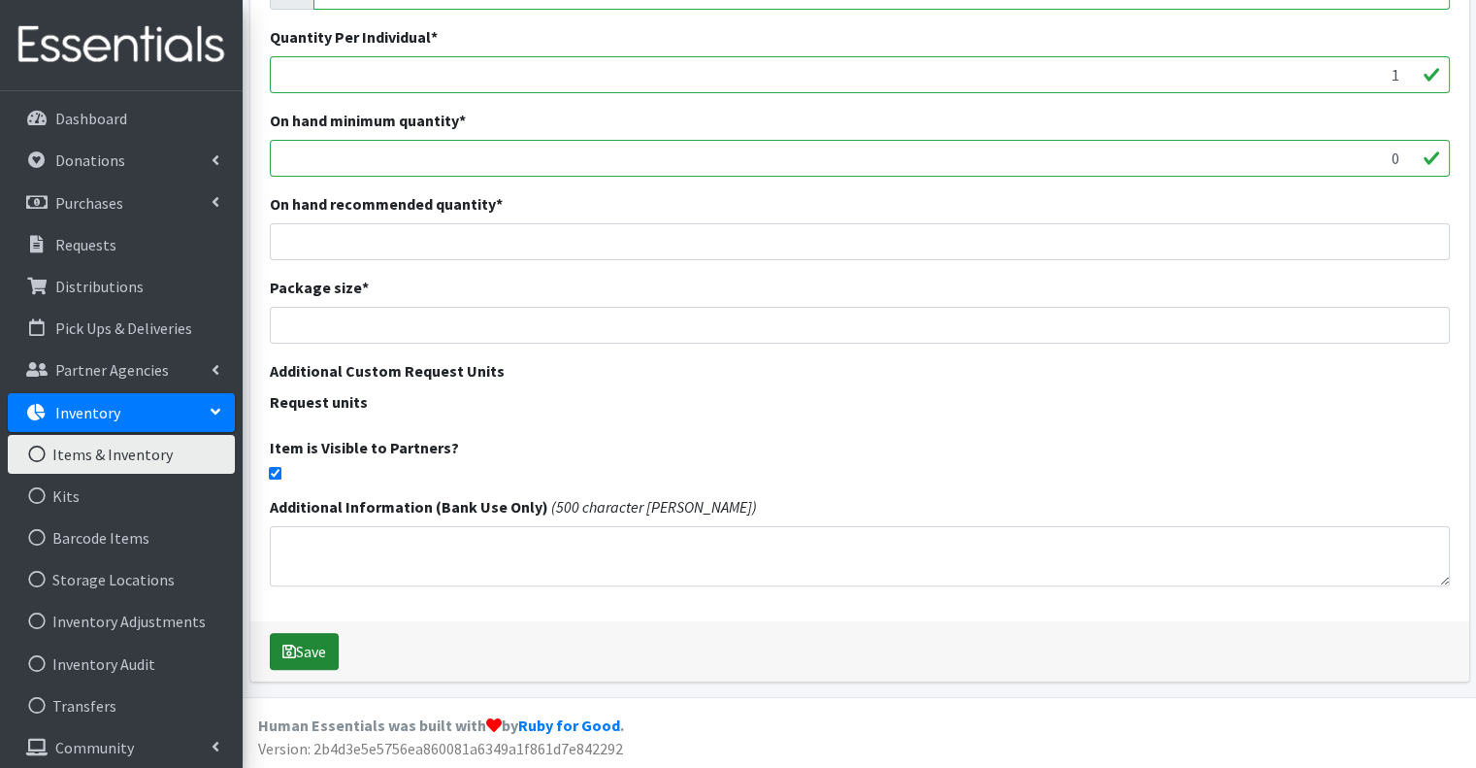
click at [296, 653] on button "Save" at bounding box center [304, 651] width 69 height 37
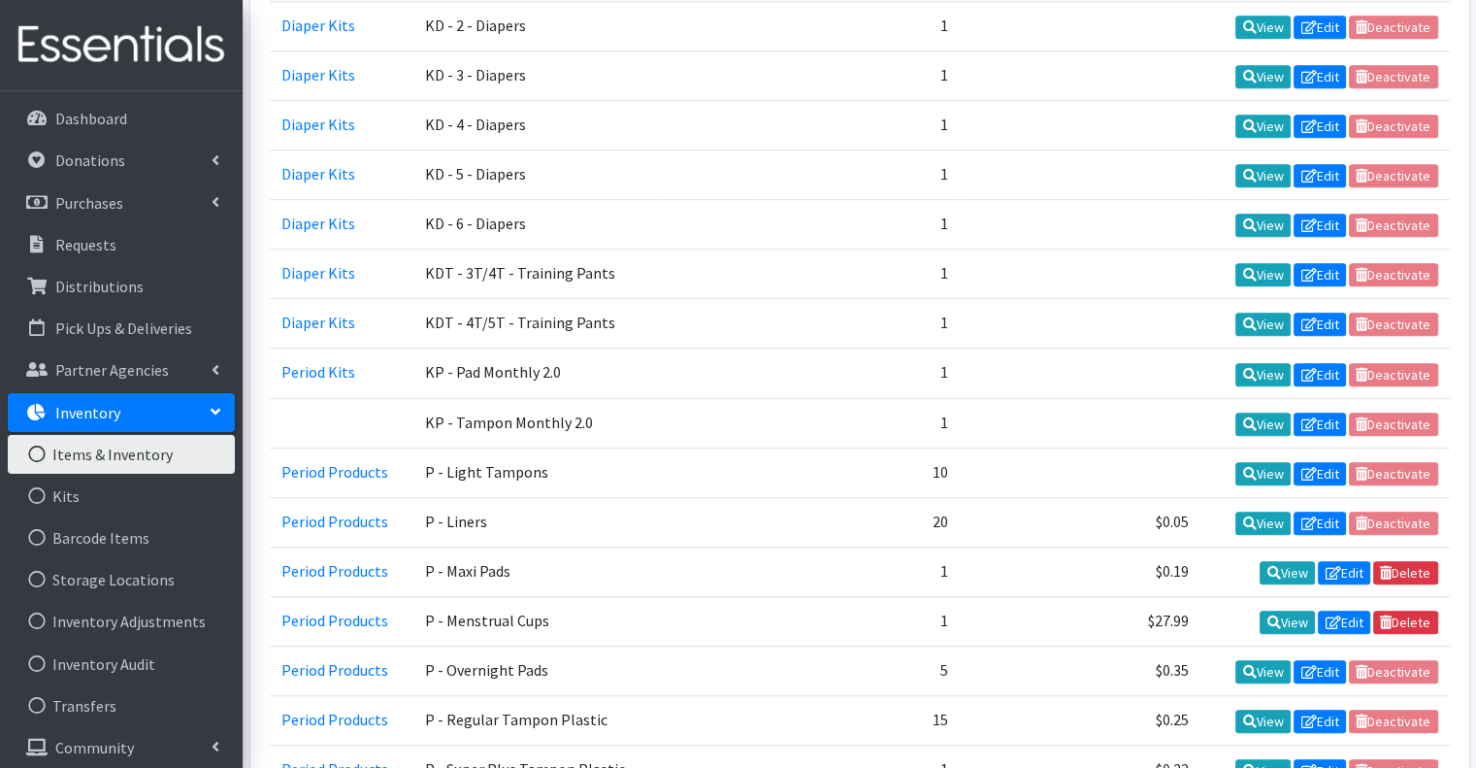
scroll to position [1323, 0]
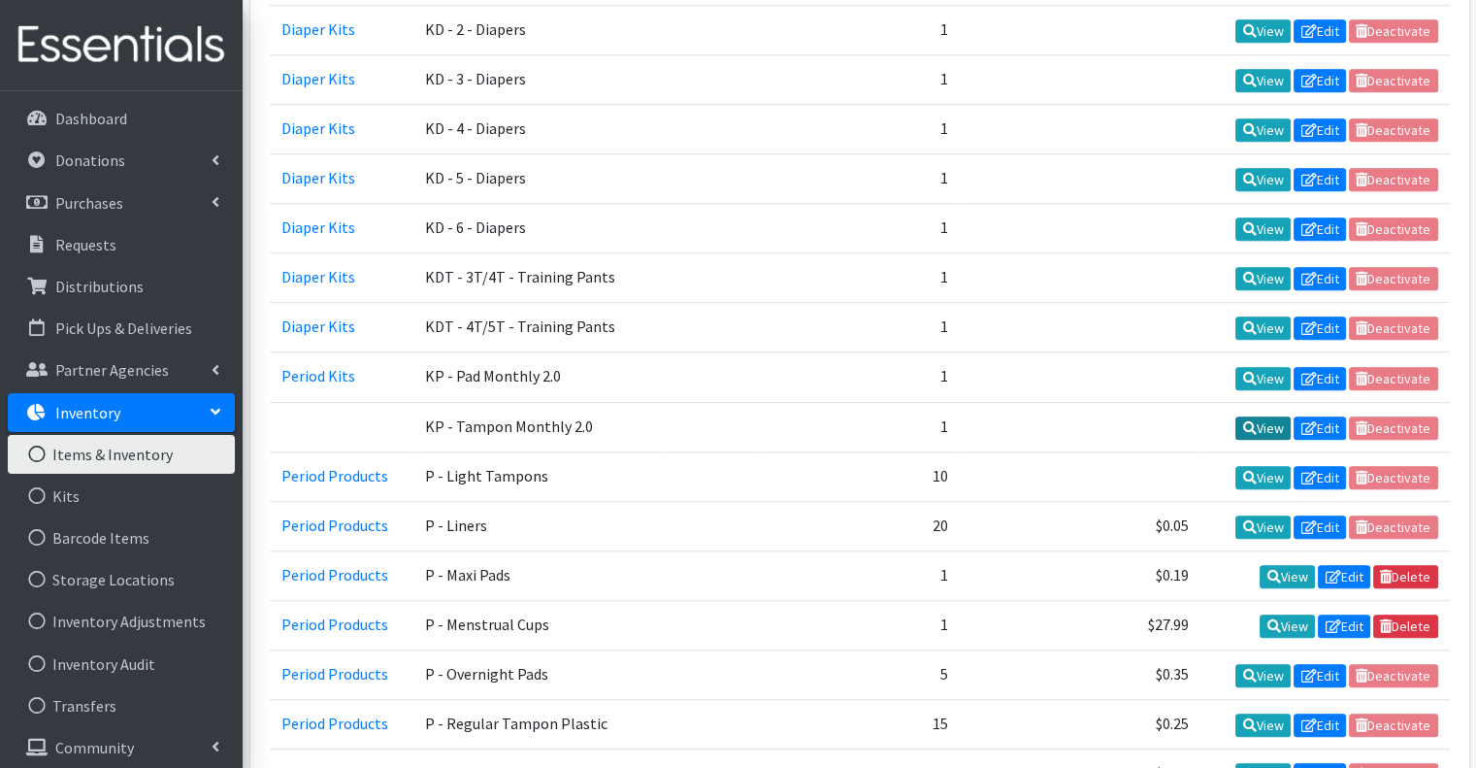
click at [1258, 416] on link "View" at bounding box center [1262, 427] width 55 height 23
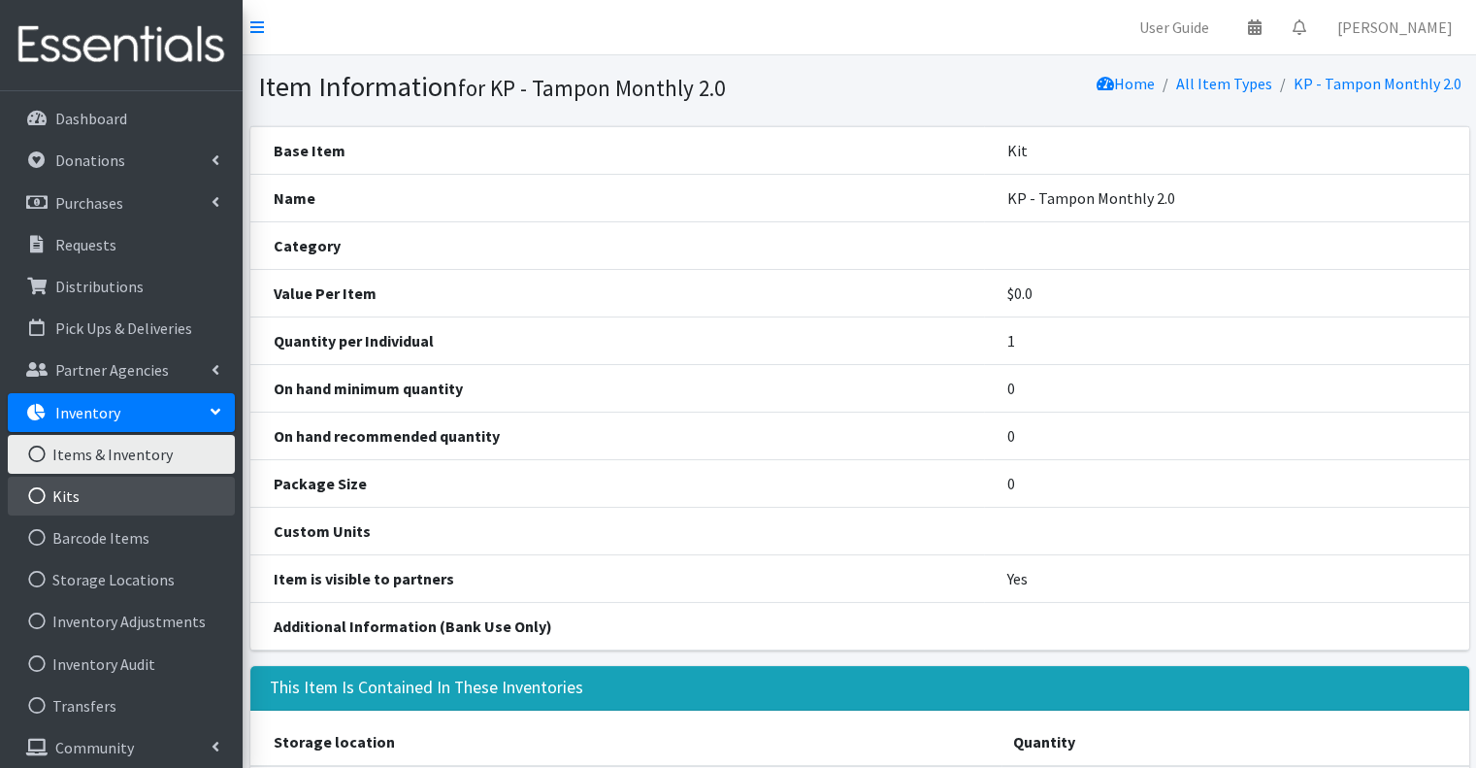
click at [112, 495] on link "Kits" at bounding box center [121, 495] width 227 height 39
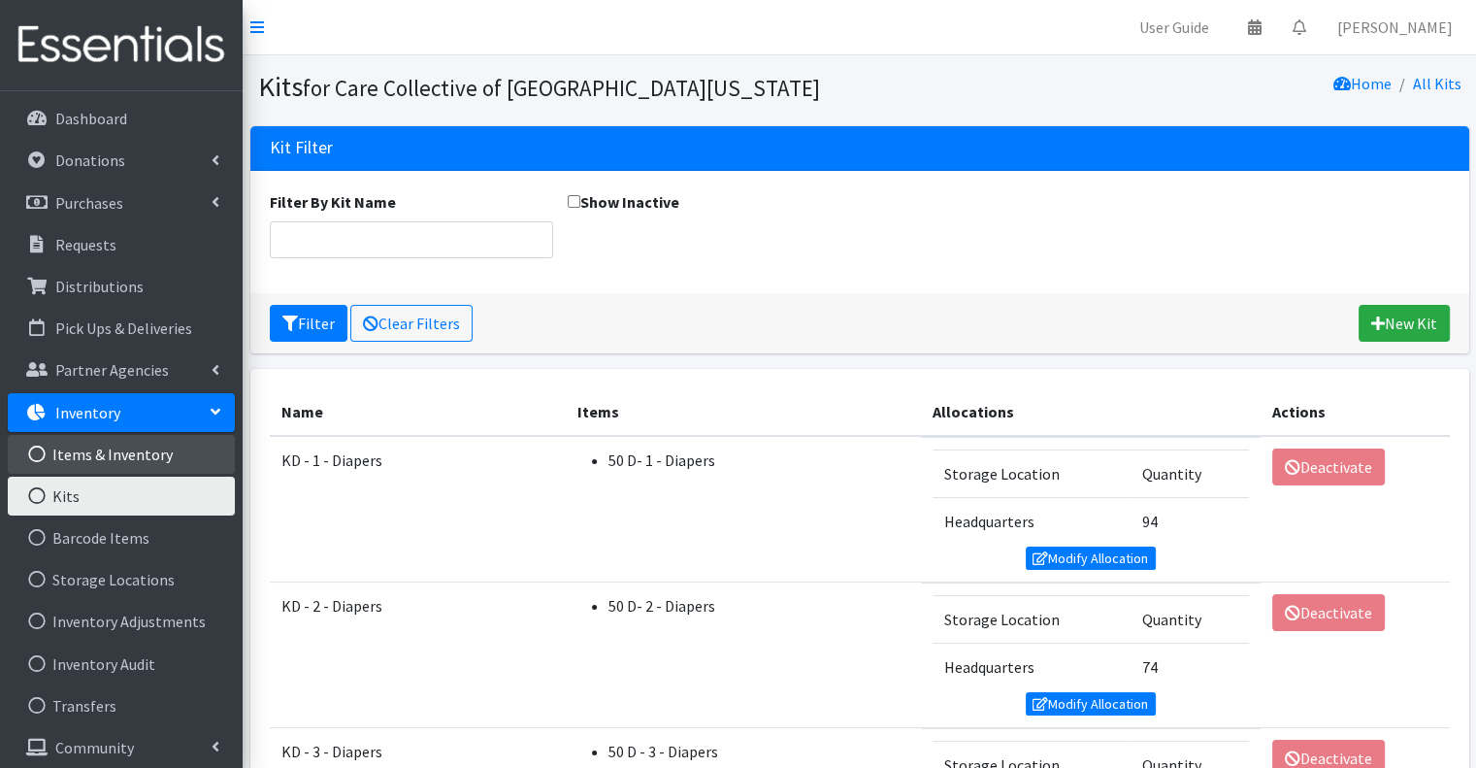
click at [116, 451] on link "Items & Inventory" at bounding box center [121, 454] width 227 height 39
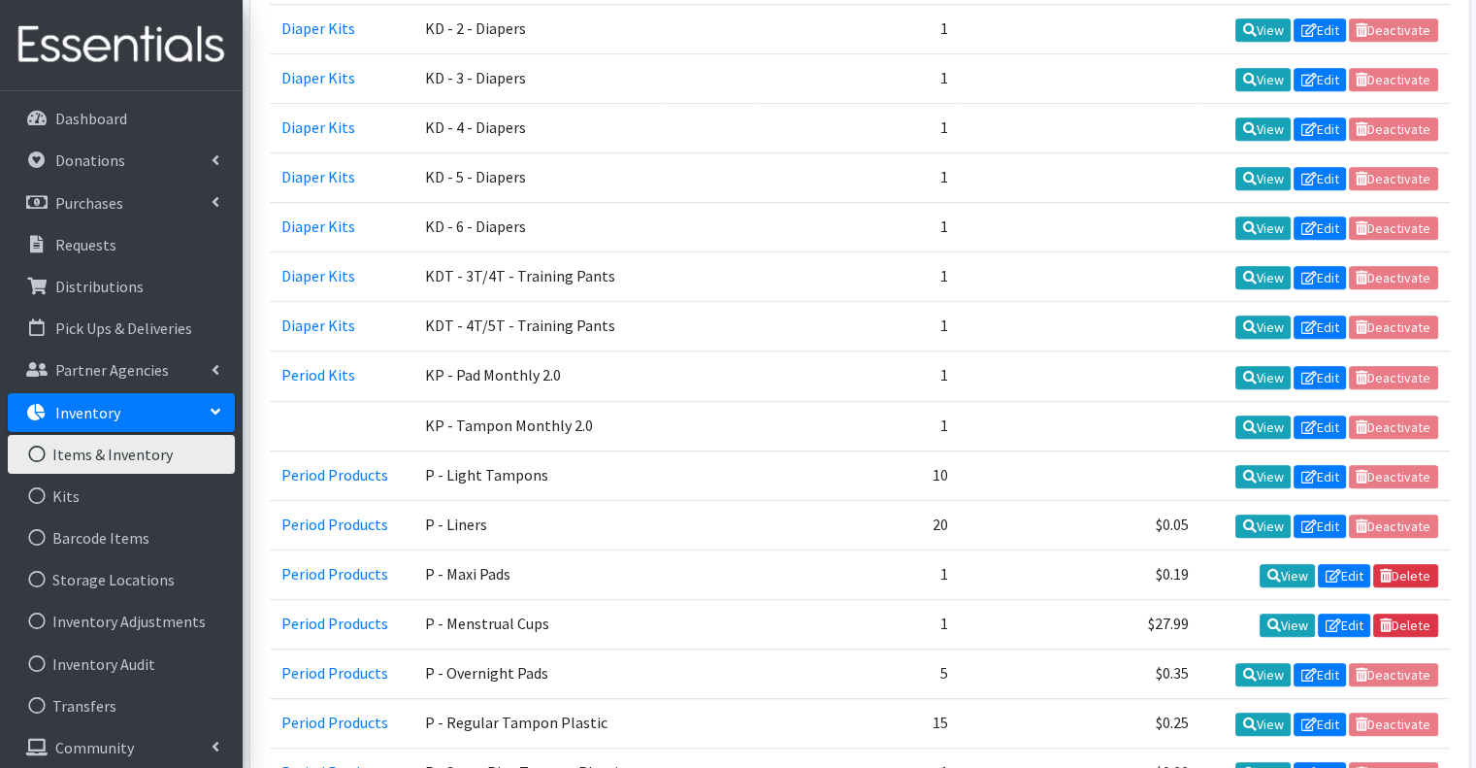
scroll to position [1261, 0]
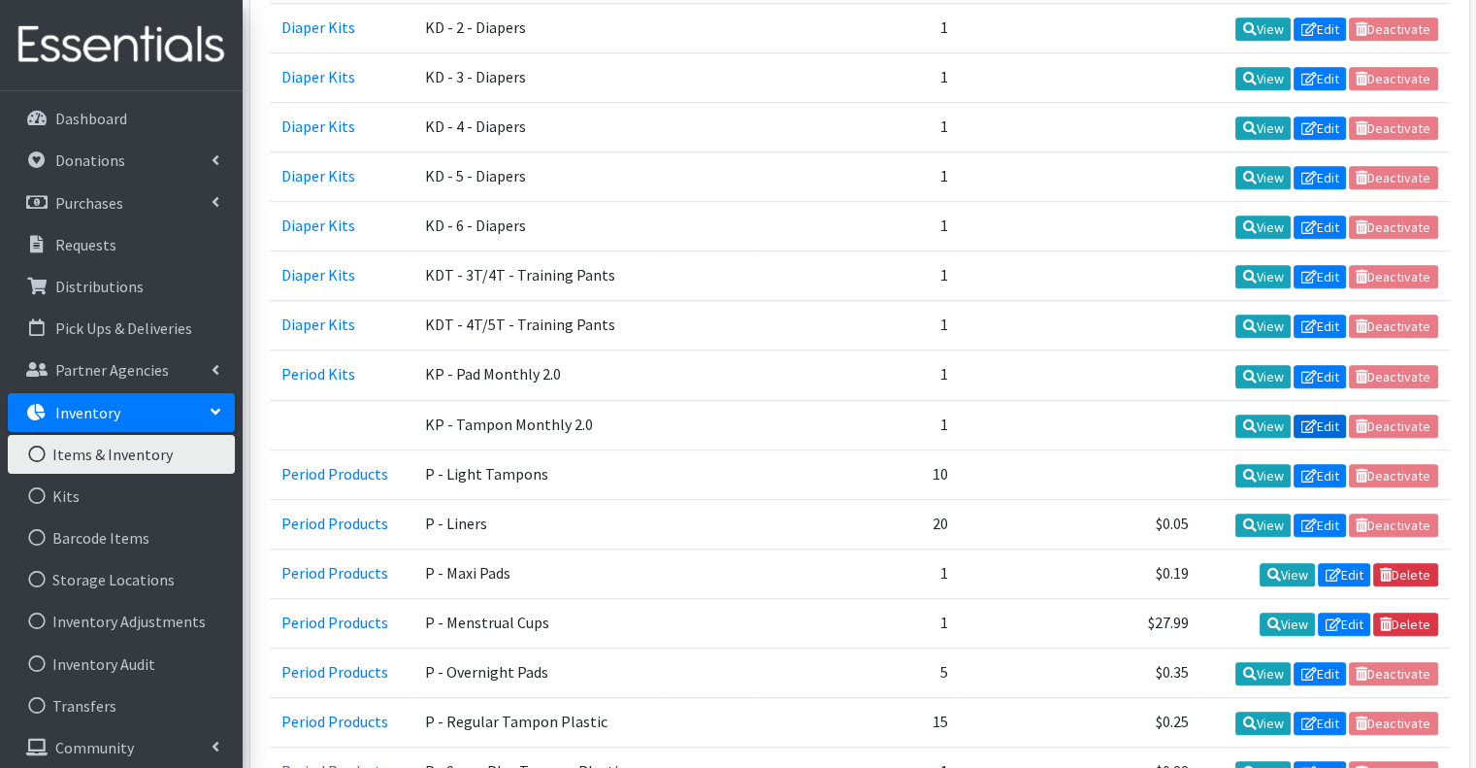
click at [1323, 414] on link "Edit" at bounding box center [1319, 425] width 52 height 23
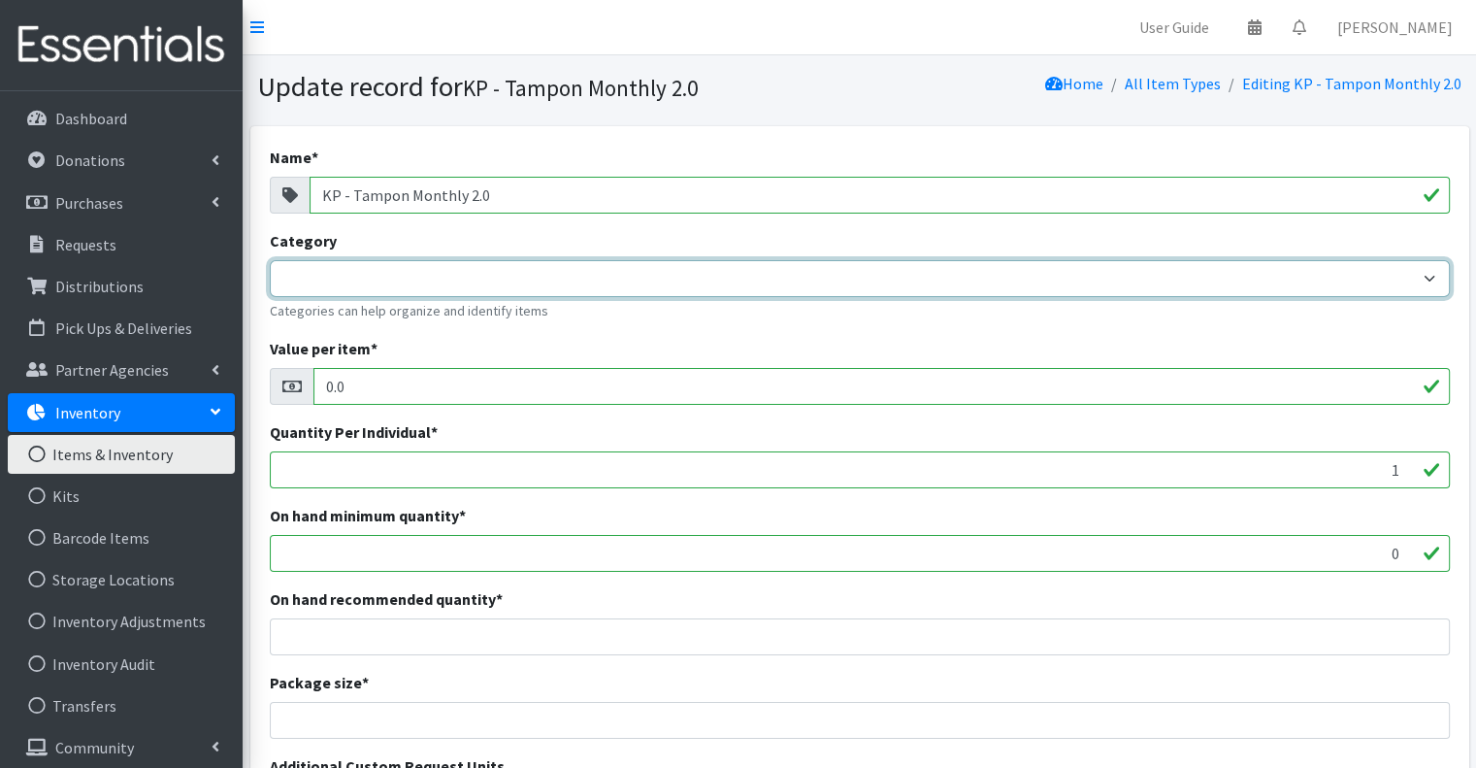
click at [481, 290] on select "Diaper Kits Period Kits Diapers Period Products" at bounding box center [860, 278] width 1180 height 37
select select "454"
click at [270, 260] on select "Diaper Kits Period Kits Diapers Period Products" at bounding box center [860, 278] width 1180 height 37
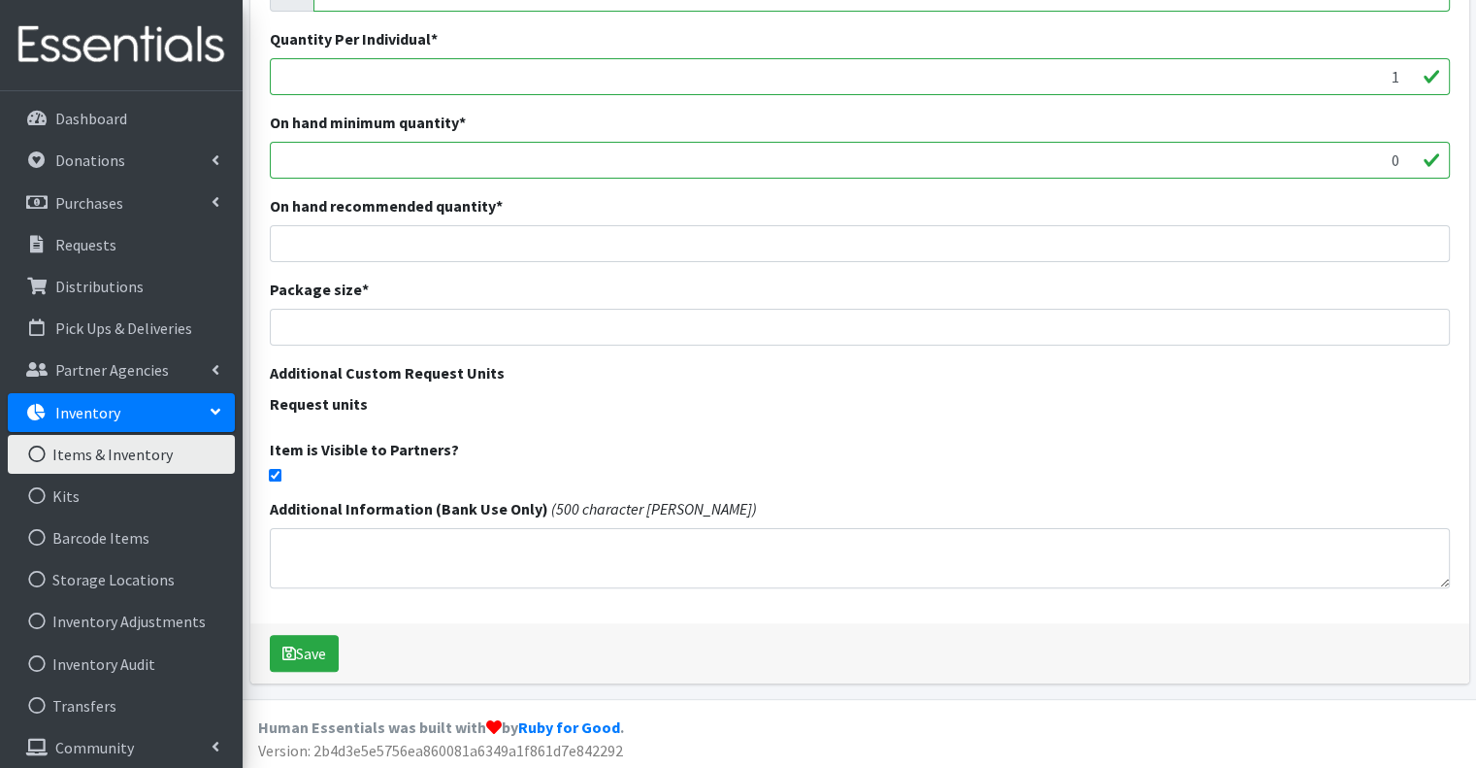
scroll to position [395, 0]
click at [300, 638] on button "Save" at bounding box center [304, 651] width 69 height 37
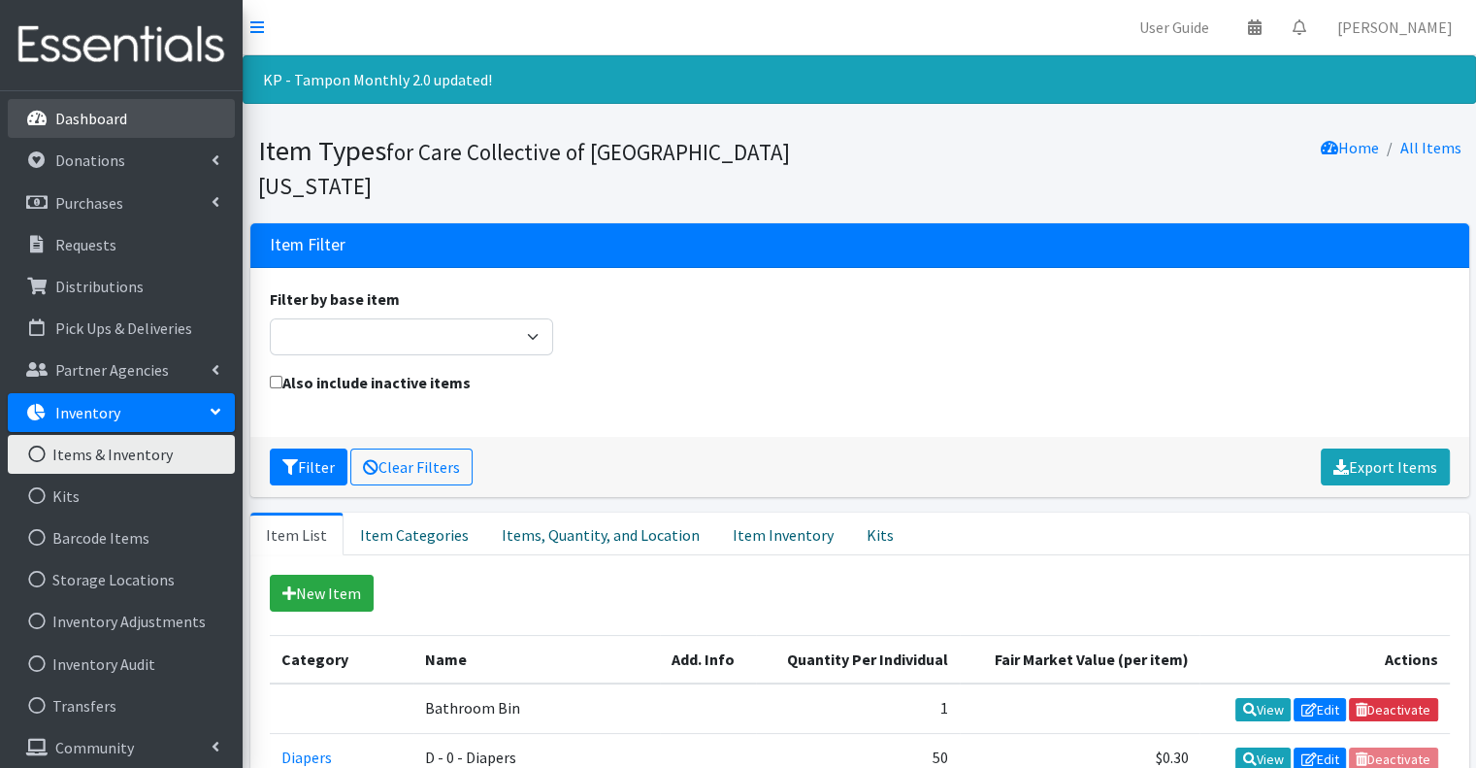
click at [99, 115] on p "Dashboard" at bounding box center [91, 118] width 72 height 19
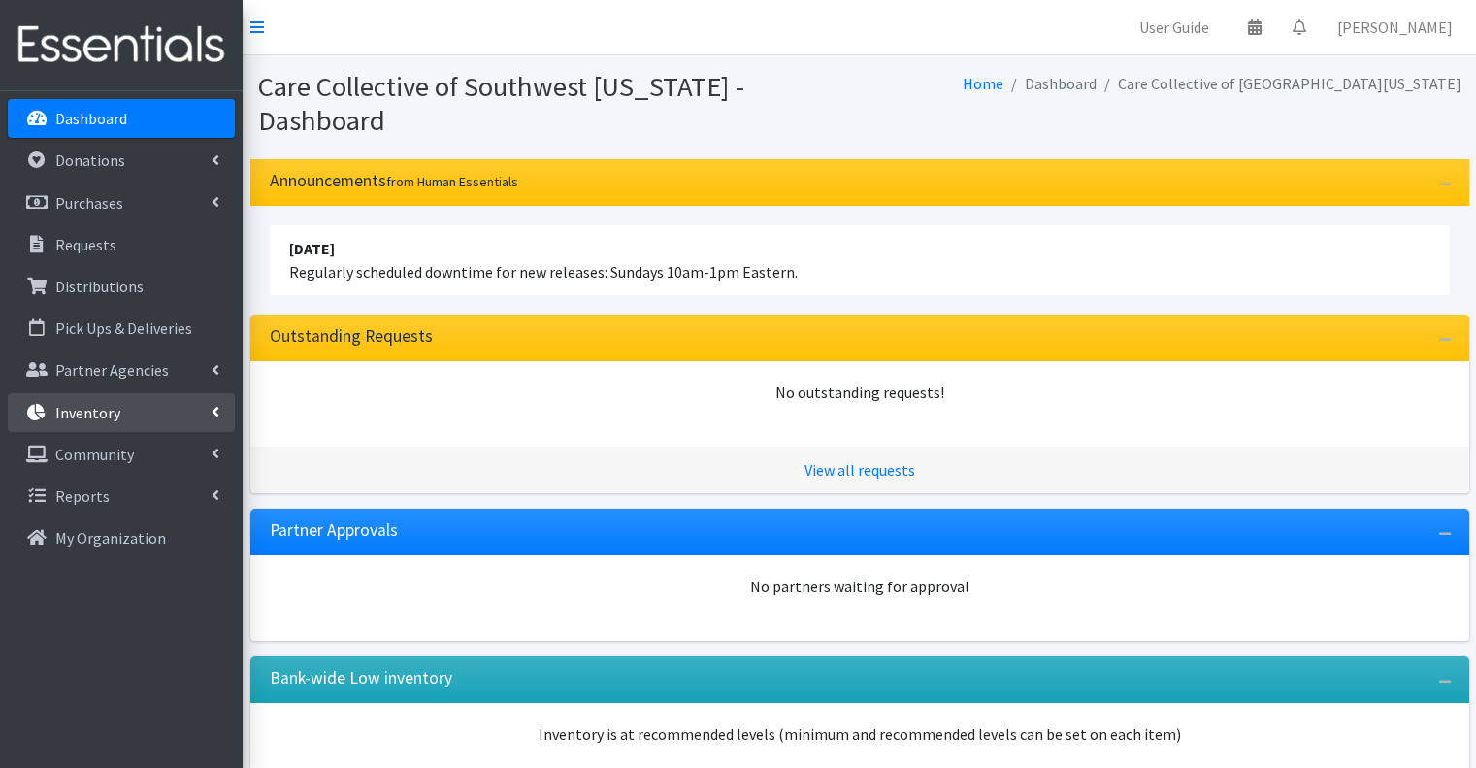
click at [151, 411] on link "Inventory" at bounding box center [121, 412] width 227 height 39
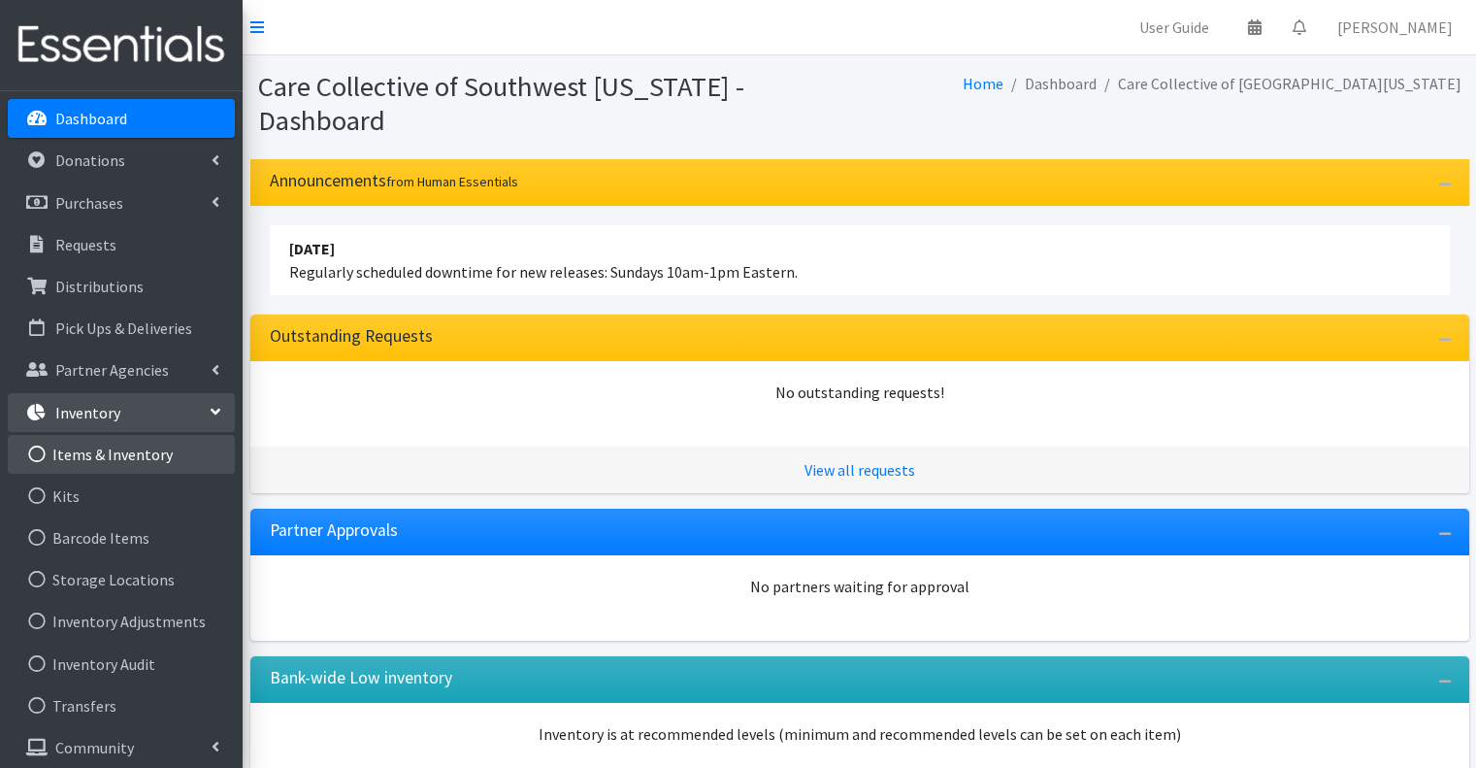
click at [135, 456] on link "Items & Inventory" at bounding box center [121, 454] width 227 height 39
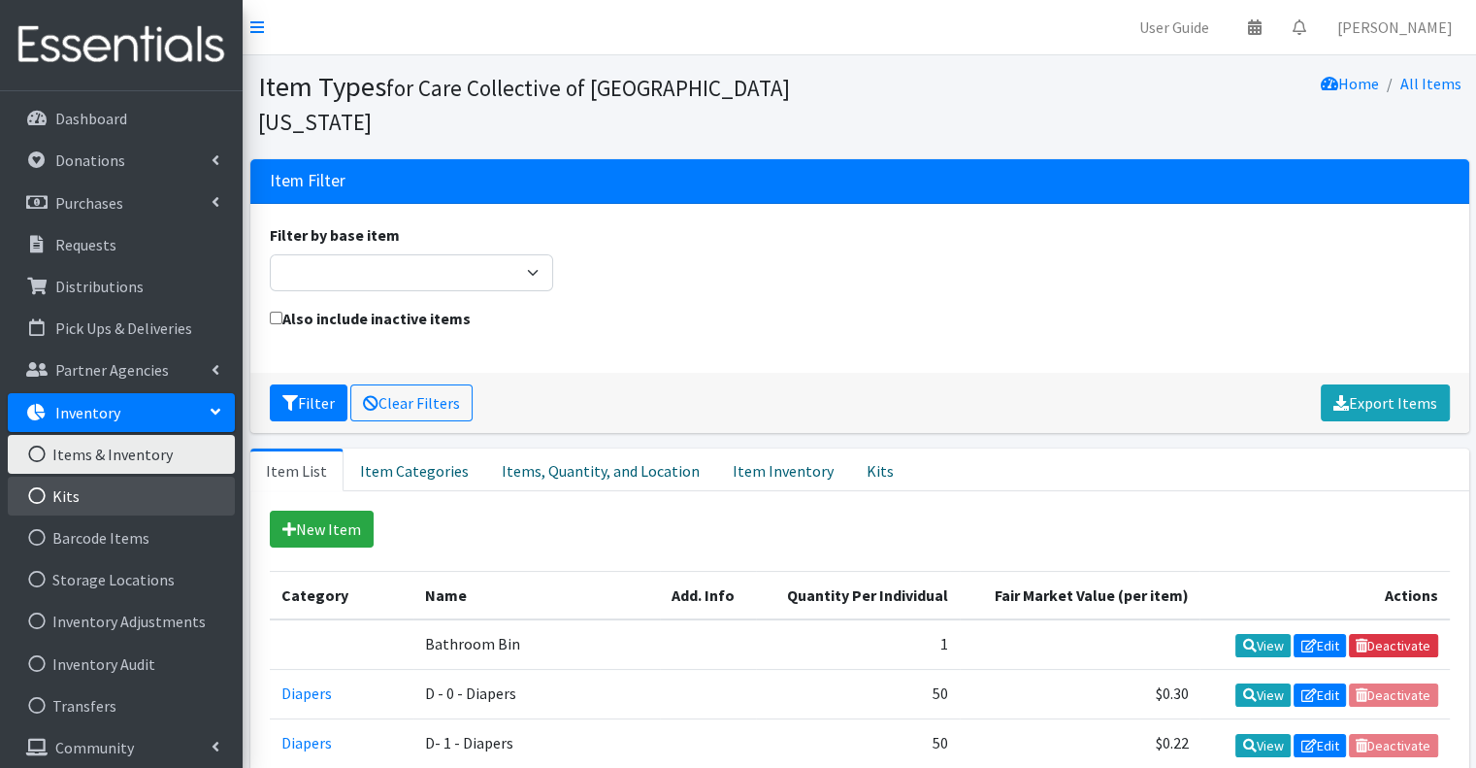
click at [118, 506] on link "Kits" at bounding box center [121, 495] width 227 height 39
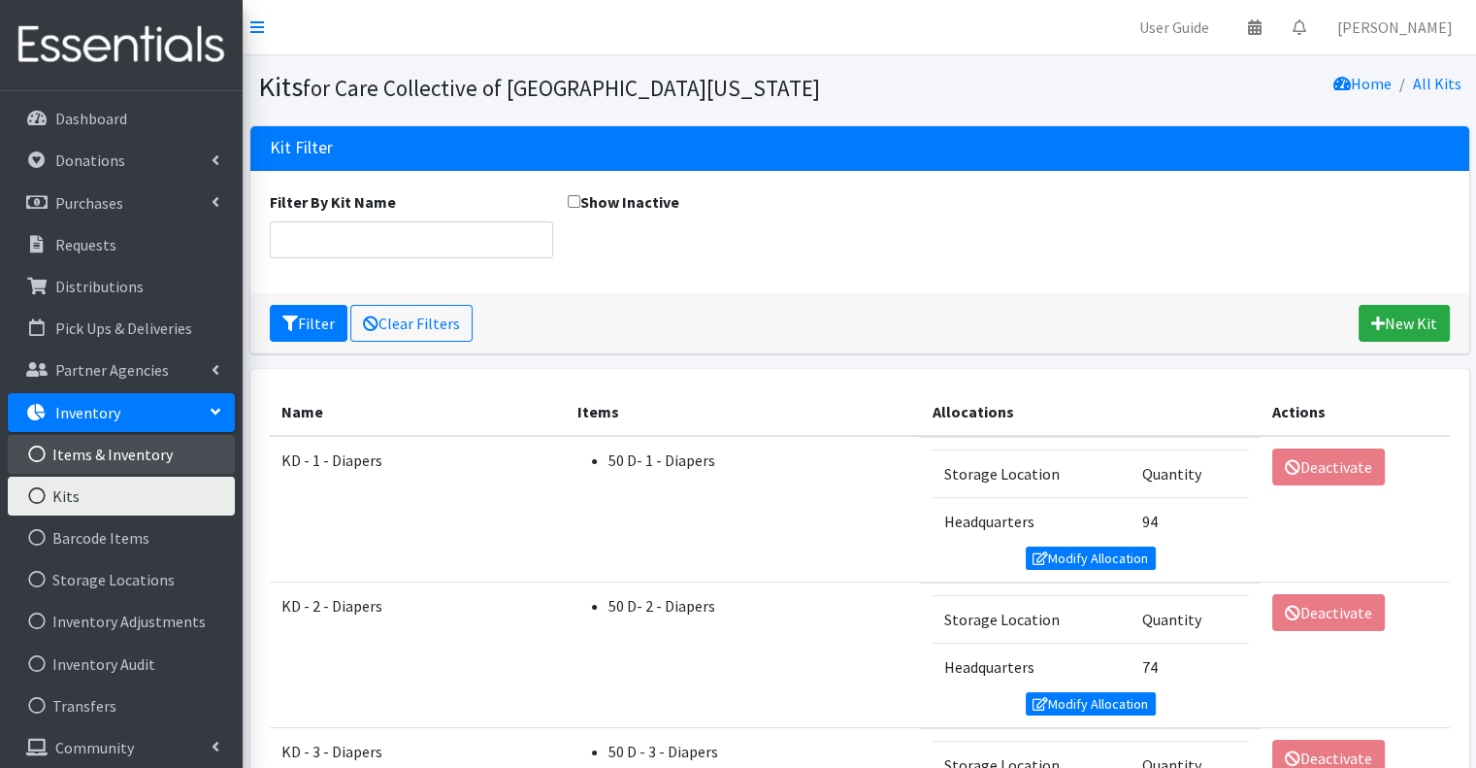
click at [124, 456] on link "Items & Inventory" at bounding box center [121, 454] width 227 height 39
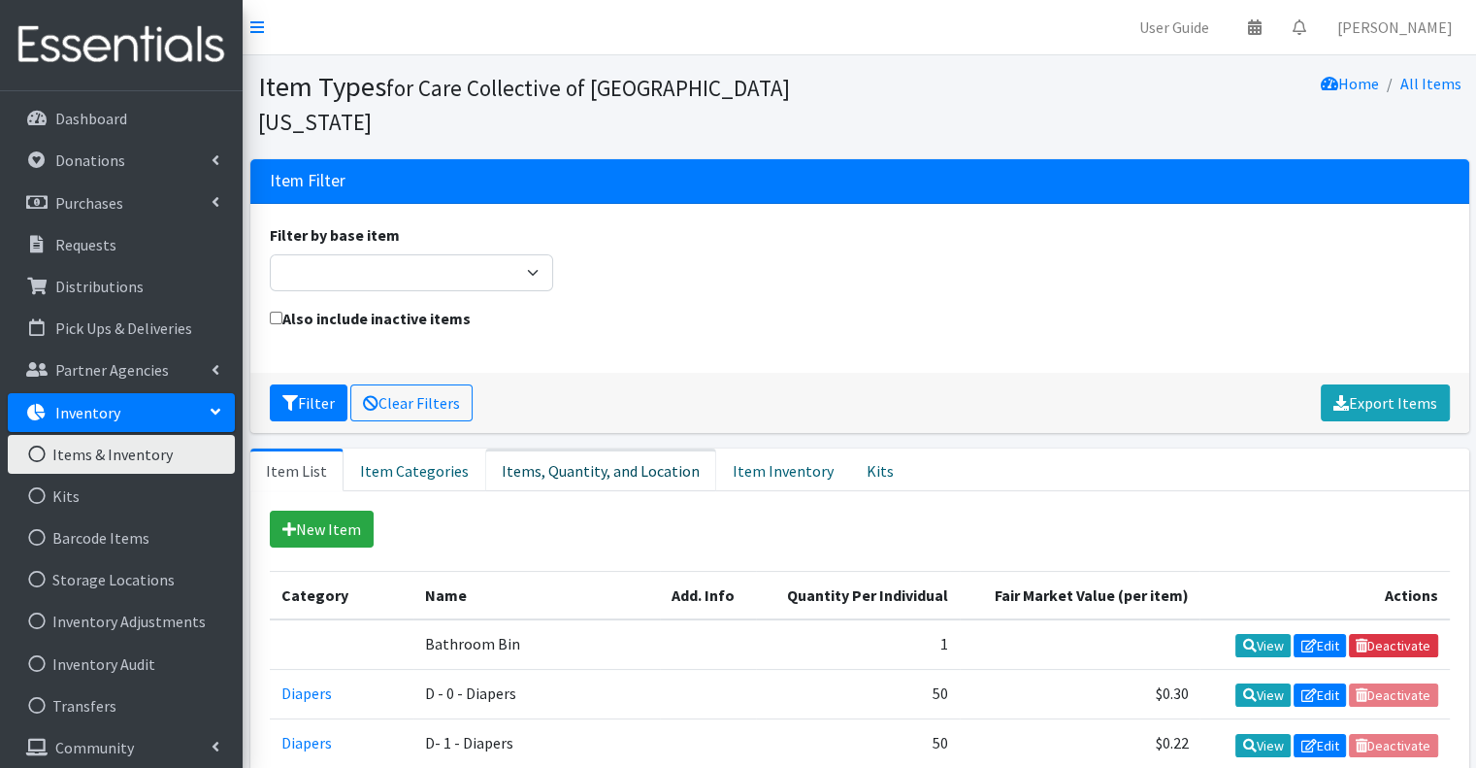
drag, startPoint x: 610, startPoint y: 430, endPoint x: 757, endPoint y: 437, distance: 146.7
click at [611, 448] on link "Items, Quantity, and Location" at bounding box center [600, 469] width 231 height 43
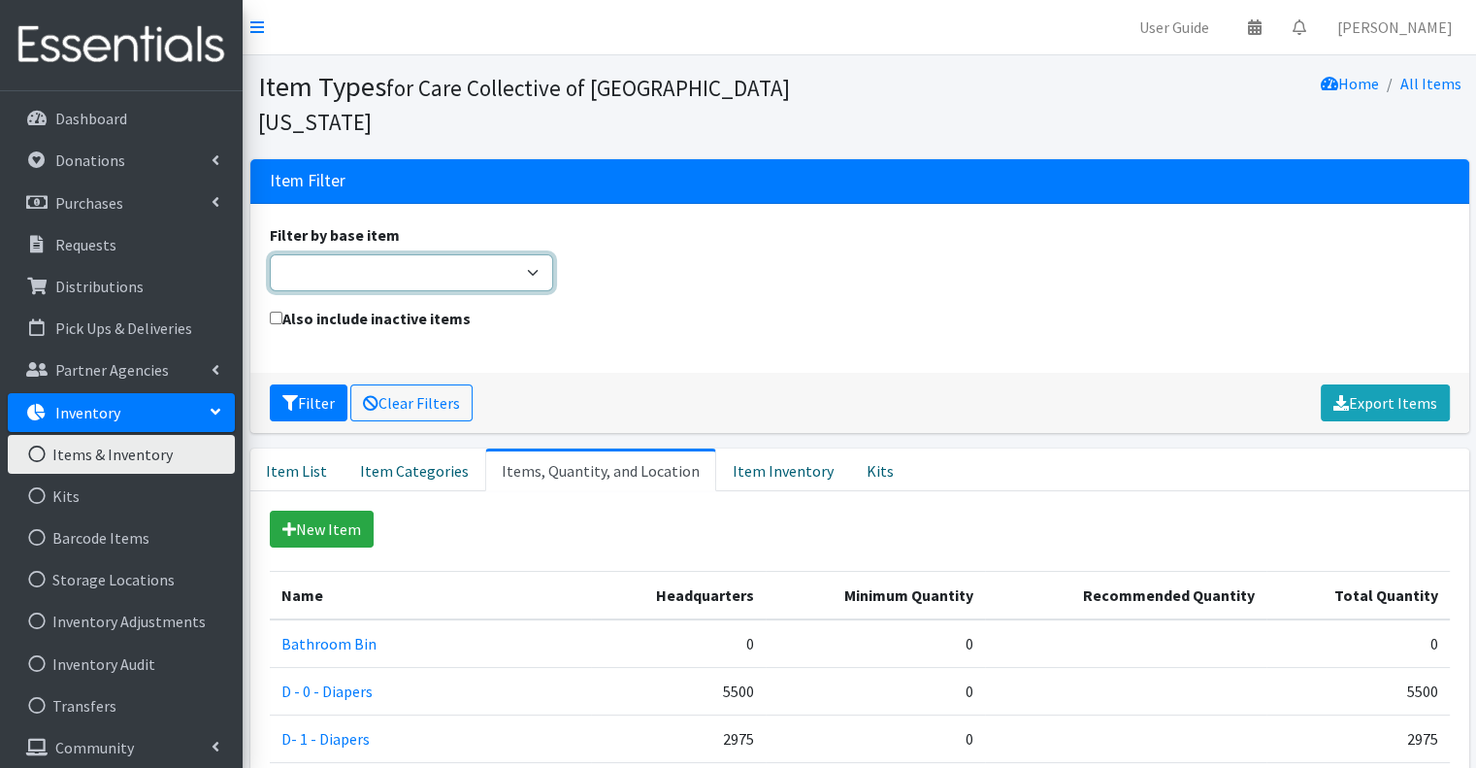
drag, startPoint x: 357, startPoint y: 243, endPoint x: 362, endPoint y: 255, distance: 13.5
click at [357, 254] on select "Adult Briefs (Large/X-Large) Adult Briefs (Medium/Large) Adult Briefs (Small/Me…" at bounding box center [412, 272] width 284 height 37
select select "kit"
click at [270, 254] on select "Adult Briefs (Large/X-Large) Adult Briefs (Medium/Large) Adult Briefs (Small/Me…" at bounding box center [412, 272] width 284 height 37
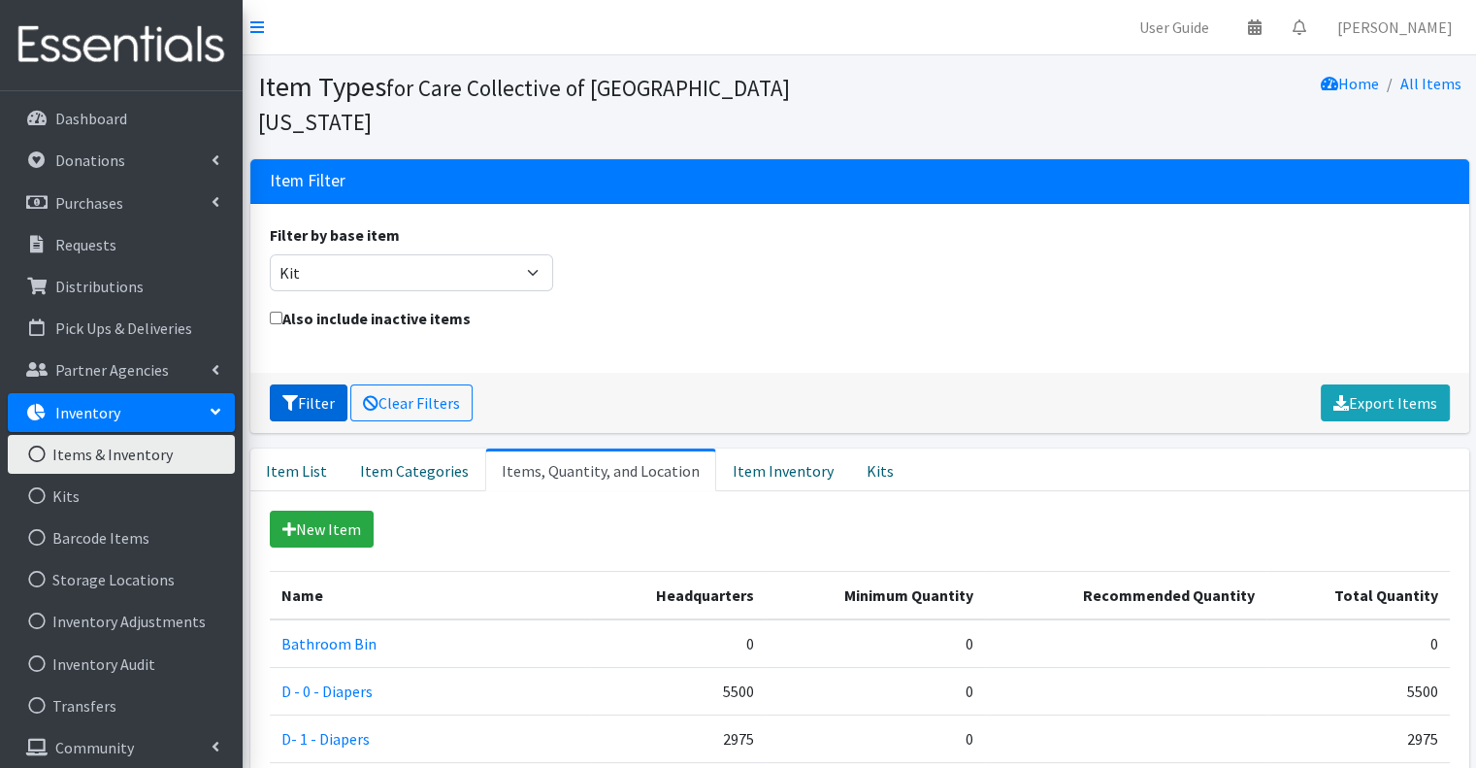
click at [334, 384] on button "Filter" at bounding box center [309, 402] width 78 height 37
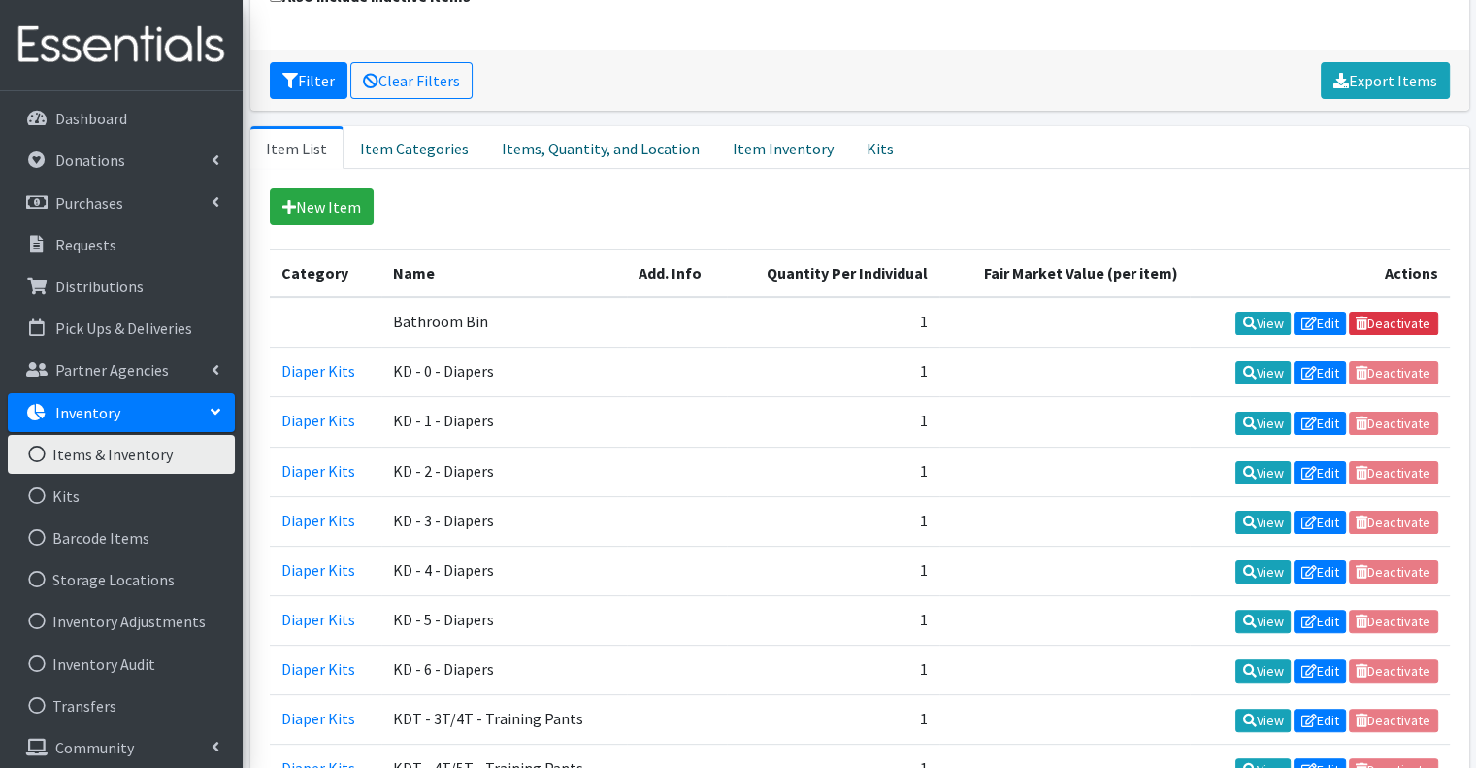
scroll to position [137, 0]
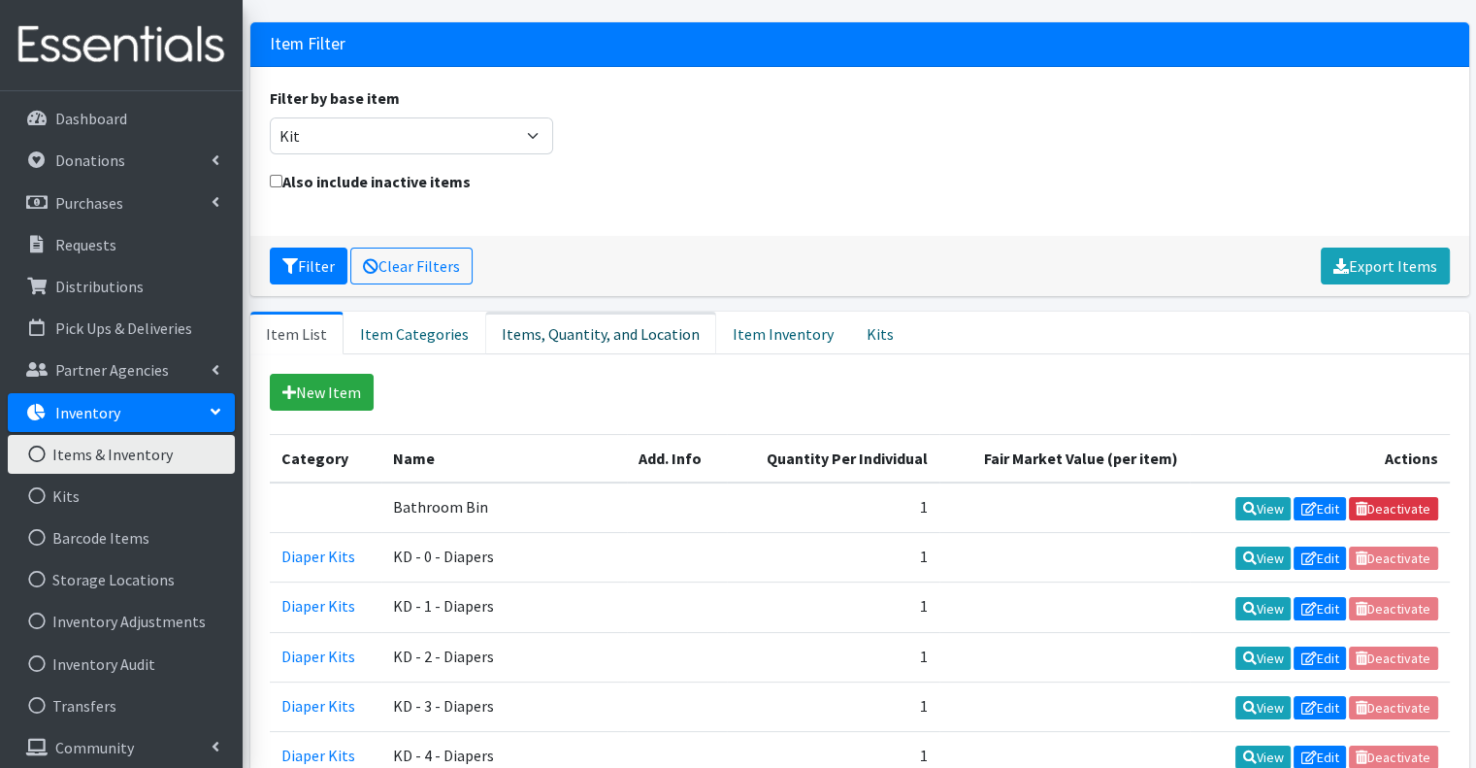
click at [668, 311] on link "Items, Quantity, and Location" at bounding box center [600, 332] width 231 height 43
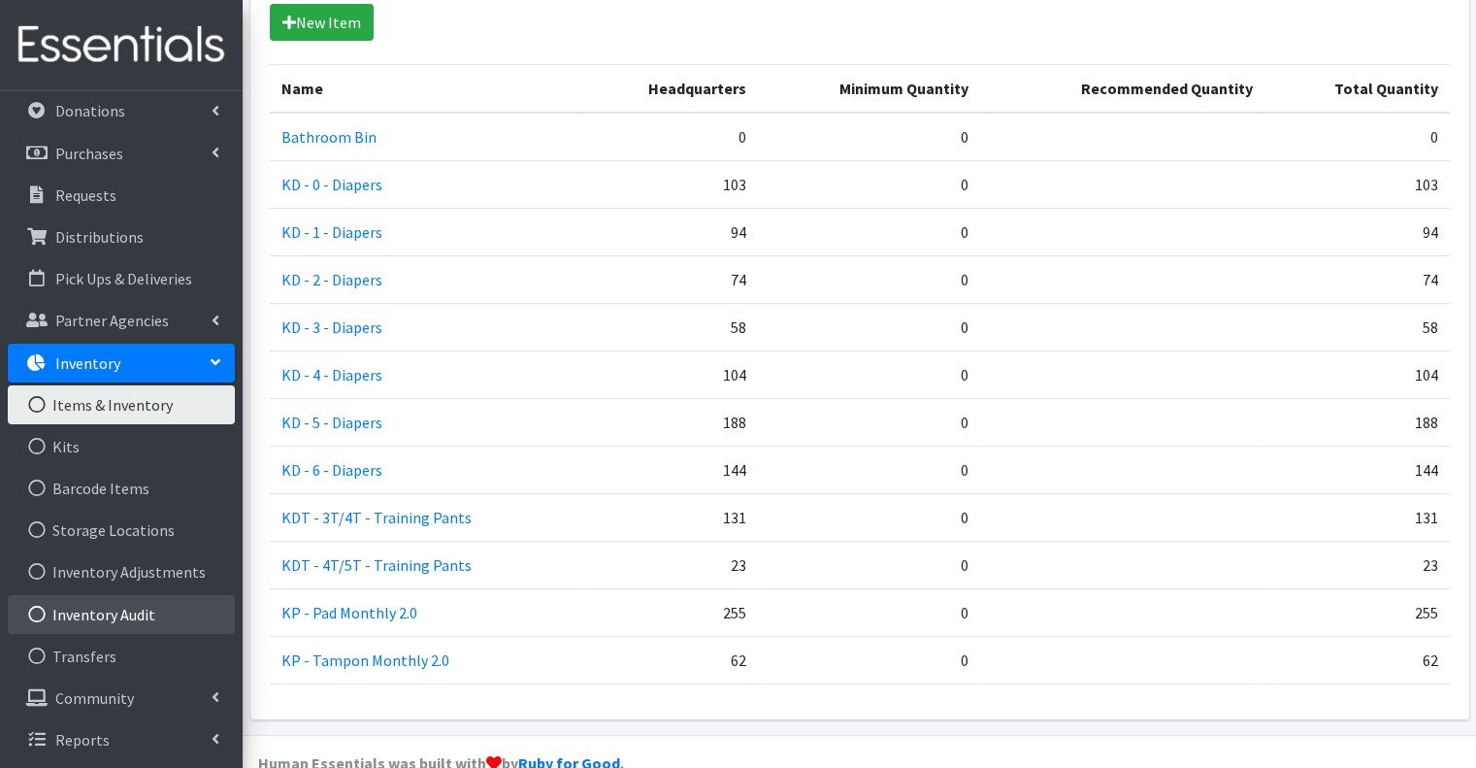
scroll to position [507, 0]
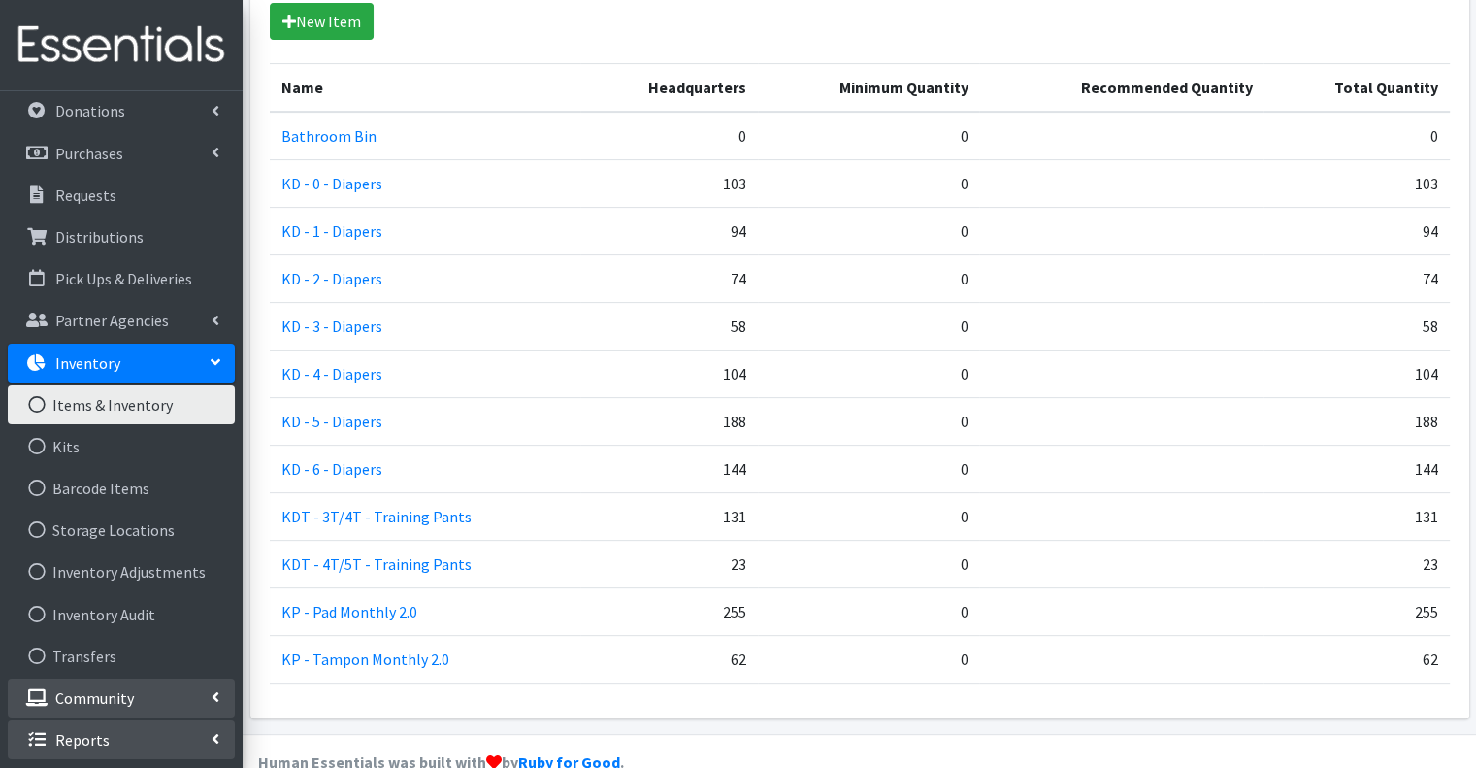
drag, startPoint x: 147, startPoint y: 741, endPoint x: 146, endPoint y: 717, distance: 24.3
click at [147, 741] on link "Reports" at bounding box center [121, 739] width 227 height 39
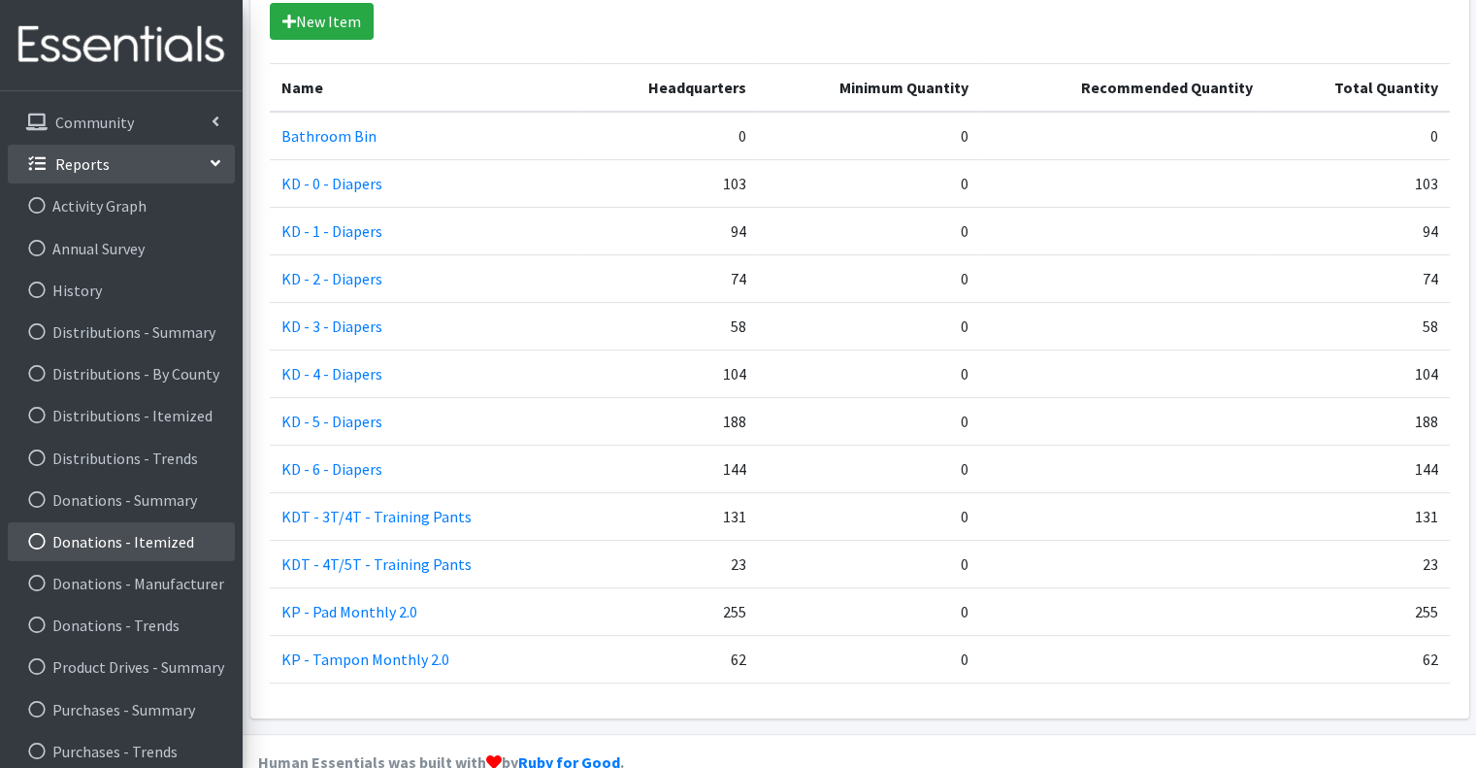
scroll to position [678, 0]
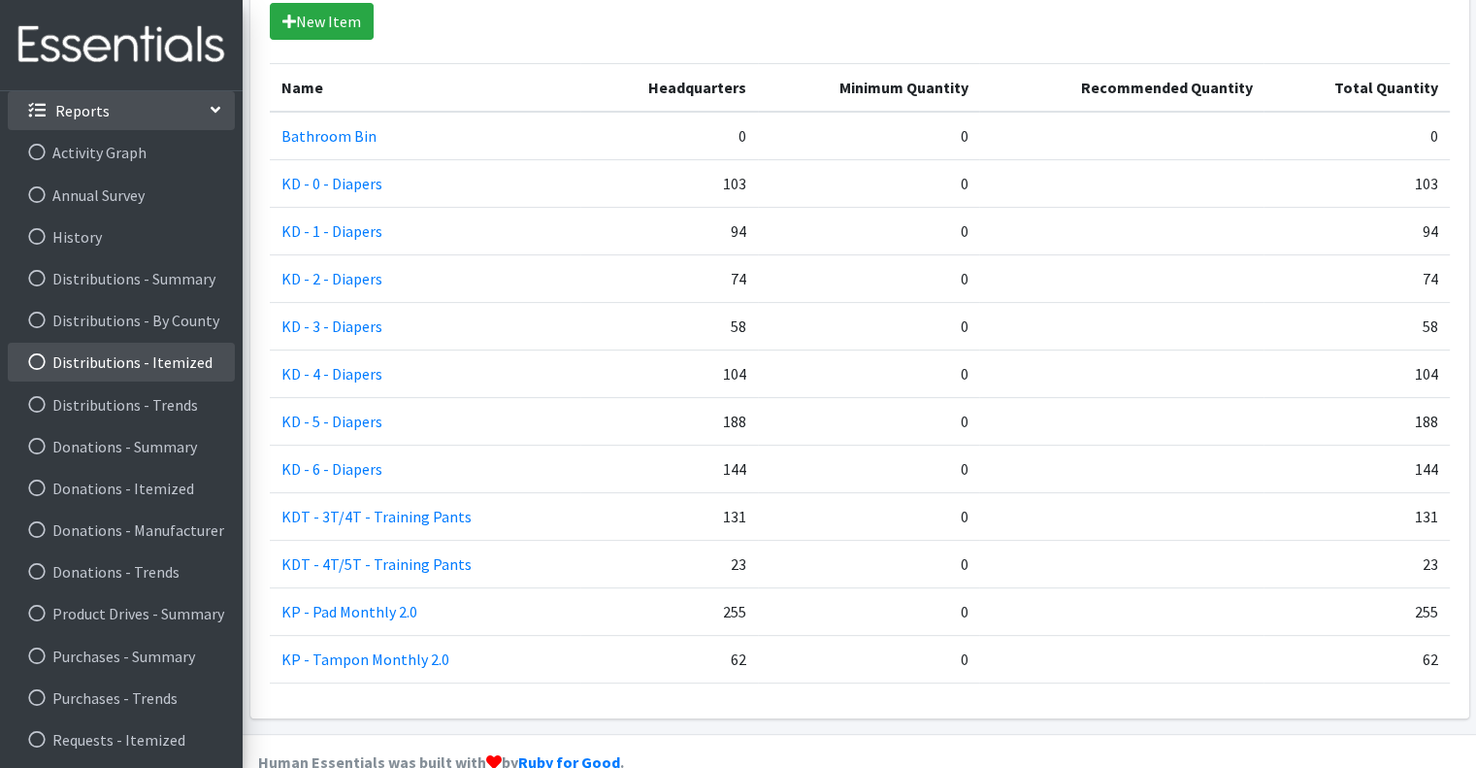
click at [144, 368] on link "Distributions - Itemized" at bounding box center [121, 362] width 227 height 39
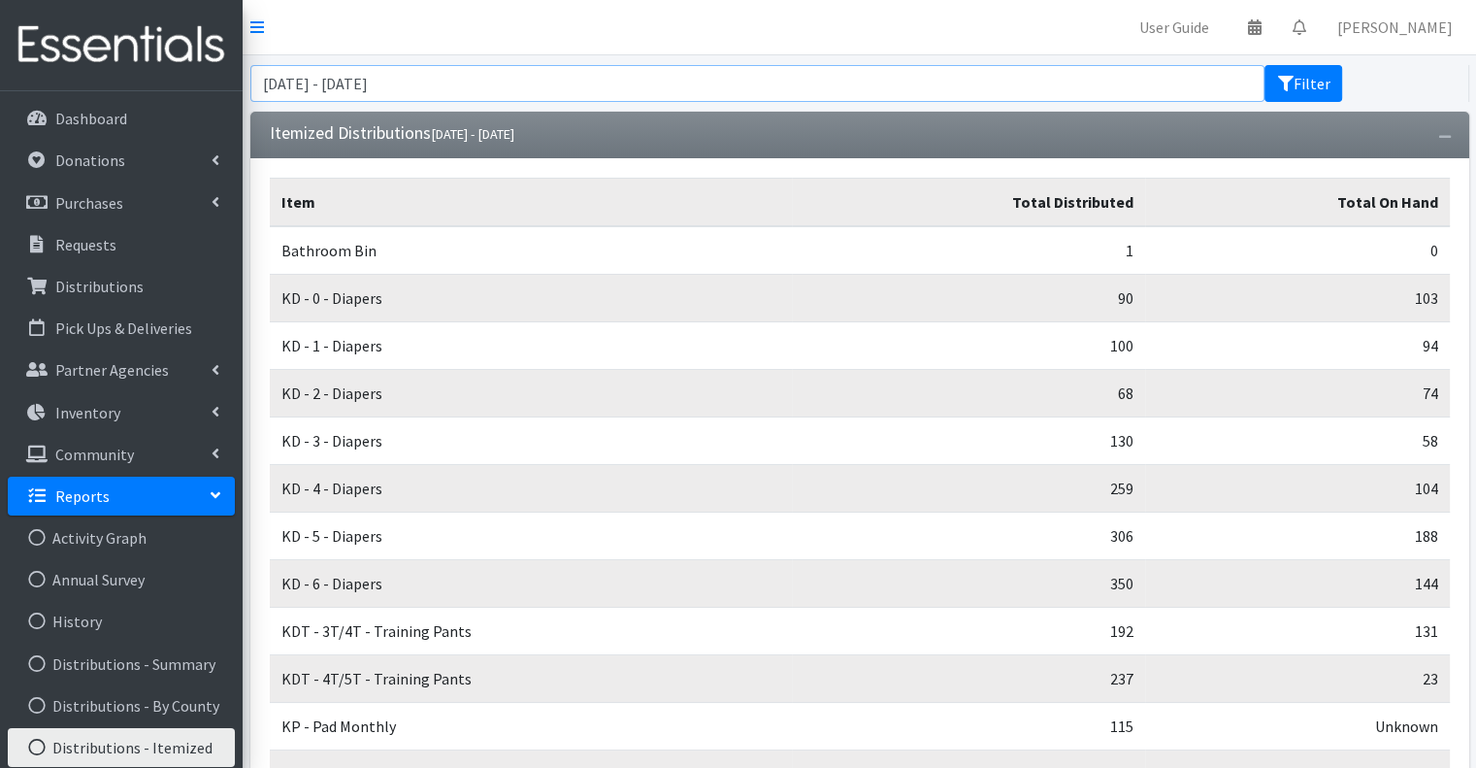
drag, startPoint x: 439, startPoint y: 68, endPoint x: 458, endPoint y: 90, distance: 29.6
click at [441, 68] on input "July 8, 2025 - October 8, 2025" at bounding box center [757, 83] width 1015 height 37
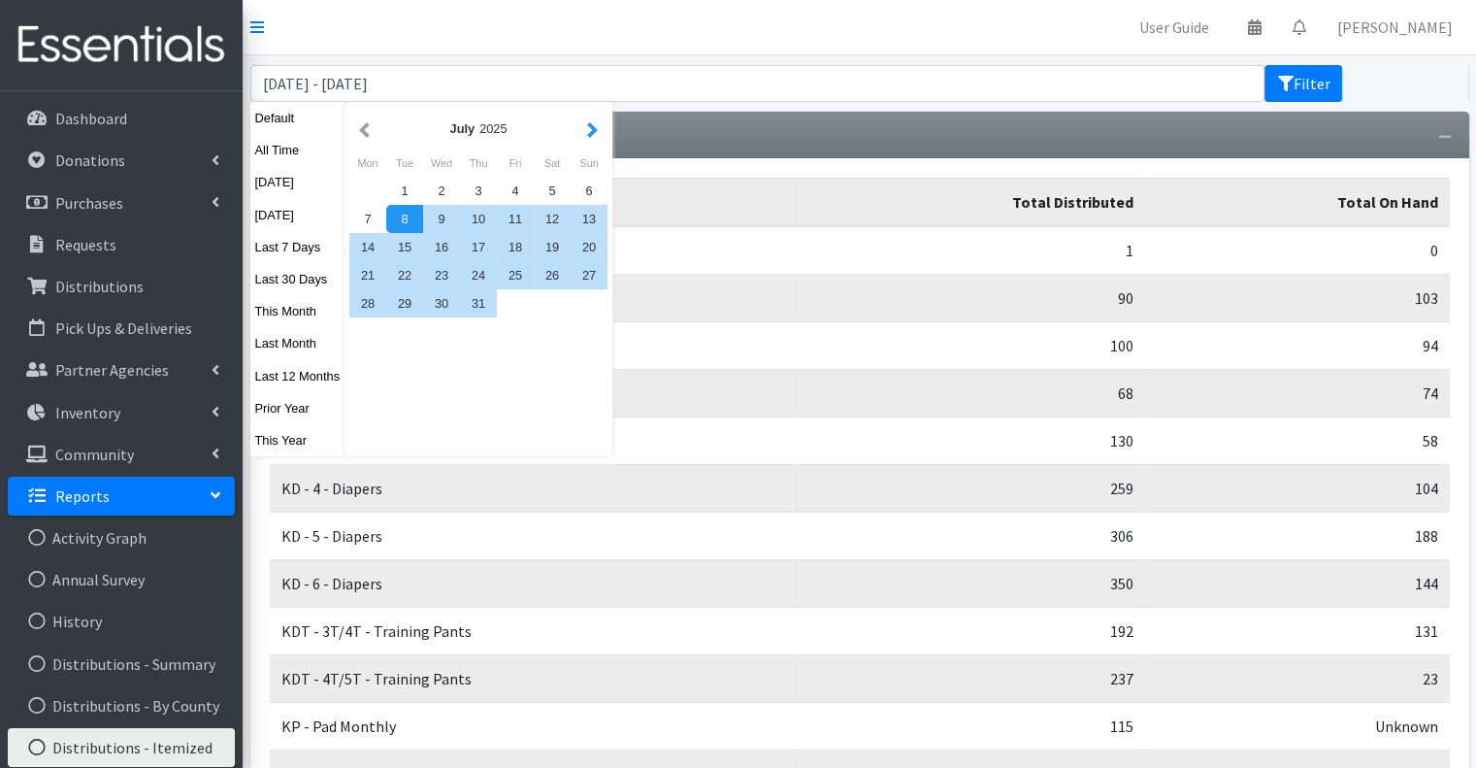
click at [589, 133] on button "button" at bounding box center [592, 128] width 20 height 24
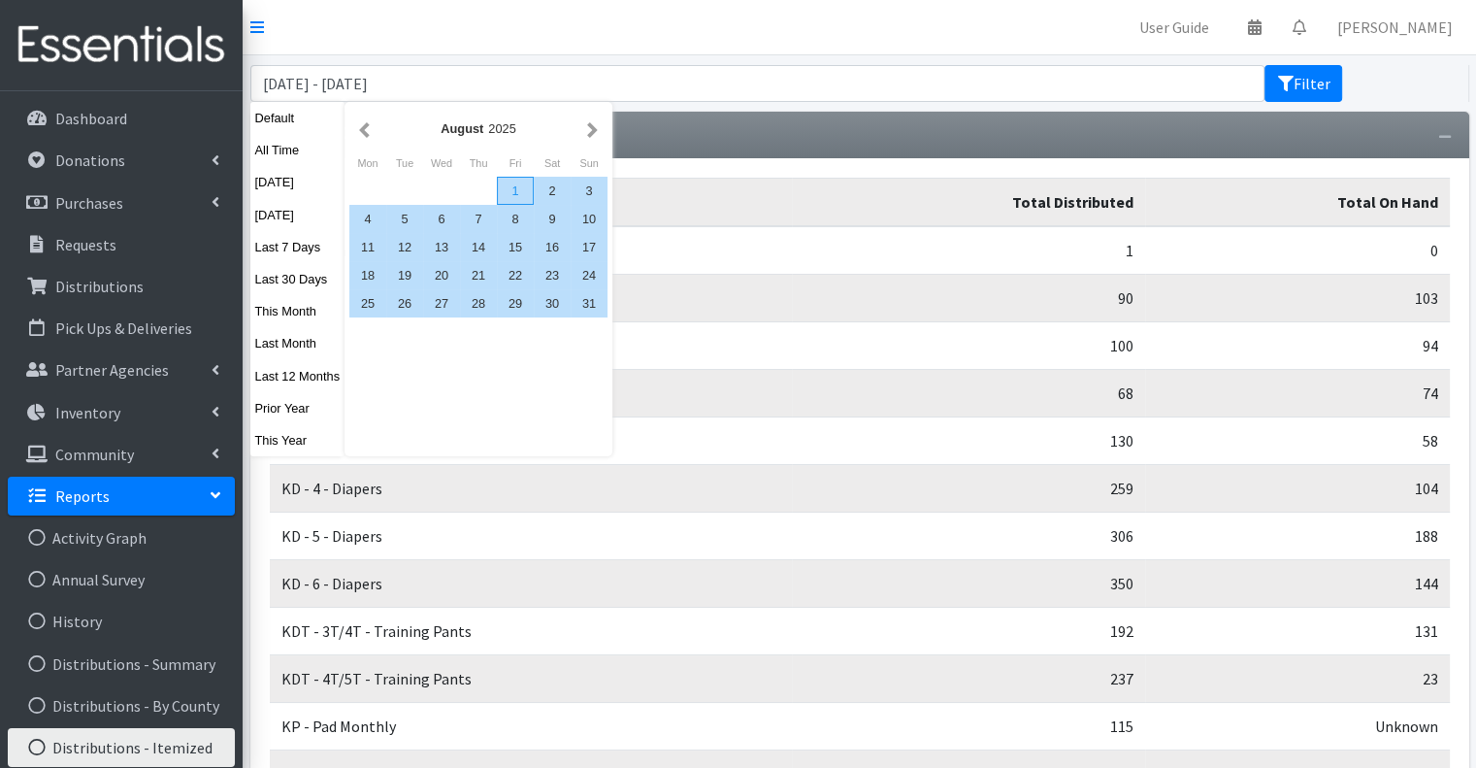
click at [512, 193] on div "1" at bounding box center [515, 191] width 37 height 28
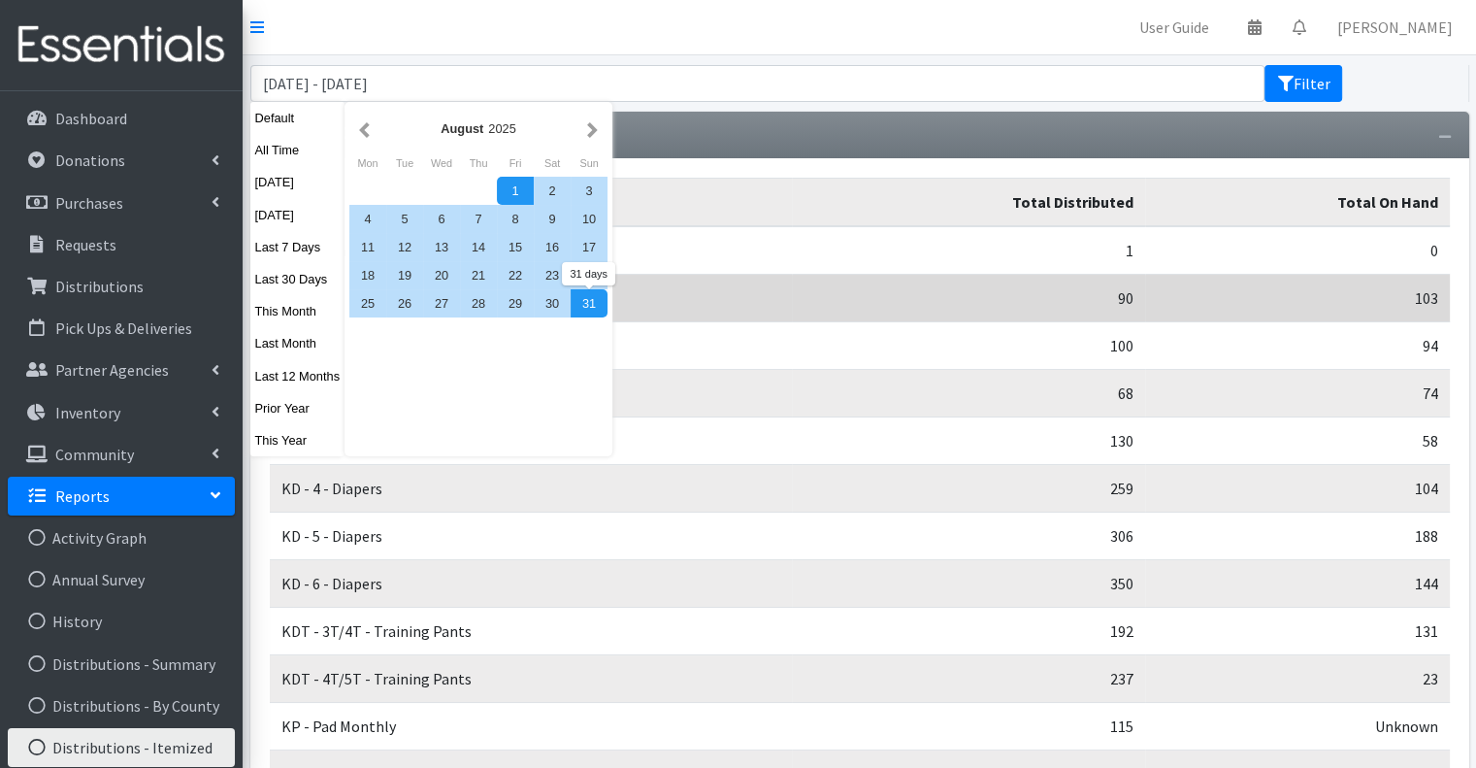
click at [584, 300] on div "31" at bounding box center [589, 303] width 37 height 28
type input "[DATE] - [DATE]"
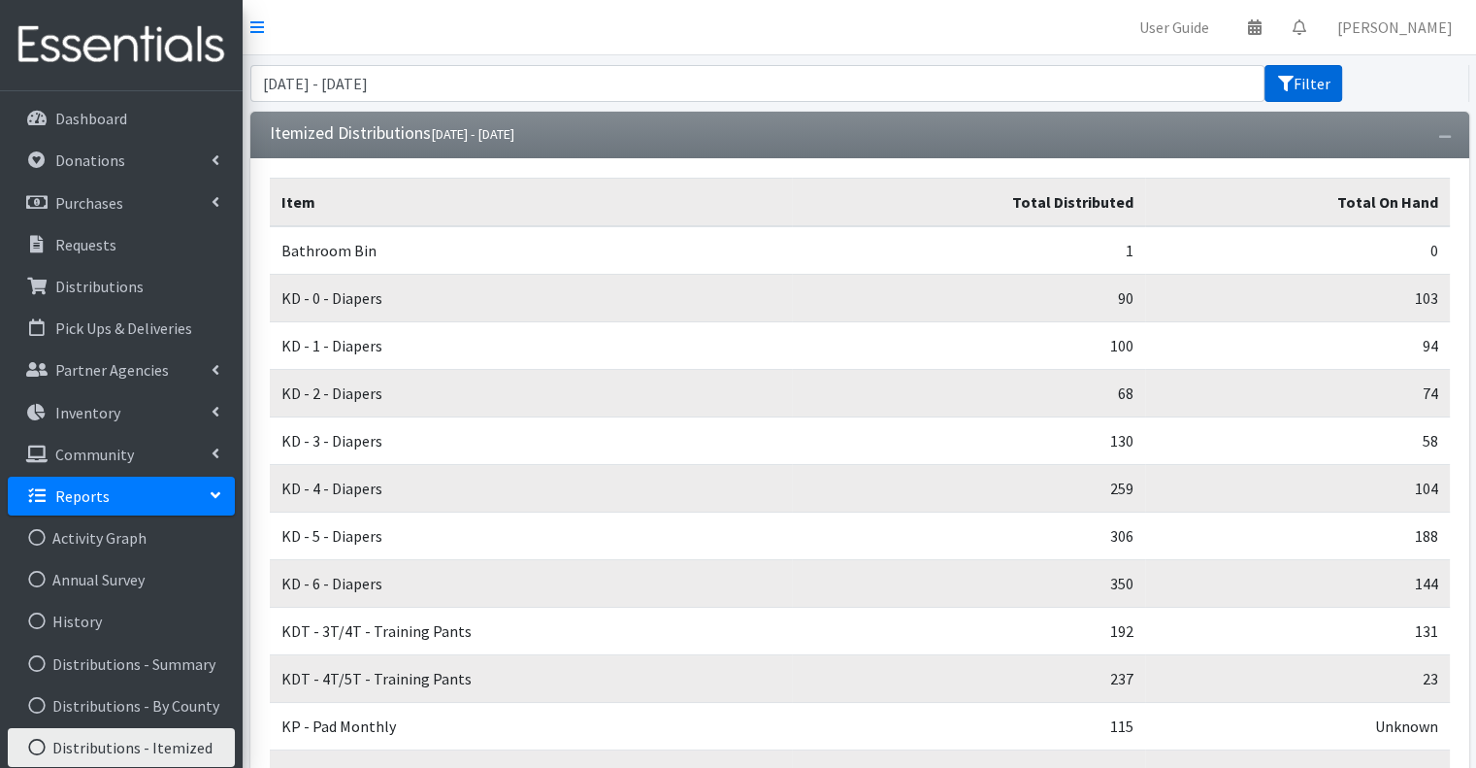
click at [1313, 78] on button "Filter" at bounding box center [1303, 83] width 78 height 37
